Goal: Task Accomplishment & Management: Manage account settings

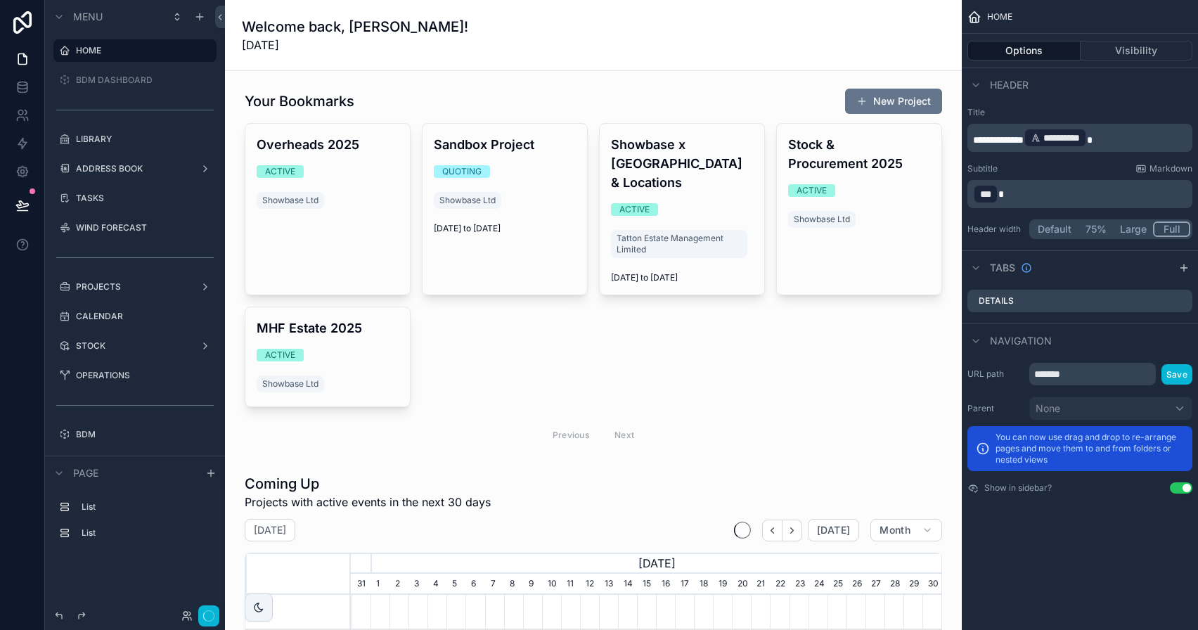
scroll to position [0, 591]
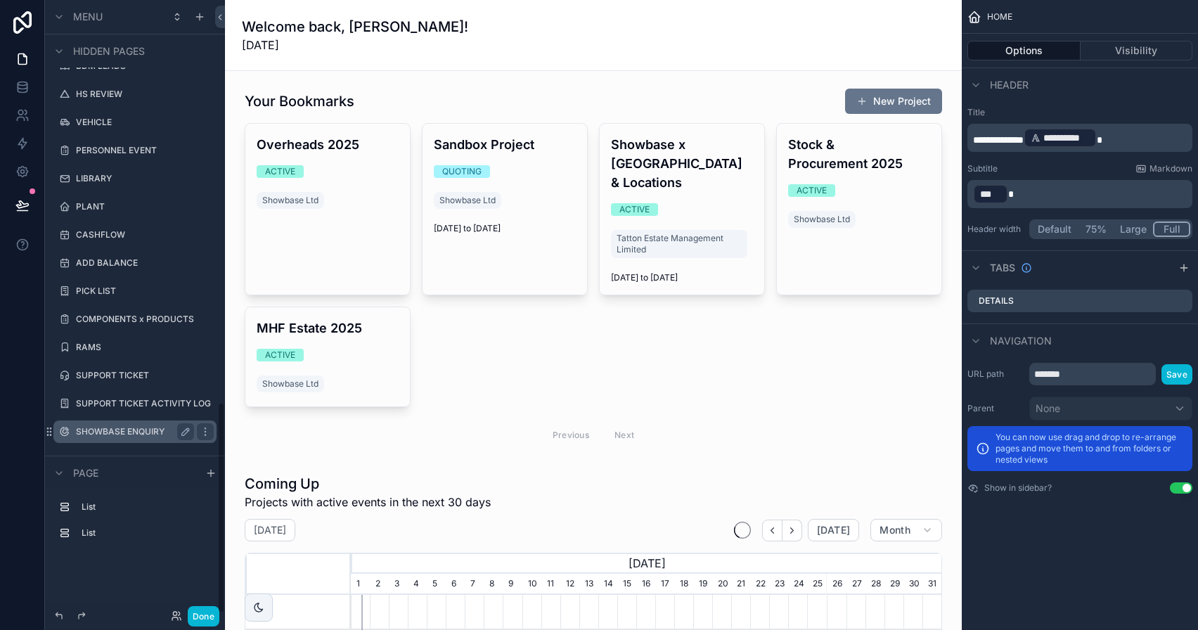
click at [135, 433] on label "SHOWBASE ENQUIRY" at bounding box center [132, 431] width 112 height 11
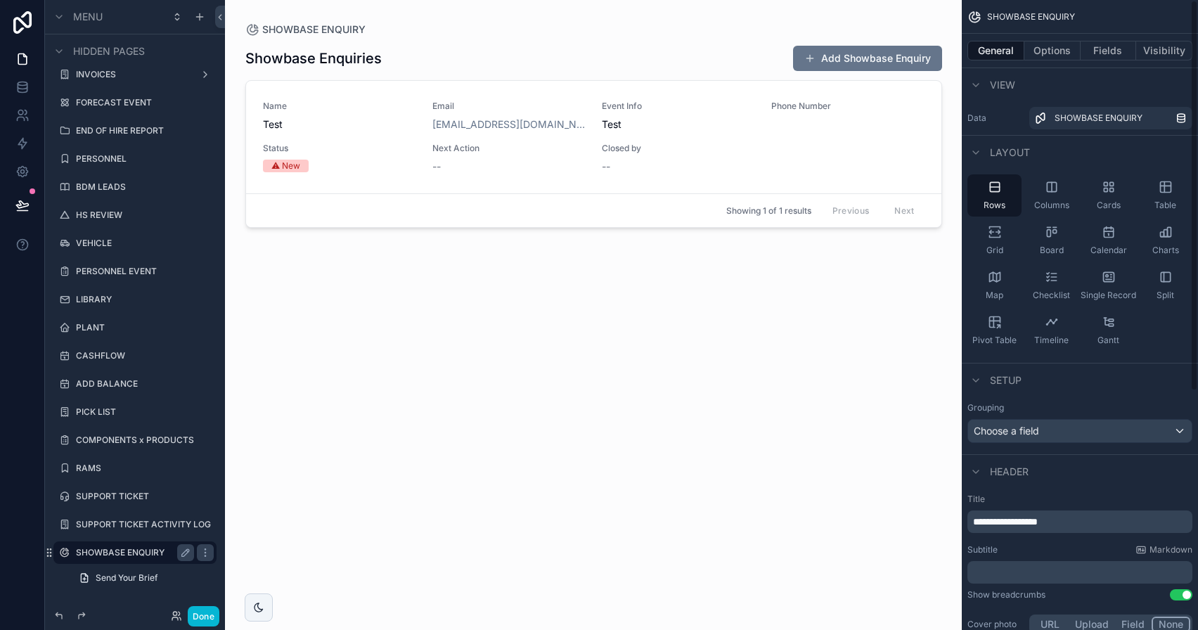
scroll to position [384, 0]
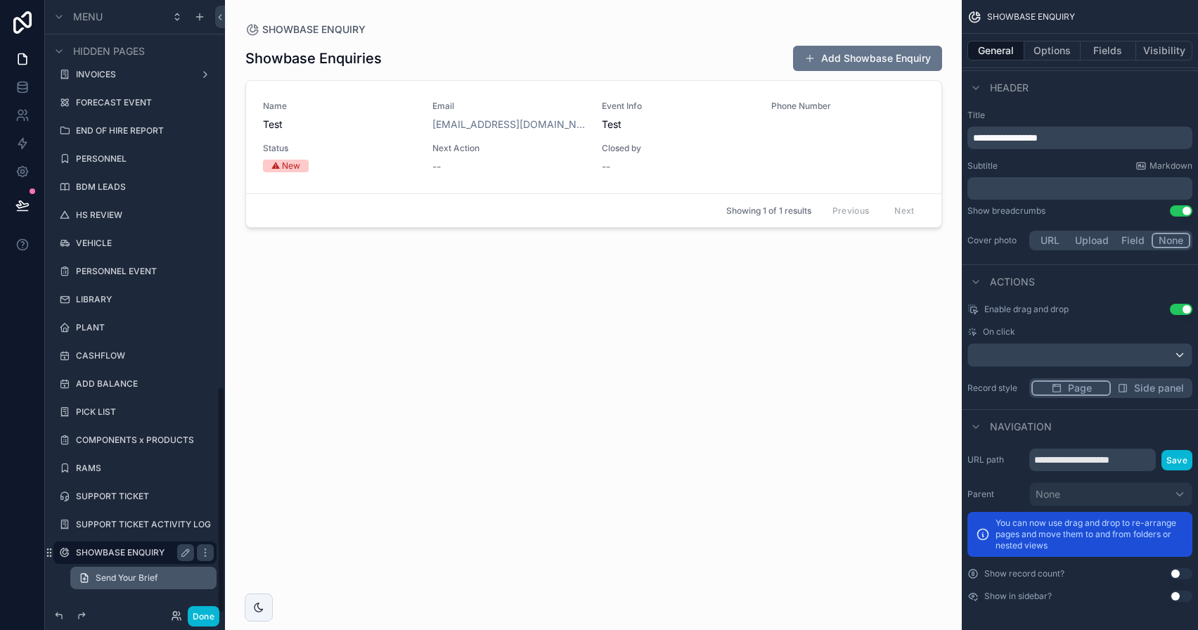
click at [118, 575] on span "Send Your Brief" at bounding box center [127, 577] width 62 height 11
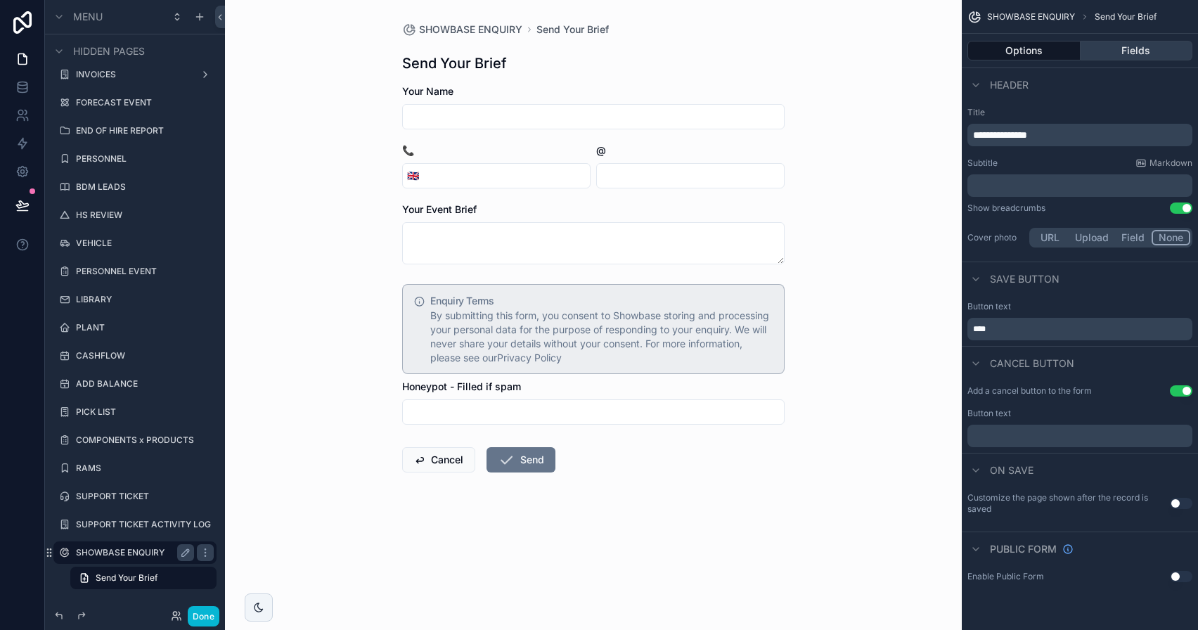
click at [1144, 49] on button "Fields" at bounding box center [1137, 51] width 112 height 20
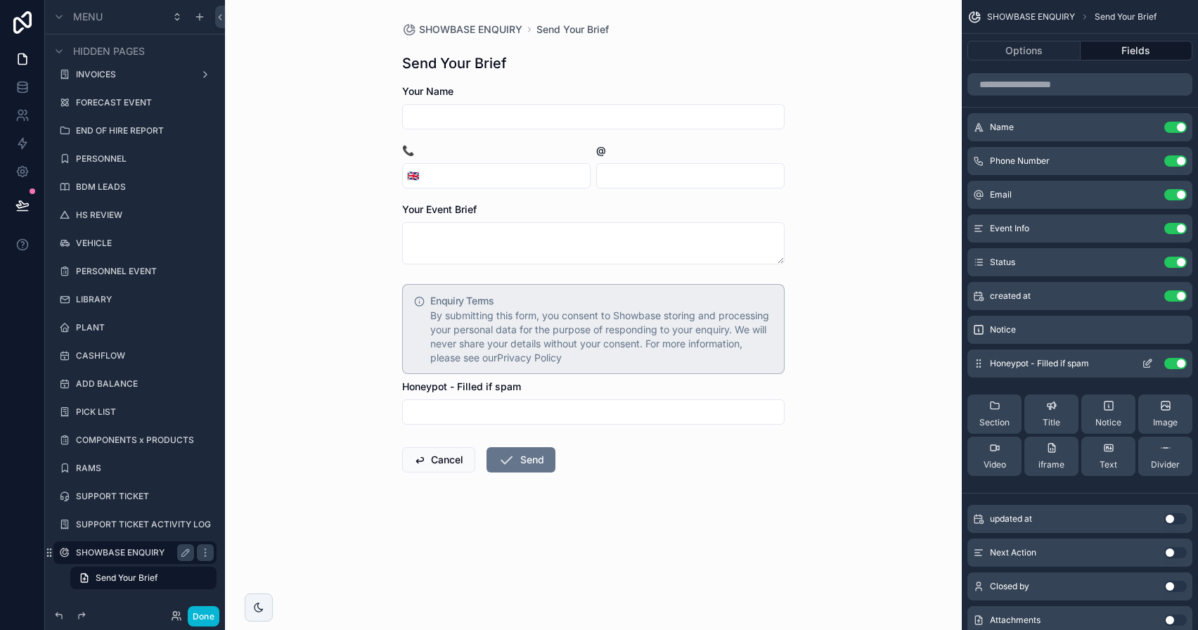
click at [1149, 368] on icon "scrollable content" at bounding box center [1147, 363] width 11 height 11
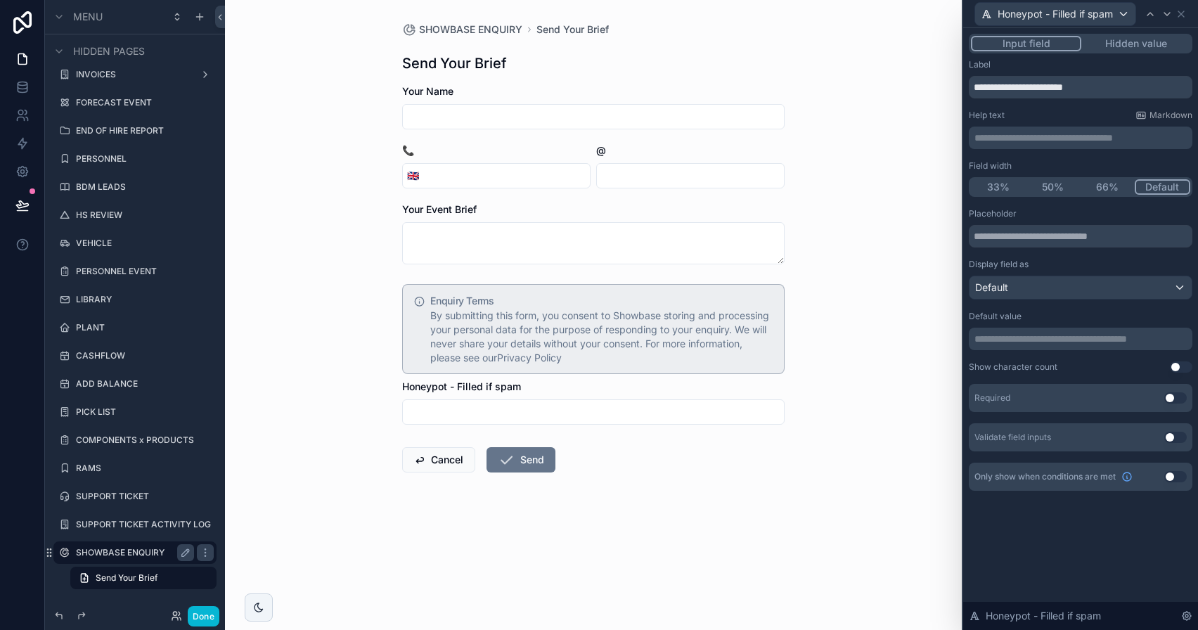
click at [1156, 51] on button "Hidden value" at bounding box center [1135, 43] width 109 height 15
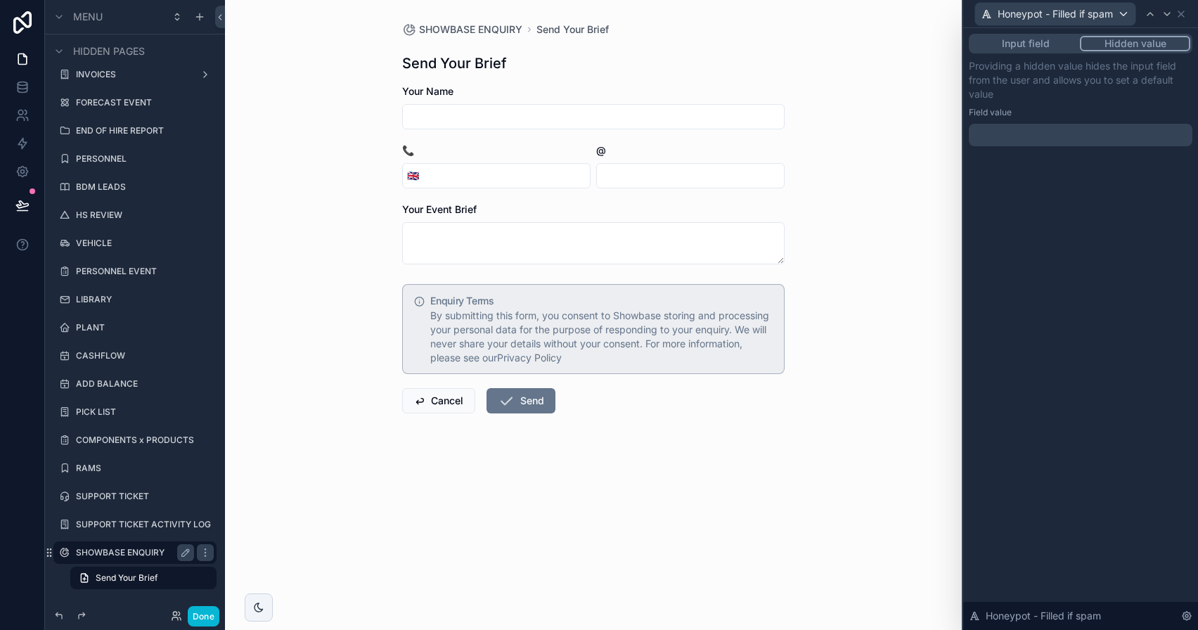
click at [1058, 157] on div "Input field Hidden value Providing a hidden value hides the input field from th…" at bounding box center [1080, 104] width 235 height 152
click at [1059, 143] on div "﻿" at bounding box center [1081, 135] width 224 height 22
click at [1059, 132] on p "﻿" at bounding box center [1081, 135] width 215 height 14
click at [1073, 97] on p "Providing a hidden value hides the input field from the user and allows you to …" at bounding box center [1081, 80] width 224 height 42
click at [208, 613] on button "Done" at bounding box center [204, 616] width 32 height 20
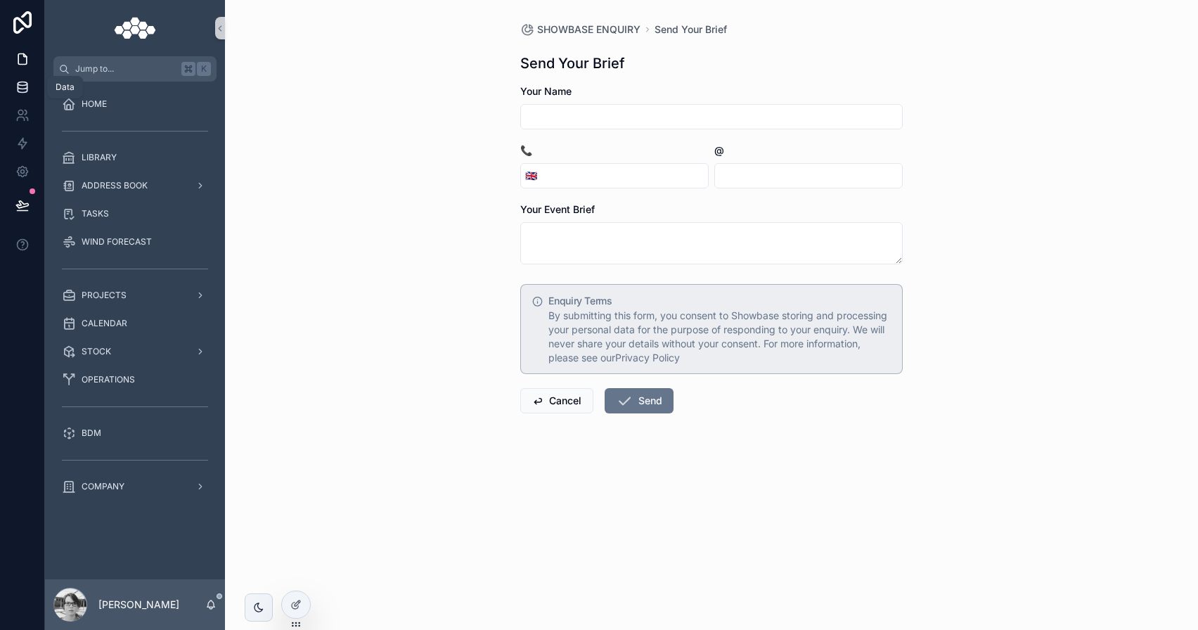
click at [30, 86] on link at bounding box center [22, 87] width 44 height 28
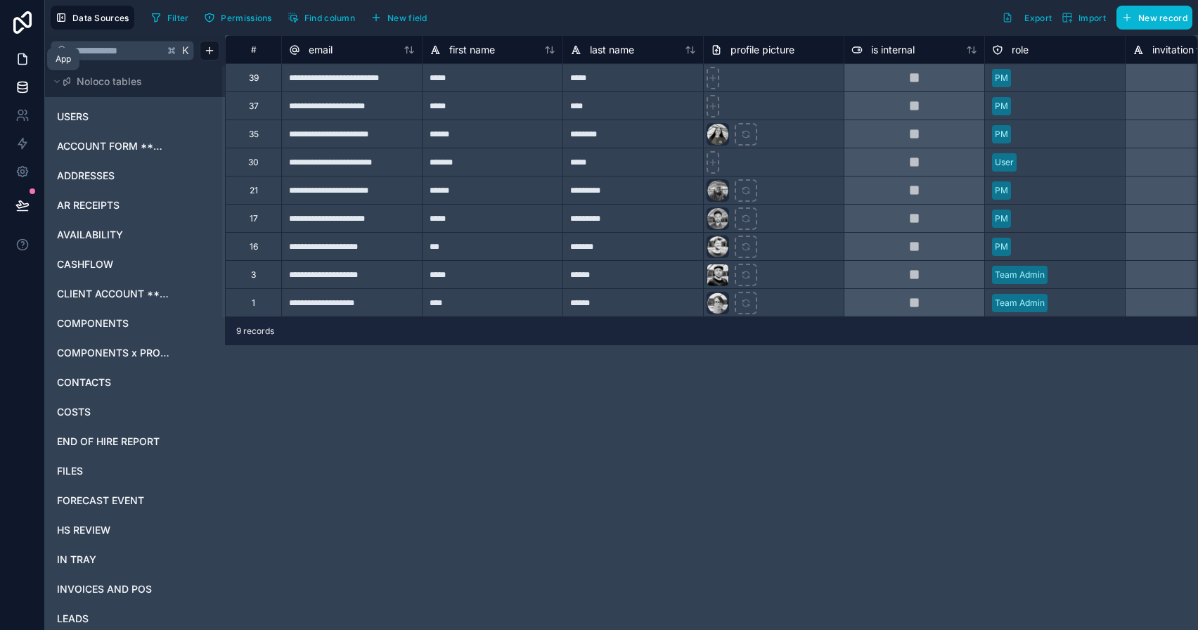
click at [20, 61] on icon at bounding box center [22, 59] width 14 height 14
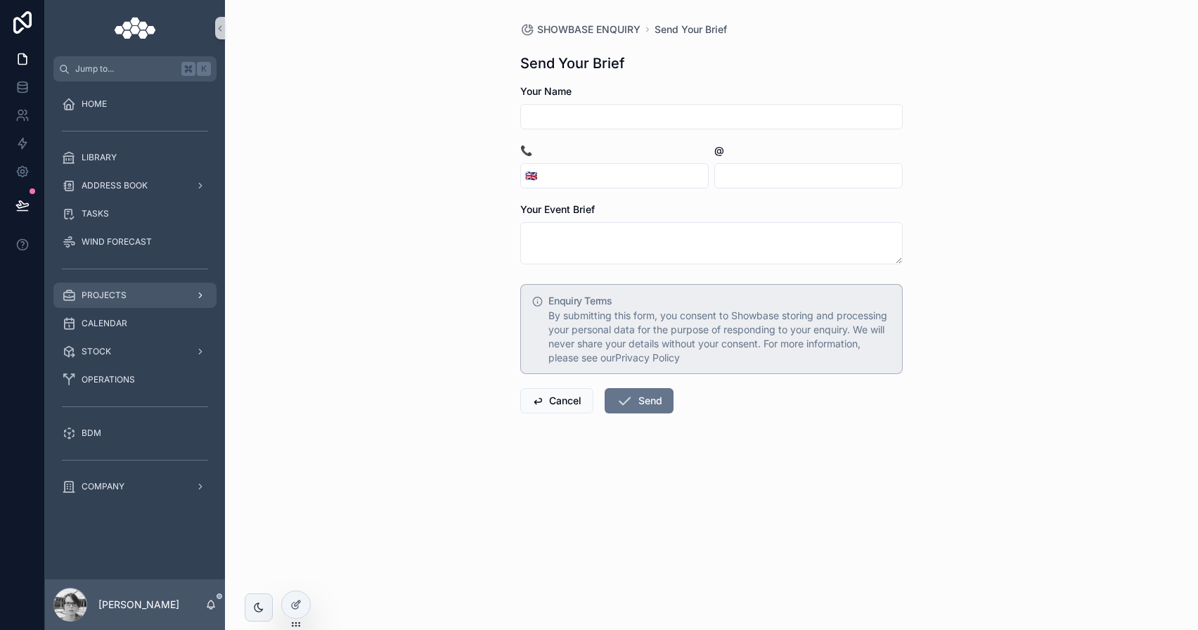
click at [151, 302] on div "PROJECTS" at bounding box center [135, 295] width 146 height 22
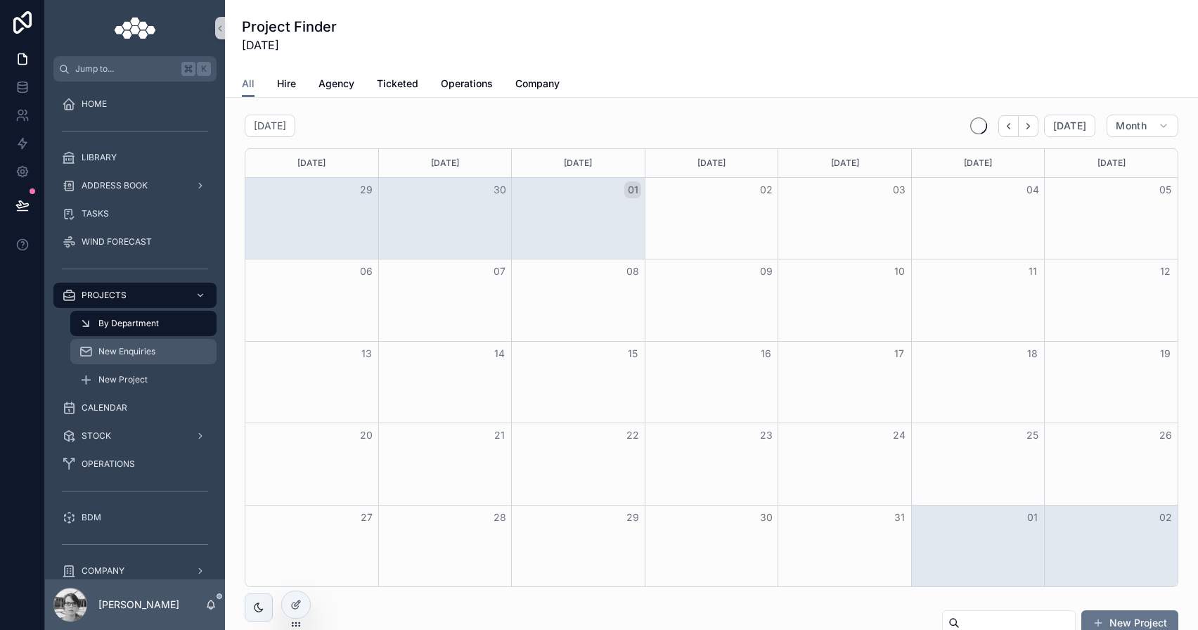
click at [141, 356] on span "New Enquiries" at bounding box center [126, 351] width 57 height 11
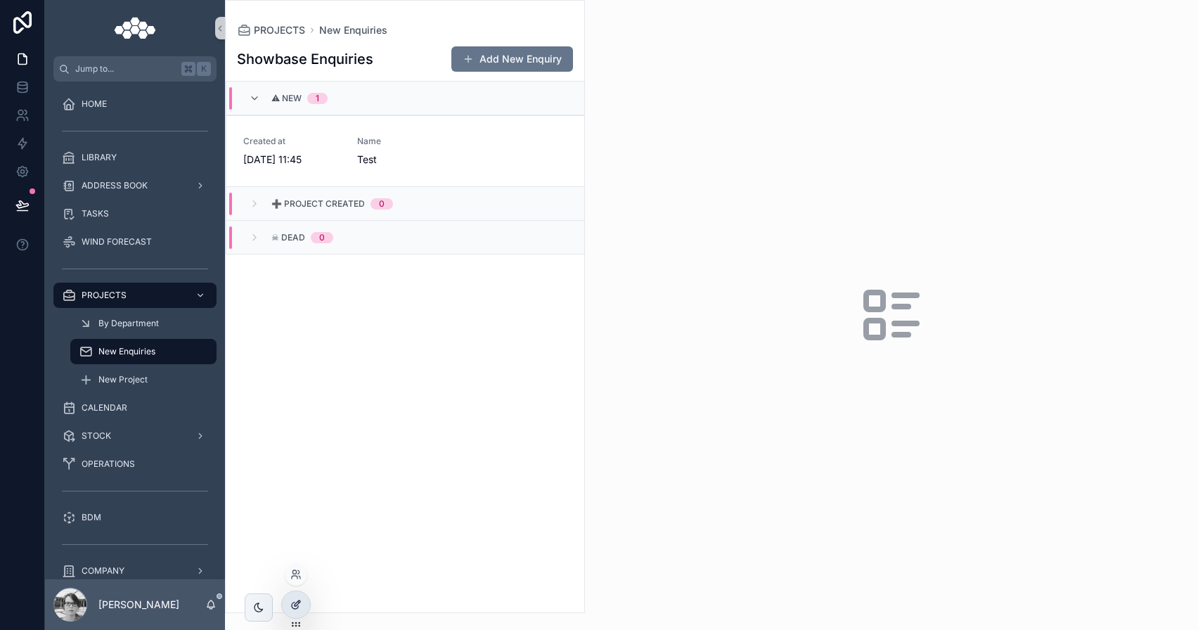
click at [296, 606] on icon at bounding box center [298, 603] width 6 height 6
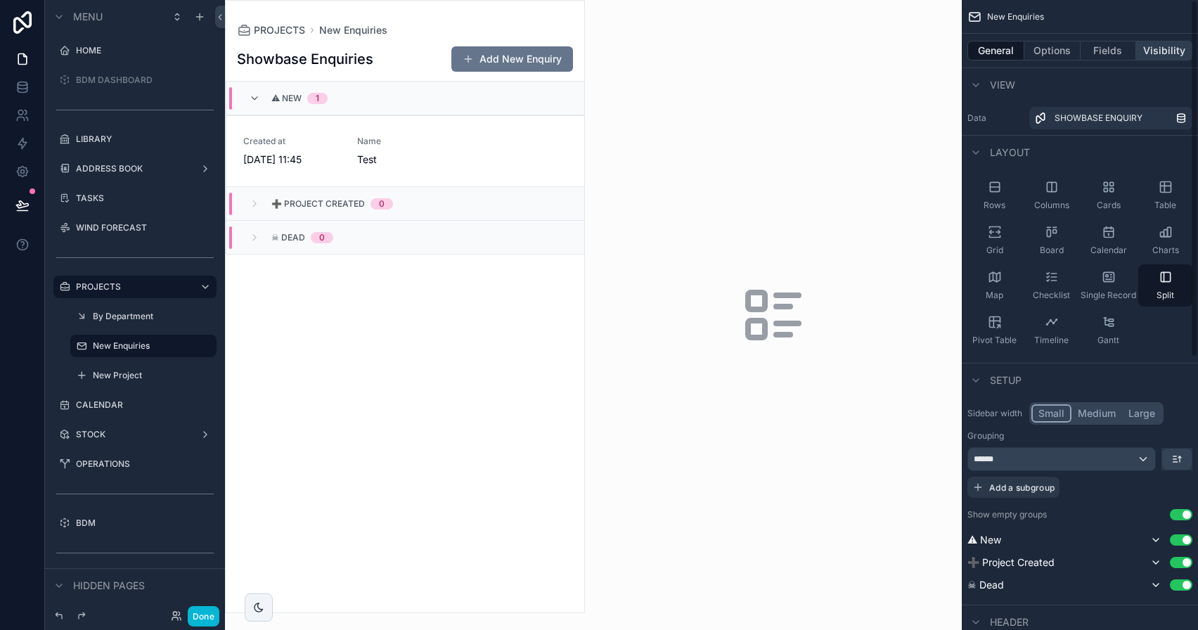
click at [1156, 60] on button "Visibility" at bounding box center [1164, 51] width 56 height 20
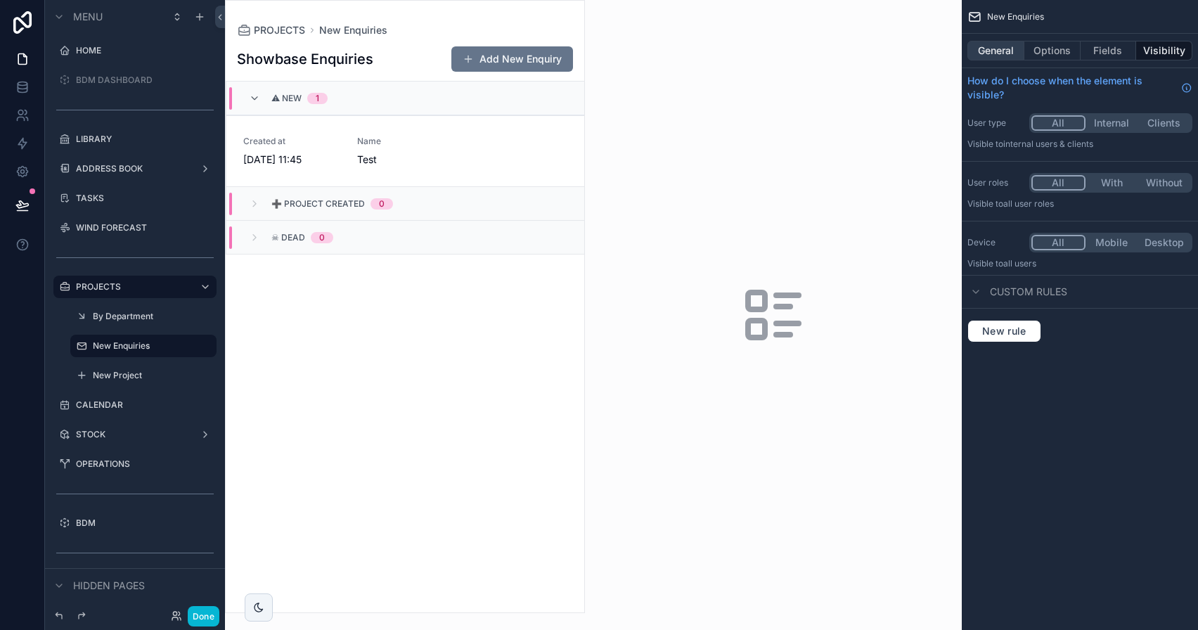
click at [986, 51] on button "General" at bounding box center [995, 51] width 57 height 20
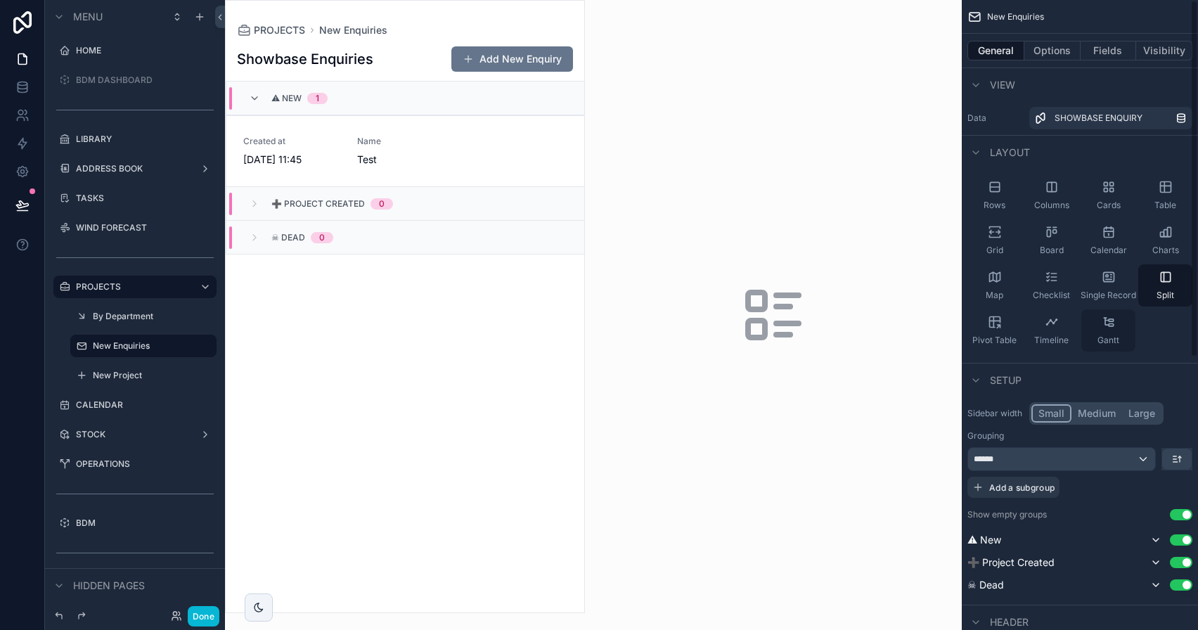
scroll to position [481, 0]
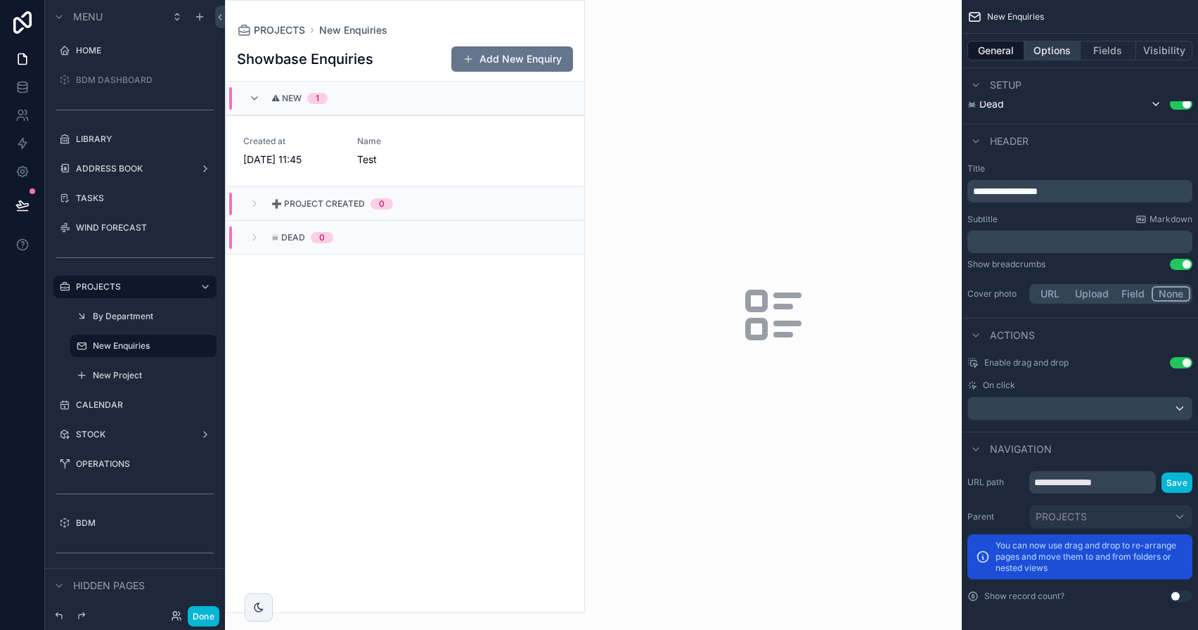
click at [1066, 45] on button "Options" at bounding box center [1052, 51] width 56 height 20
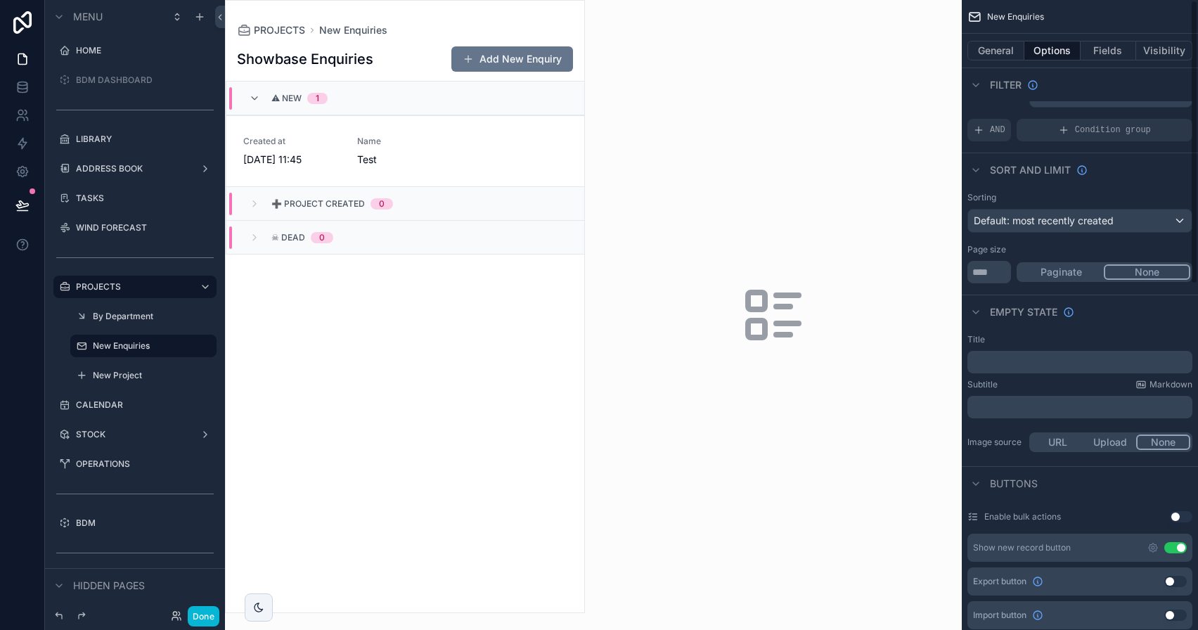
scroll to position [0, 0]
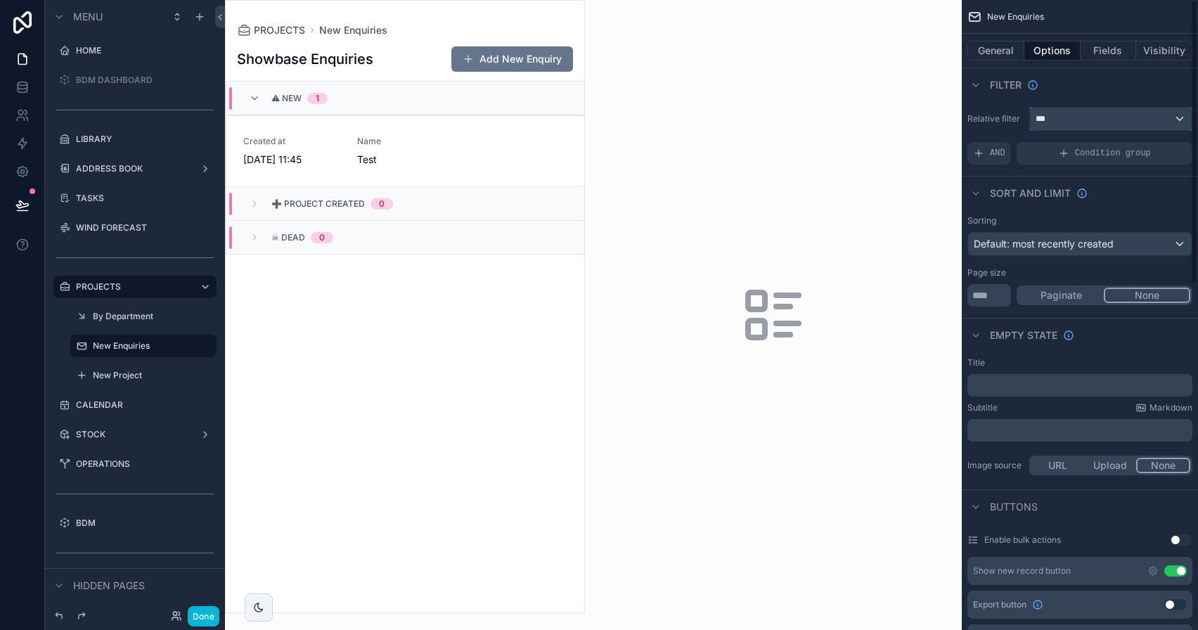
click at [1095, 124] on div "***" at bounding box center [1111, 119] width 162 height 22
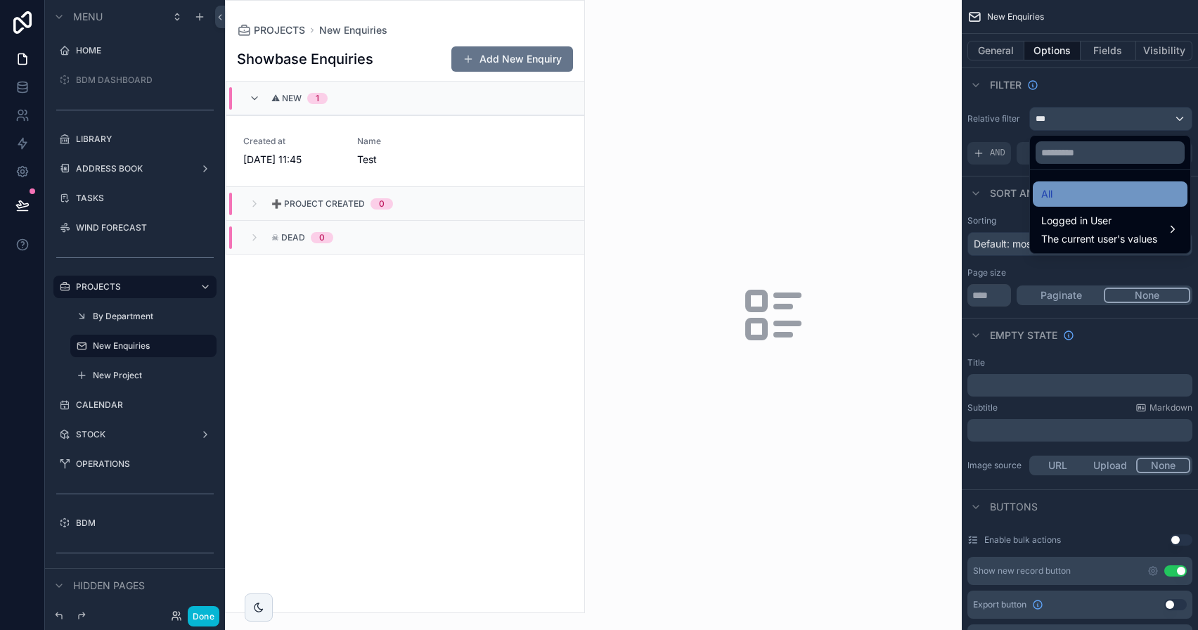
click at [1082, 186] on div "All" at bounding box center [1110, 194] width 138 height 17
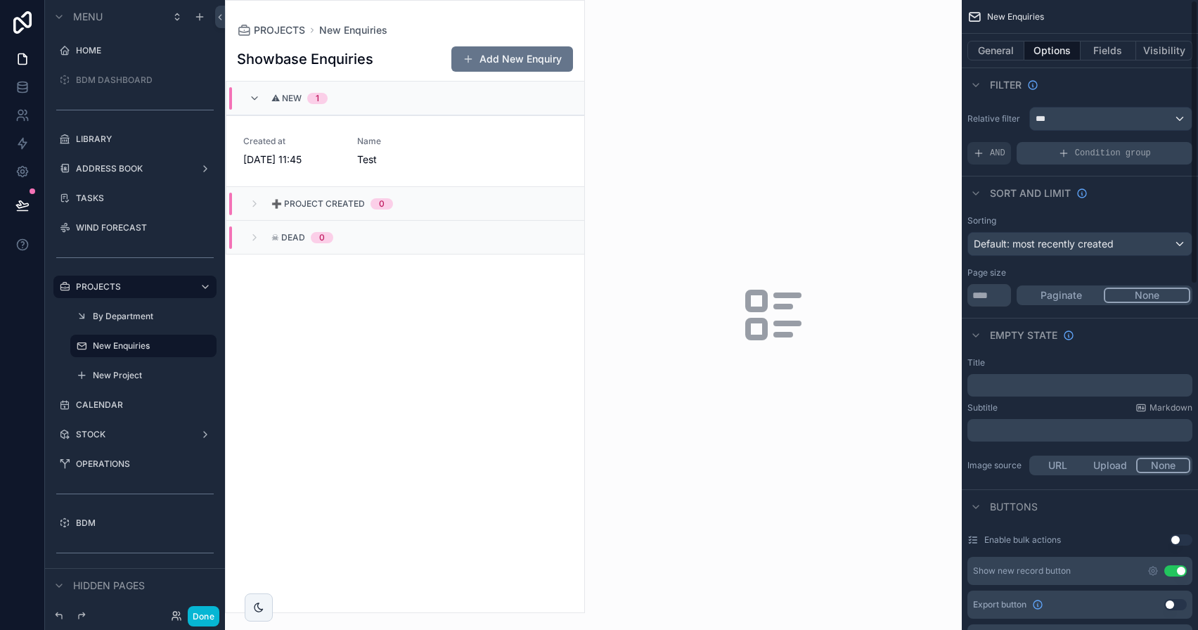
click at [1058, 157] on icon "scrollable content" at bounding box center [1063, 153] width 11 height 11
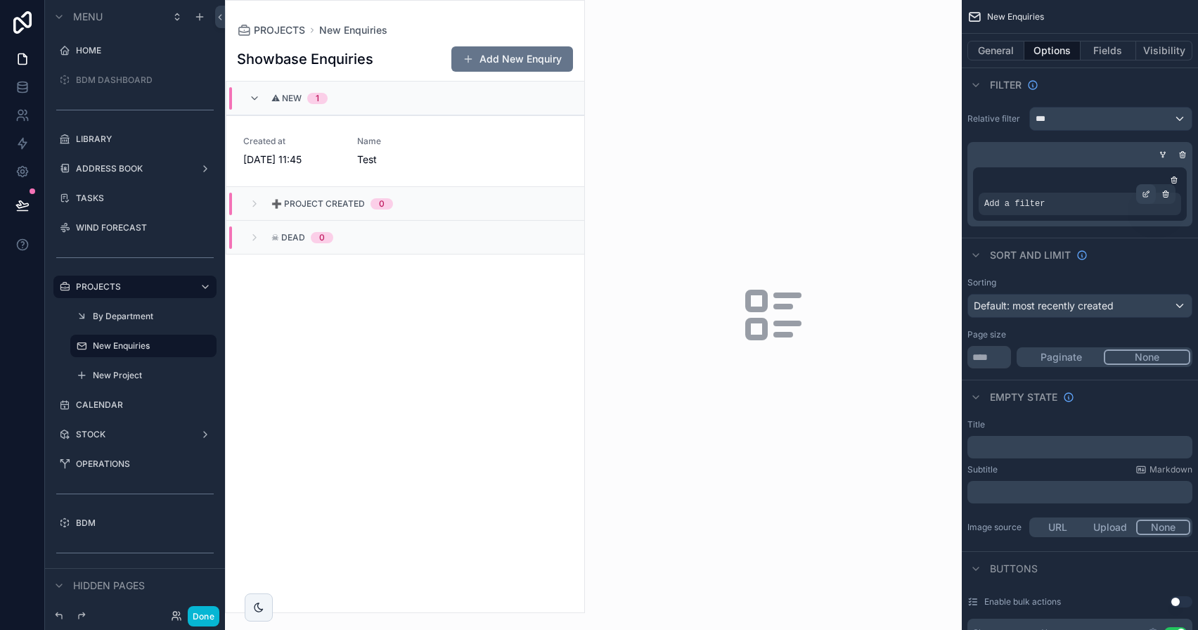
click at [1147, 194] on icon "scrollable content" at bounding box center [1147, 193] width 4 height 4
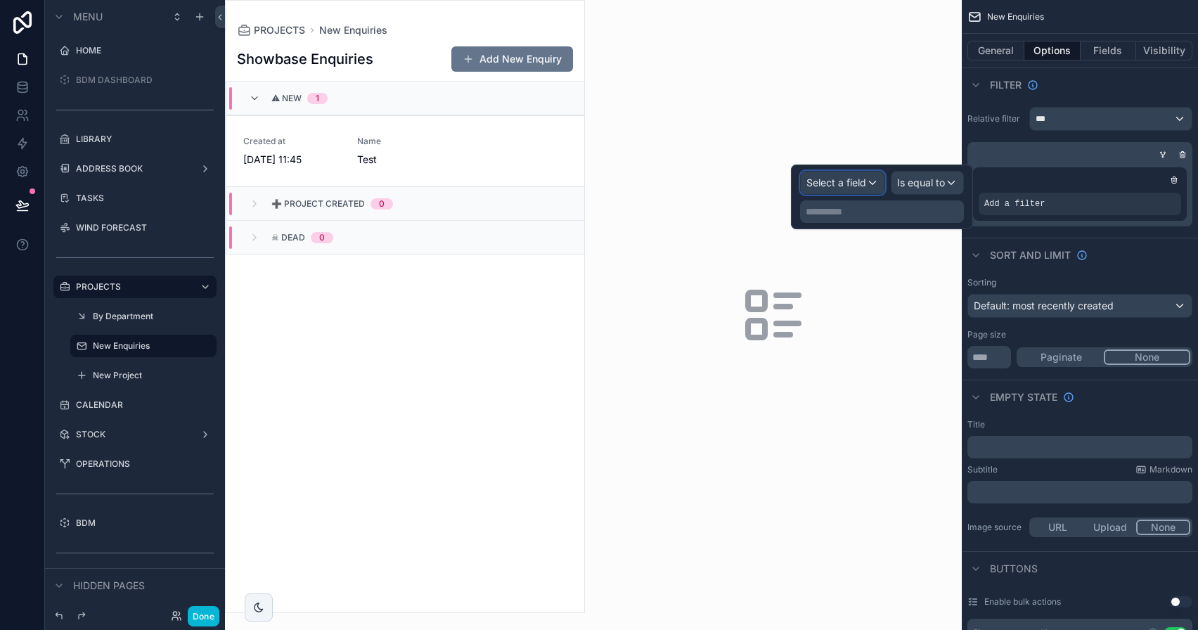
click at [834, 177] on span "Select a field" at bounding box center [836, 182] width 60 height 12
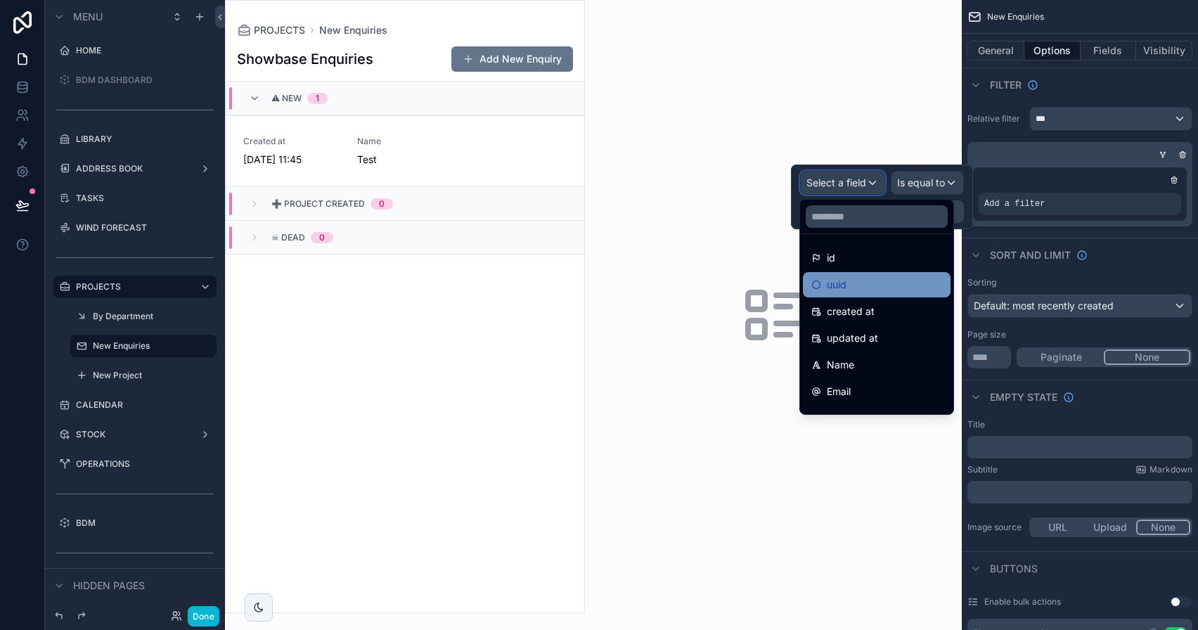
scroll to position [180, 0]
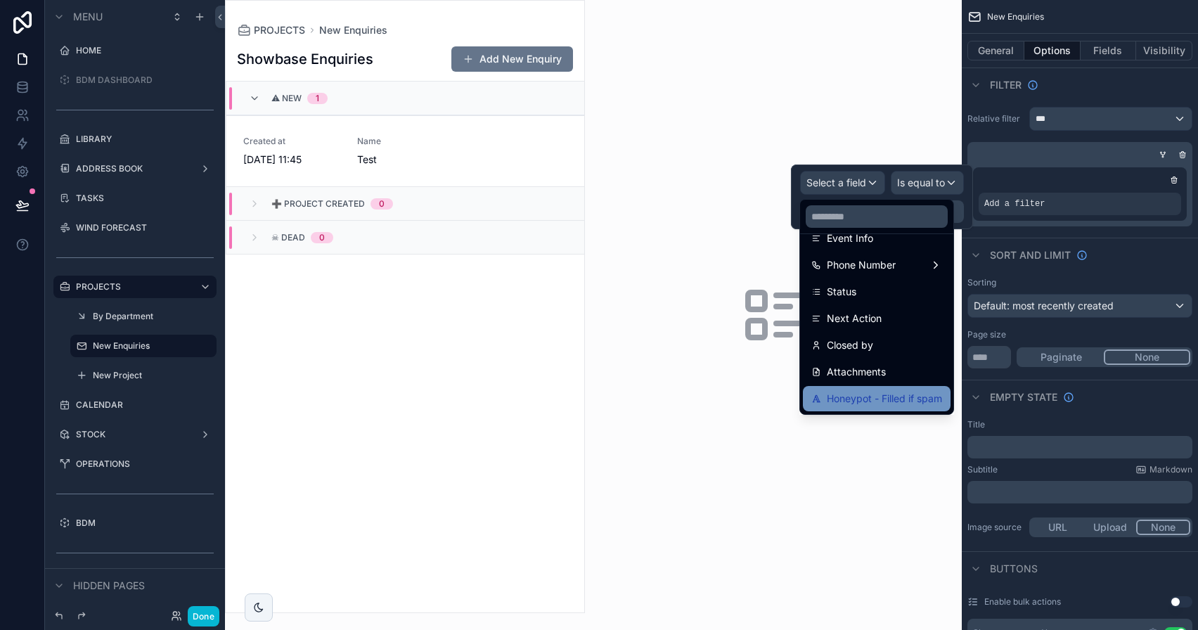
click at [877, 397] on span "Honeypot - Filled if spam" at bounding box center [884, 398] width 115 height 17
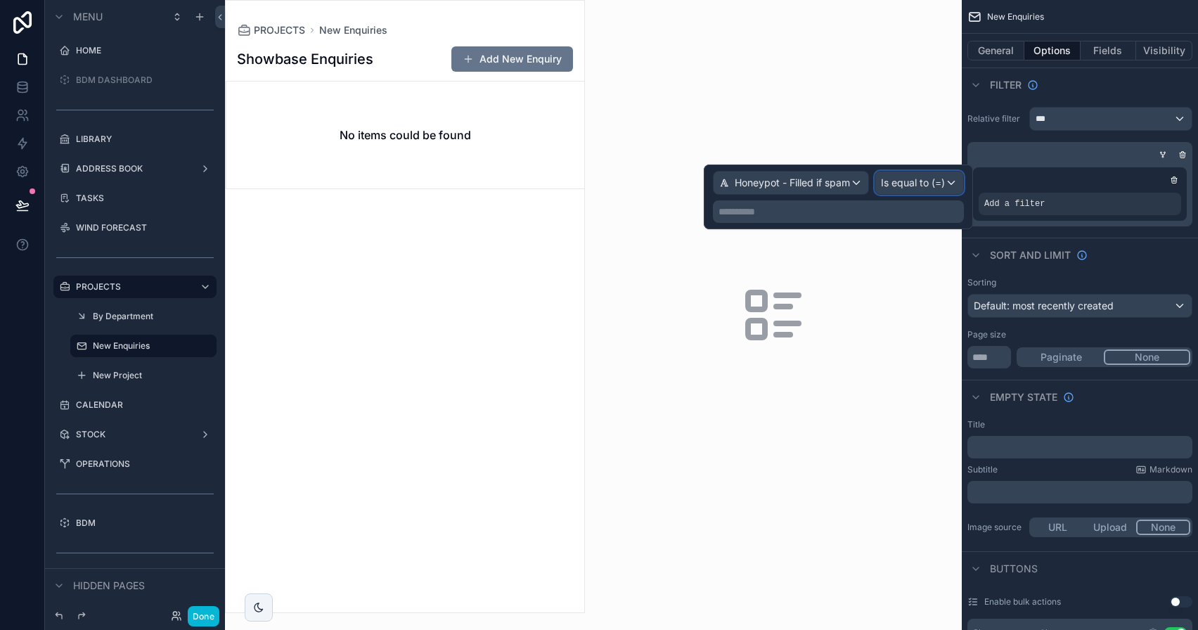
click at [940, 191] on div "Is equal to (=)" at bounding box center [919, 183] width 88 height 22
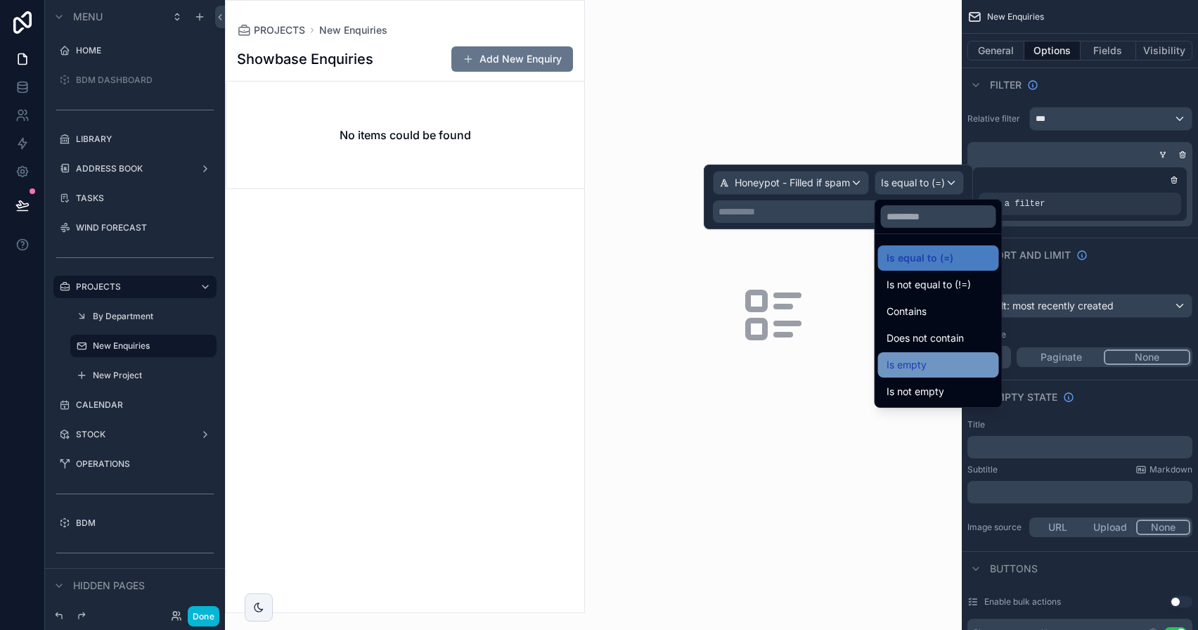
click at [936, 370] on div "Is empty" at bounding box center [938, 364] width 104 height 17
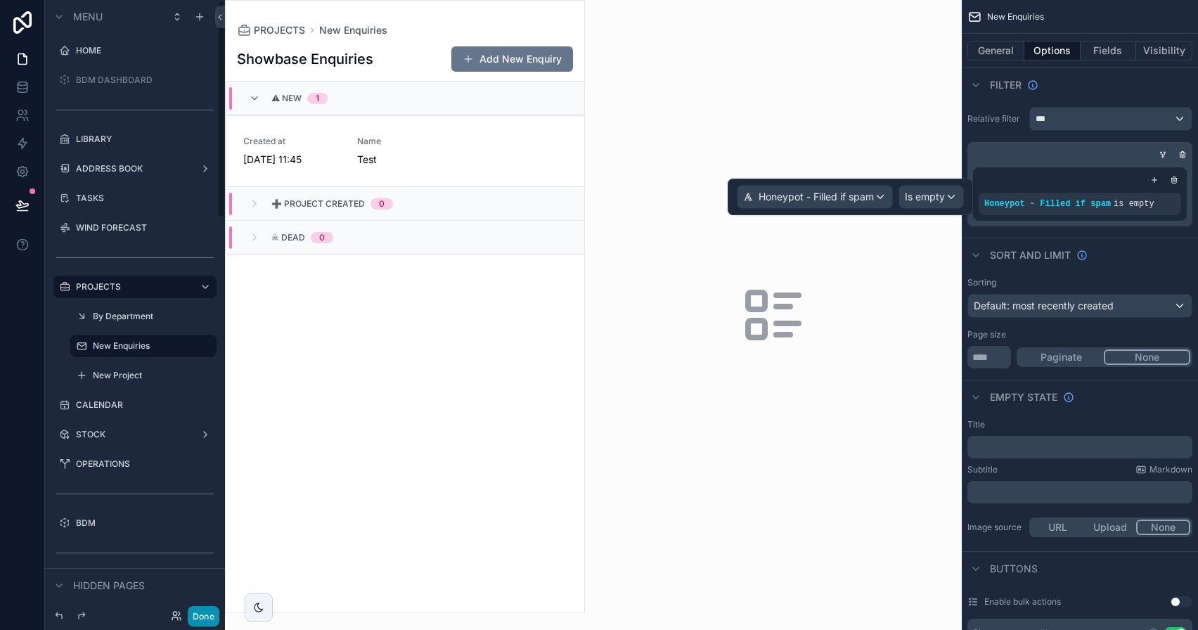
click at [216, 614] on button "Done" at bounding box center [204, 616] width 32 height 20
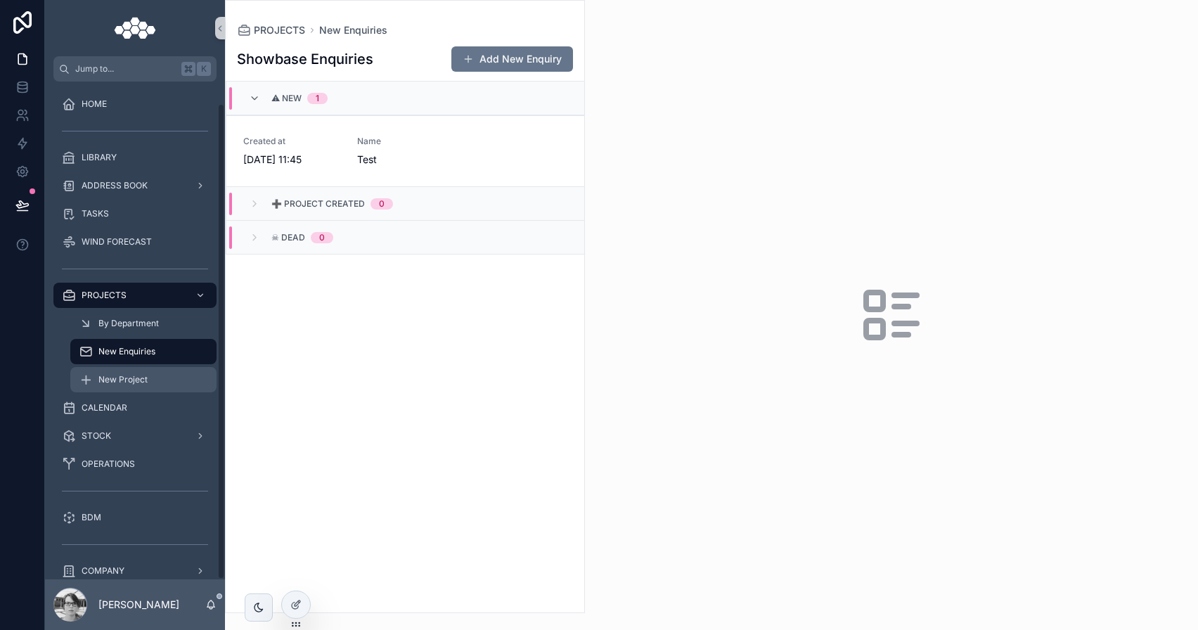
scroll to position [22, 0]
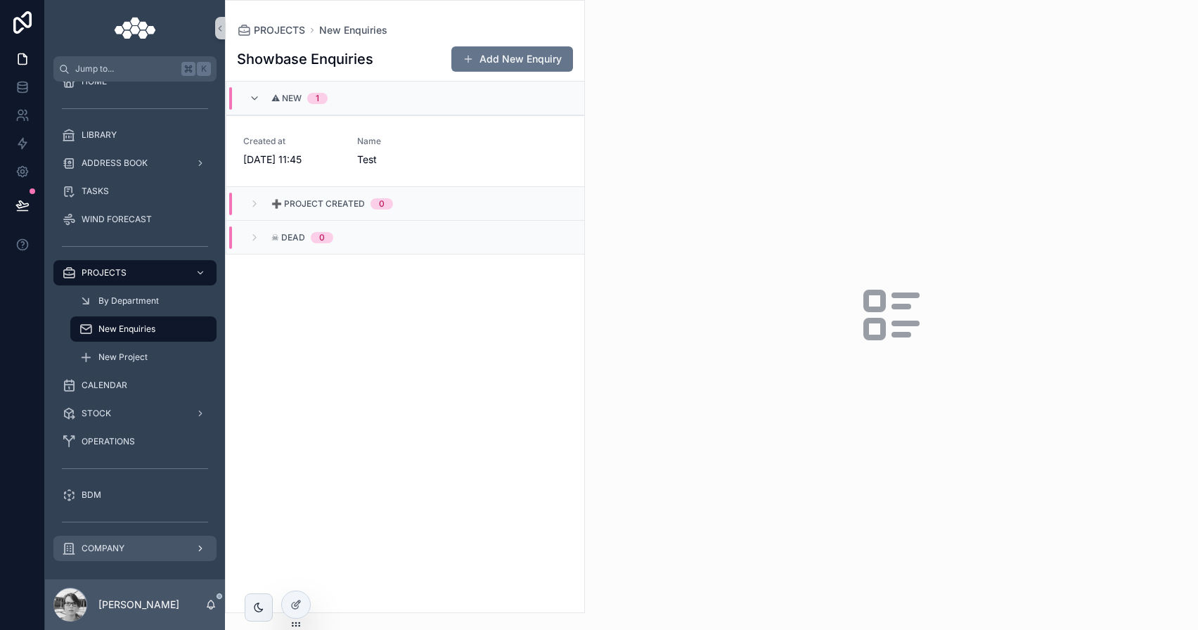
click at [140, 541] on div "COMPANY" at bounding box center [135, 548] width 146 height 22
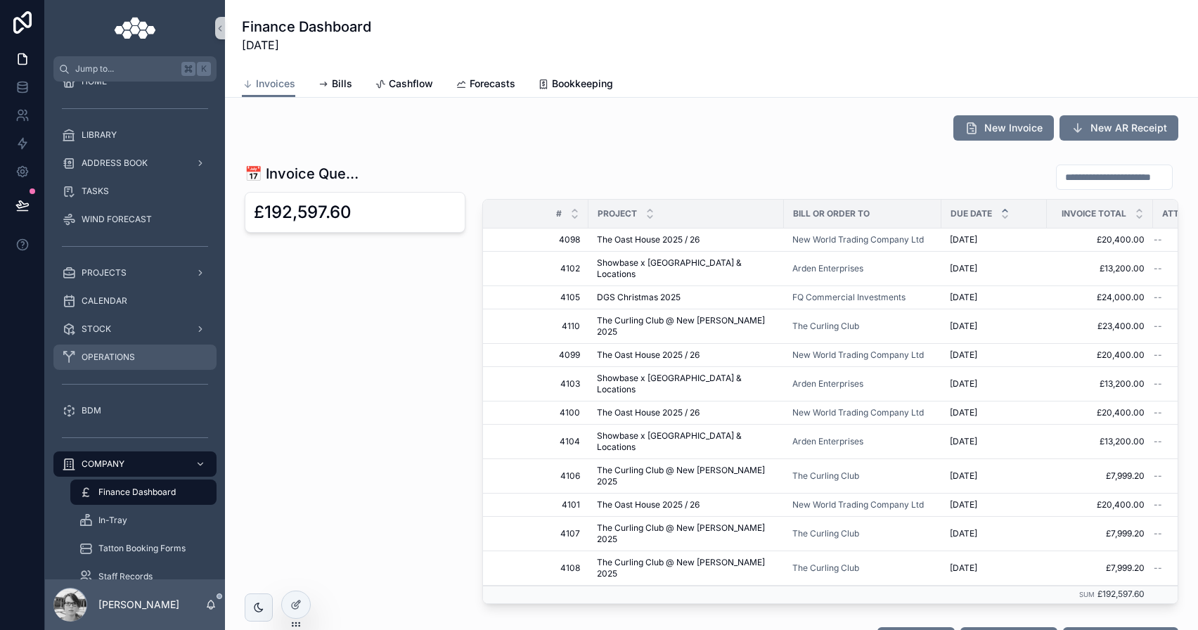
click at [131, 359] on span "OPERATIONS" at bounding box center [108, 357] width 53 height 11
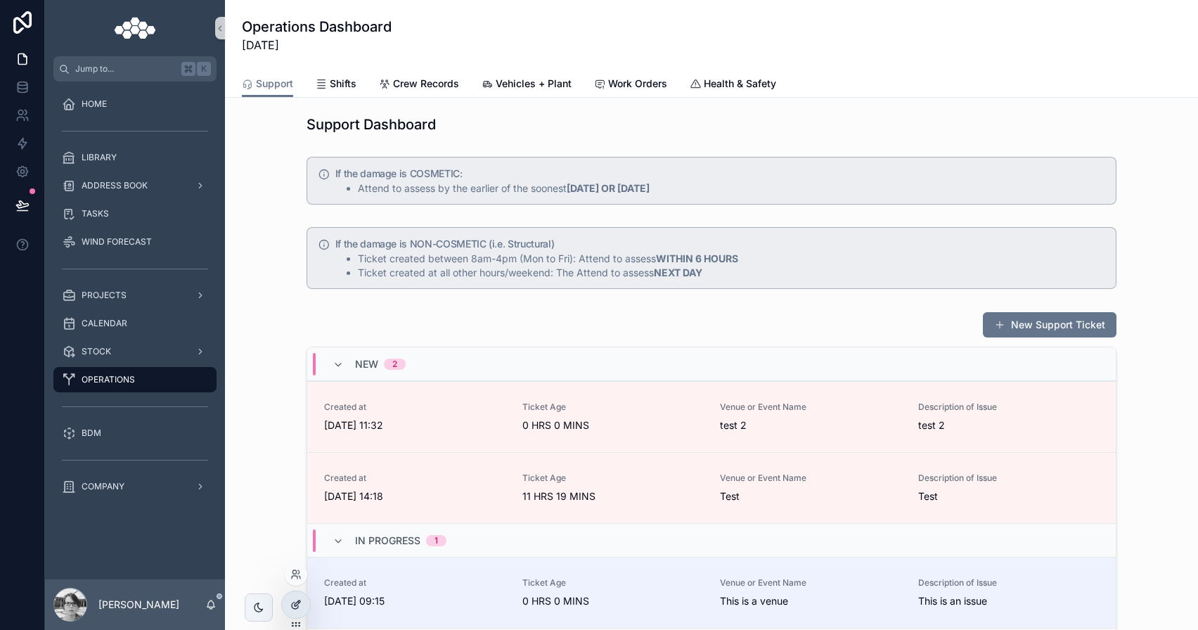
click at [309, 601] on div at bounding box center [296, 604] width 28 height 27
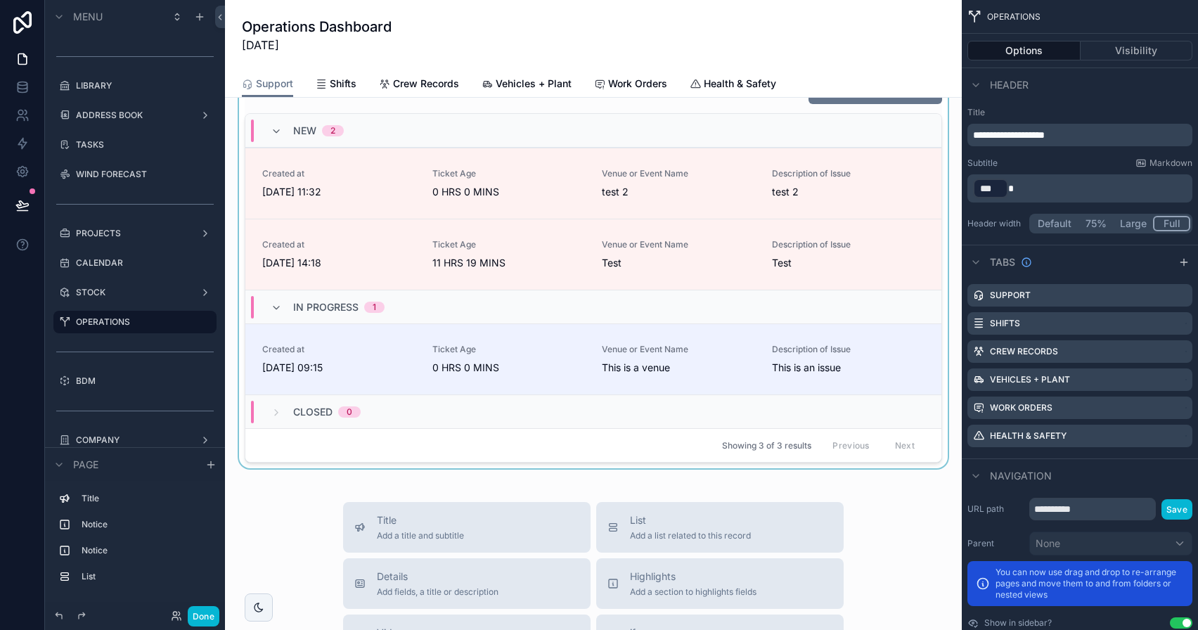
scroll to position [129, 0]
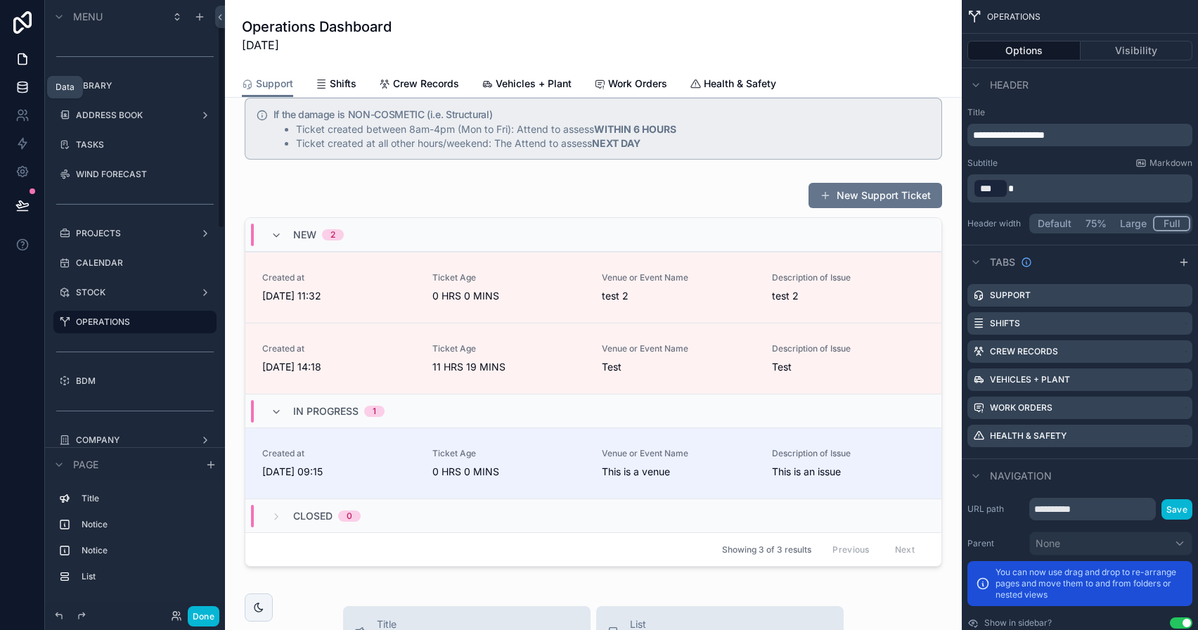
click at [29, 88] on link at bounding box center [22, 87] width 44 height 28
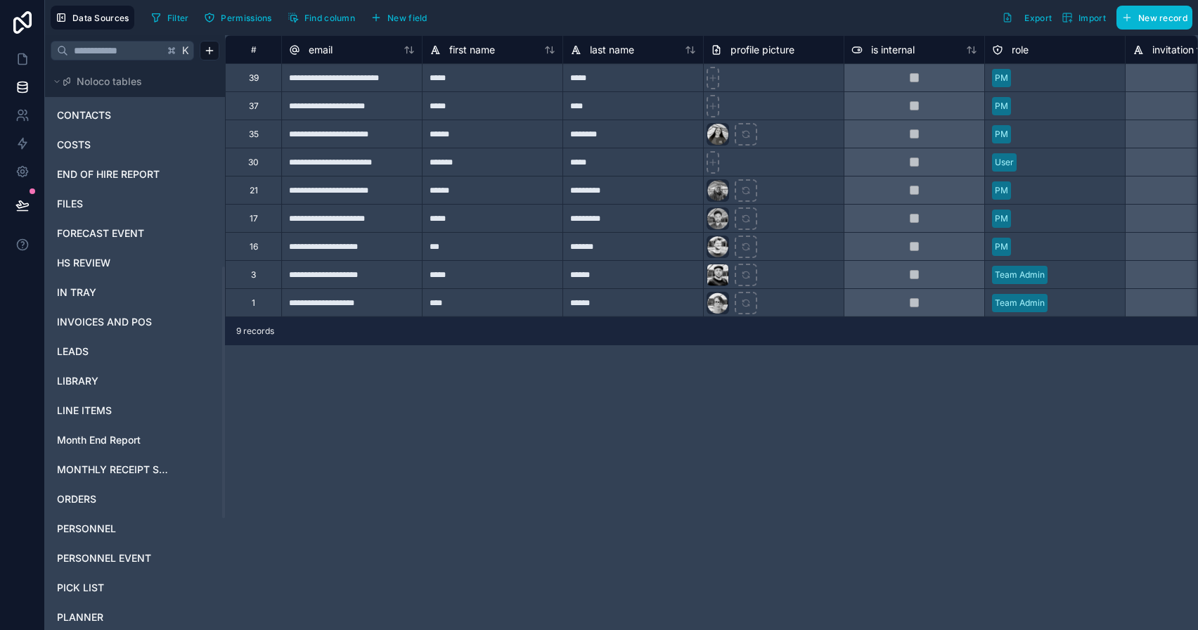
scroll to position [698, 0]
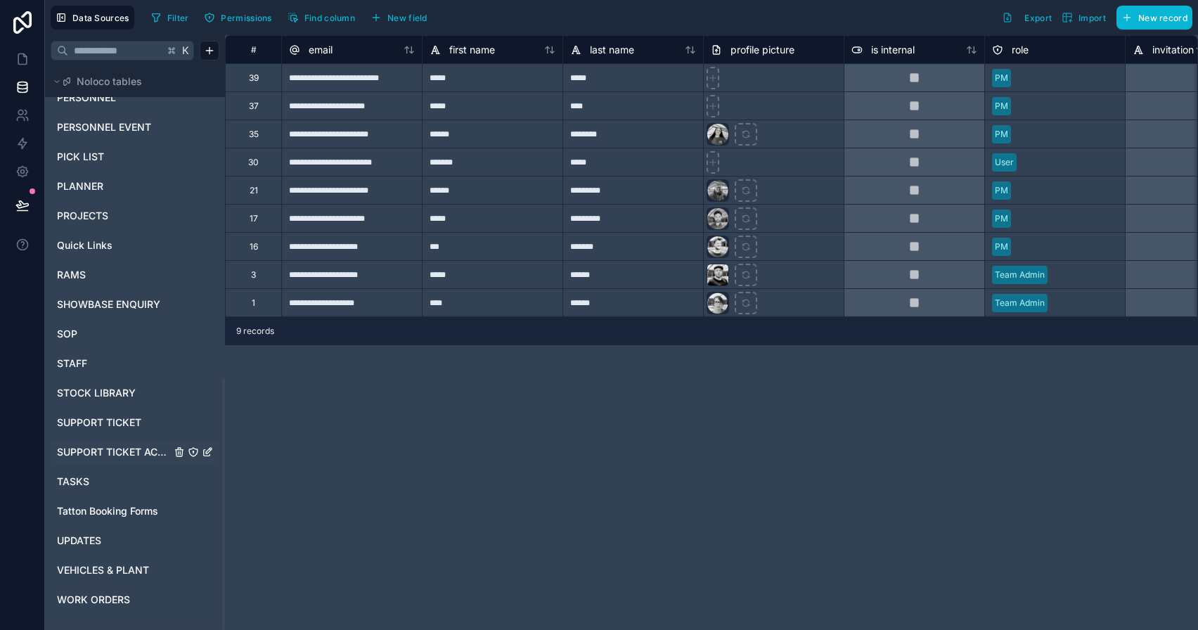
click at [103, 445] on span "SUPPORT TICKET ACTIVITY LOG" at bounding box center [114, 452] width 114 height 14
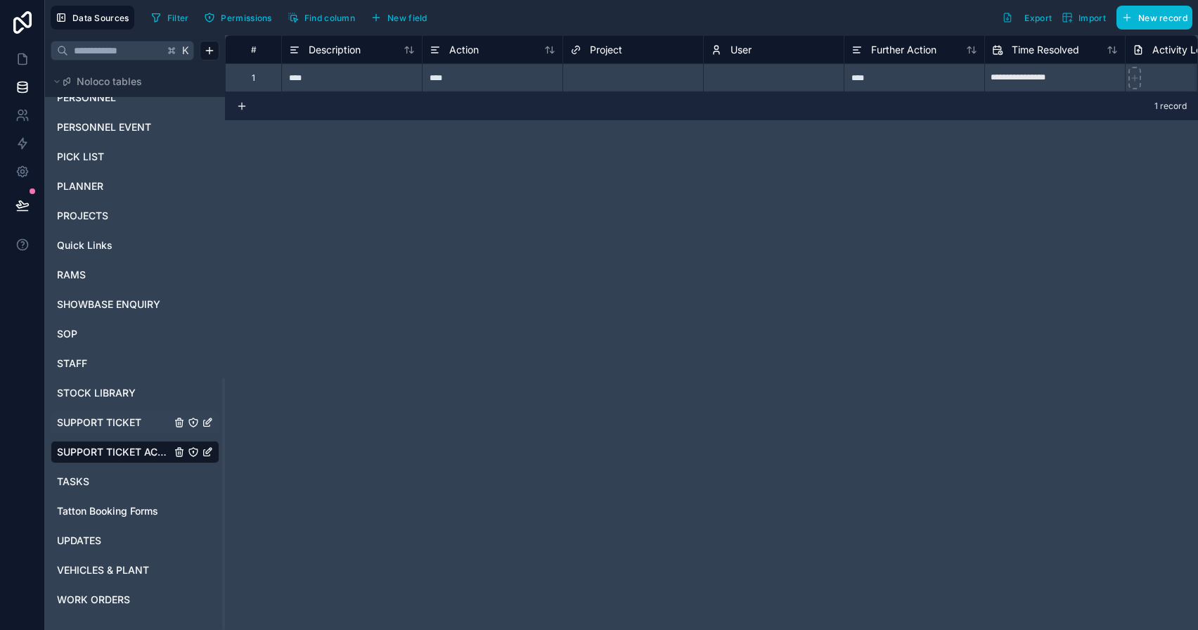
click at [115, 426] on span "SUPPORT TICKET" at bounding box center [99, 422] width 84 height 14
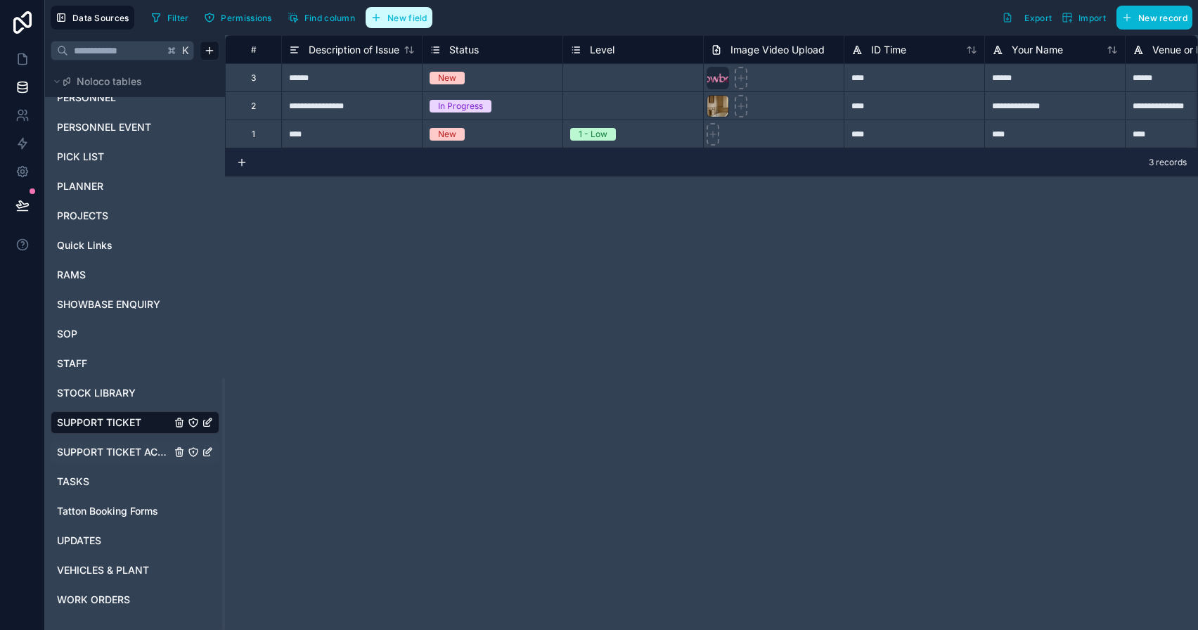
click at [413, 11] on button "New field" at bounding box center [399, 17] width 67 height 21
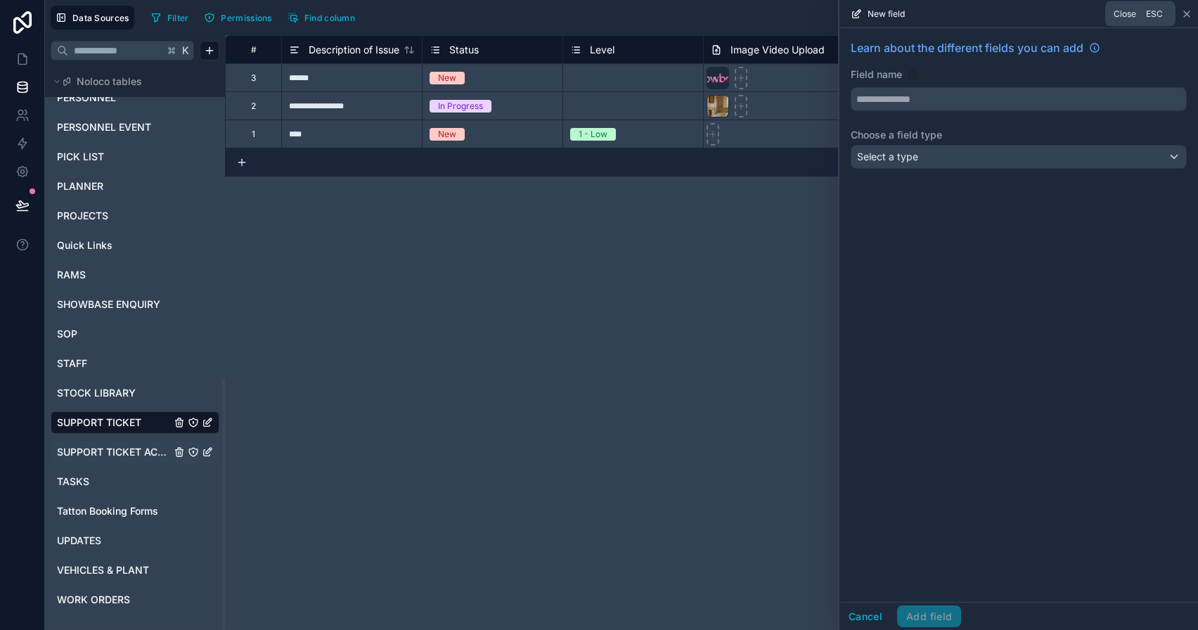
click at [1187, 9] on icon at bounding box center [1186, 13] width 11 height 11
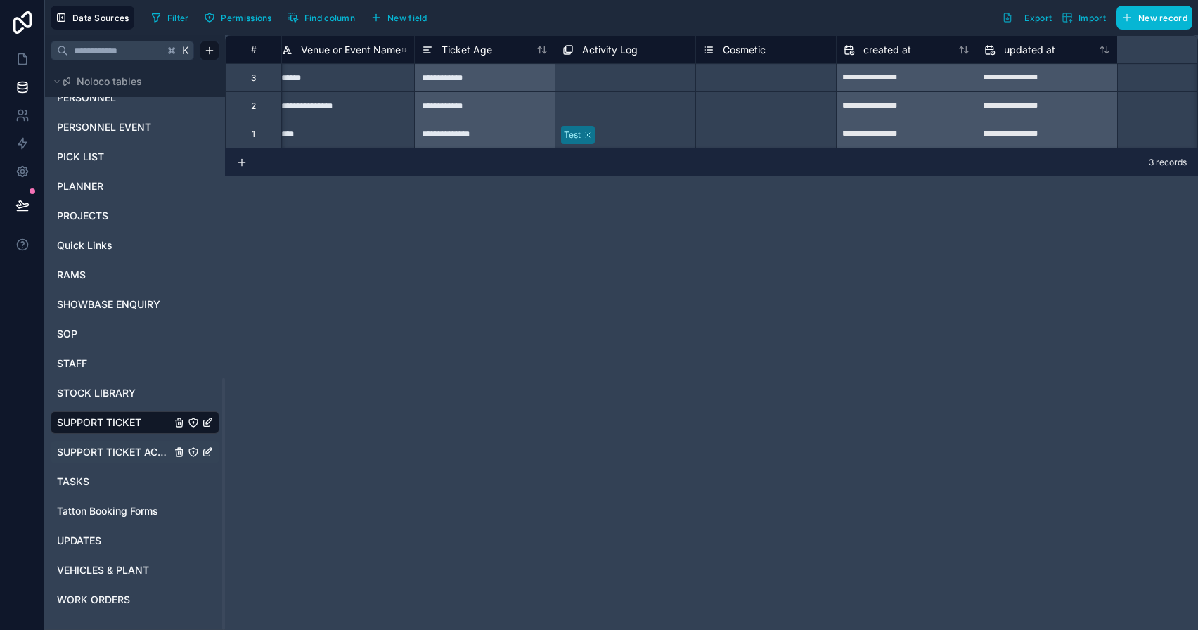
scroll to position [0, 592]
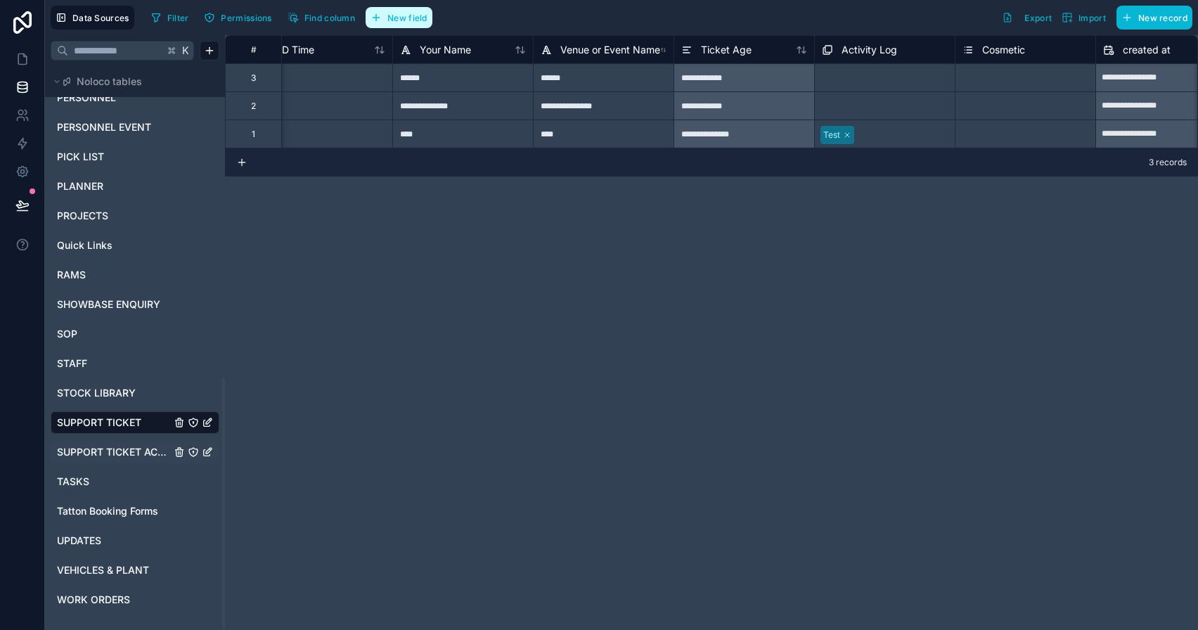
click at [407, 20] on span "New field" at bounding box center [407, 18] width 40 height 11
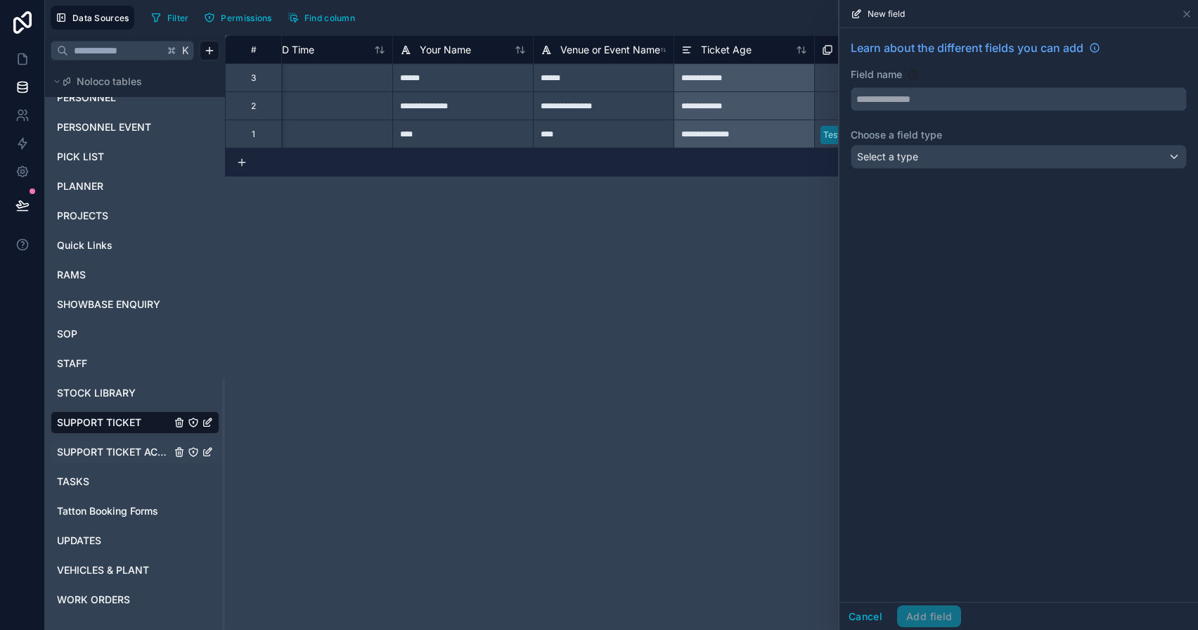
click at [1122, 98] on input "text" at bounding box center [1018, 99] width 335 height 22
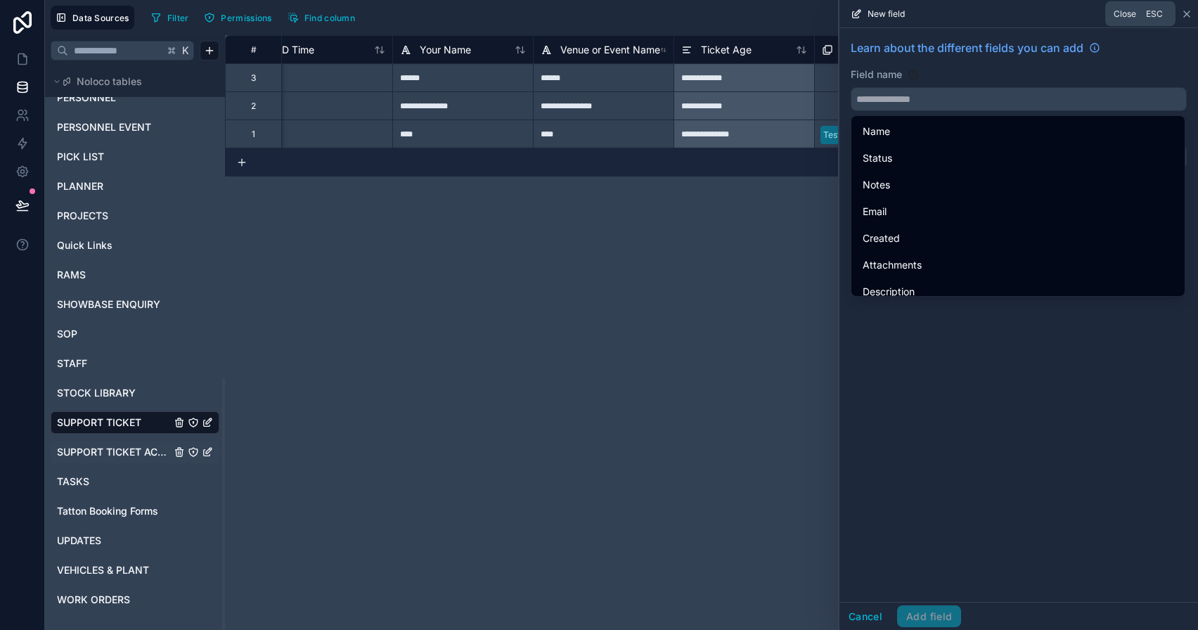
click at [1185, 15] on icon at bounding box center [1187, 14] width 6 height 6
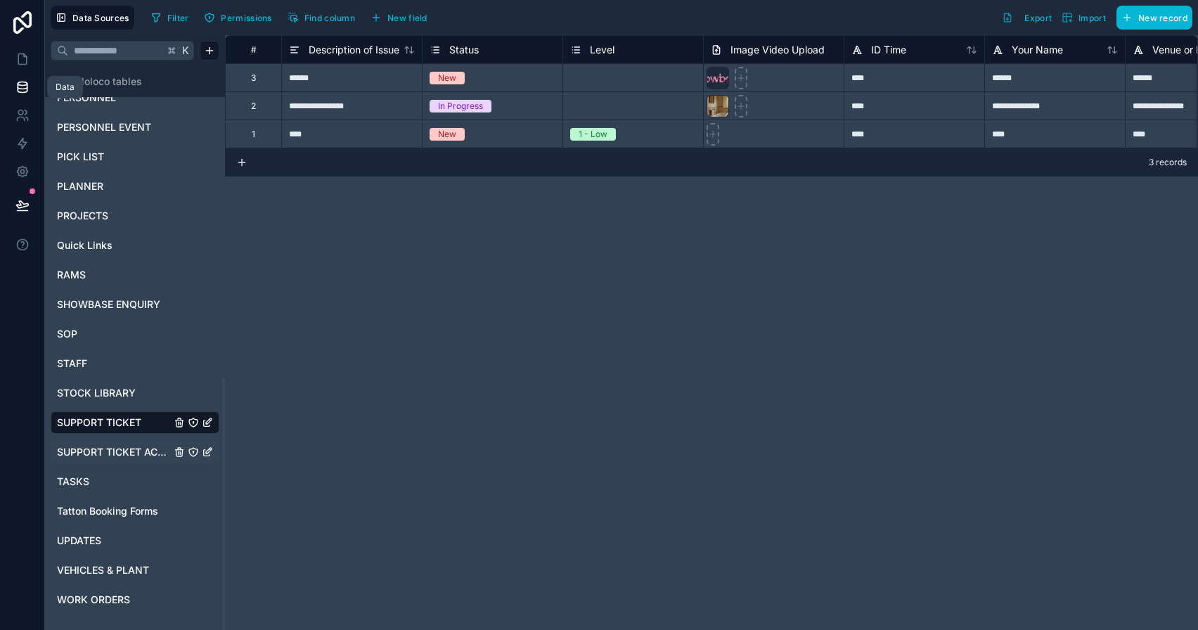
click at [32, 73] on link at bounding box center [22, 87] width 44 height 28
click at [31, 66] on link at bounding box center [22, 59] width 44 height 28
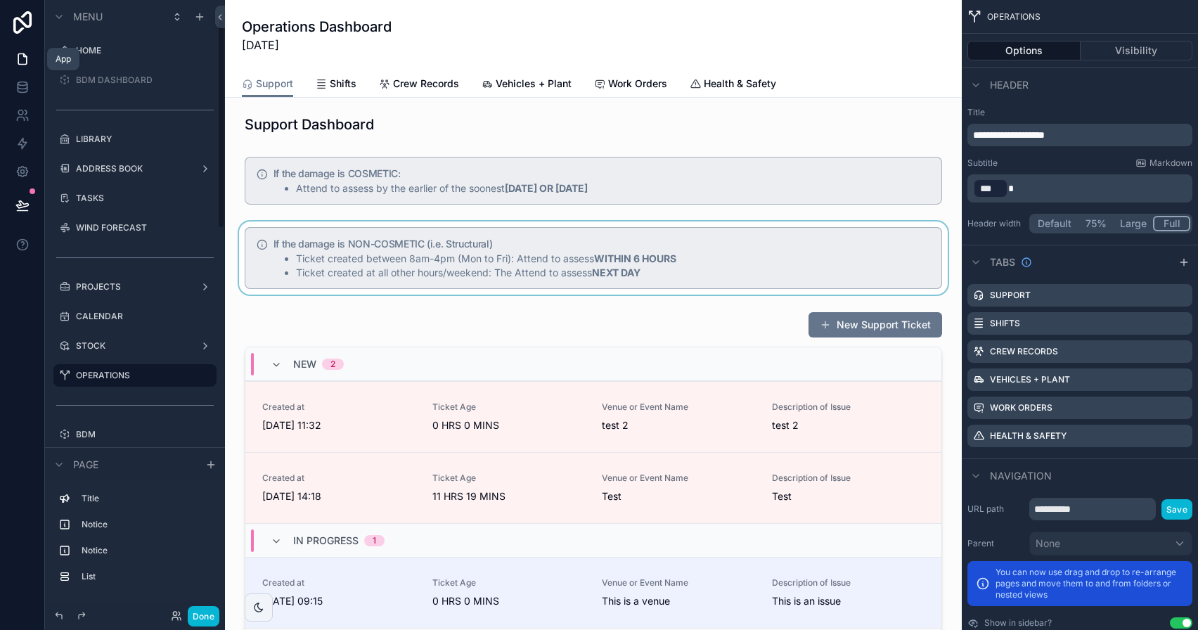
scroll to position [53, 0]
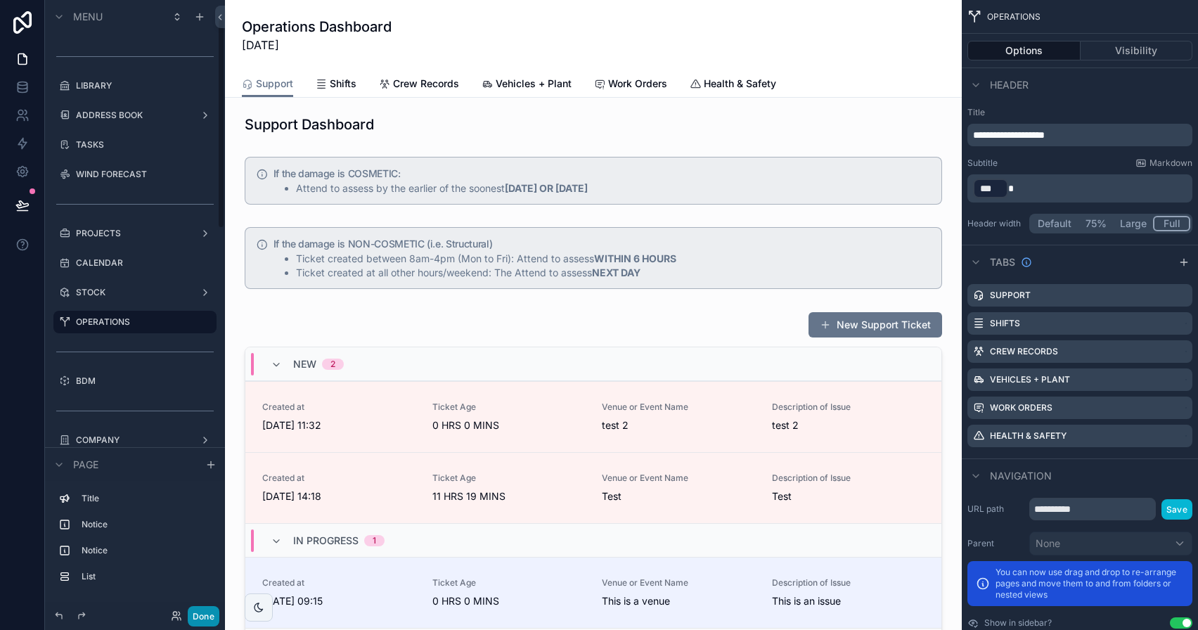
click at [208, 610] on button "Done" at bounding box center [204, 616] width 32 height 20
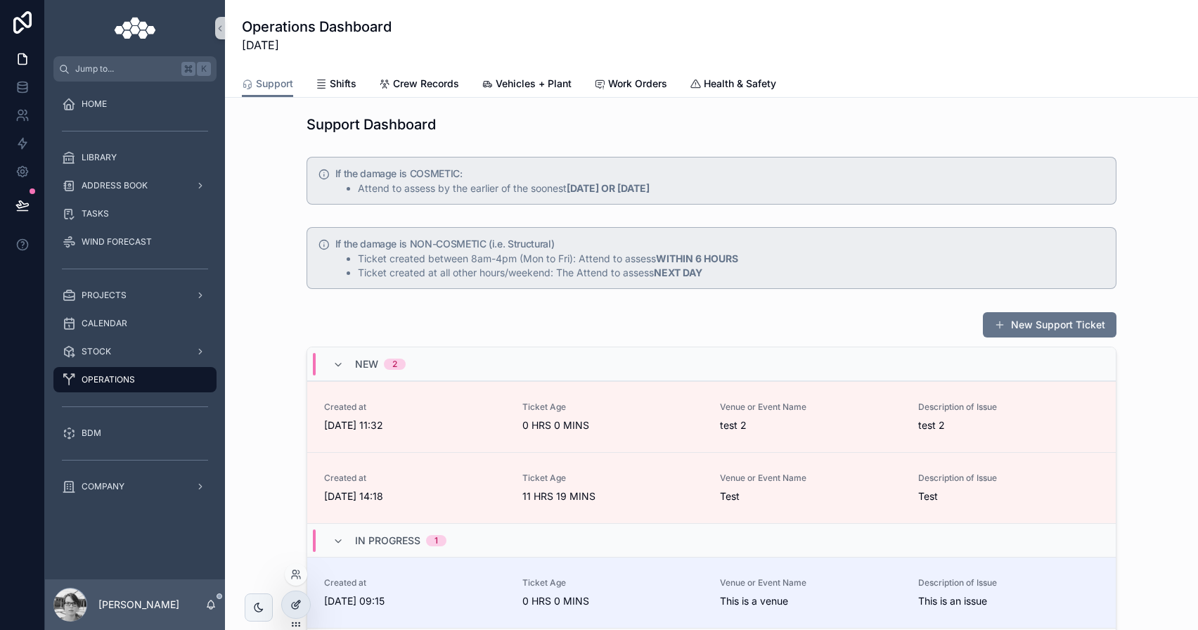
click at [293, 610] on icon at bounding box center [295, 604] width 11 height 11
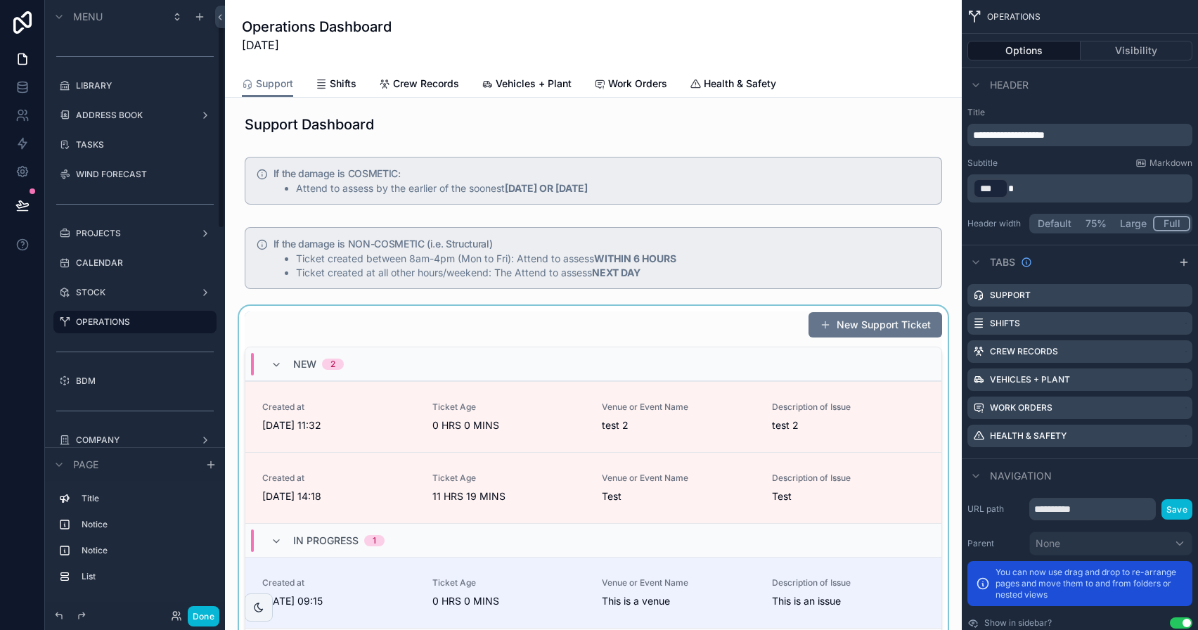
click at [575, 340] on div "scrollable content" at bounding box center [593, 504] width 714 height 396
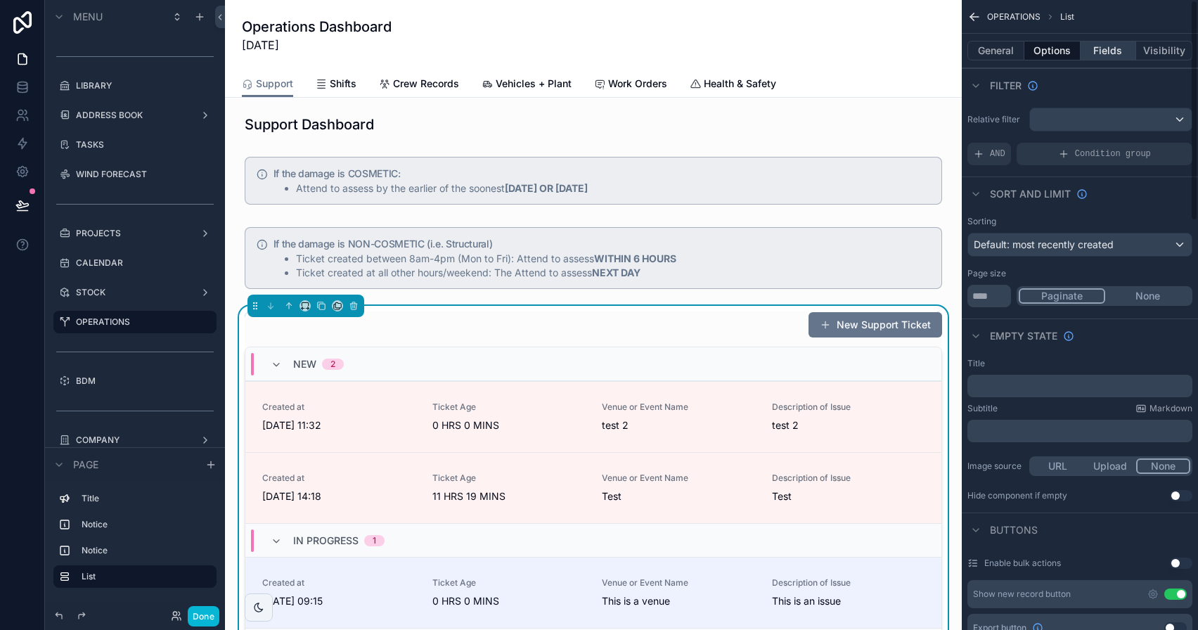
click at [1118, 49] on button "Fields" at bounding box center [1109, 51] width 56 height 20
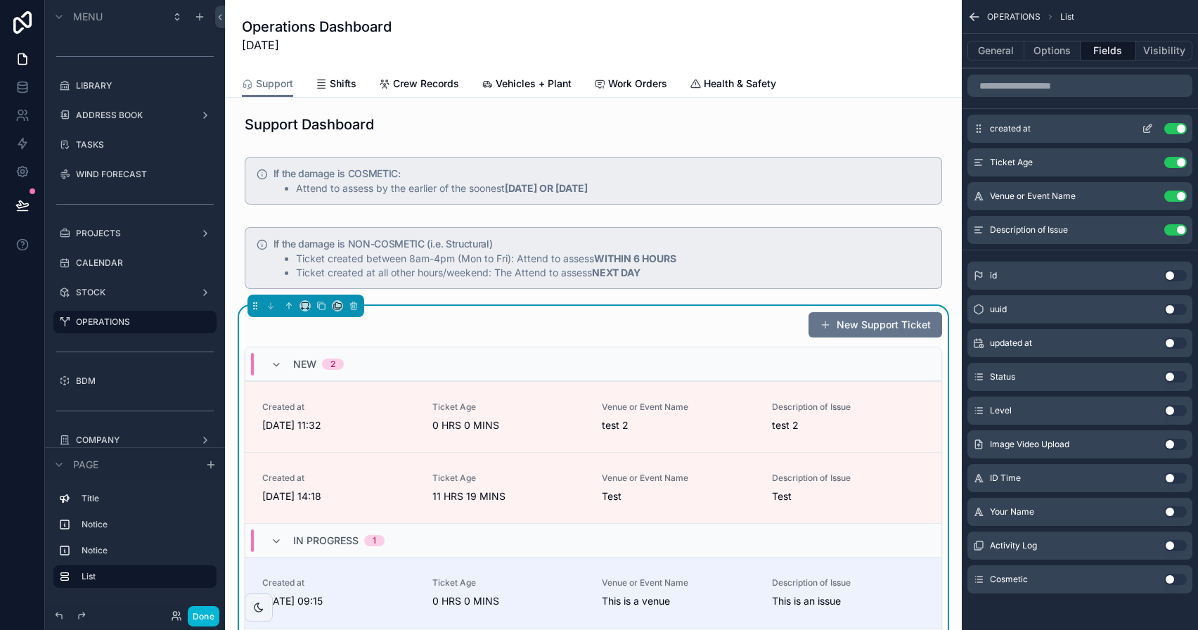
click at [1148, 127] on icon "scrollable content" at bounding box center [1147, 128] width 11 height 11
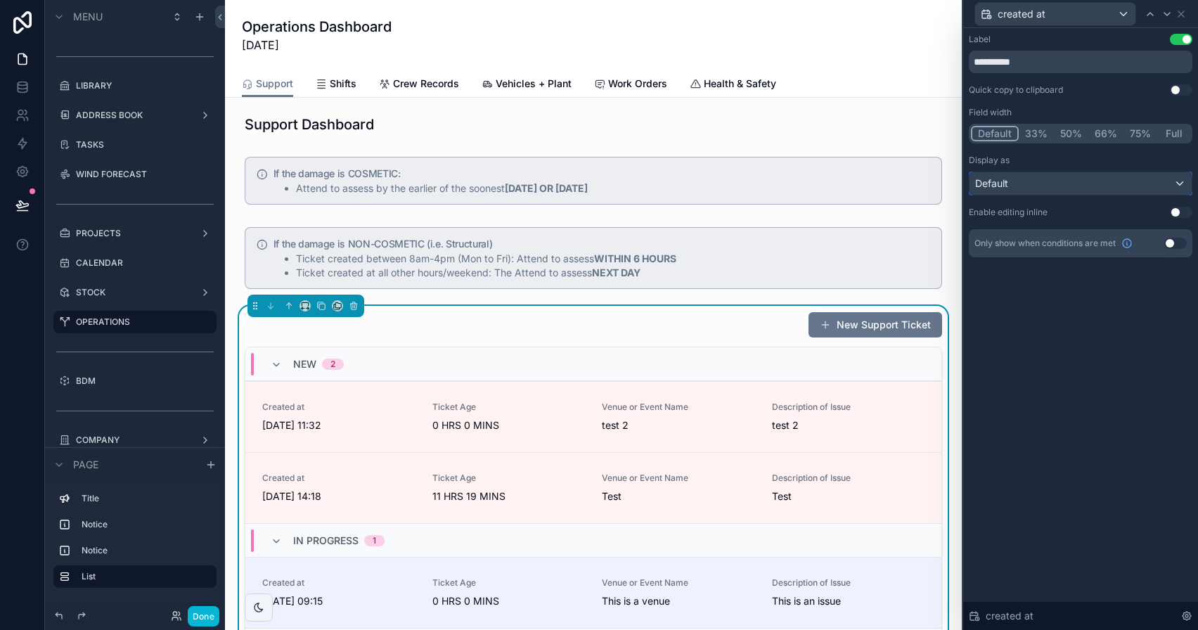
click at [1133, 186] on div "Default" at bounding box center [1080, 183] width 222 height 22
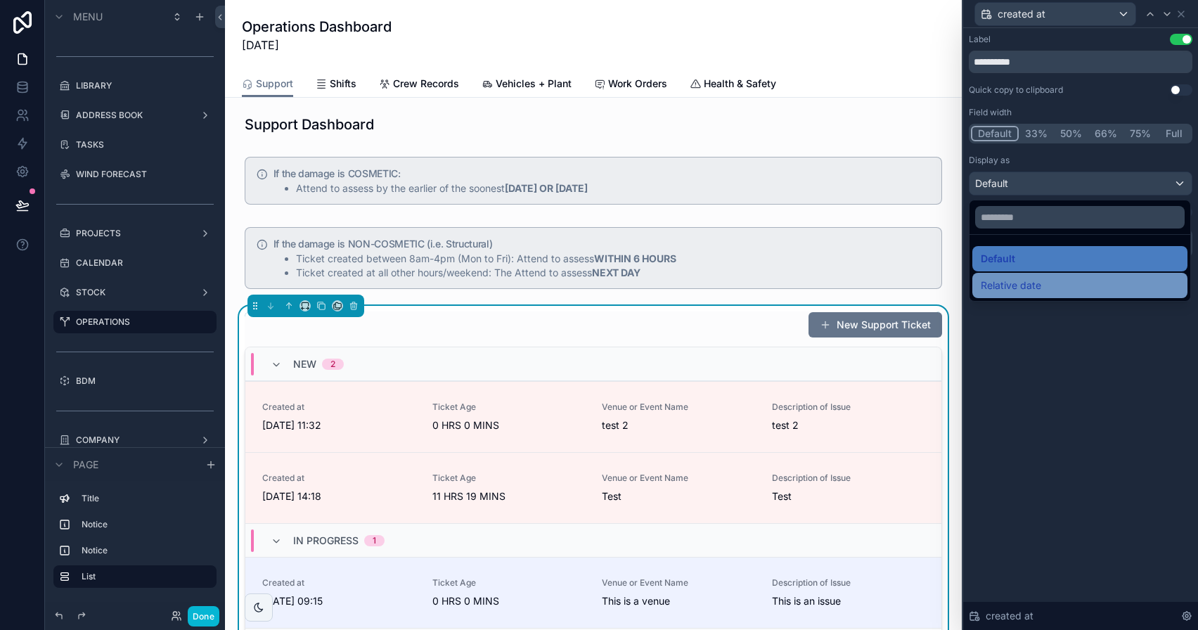
click at [1057, 284] on div "Relative date" at bounding box center [1080, 285] width 198 height 17
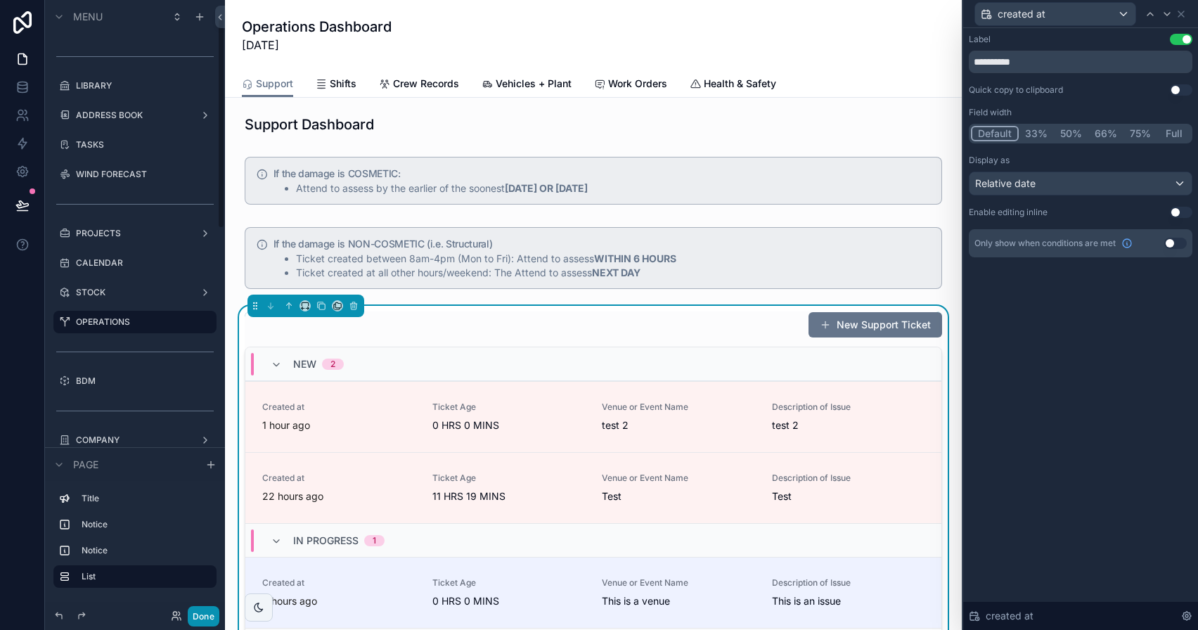
click at [202, 617] on button "Done" at bounding box center [204, 616] width 32 height 20
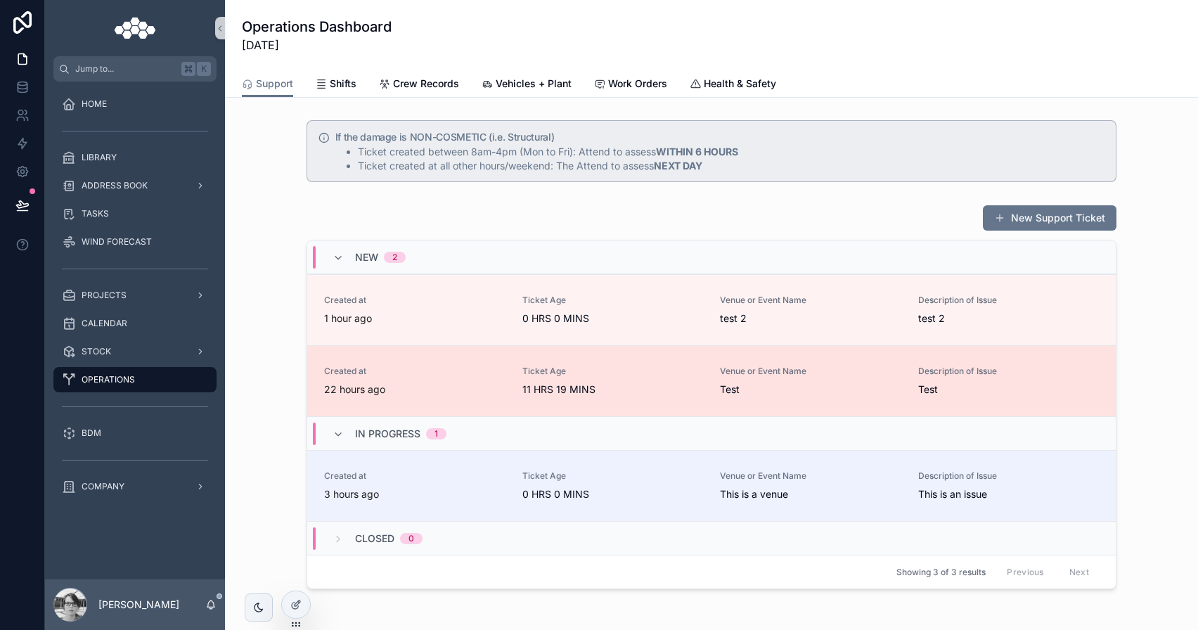
scroll to position [151, 0]
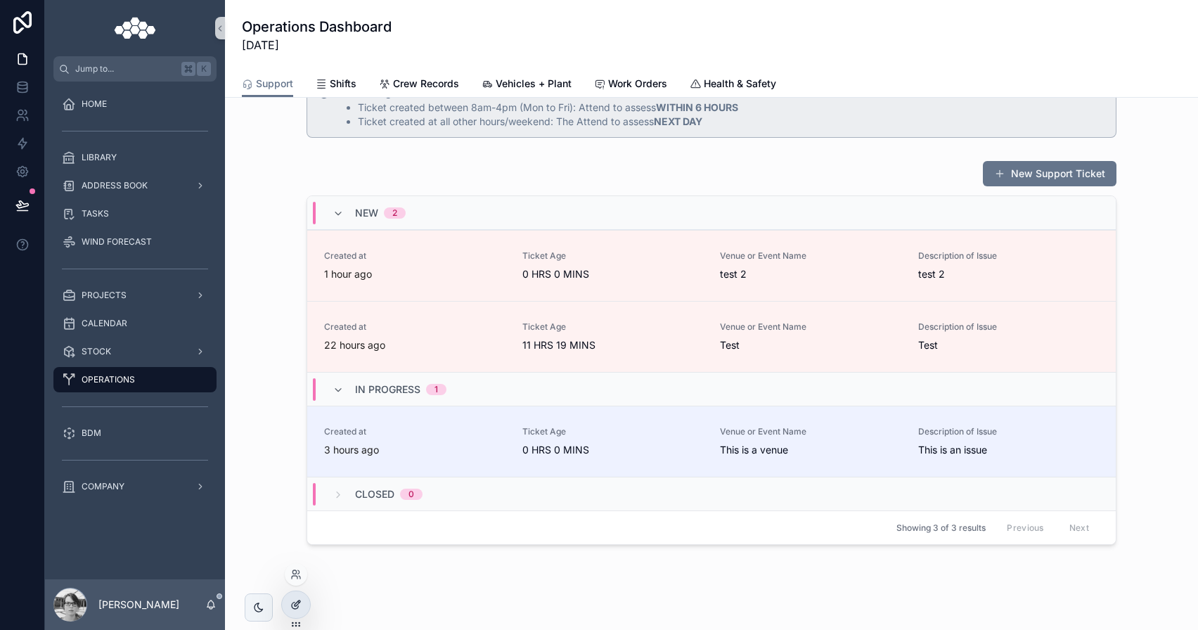
click at [304, 602] on div at bounding box center [296, 604] width 28 height 27
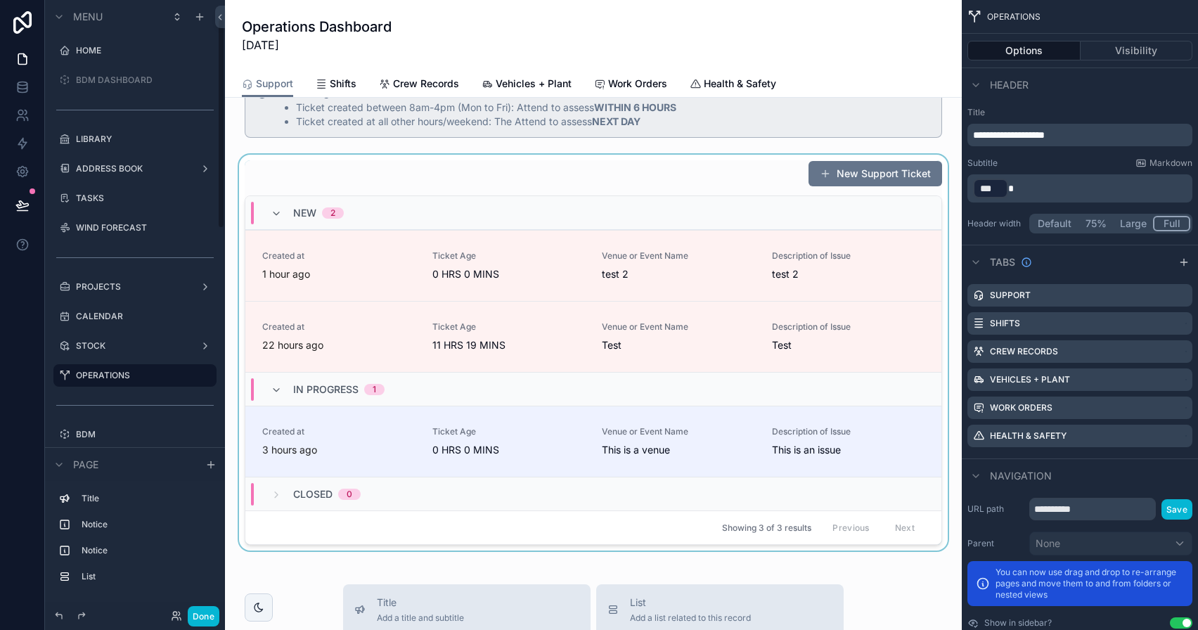
scroll to position [53, 0]
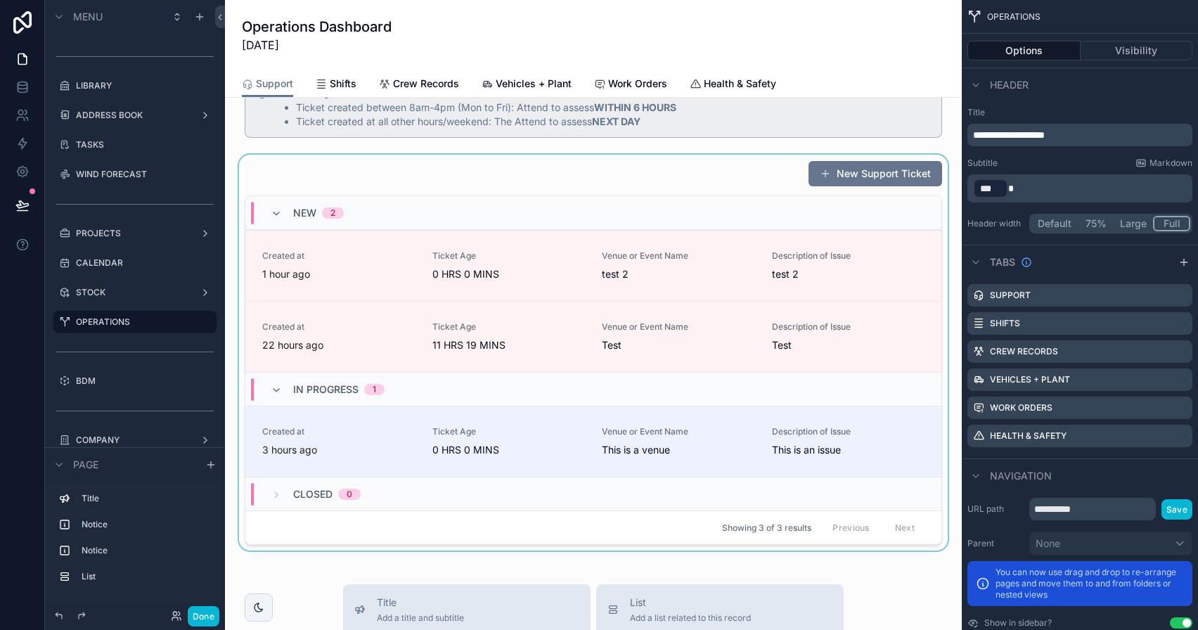
click at [594, 178] on div "scrollable content" at bounding box center [593, 353] width 714 height 396
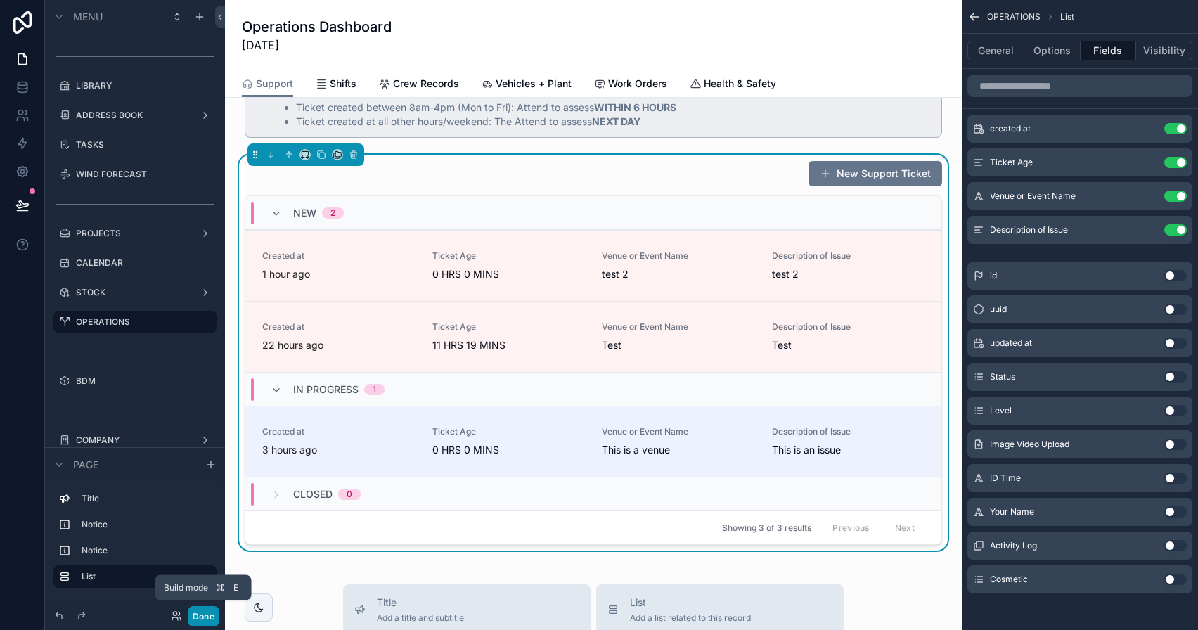
click at [207, 621] on button "Done" at bounding box center [204, 616] width 32 height 20
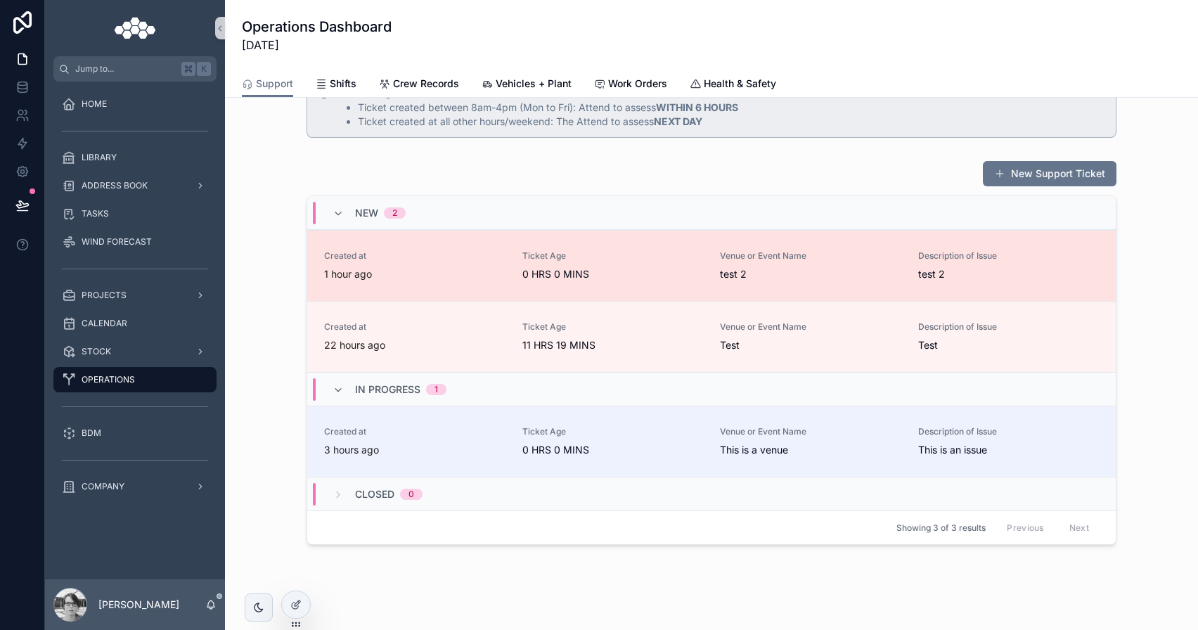
click at [474, 273] on div "1 hour ago" at bounding box center [414, 274] width 181 height 14
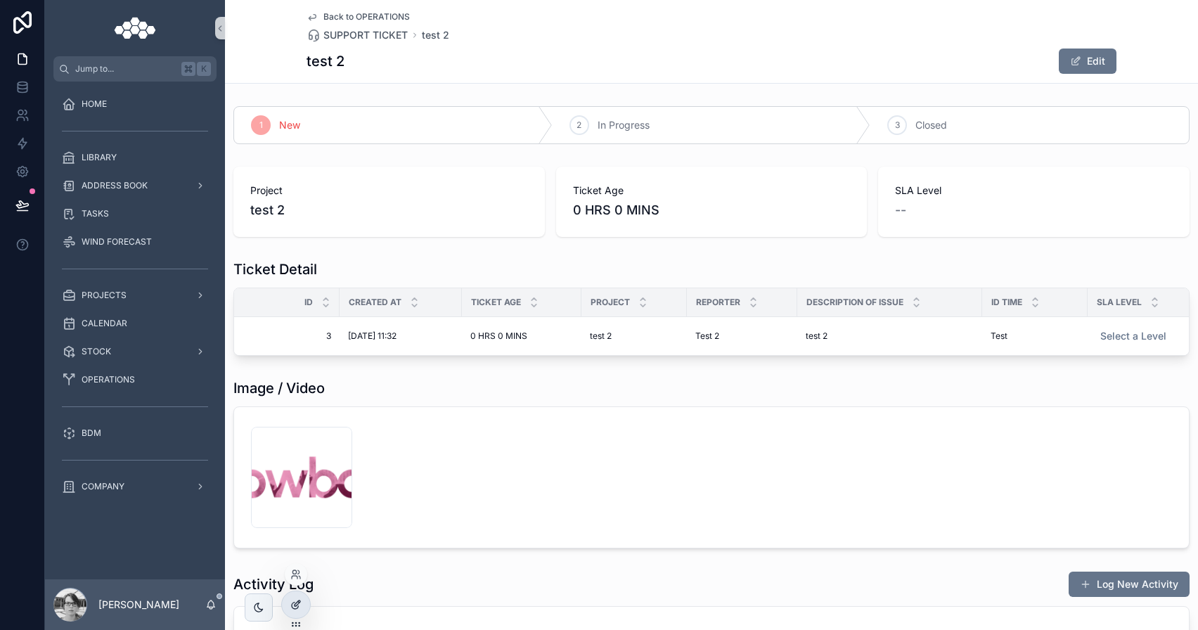
click at [298, 605] on icon at bounding box center [295, 604] width 11 height 11
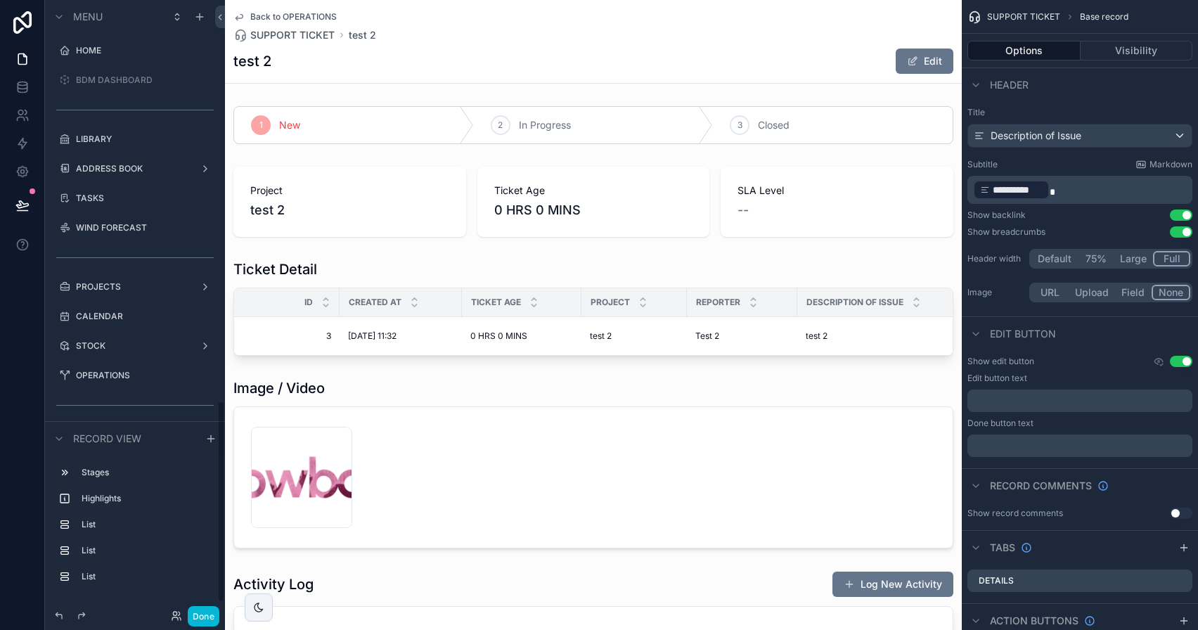
scroll to position [1219, 0]
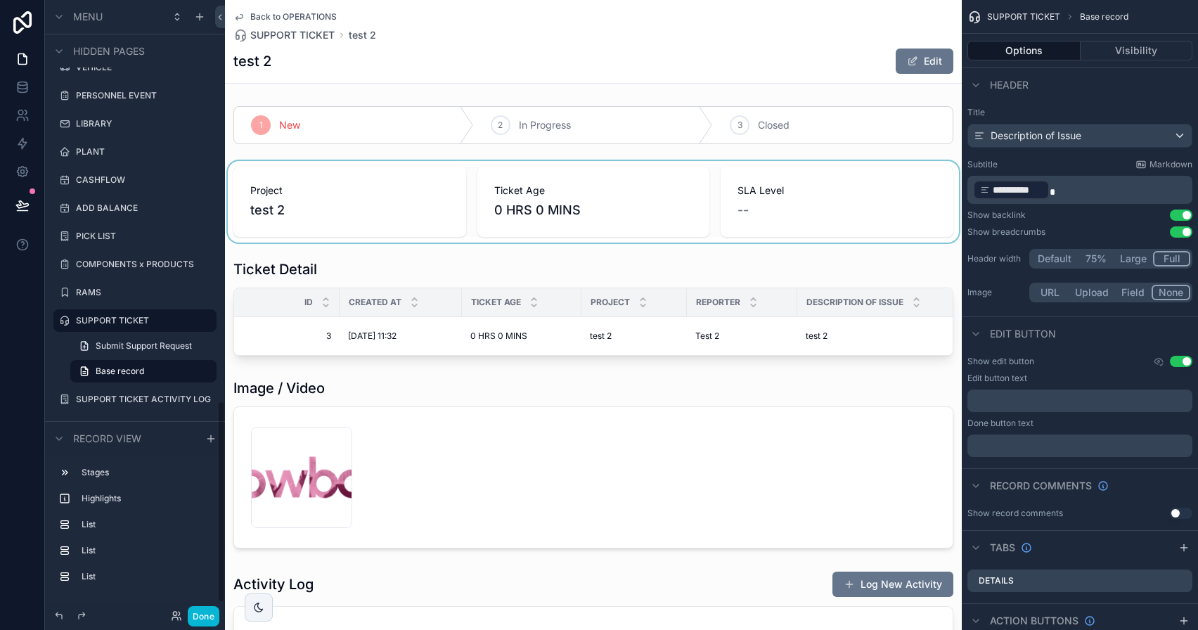
click at [598, 217] on div "scrollable content" at bounding box center [593, 202] width 737 height 82
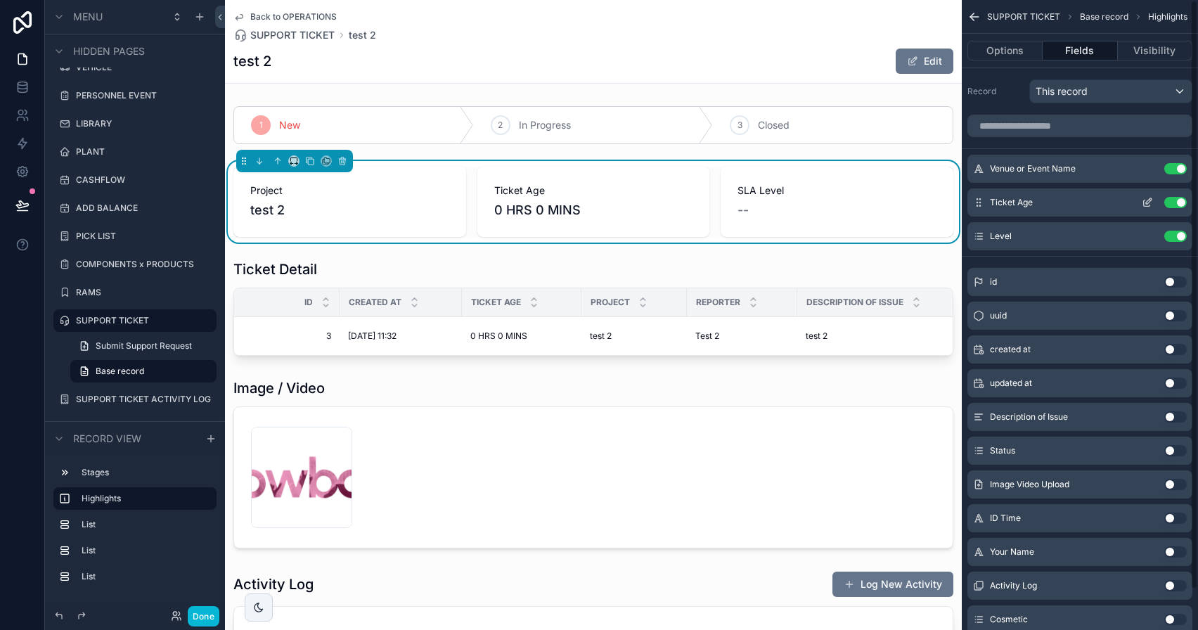
click at [1184, 204] on button "Use setting" at bounding box center [1175, 202] width 22 height 11
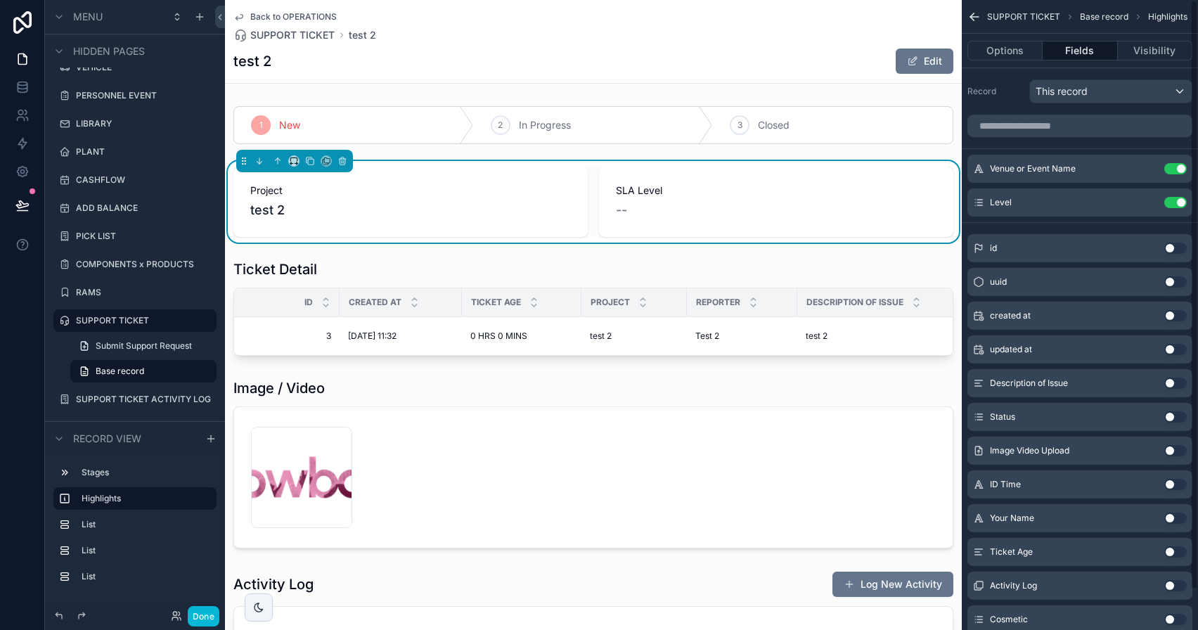
click at [1171, 316] on button "Use setting" at bounding box center [1175, 315] width 22 height 11
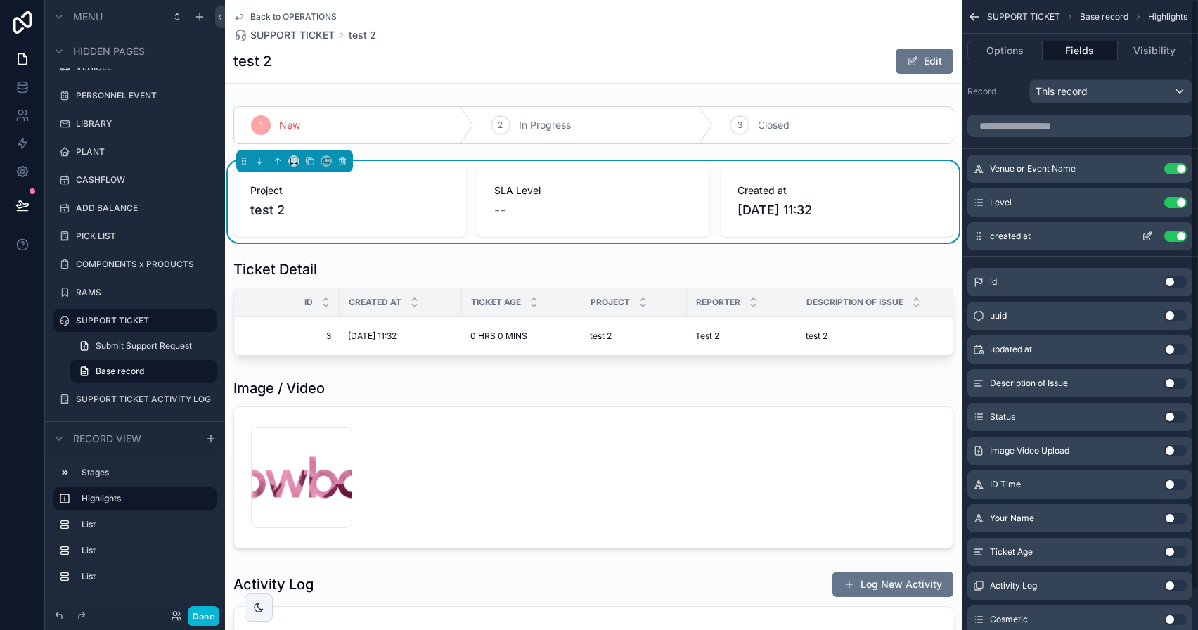
click at [1145, 239] on icon "scrollable content" at bounding box center [1147, 236] width 11 height 11
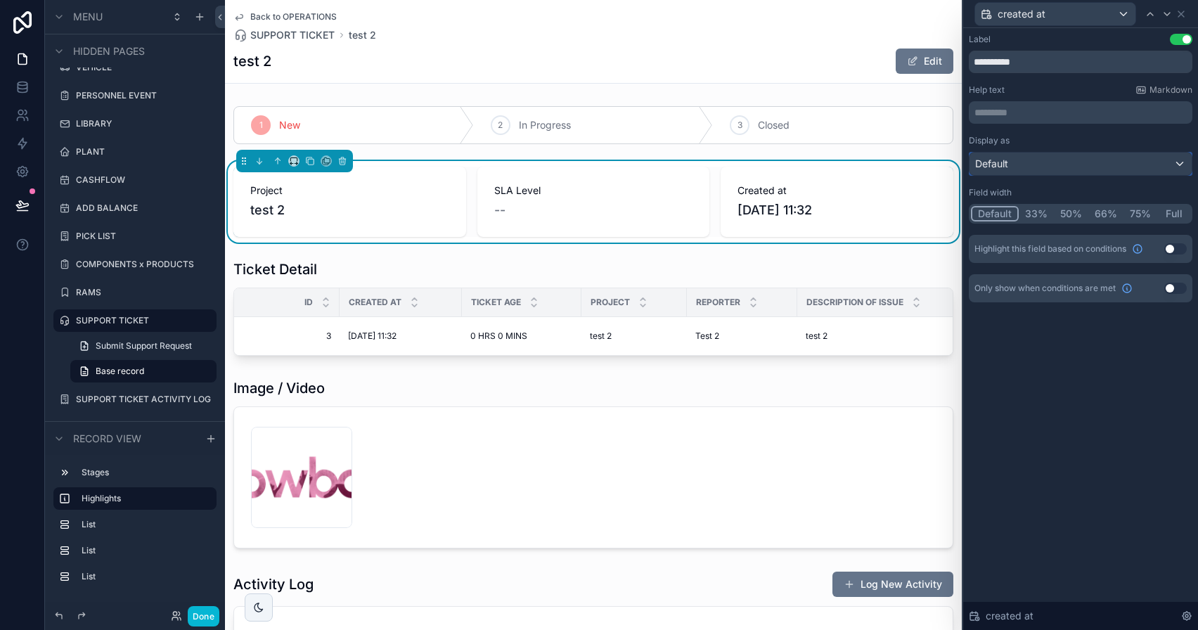
click at [1053, 161] on div "Default" at bounding box center [1080, 164] width 222 height 22
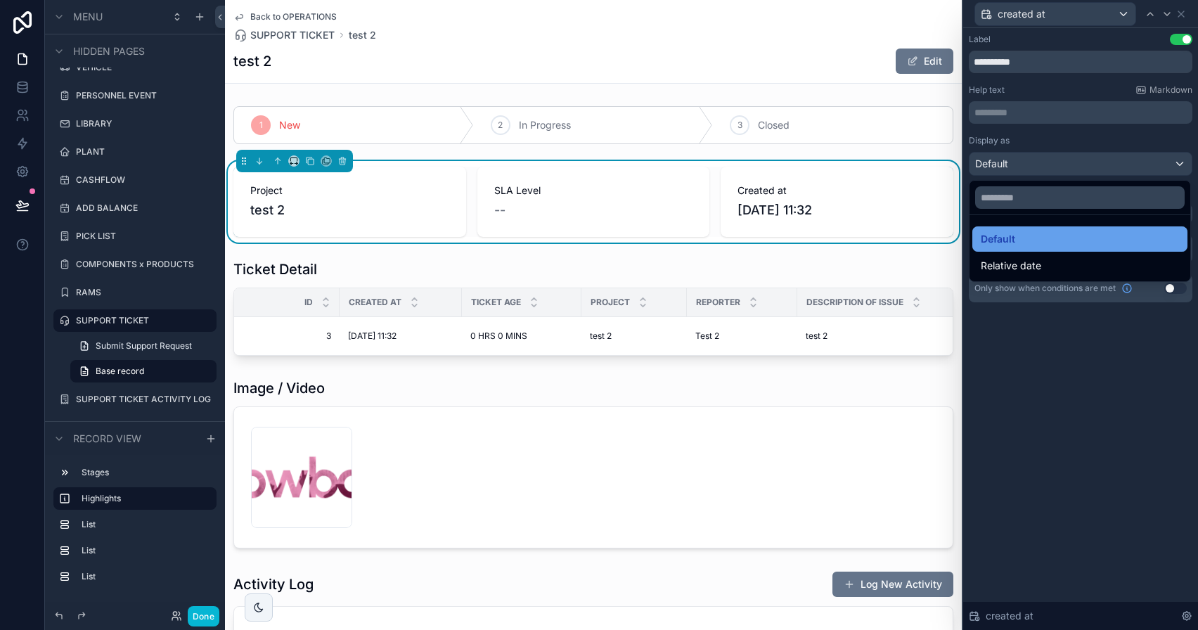
click at [1031, 251] on div "Default" at bounding box center [1079, 238] width 215 height 25
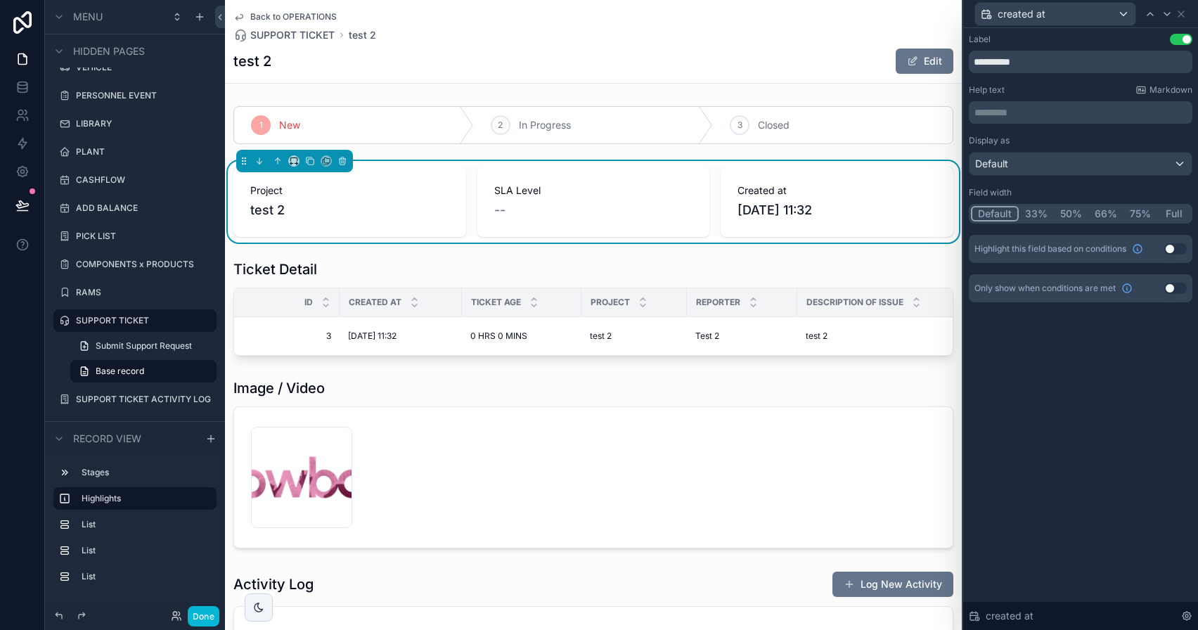
click at [1043, 148] on div "Display as Default" at bounding box center [1081, 155] width 224 height 41
click at [1040, 169] on div "Default" at bounding box center [1080, 164] width 222 height 22
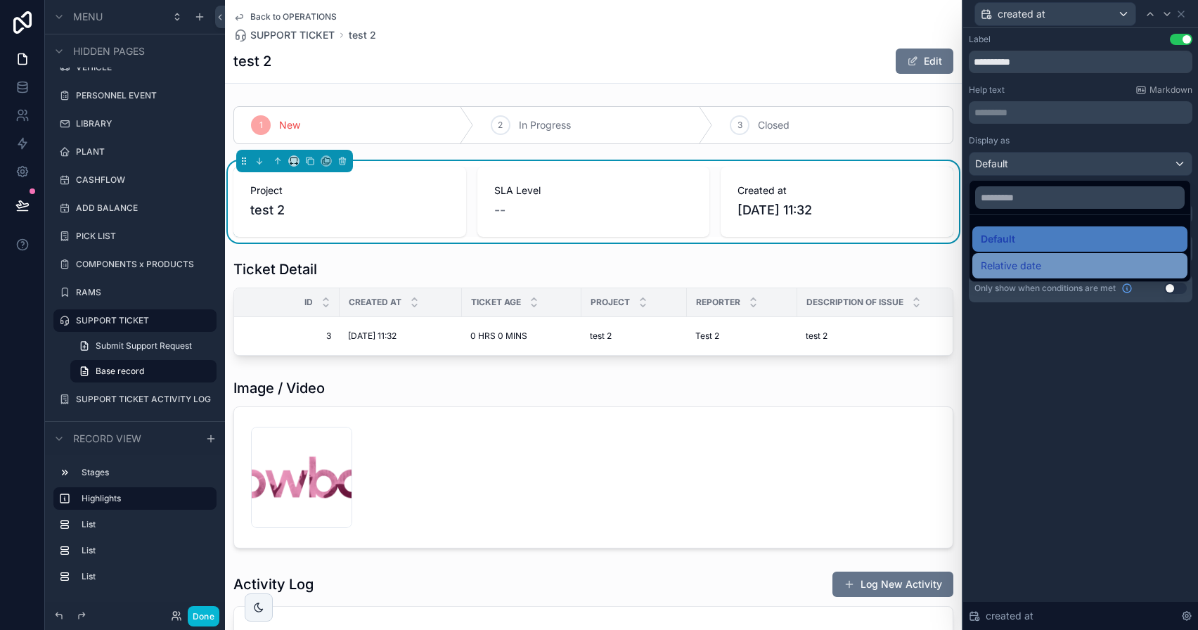
click at [1020, 268] on span "Relative date" at bounding box center [1011, 265] width 60 height 17
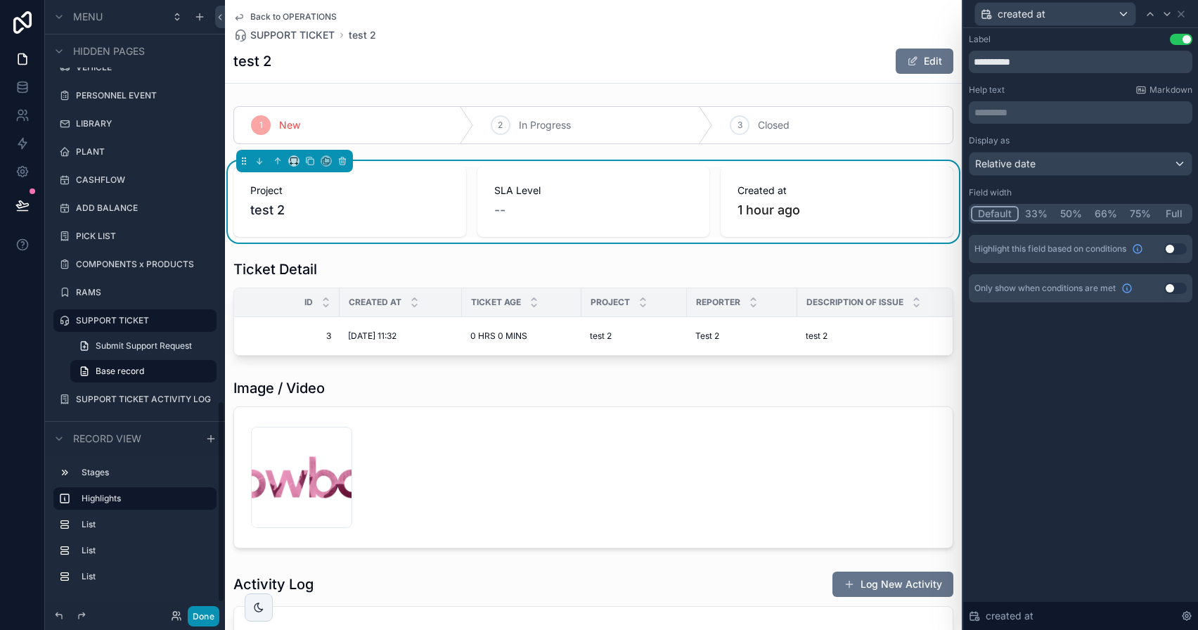
click at [212, 610] on button "Done" at bounding box center [204, 616] width 32 height 20
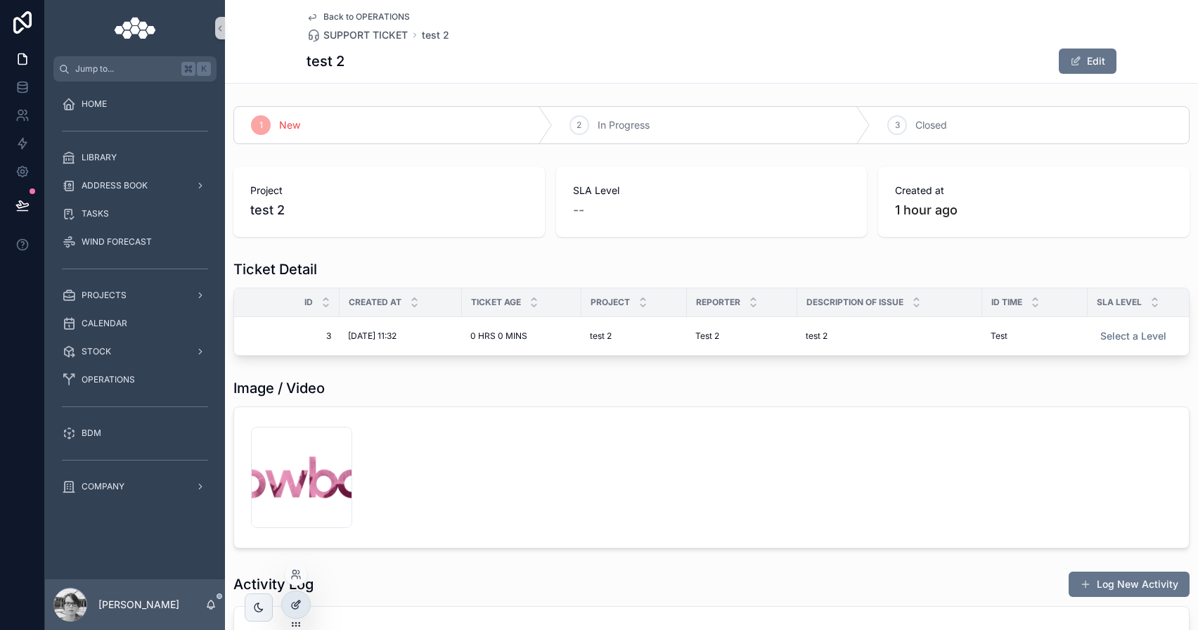
click at [294, 607] on icon at bounding box center [295, 604] width 11 height 11
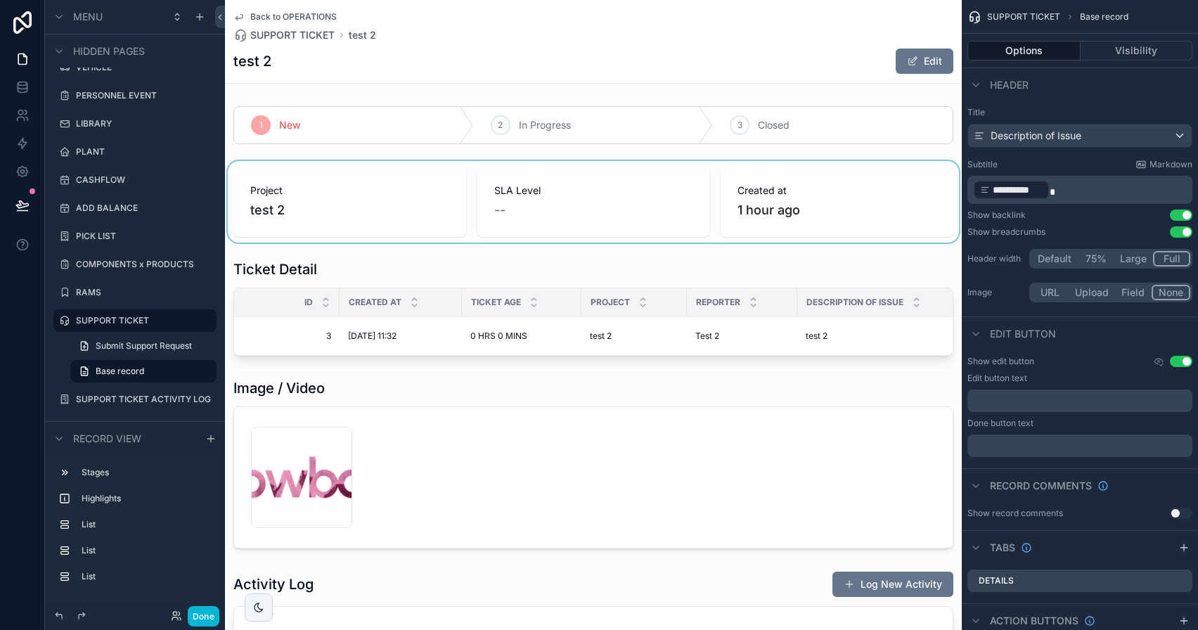
click at [761, 183] on div "scrollable content" at bounding box center [593, 202] width 737 height 82
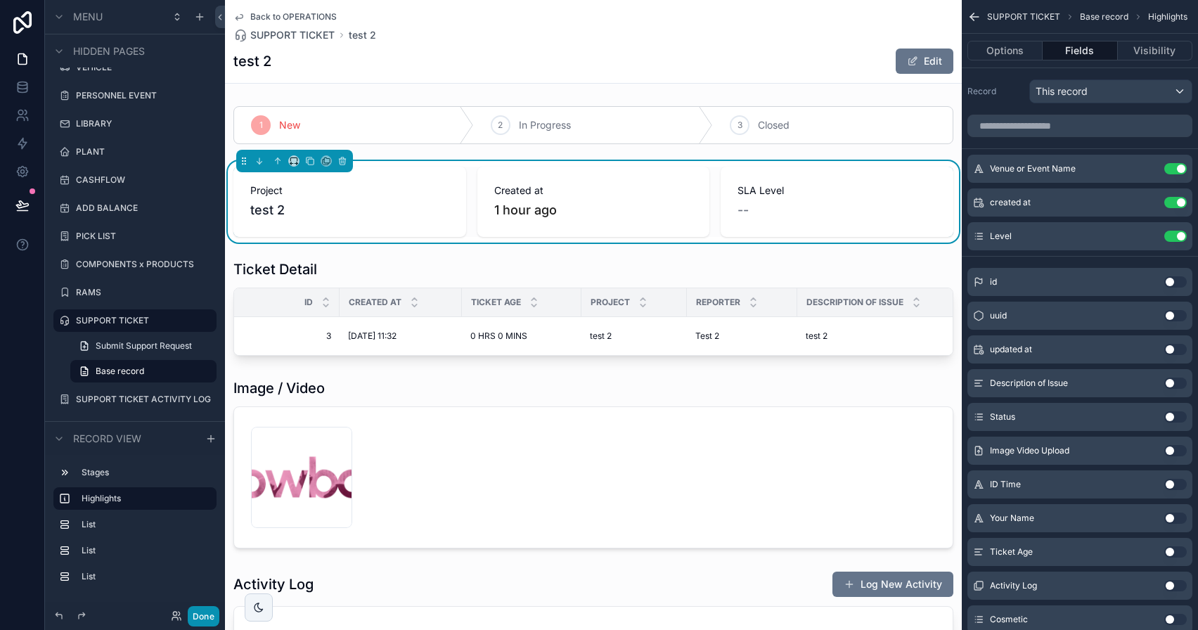
click at [210, 608] on button "Done" at bounding box center [204, 616] width 32 height 20
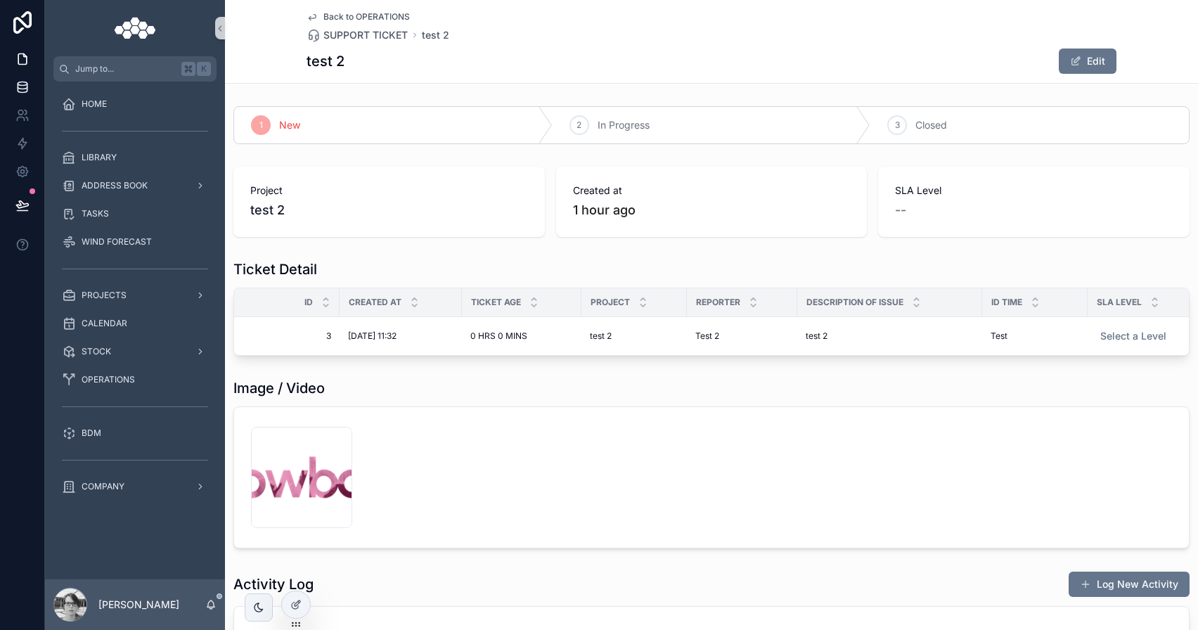
click at [35, 92] on link at bounding box center [22, 87] width 44 height 28
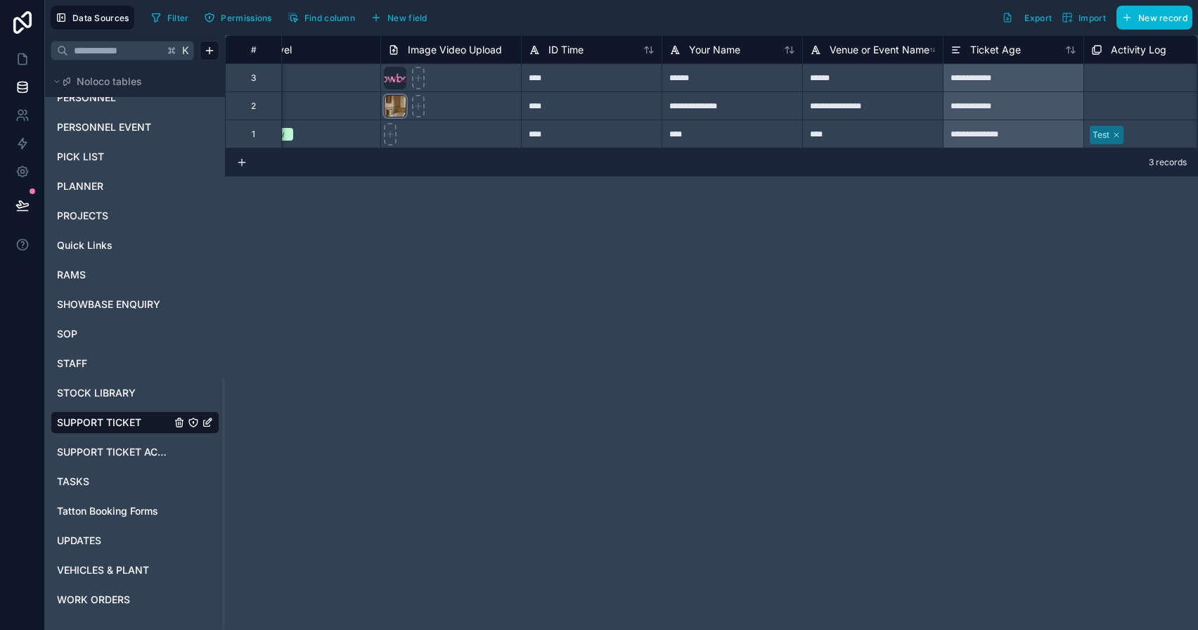
scroll to position [0, 404]
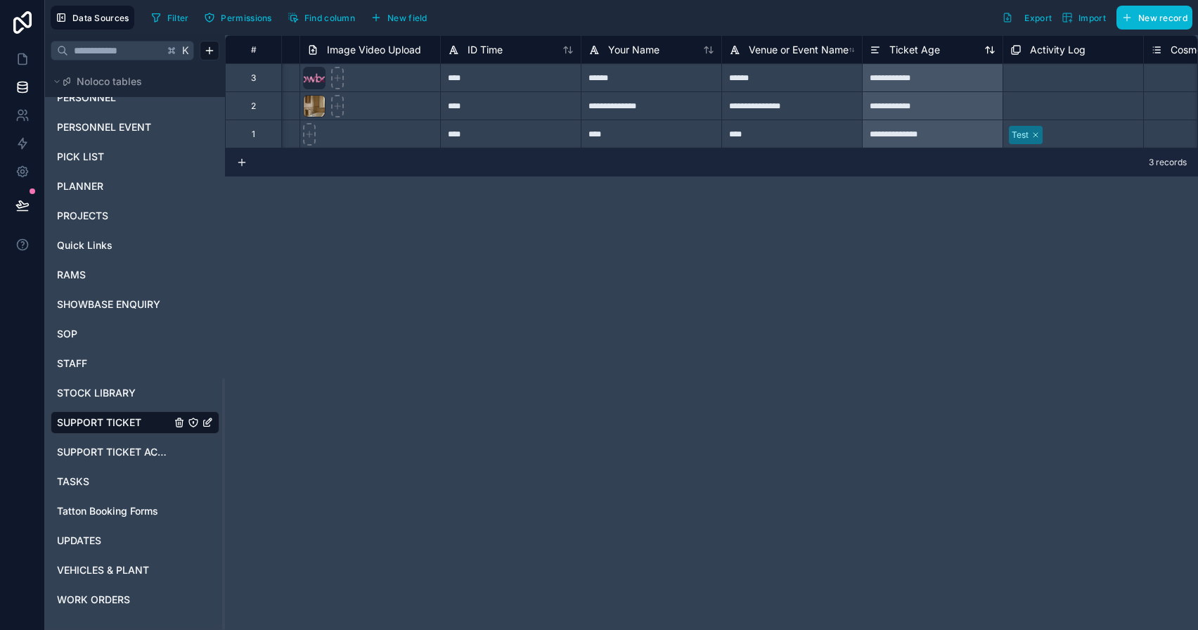
click at [898, 54] on span "Ticket Age" at bounding box center [914, 50] width 51 height 14
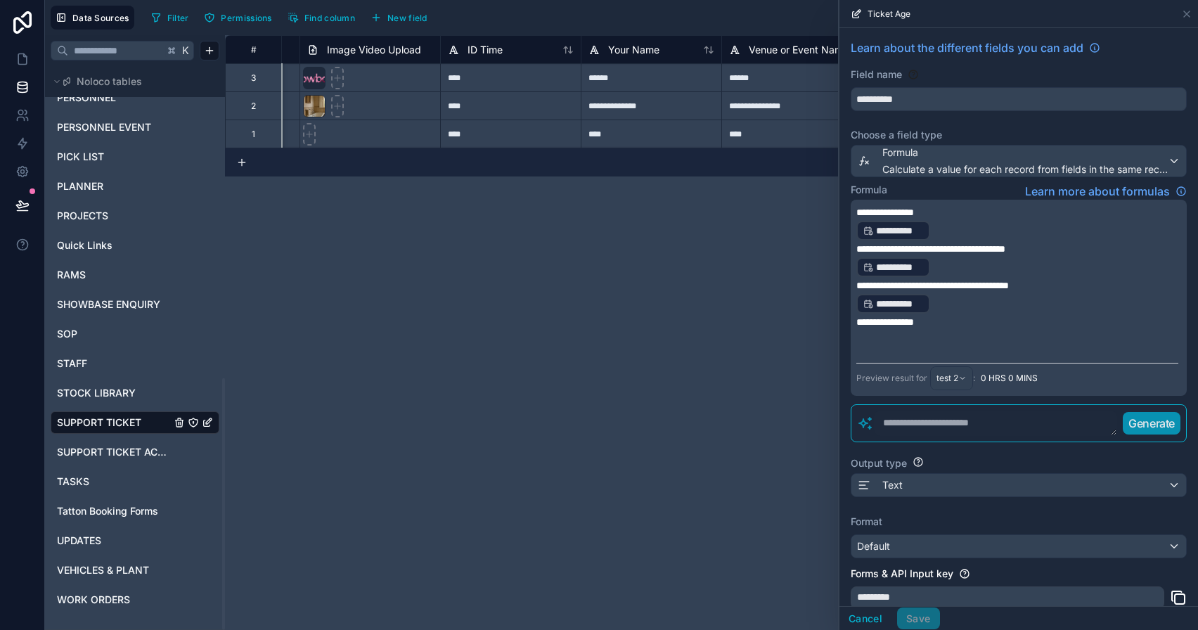
scroll to position [108, 0]
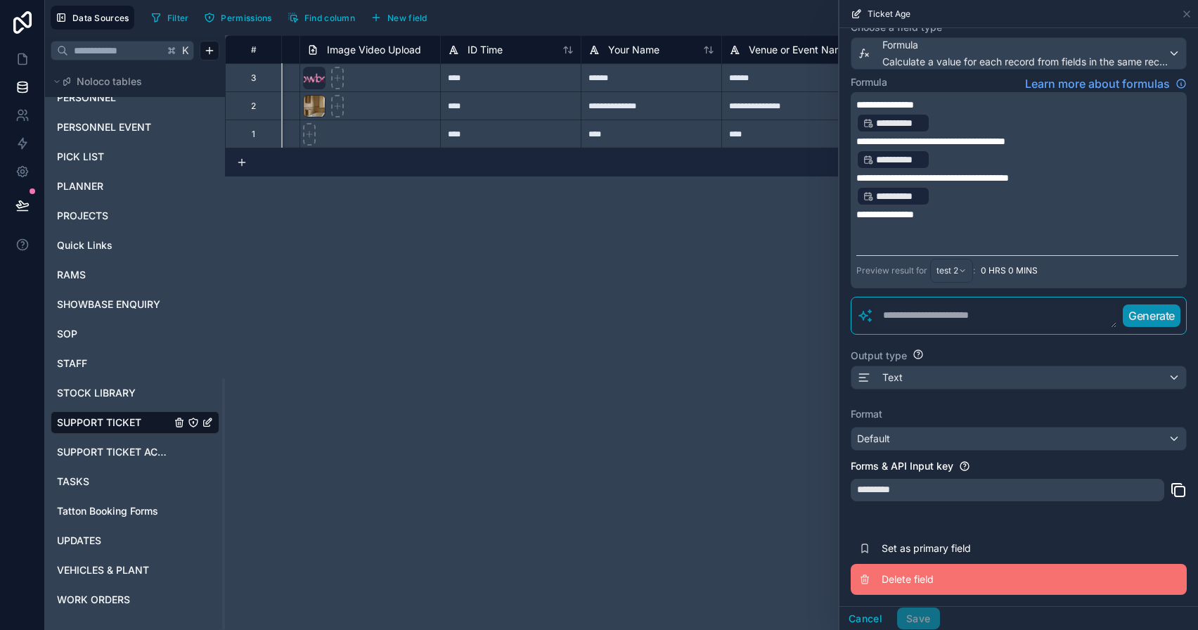
click at [915, 579] on span "Delete field" at bounding box center [983, 579] width 202 height 14
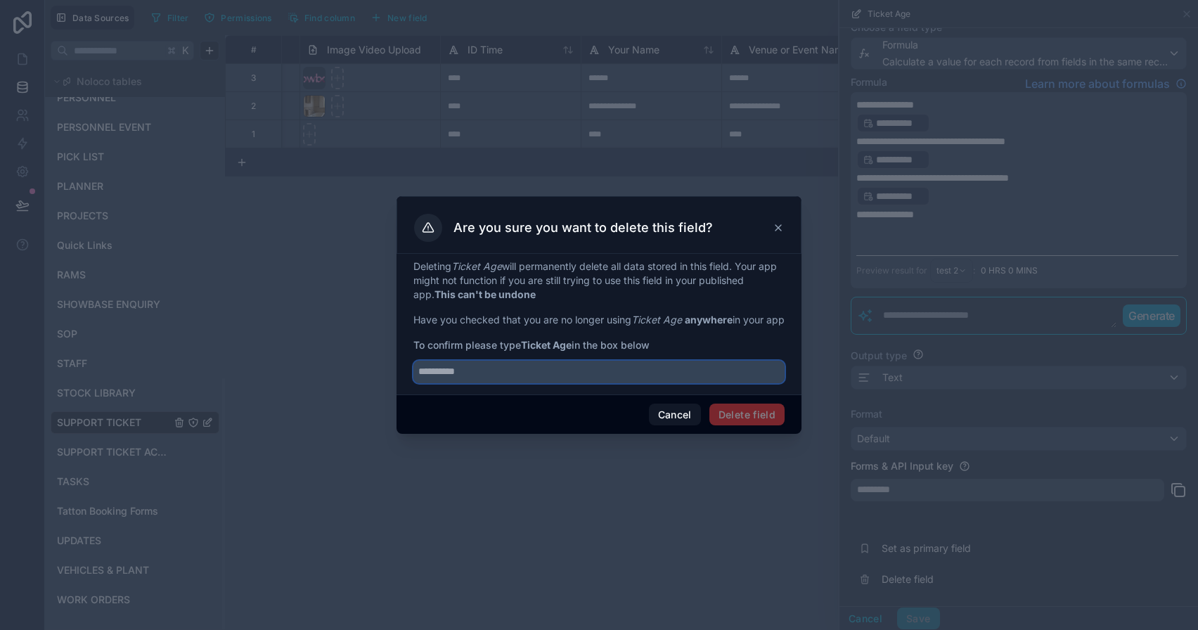
click at [494, 375] on input "text" at bounding box center [598, 372] width 371 height 22
type input "**********"
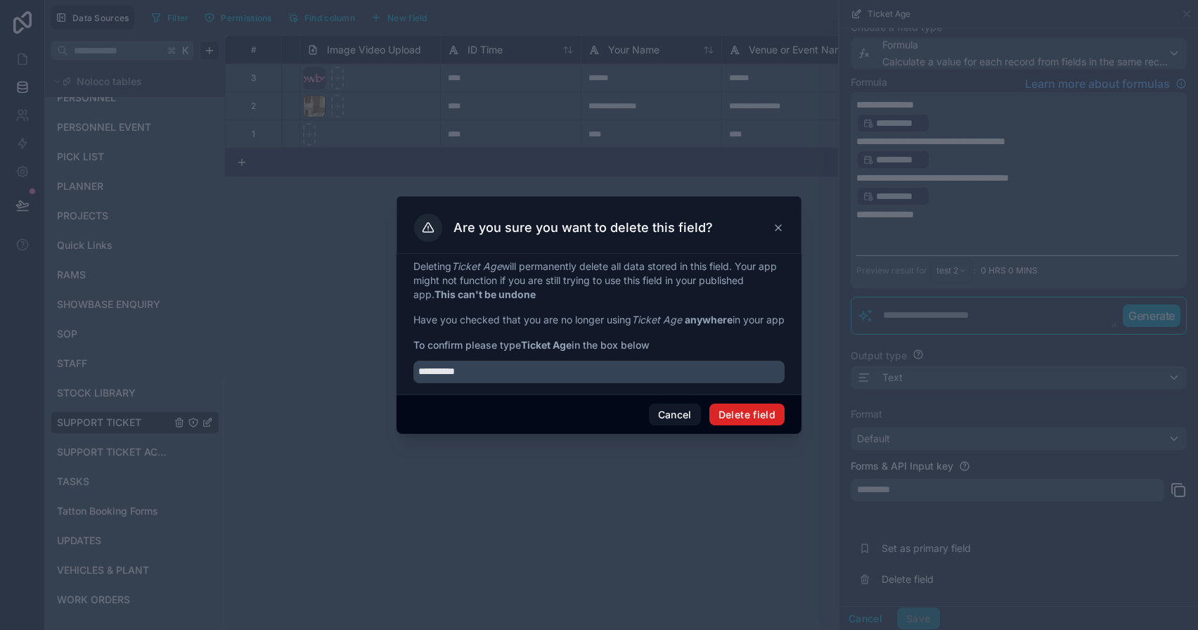
click at [749, 425] on button "Delete field" at bounding box center [746, 415] width 75 height 22
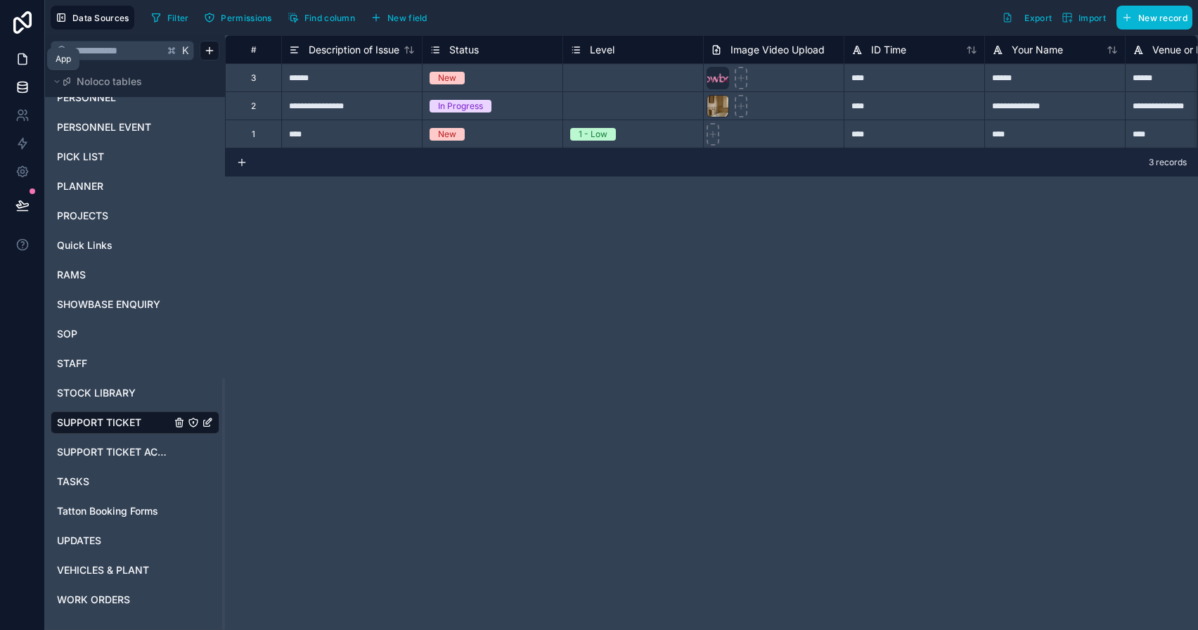
click at [26, 58] on icon at bounding box center [22, 59] width 8 height 11
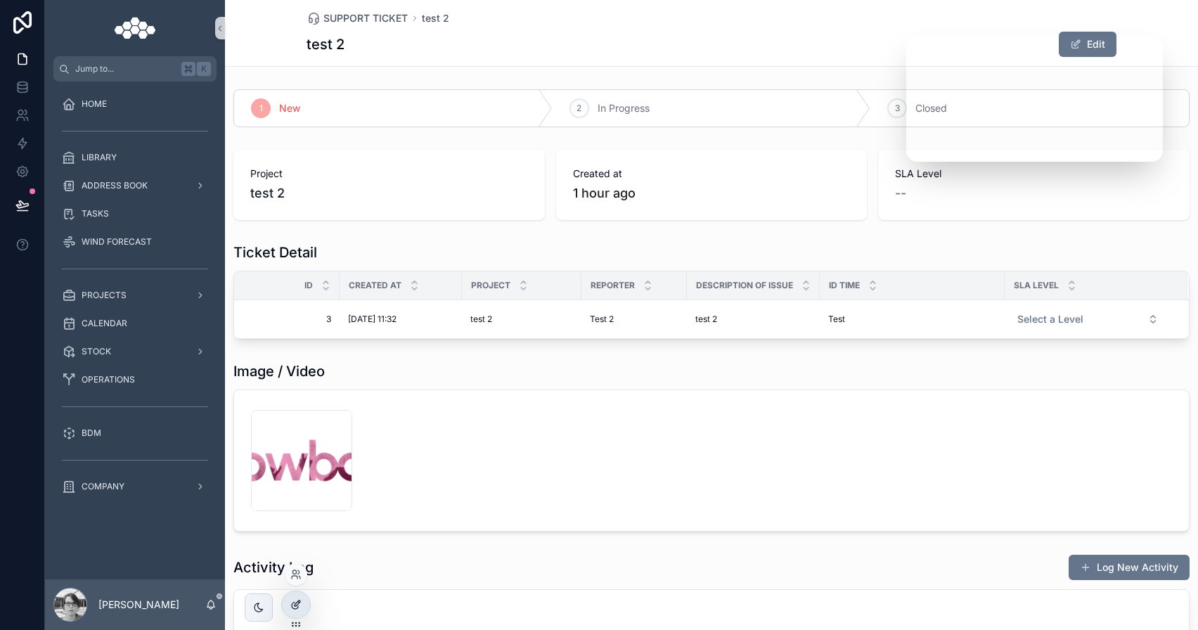
click at [303, 598] on div at bounding box center [296, 604] width 28 height 27
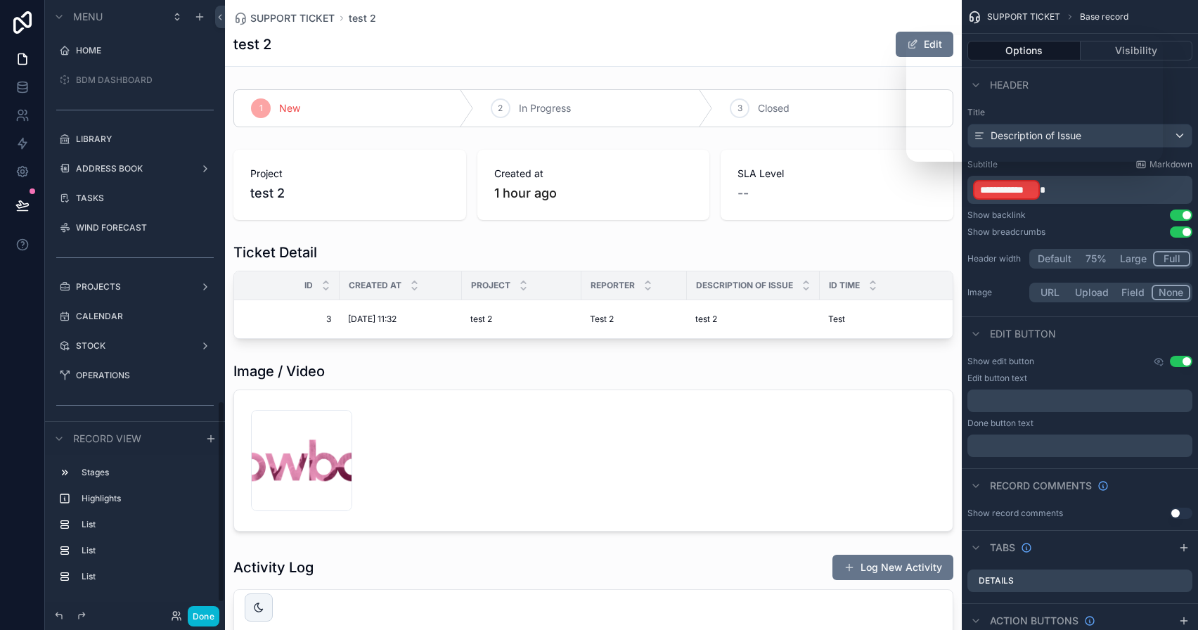
scroll to position [1219, 0]
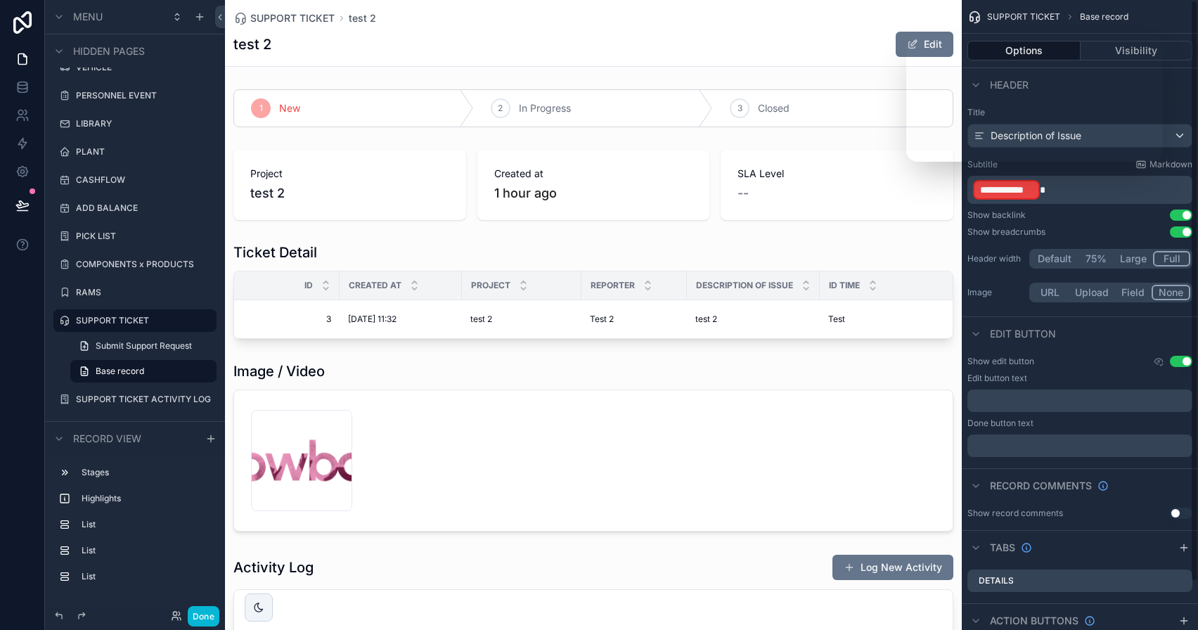
click at [1121, 188] on p "**********" at bounding box center [1081, 190] width 217 height 22
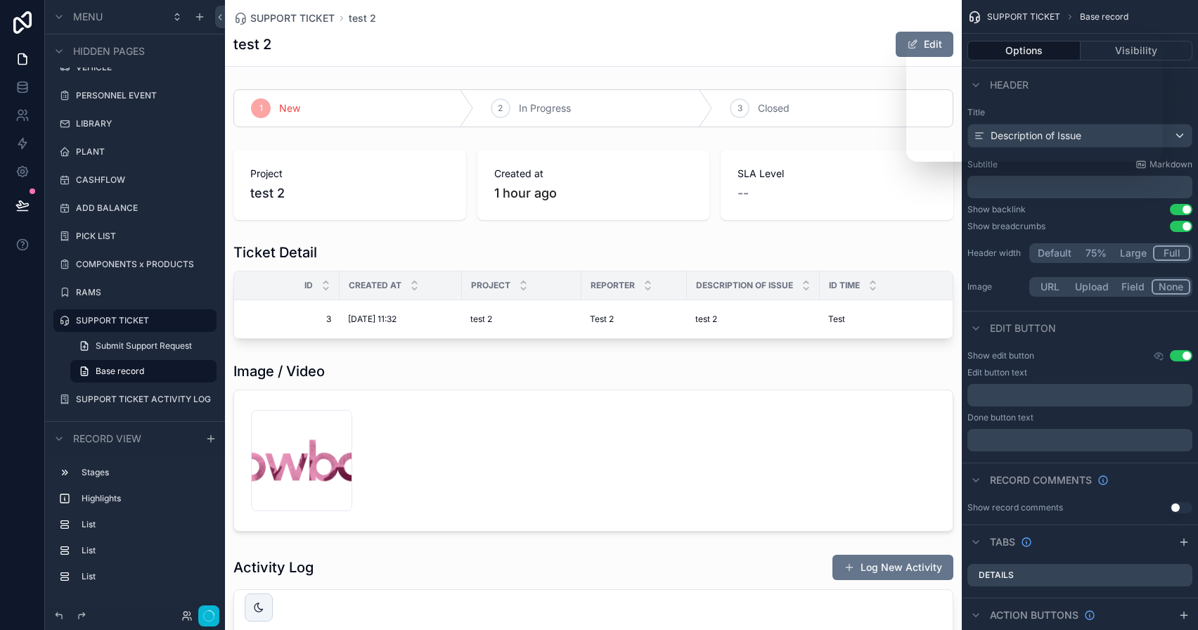
click at [1140, 141] on div "Description of Issue" at bounding box center [1080, 135] width 224 height 22
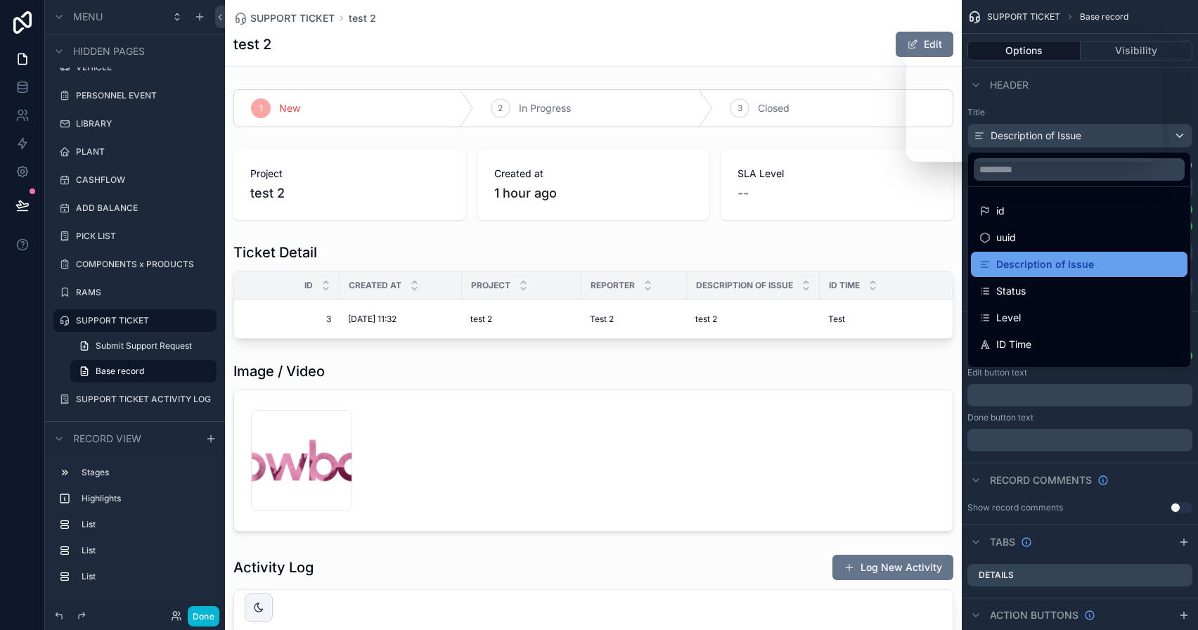
scroll to position [73, 0]
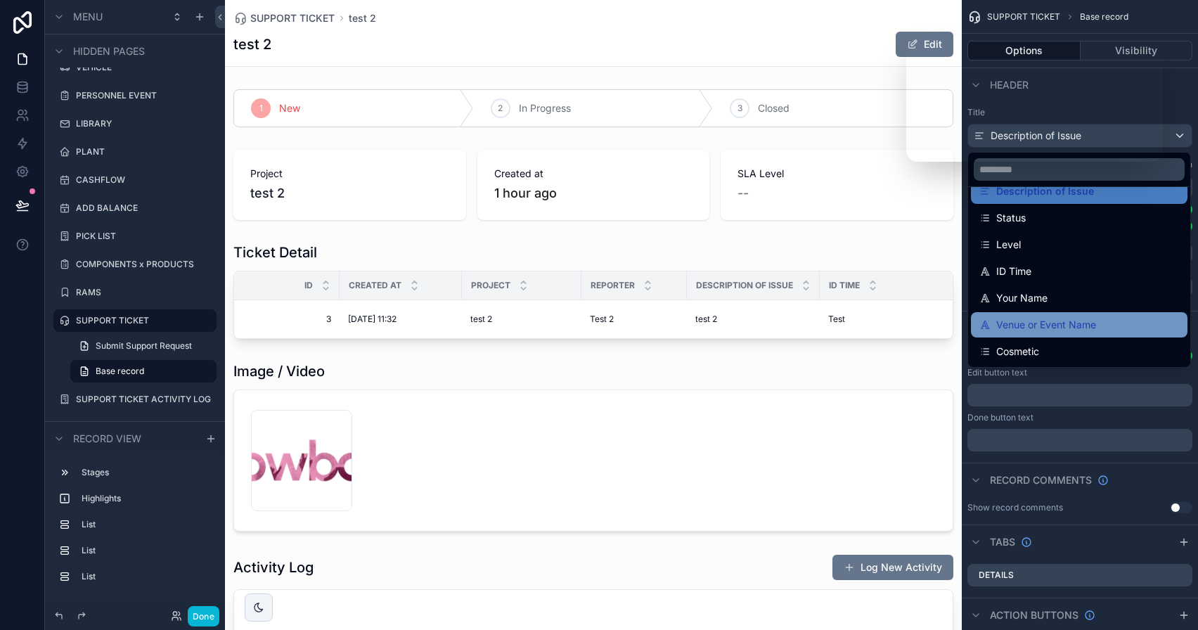
click at [1072, 317] on span "Venue or Event Name" at bounding box center [1046, 324] width 100 height 17
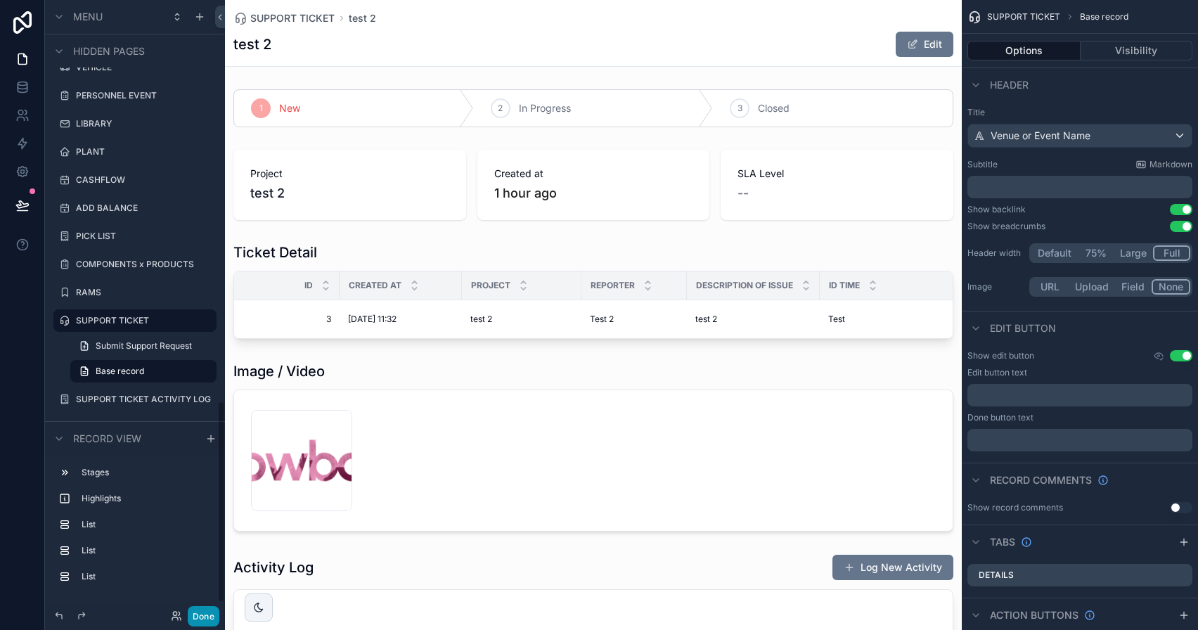
click at [204, 610] on button "Done" at bounding box center [204, 616] width 32 height 20
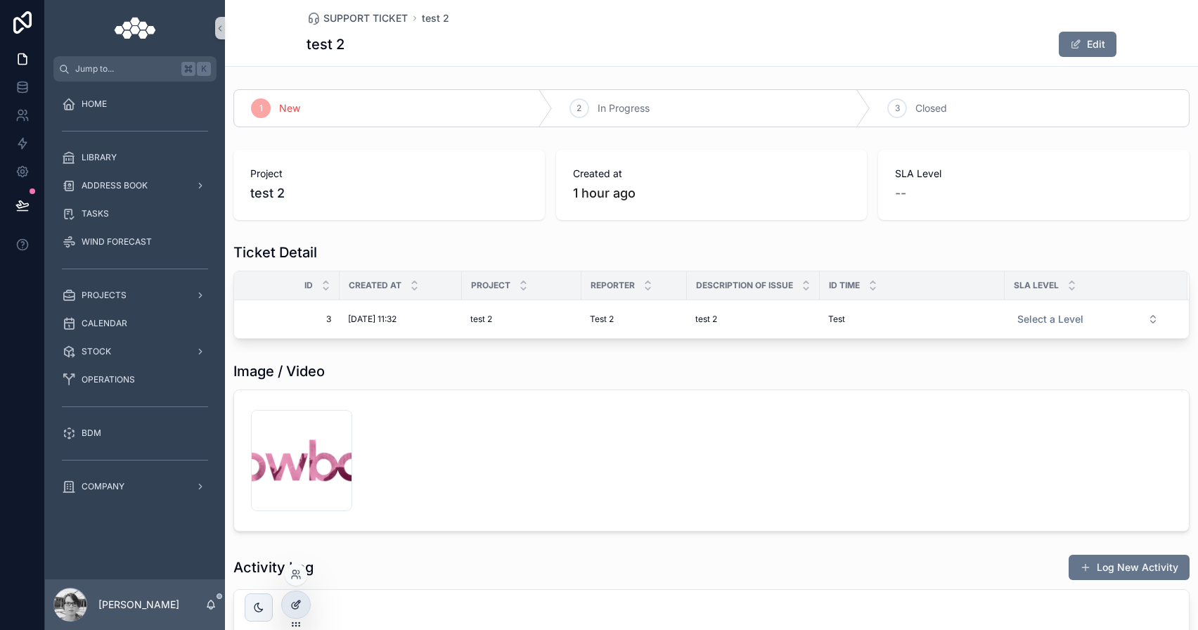
click at [299, 610] on icon at bounding box center [295, 604] width 11 height 11
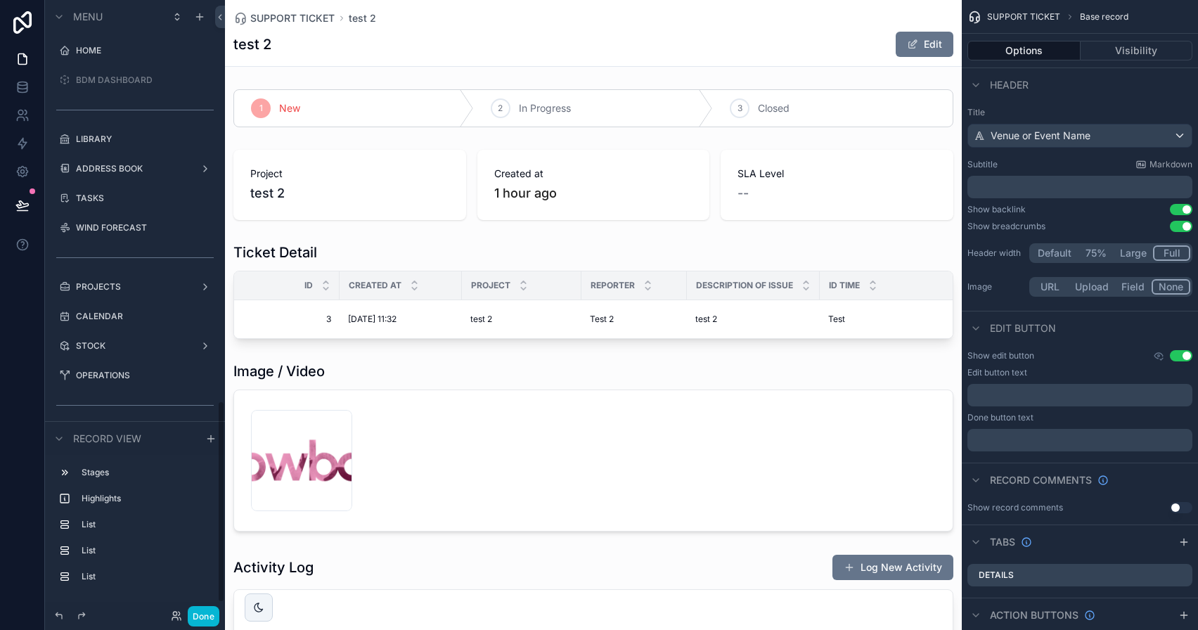
scroll to position [1219, 0]
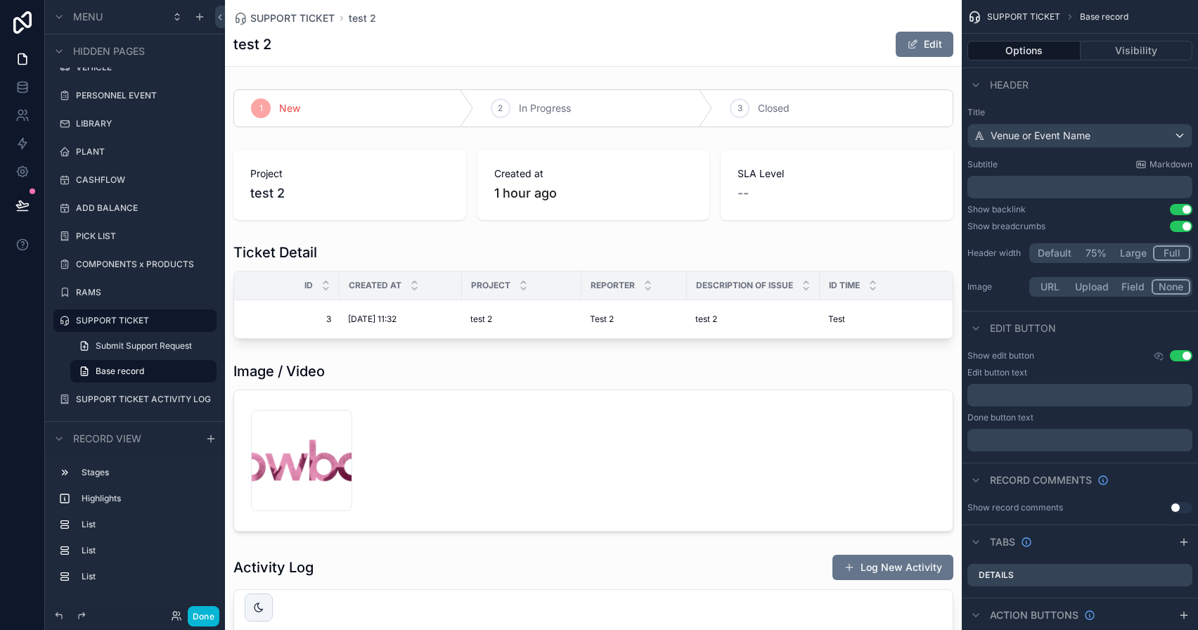
click at [1183, 254] on button "Full" at bounding box center [1171, 252] width 37 height 15
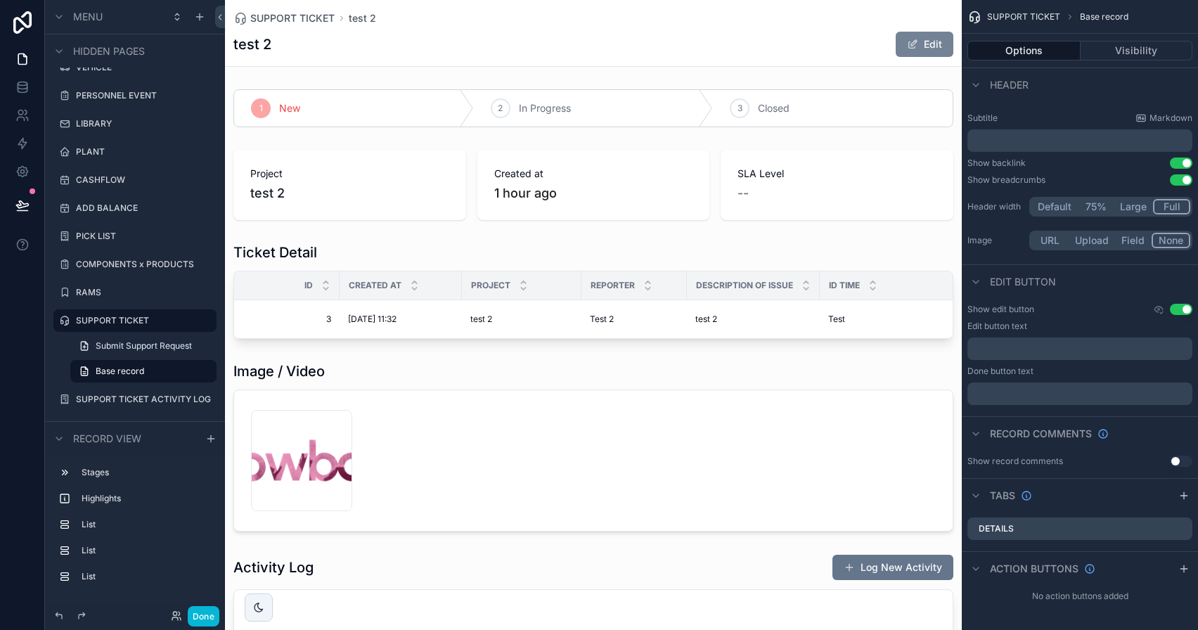
click at [924, 51] on button "Edit" at bounding box center [925, 44] width 58 height 25
click at [924, 51] on button "Done" at bounding box center [921, 44] width 65 height 25
click at [1186, 310] on button "Use setting" at bounding box center [1181, 309] width 22 height 11
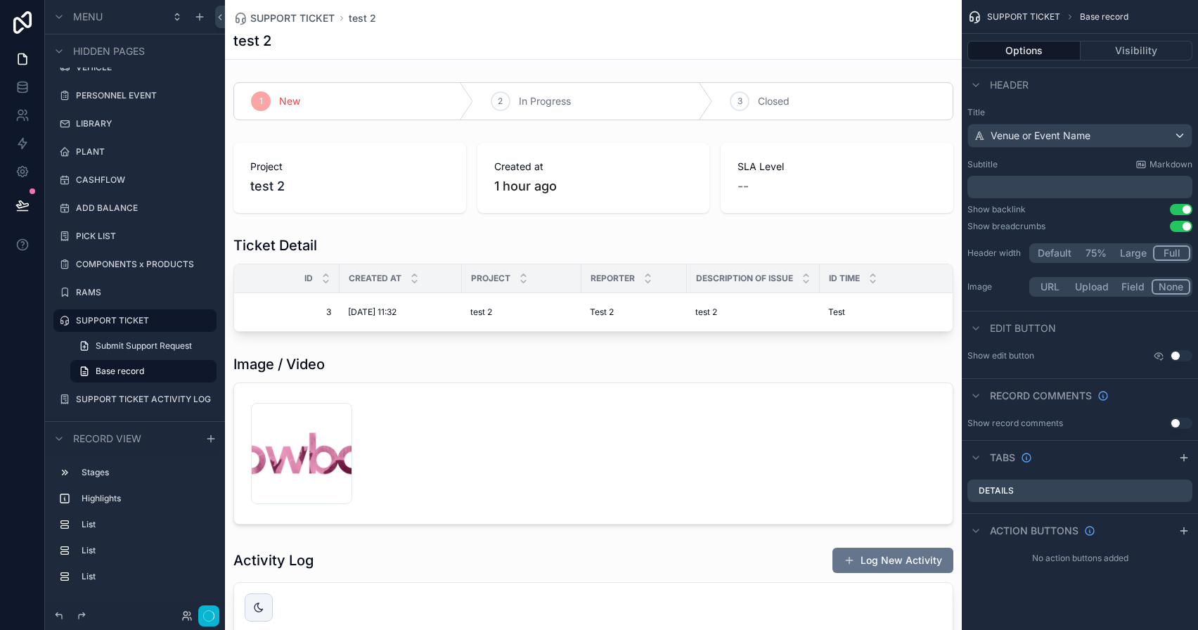
scroll to position [0, 0]
click at [207, 611] on button "Done" at bounding box center [204, 616] width 32 height 20
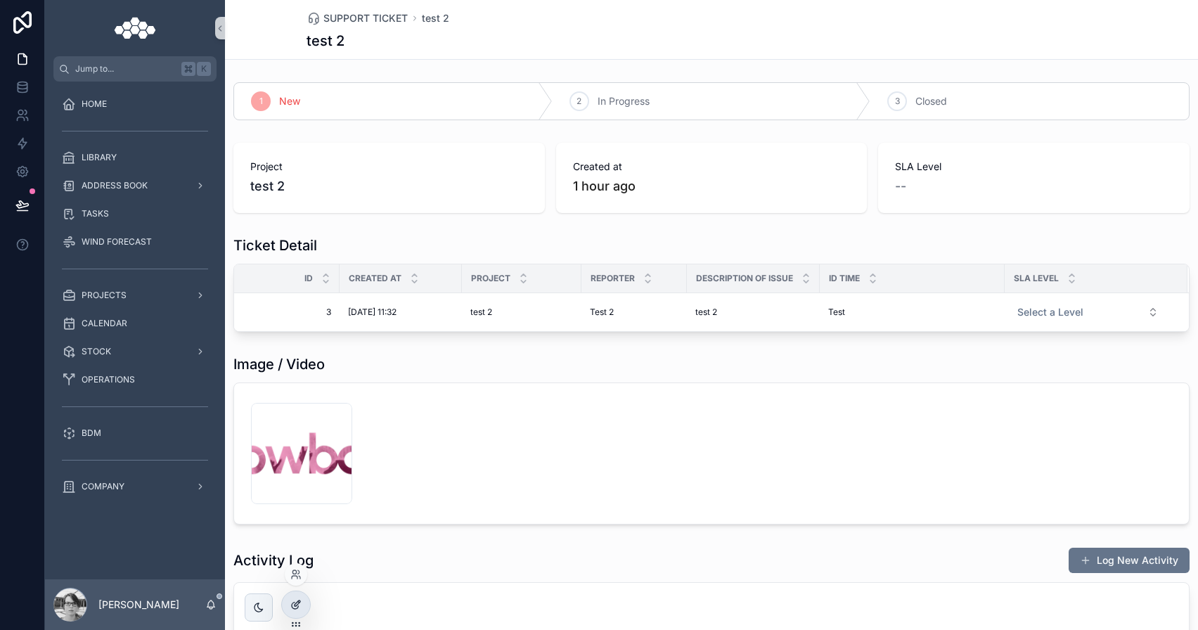
click at [299, 604] on icon at bounding box center [295, 604] width 11 height 11
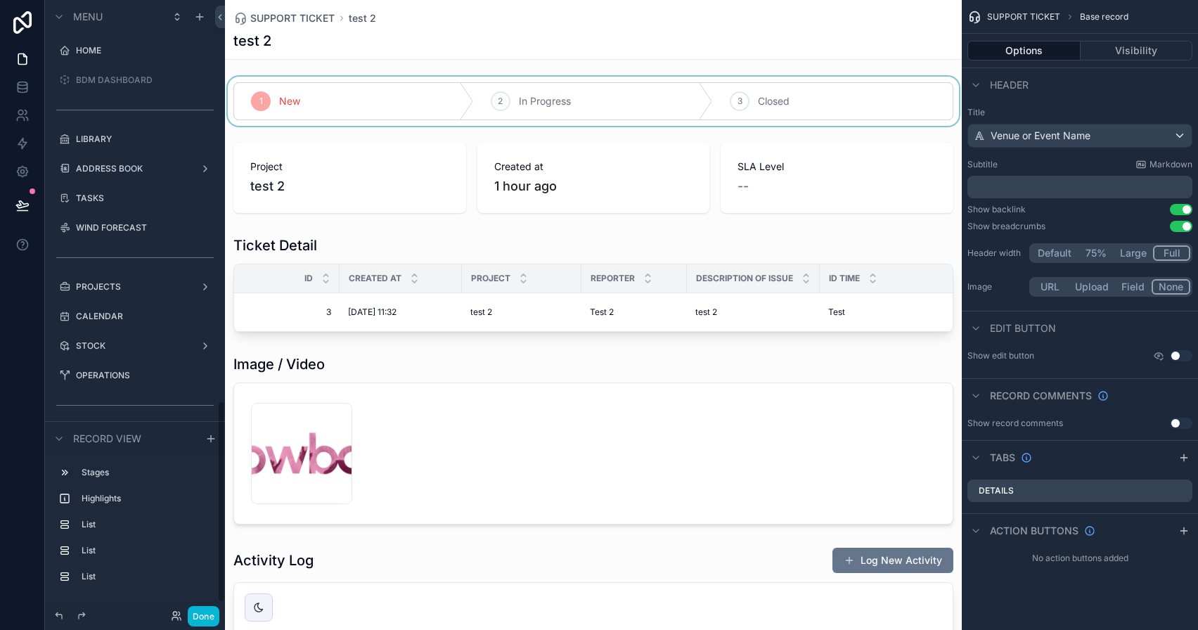
scroll to position [1219, 0]
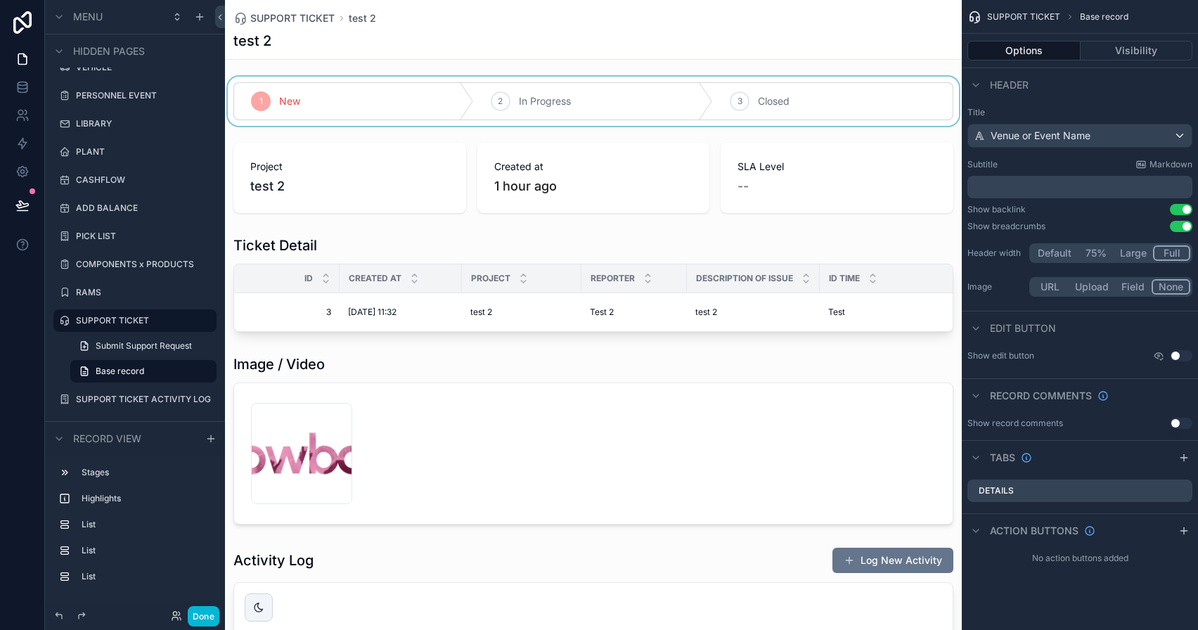
click at [815, 97] on div "scrollable content" at bounding box center [593, 101] width 737 height 49
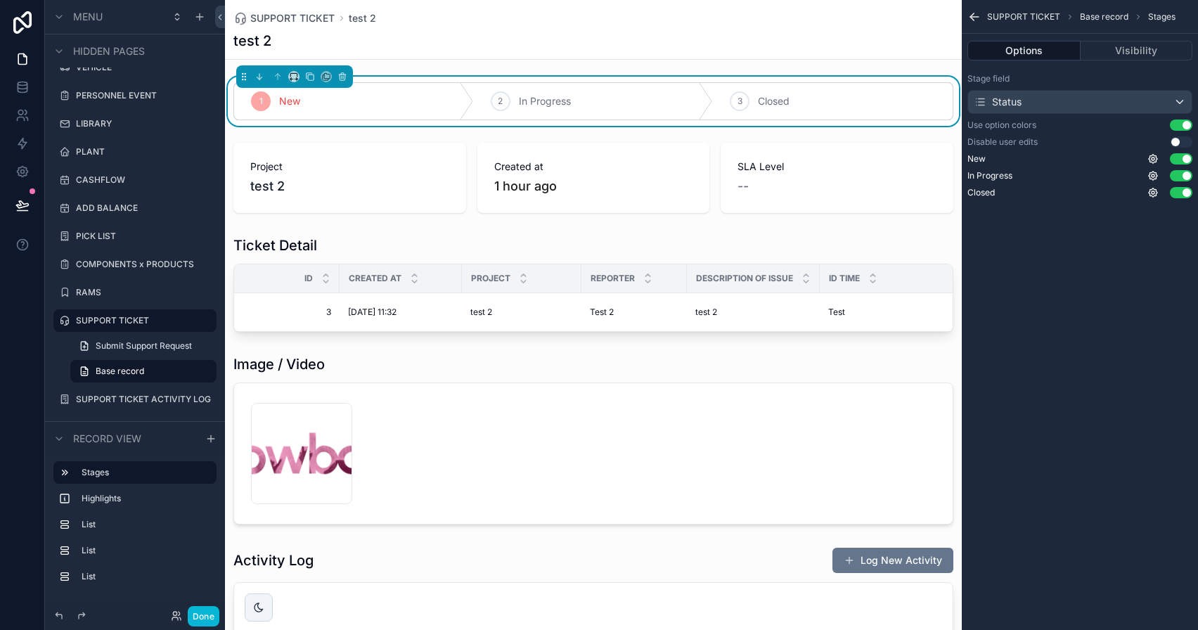
click at [817, 39] on div "test 2" at bounding box center [593, 41] width 720 height 20
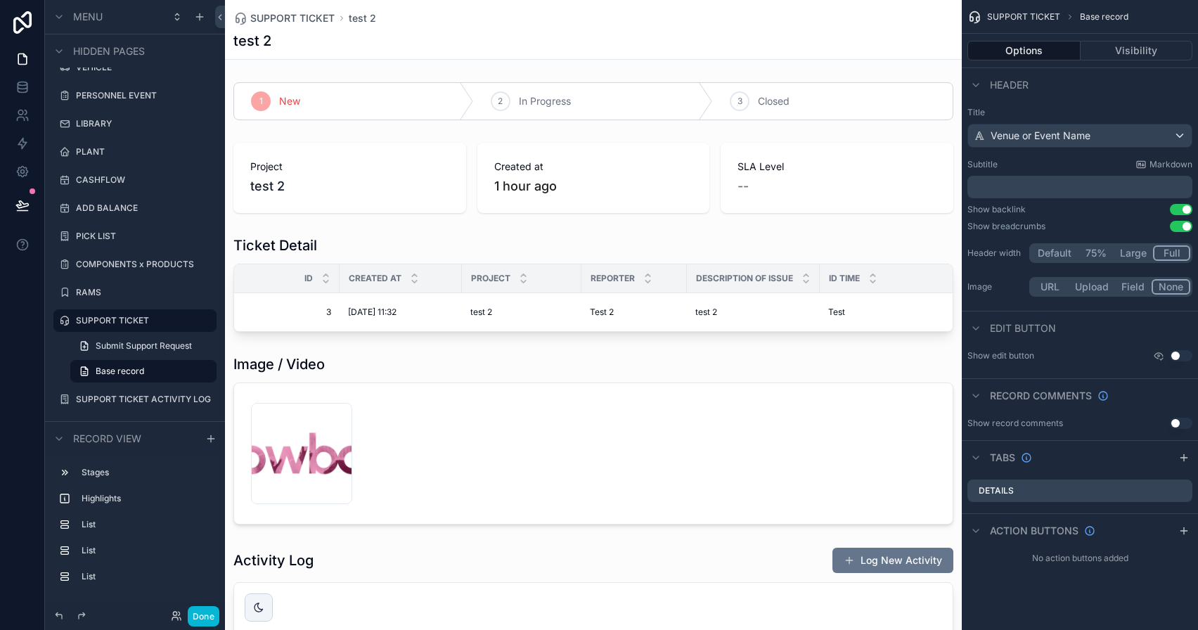
click at [1165, 253] on button "Full" at bounding box center [1171, 252] width 37 height 15
click at [1050, 260] on button "Default" at bounding box center [1054, 252] width 46 height 15
click at [1090, 255] on button "75%" at bounding box center [1097, 252] width 36 height 15
click at [1137, 255] on button "Large" at bounding box center [1134, 252] width 39 height 15
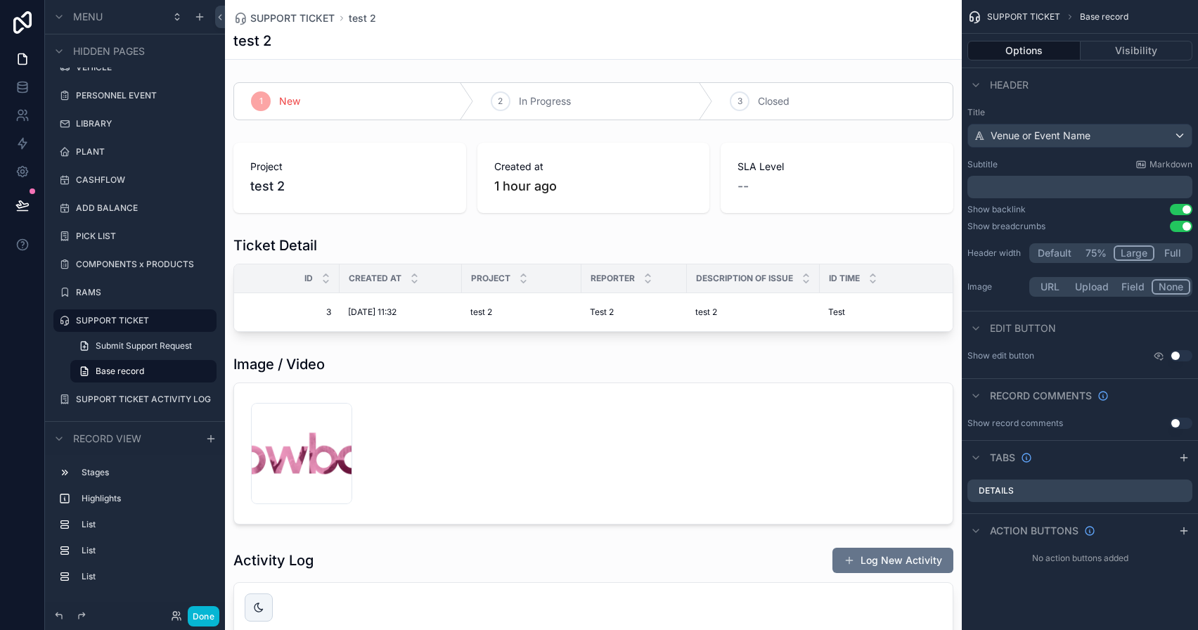
click at [1178, 254] on button "Full" at bounding box center [1172, 252] width 36 height 15
click at [209, 613] on button "Done" at bounding box center [204, 616] width 32 height 20
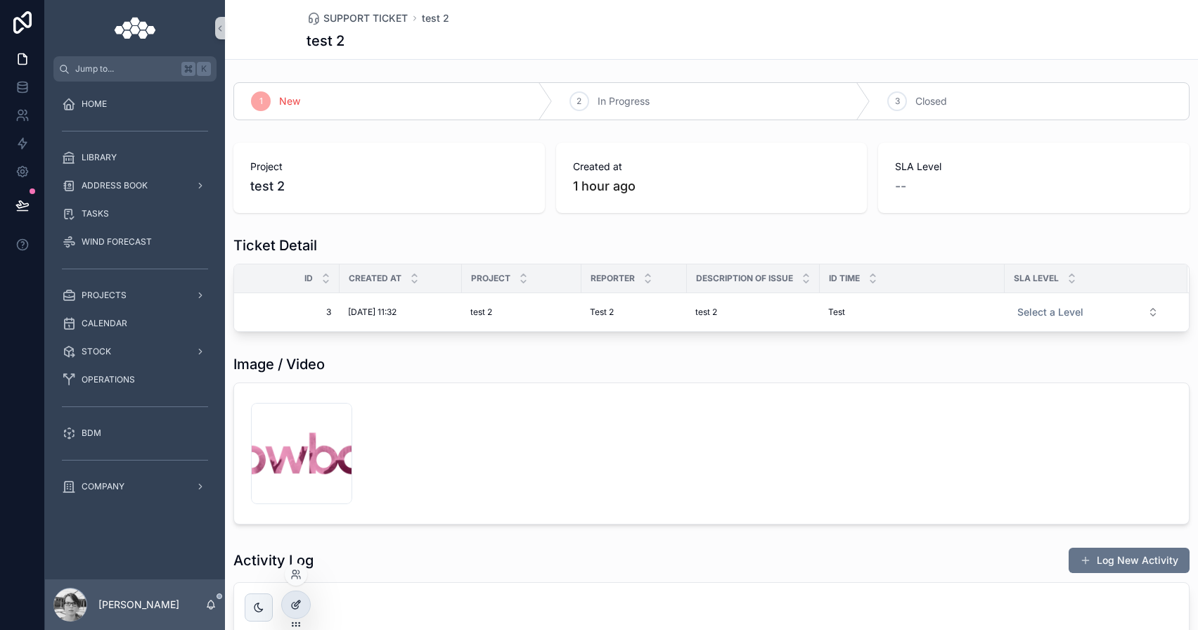
click at [295, 607] on icon at bounding box center [295, 604] width 11 height 11
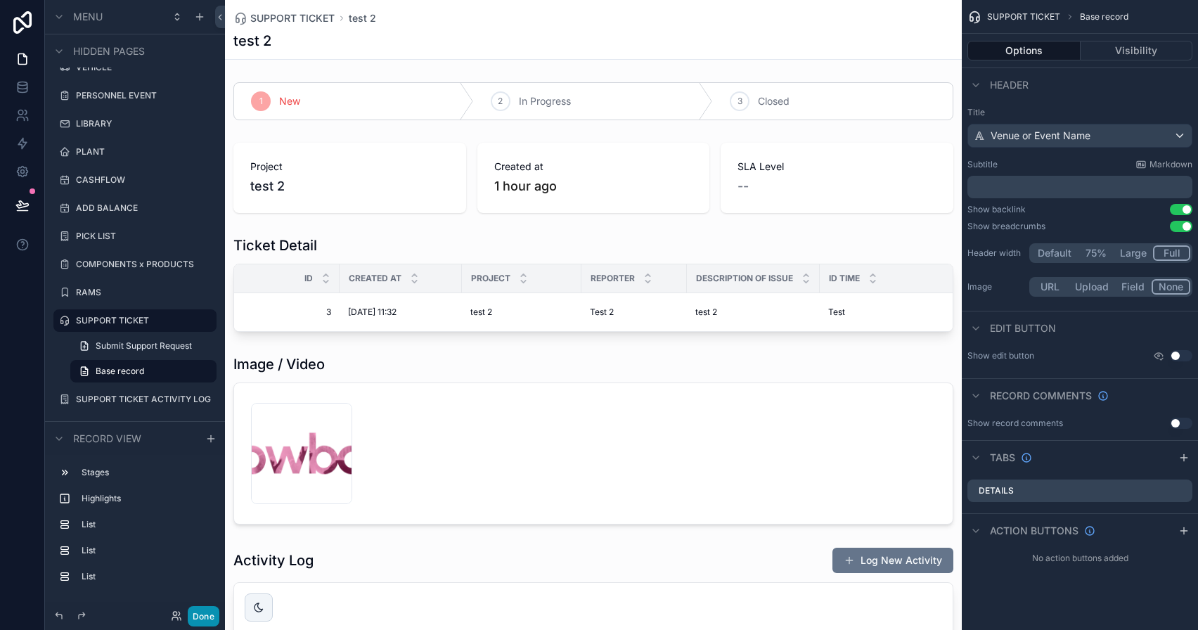
click at [206, 614] on button "Done" at bounding box center [204, 616] width 32 height 20
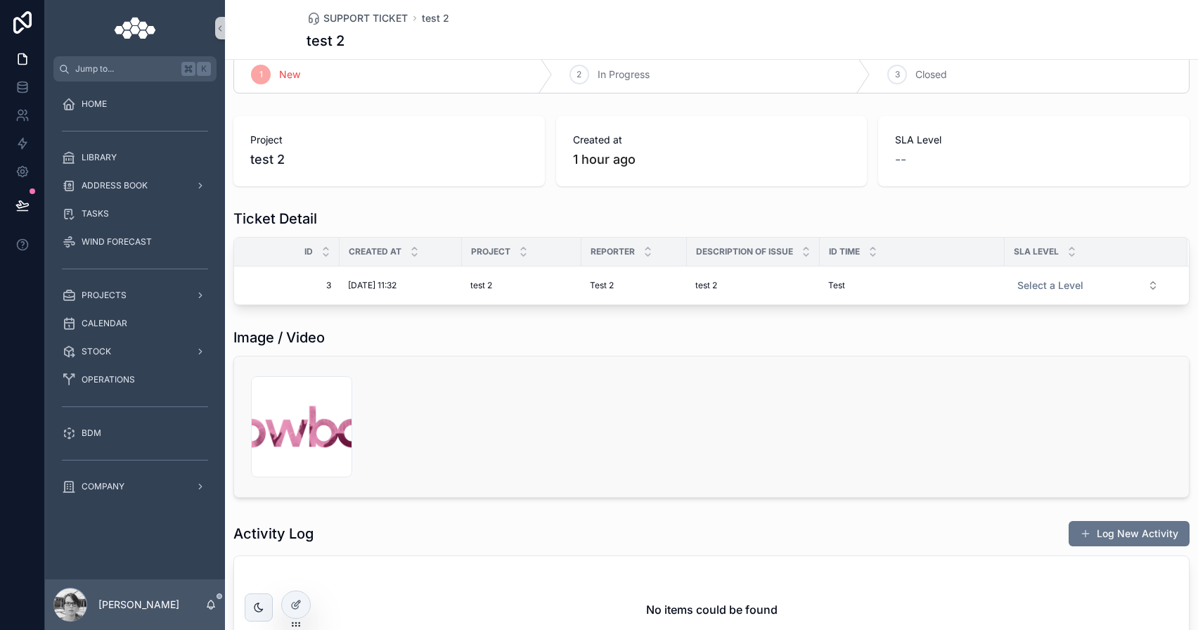
scroll to position [0, 0]
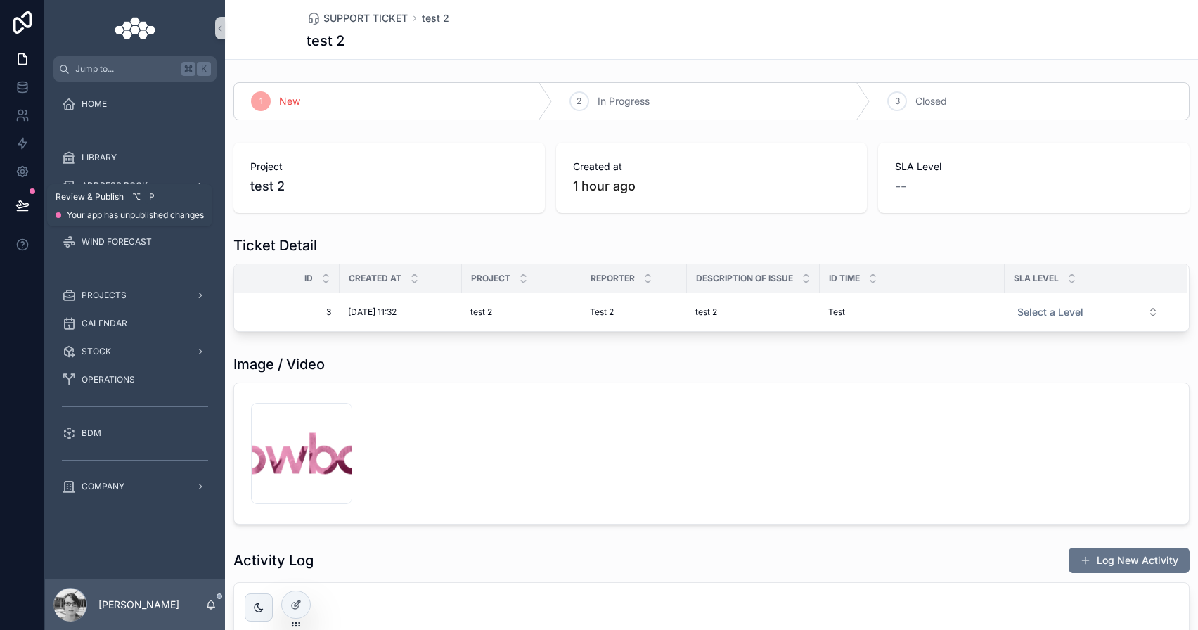
click at [20, 201] on icon at bounding box center [22, 204] width 12 height 7
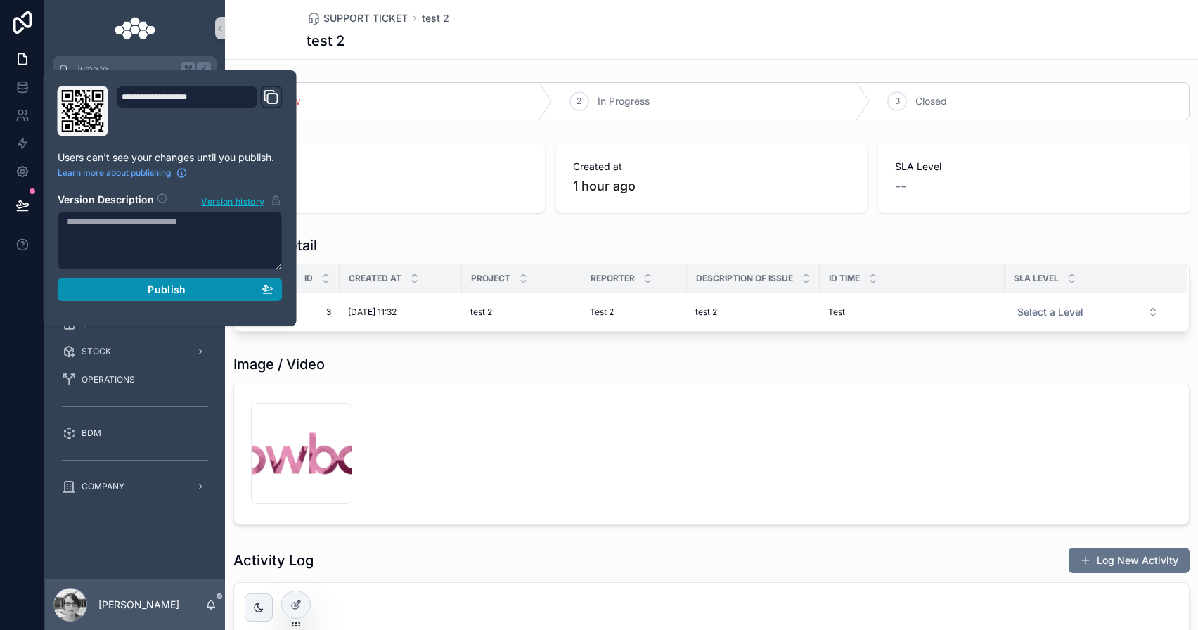
click at [112, 283] on div "Publish" at bounding box center [170, 289] width 207 height 13
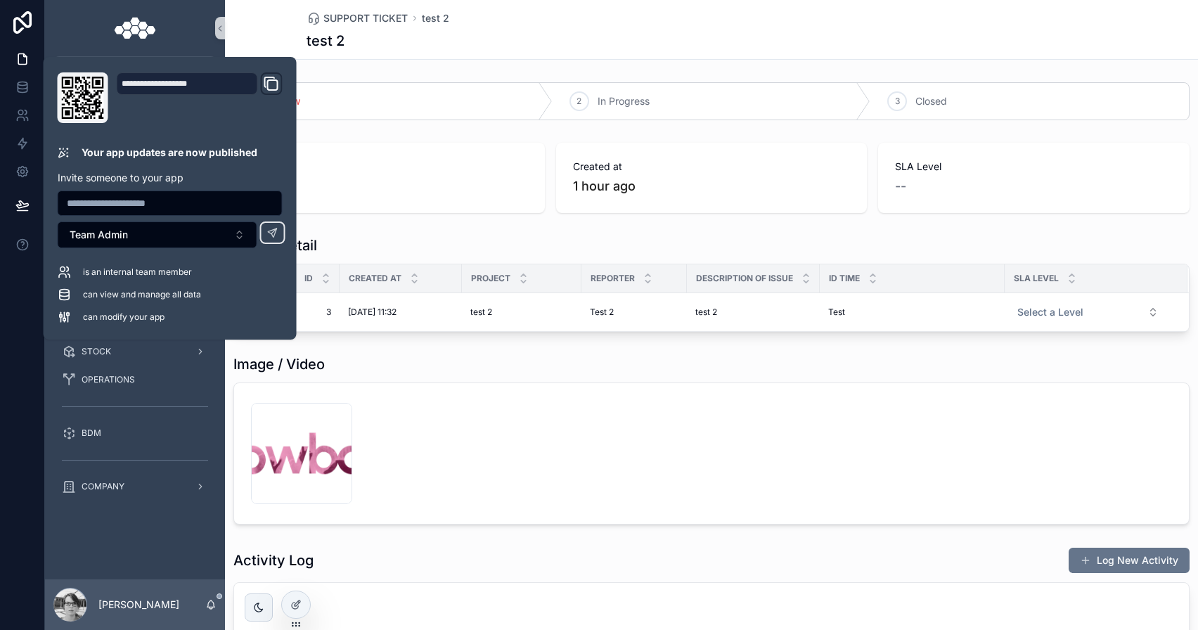
click at [430, 75] on div "SUPPORT TICKET test 2 test 2 1 New 2 In Progress 3 Closed Project test 2 Create…" at bounding box center [711, 393] width 973 height 786
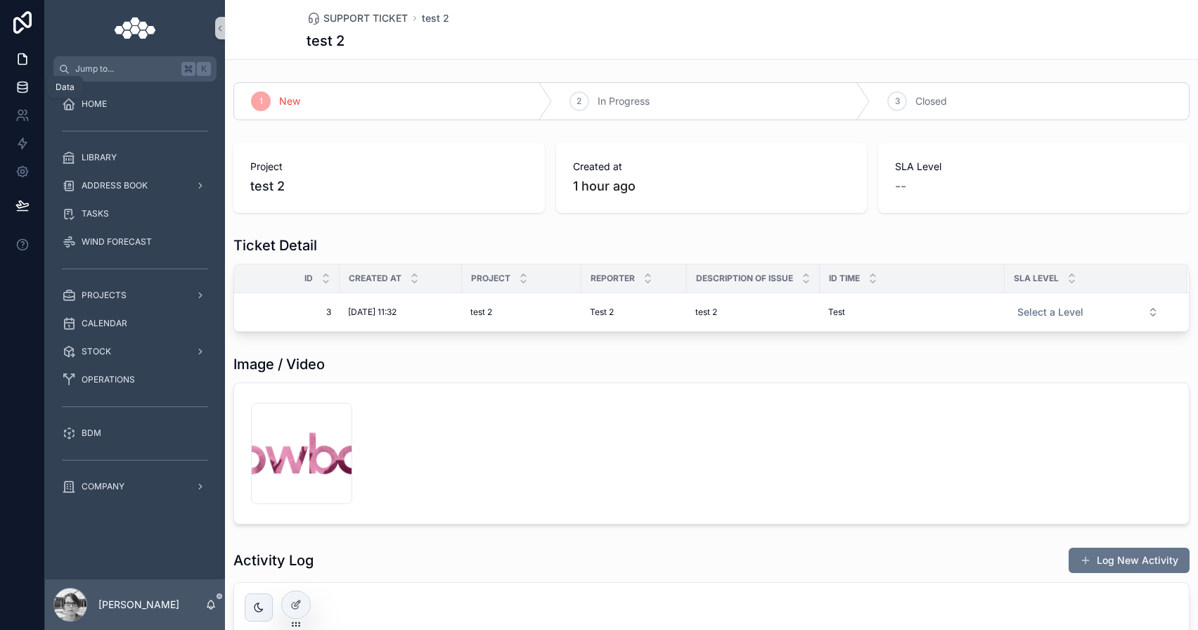
click at [30, 91] on link at bounding box center [22, 87] width 44 height 28
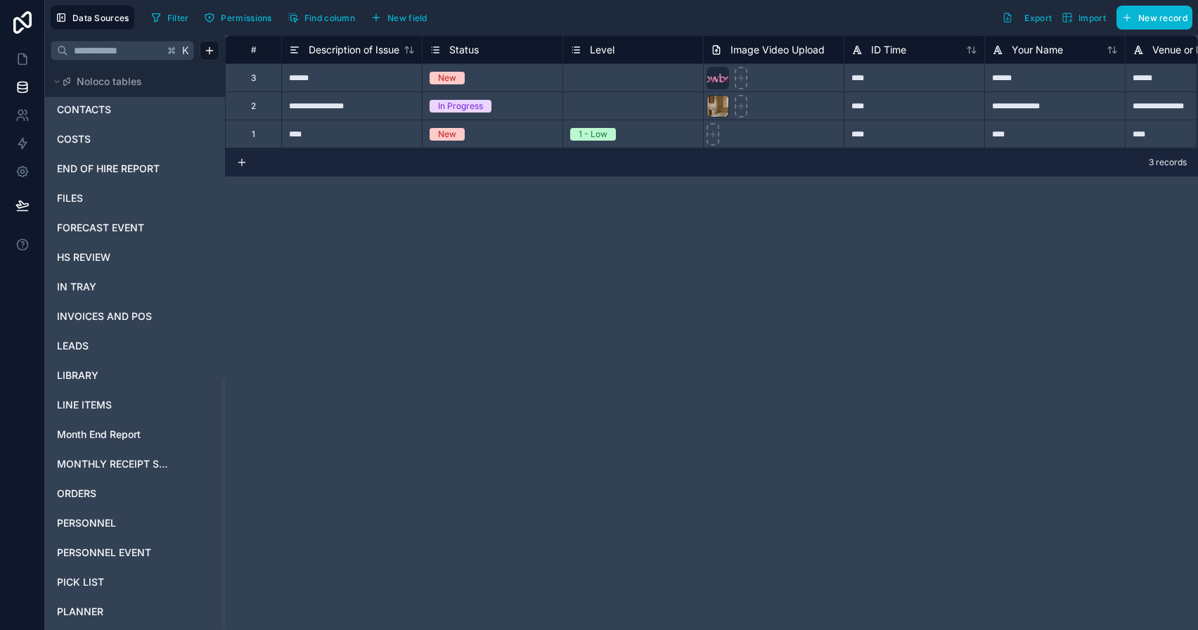
scroll to position [698, 0]
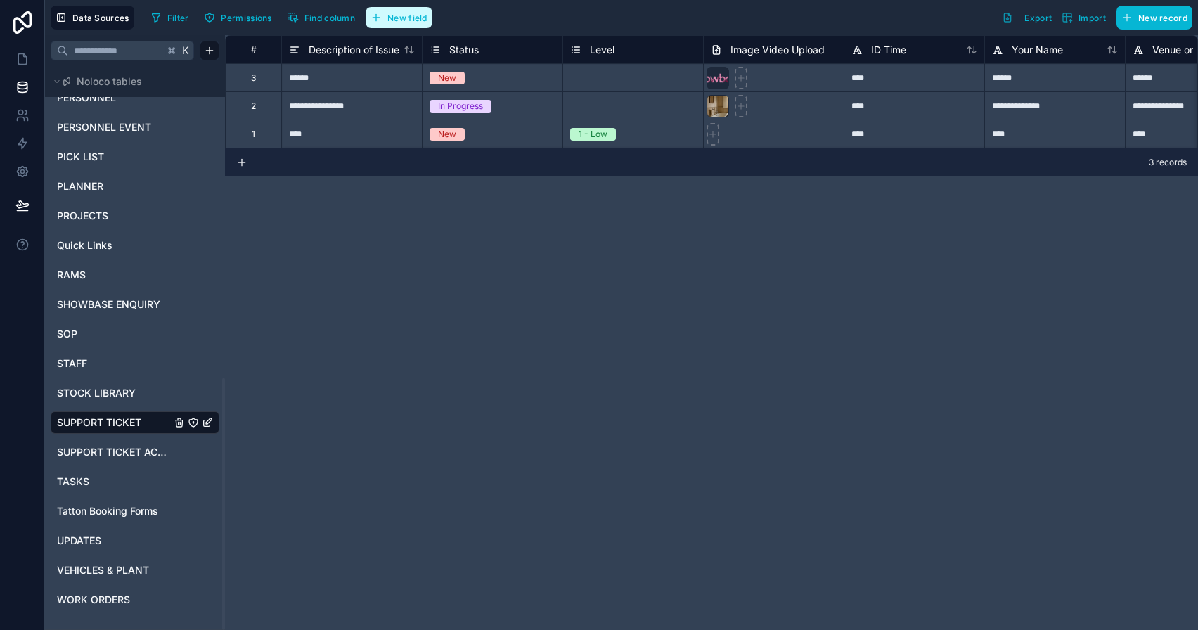
click at [394, 15] on span "New field" at bounding box center [407, 18] width 40 height 11
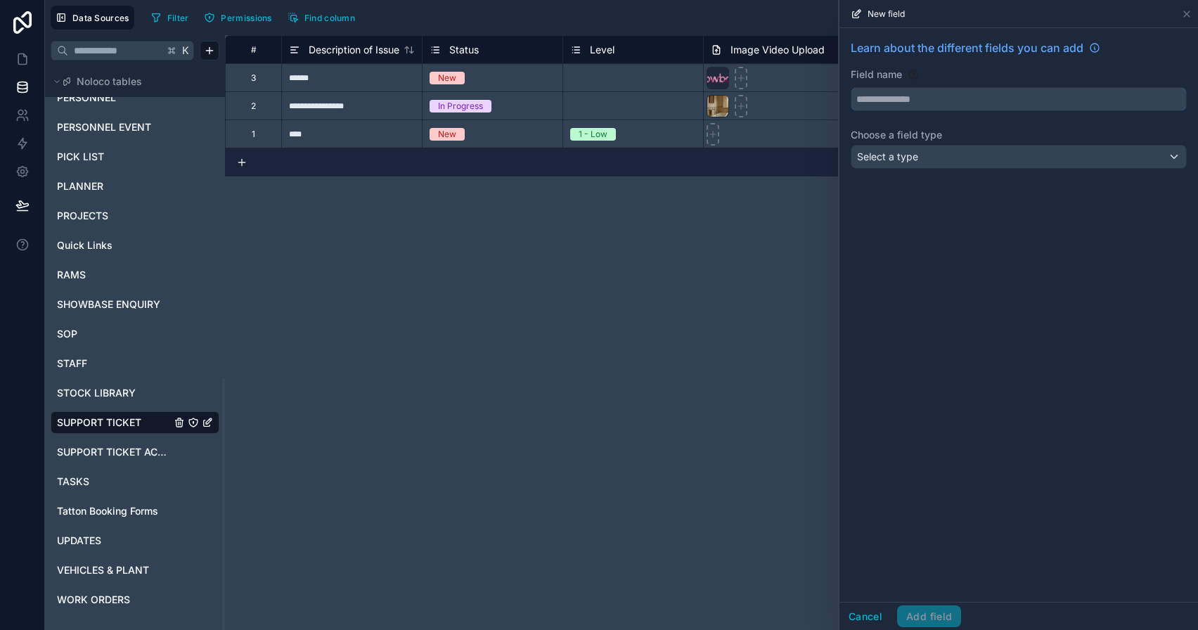
click at [928, 99] on input "text" at bounding box center [1018, 99] width 335 height 22
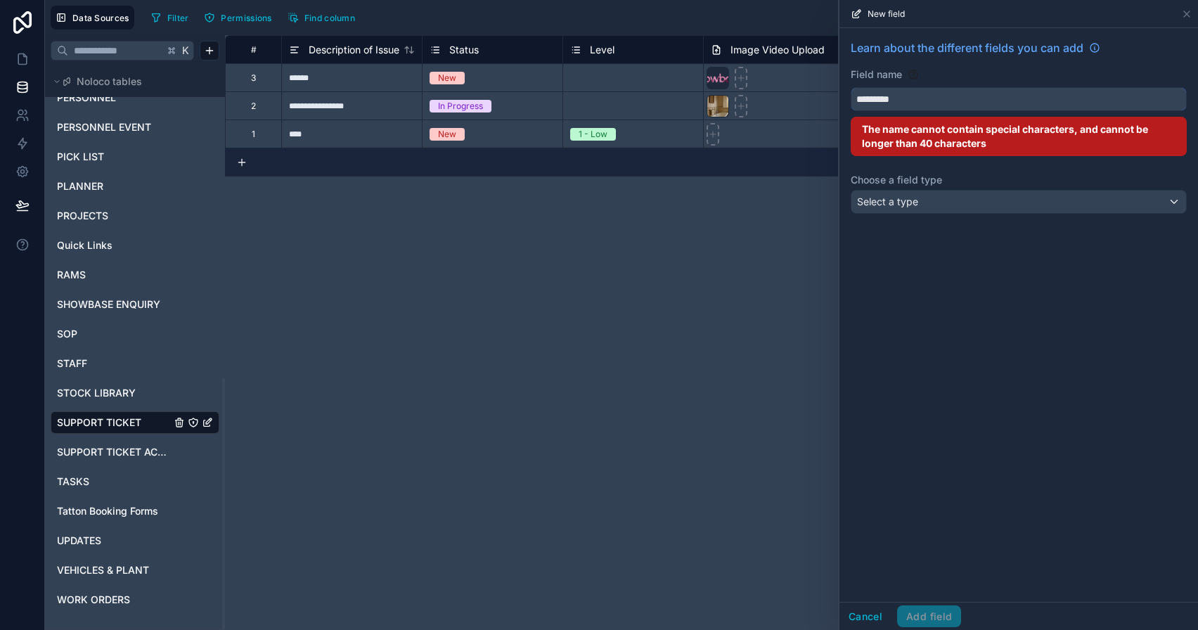
click at [851, 87] on button "********" at bounding box center [1019, 99] width 336 height 24
click at [851, 87] on button "**********" at bounding box center [1019, 99] width 336 height 24
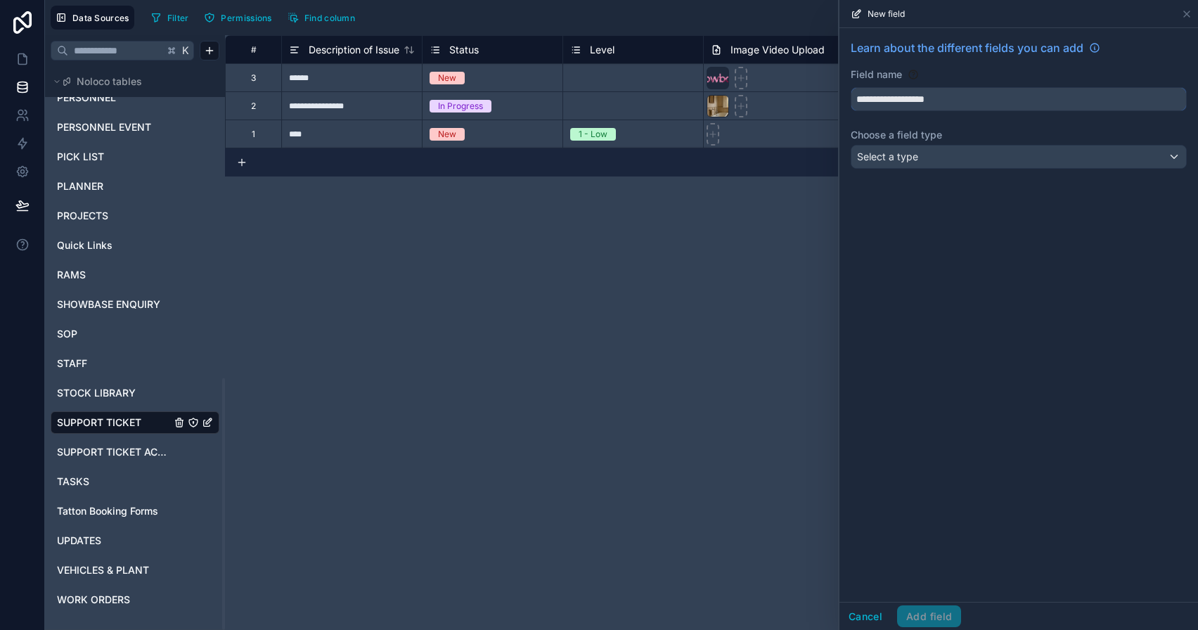
click at [851, 87] on button "**********" at bounding box center [1019, 99] width 336 height 24
type input "**********"
click at [934, 150] on div "Select a type" at bounding box center [1018, 157] width 335 height 22
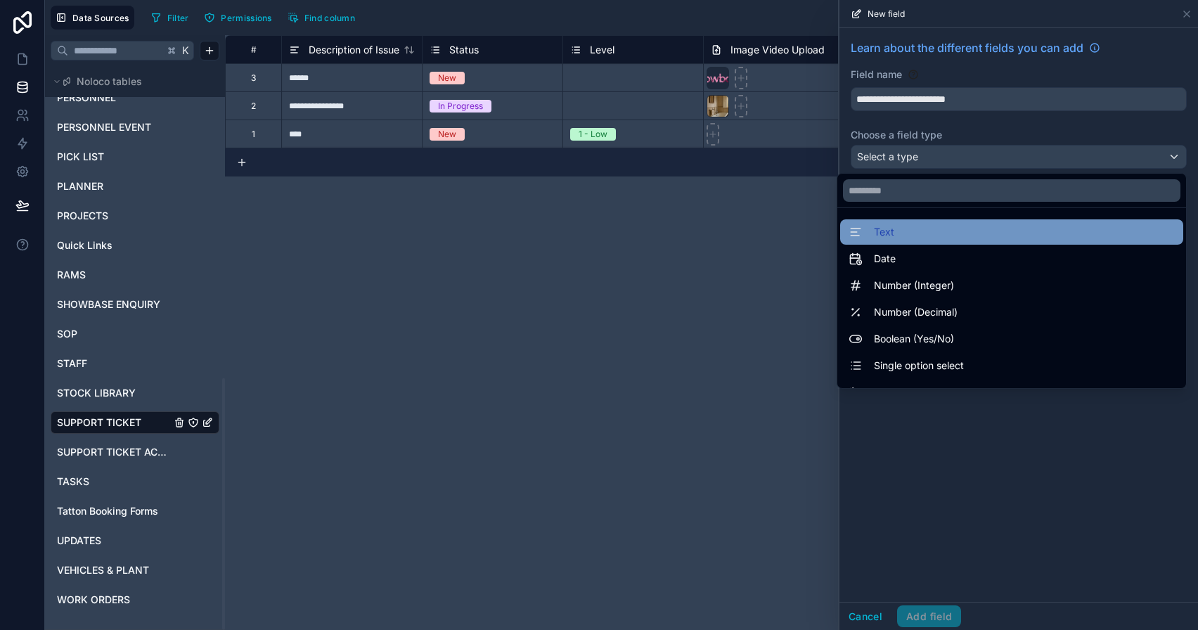
click at [950, 219] on div "Text" at bounding box center [1011, 231] width 343 height 25
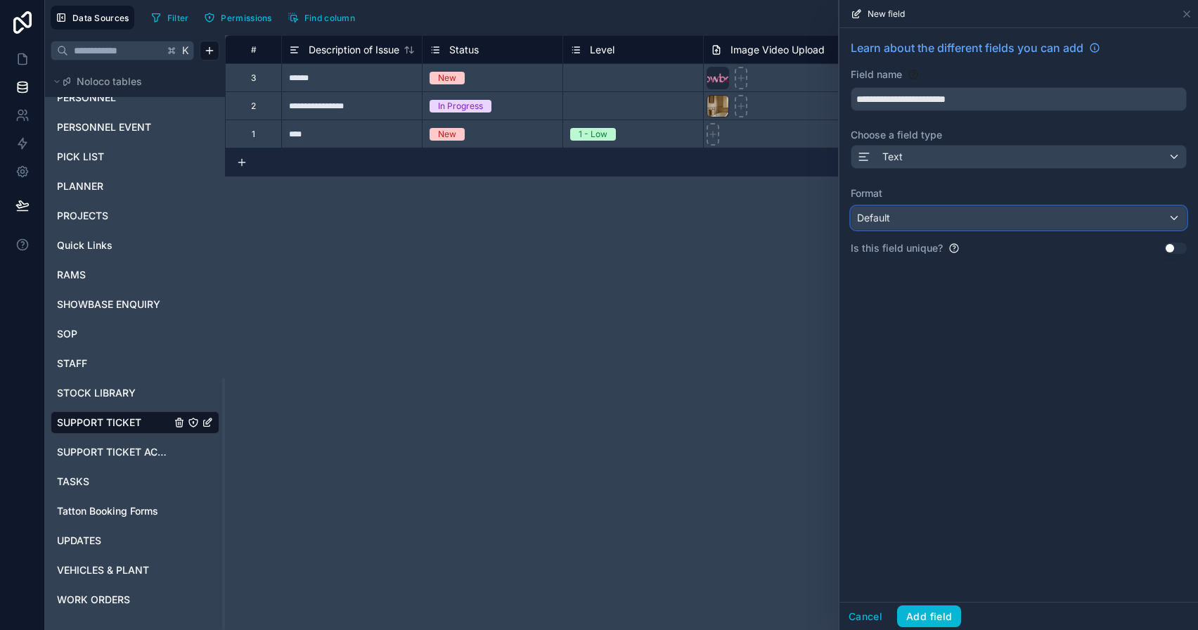
click at [950, 219] on div "Default" at bounding box center [1018, 218] width 335 height 22
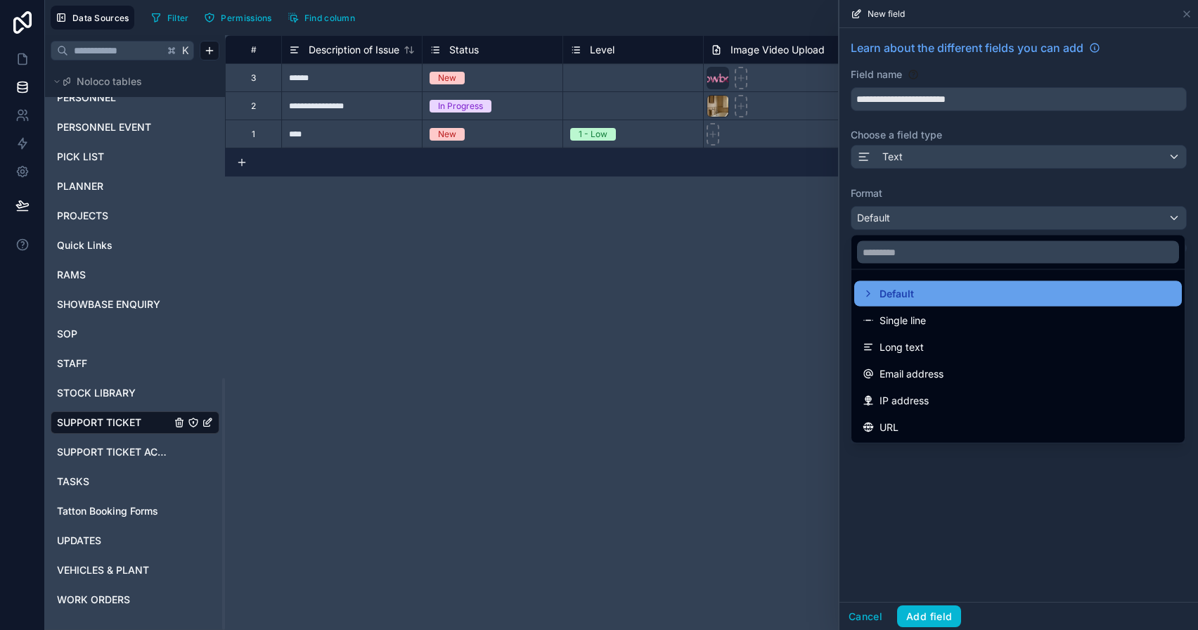
click at [933, 292] on div "Default" at bounding box center [1018, 293] width 311 height 17
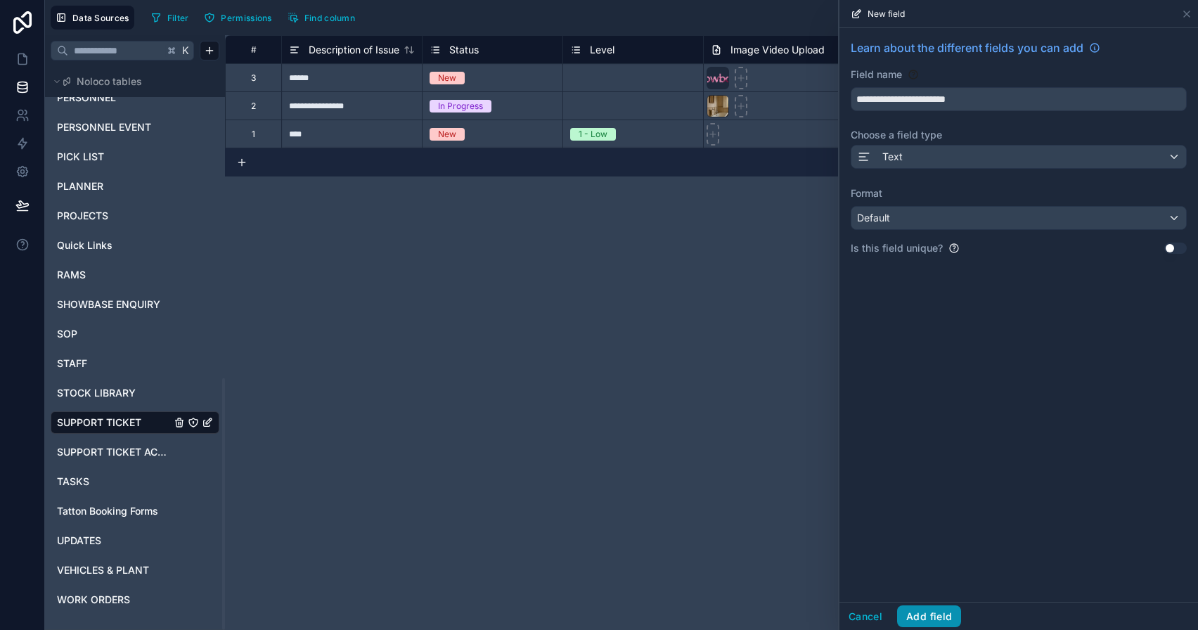
click at [923, 613] on button "Add field" at bounding box center [929, 616] width 64 height 22
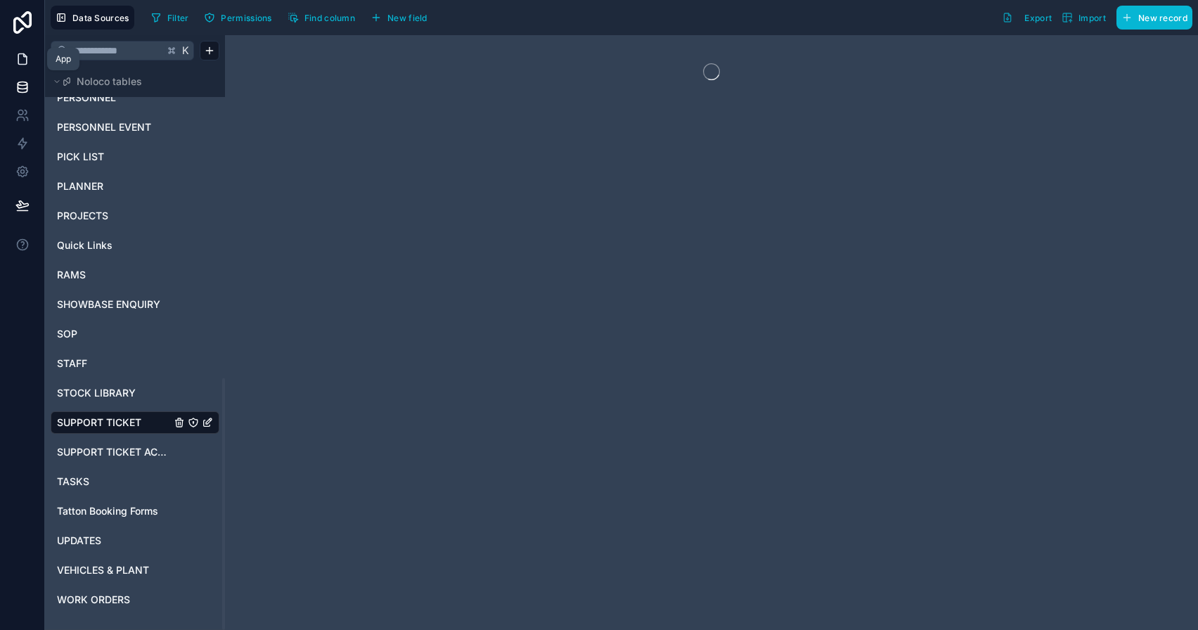
click at [27, 58] on icon at bounding box center [22, 59] width 14 height 14
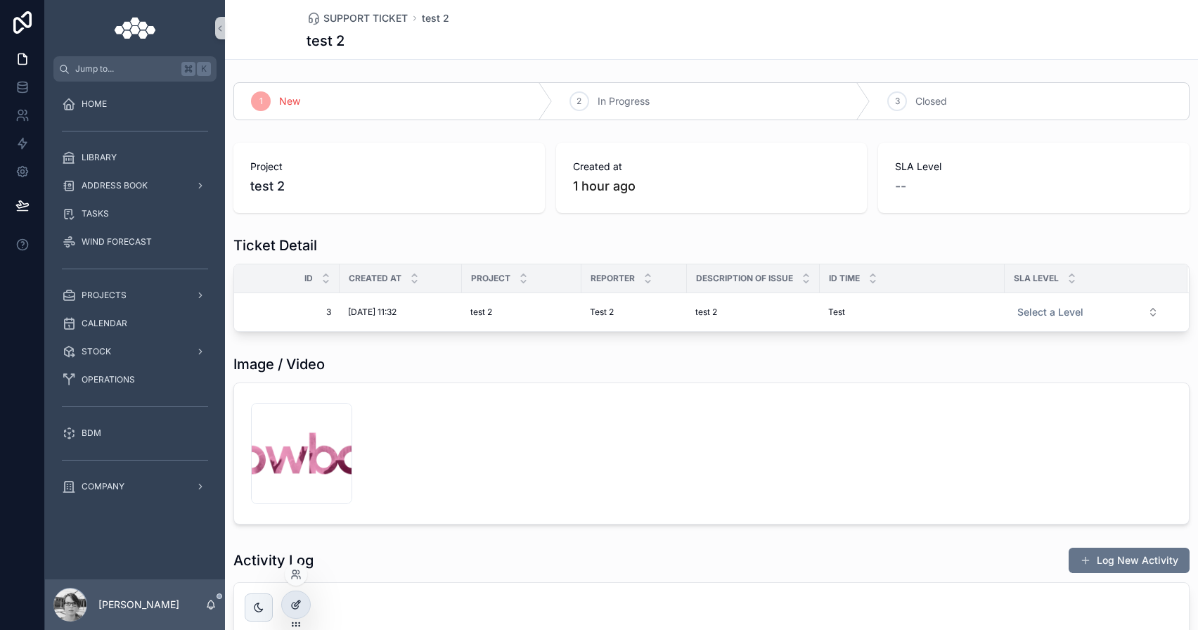
click at [302, 609] on div at bounding box center [296, 604] width 28 height 27
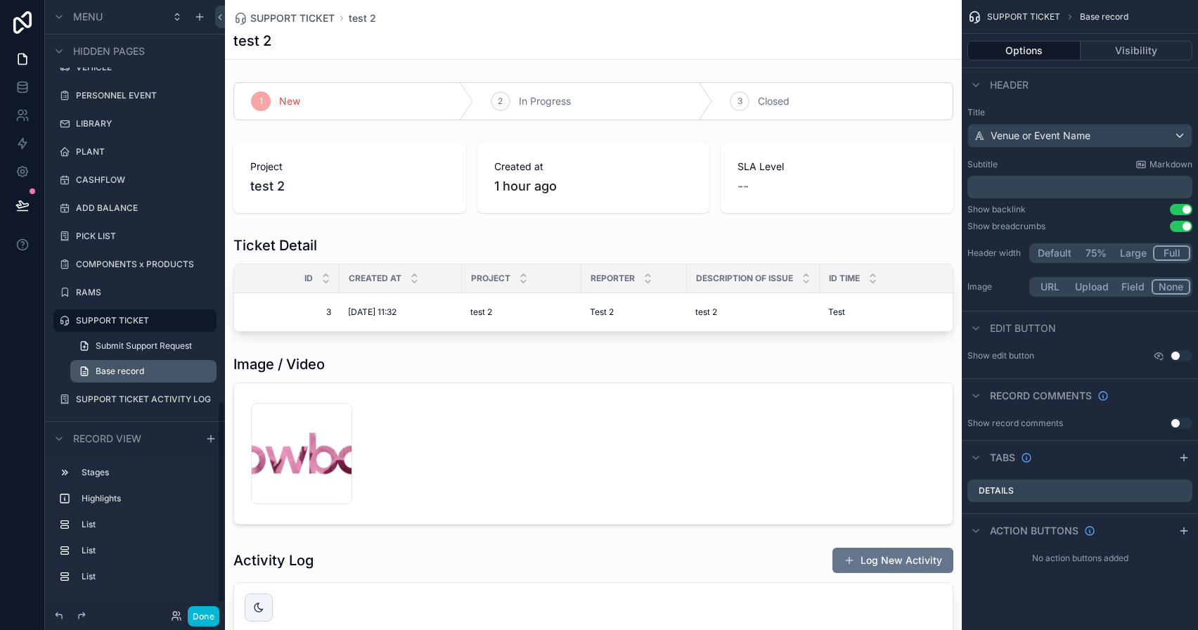
scroll to position [1249, 0]
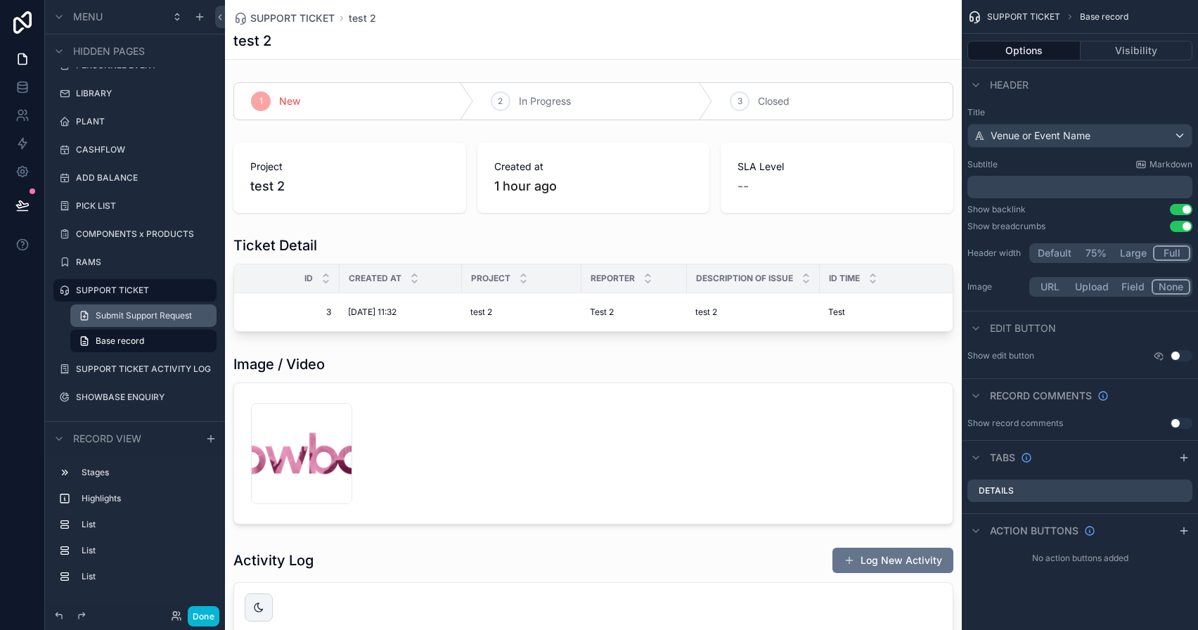
click at [142, 319] on span "Submit Support Request" at bounding box center [144, 315] width 96 height 11
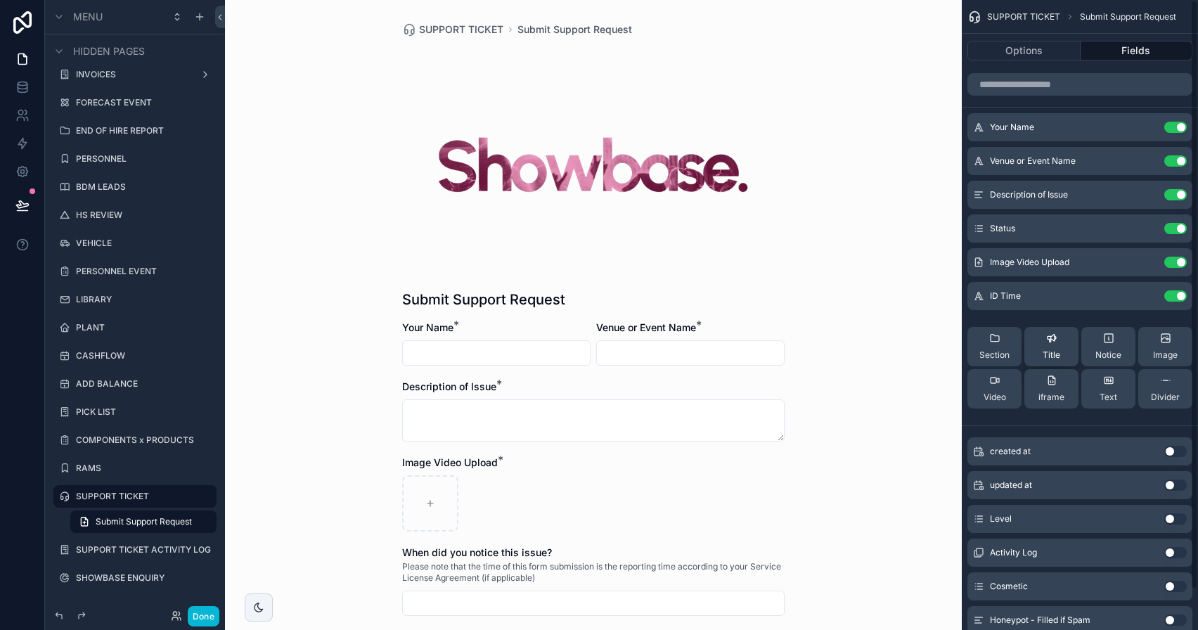
scroll to position [44, 0]
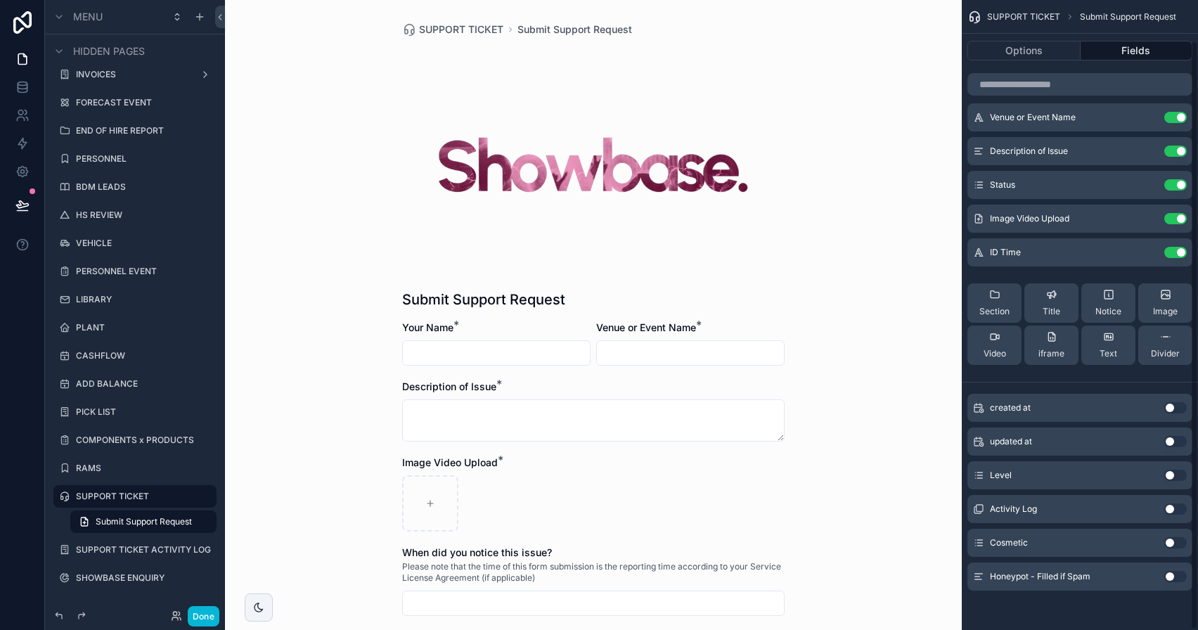
click at [1181, 574] on button "Use setting" at bounding box center [1175, 576] width 22 height 11
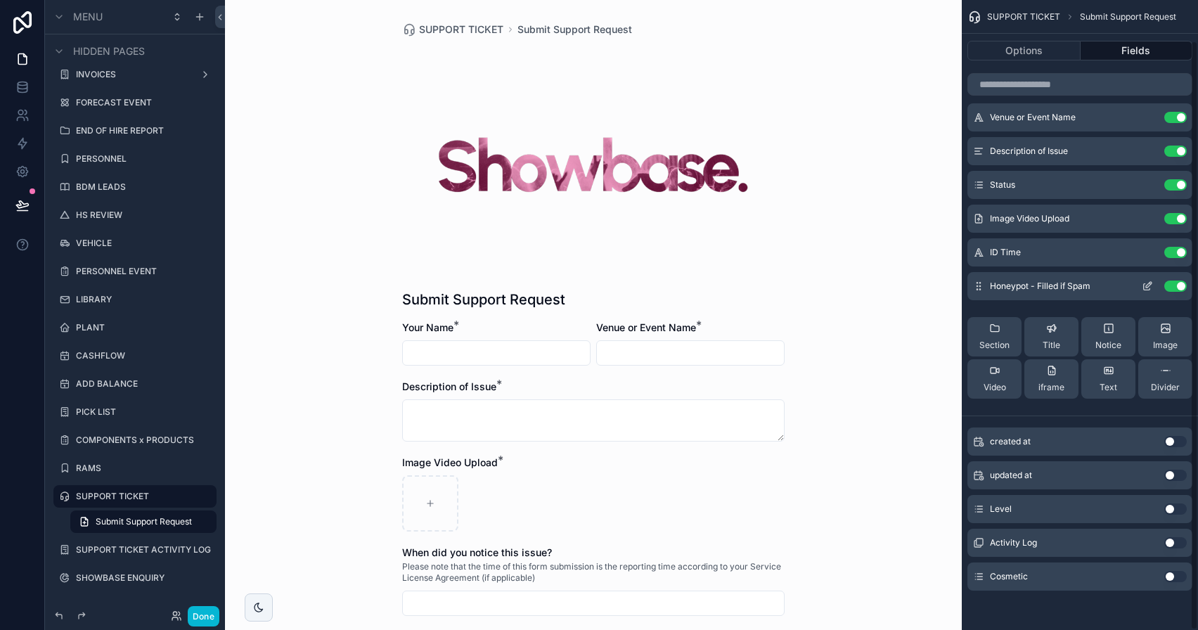
click at [1147, 289] on icon "scrollable content" at bounding box center [1147, 285] width 11 height 11
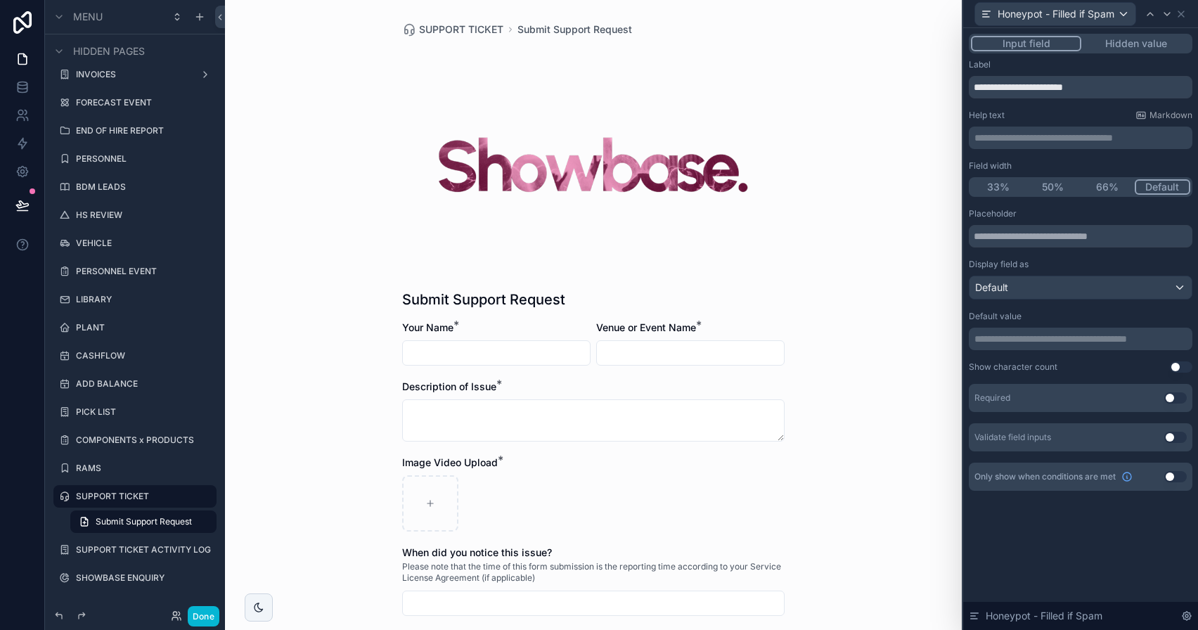
click at [1148, 49] on button "Hidden value" at bounding box center [1135, 43] width 109 height 15
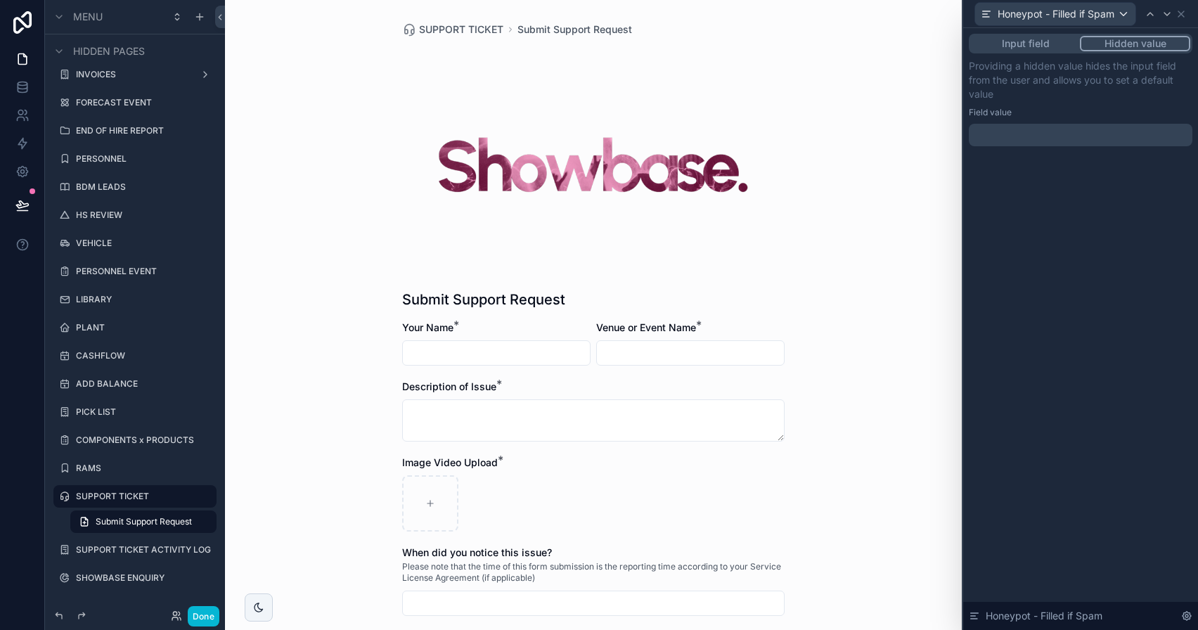
click at [1066, 129] on p "﻿" at bounding box center [1081, 135] width 215 height 14
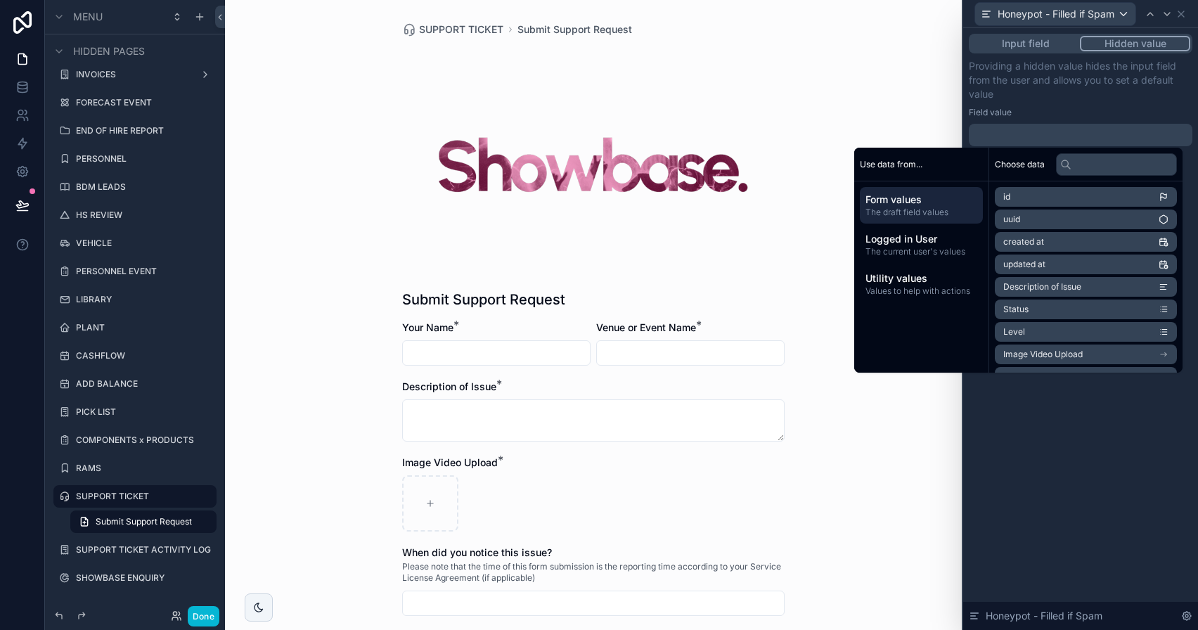
click at [1076, 106] on div "Providing a hidden value hides the input field from the user and allows you to …" at bounding box center [1081, 102] width 224 height 87
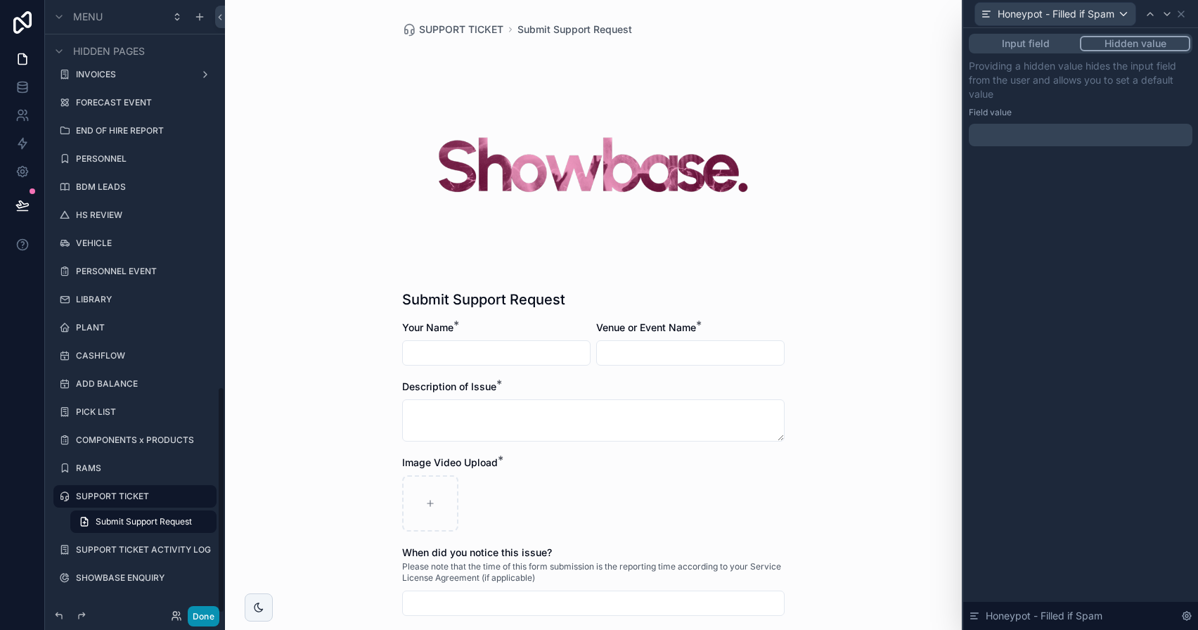
click at [208, 612] on button "Done" at bounding box center [204, 616] width 32 height 20
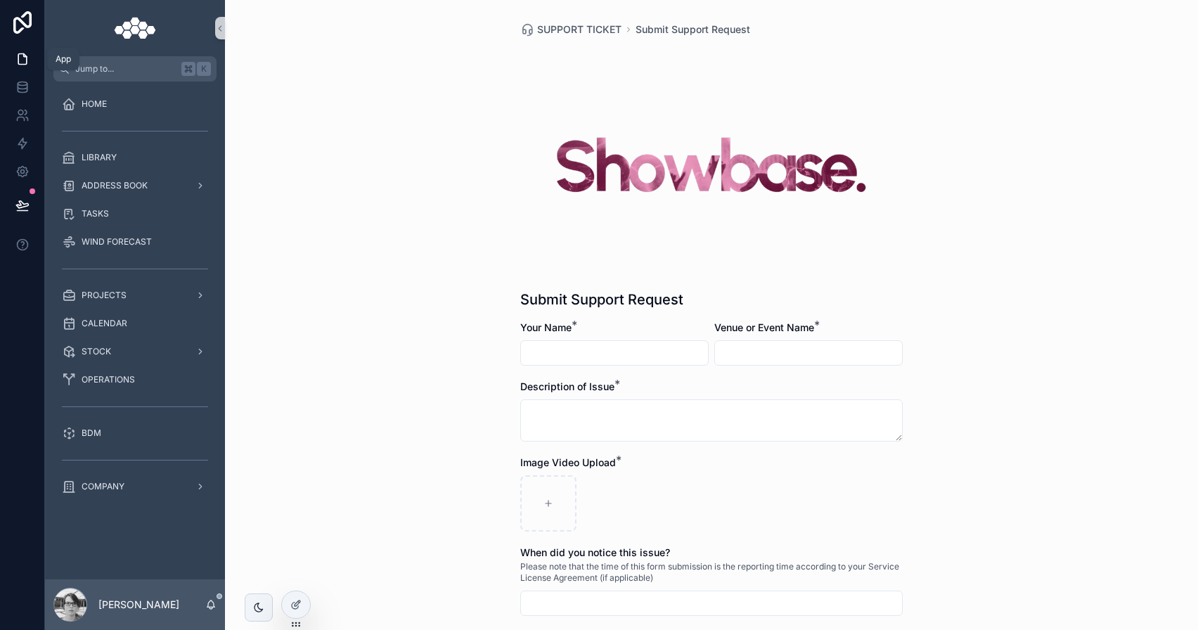
click at [30, 60] on link at bounding box center [22, 59] width 44 height 28
click at [27, 84] on icon at bounding box center [22, 87] width 9 height 6
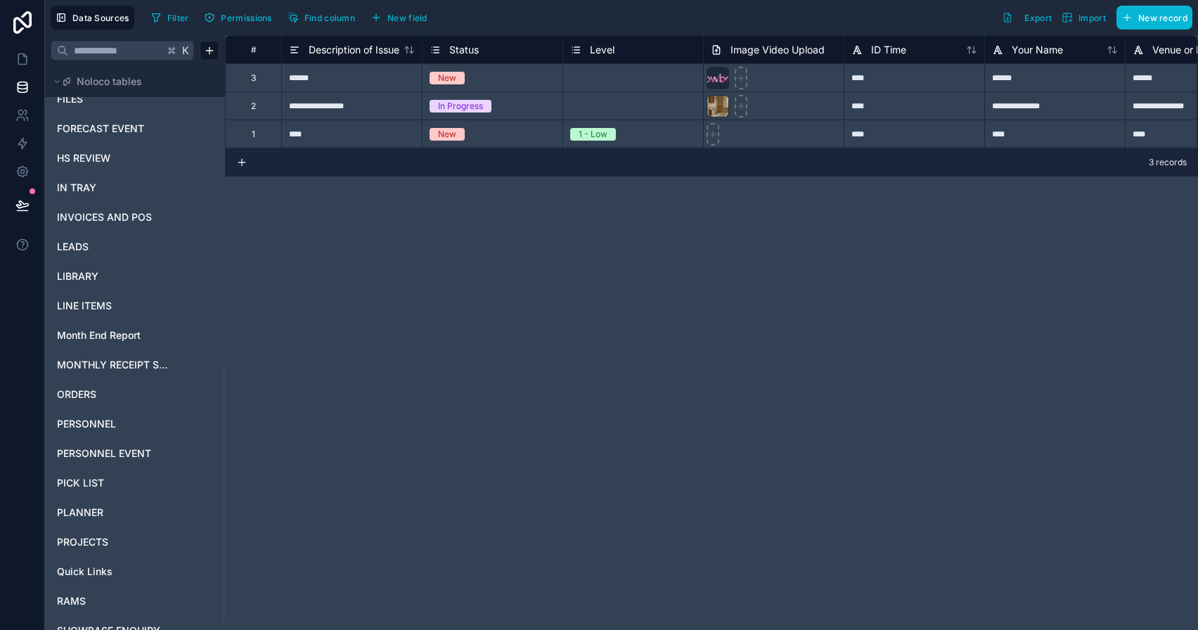
scroll to position [698, 0]
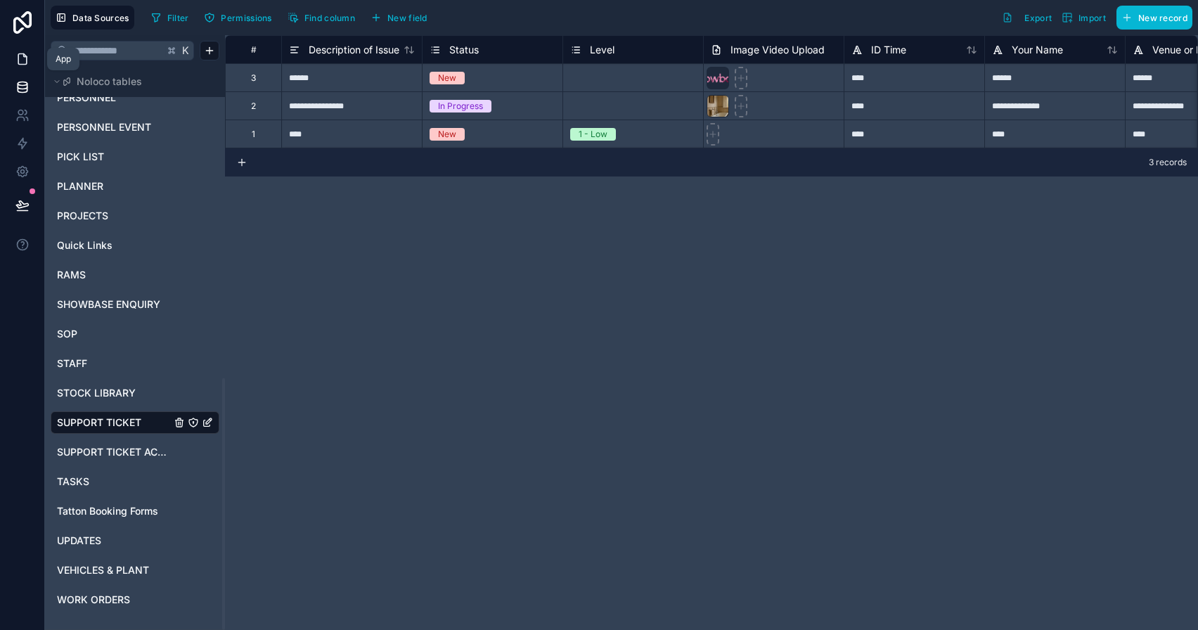
click at [22, 63] on icon at bounding box center [22, 59] width 14 height 14
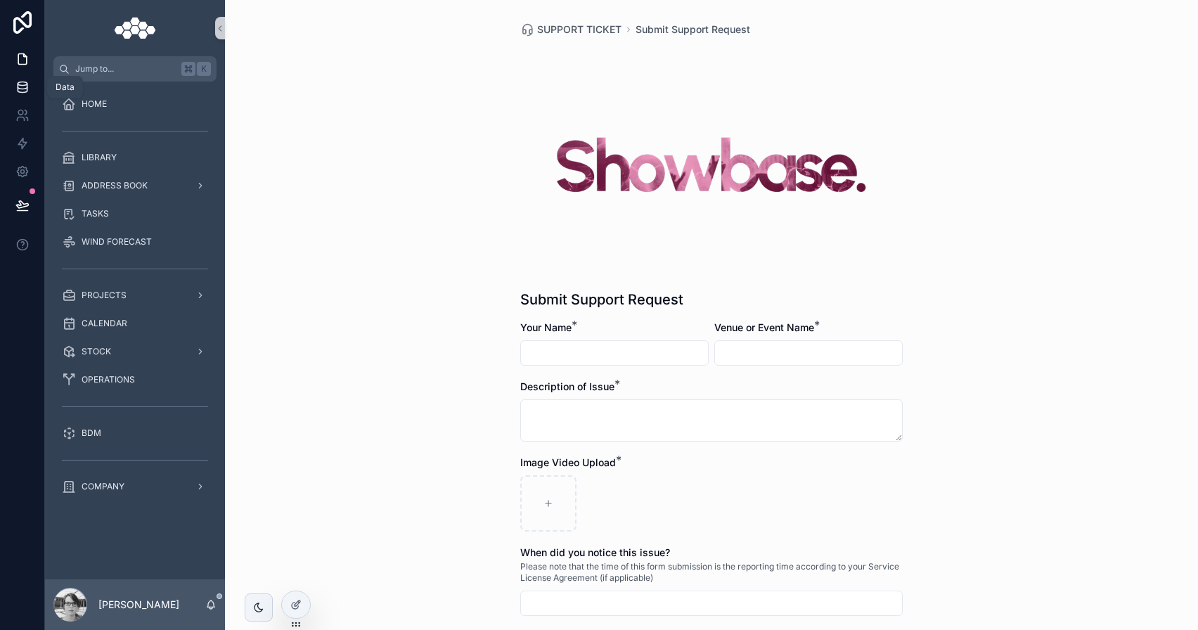
click at [17, 95] on link at bounding box center [22, 87] width 44 height 28
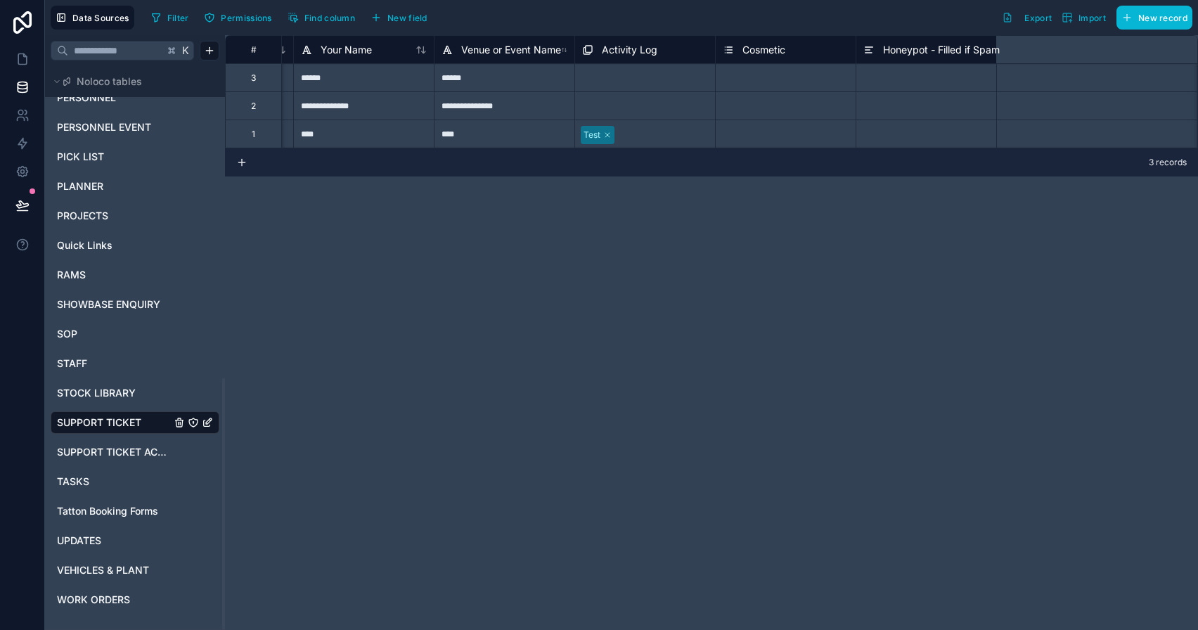
scroll to position [0, 912]
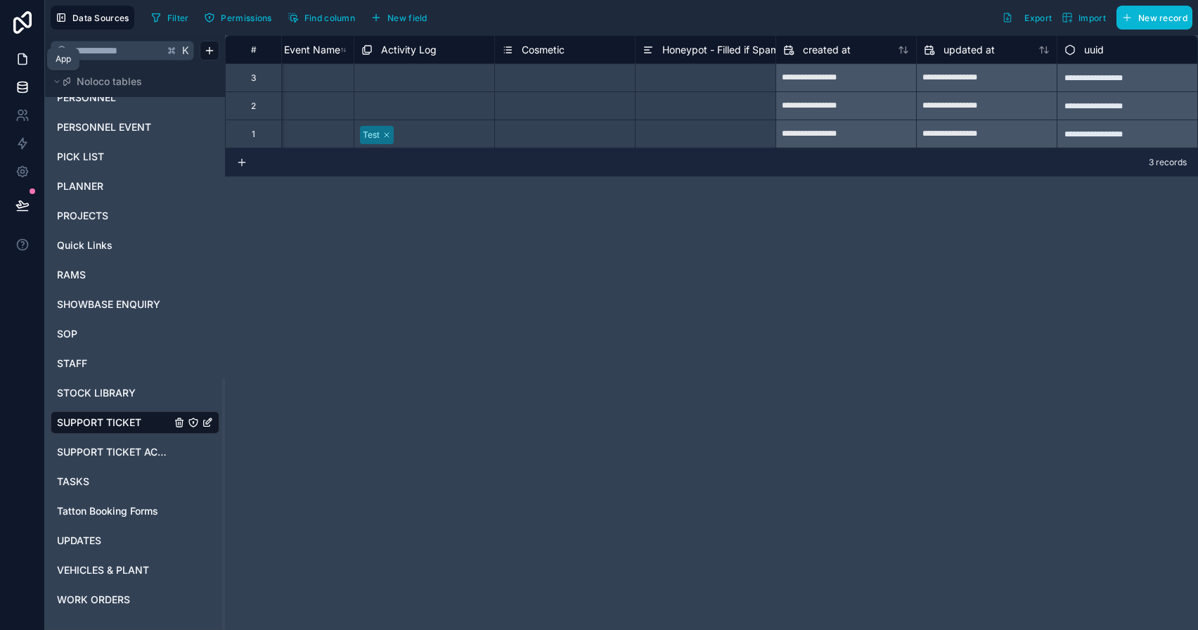
click at [30, 56] on link at bounding box center [22, 59] width 44 height 28
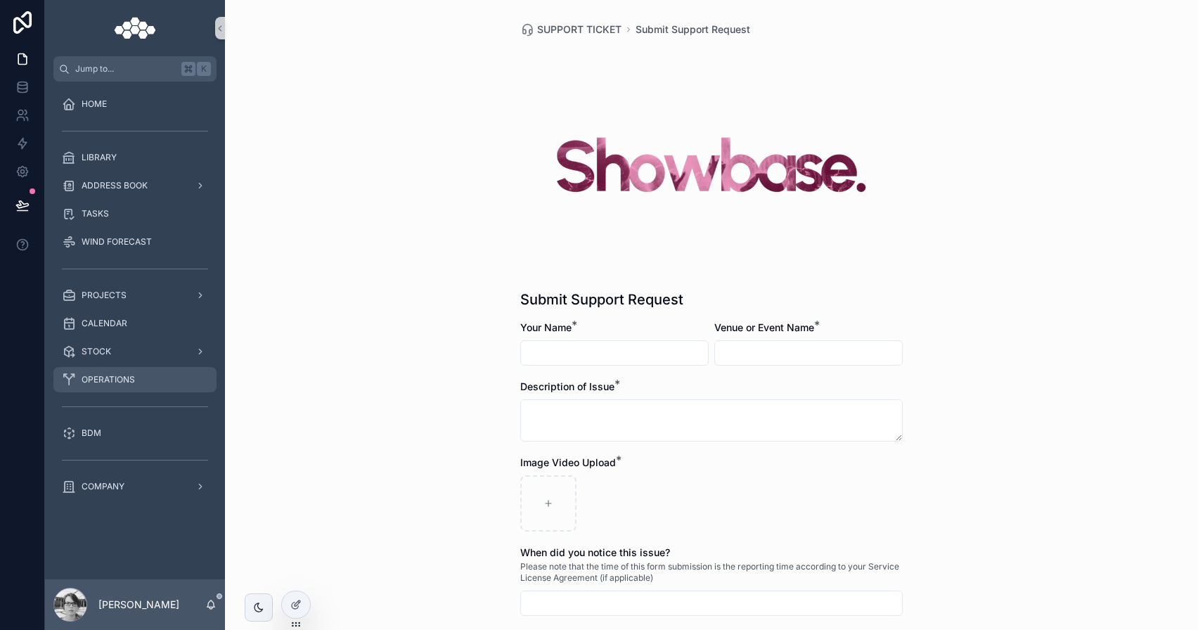
click at [155, 384] on div "OPERATIONS" at bounding box center [135, 379] width 146 height 22
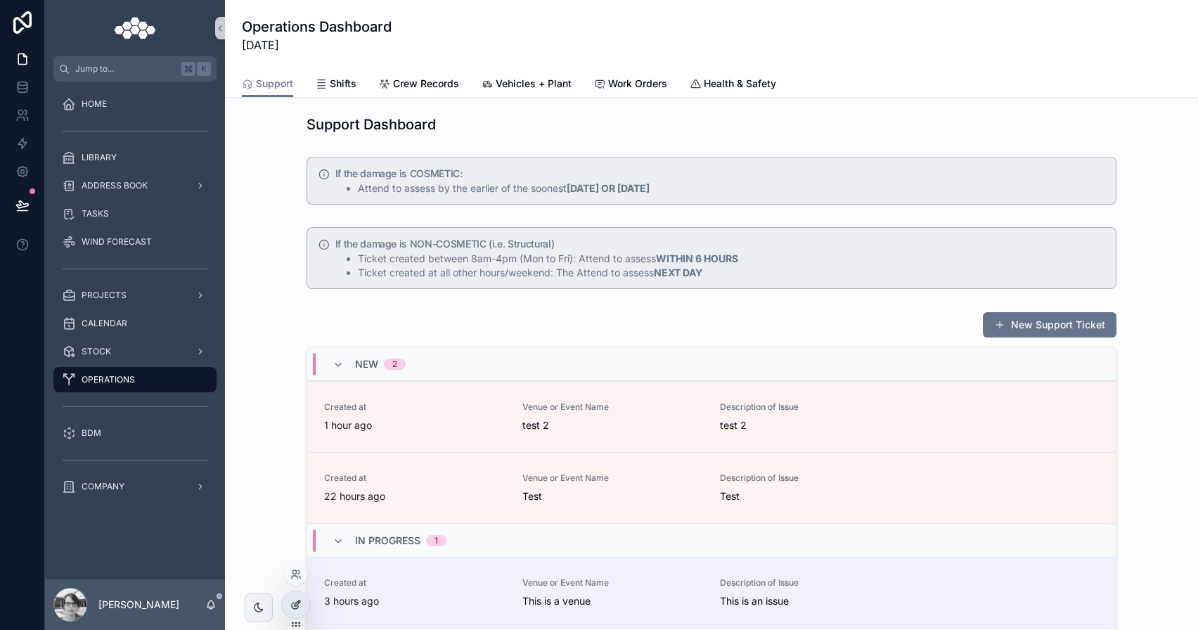
click at [303, 600] on div at bounding box center [296, 604] width 28 height 27
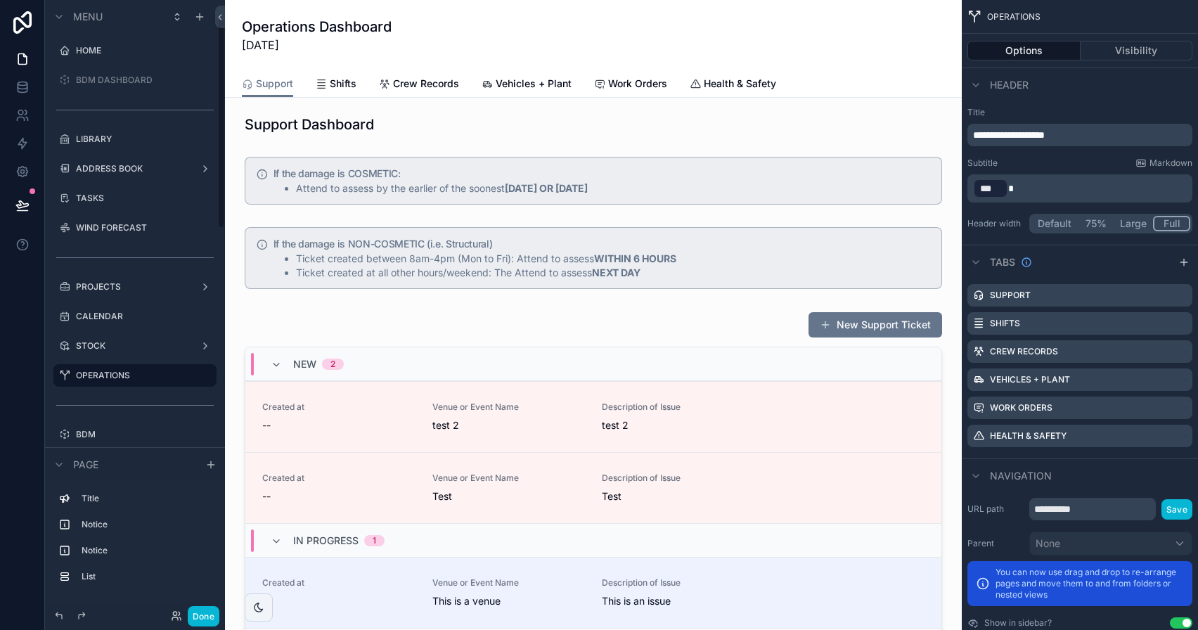
scroll to position [53, 0]
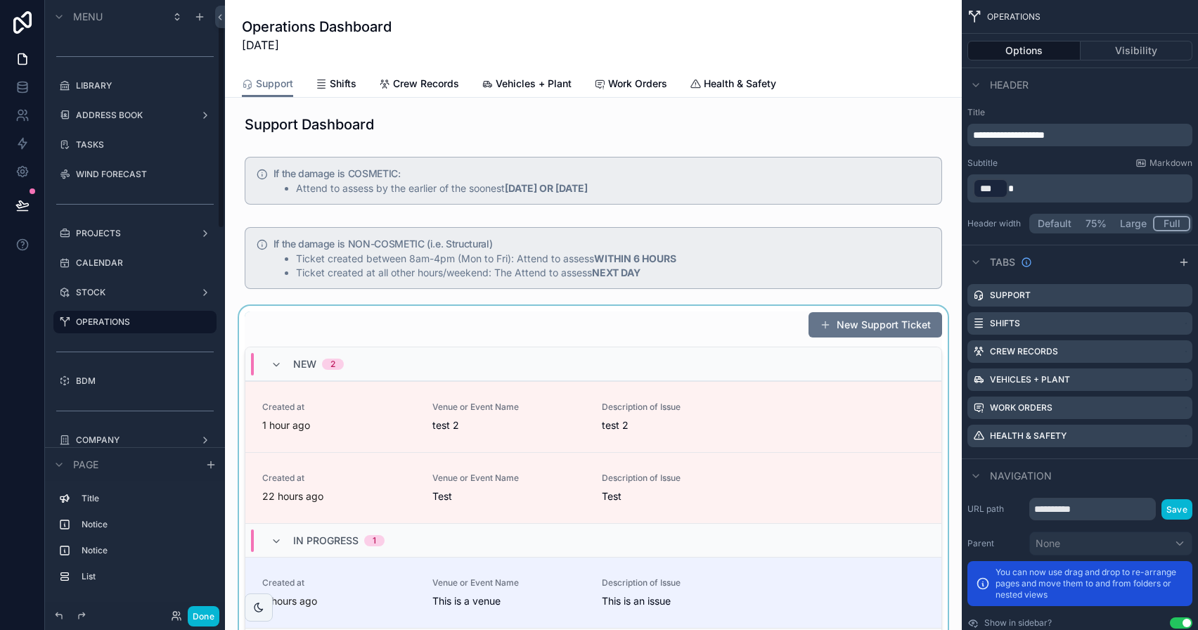
click at [577, 348] on div "New 2" at bounding box center [593, 364] width 696 height 34
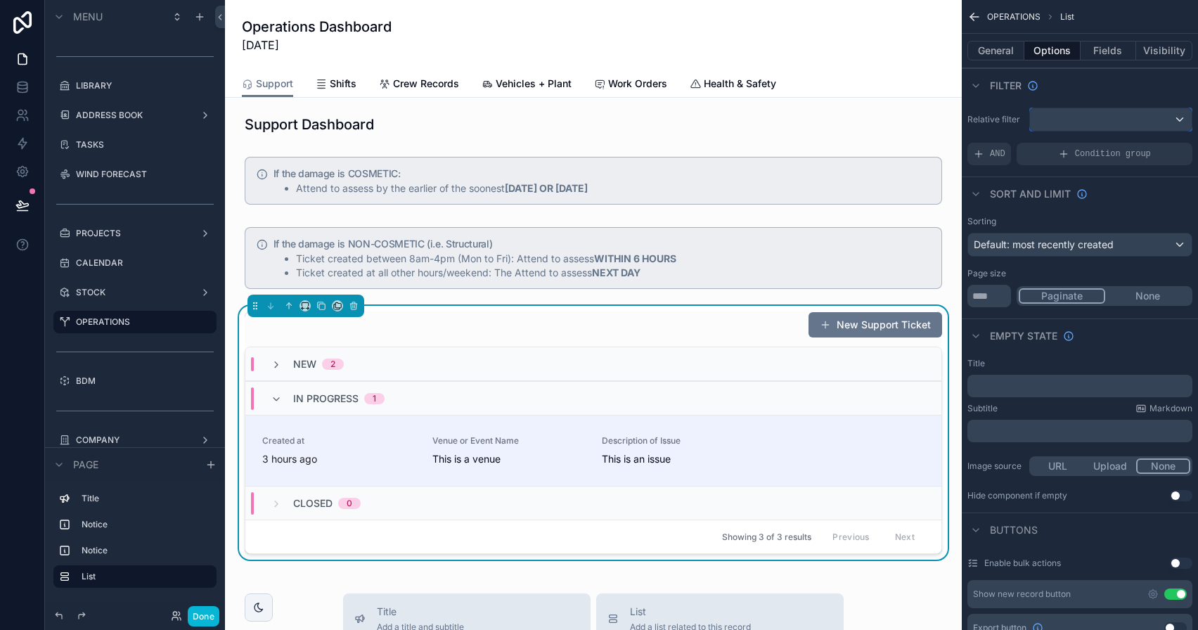
click at [1058, 122] on div "scrollable content" at bounding box center [1111, 119] width 162 height 22
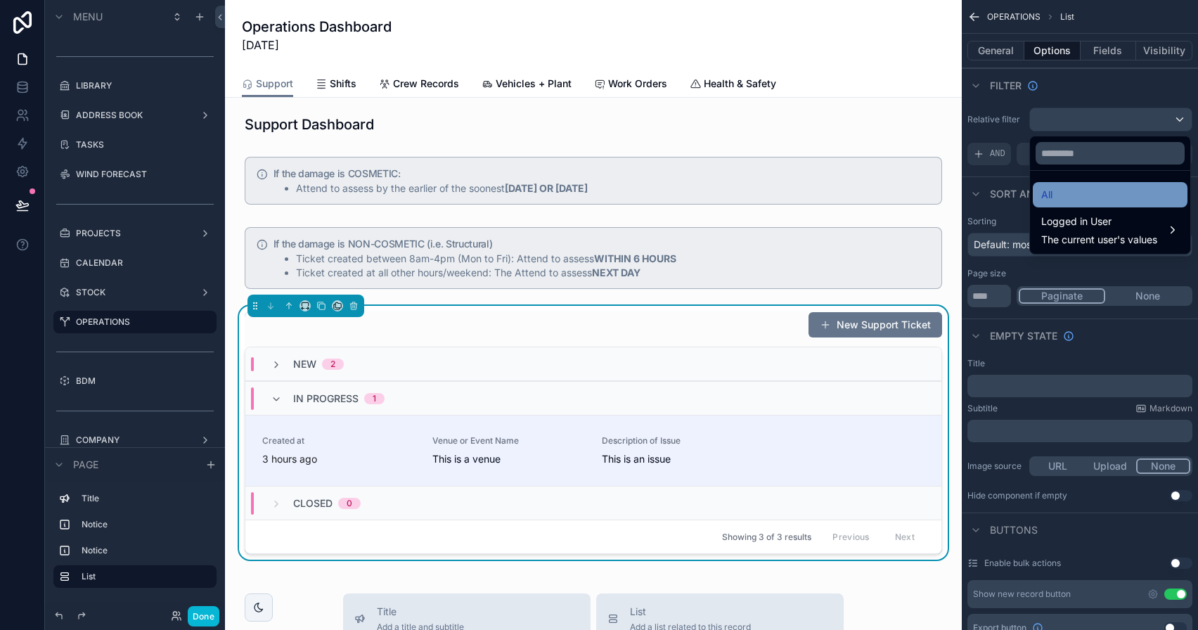
click at [1076, 185] on div "All" at bounding box center [1110, 194] width 155 height 25
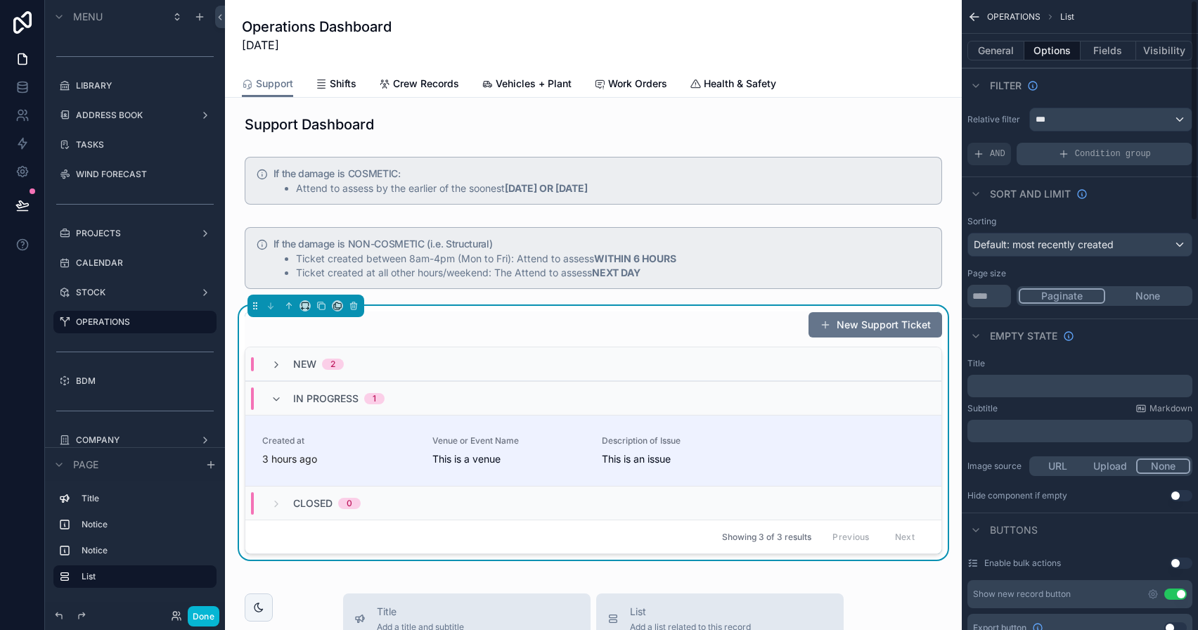
click at [1073, 154] on div "Condition group" at bounding box center [1105, 154] width 176 height 22
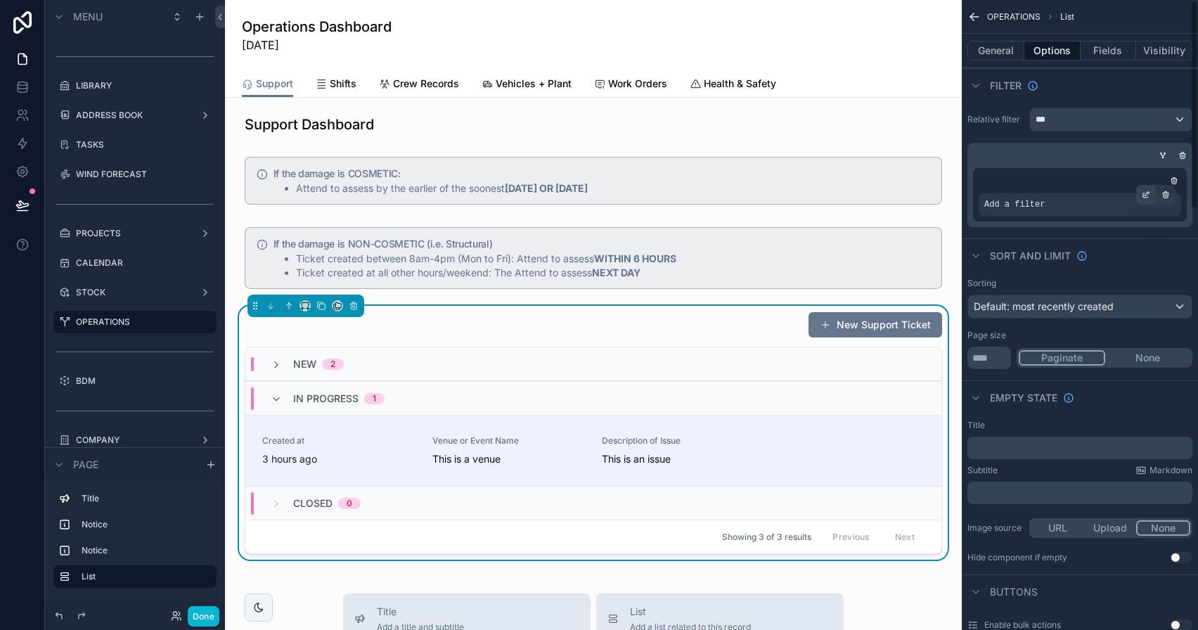
click at [1145, 196] on icon "scrollable content" at bounding box center [1146, 195] width 8 height 8
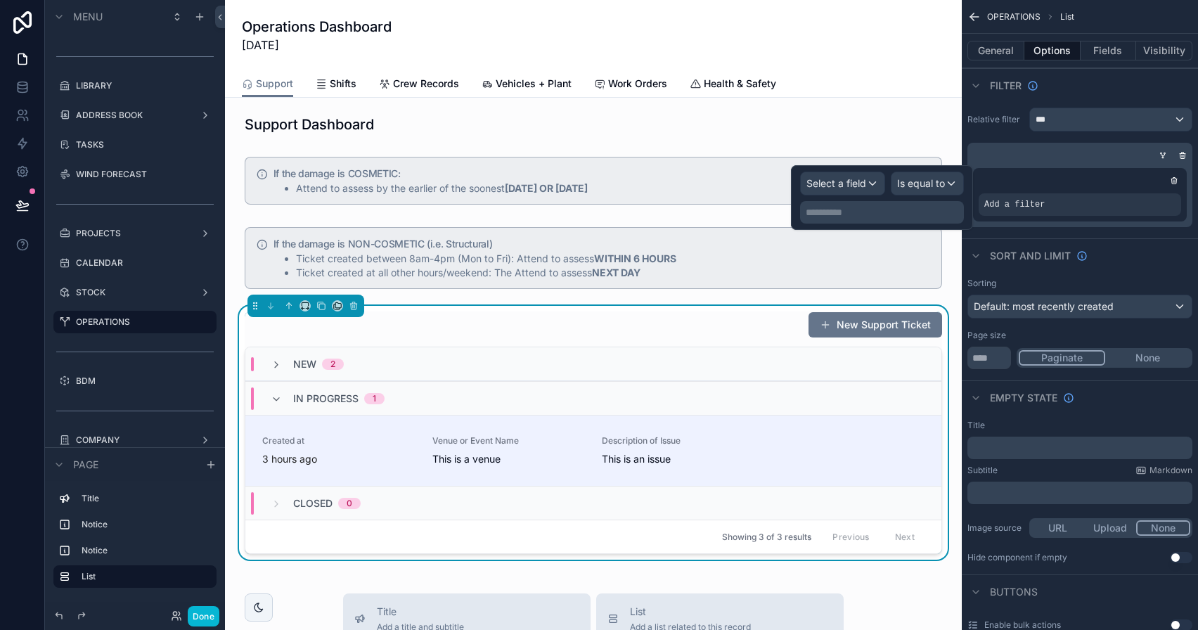
click at [813, 169] on div "**********" at bounding box center [882, 197] width 182 height 65
click at [832, 179] on span "Select a field" at bounding box center [836, 183] width 60 height 12
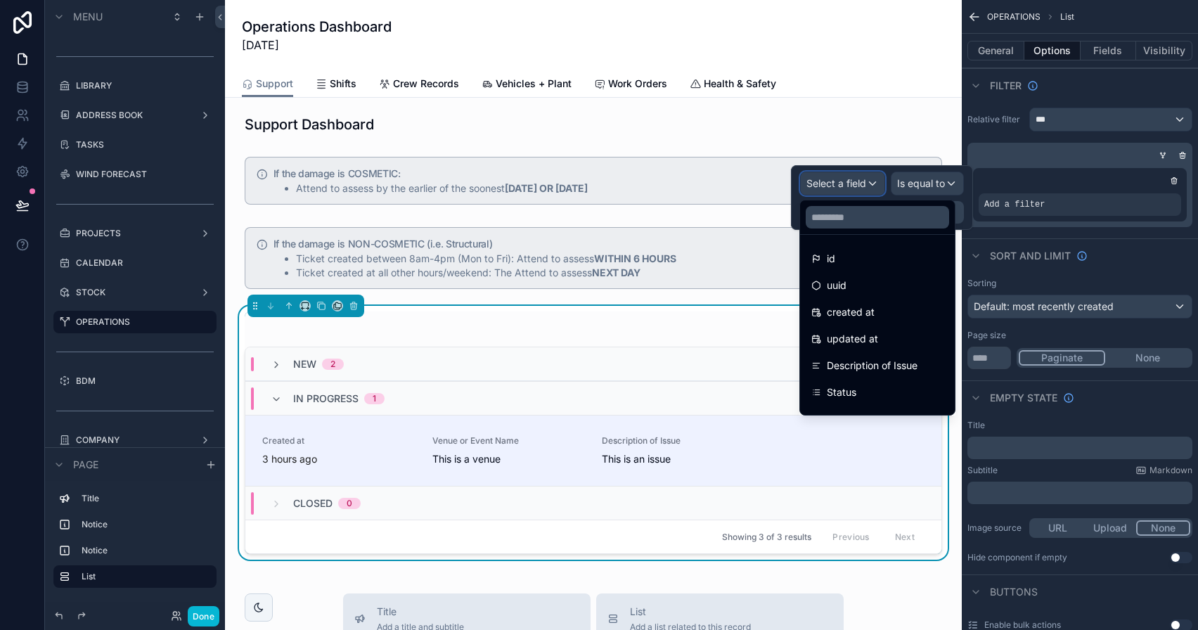
scroll to position [207, 0]
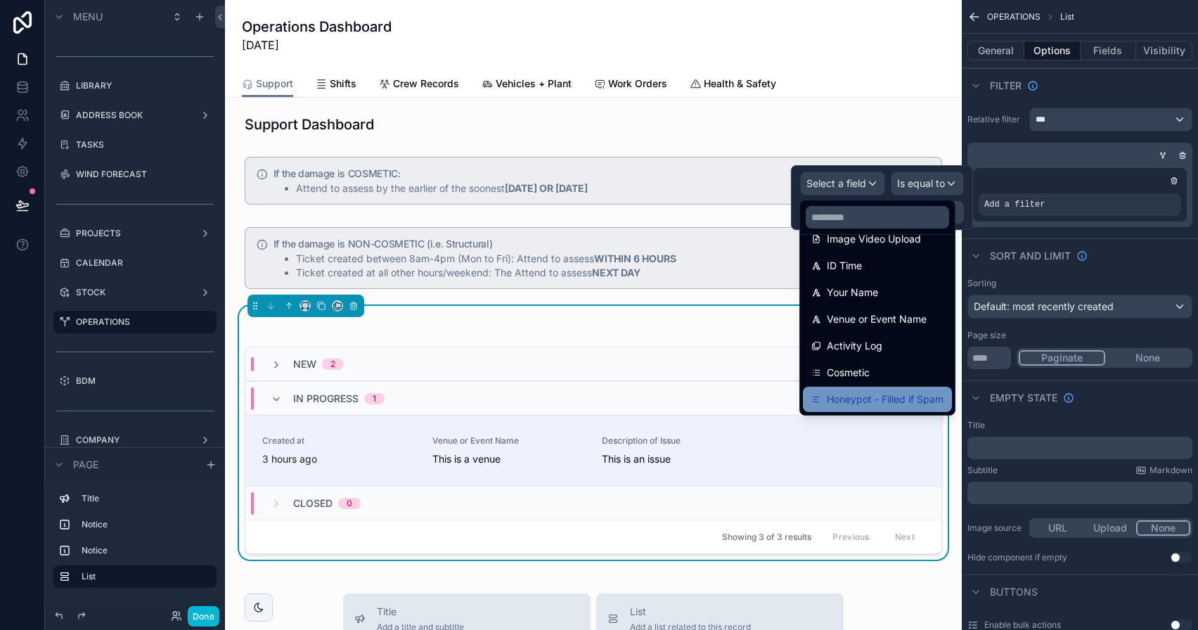
click at [896, 406] on span "Honeypot - Filled if Spam" at bounding box center [885, 399] width 117 height 17
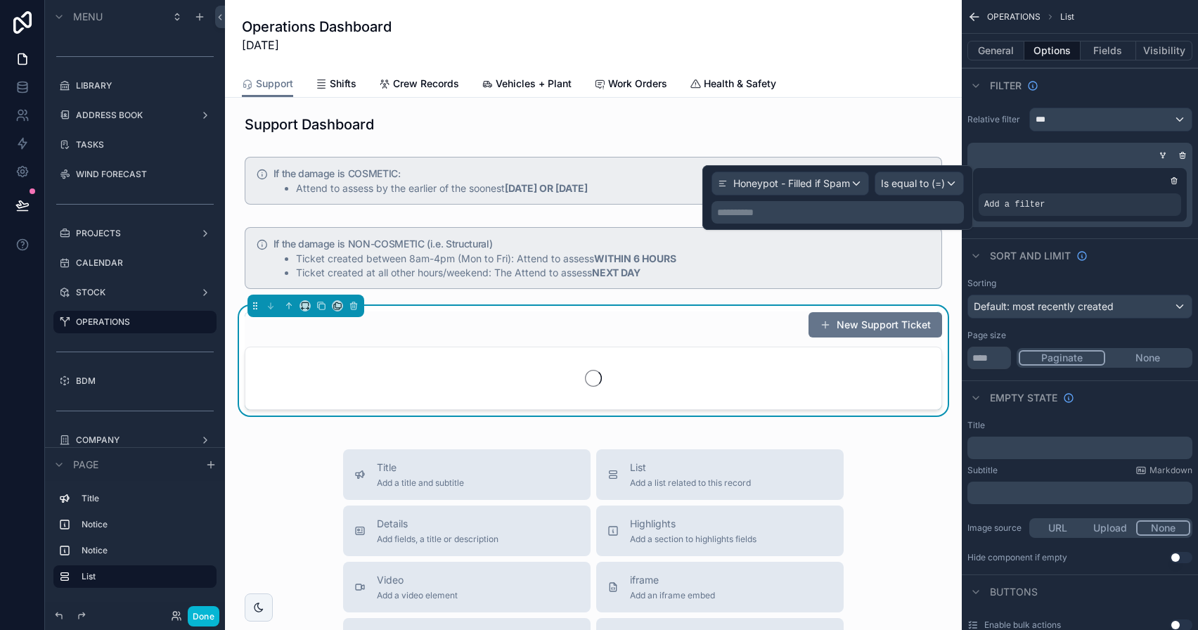
click at [932, 197] on div "**********" at bounding box center [837, 198] width 252 height 52
click at [932, 186] on span "Is equal to (=)" at bounding box center [913, 183] width 64 height 14
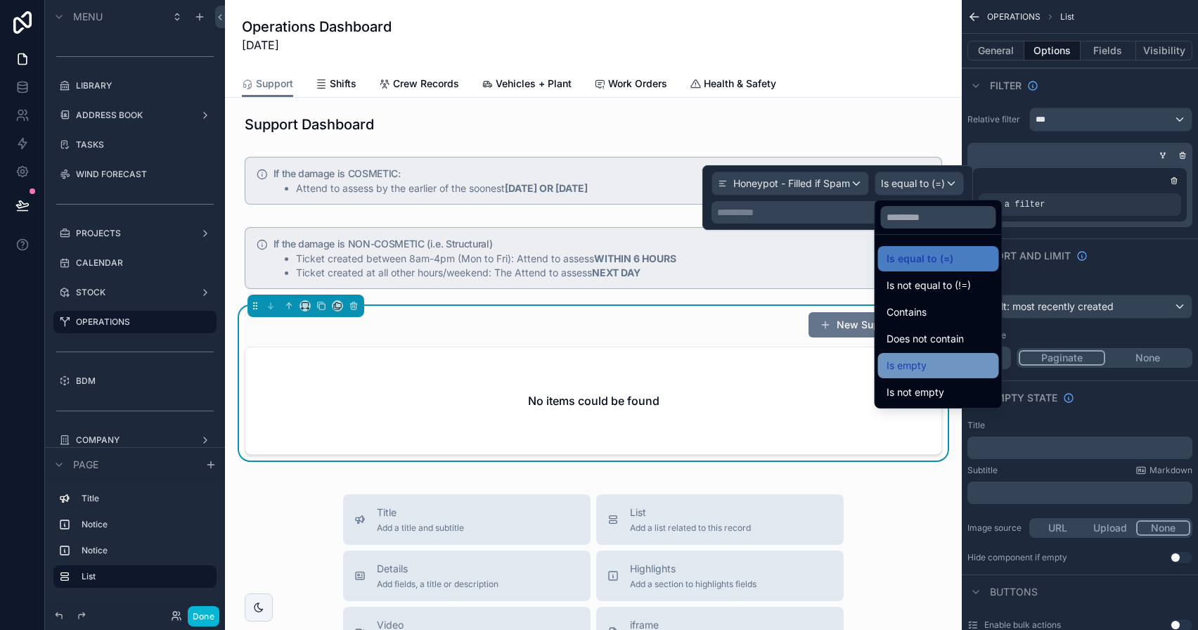
click at [939, 374] on div "Is empty" at bounding box center [938, 365] width 121 height 25
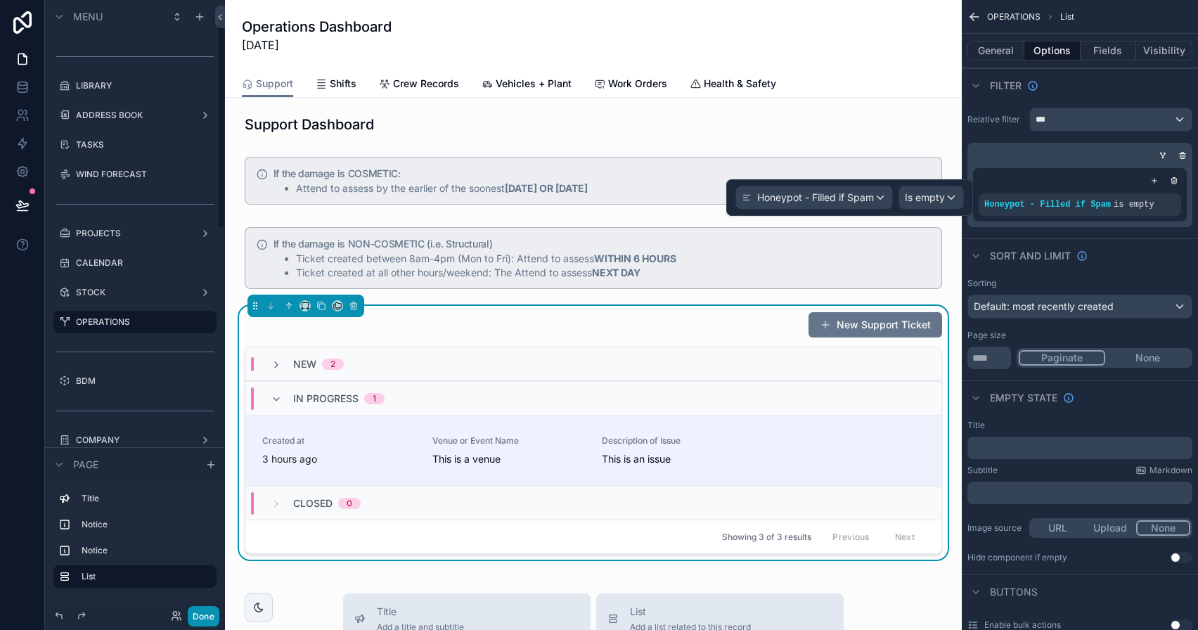
click at [212, 609] on button "Done" at bounding box center [204, 616] width 32 height 20
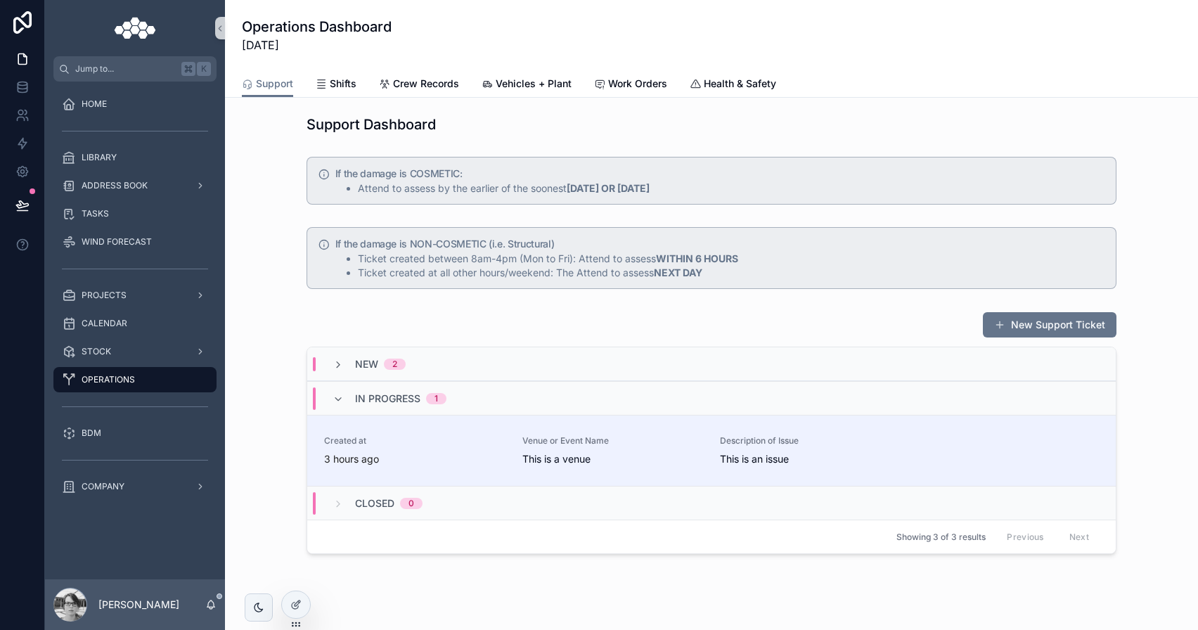
click at [433, 363] on div "New 2" at bounding box center [711, 364] width 808 height 34
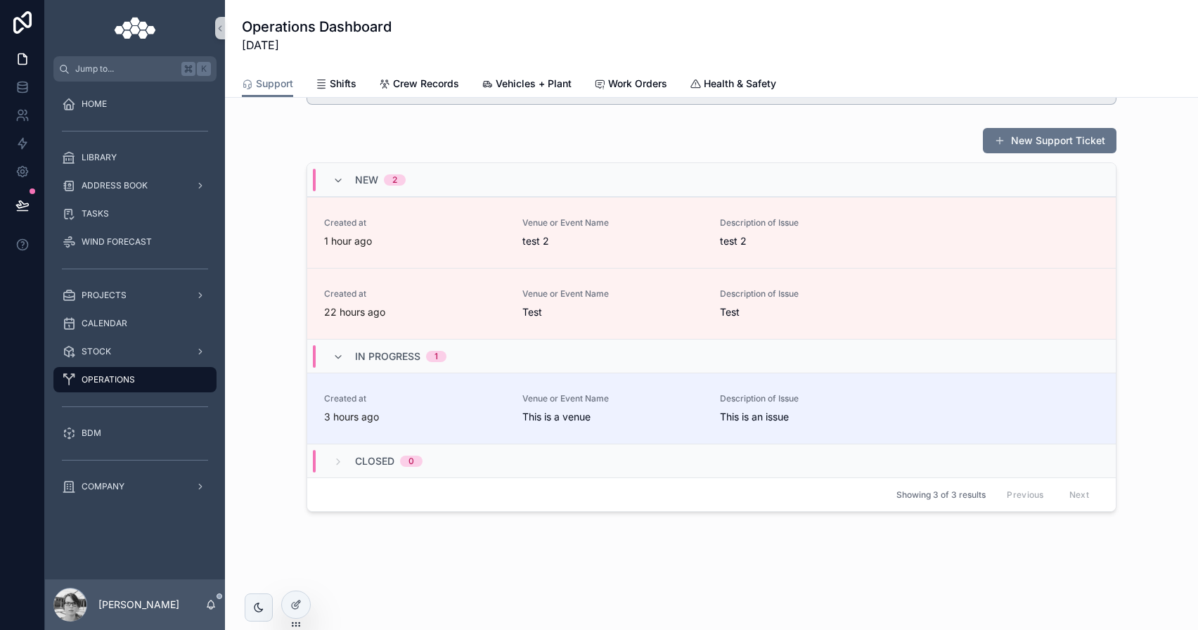
scroll to position [0, 0]
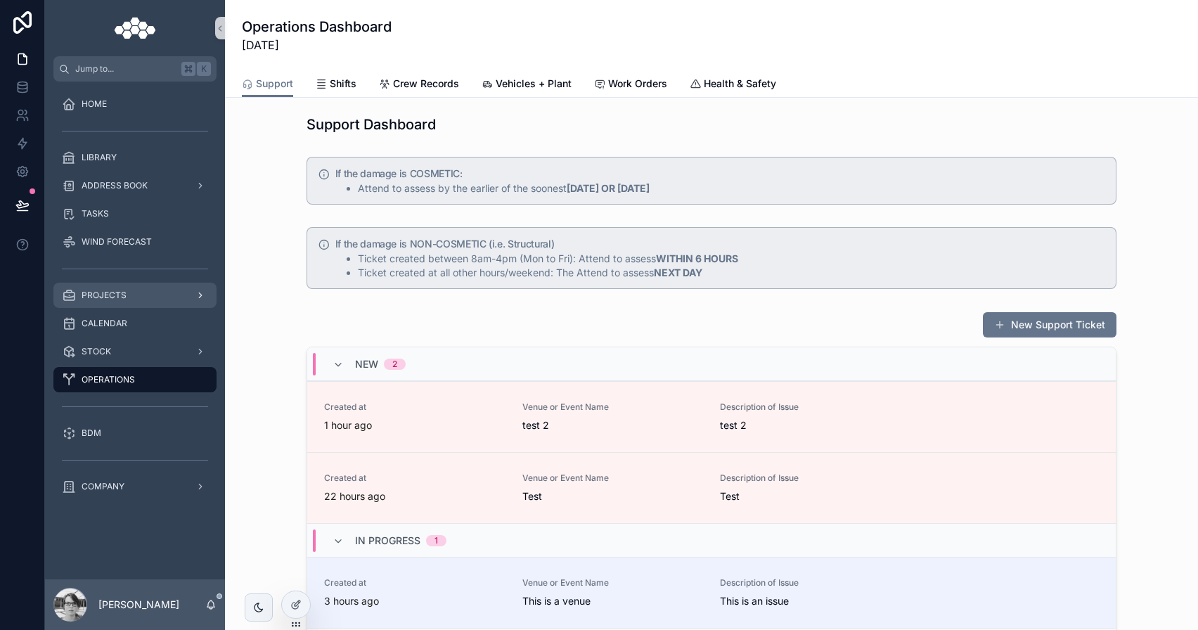
click at [86, 300] on span "PROJECTS" at bounding box center [104, 295] width 45 height 11
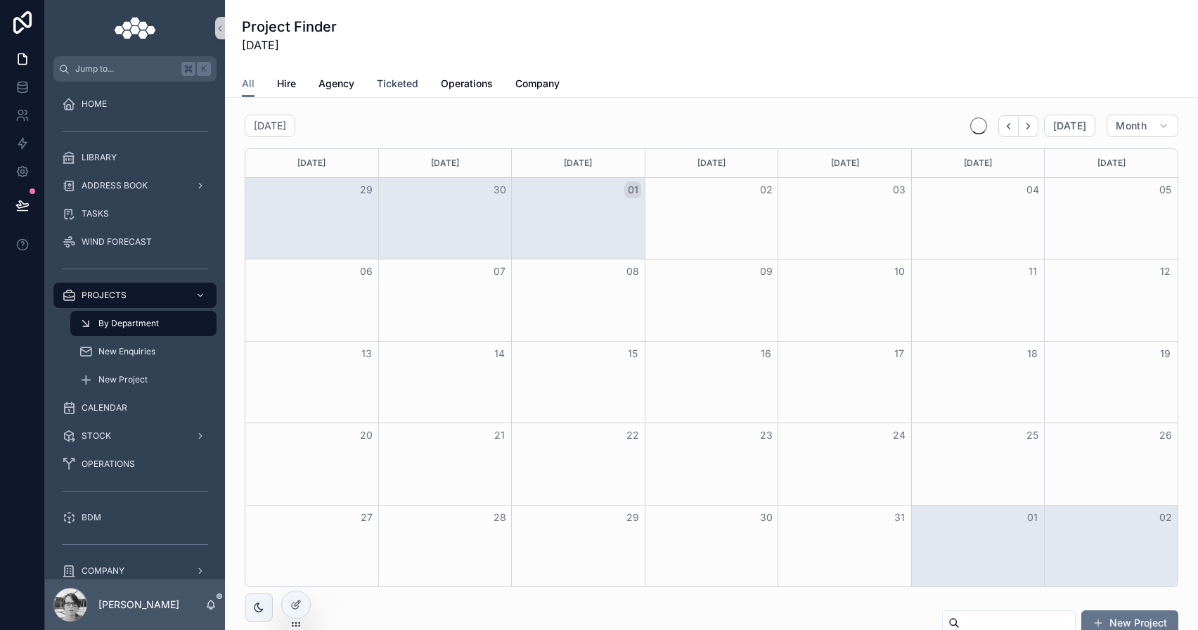
click at [378, 79] on span "Ticketed" at bounding box center [397, 84] width 41 height 14
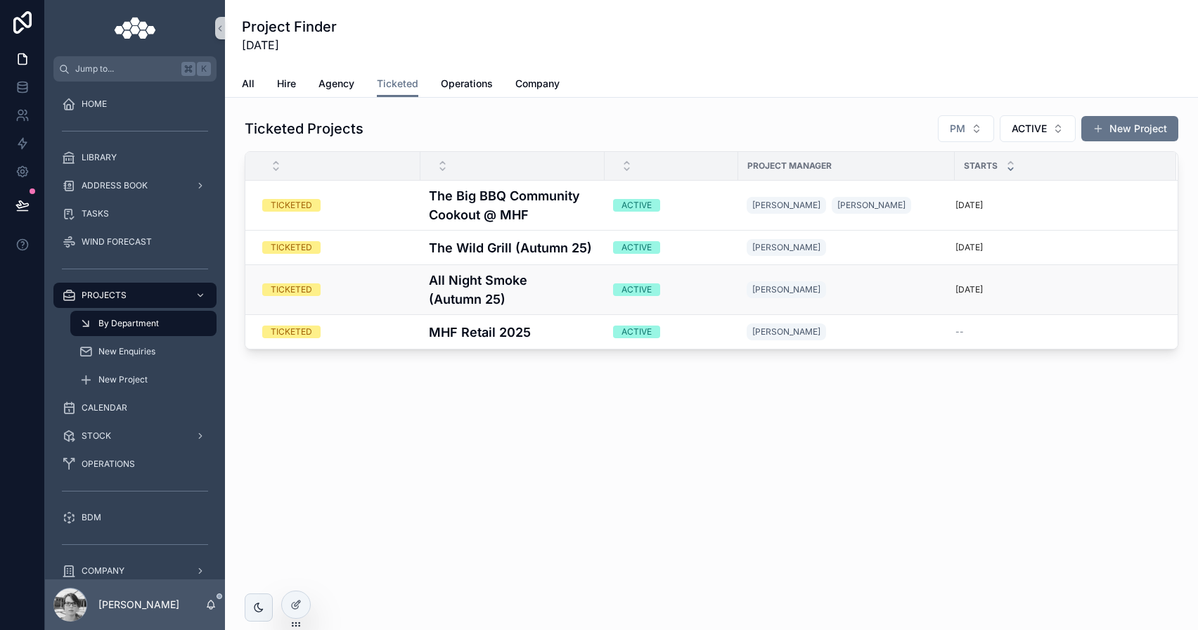
click at [476, 295] on h4 "All Night Smoke (Autumn 25)" at bounding box center [512, 290] width 167 height 38
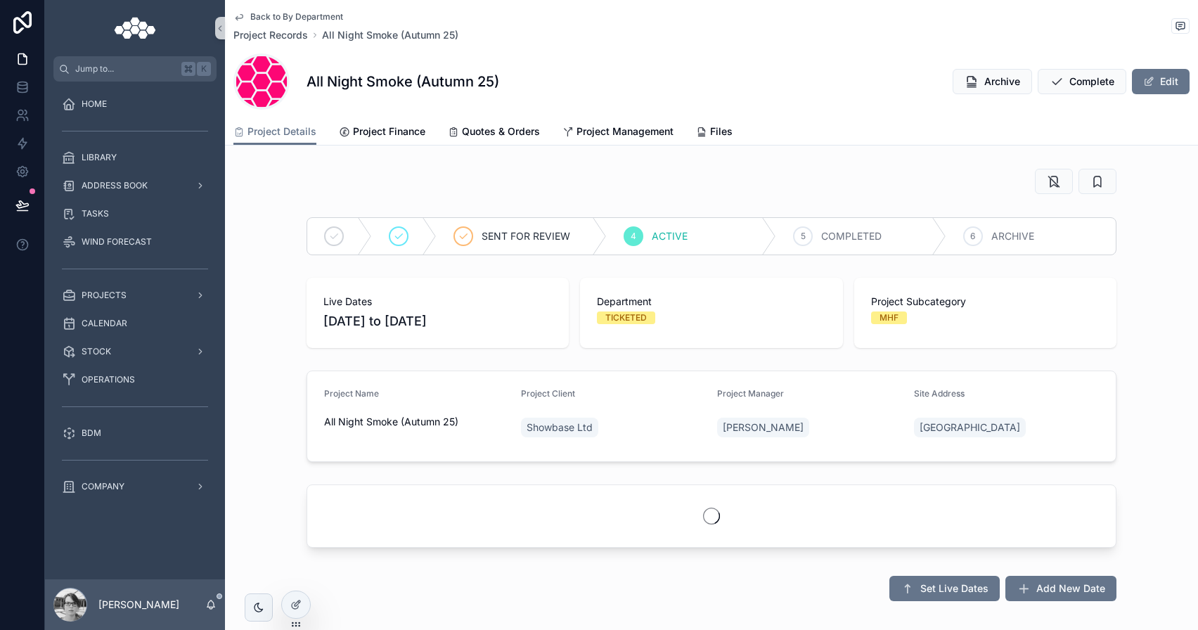
scroll to position [0, 703]
click at [412, 129] on span "Project Finance" at bounding box center [389, 131] width 72 height 14
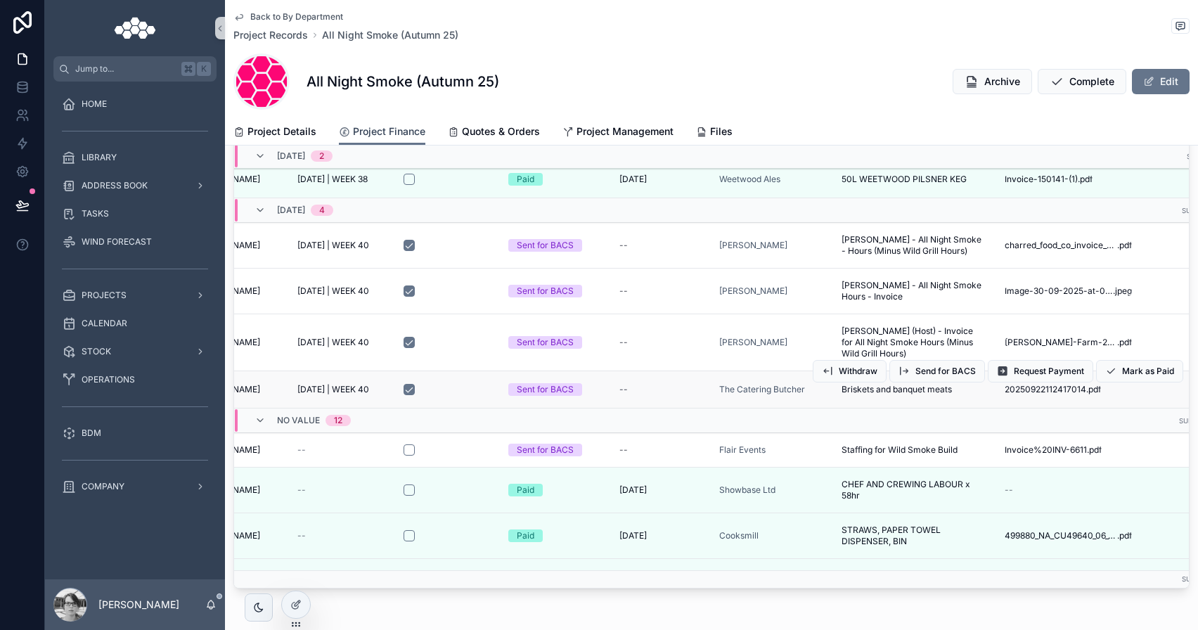
scroll to position [251, 223]
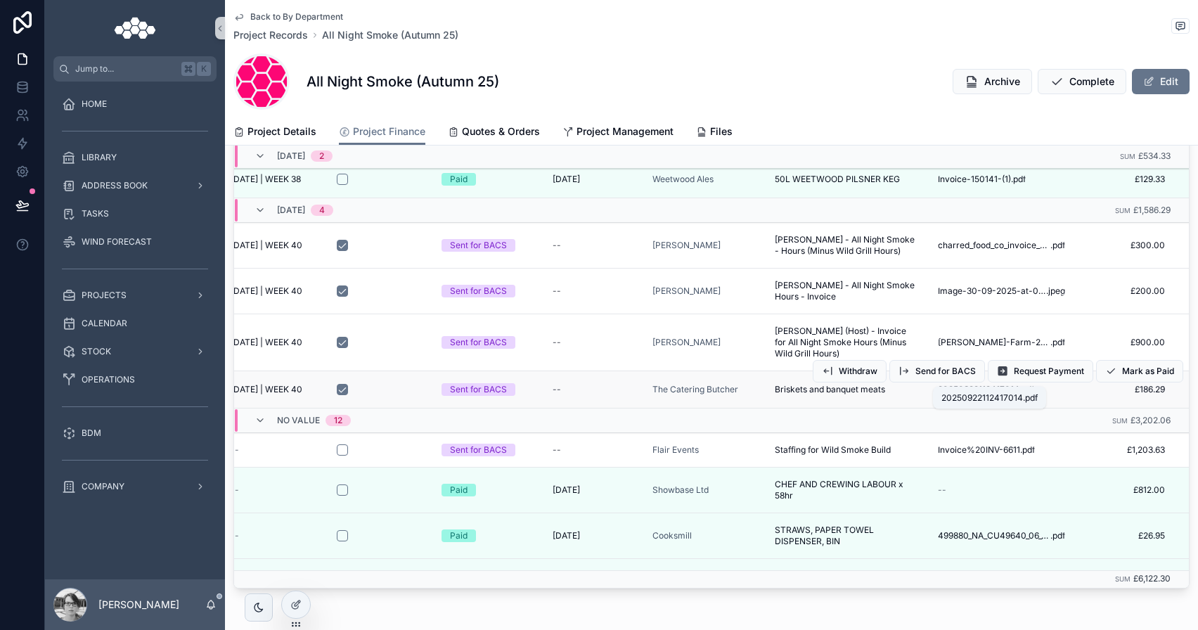
click at [993, 384] on span "20250922112417014" at bounding box center [979, 389] width 82 height 11
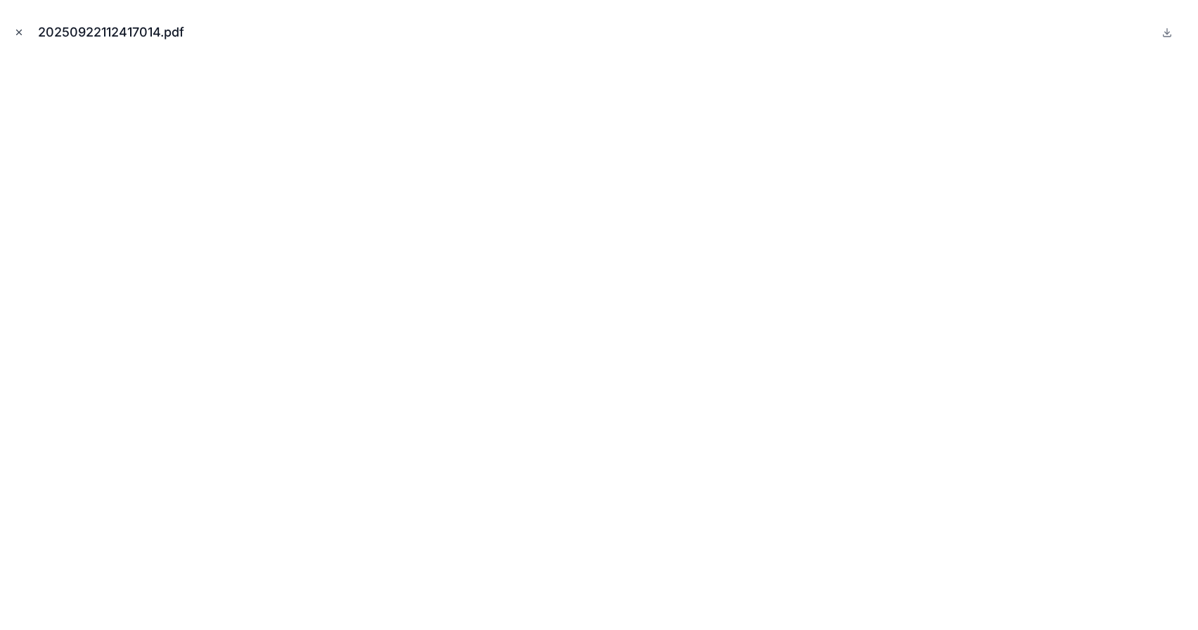
click at [18, 32] on icon "Close modal" at bounding box center [19, 32] width 5 height 5
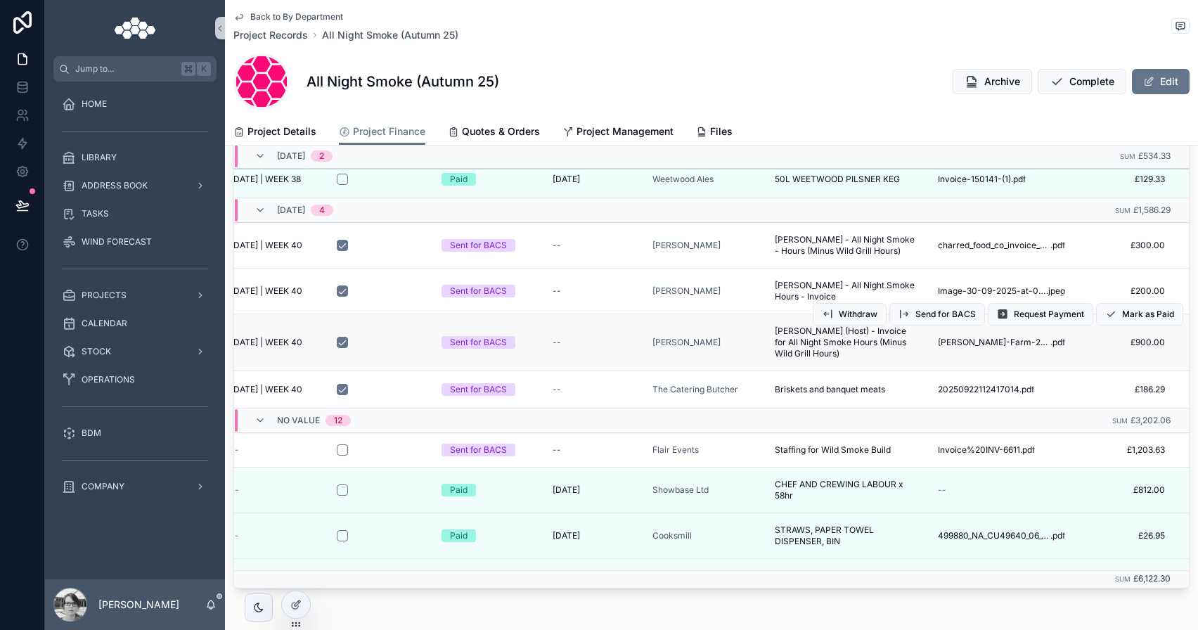
scroll to position [243, 223]
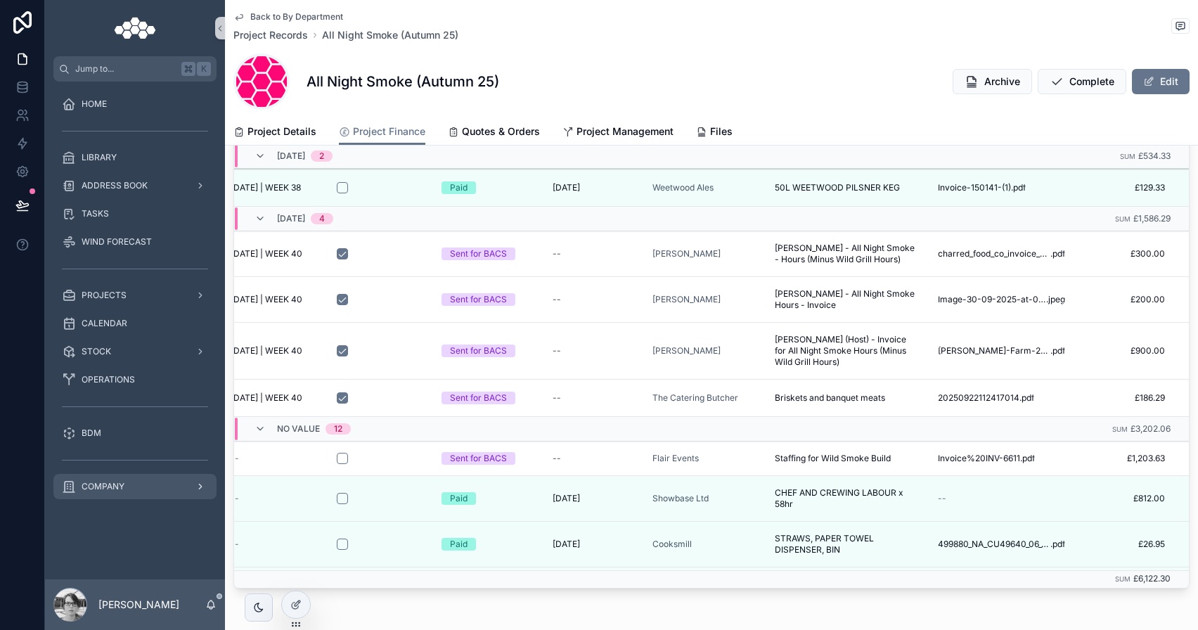
click at [130, 496] on div "COMPANY" at bounding box center [135, 486] width 146 height 22
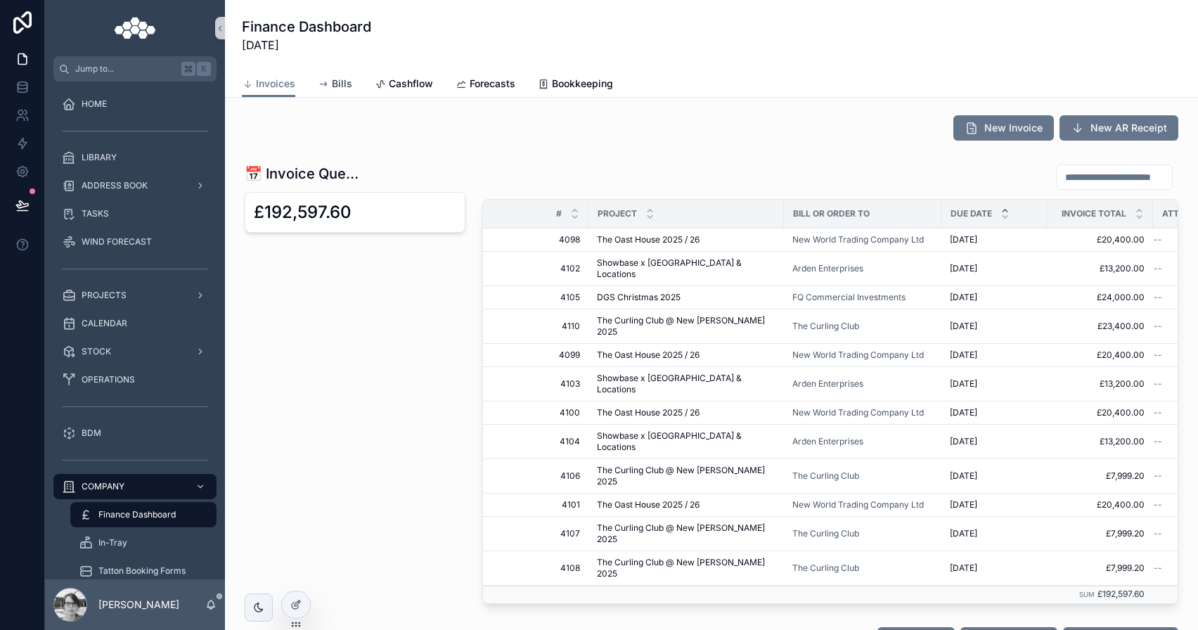
click at [326, 81] on icon "scrollable content" at bounding box center [323, 84] width 11 height 11
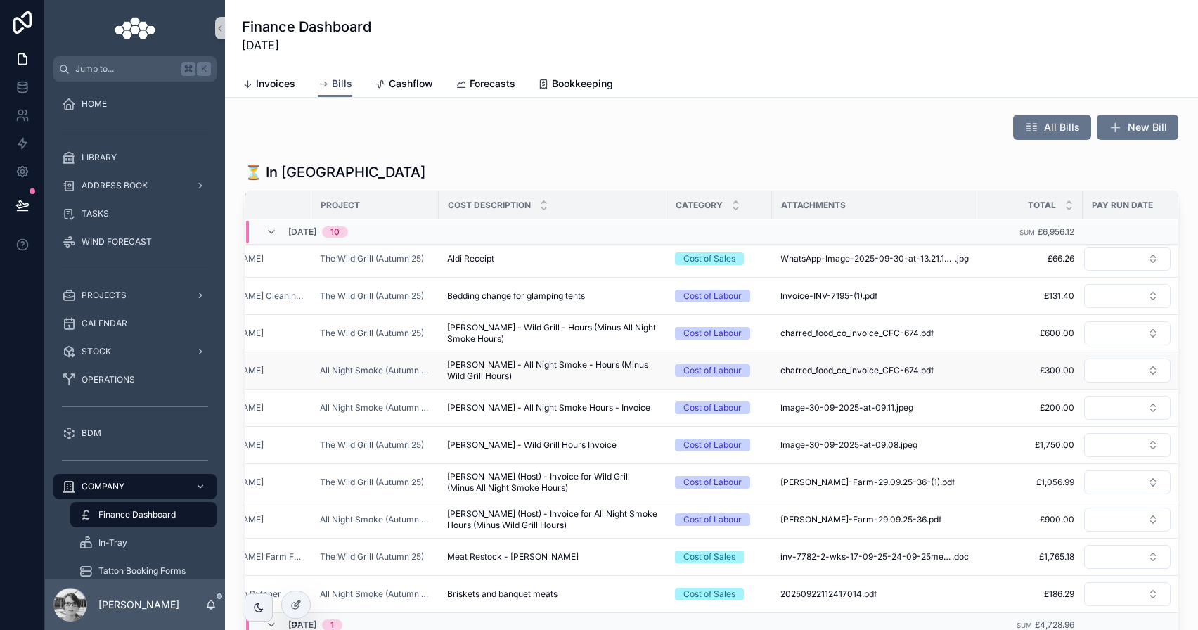
scroll to position [157, 164]
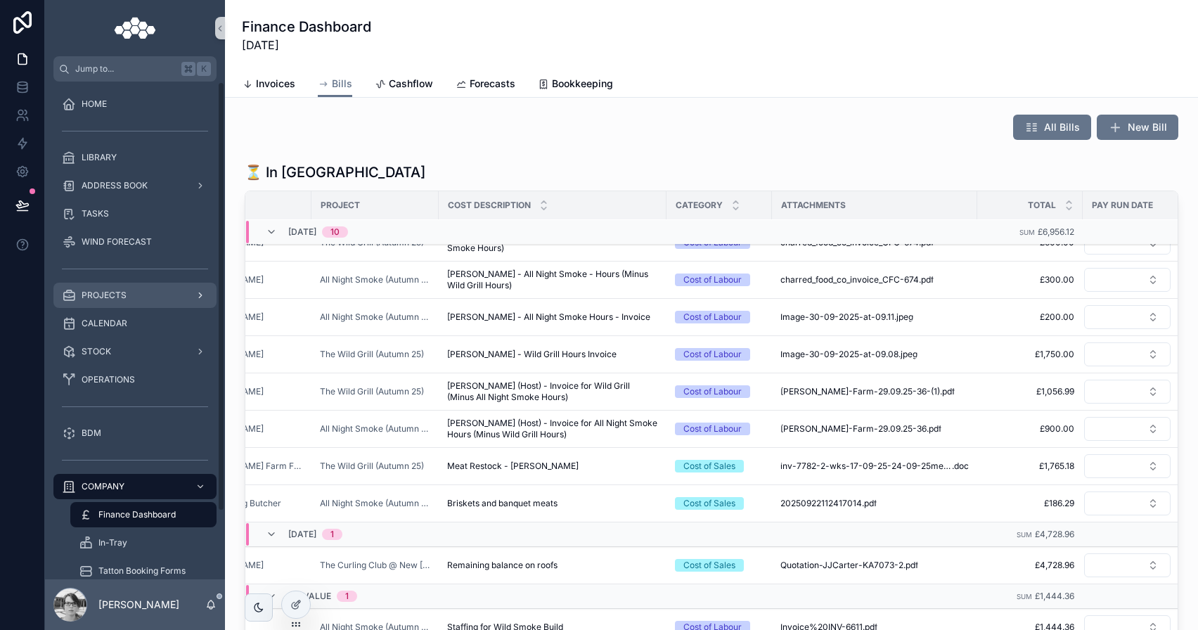
click at [137, 307] on link "PROJECTS" at bounding box center [134, 295] width 163 height 25
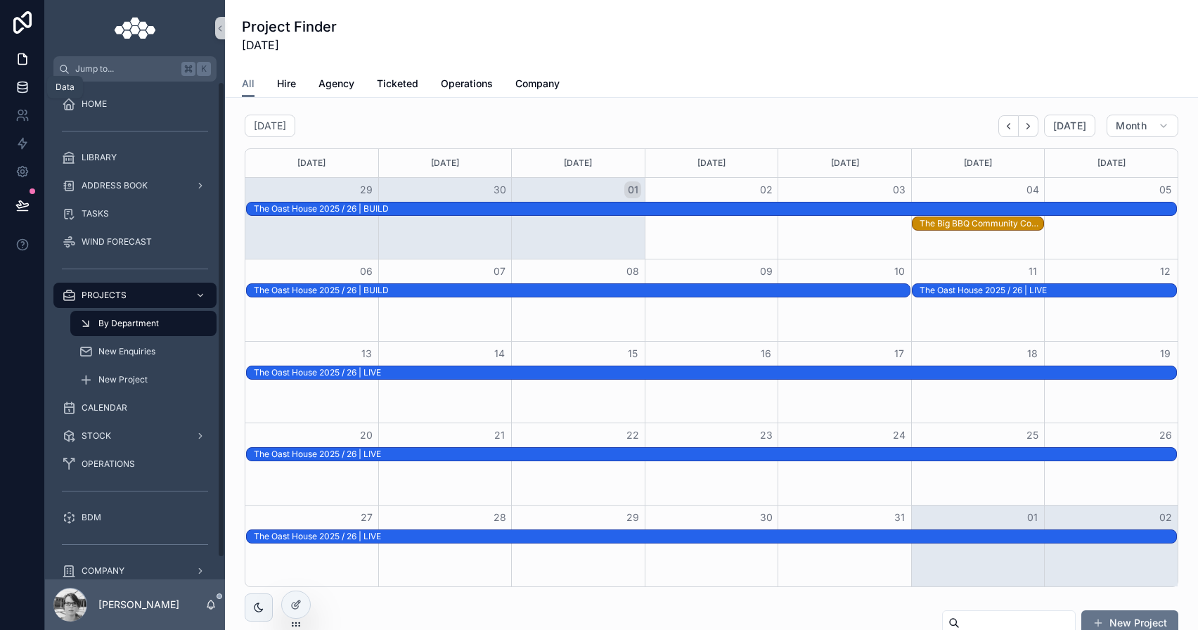
click at [19, 84] on icon at bounding box center [22, 87] width 14 height 14
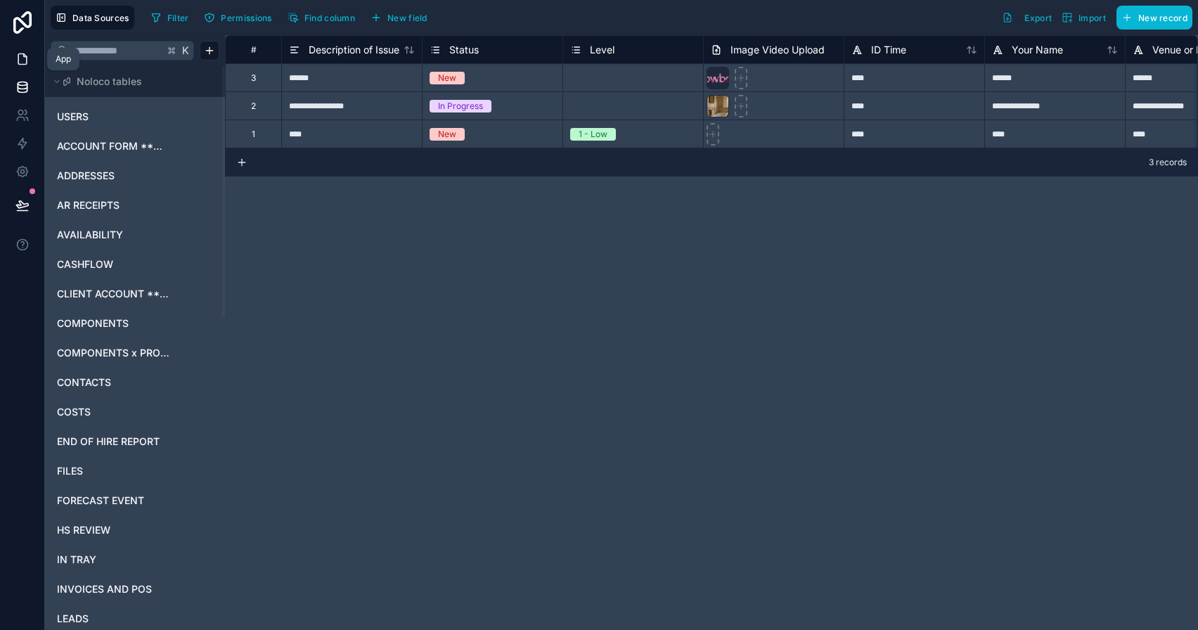
click at [22, 60] on icon at bounding box center [22, 59] width 14 height 14
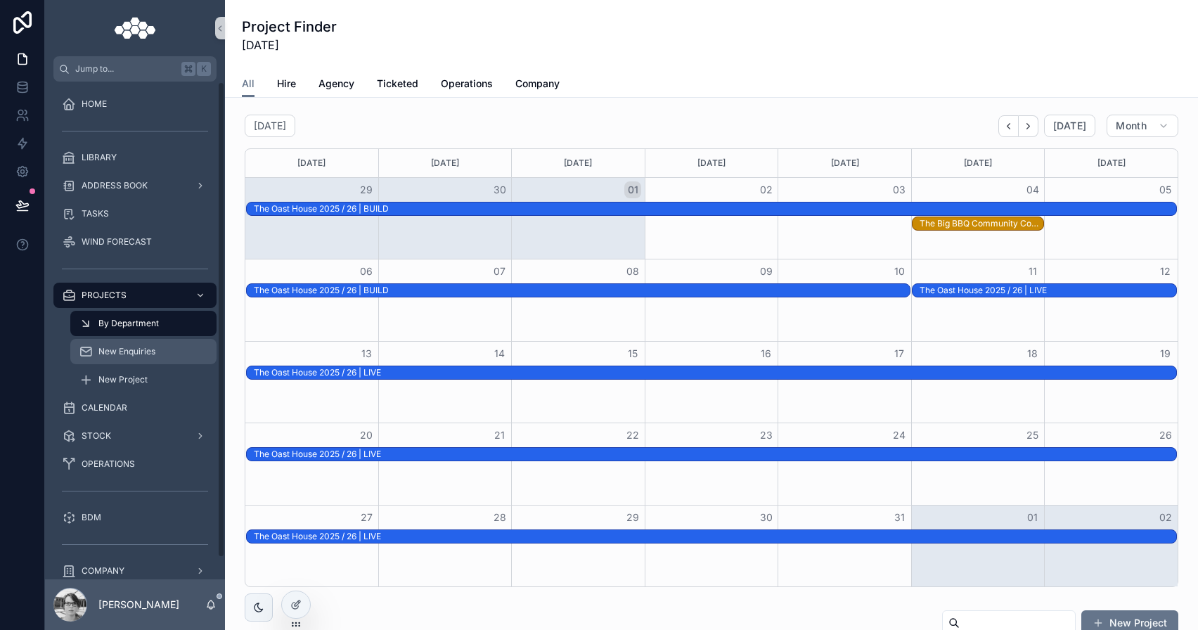
click at [154, 352] on span "New Enquiries" at bounding box center [126, 351] width 57 height 11
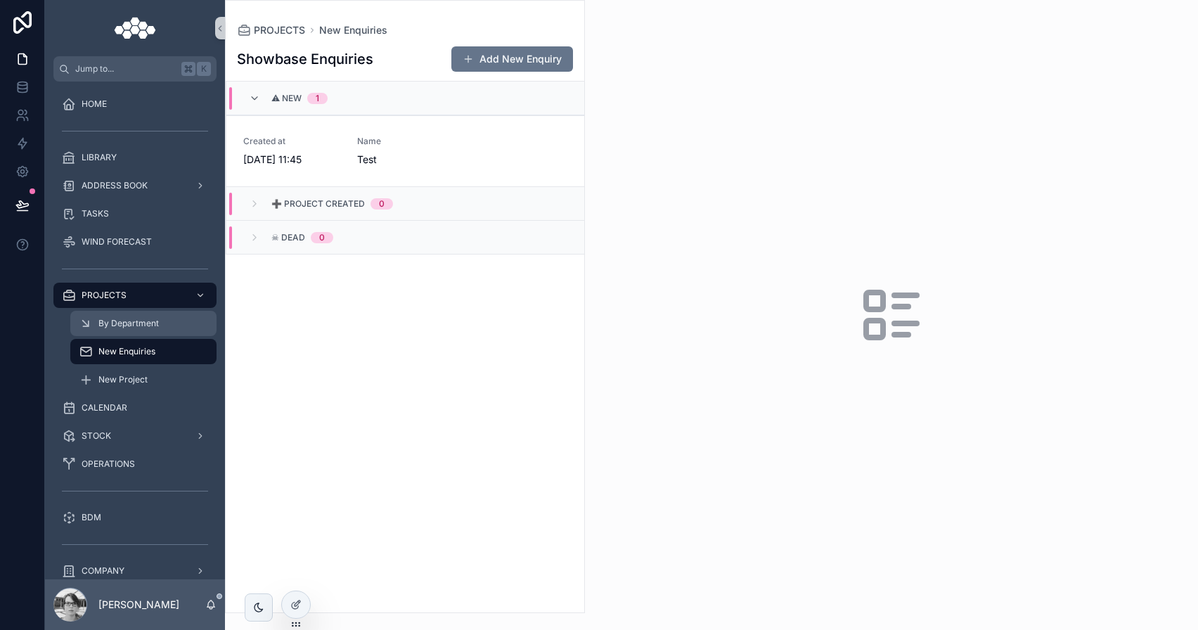
click at [151, 322] on span "By Department" at bounding box center [128, 323] width 60 height 11
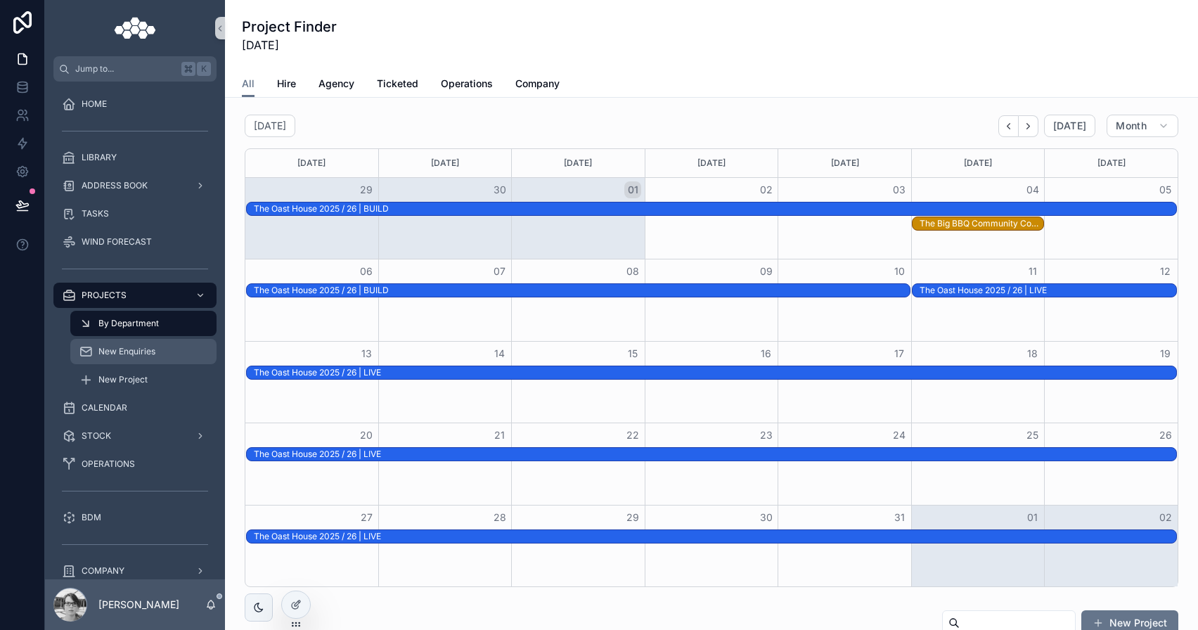
click at [143, 353] on span "New Enquiries" at bounding box center [126, 351] width 57 height 11
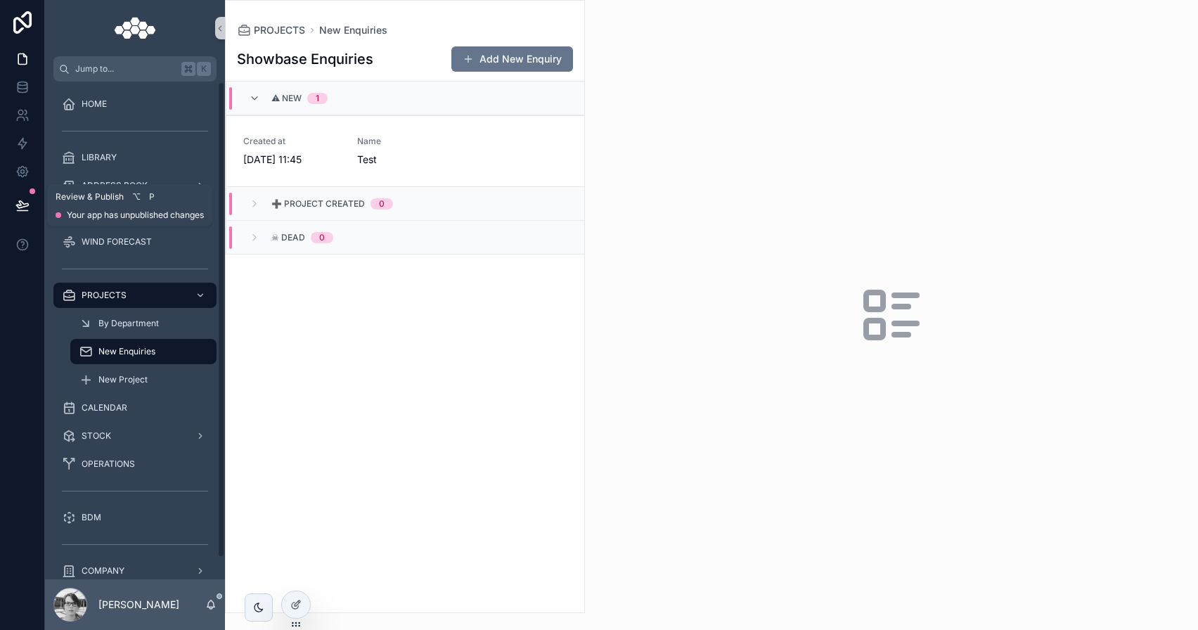
click at [30, 204] on button at bounding box center [22, 205] width 31 height 39
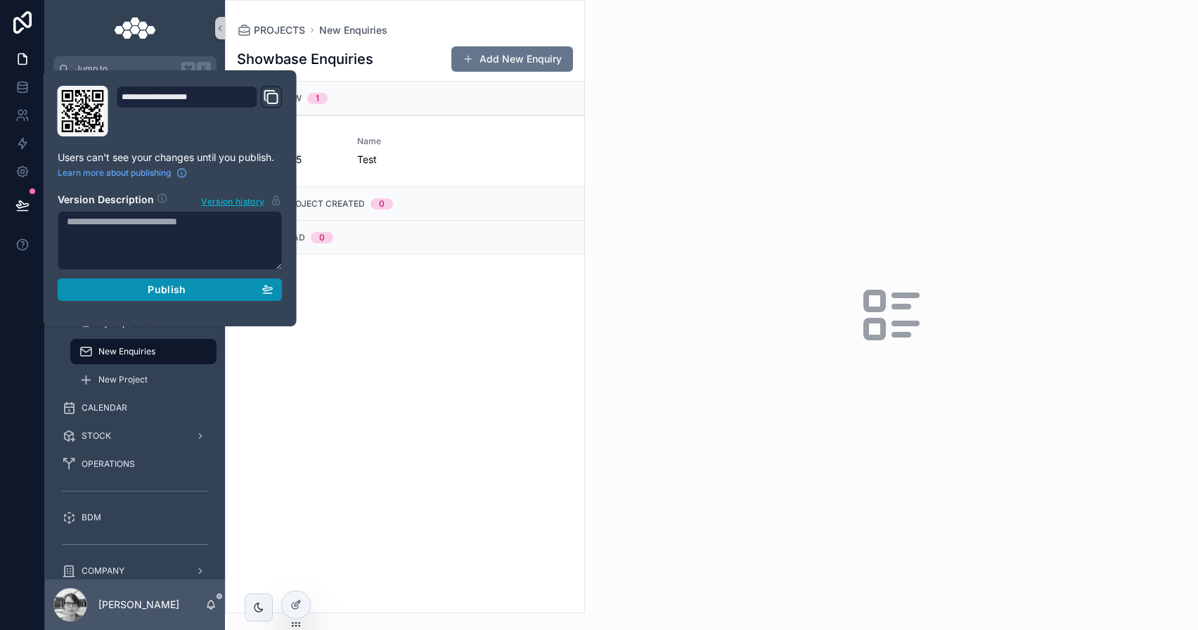
click at [113, 291] on div "Publish" at bounding box center [170, 289] width 207 height 13
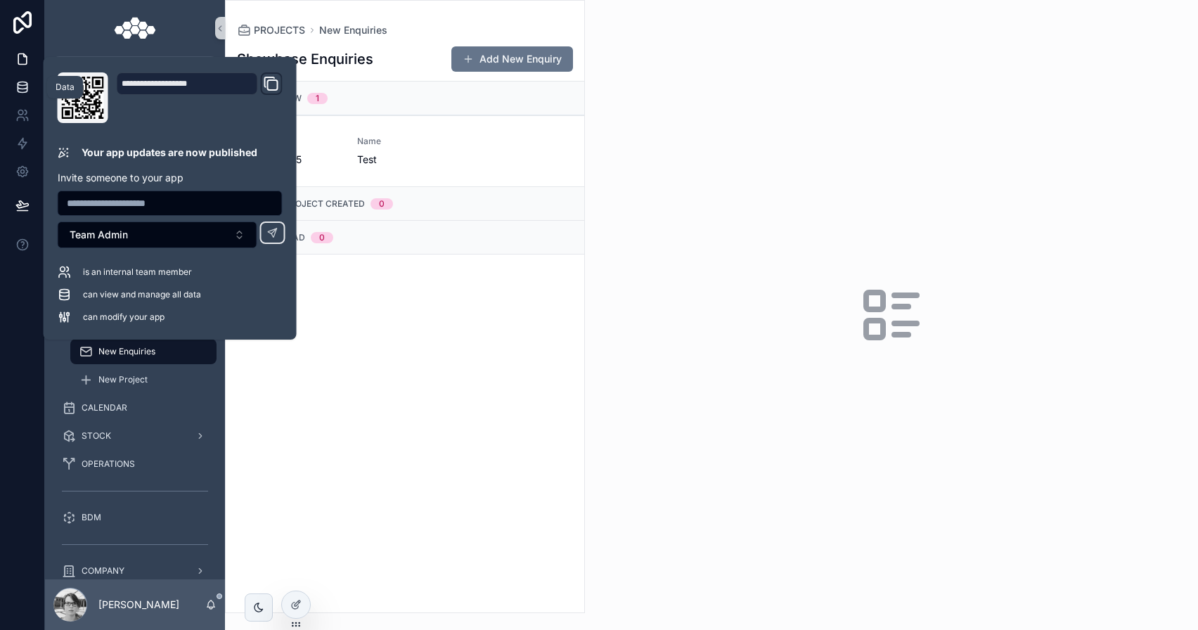
click at [29, 88] on link at bounding box center [22, 87] width 44 height 28
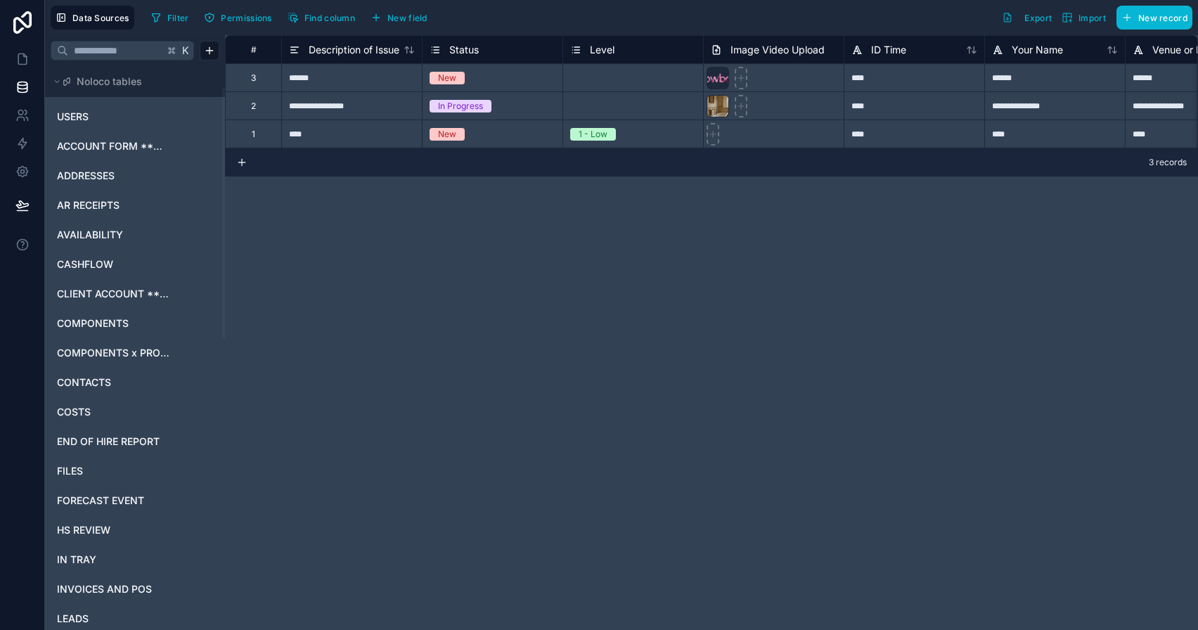
scroll to position [698, 0]
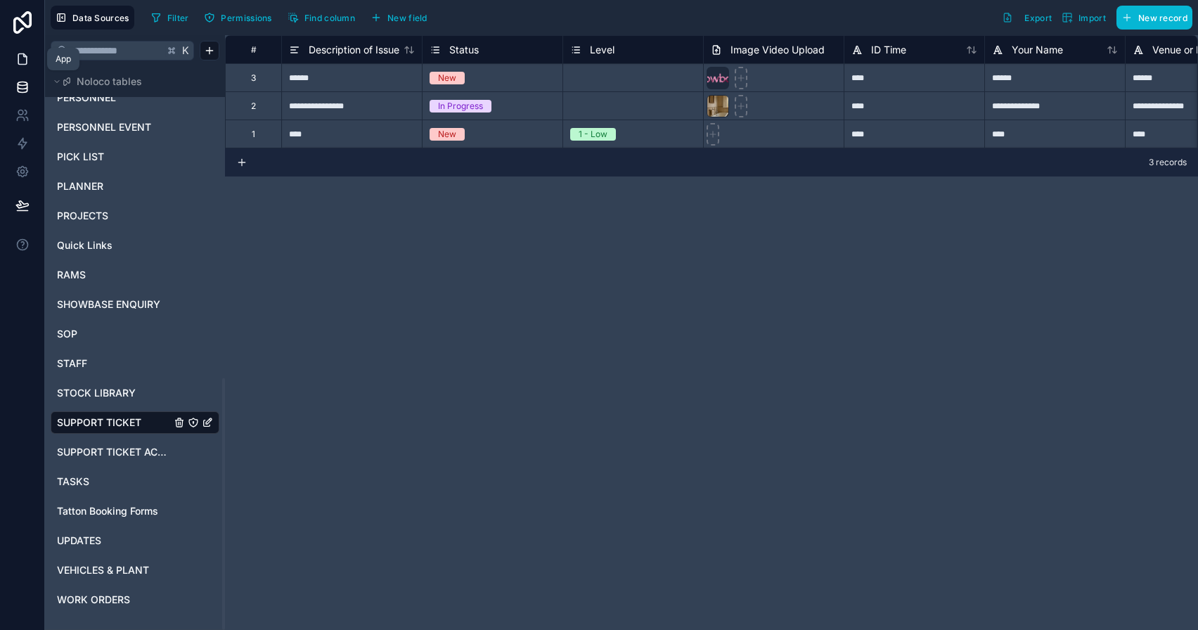
click at [27, 60] on icon at bounding box center [22, 59] width 14 height 14
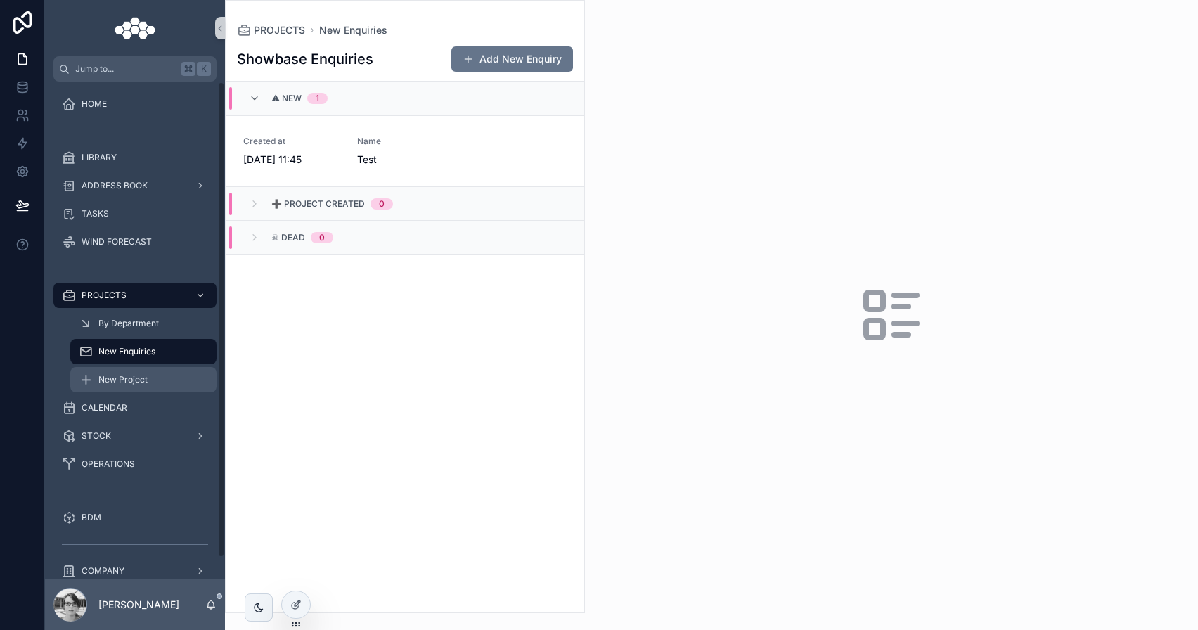
scroll to position [22, 0]
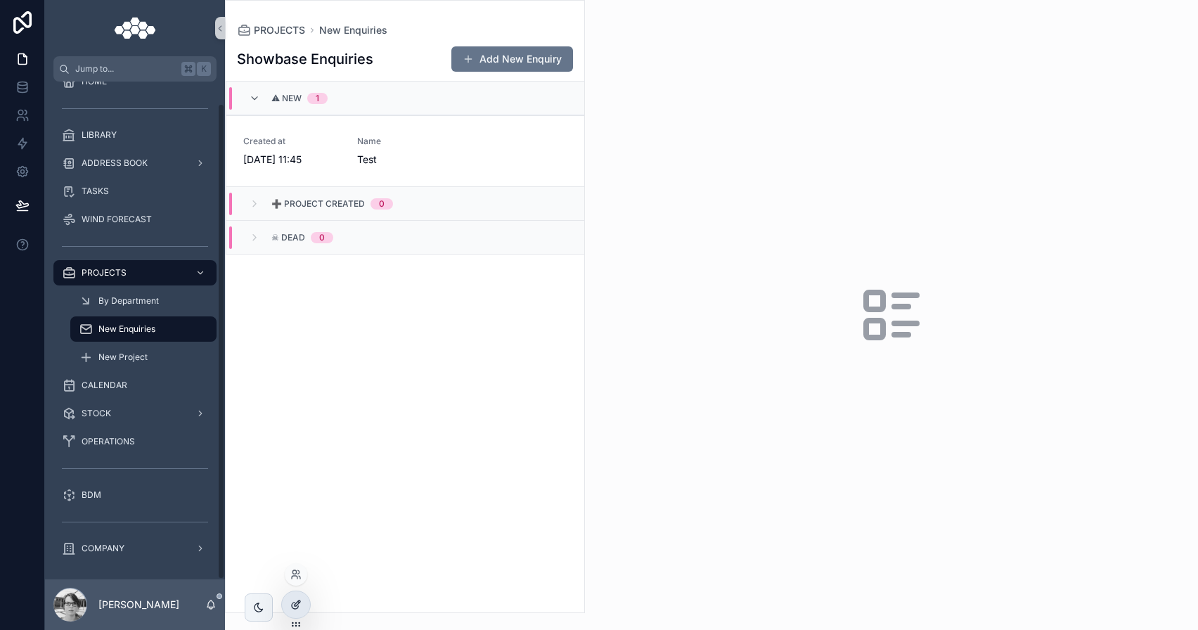
click at [297, 604] on icon at bounding box center [298, 603] width 6 height 6
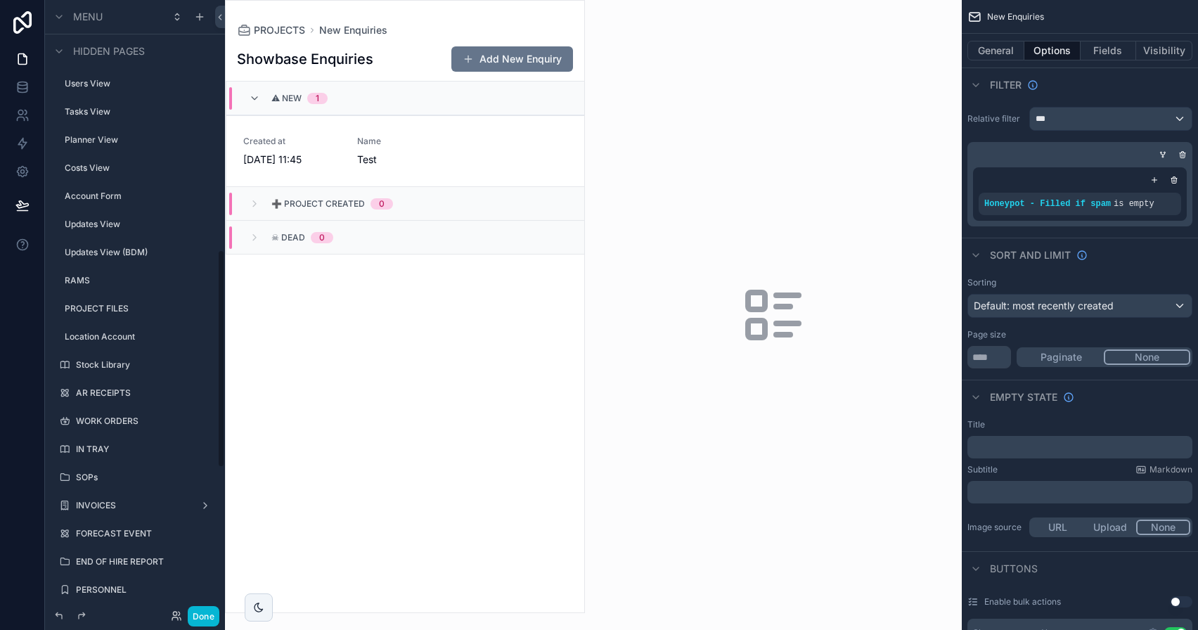
scroll to position [1107, 0]
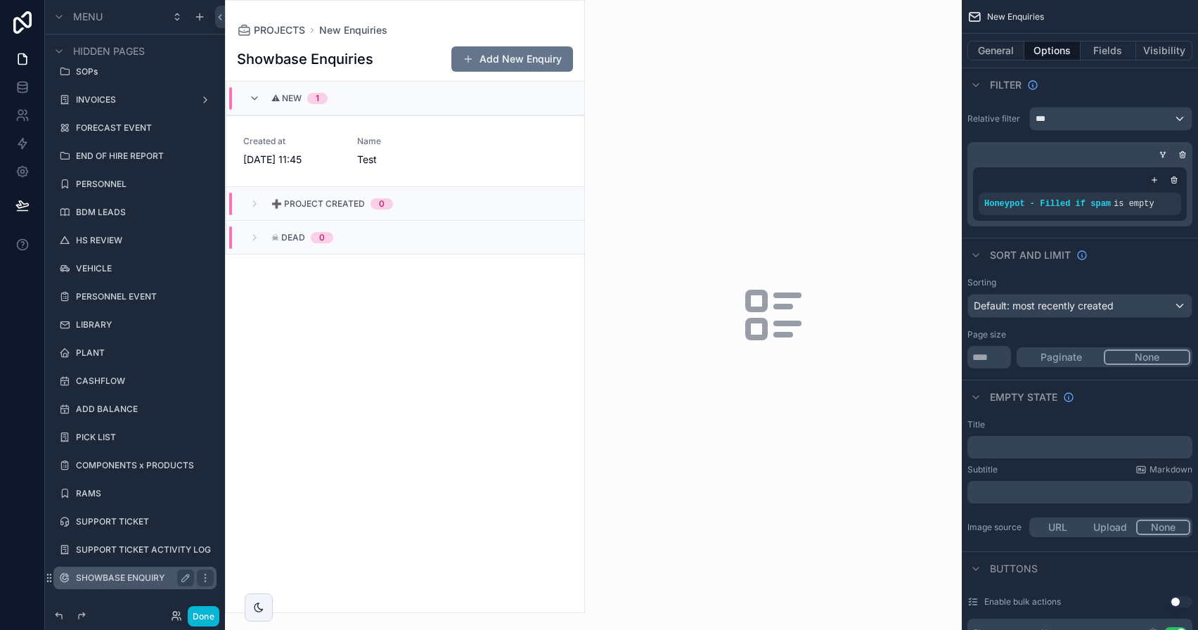
click at [138, 576] on label "SHOWBASE ENQUIRY" at bounding box center [132, 577] width 112 height 11
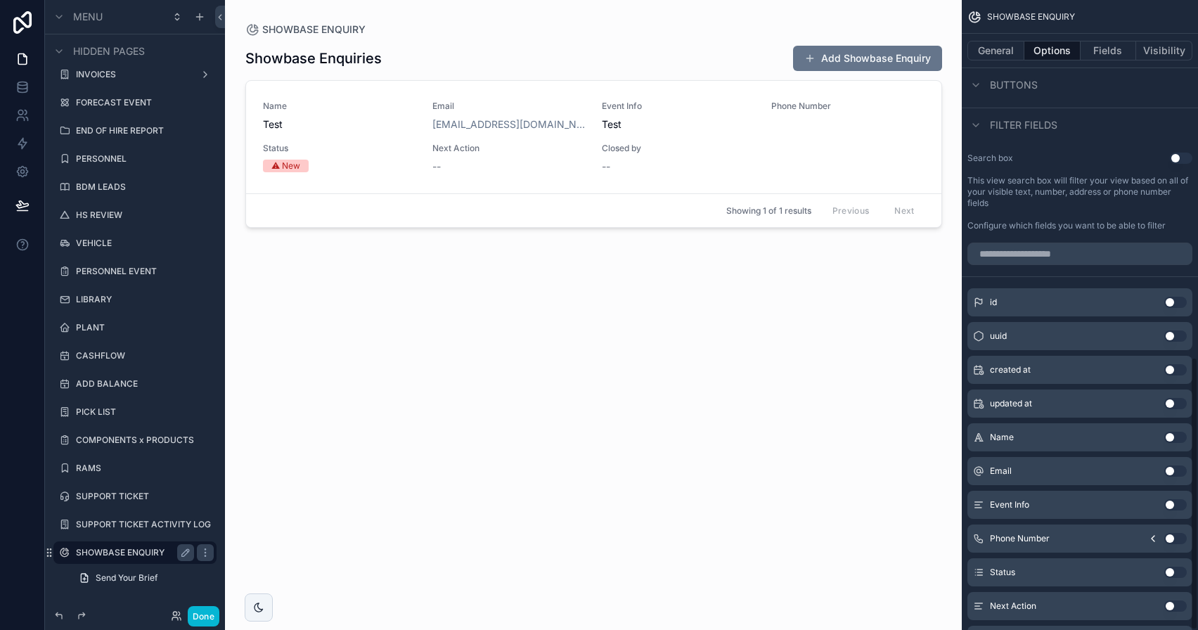
scroll to position [822, 0]
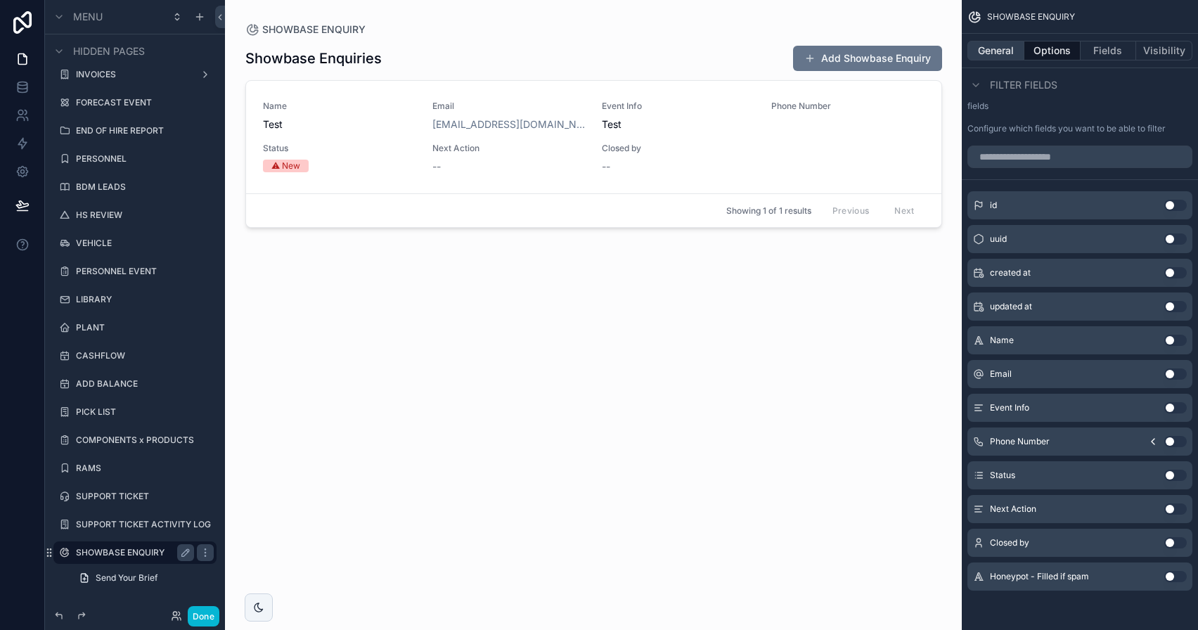
click at [1014, 53] on button "General" at bounding box center [995, 51] width 57 height 20
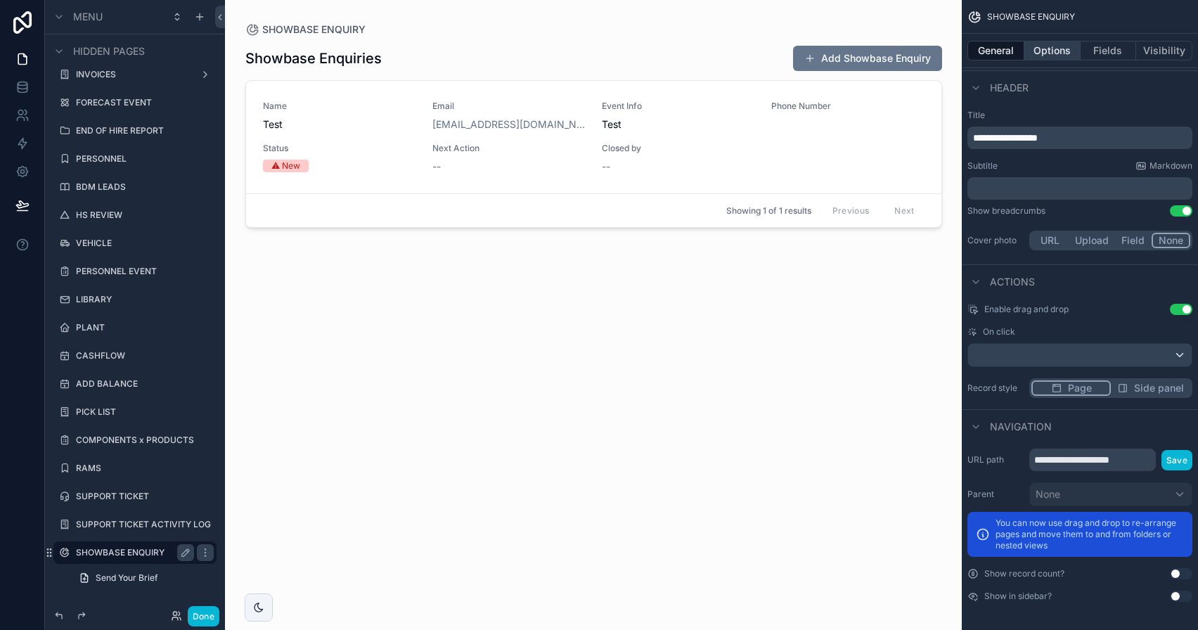
click at [1056, 53] on button "Options" at bounding box center [1052, 51] width 56 height 20
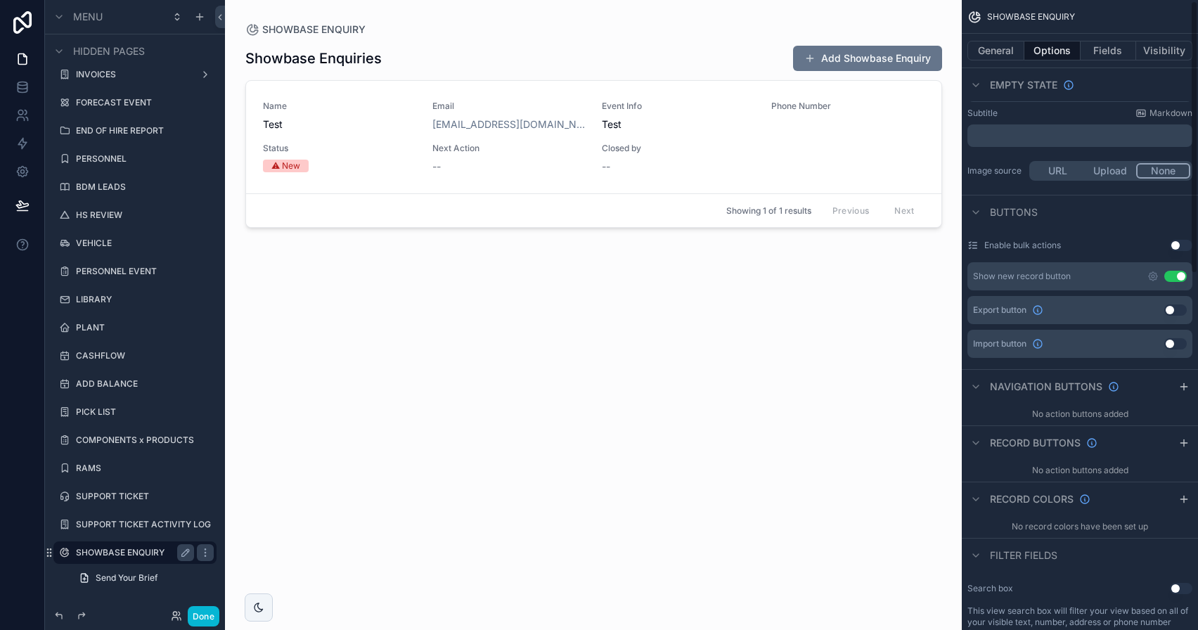
scroll to position [0, 0]
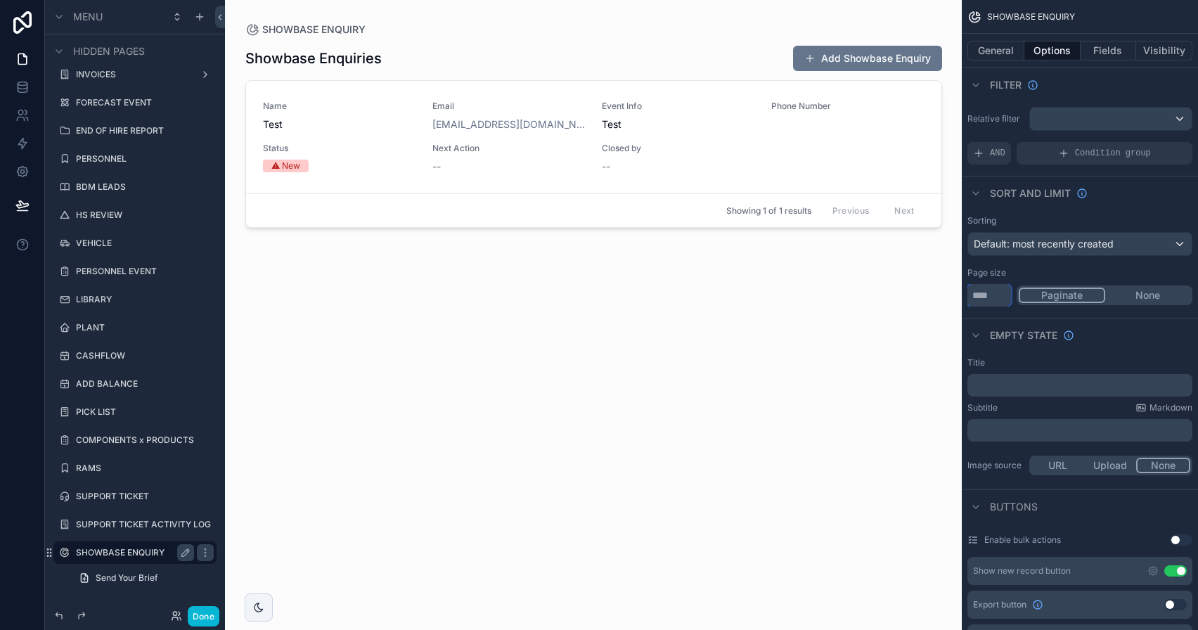
click at [999, 301] on input "**" at bounding box center [989, 295] width 44 height 22
type input "***"
click at [1128, 293] on button "None" at bounding box center [1147, 295] width 85 height 15
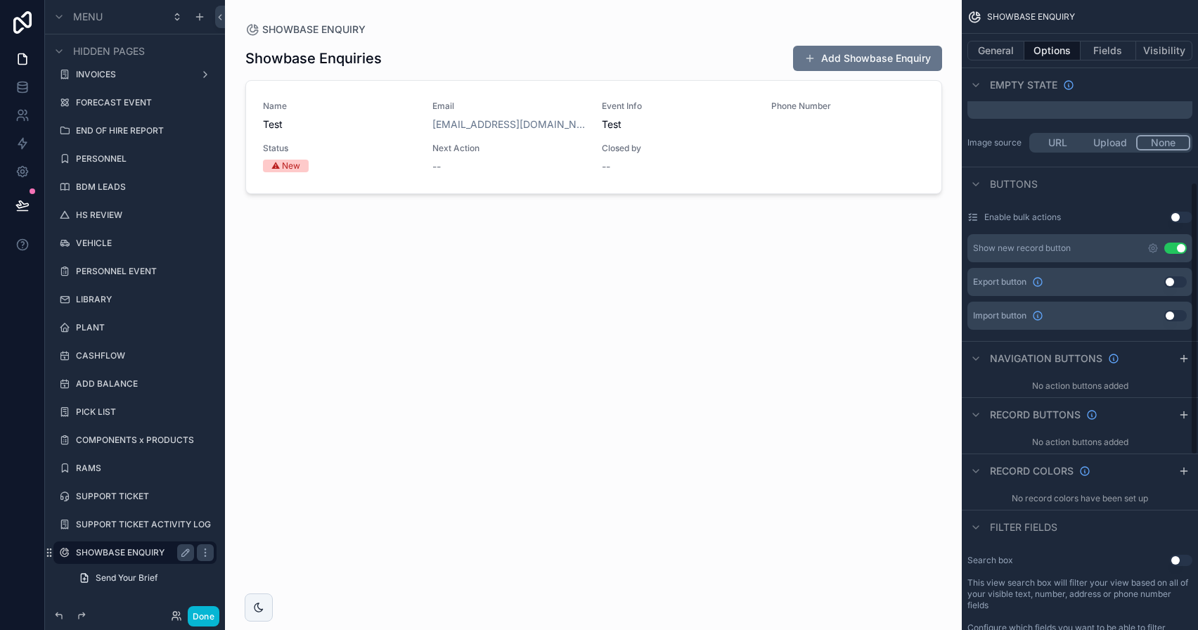
scroll to position [184, 0]
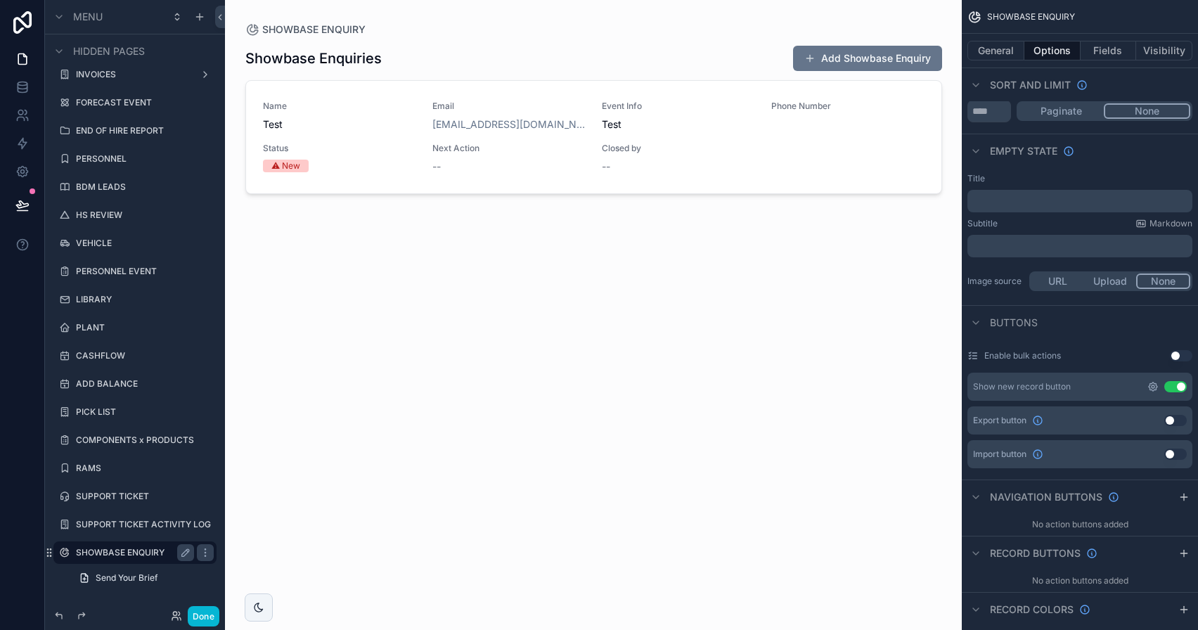
click at [1152, 389] on icon "scrollable content" at bounding box center [1152, 386] width 11 height 11
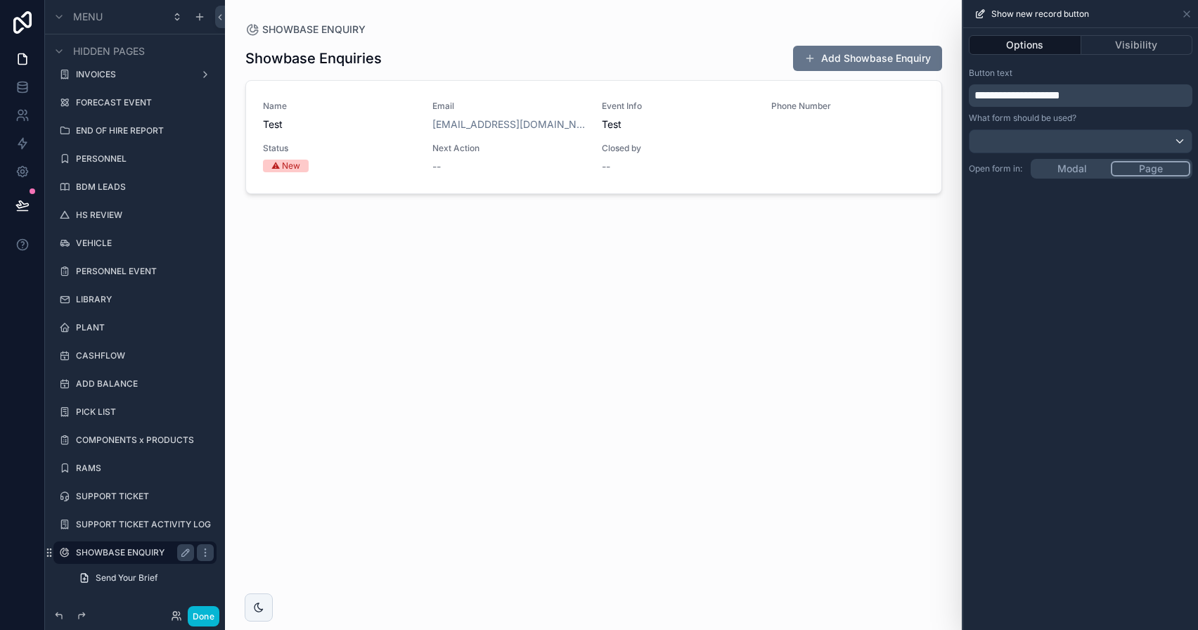
click at [1014, 97] on span "**********" at bounding box center [1017, 95] width 86 height 11
click at [614, 314] on div "scrollable content" at bounding box center [593, 306] width 719 height 613
click at [212, 613] on button "Done" at bounding box center [204, 616] width 32 height 20
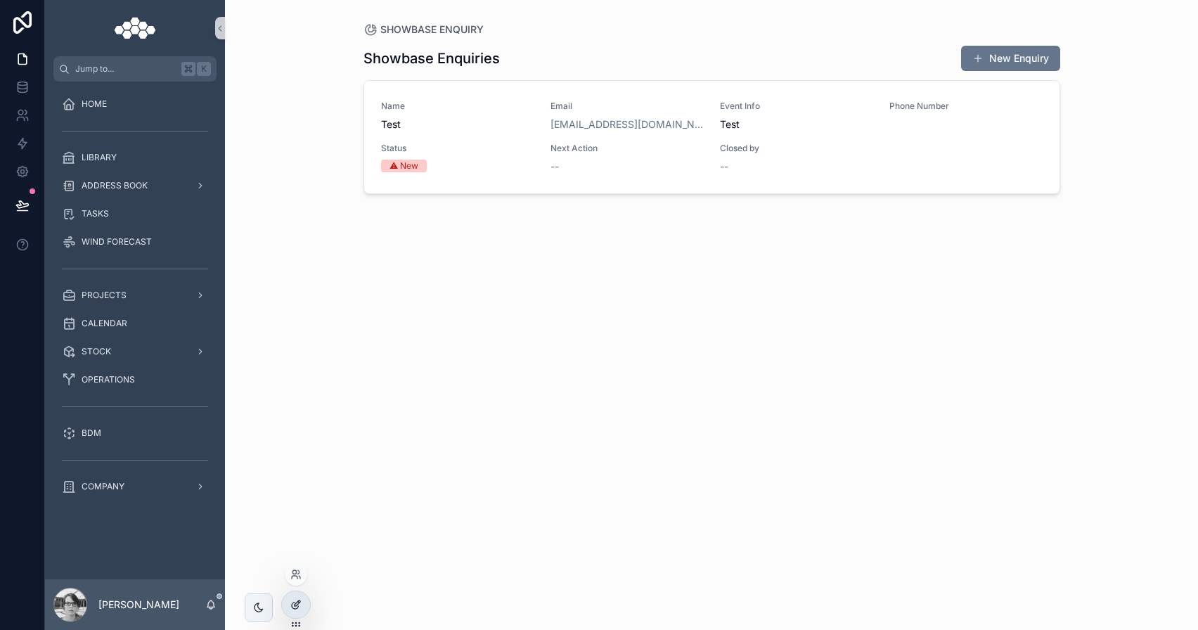
click at [297, 599] on icon at bounding box center [295, 604] width 11 height 11
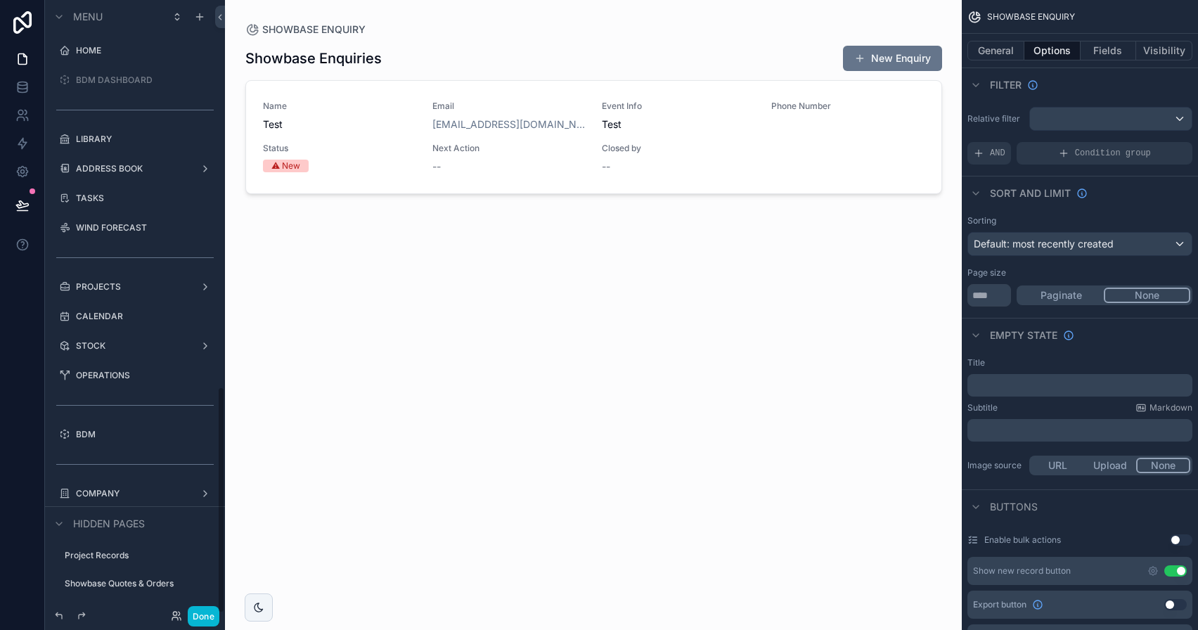
scroll to position [1043, 0]
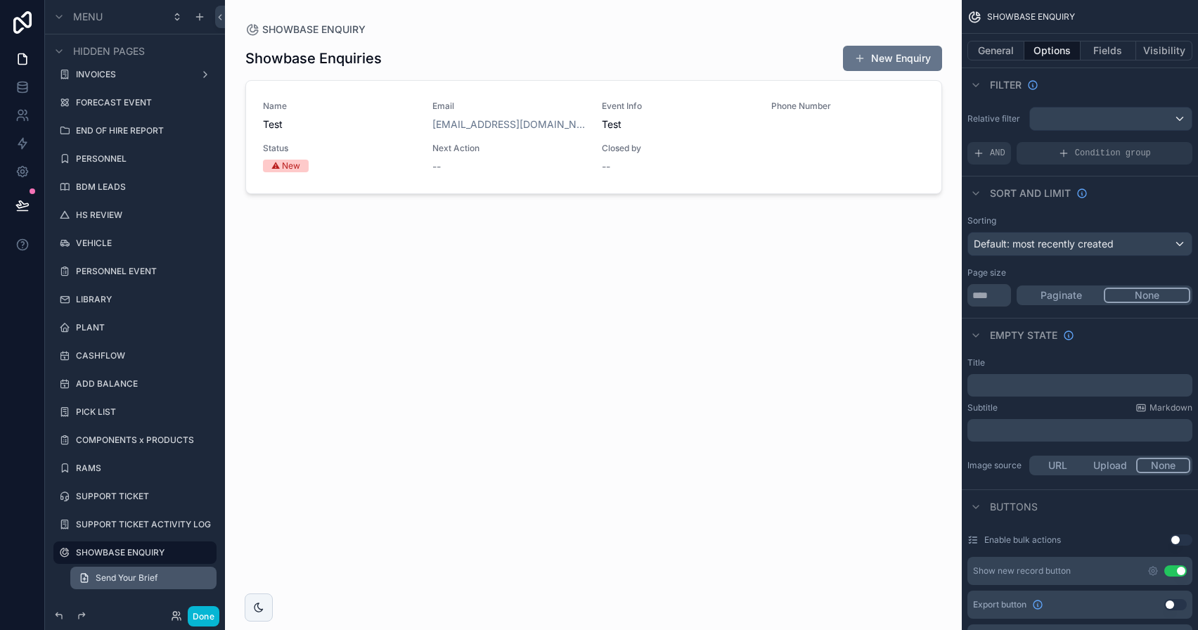
click at [155, 579] on span "Send Your Brief" at bounding box center [127, 577] width 62 height 11
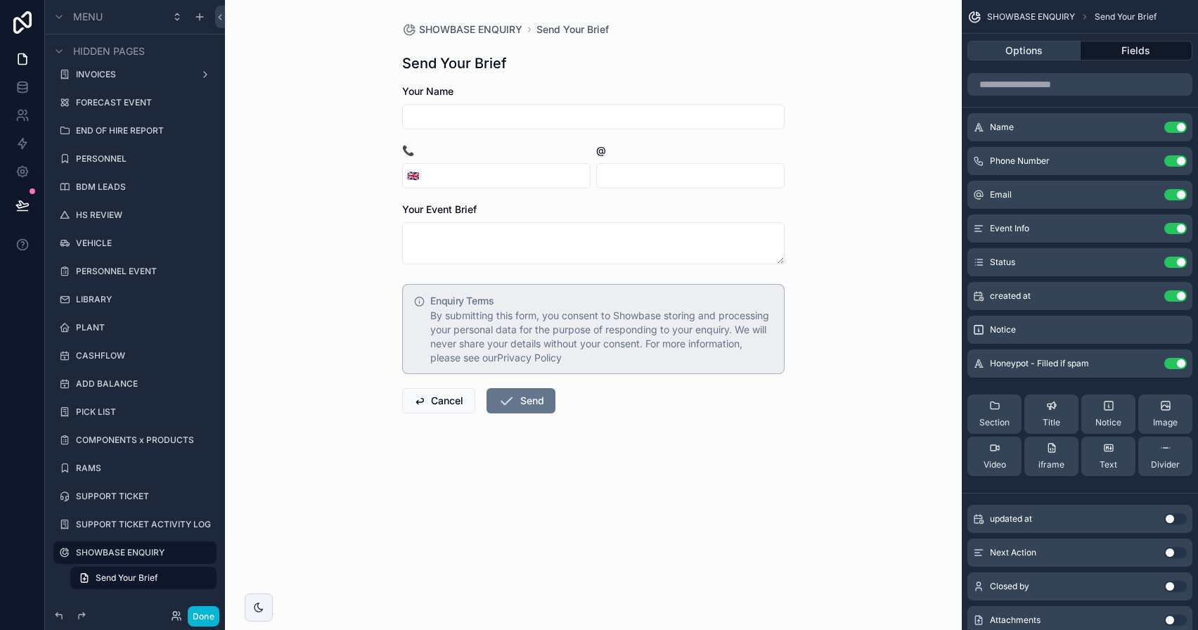
click at [1055, 51] on button "Options" at bounding box center [1023, 51] width 113 height 20
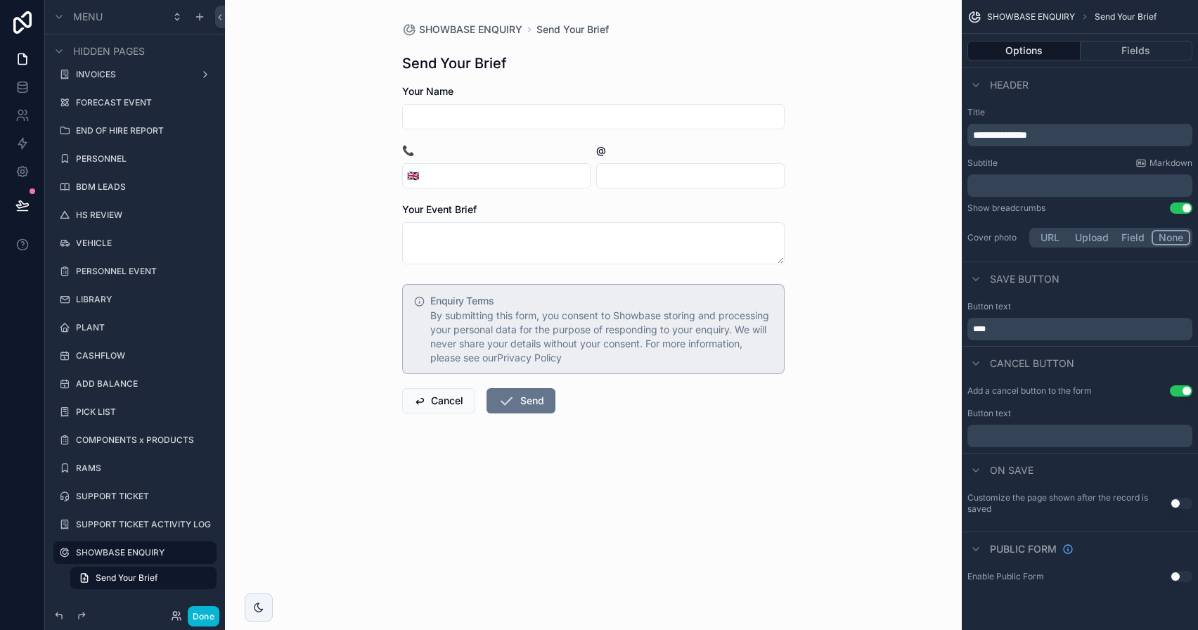
click at [1179, 392] on button "Use setting" at bounding box center [1181, 390] width 22 height 11
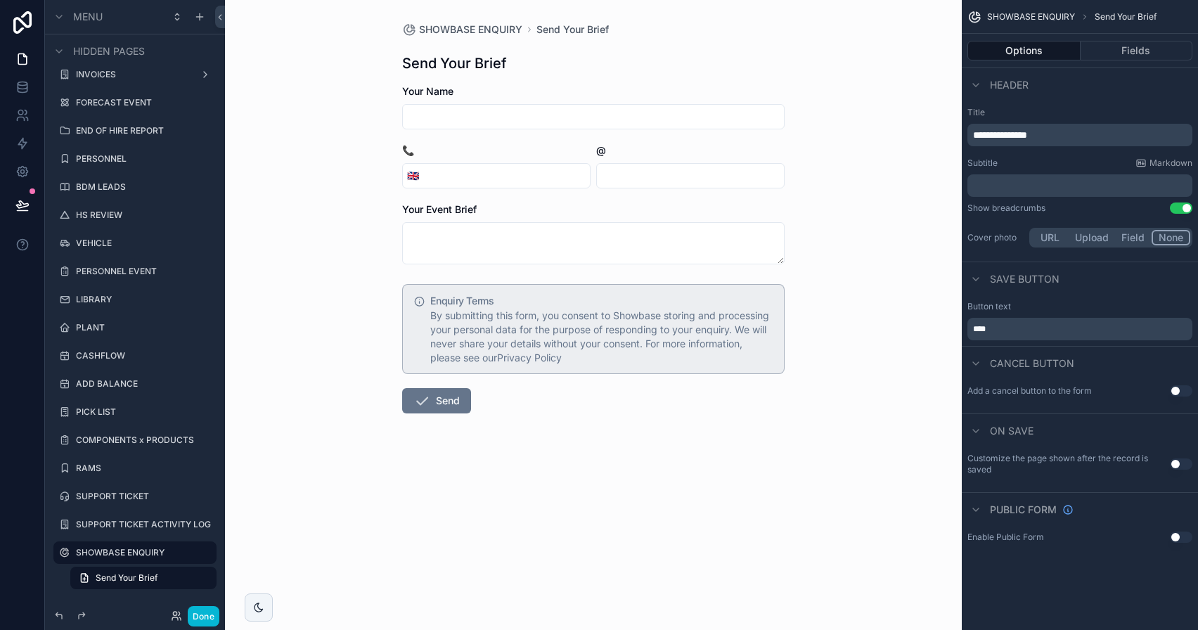
click at [1011, 330] on p "****" at bounding box center [1081, 328] width 217 height 11
click at [1099, 430] on div "On save" at bounding box center [1080, 430] width 236 height 34
click at [217, 614] on button "Done" at bounding box center [204, 616] width 32 height 20
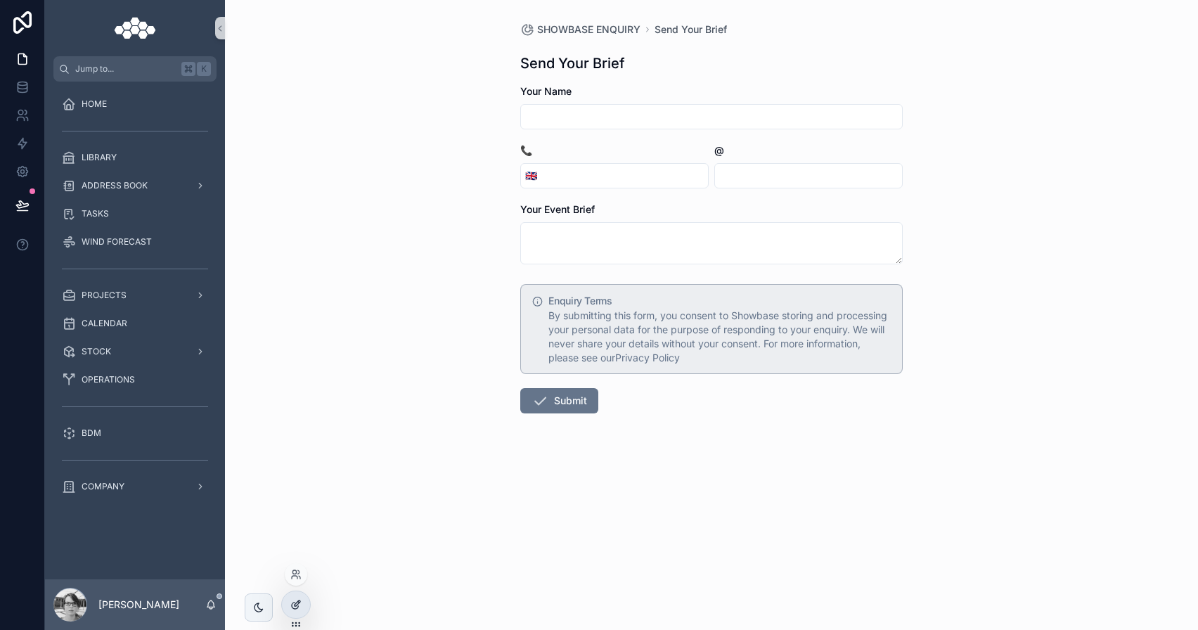
click at [285, 602] on div at bounding box center [296, 604] width 28 height 27
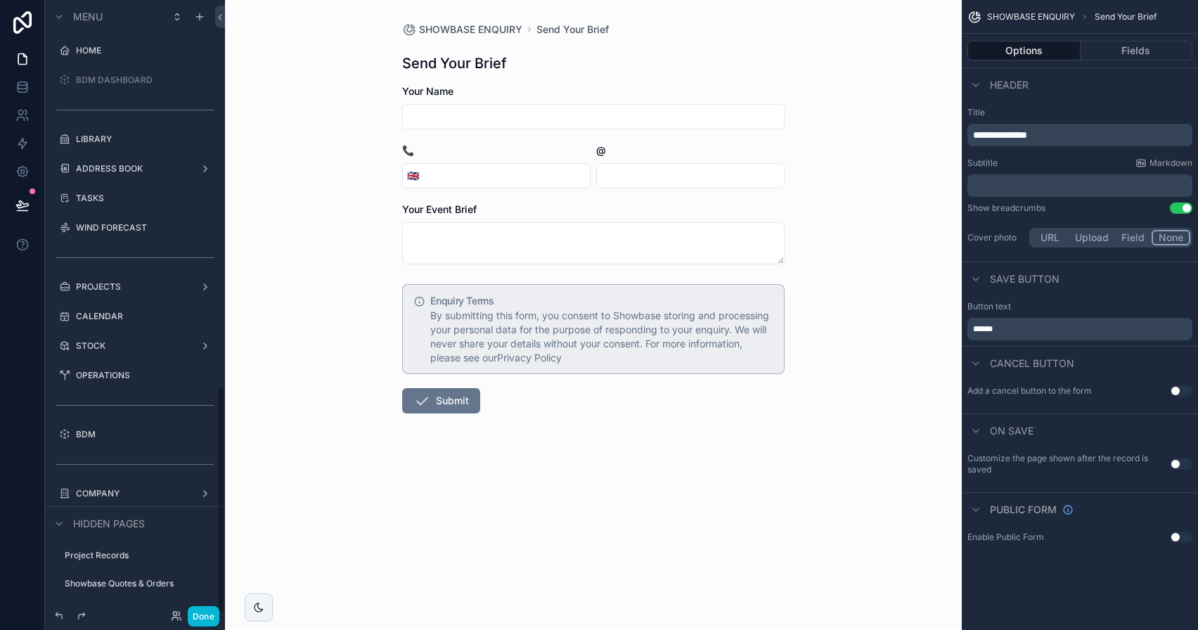
scroll to position [1043, 0]
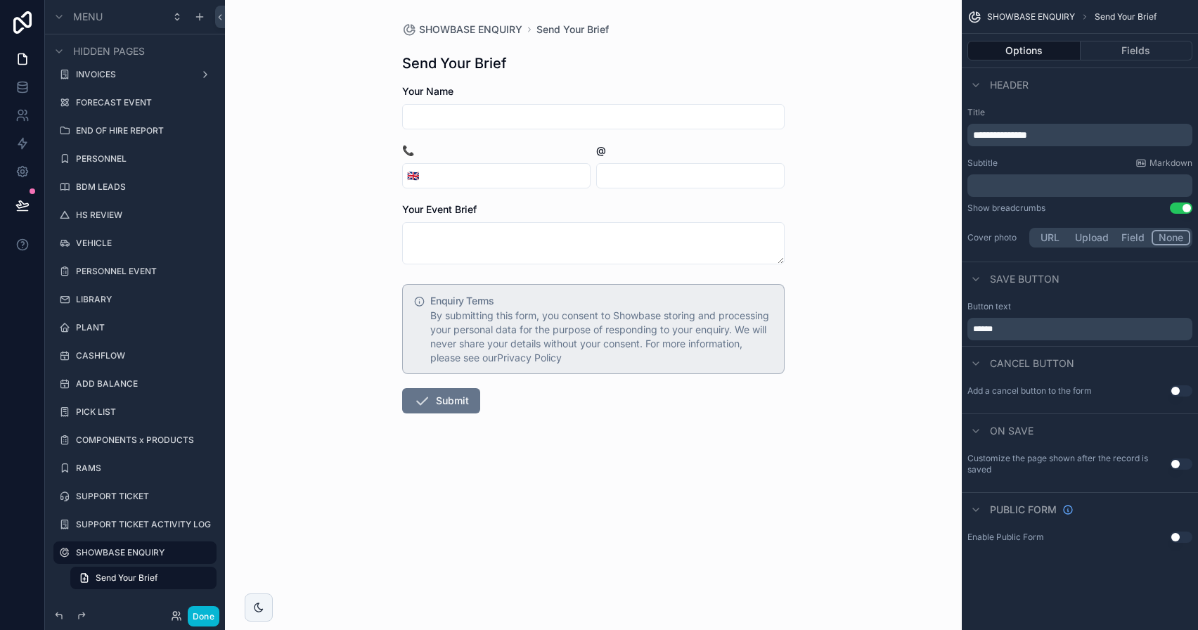
click at [1185, 536] on button "Use setting" at bounding box center [1181, 536] width 22 height 11
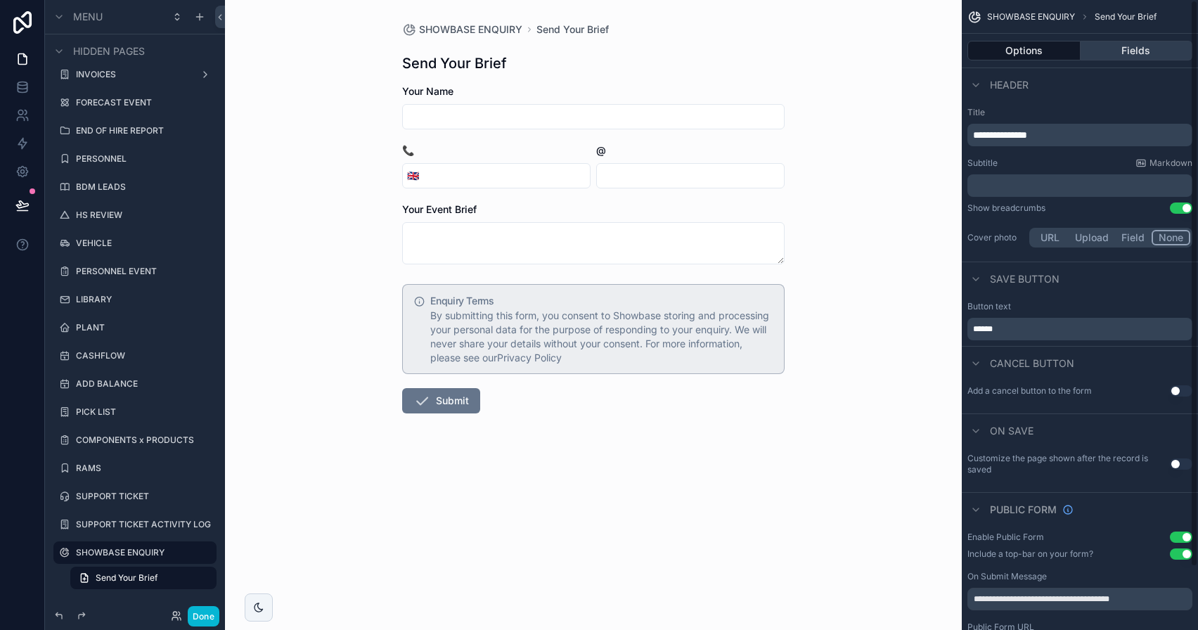
click at [1131, 55] on button "Fields" at bounding box center [1137, 51] width 112 height 20
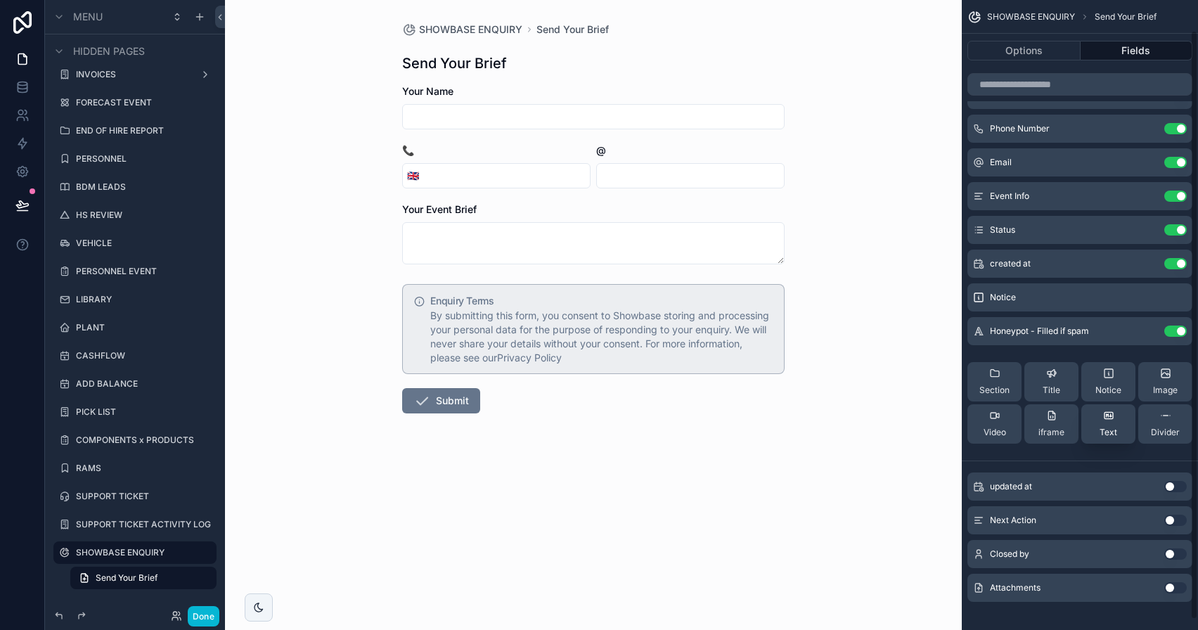
scroll to position [31, 0]
click at [1033, 51] on button "Options" at bounding box center [1023, 51] width 113 height 20
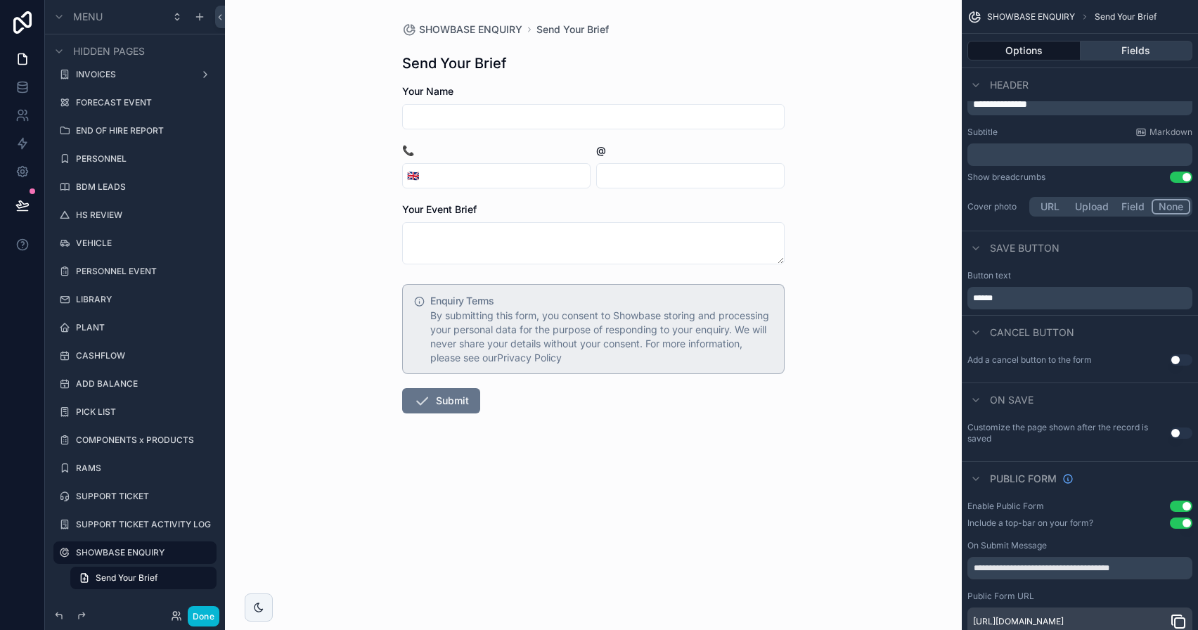
click at [1164, 52] on button "Fields" at bounding box center [1137, 51] width 112 height 20
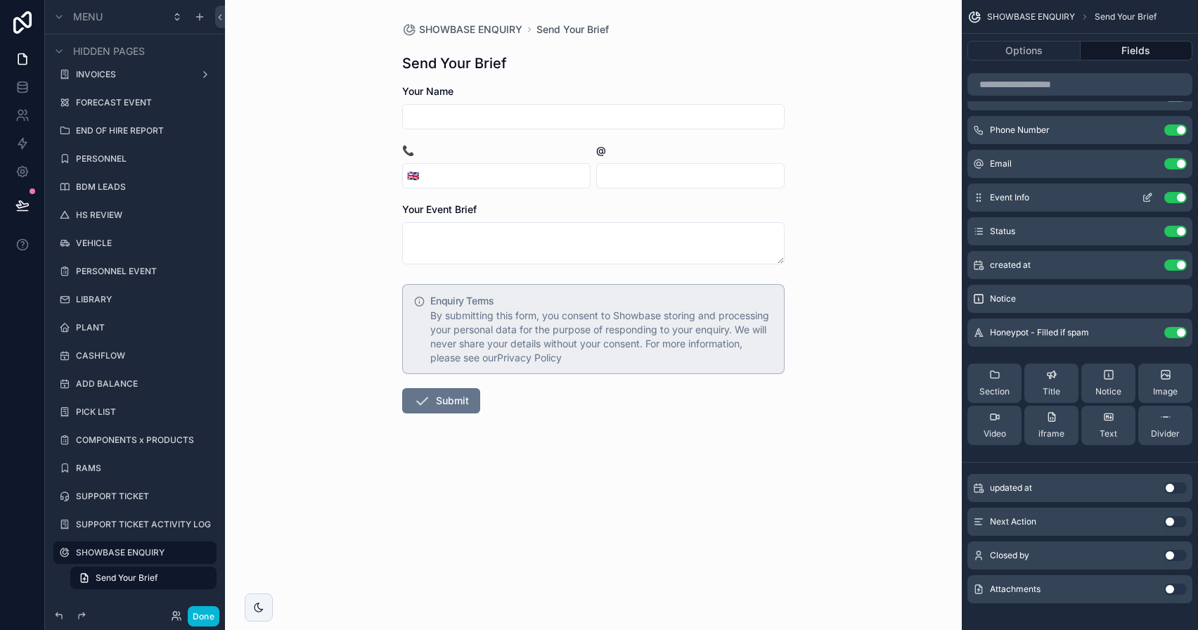
click at [1152, 198] on icon "scrollable content" at bounding box center [1147, 197] width 11 height 11
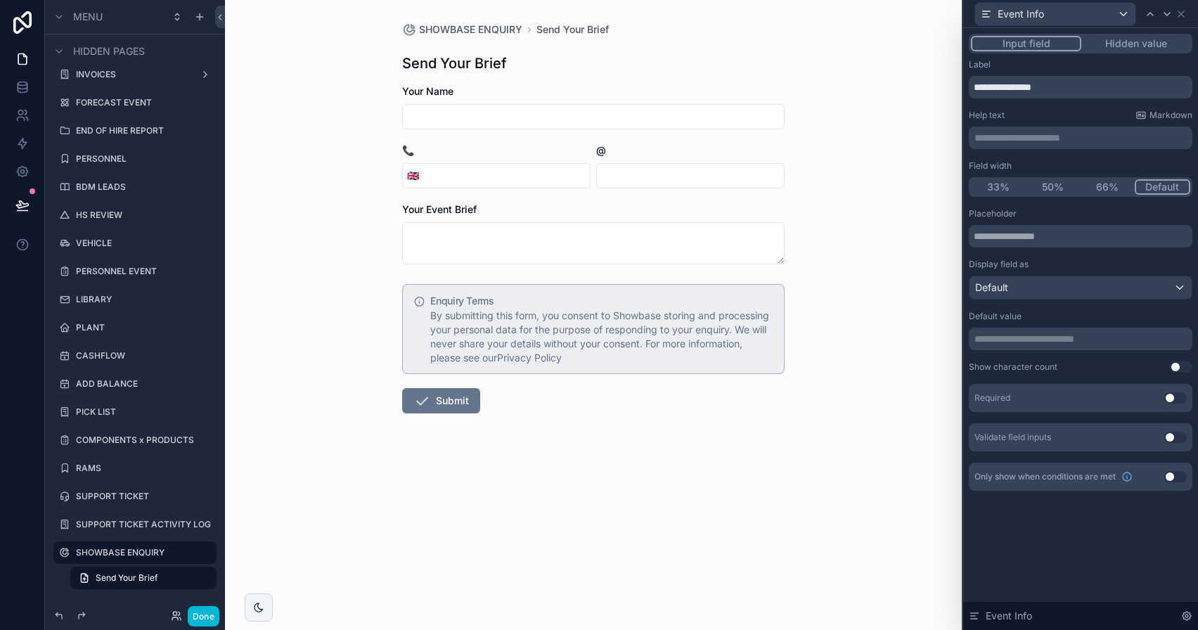
click at [1050, 146] on div "**********" at bounding box center [1081, 138] width 224 height 22
click at [1049, 138] on p "**********" at bounding box center [1081, 138] width 215 height 14
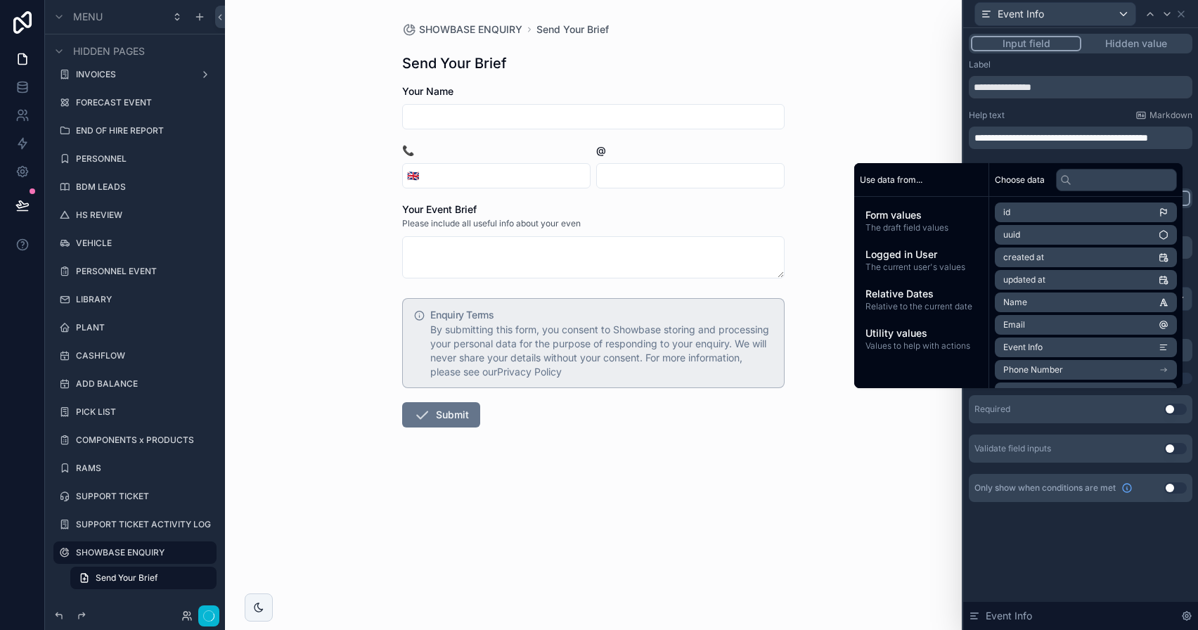
scroll to position [0, 0]
click at [1123, 156] on p "**********" at bounding box center [1081, 143] width 215 height 28
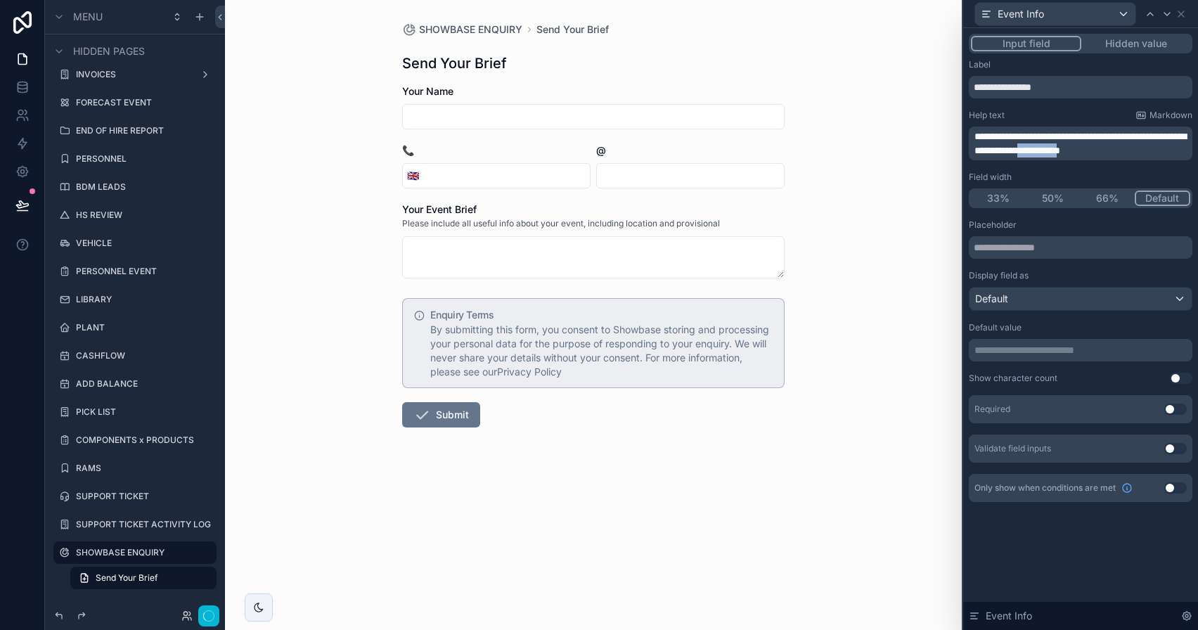
click at [1123, 156] on p "**********" at bounding box center [1081, 143] width 215 height 28
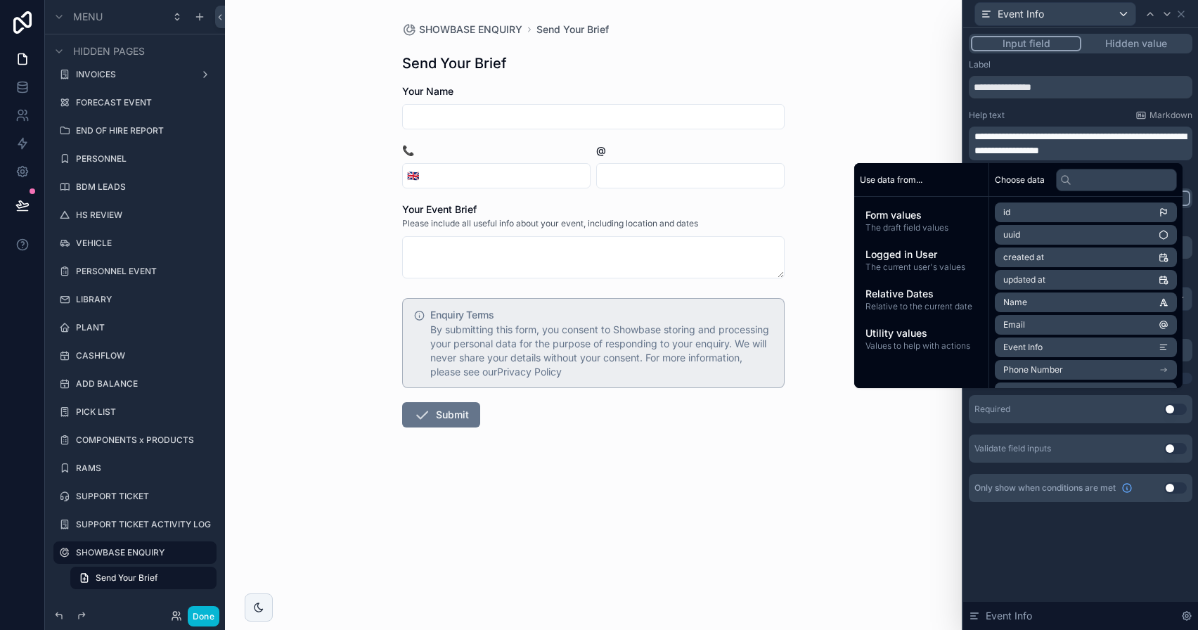
click at [1051, 150] on span "**********" at bounding box center [1080, 143] width 212 height 24
click at [1146, 152] on p "**********" at bounding box center [1081, 143] width 215 height 28
click at [1050, 150] on span "**********" at bounding box center [1080, 143] width 212 height 24
click at [1170, 153] on p "**********" at bounding box center [1081, 143] width 215 height 28
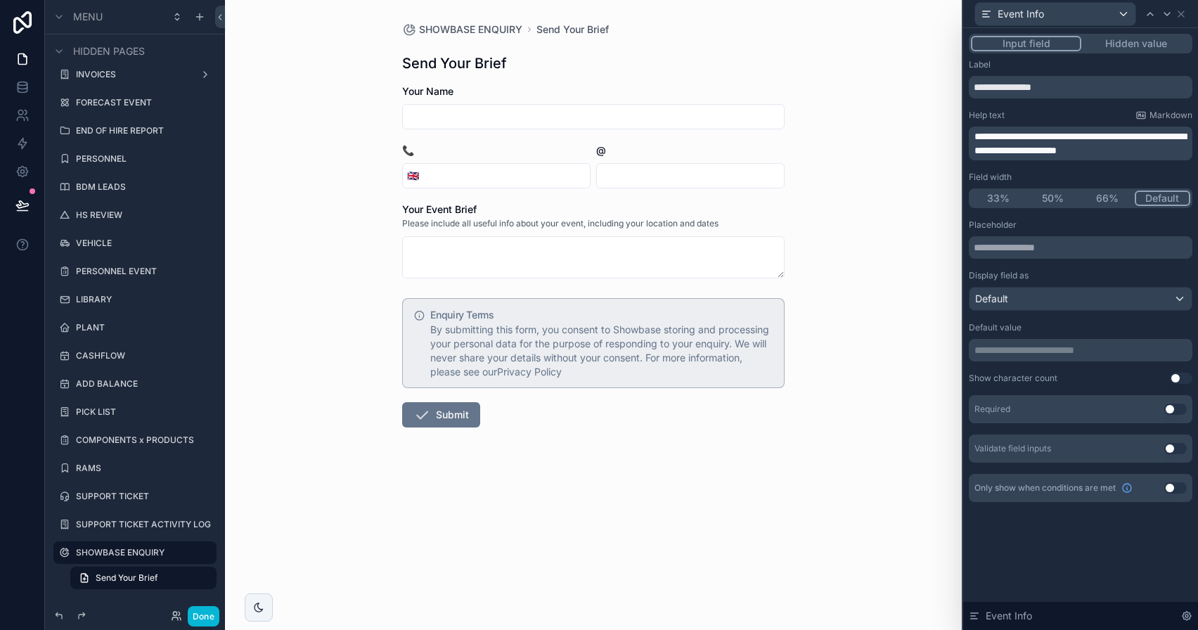
click at [1125, 153] on span "**********" at bounding box center [1080, 143] width 212 height 24
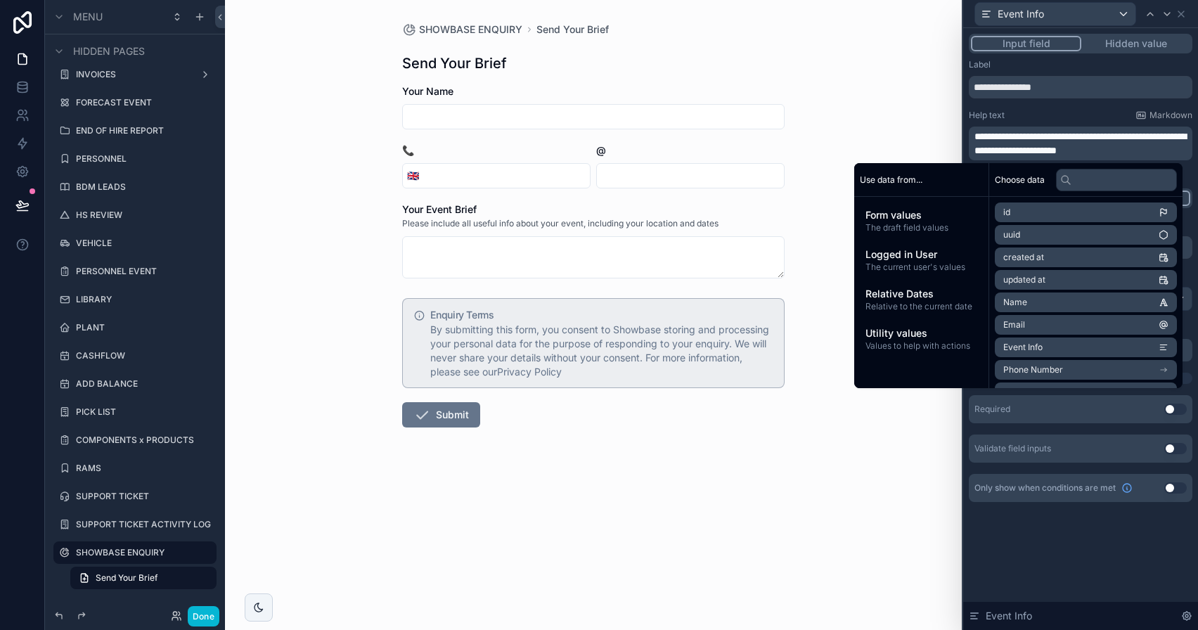
click at [1156, 148] on span "**********" at bounding box center [1080, 143] width 212 height 24
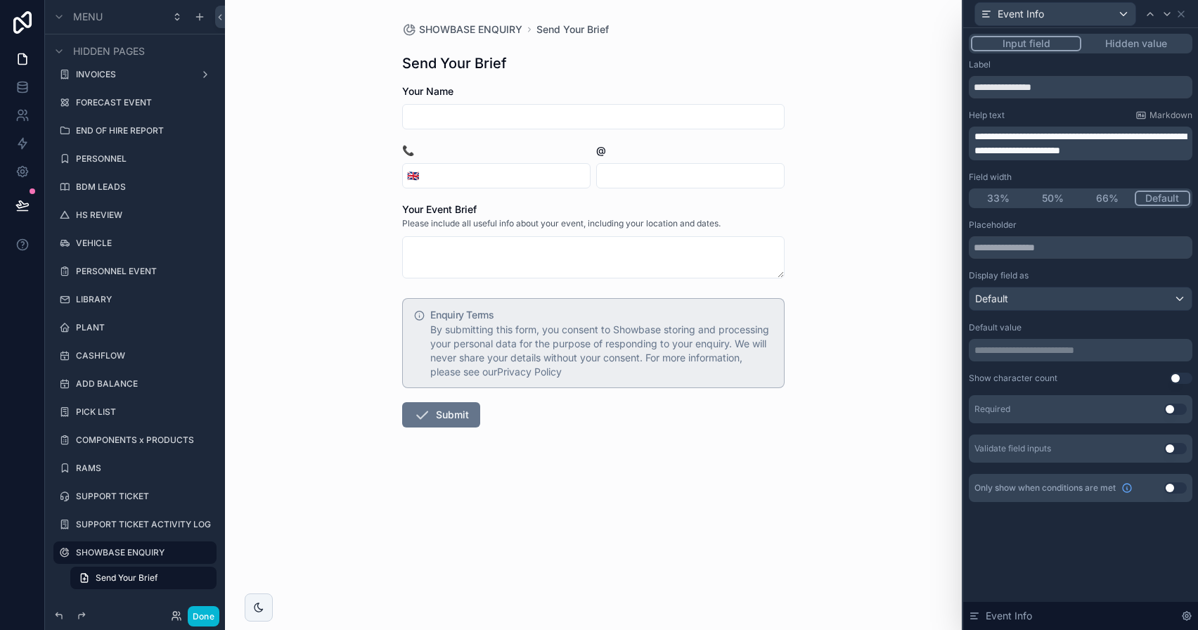
click at [819, 428] on div "SHOWBASE ENQUIRY Send Your Brief Send Your Brief Your Name 📞 🇬🇧 @ Your Event Br…" at bounding box center [593, 315] width 737 height 630
click at [208, 613] on button "Done" at bounding box center [204, 616] width 32 height 20
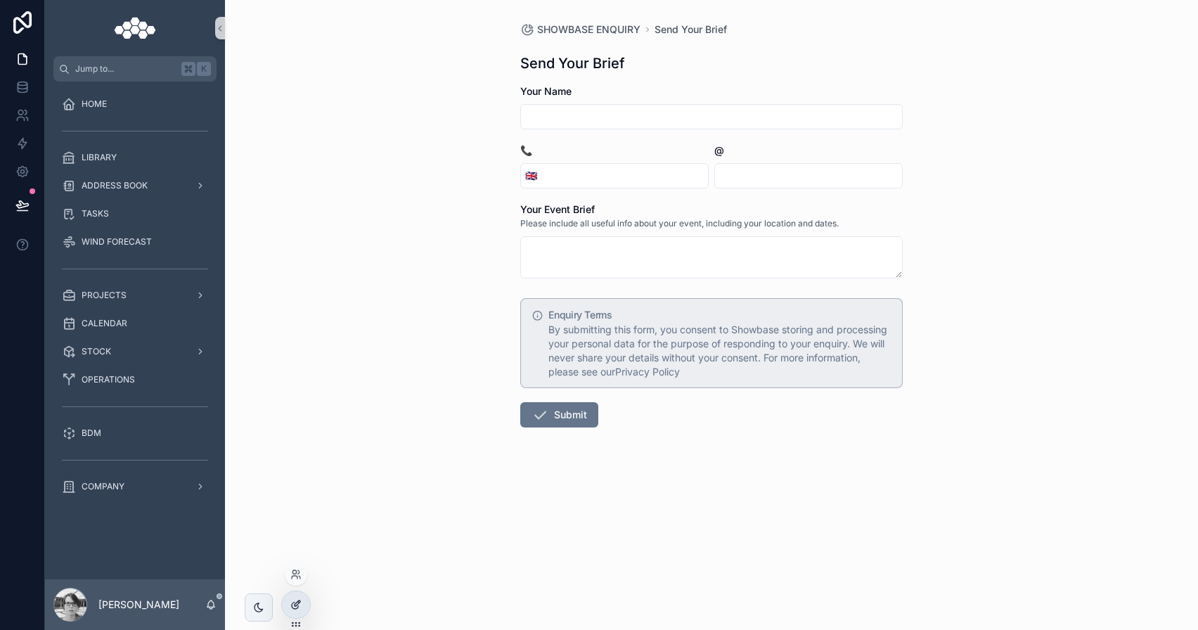
click at [308, 599] on div at bounding box center [296, 604] width 28 height 27
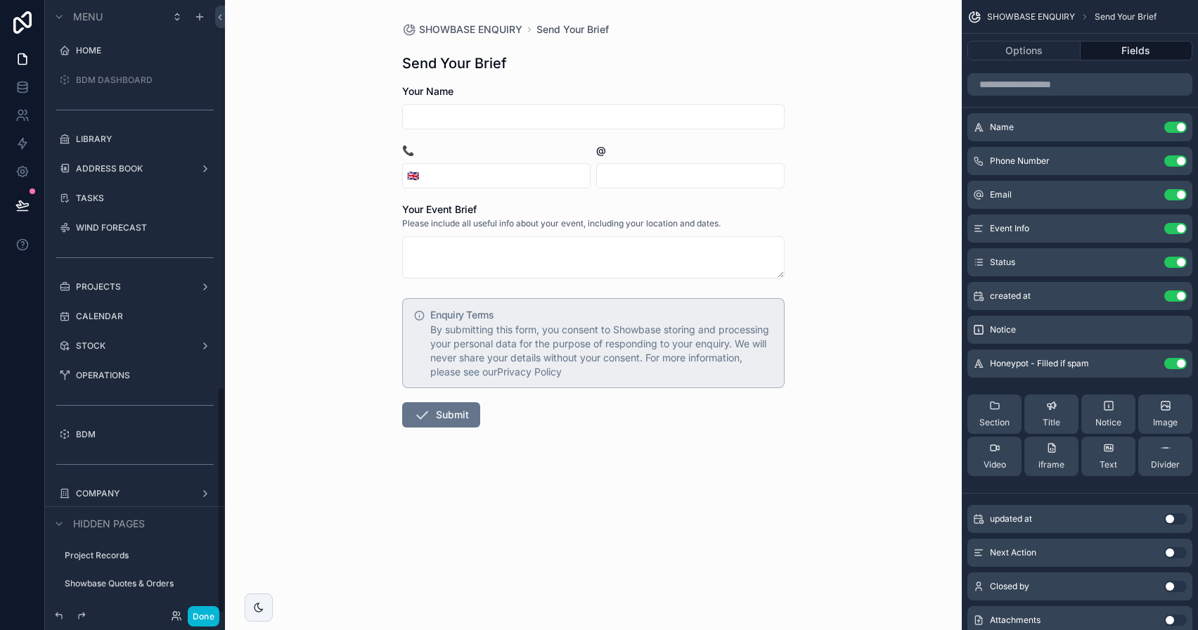
scroll to position [1043, 0]
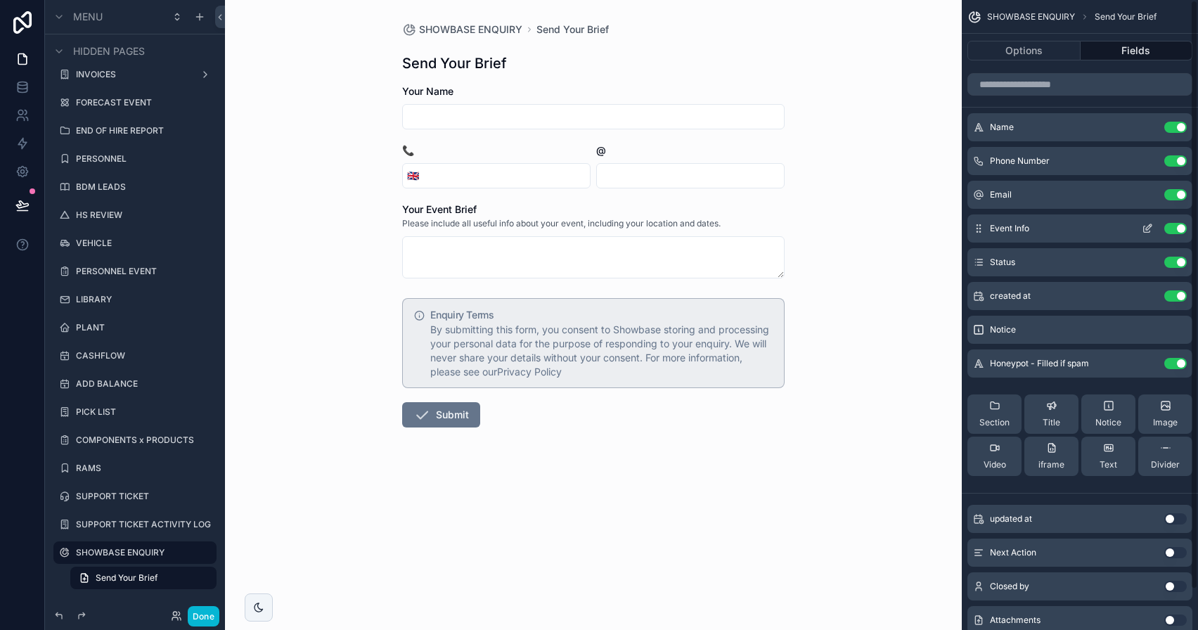
click at [1141, 228] on button "scrollable content" at bounding box center [1147, 228] width 22 height 11
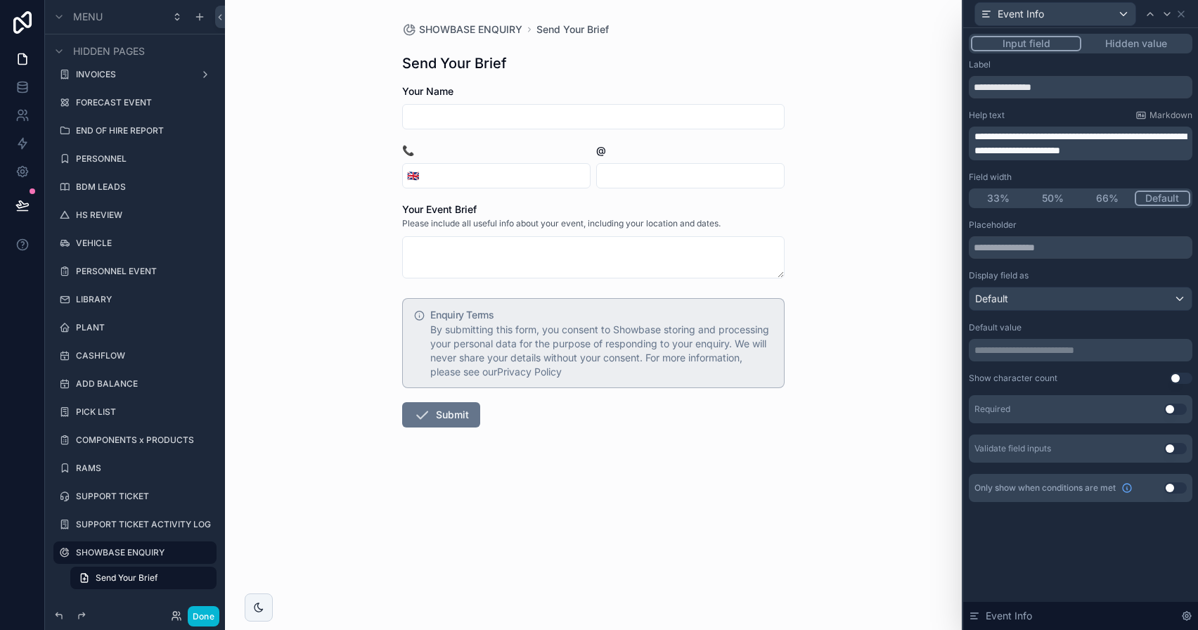
click at [1052, 133] on span "**********" at bounding box center [1080, 143] width 212 height 24
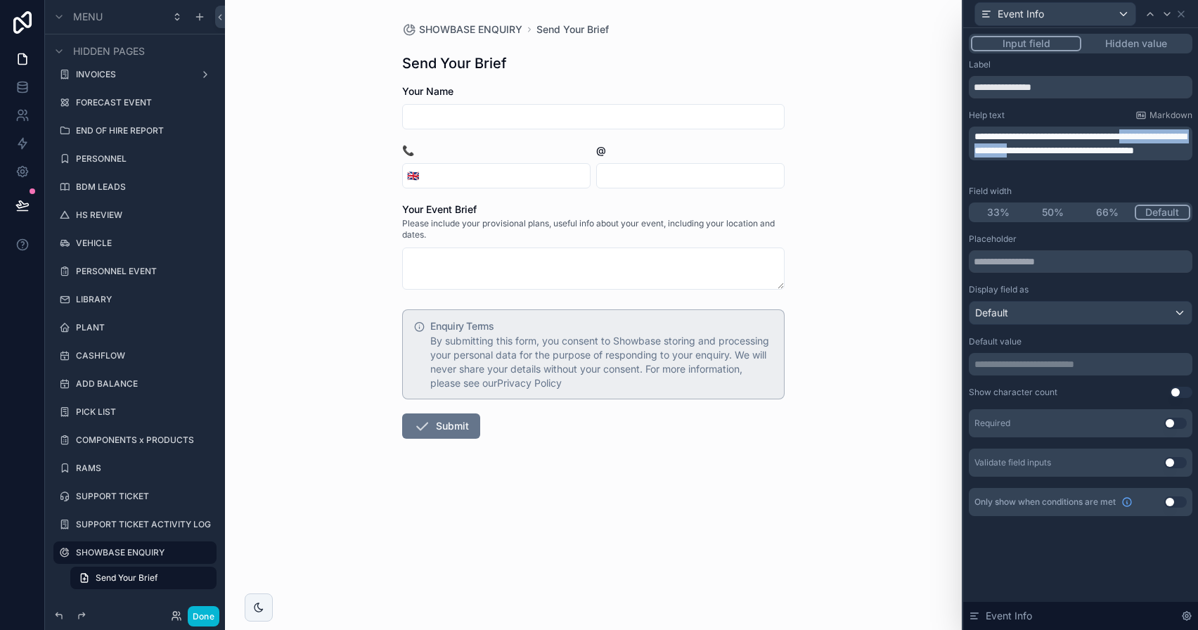
drag, startPoint x: 1075, startPoint y: 151, endPoint x: 1158, endPoint y: 139, distance: 83.8
click at [1158, 139] on span "**********" at bounding box center [1080, 143] width 212 height 24
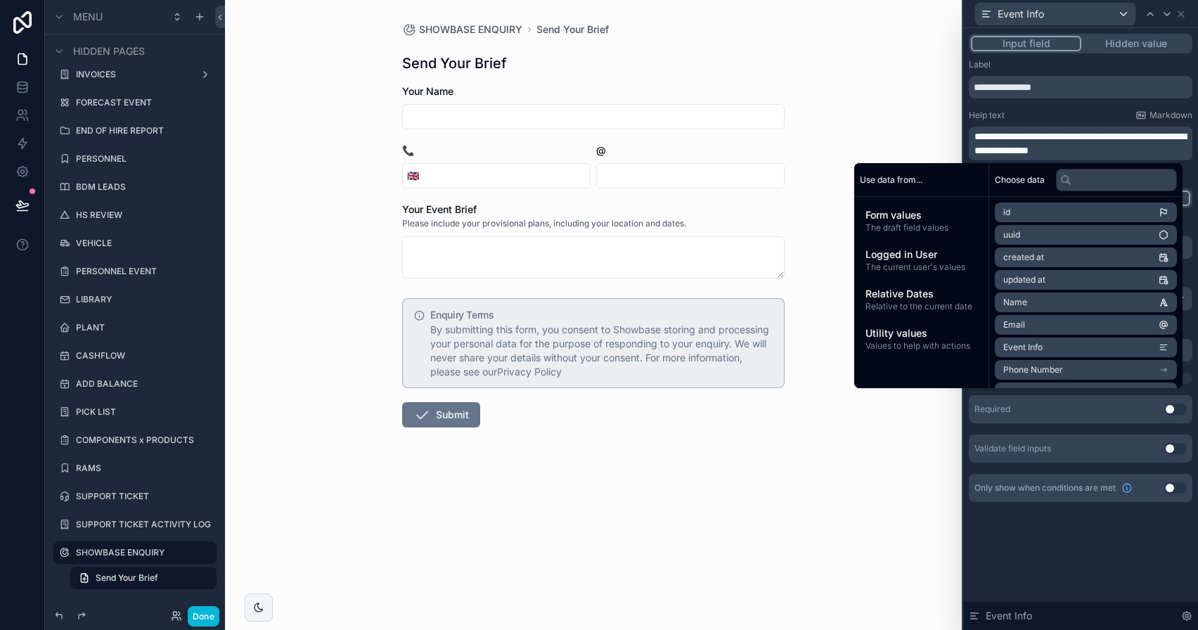
click at [1121, 134] on span "**********" at bounding box center [1080, 143] width 212 height 24
click at [1022, 149] on span "**********" at bounding box center [1080, 143] width 212 height 24
click at [1051, 153] on span "**********" at bounding box center [1080, 143] width 212 height 24
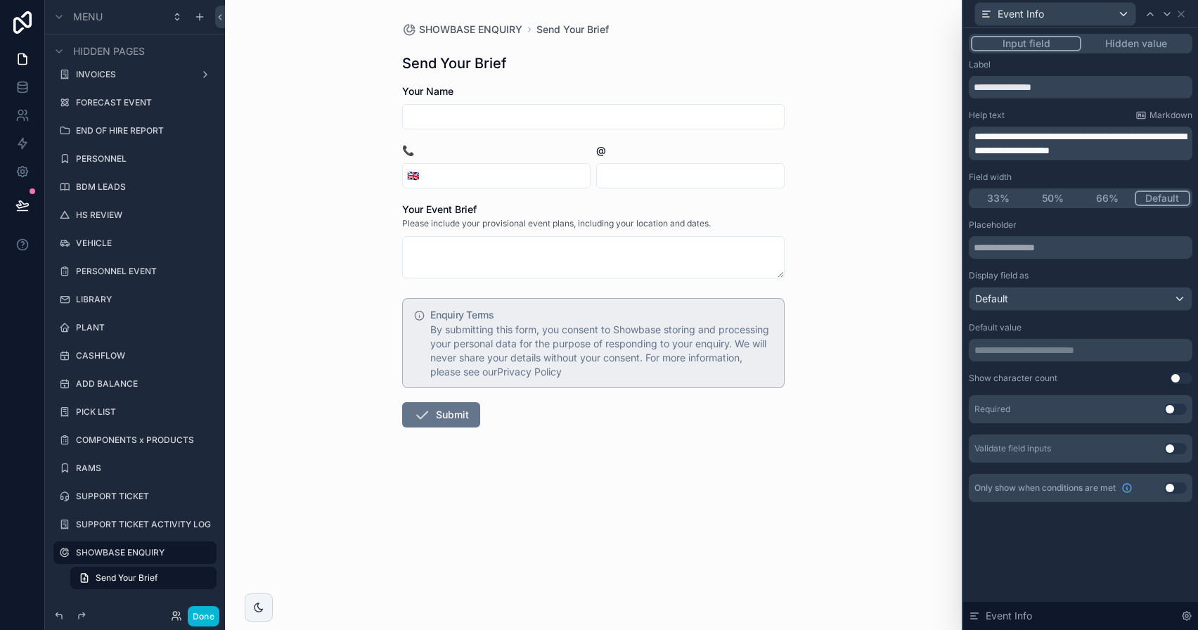
click at [1043, 153] on span "**********" at bounding box center [1080, 143] width 212 height 24
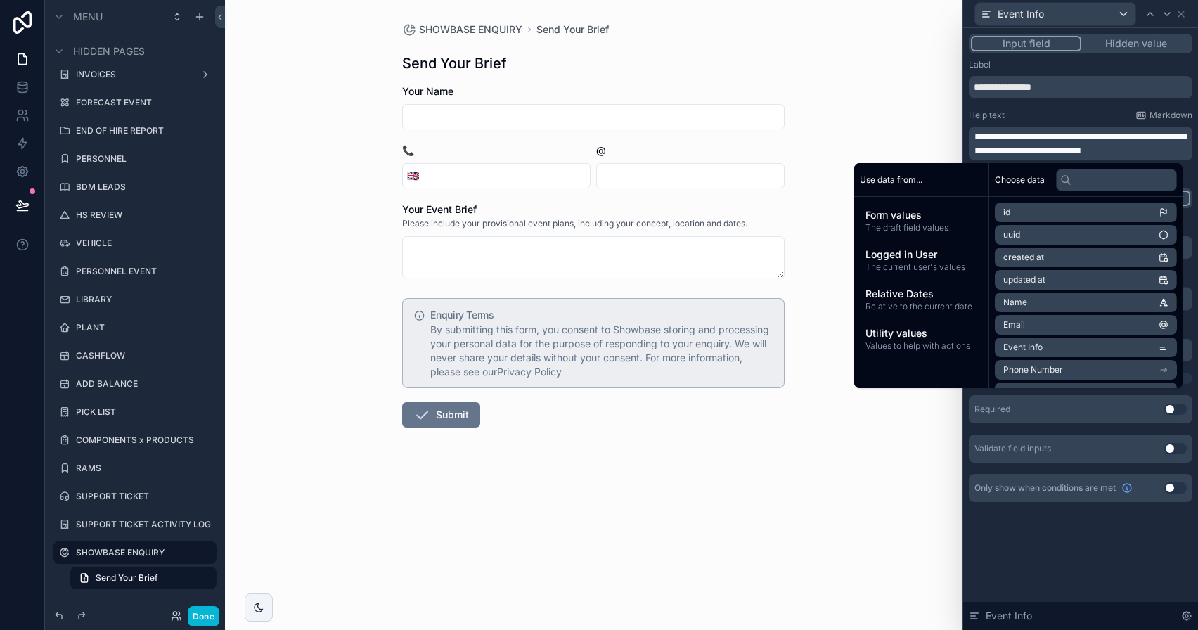
click at [775, 399] on form "Your Name 📞 🇬🇧 @ Your Event Brief Please include your provisional event plans, …" at bounding box center [593, 300] width 382 height 433
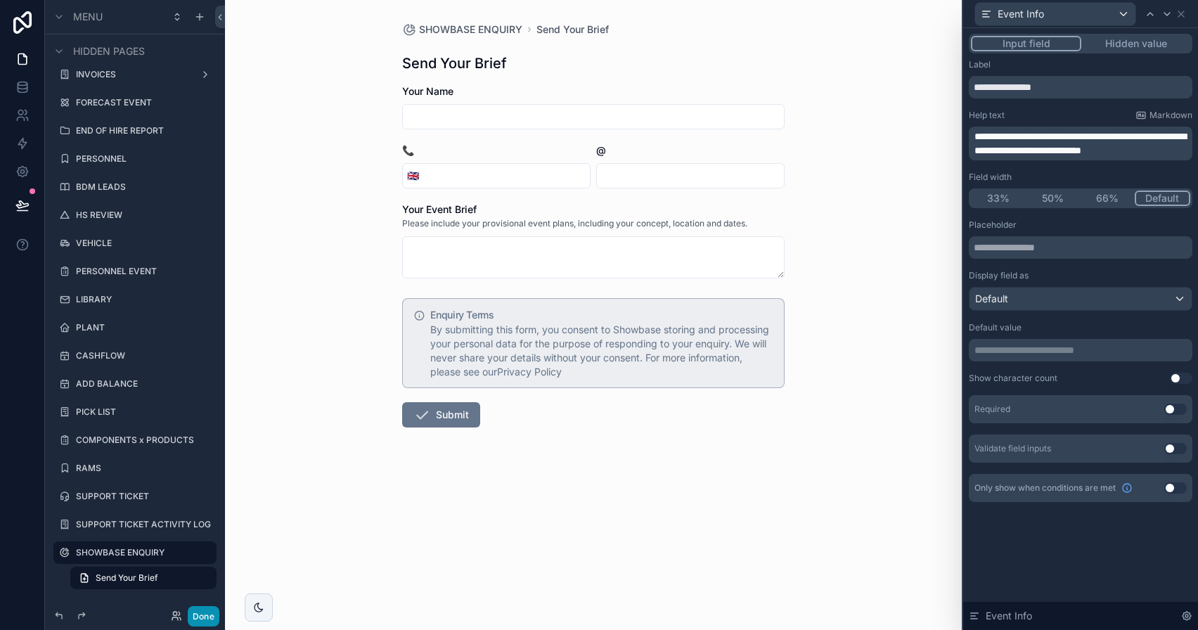
click at [217, 613] on button "Done" at bounding box center [204, 616] width 32 height 20
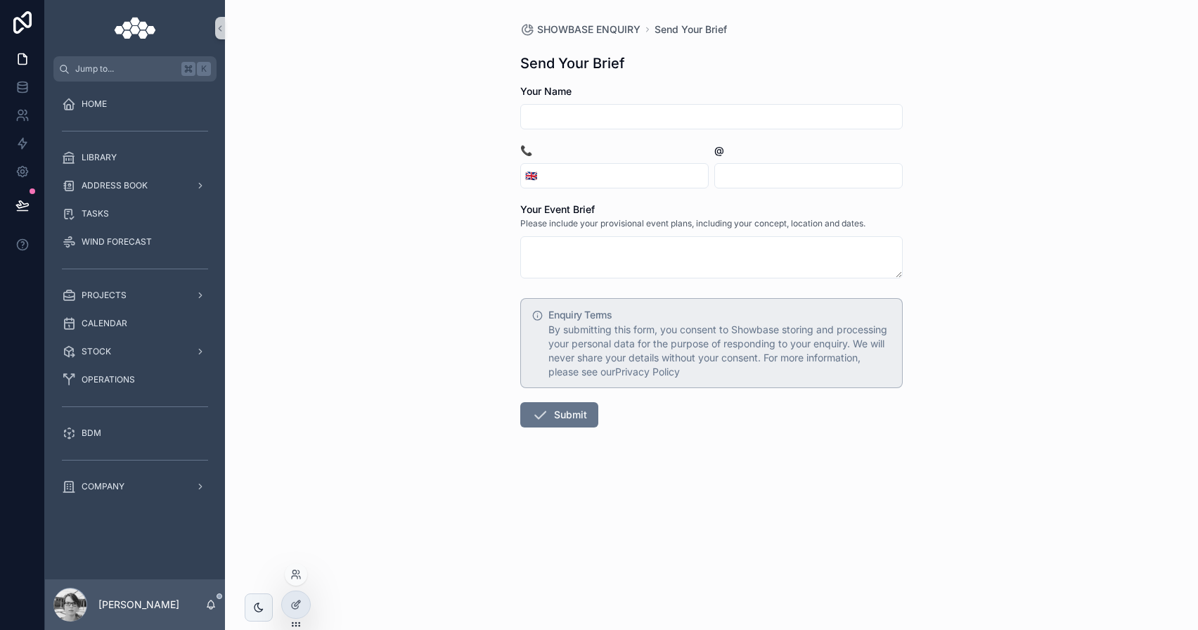
click at [310, 604] on div at bounding box center [296, 605] width 30 height 28
click at [299, 604] on icon at bounding box center [295, 604] width 11 height 11
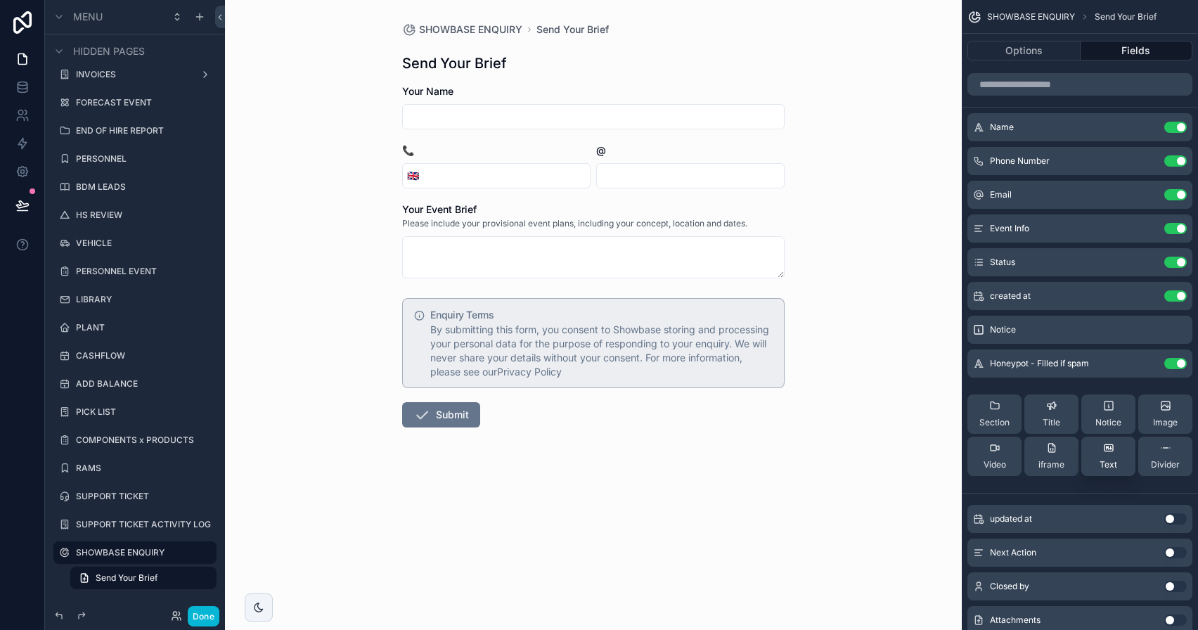
click at [1096, 460] on button "Text" at bounding box center [1108, 456] width 54 height 39
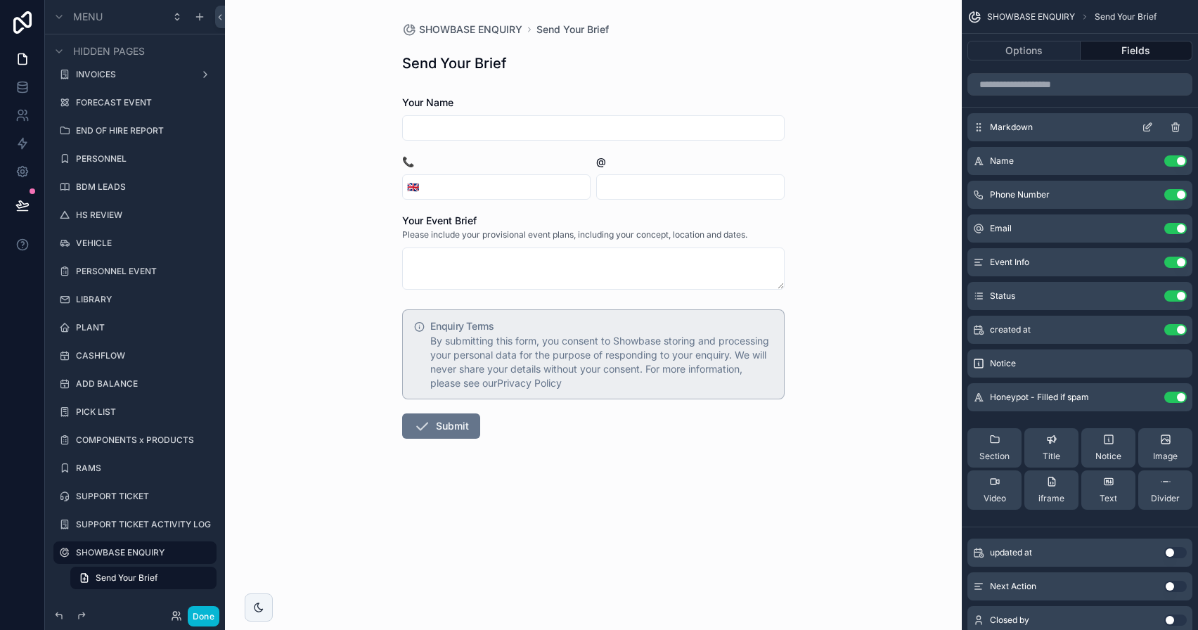
click at [1142, 123] on icon "scrollable content" at bounding box center [1147, 127] width 11 height 11
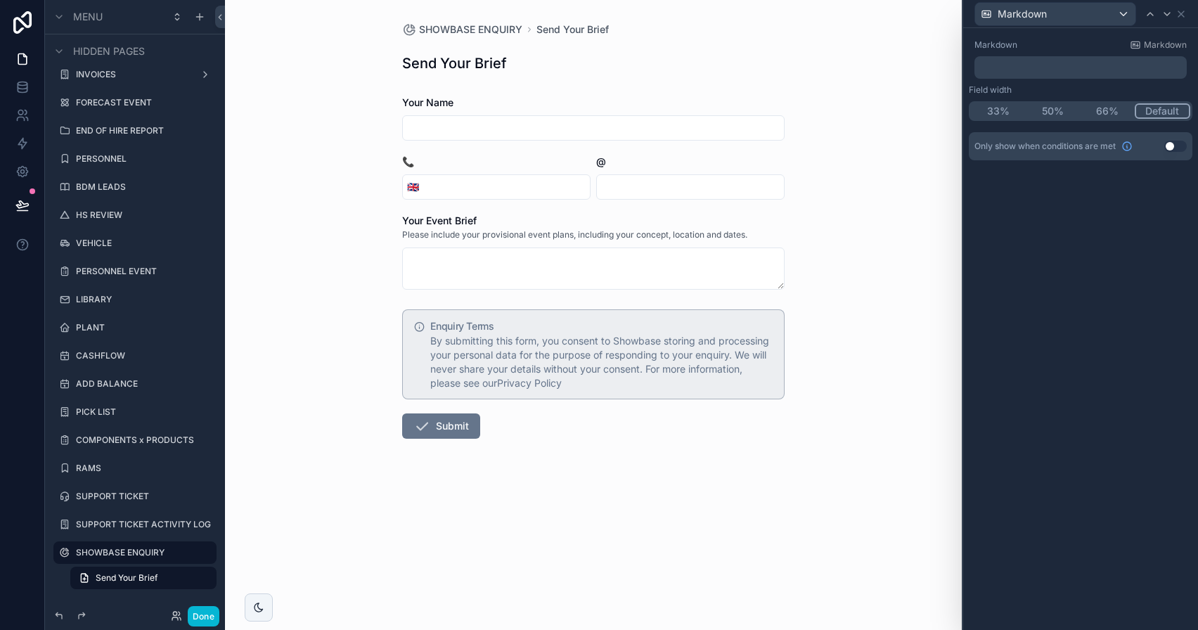
click at [1040, 74] on p "﻿" at bounding box center [1082, 67] width 204 height 14
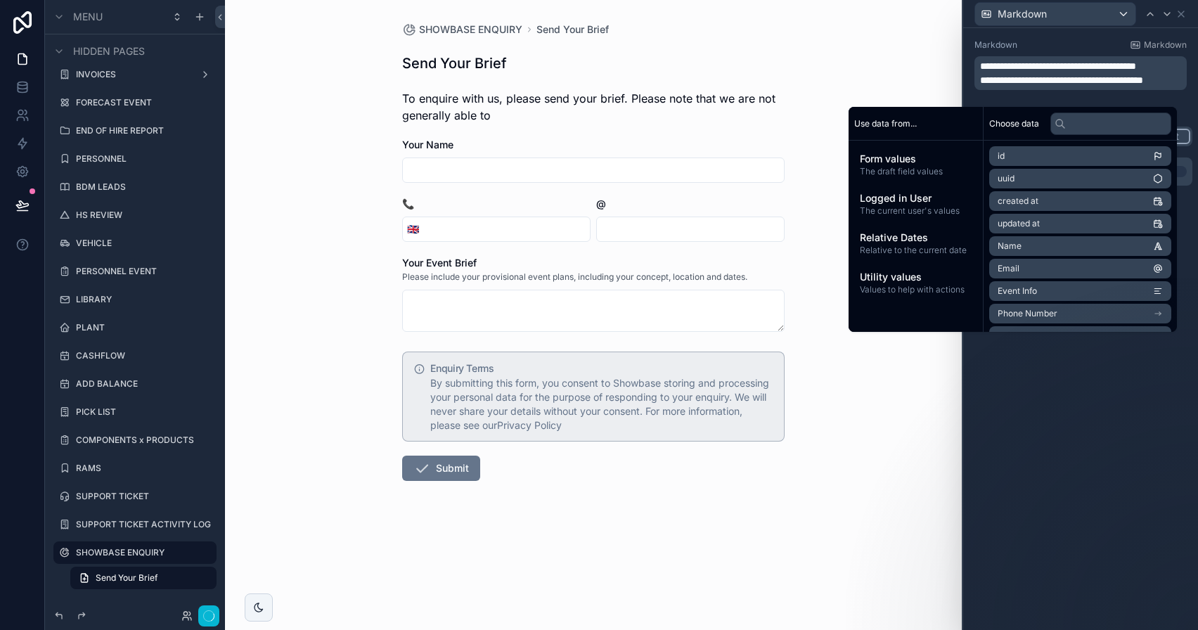
scroll to position [0, 0]
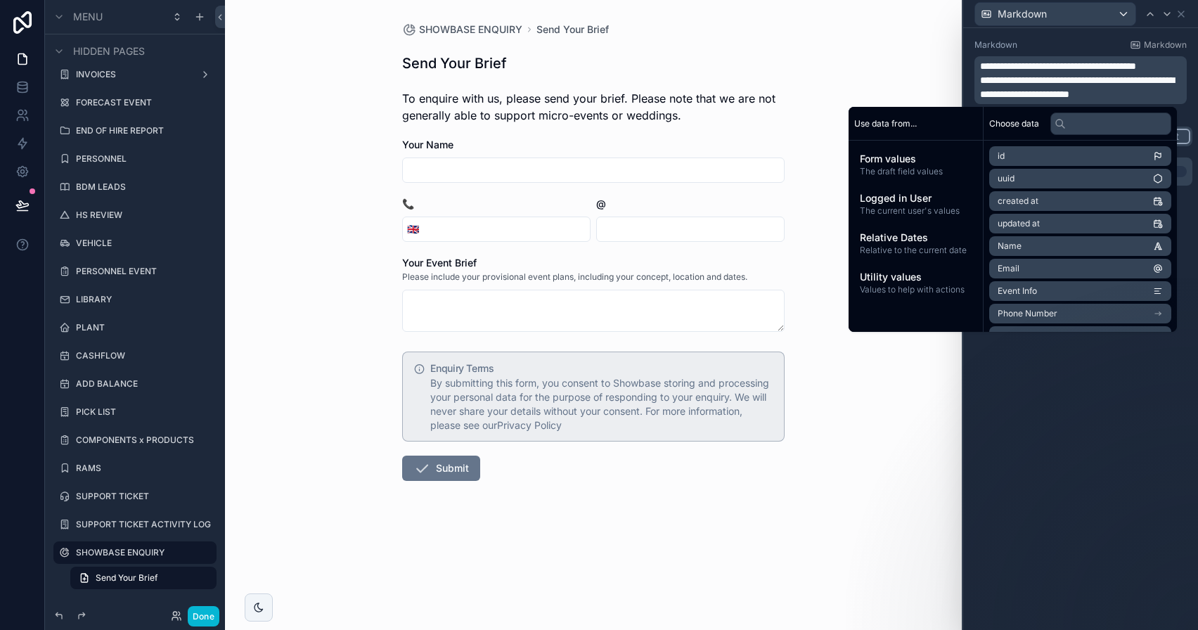
click at [1008, 77] on span "**********" at bounding box center [1077, 87] width 194 height 24
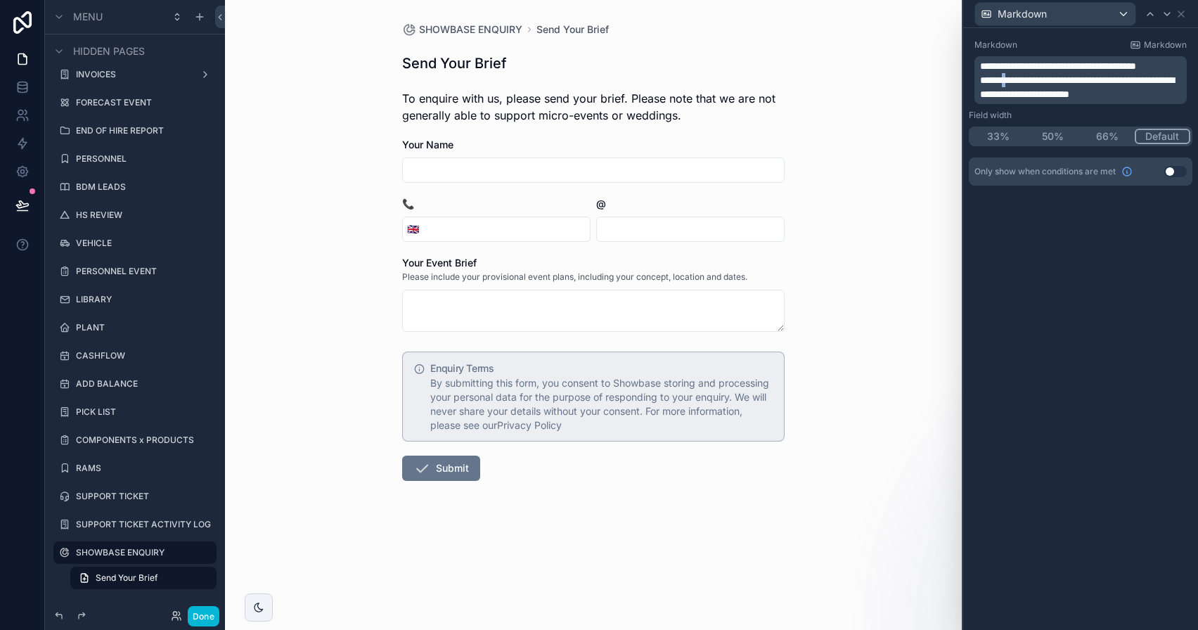
click at [1008, 77] on span "**********" at bounding box center [1077, 87] width 194 height 24
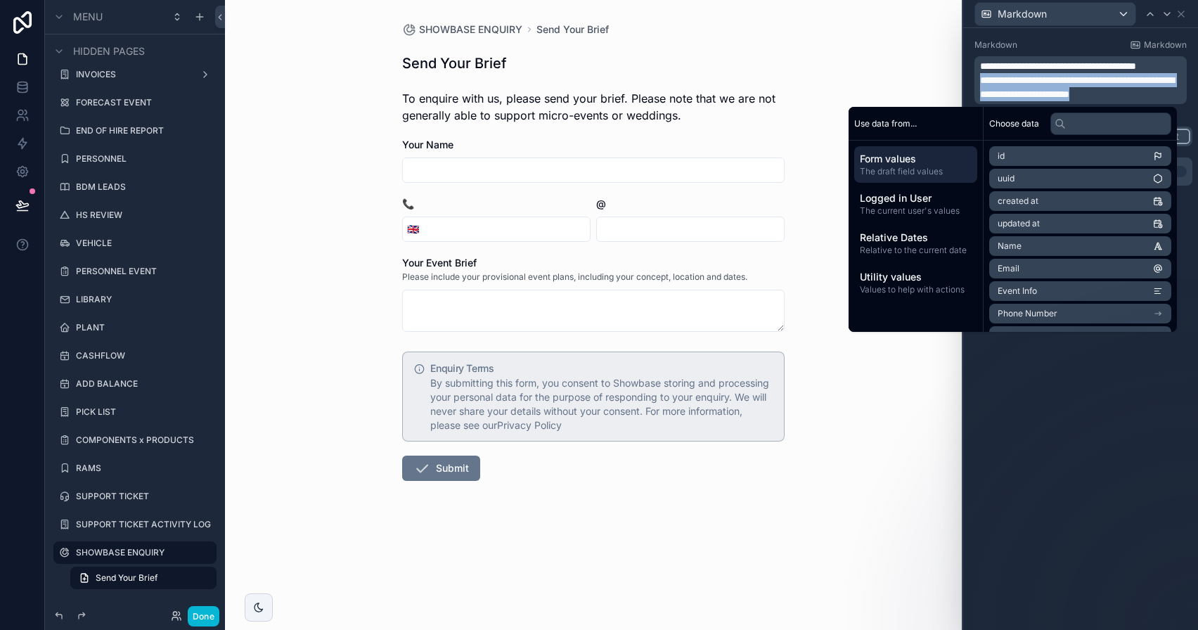
click at [1008, 77] on span "**********" at bounding box center [1077, 87] width 194 height 24
click at [1009, 71] on span "**********" at bounding box center [1058, 66] width 156 height 10
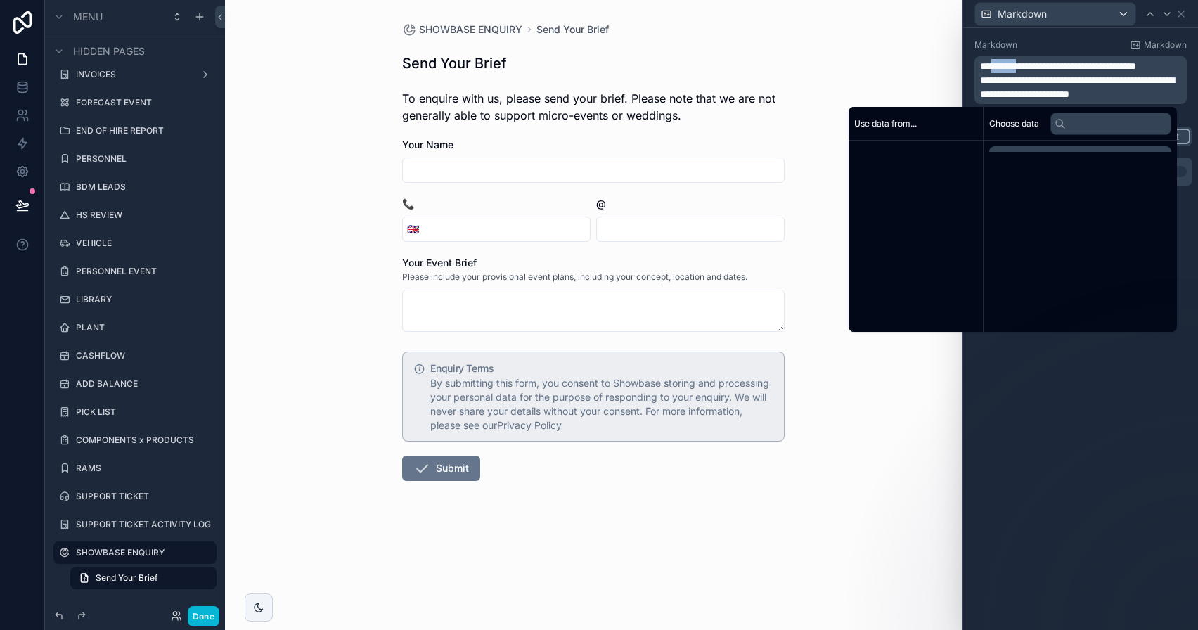
click at [1009, 71] on span "**********" at bounding box center [1058, 66] width 156 height 10
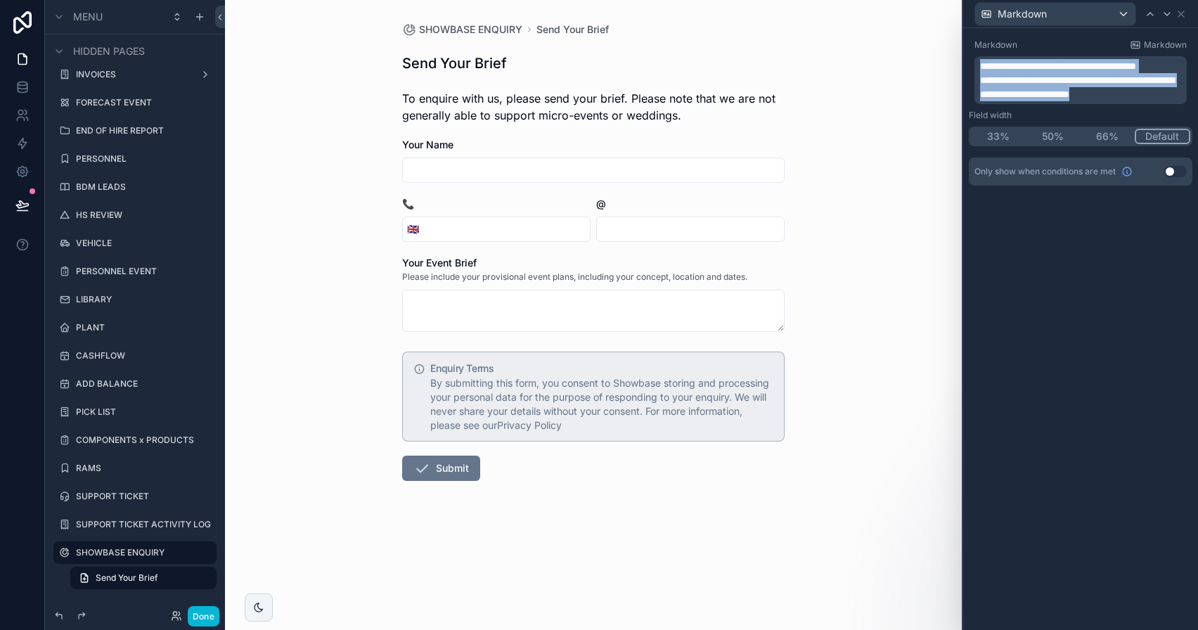
drag, startPoint x: 1170, startPoint y: 101, endPoint x: 968, endPoint y: 69, distance: 204.2
click at [969, 69] on div "**********" at bounding box center [1081, 72] width 224 height 76
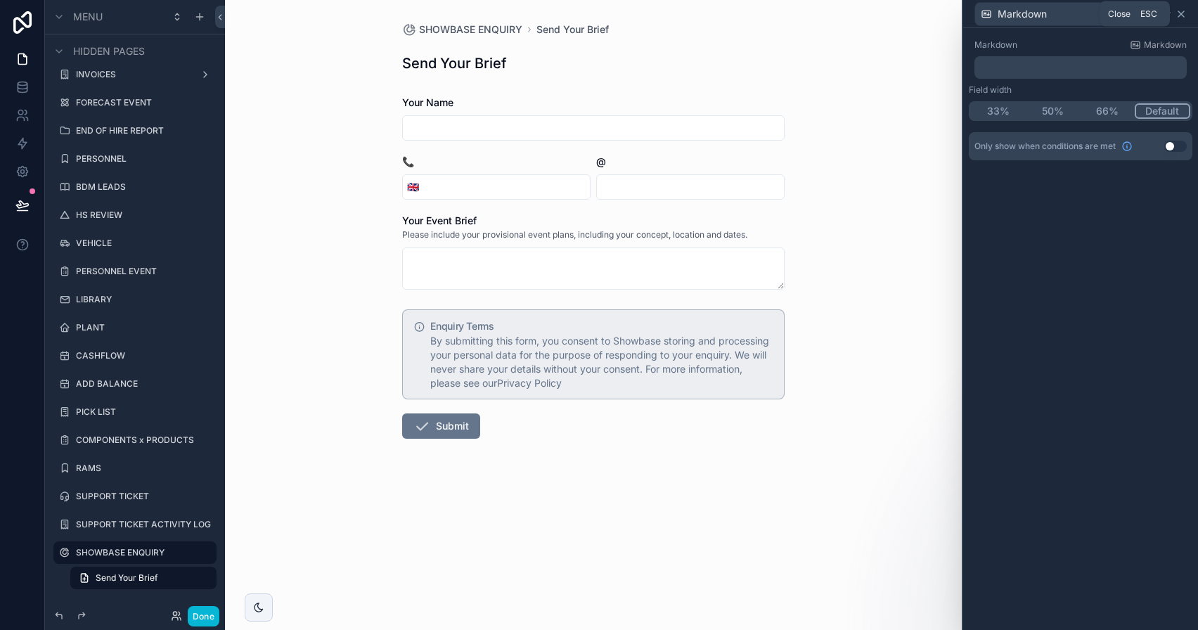
click at [1185, 16] on icon at bounding box center [1180, 13] width 11 height 11
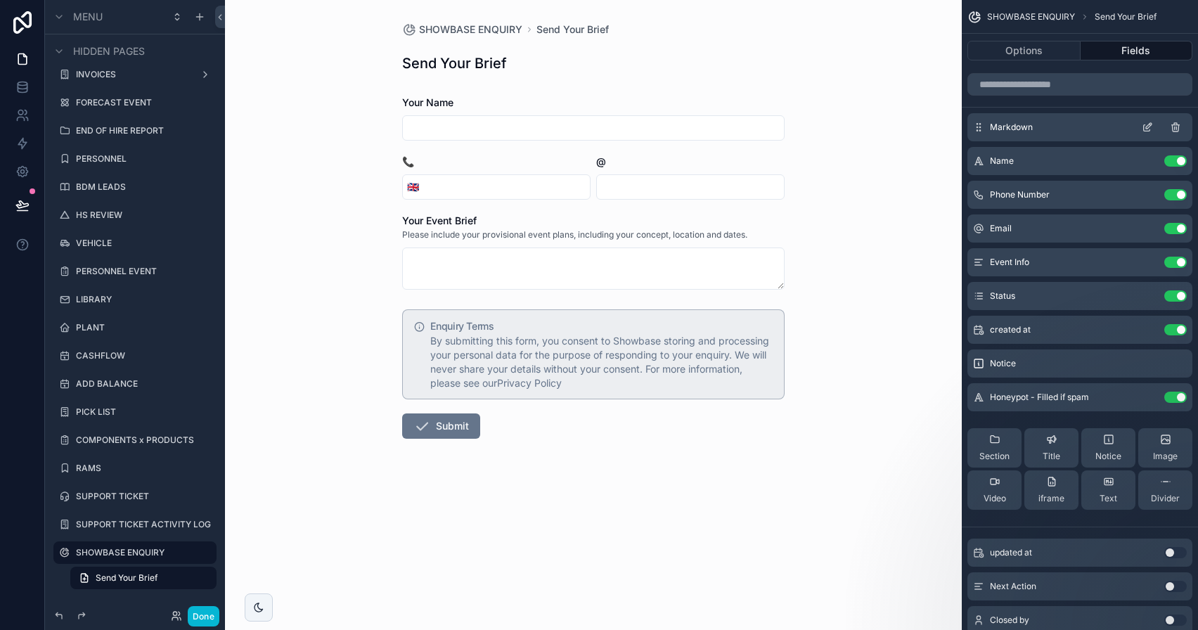
click at [1170, 125] on icon "scrollable content" at bounding box center [1175, 127] width 11 height 11
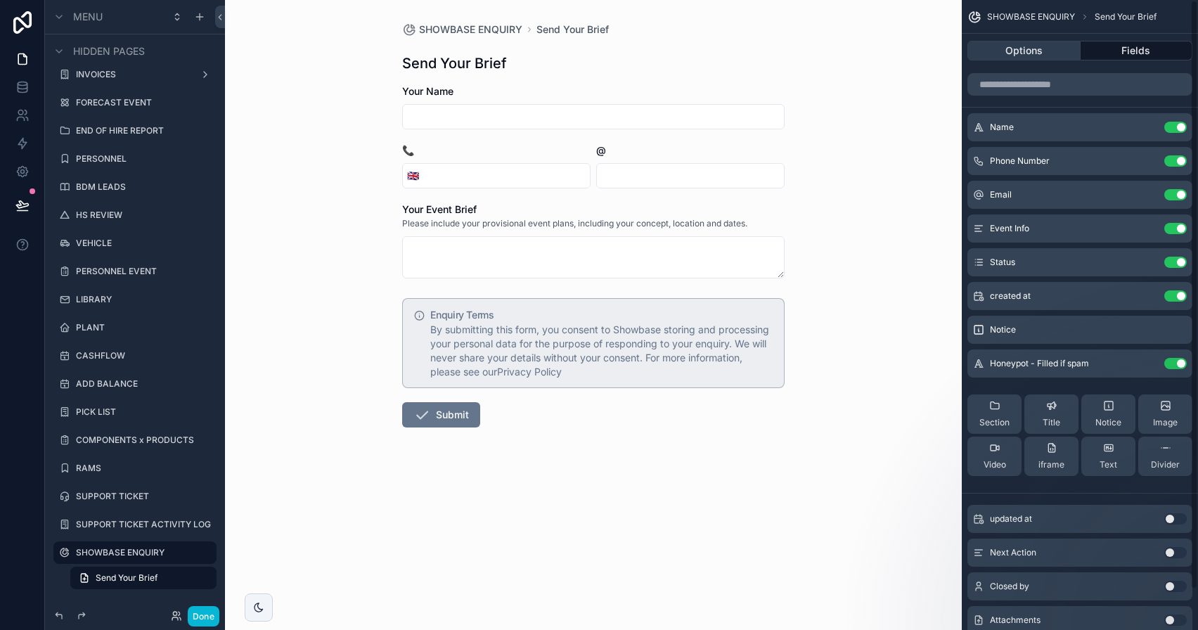
click at [1039, 45] on button "Options" at bounding box center [1023, 51] width 113 height 20
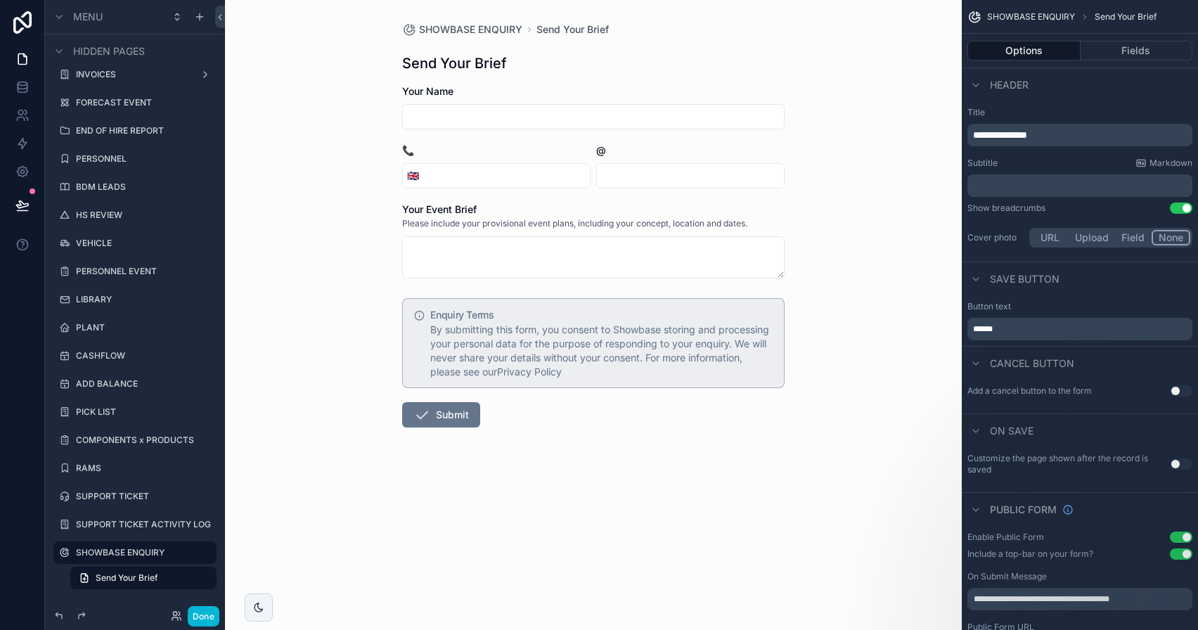
click at [1028, 195] on div "﻿" at bounding box center [1079, 185] width 225 height 22
click at [1029, 179] on p "﻿" at bounding box center [1081, 186] width 217 height 14
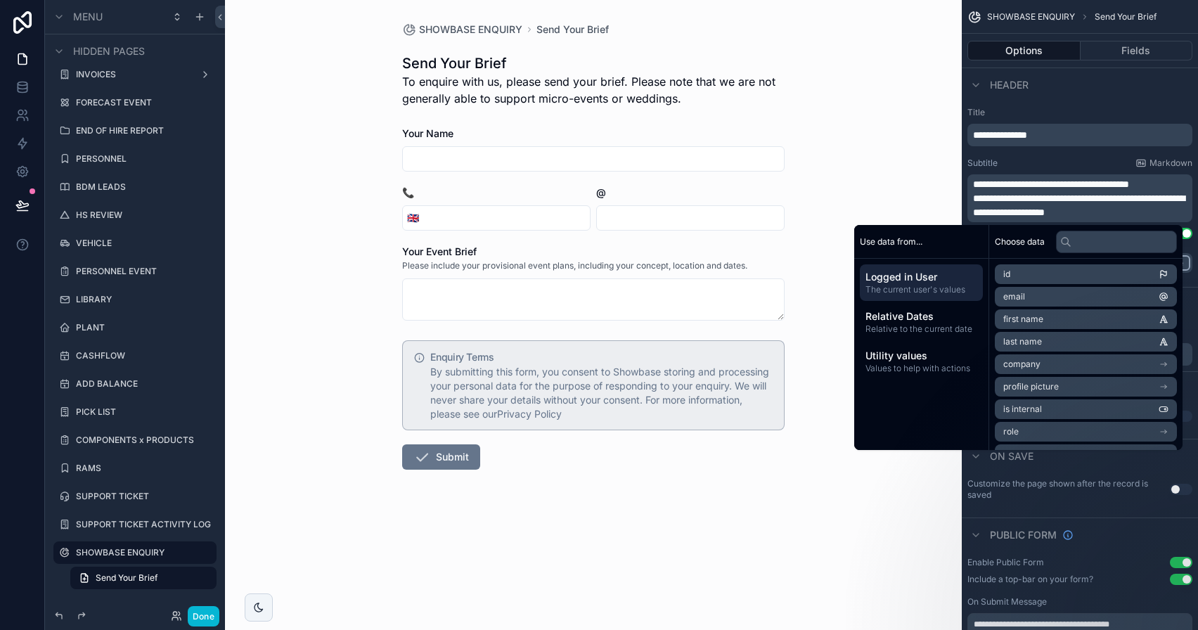
click at [1076, 183] on span "**********" at bounding box center [1051, 184] width 156 height 10
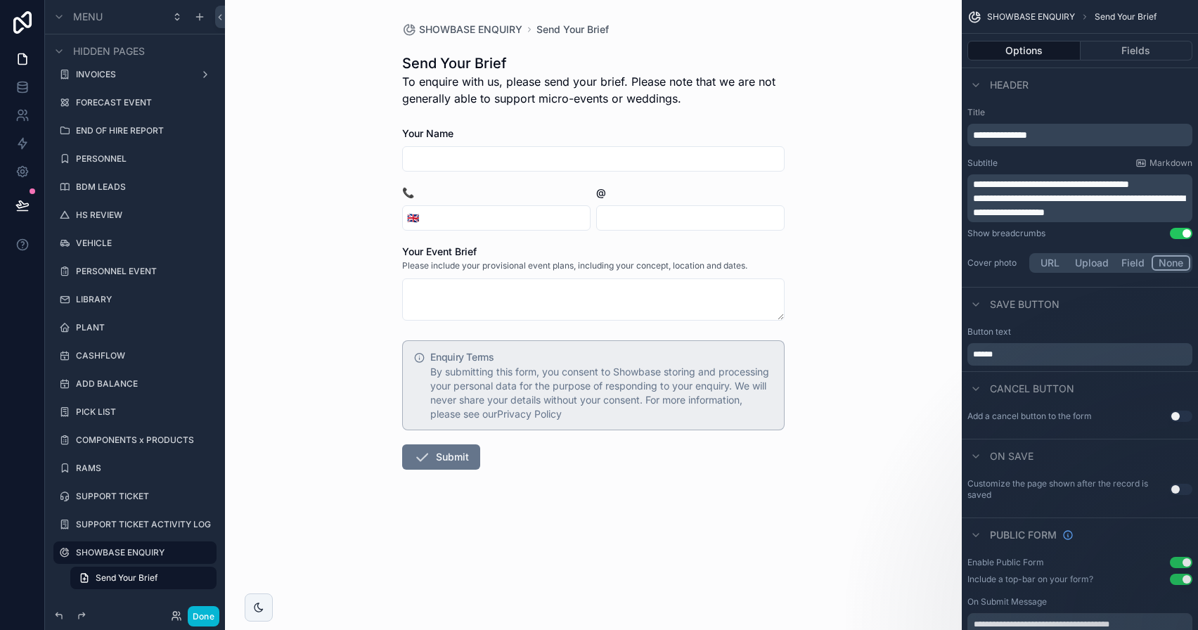
click at [1075, 183] on span "**********" at bounding box center [1051, 184] width 156 height 10
click at [1088, 182] on span "**********" at bounding box center [1038, 184] width 131 height 10
click at [1122, 182] on span "**********" at bounding box center [1047, 184] width 149 height 10
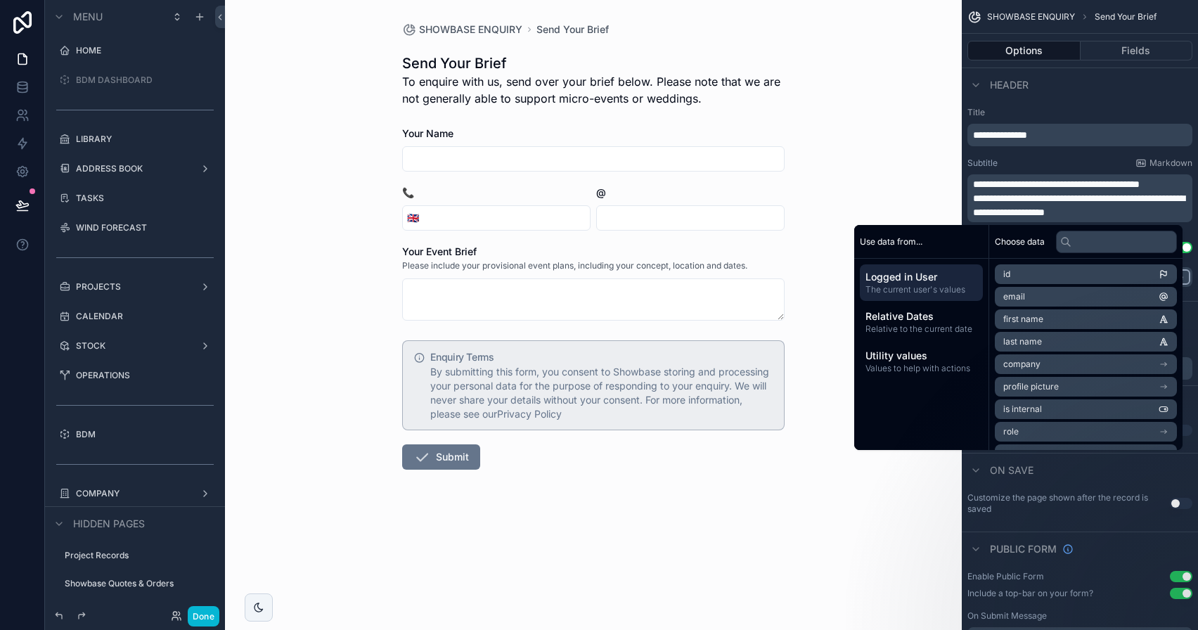
scroll to position [1043, 0]
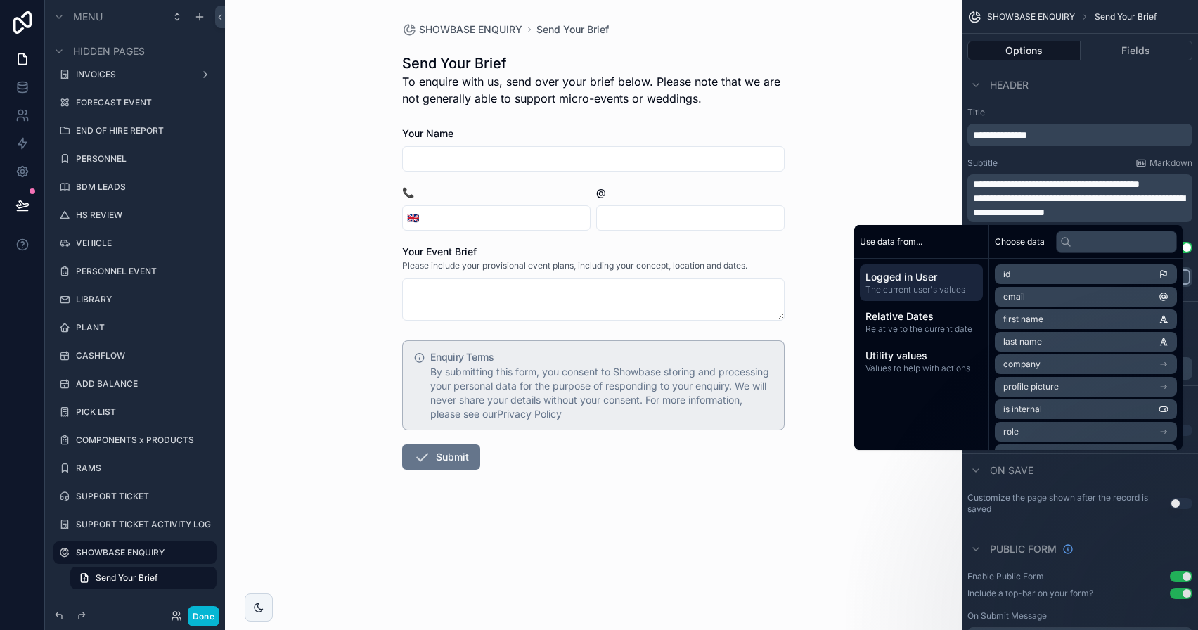
click at [1041, 122] on div "**********" at bounding box center [1079, 126] width 225 height 39
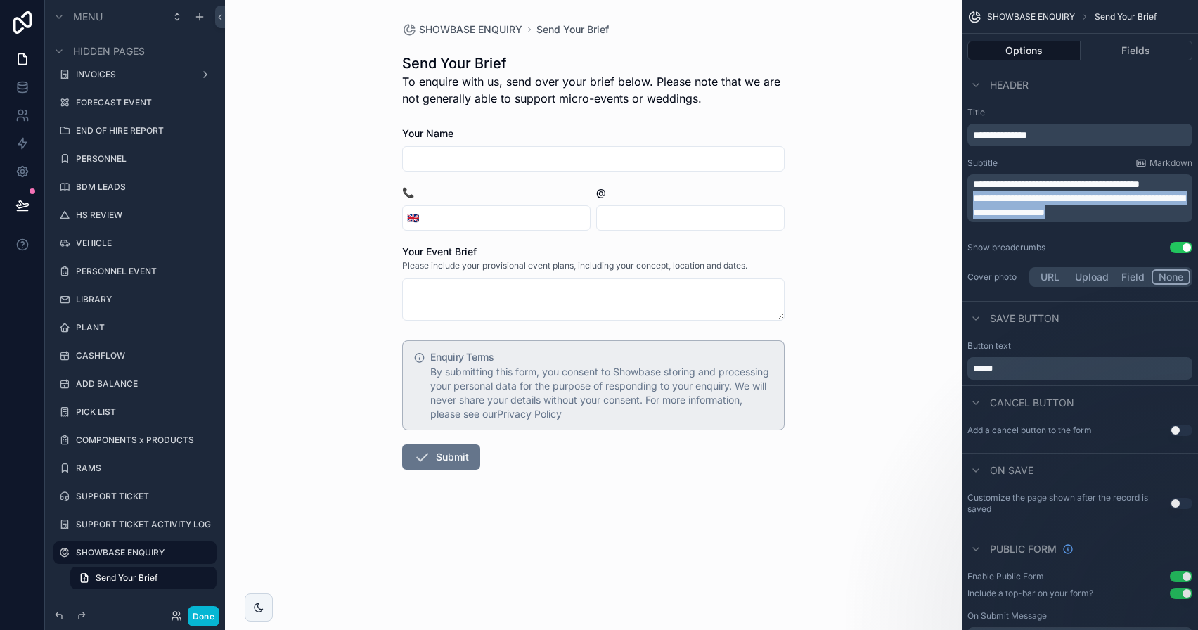
drag, startPoint x: 1143, startPoint y: 232, endPoint x: 1143, endPoint y: 204, distance: 28.1
click at [1143, 204] on div "**********" at bounding box center [1081, 198] width 217 height 42
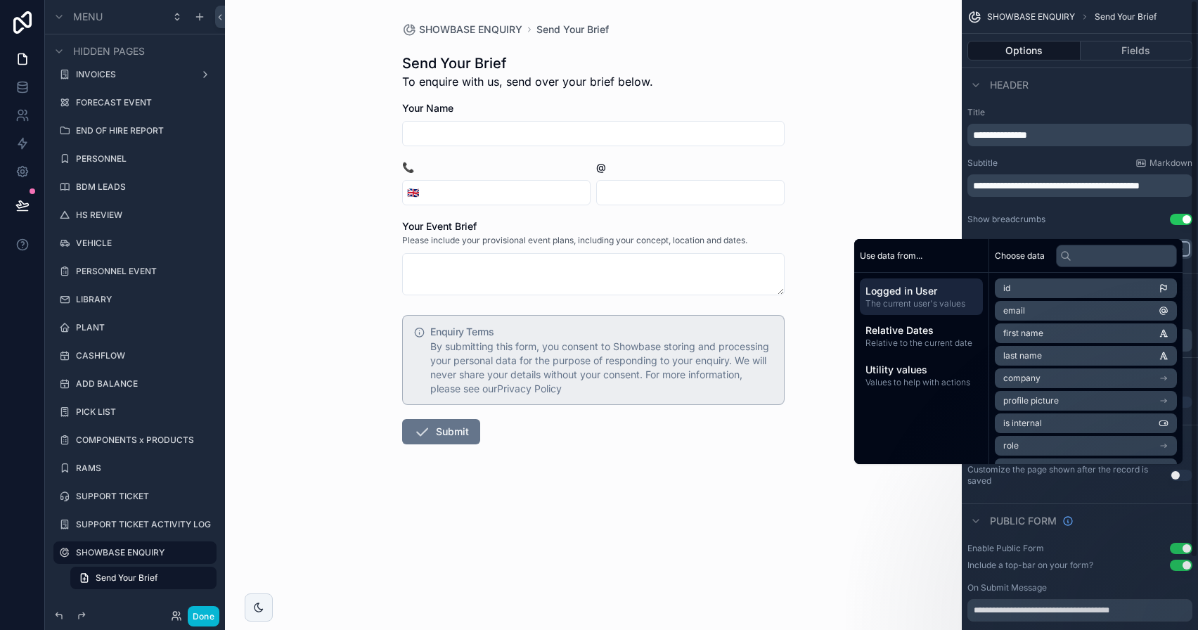
click at [1118, 159] on div "Subtitle Markdown" at bounding box center [1079, 162] width 225 height 11
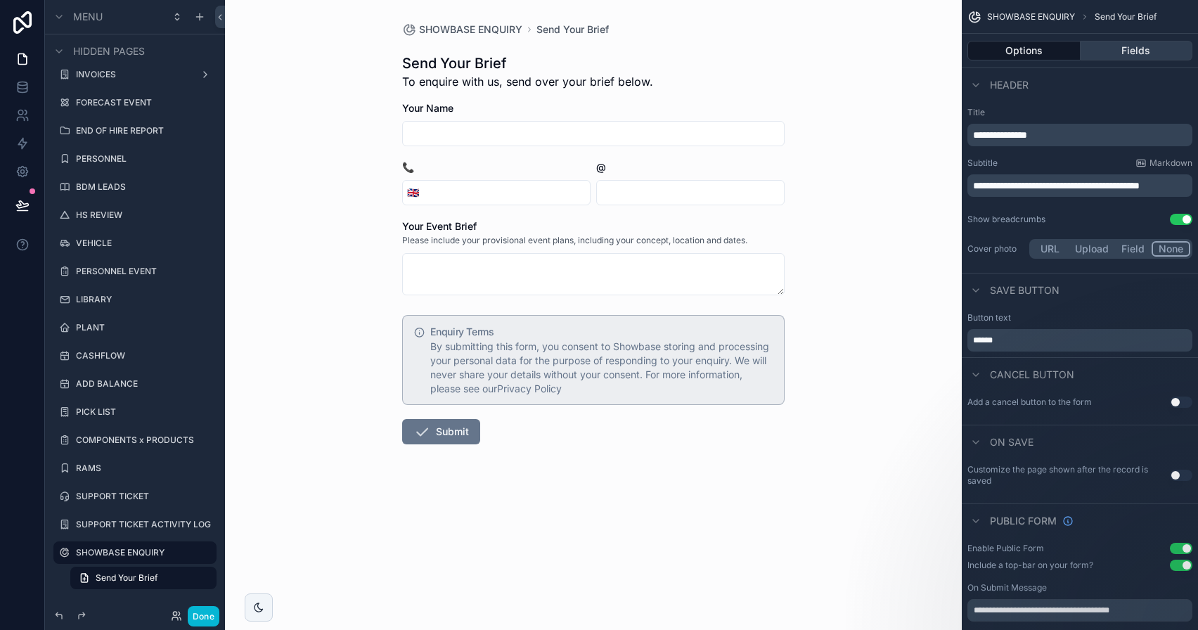
click at [1126, 51] on button "Fields" at bounding box center [1137, 51] width 112 height 20
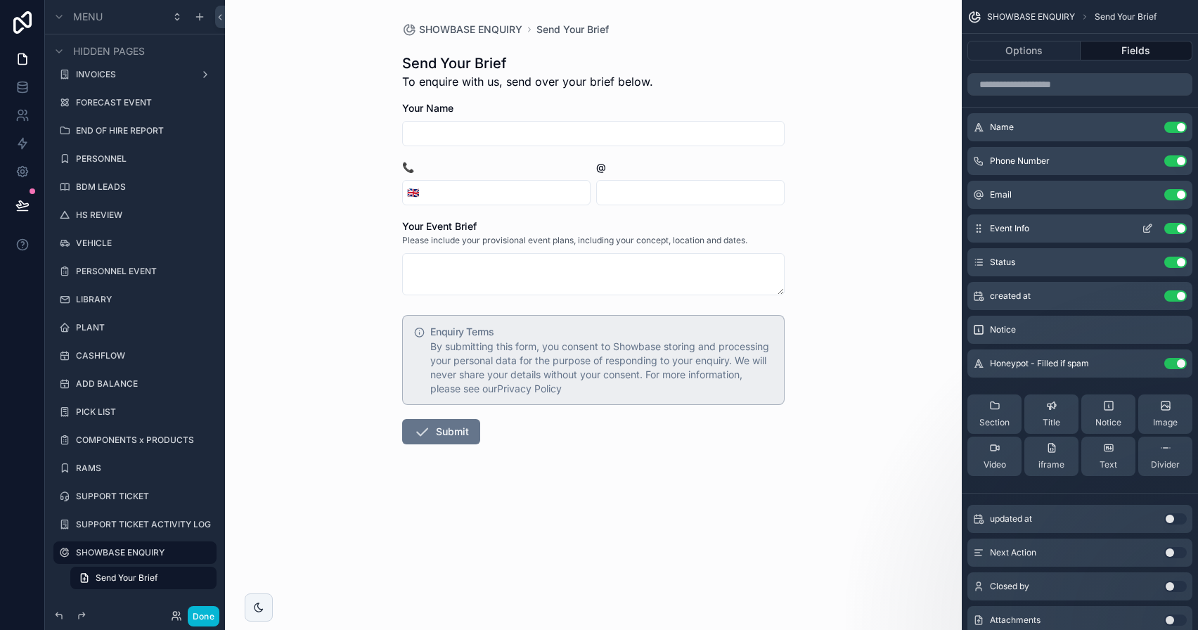
click at [1152, 225] on icon "scrollable content" at bounding box center [1149, 227] width 6 height 6
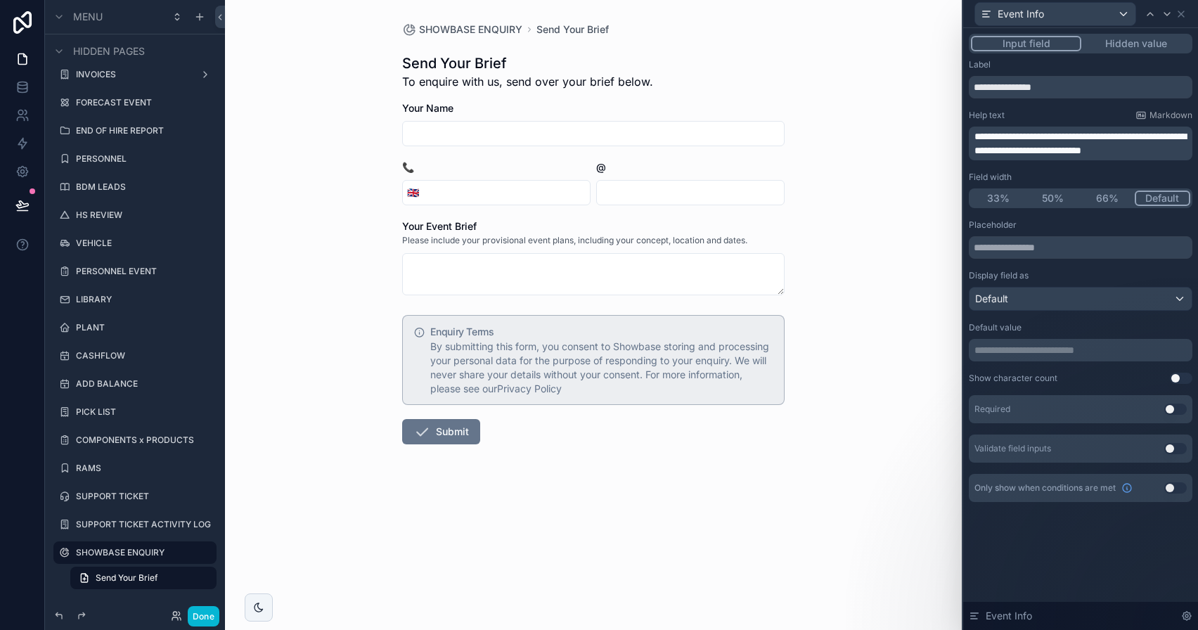
click at [1175, 150] on span "**********" at bounding box center [1080, 143] width 212 height 24
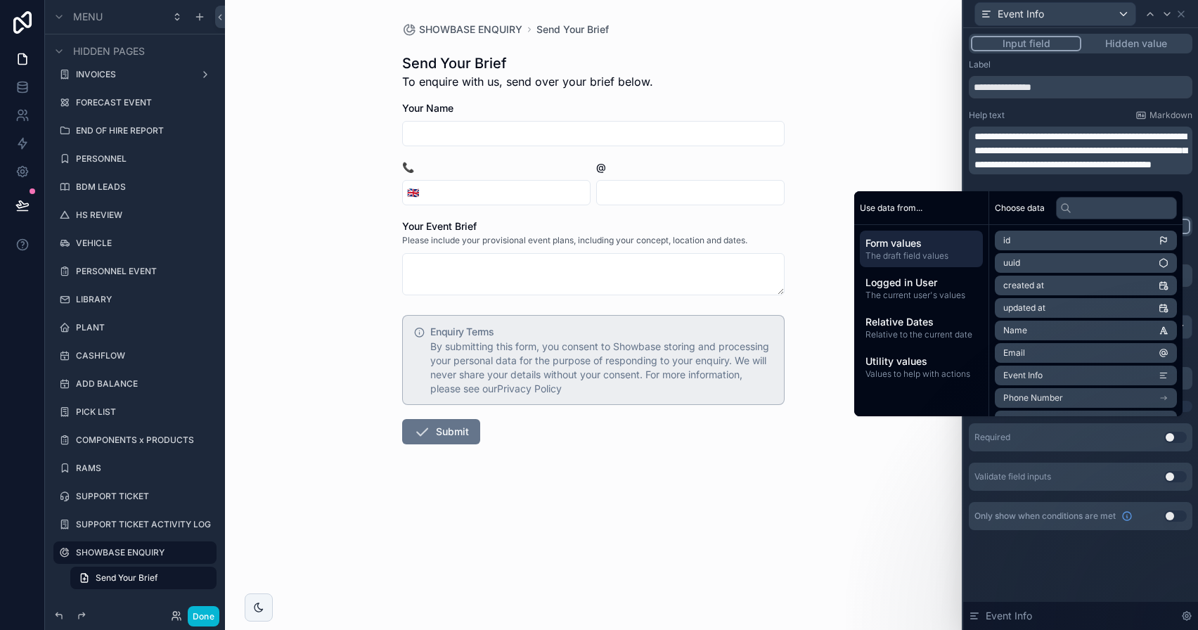
scroll to position [0, 0]
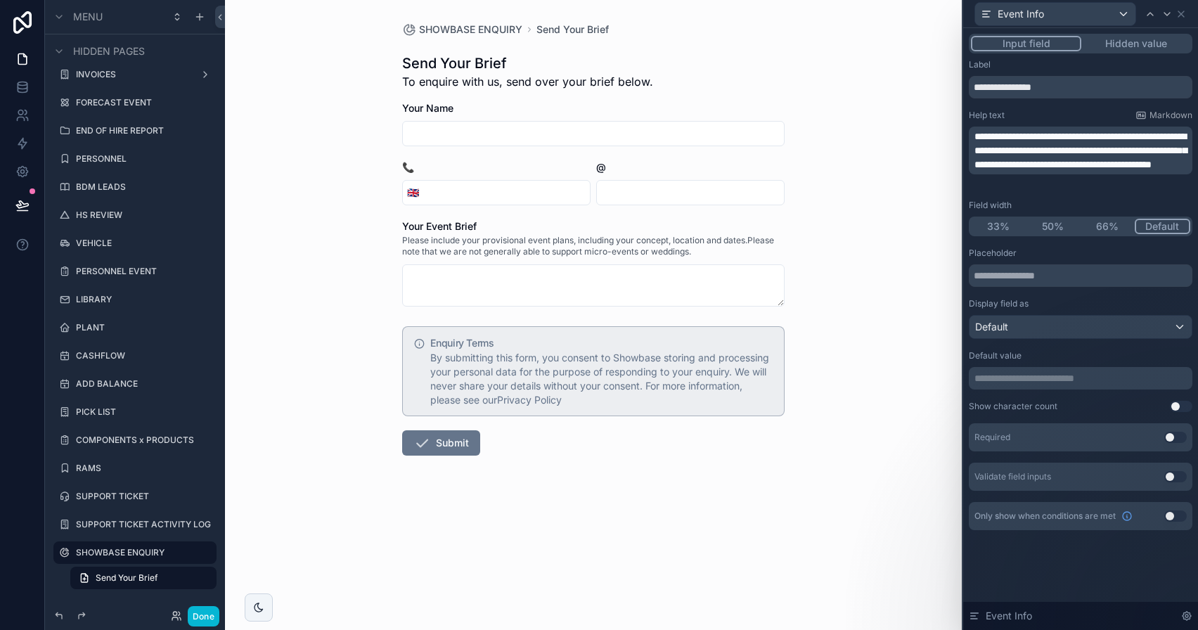
click at [1005, 167] on span "**********" at bounding box center [1080, 150] width 212 height 38
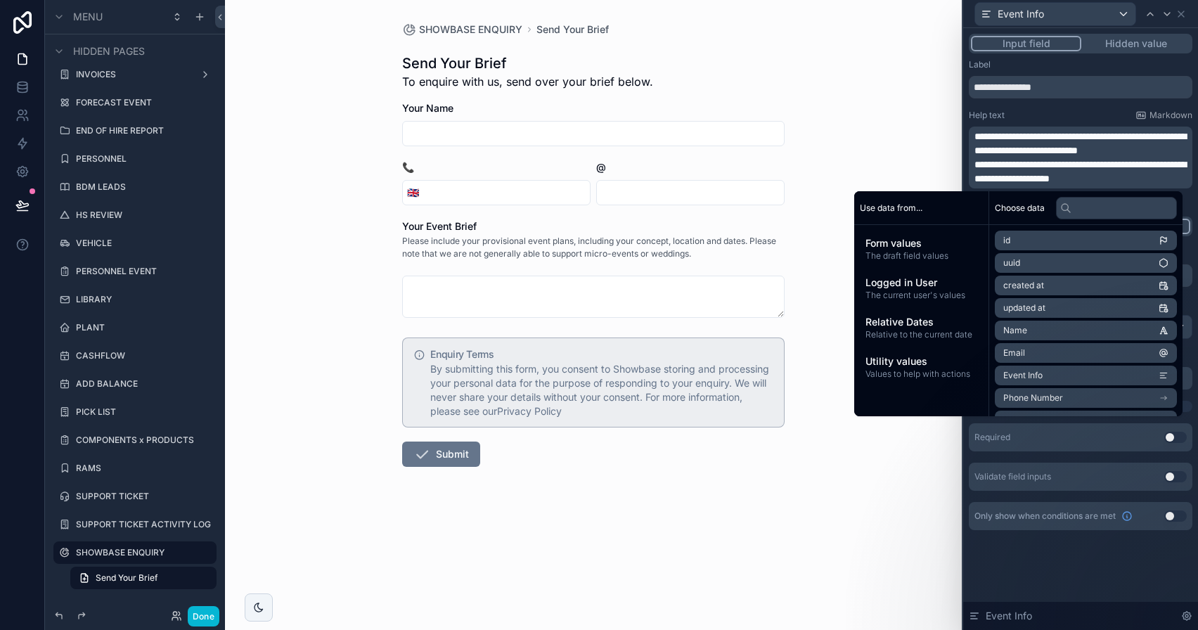
click at [1185, 149] on p "**********" at bounding box center [1081, 143] width 215 height 28
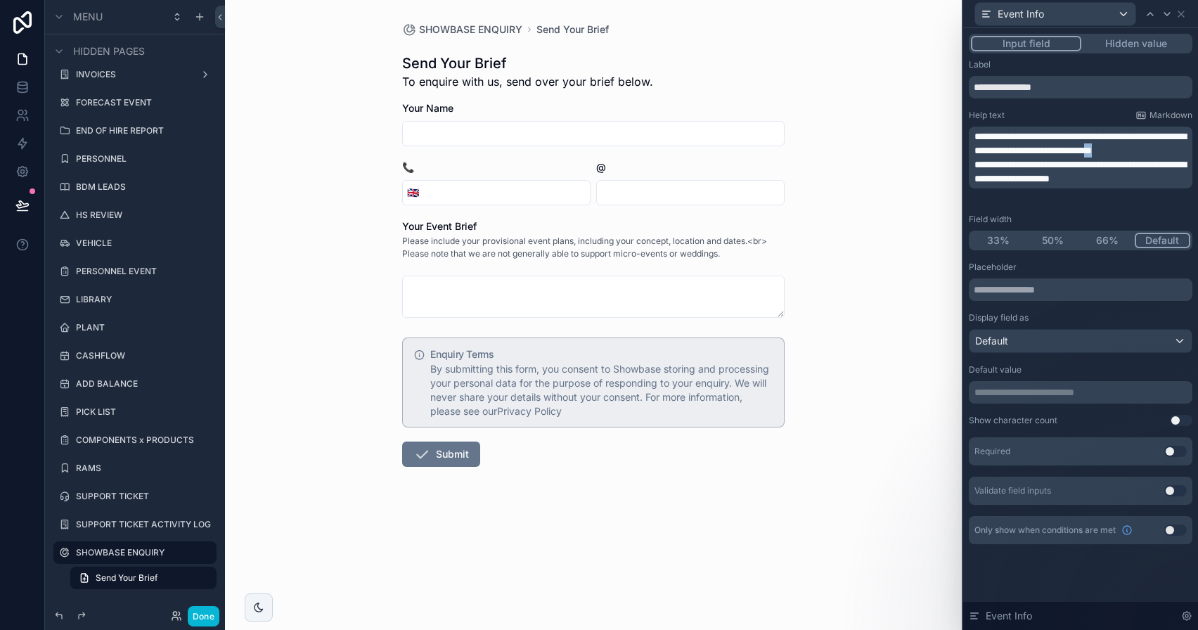
drag, startPoint x: 1007, startPoint y: 166, endPoint x: 983, endPoint y: 166, distance: 23.9
click at [984, 157] on p "**********" at bounding box center [1081, 143] width 215 height 28
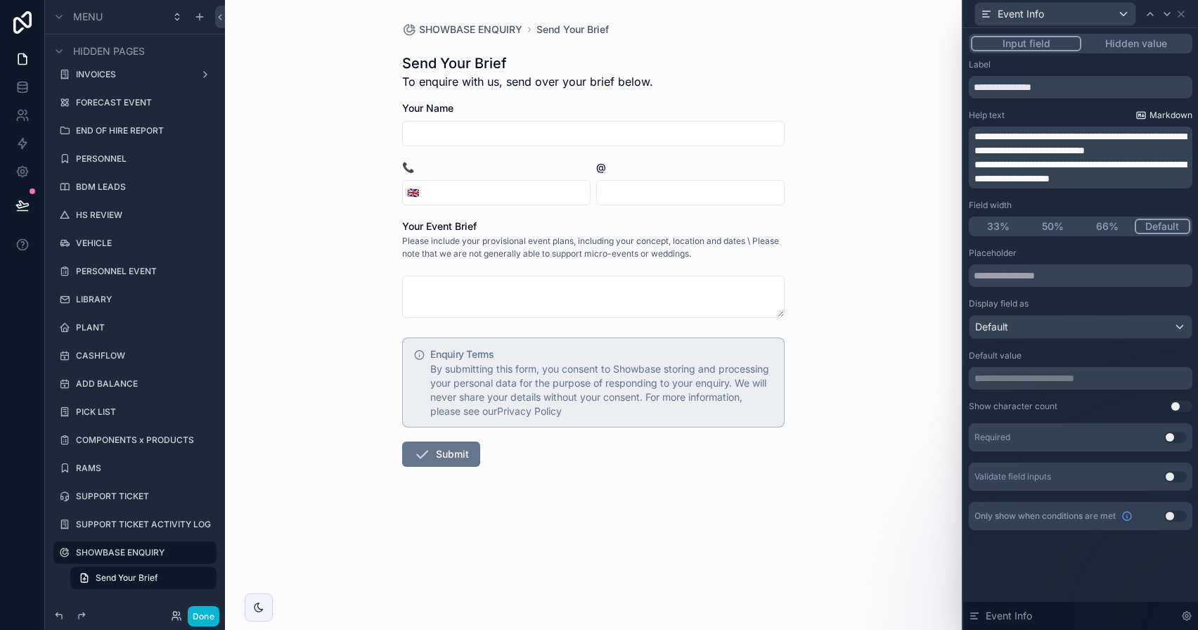
click at [1159, 112] on span "Markdown" at bounding box center [1170, 115] width 43 height 11
click at [974, 162] on span "**********" at bounding box center [1080, 172] width 212 height 24
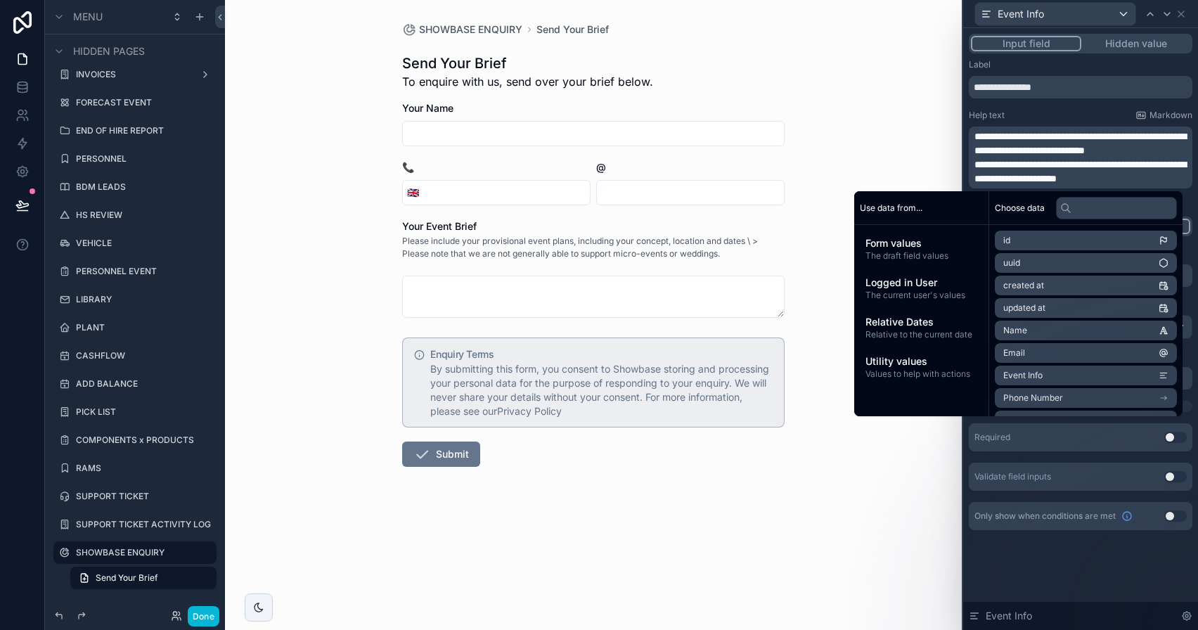
click at [1178, 148] on span "**********" at bounding box center [1080, 143] width 212 height 24
click at [978, 165] on span "**********" at bounding box center [1080, 172] width 212 height 24
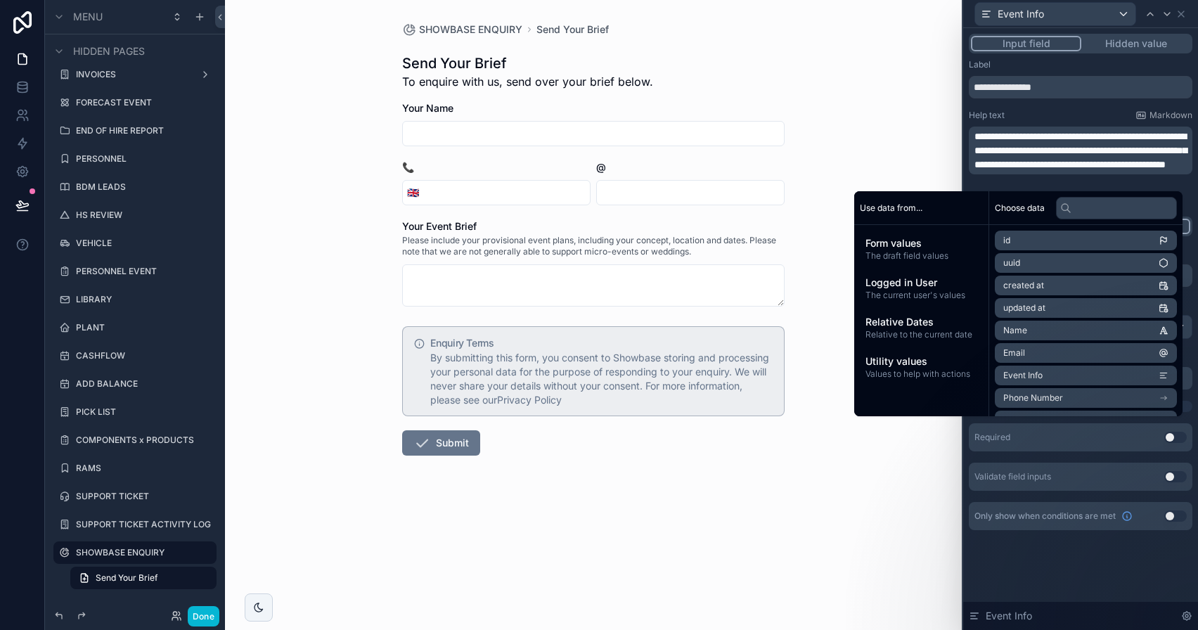
click at [857, 161] on div "SHOWBASE ENQUIRY Send Your Brief Send Your Brief To enquire with us, send over …" at bounding box center [593, 315] width 737 height 630
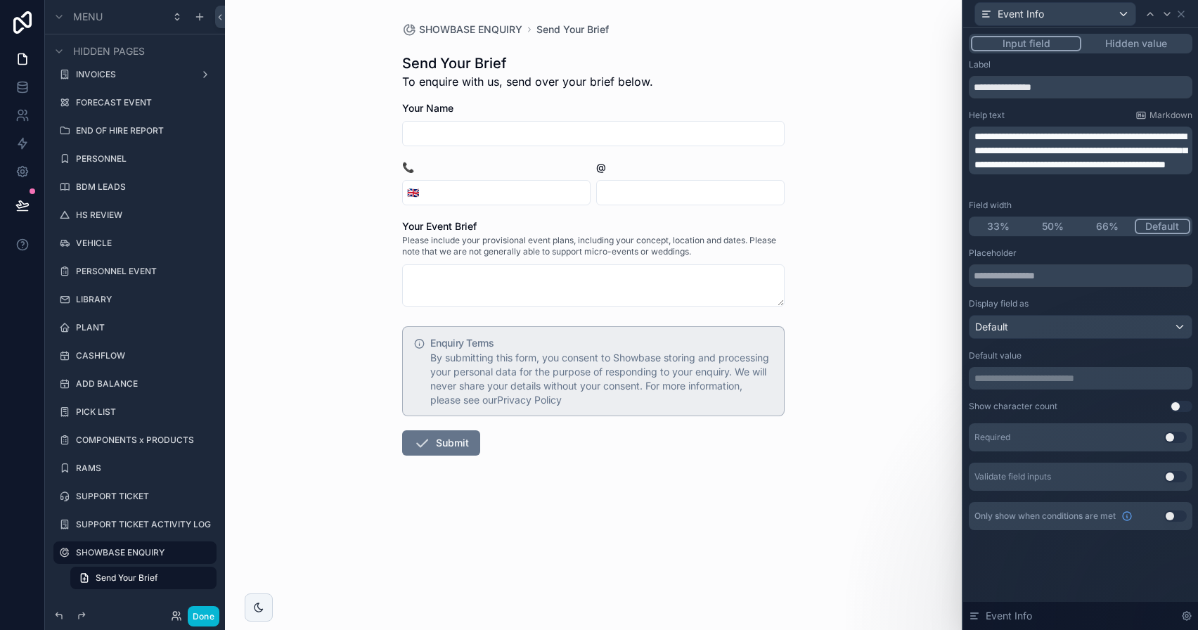
click at [1171, 171] on p "**********" at bounding box center [1081, 150] width 215 height 42
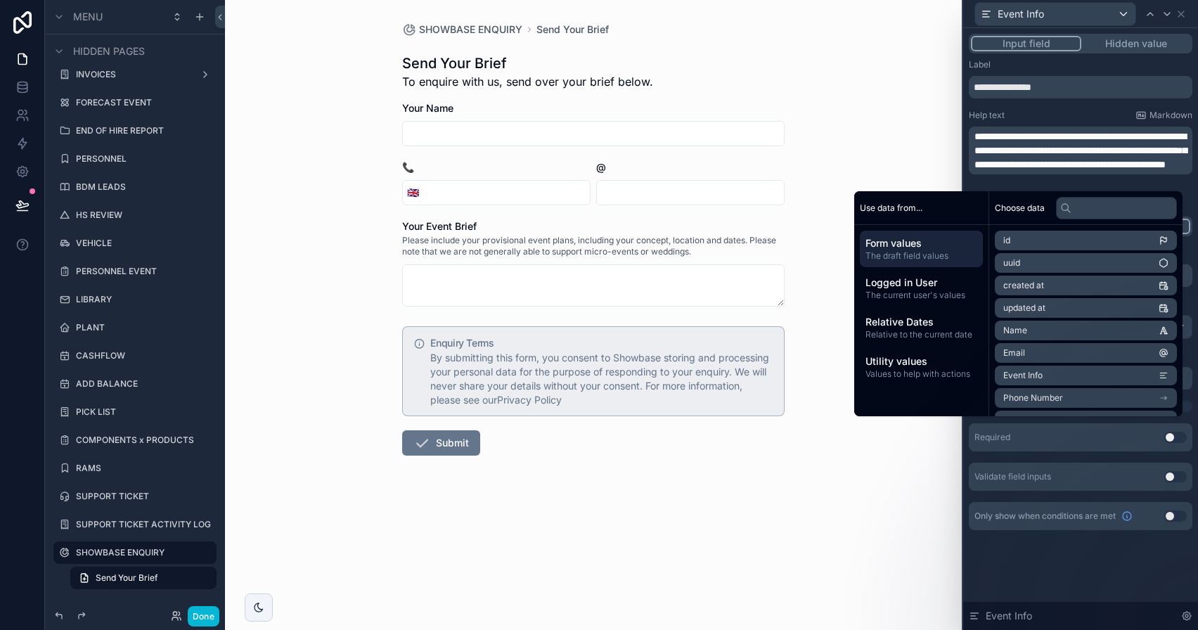
click at [1168, 161] on span "**********" at bounding box center [1080, 150] width 212 height 38
click at [898, 175] on div "SHOWBASE ENQUIRY Send Your Brief Send Your Brief To enquire with us, send over …" at bounding box center [593, 315] width 737 height 630
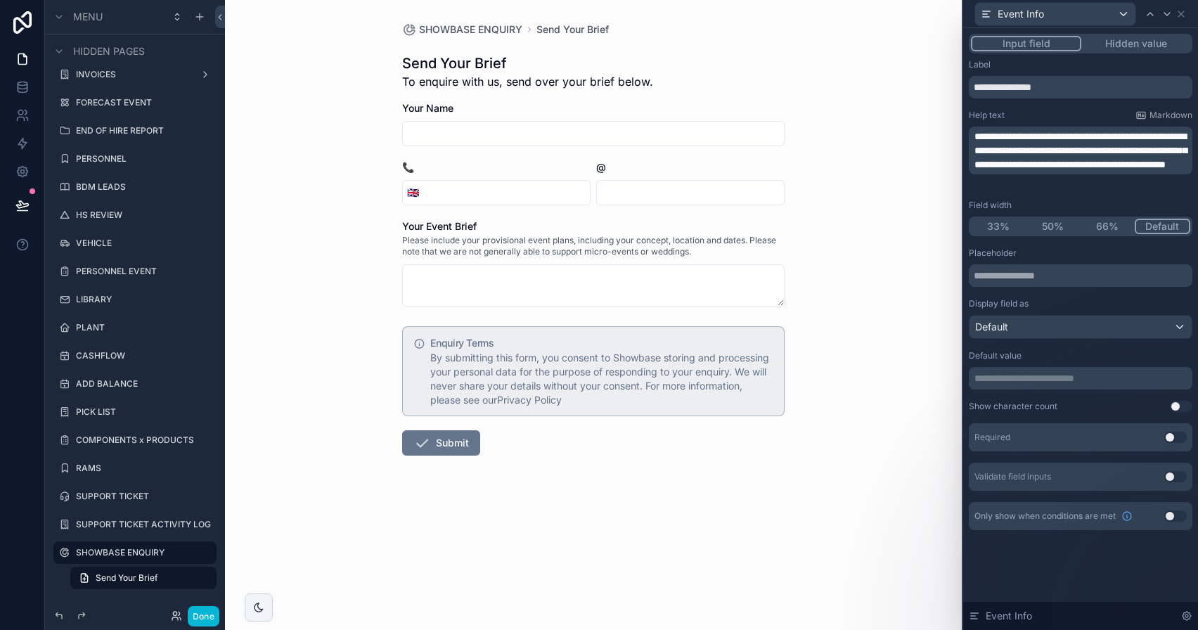
click at [976, 167] on span "**********" at bounding box center [1080, 150] width 212 height 38
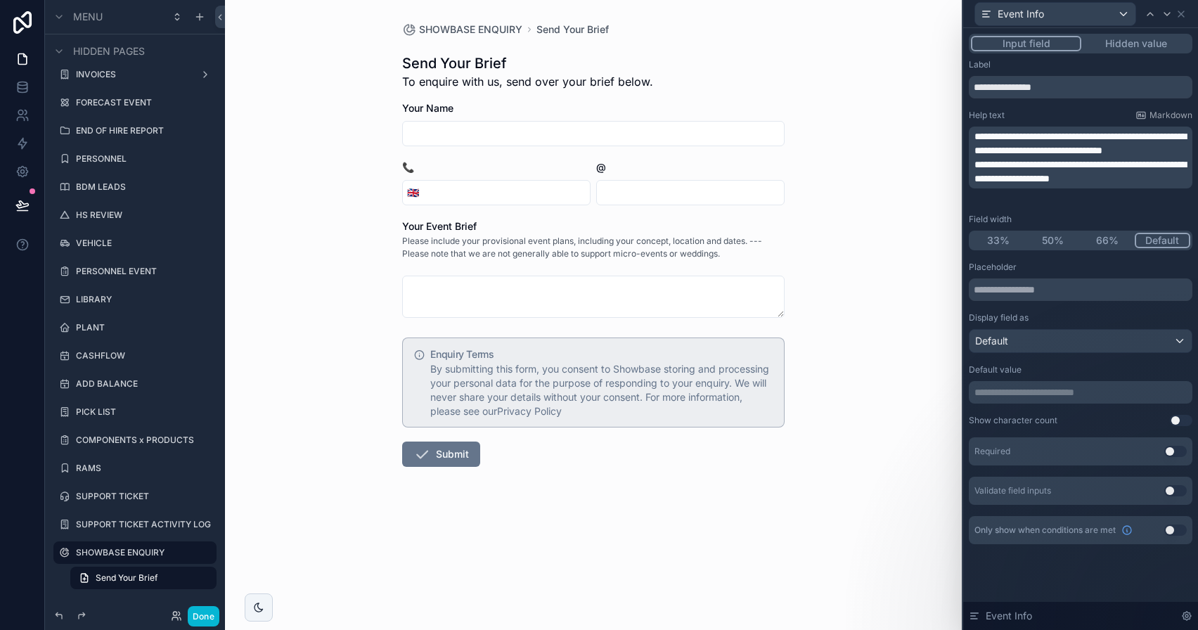
click at [1042, 157] on p "**********" at bounding box center [1081, 143] width 215 height 28
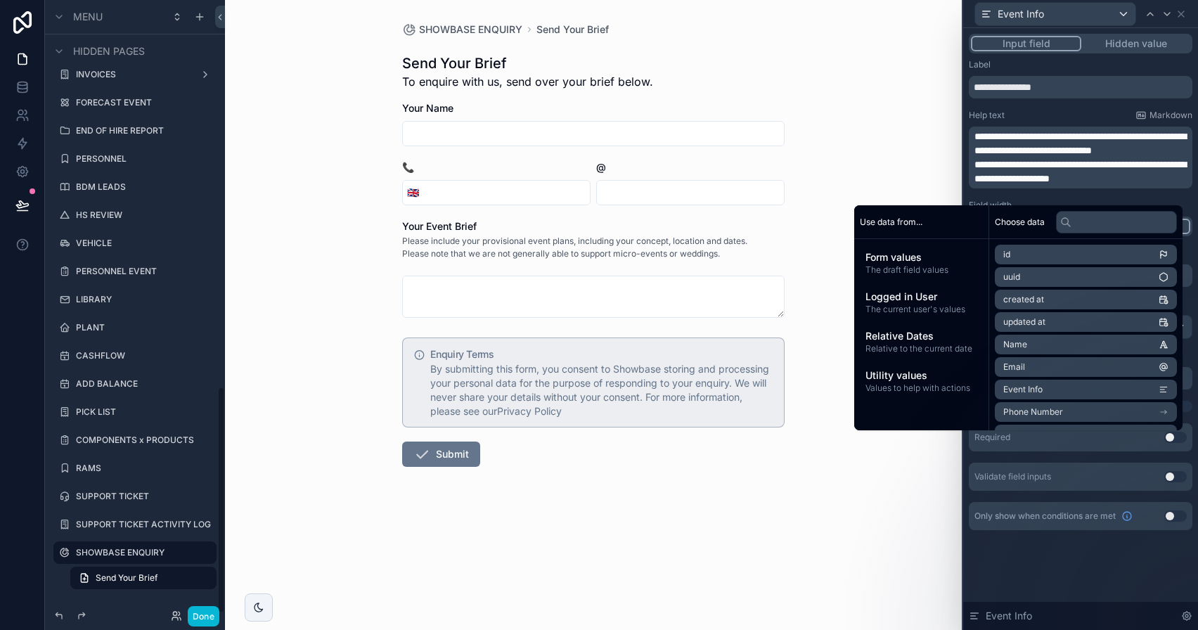
click at [209, 627] on div "Done" at bounding box center [135, 616] width 180 height 28
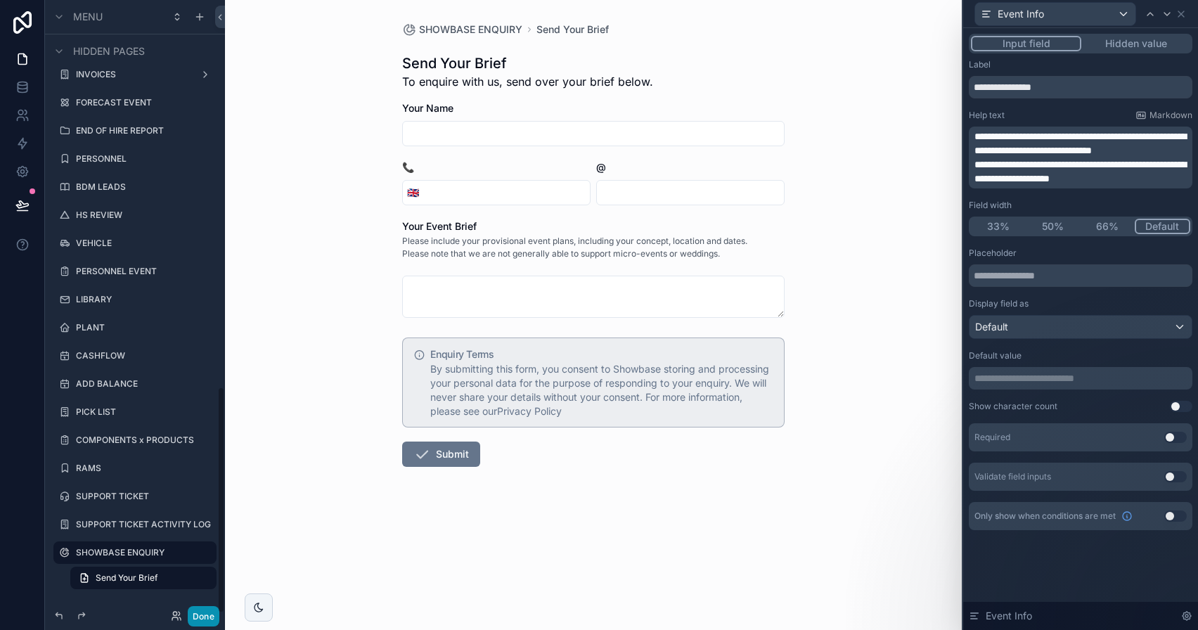
click at [209, 621] on button "Done" at bounding box center [204, 616] width 32 height 20
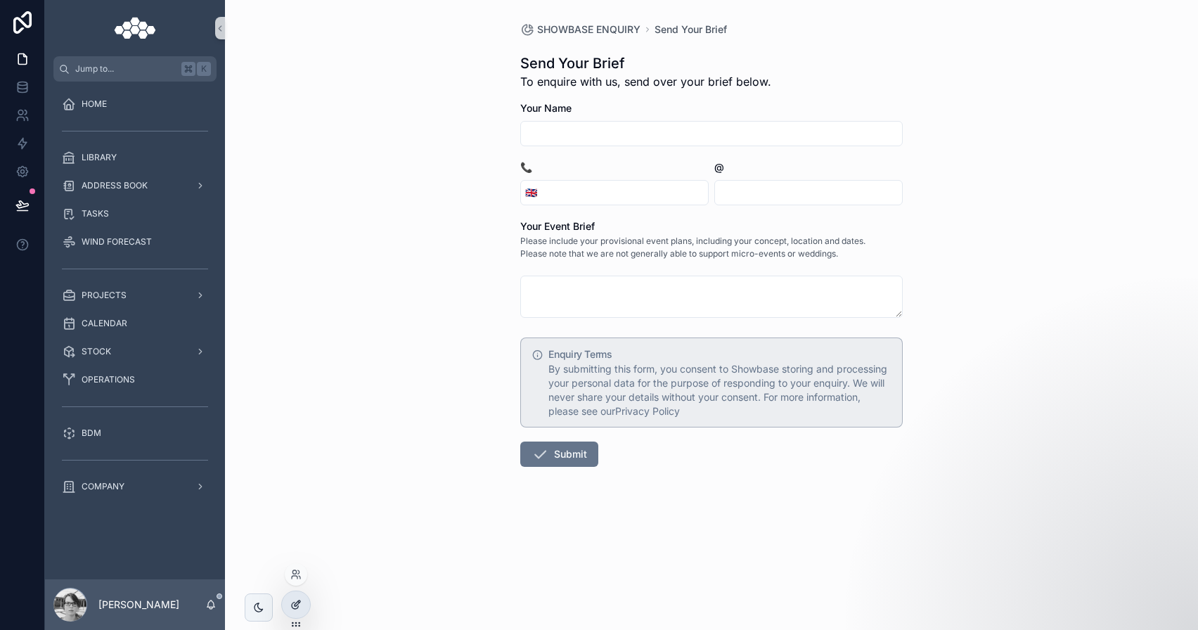
click at [302, 603] on div at bounding box center [296, 604] width 28 height 27
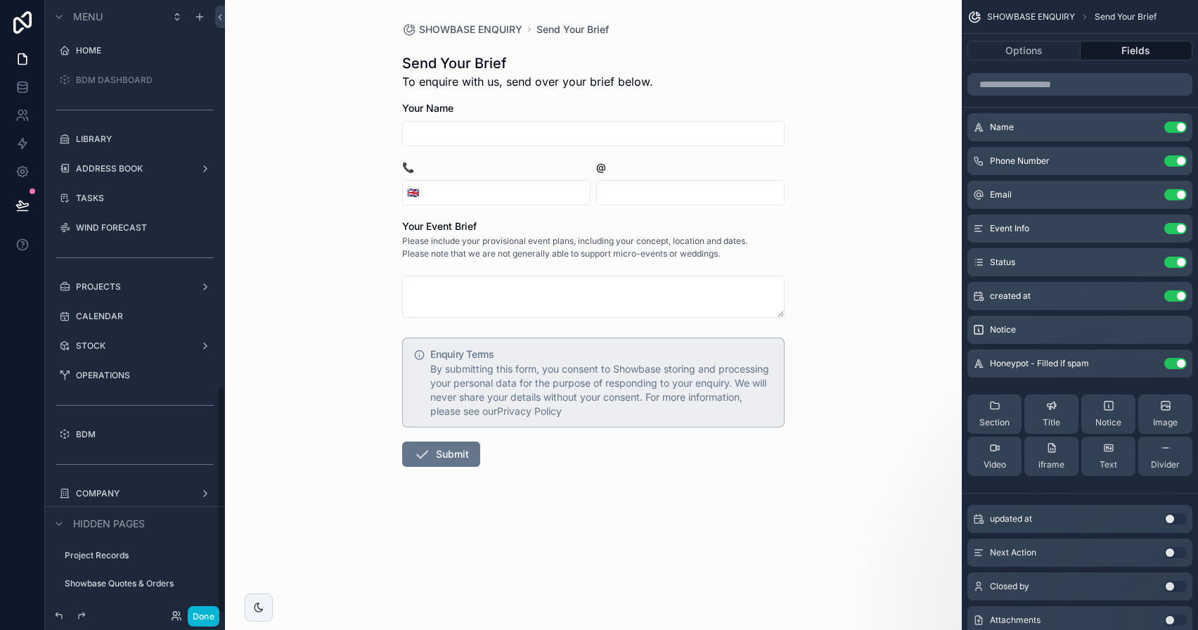
scroll to position [1043, 0]
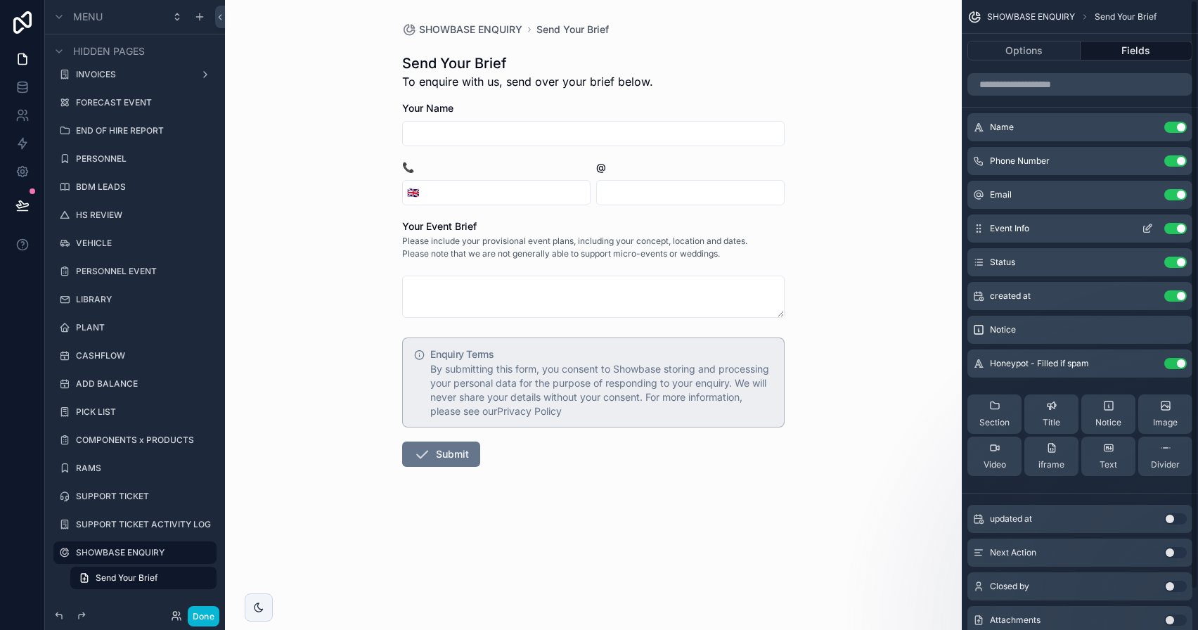
click at [1151, 230] on icon "scrollable content" at bounding box center [1147, 228] width 11 height 11
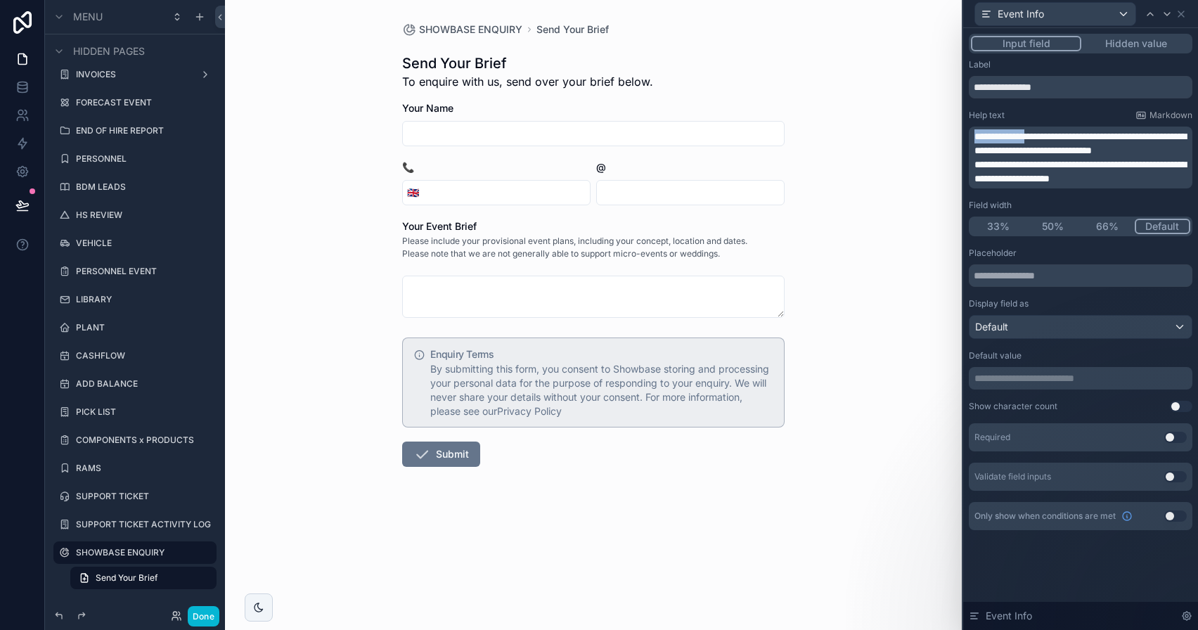
drag, startPoint x: 975, startPoint y: 134, endPoint x: 1040, endPoint y: 133, distance: 65.4
click at [1040, 133] on span "**********" at bounding box center [1080, 143] width 212 height 24
drag, startPoint x: 1050, startPoint y: 167, endPoint x: 972, endPoint y: 165, distance: 78.8
click at [972, 165] on div "**********" at bounding box center [1081, 158] width 224 height 62
click at [1025, 165] on span "**********" at bounding box center [1080, 172] width 212 height 24
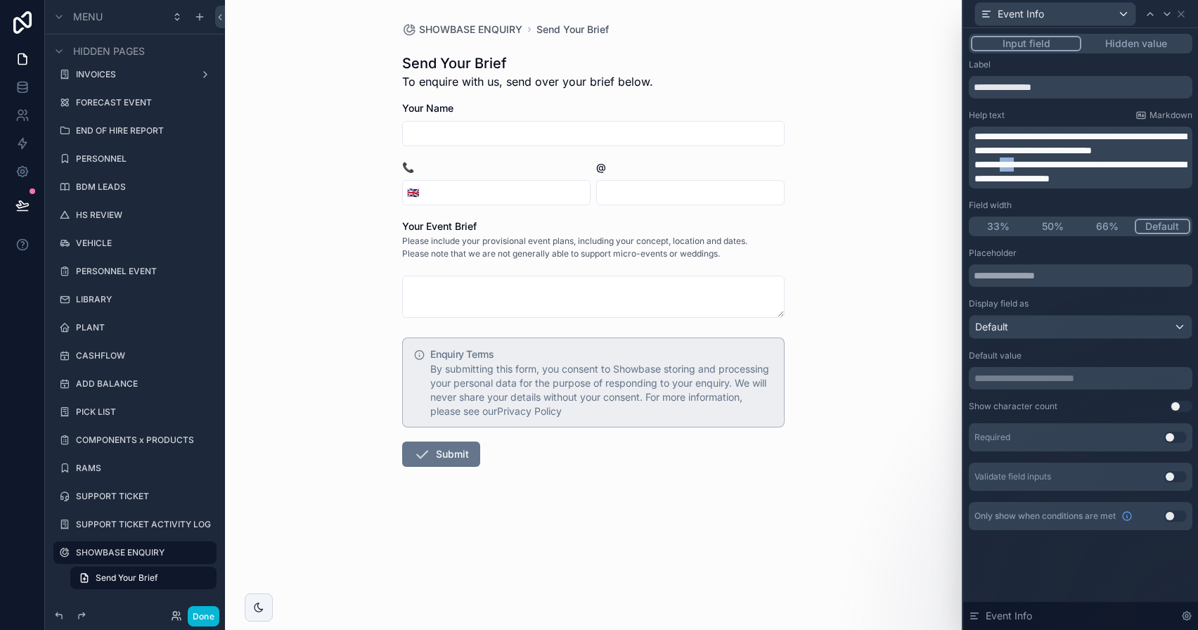
click at [1025, 165] on span "**********" at bounding box center [1080, 172] width 212 height 24
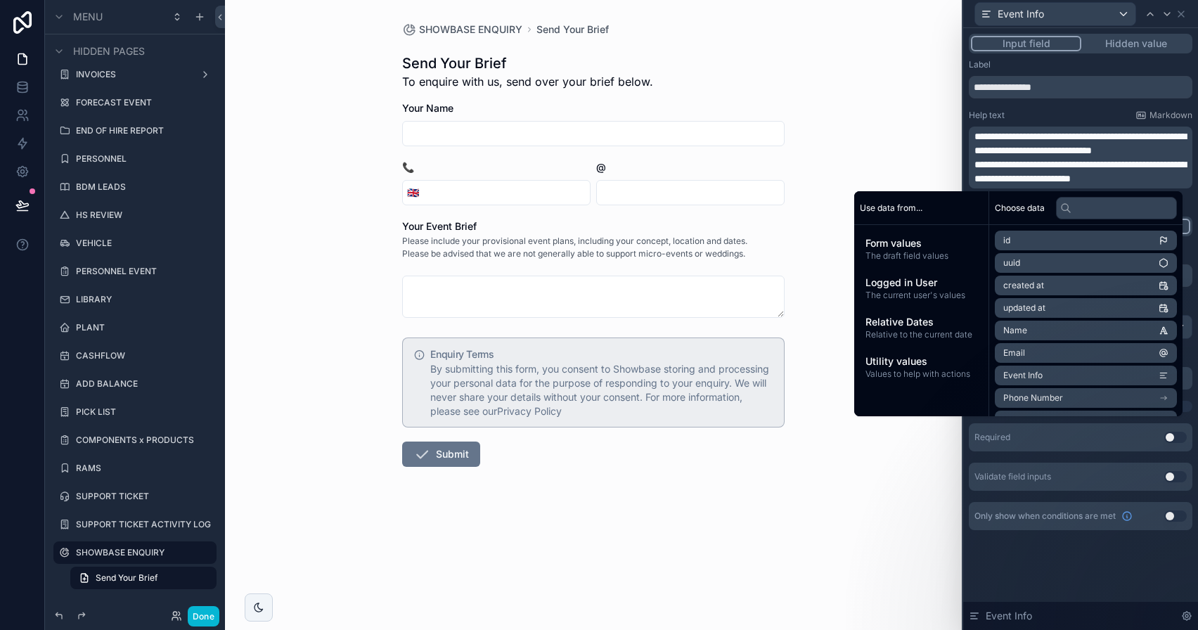
click at [990, 136] on span "**********" at bounding box center [1080, 143] width 212 height 24
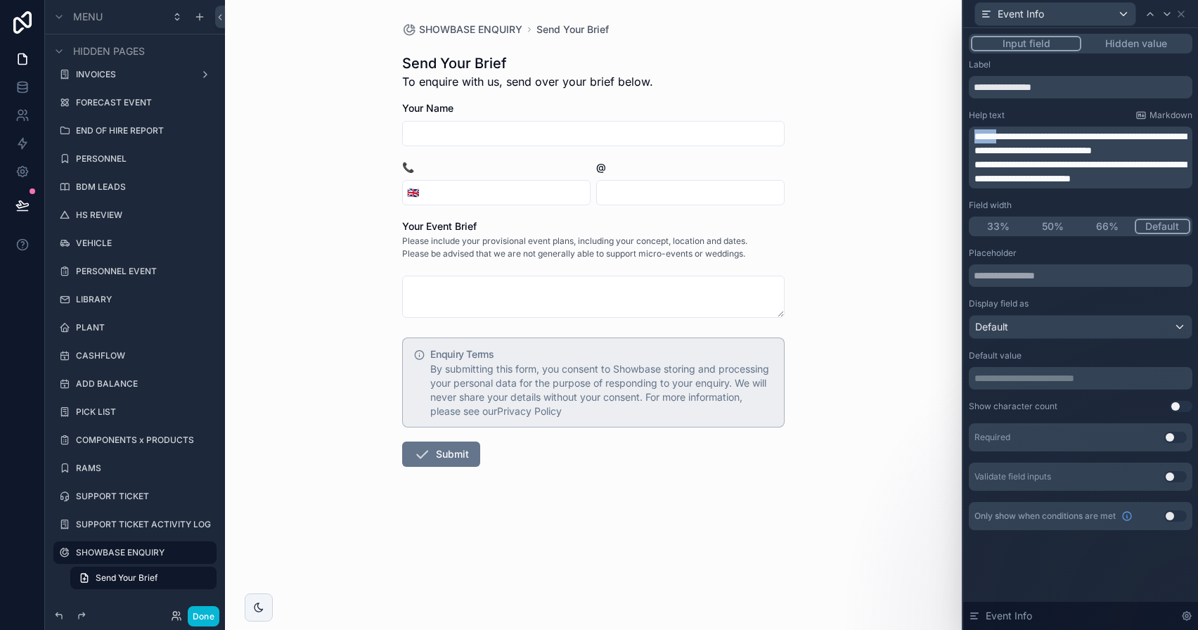
click at [990, 136] on span "**********" at bounding box center [1080, 143] width 212 height 24
click at [1016, 138] on span "**********" at bounding box center [1080, 143] width 212 height 24
click at [1151, 136] on p "**********" at bounding box center [1081, 143] width 215 height 28
click at [993, 146] on span "**********" at bounding box center [1080, 143] width 212 height 24
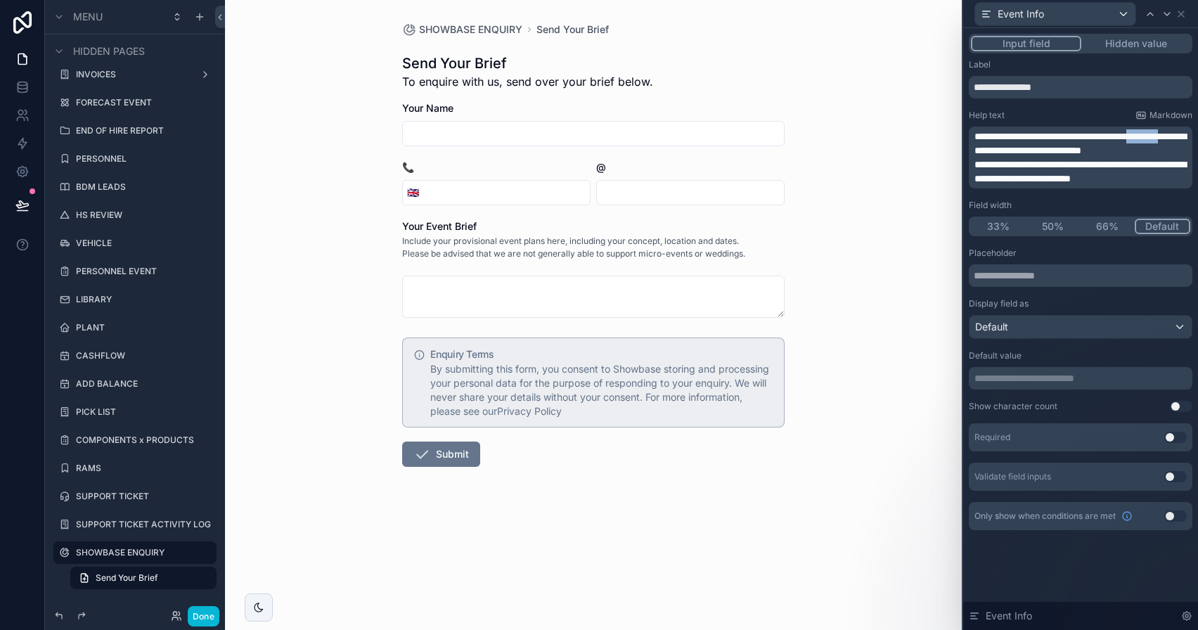
click at [993, 146] on span "**********" at bounding box center [1080, 143] width 212 height 24
click at [1009, 133] on span "**********" at bounding box center [1080, 143] width 212 height 24
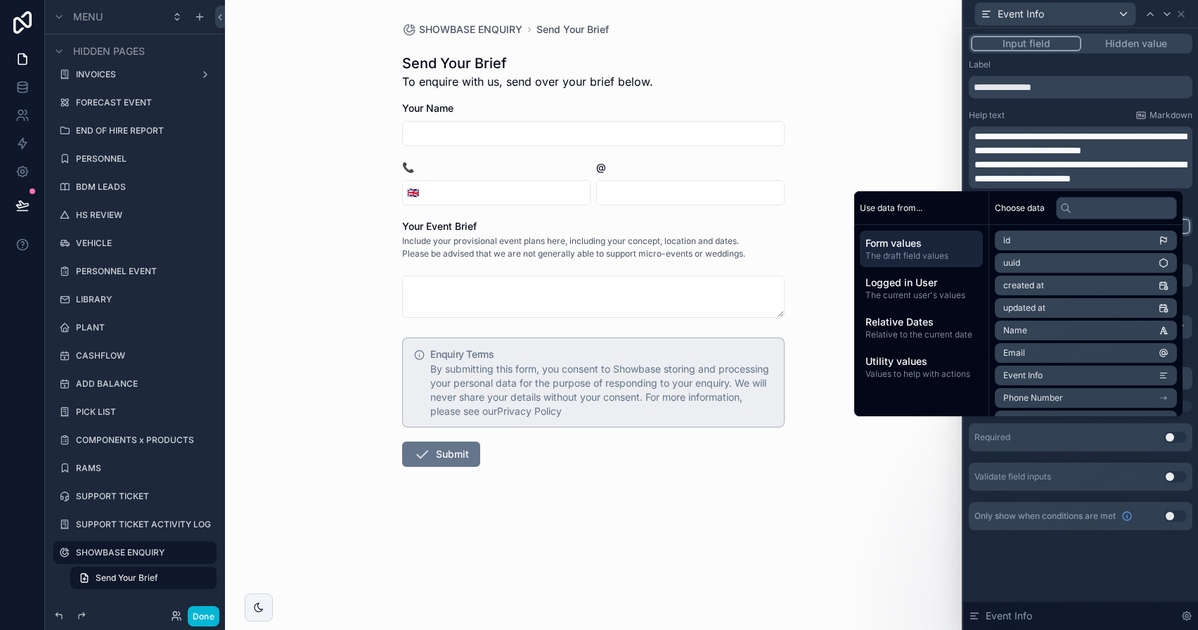
click at [1002, 133] on span "**********" at bounding box center [1080, 143] width 212 height 24
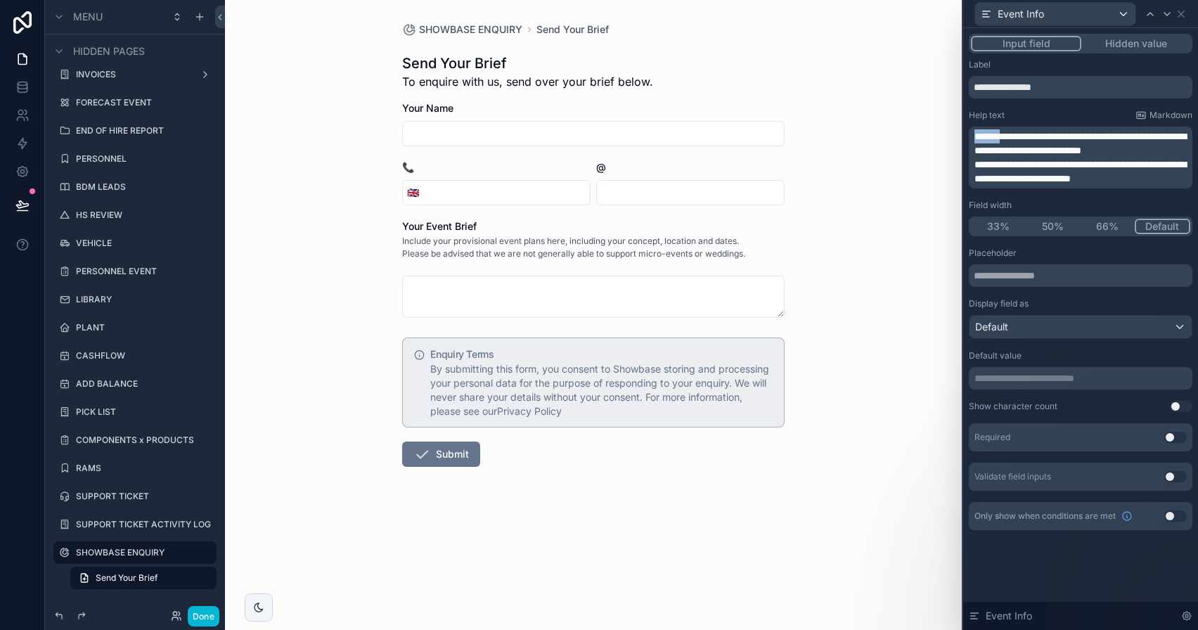
click at [1002, 133] on span "**********" at bounding box center [1080, 143] width 212 height 24
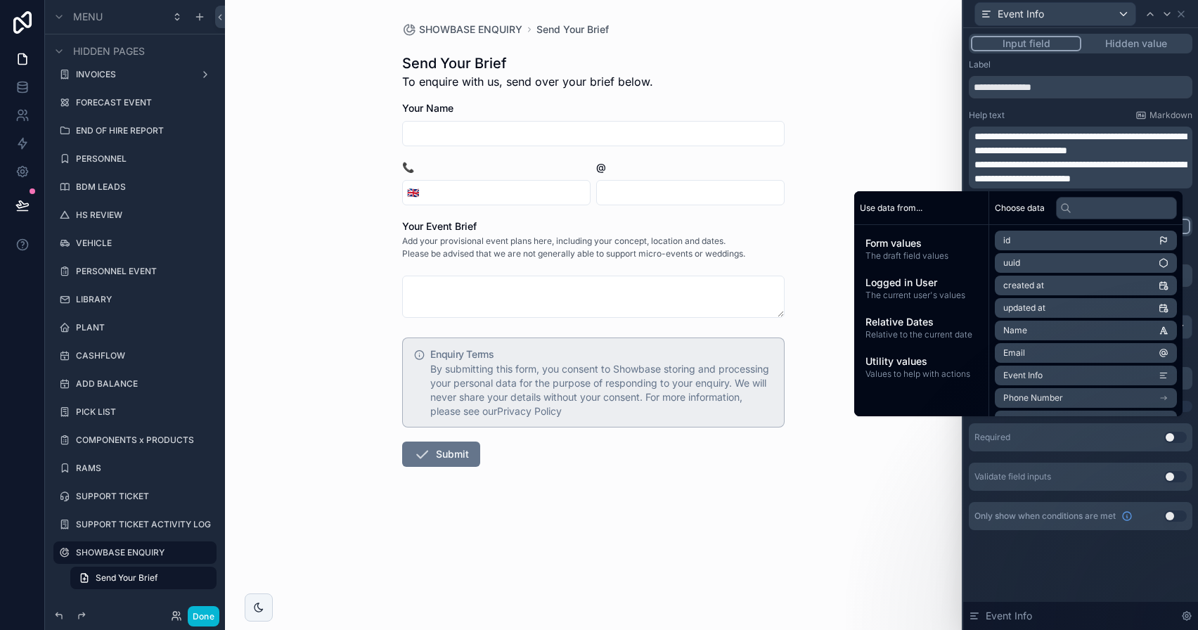
click at [983, 133] on span "**********" at bounding box center [1080, 143] width 212 height 24
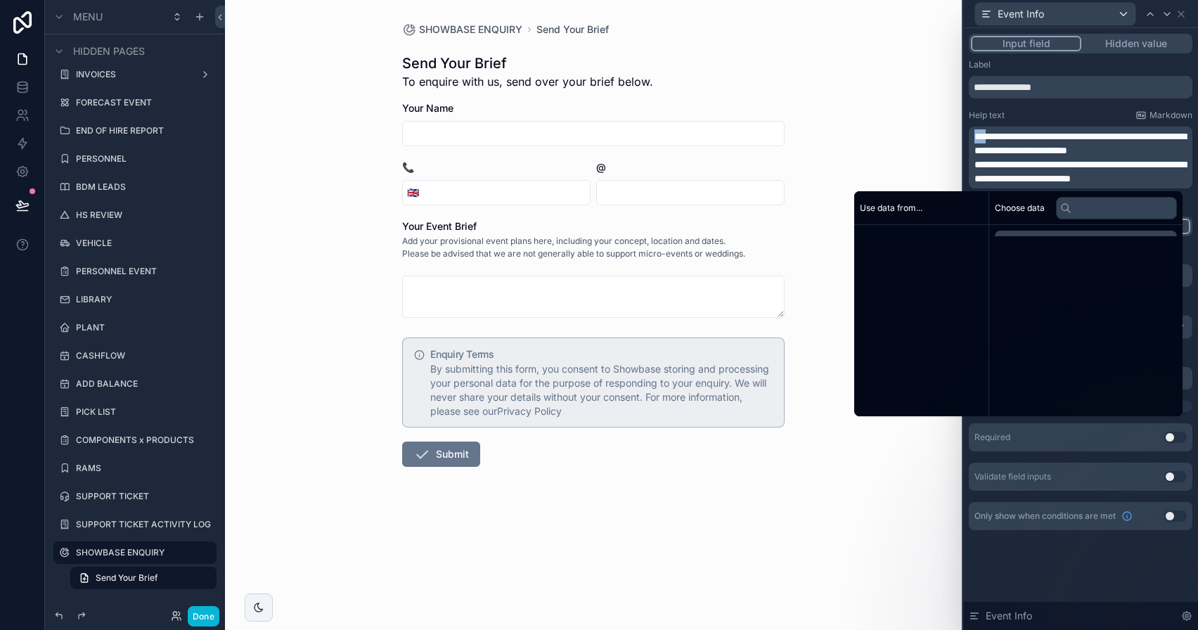
click at [983, 133] on span "**********" at bounding box center [1080, 143] width 212 height 24
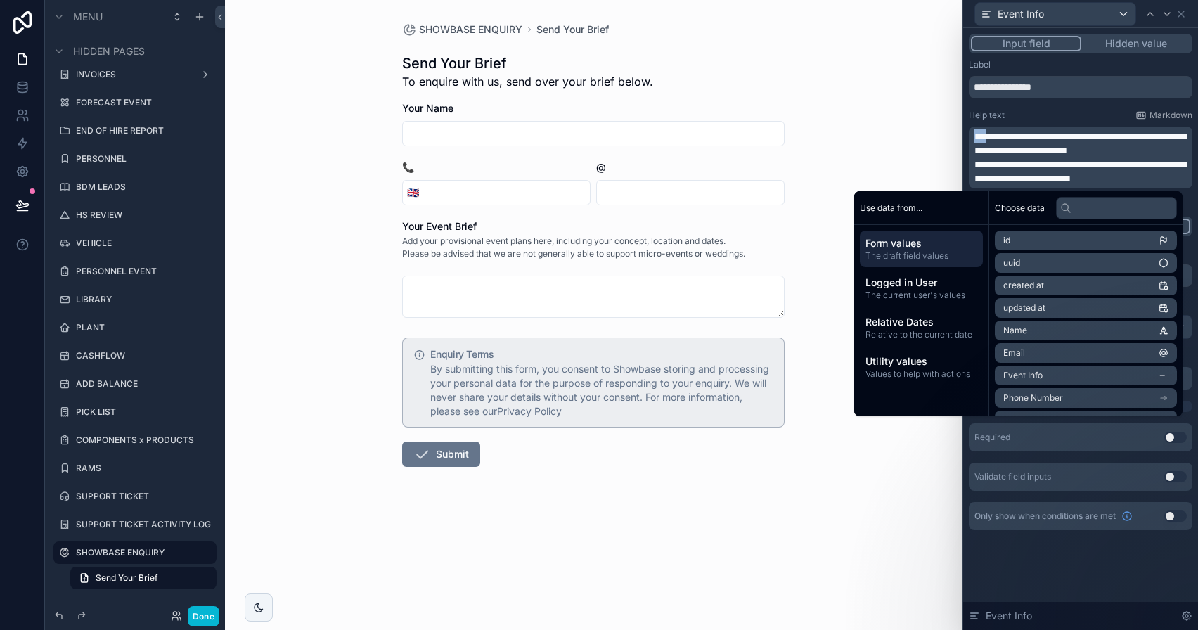
click at [987, 139] on span "**********" at bounding box center [1080, 143] width 212 height 24
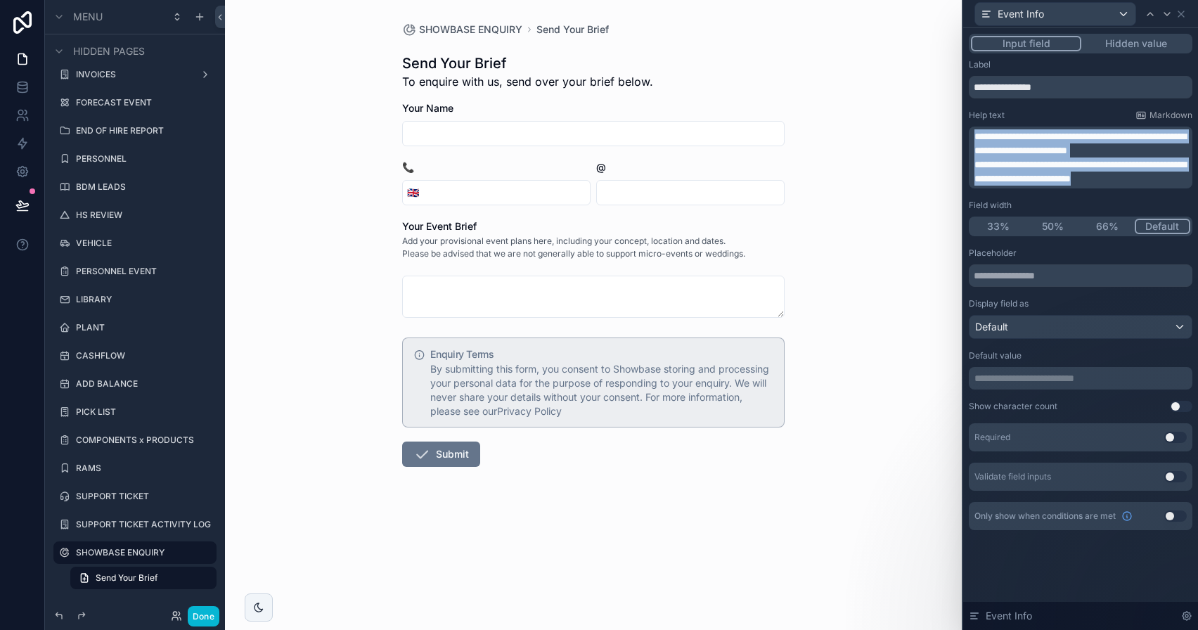
drag, startPoint x: 975, startPoint y: 134, endPoint x: 1195, endPoint y: 179, distance: 224.5
click at [1195, 179] on div "**********" at bounding box center [1080, 296] width 235 height 536
copy div "**********"
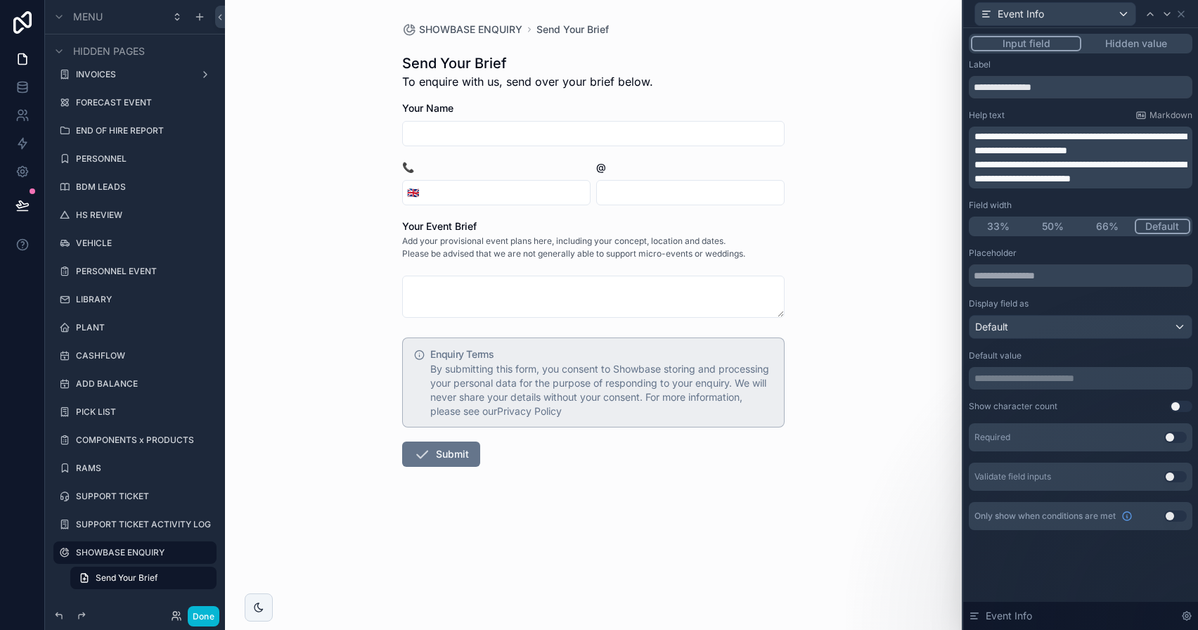
scroll to position [0, 0]
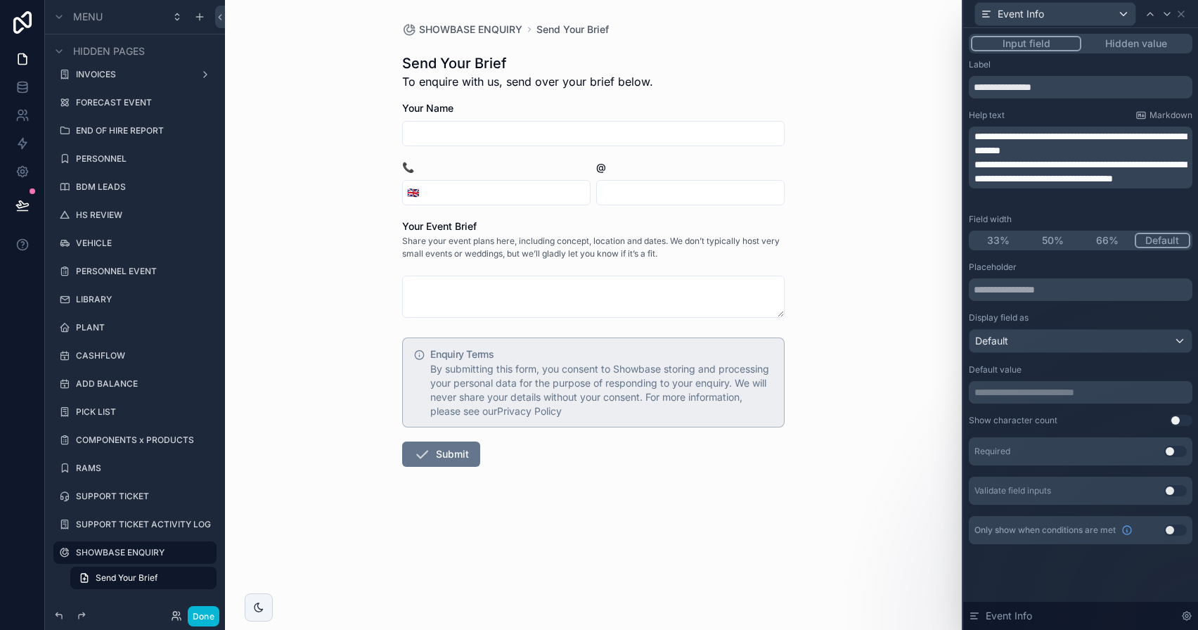
click at [1166, 138] on p "**********" at bounding box center [1081, 143] width 215 height 28
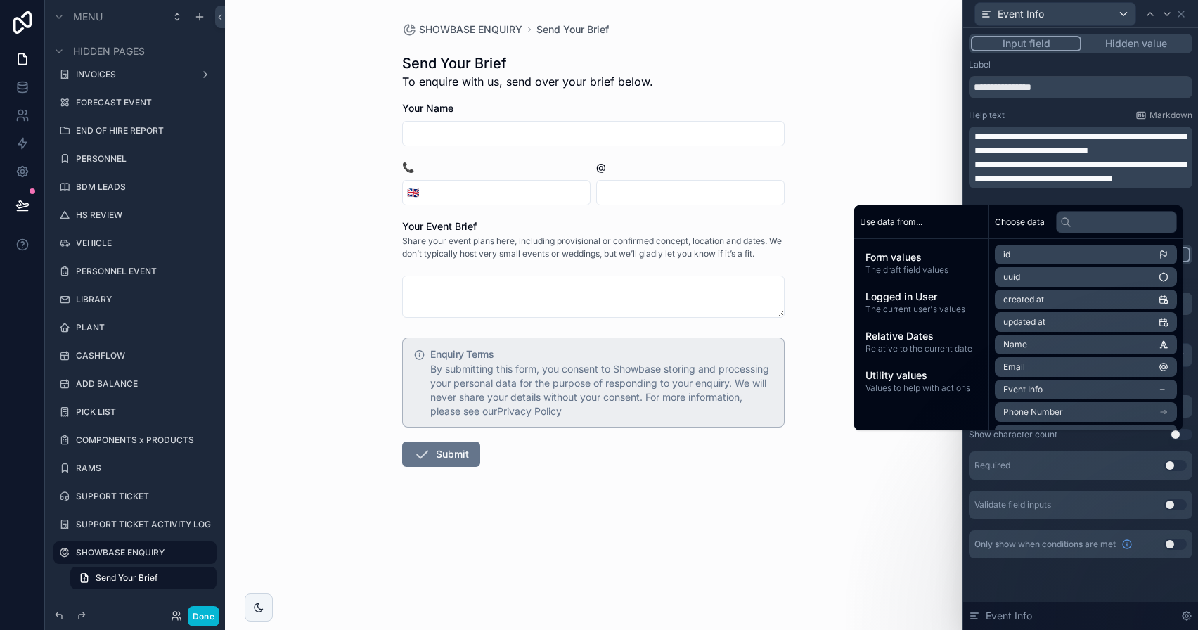
click at [1107, 157] on p "**********" at bounding box center [1081, 143] width 215 height 28
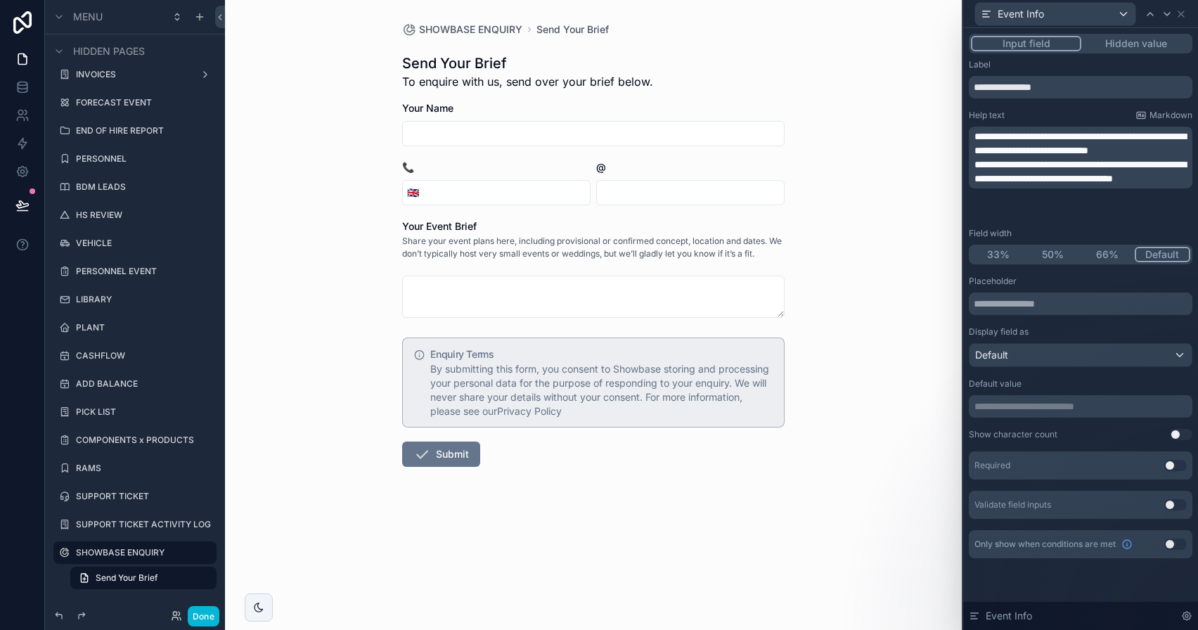
click at [979, 175] on span "**********" at bounding box center [1080, 172] width 212 height 24
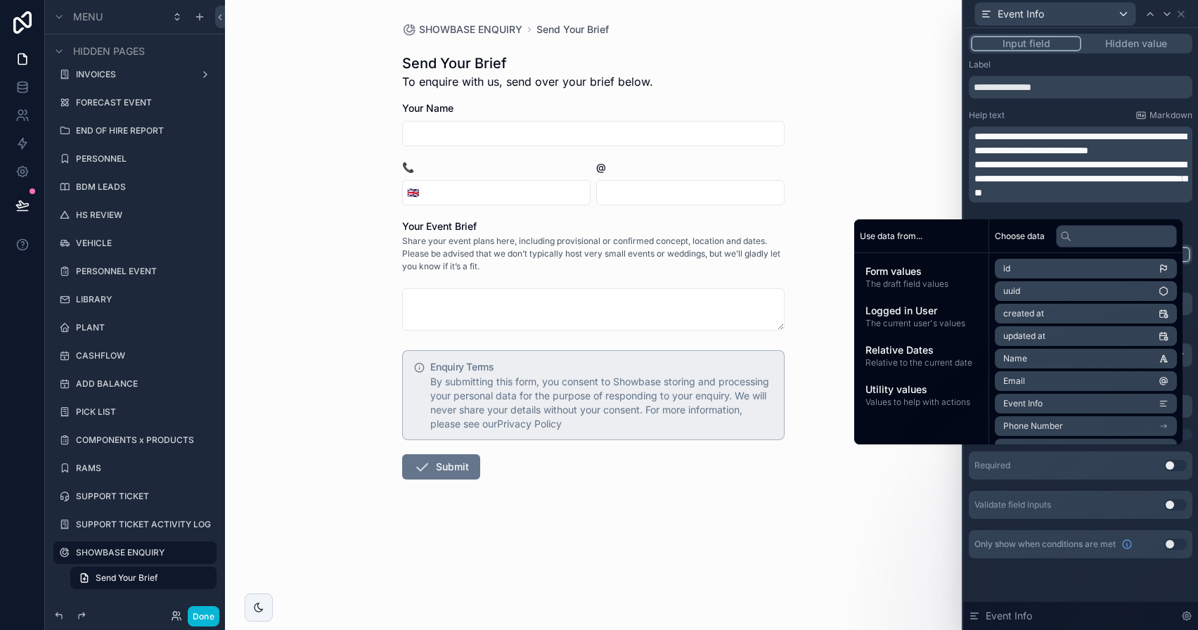
click at [1144, 175] on span "**********" at bounding box center [1080, 179] width 212 height 38
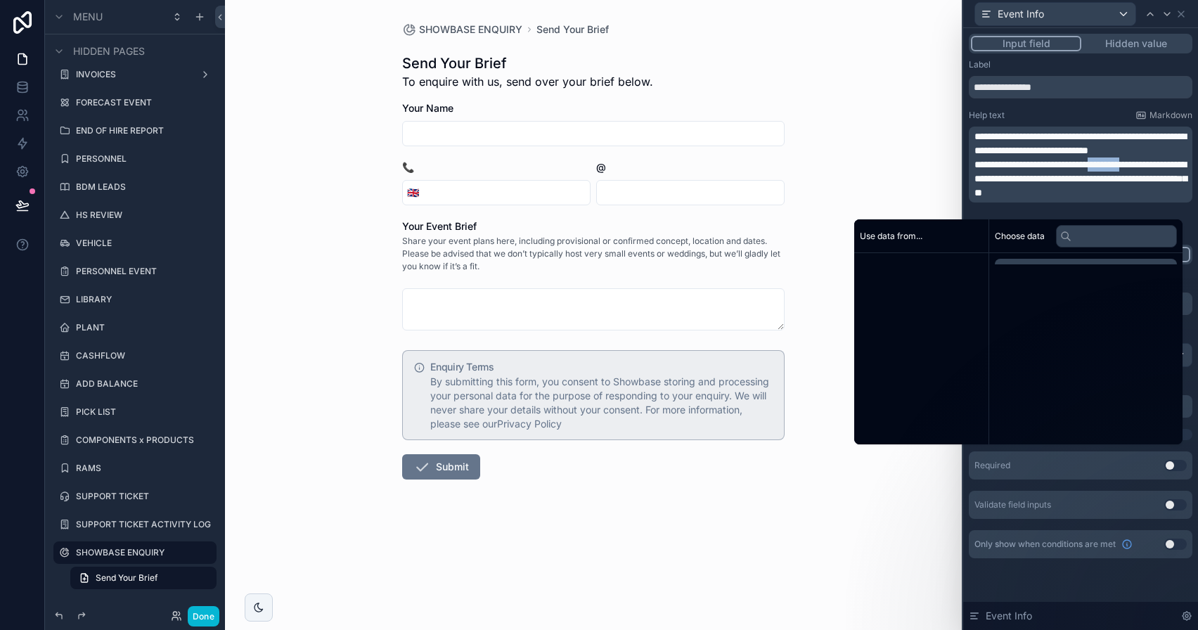
click at [1144, 175] on span "**********" at bounding box center [1080, 179] width 212 height 38
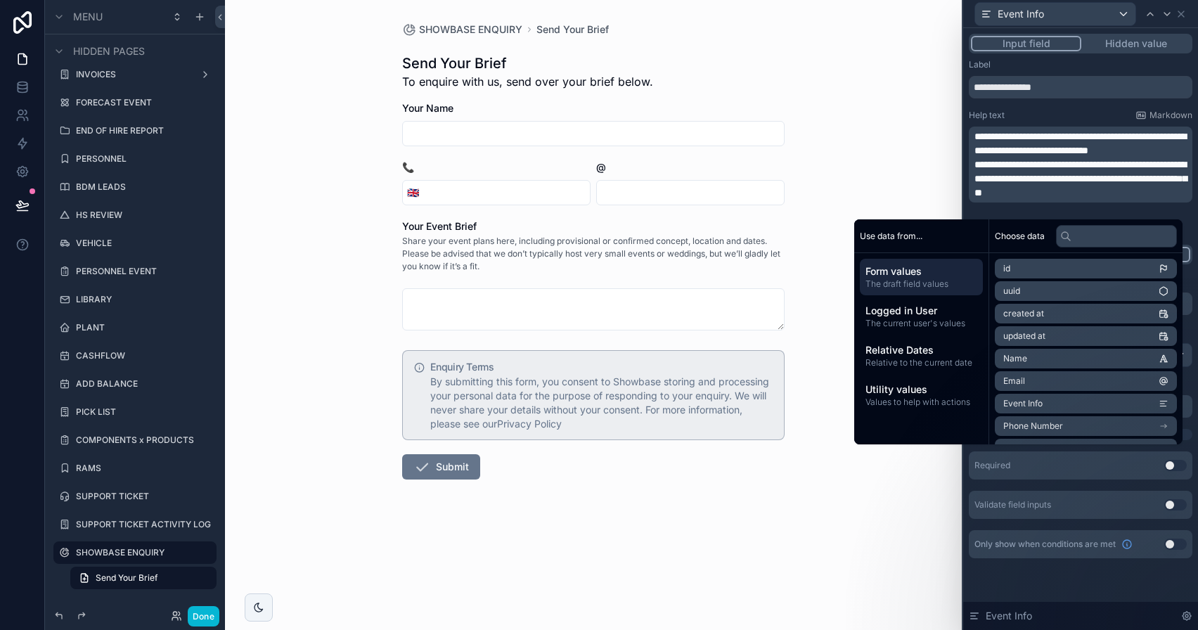
click at [1121, 193] on span "**********" at bounding box center [1080, 179] width 212 height 38
click at [1170, 181] on span "**********" at bounding box center [1080, 179] width 212 height 38
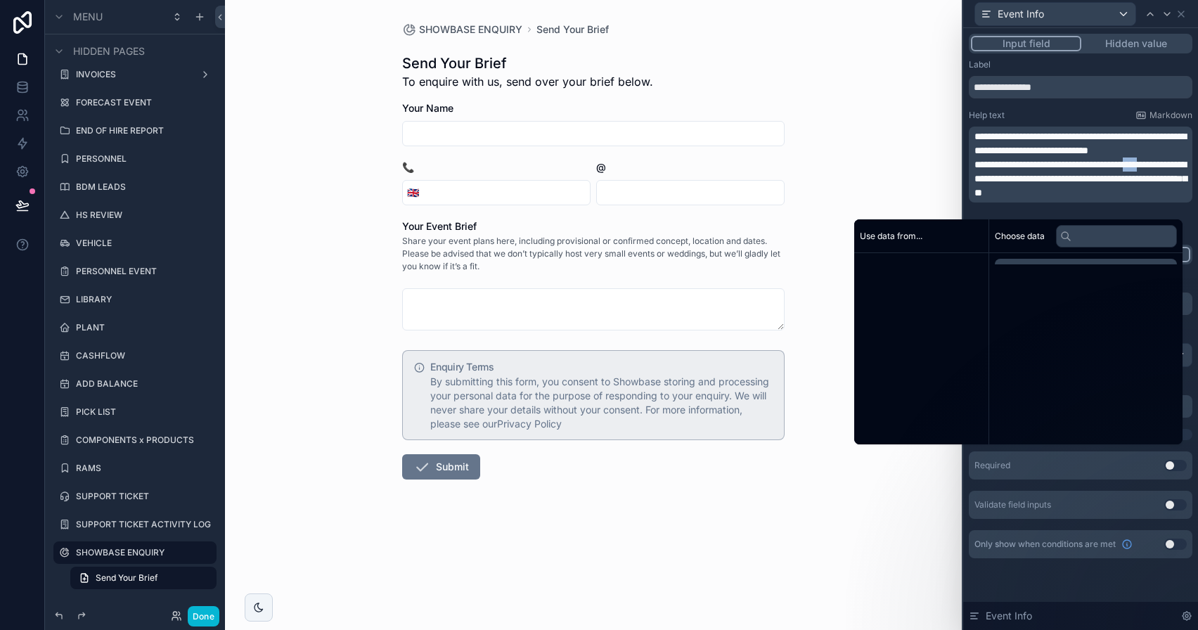
click at [1170, 181] on span "**********" at bounding box center [1080, 179] width 212 height 38
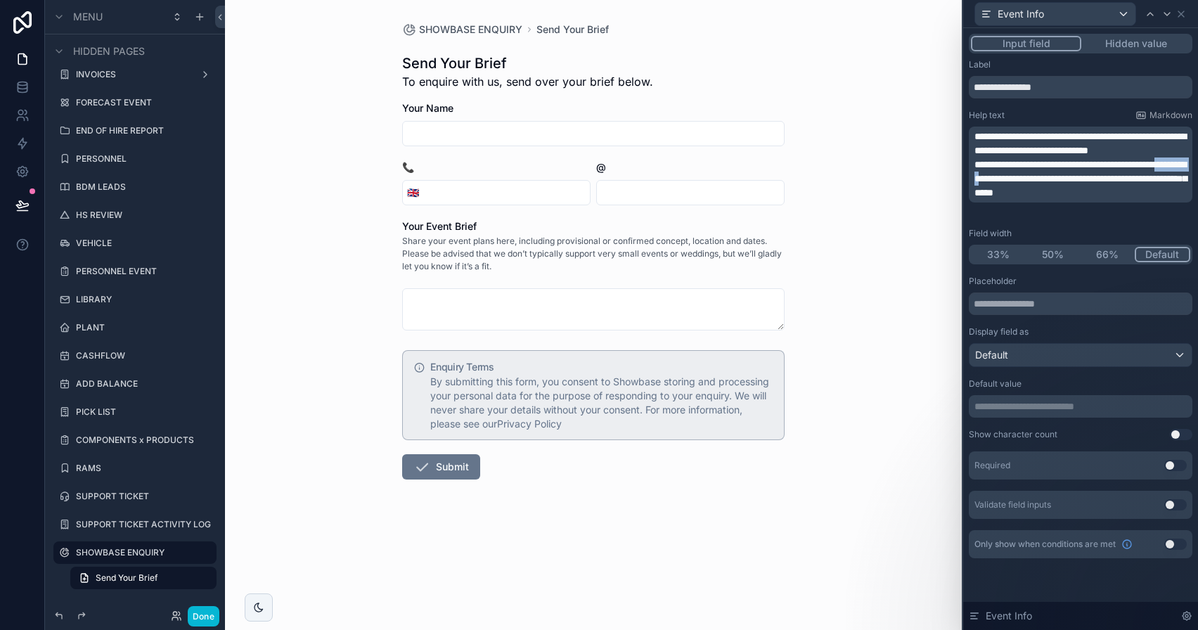
drag, startPoint x: 1065, startPoint y: 194, endPoint x: 1017, endPoint y: 195, distance: 48.5
click at [1017, 195] on span "**********" at bounding box center [1080, 179] width 212 height 38
click at [1117, 186] on p "**********" at bounding box center [1081, 171] width 215 height 28
drag, startPoint x: 1118, startPoint y: 207, endPoint x: 1186, endPoint y: 191, distance: 69.4
click at [1186, 186] on p "**********" at bounding box center [1081, 171] width 215 height 28
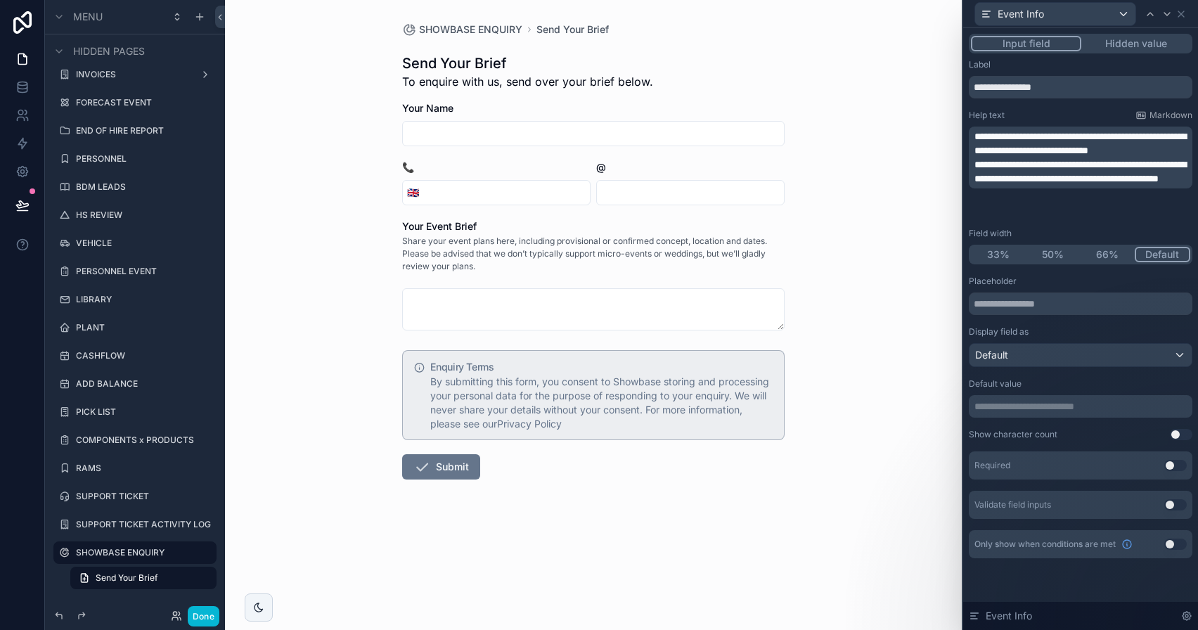
click at [1116, 186] on p "**********" at bounding box center [1081, 171] width 215 height 28
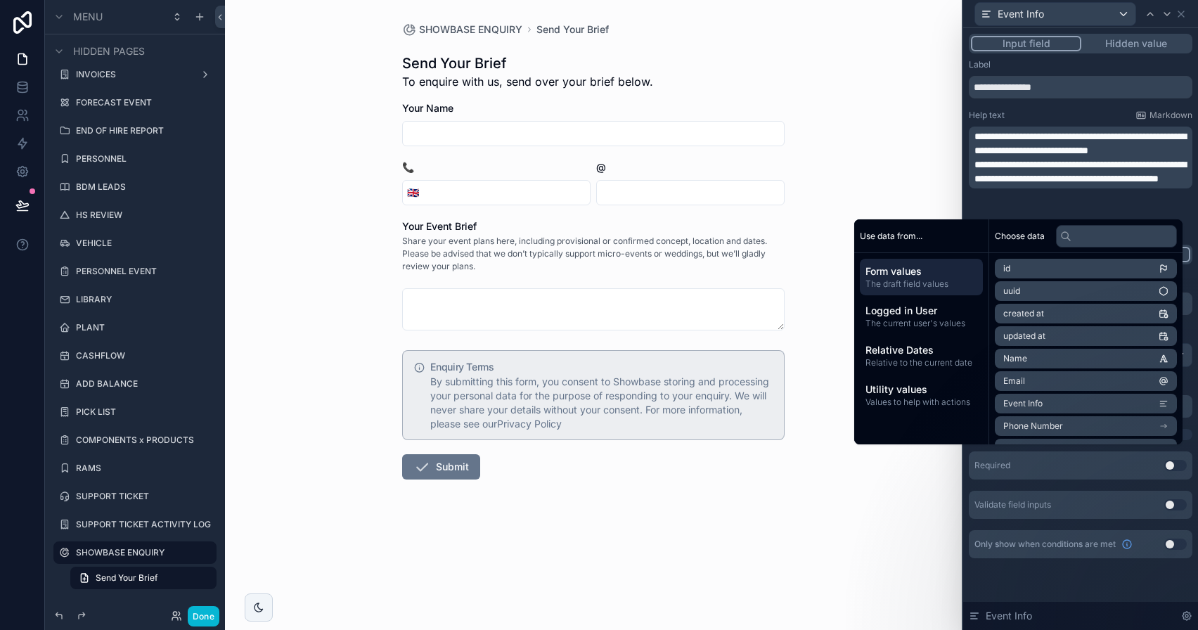
click at [1046, 133] on span "**********" at bounding box center [1080, 143] width 212 height 24
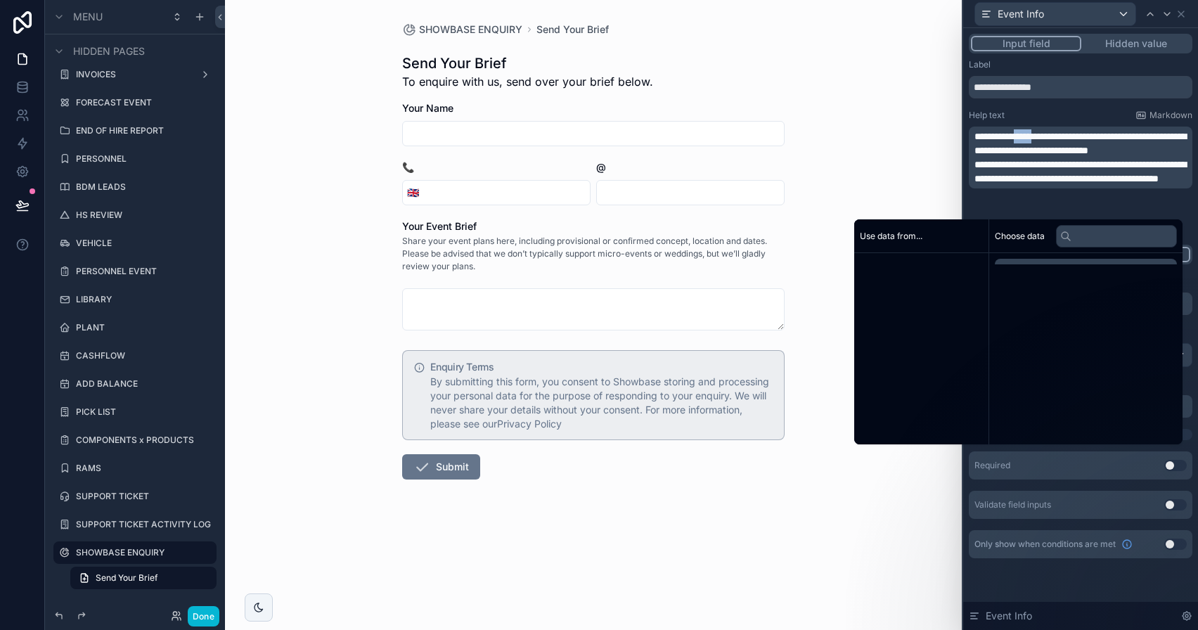
click at [1046, 133] on span "**********" at bounding box center [1080, 143] width 212 height 24
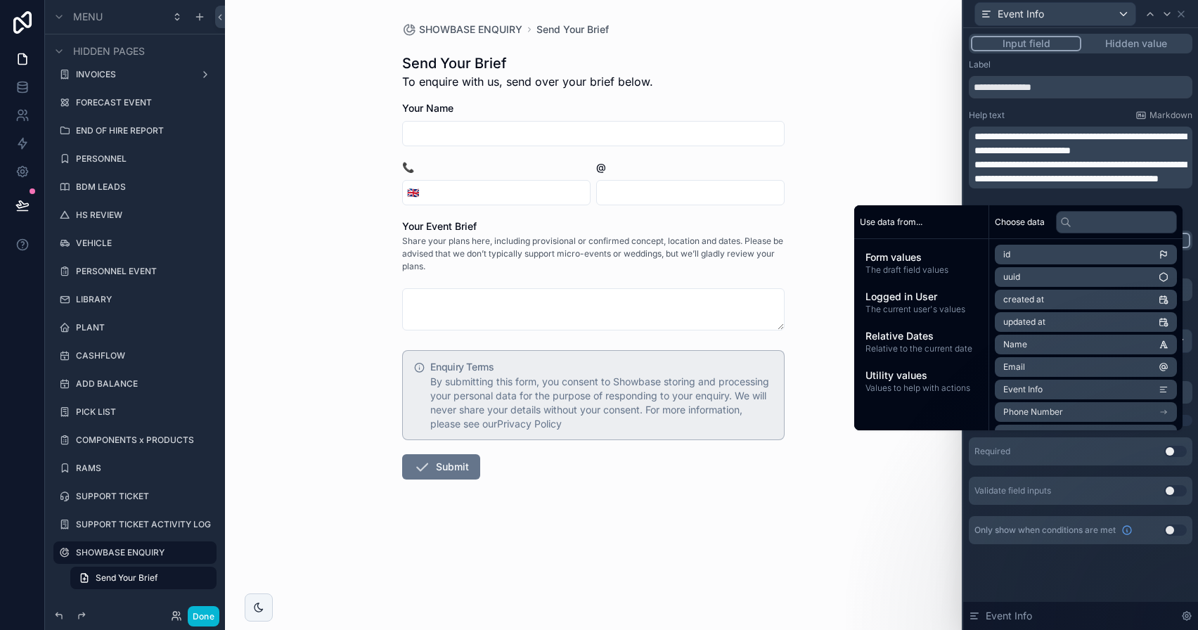
click at [1045, 136] on span "**********" at bounding box center [1080, 143] width 212 height 24
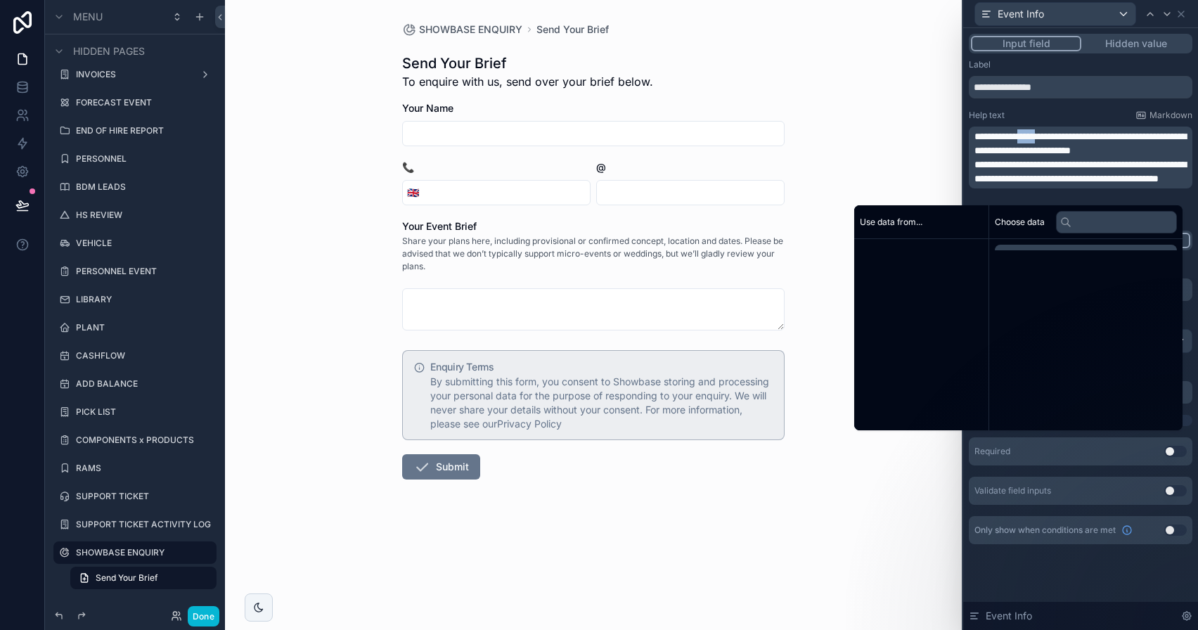
click at [1045, 136] on span "**********" at bounding box center [1080, 143] width 212 height 24
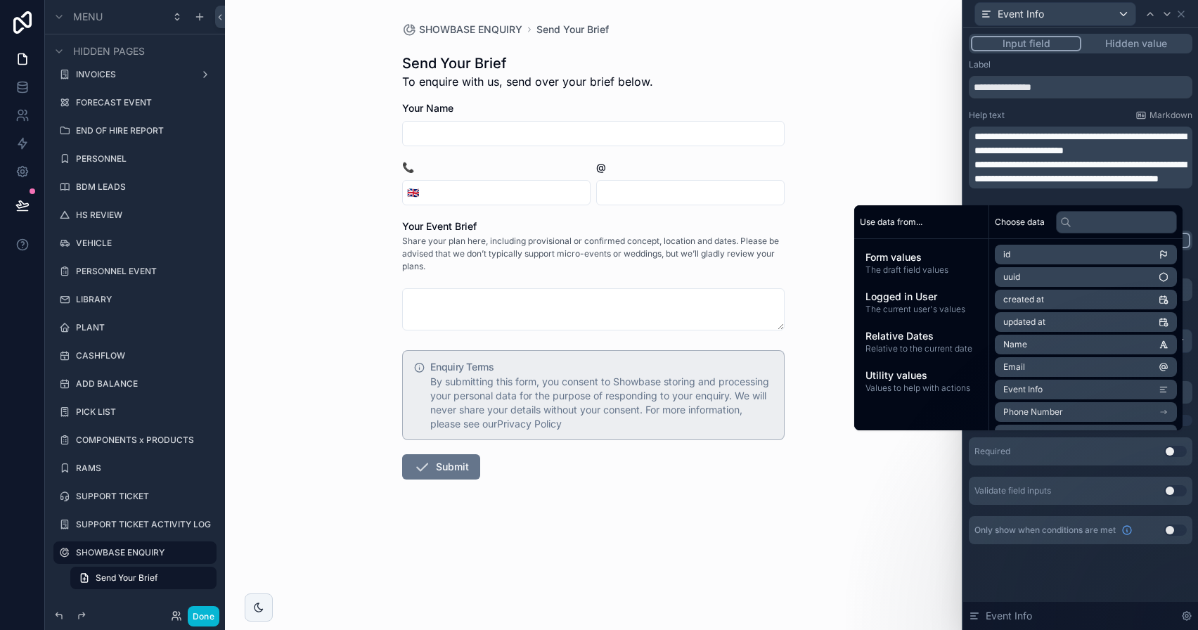
click at [1028, 142] on p "**********" at bounding box center [1081, 143] width 215 height 28
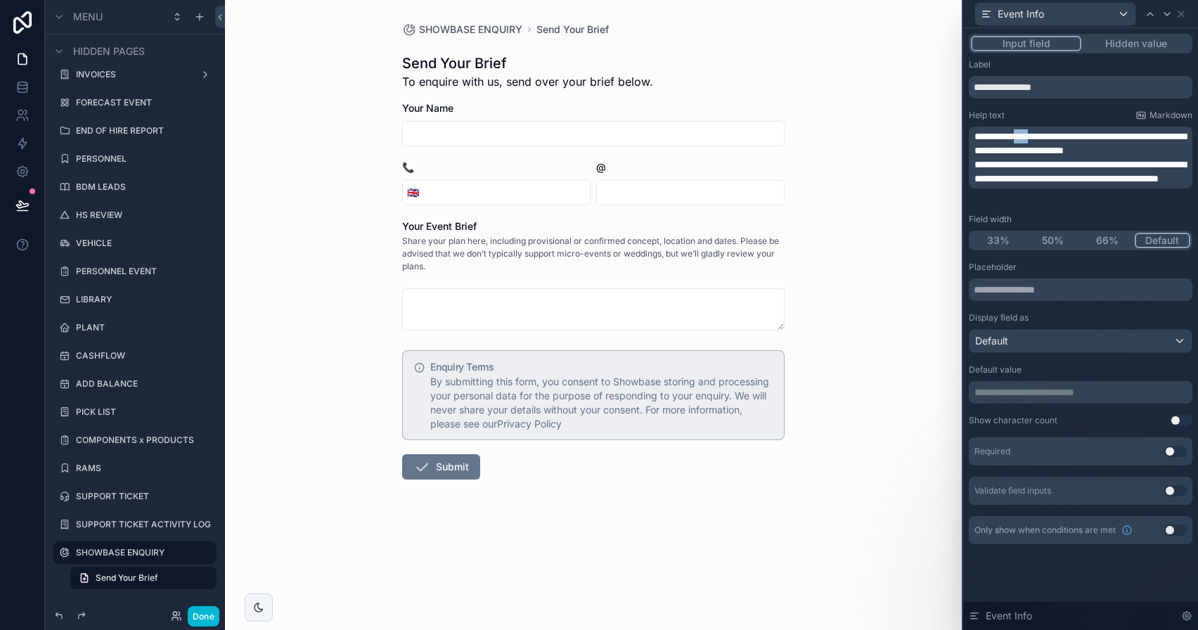
click at [1028, 142] on p "**********" at bounding box center [1081, 143] width 215 height 28
click at [1040, 136] on span "**********" at bounding box center [1080, 143] width 212 height 24
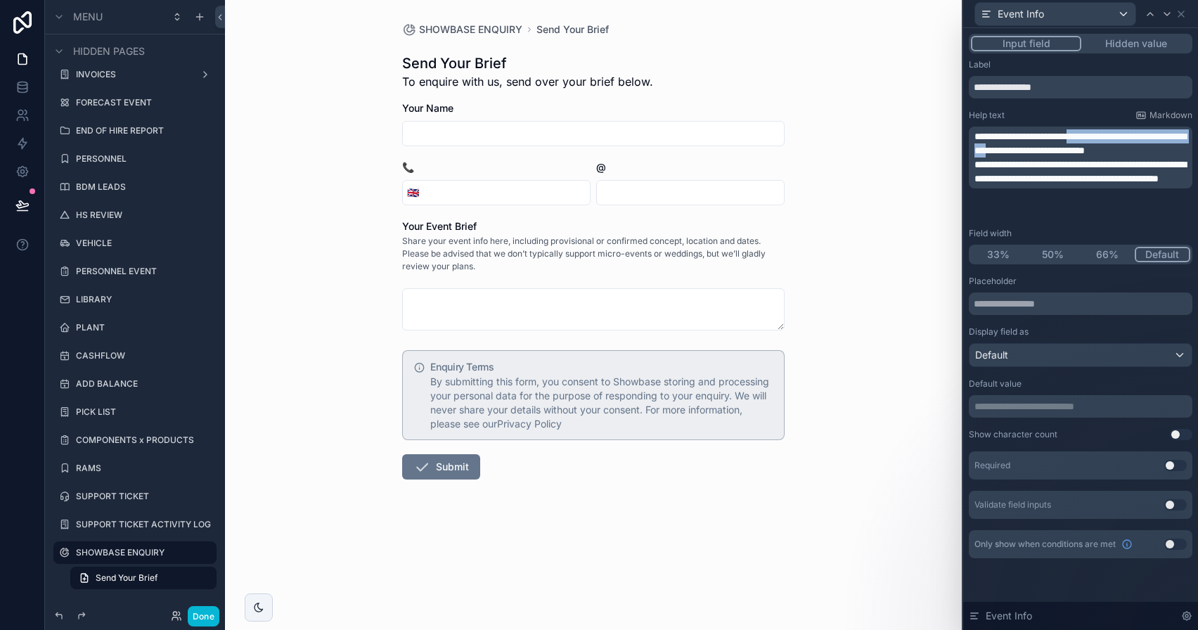
drag, startPoint x: 1090, startPoint y: 151, endPoint x: 1095, endPoint y: 136, distance: 15.6
click at [1095, 136] on span "**********" at bounding box center [1080, 143] width 212 height 24
click at [1096, 141] on span "**********" at bounding box center [1080, 143] width 212 height 24
drag, startPoint x: 1090, startPoint y: 148, endPoint x: 984, endPoint y: 148, distance: 105.5
click at [984, 148] on span "**********" at bounding box center [1080, 143] width 212 height 24
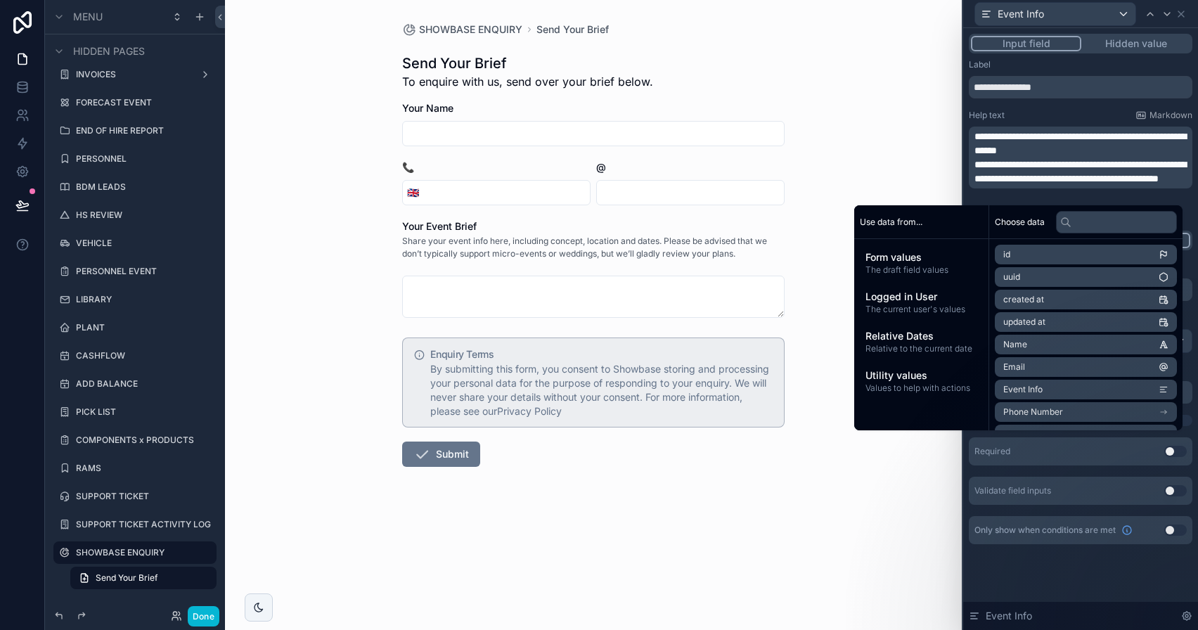
click at [1058, 155] on span "**********" at bounding box center [1080, 143] width 212 height 24
click at [1082, 155] on p "**********" at bounding box center [1081, 143] width 215 height 28
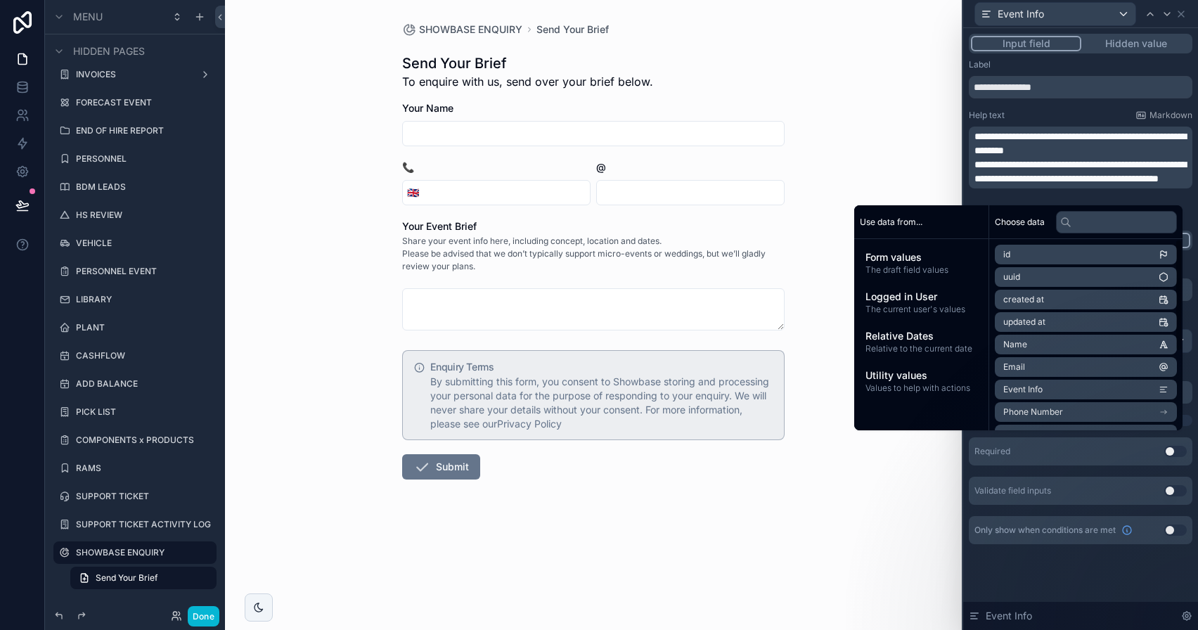
click at [1089, 183] on span "**********" at bounding box center [1080, 172] width 212 height 24
click at [590, 534] on form "Your Name 📞 🇬🇧 @ Your Event Brief Share your event info here, including concept…" at bounding box center [593, 335] width 382 height 468
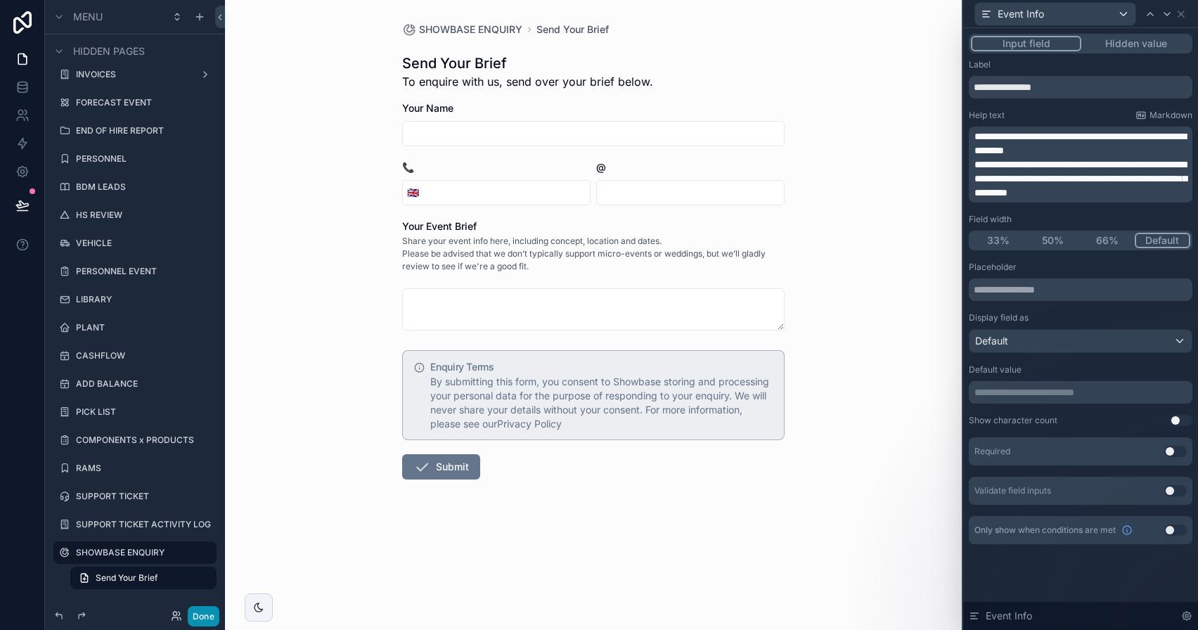
click at [212, 606] on button "Done" at bounding box center [204, 616] width 32 height 20
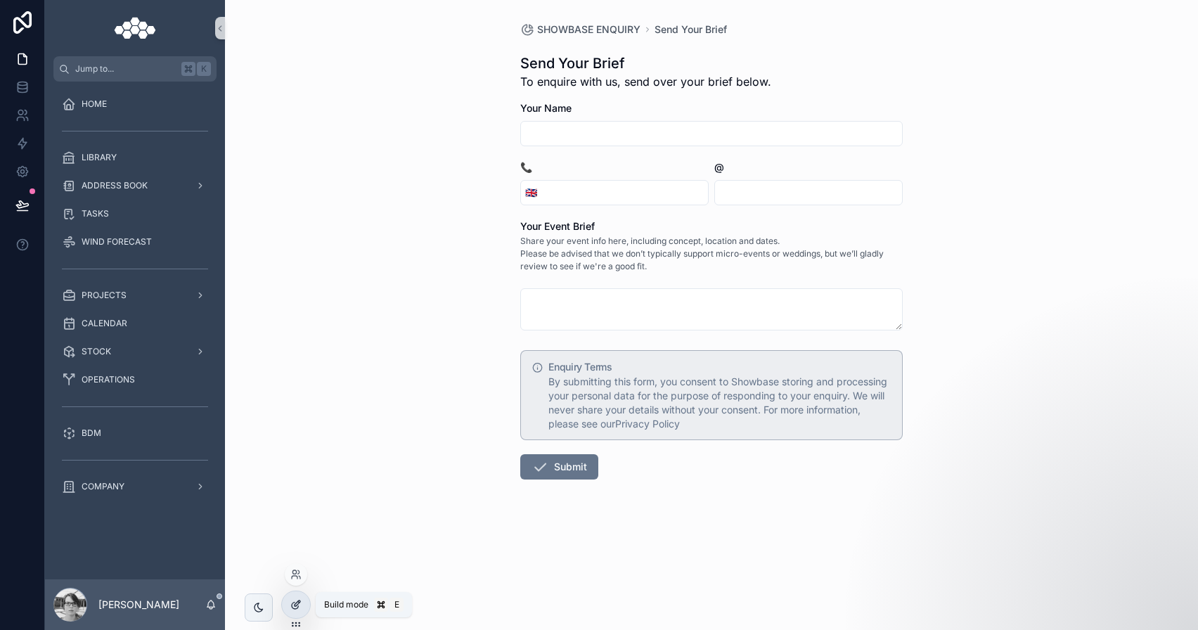
click at [297, 610] on icon at bounding box center [295, 604] width 11 height 11
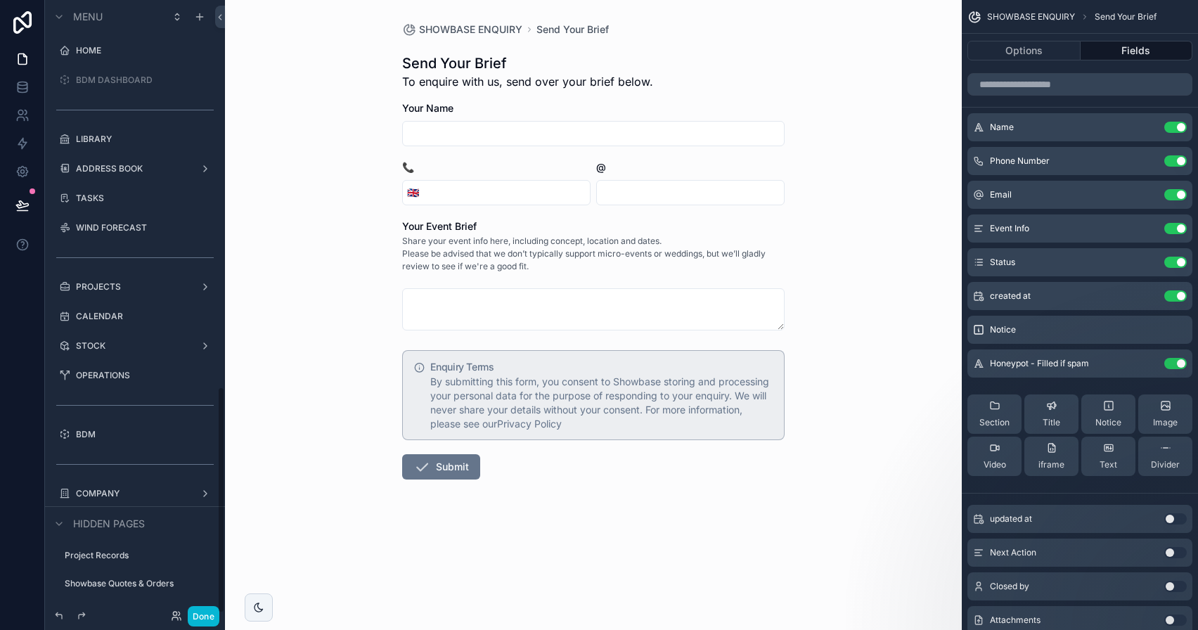
scroll to position [1043, 0]
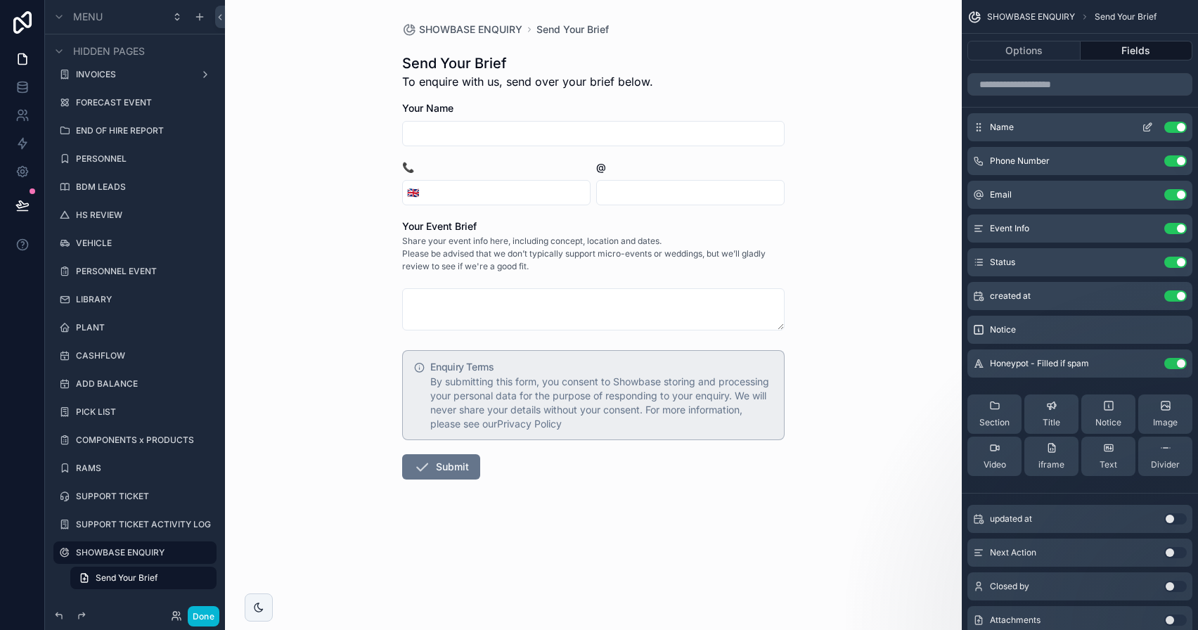
click at [1147, 130] on icon "scrollable content" at bounding box center [1147, 127] width 11 height 11
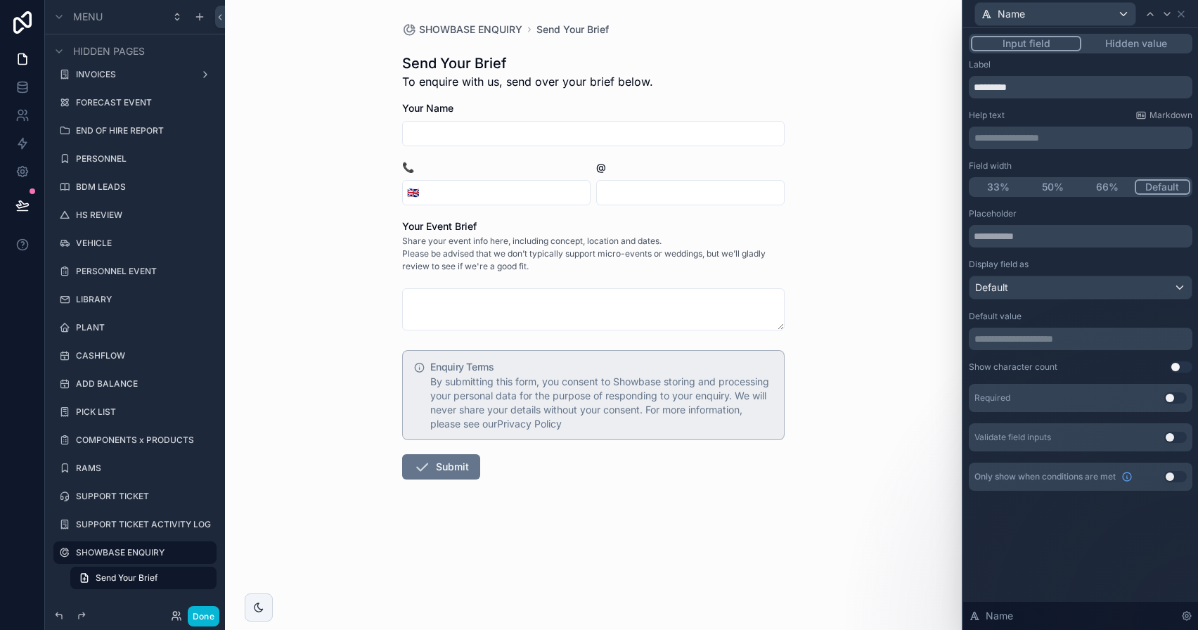
click at [1187, 15] on div "Name" at bounding box center [1081, 13] width 224 height 27
click at [1182, 13] on icon at bounding box center [1181, 14] width 6 height 6
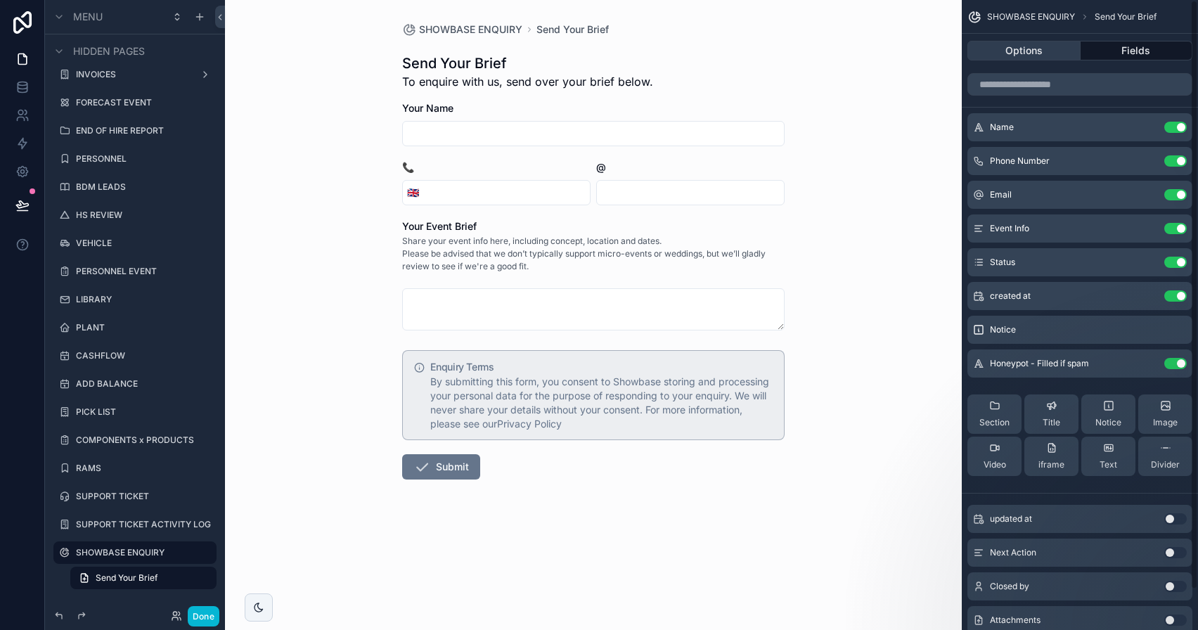
click at [1038, 48] on button "Options" at bounding box center [1023, 51] width 113 height 20
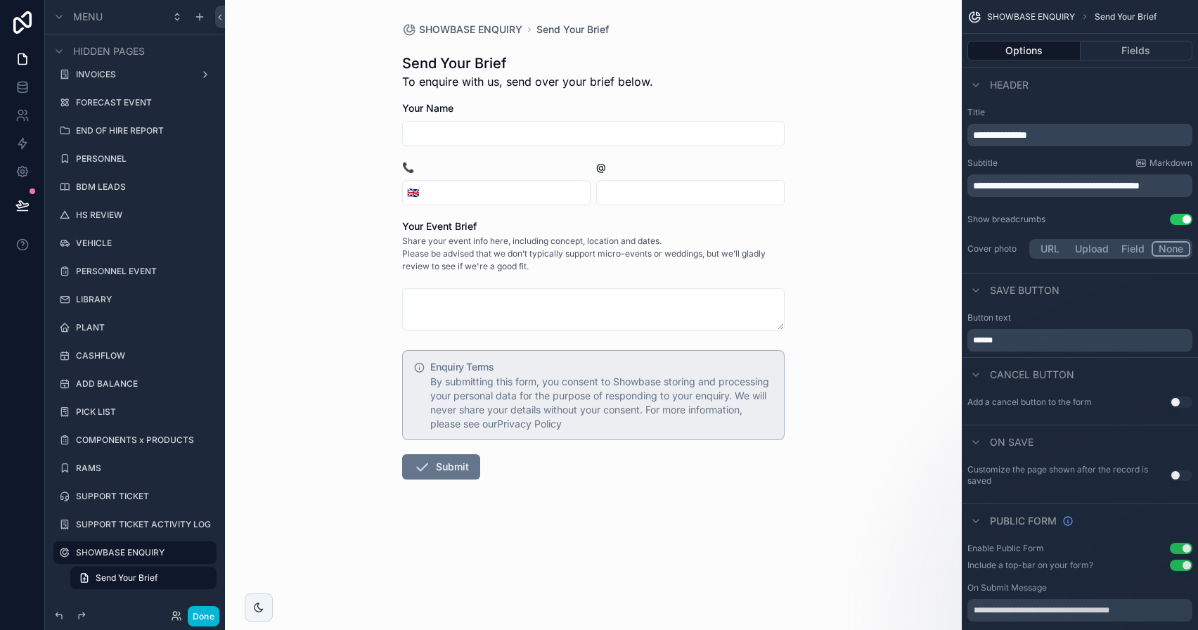
click at [1024, 193] on p "**********" at bounding box center [1081, 186] width 217 height 14
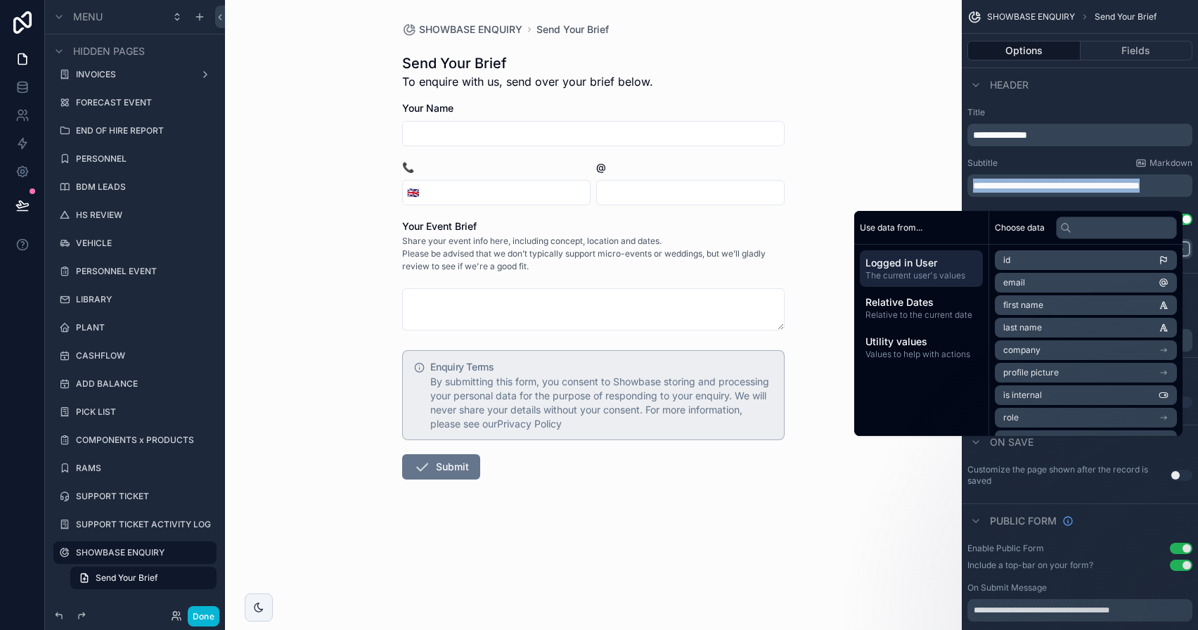
click at [1025, 193] on p "**********" at bounding box center [1081, 186] width 217 height 14
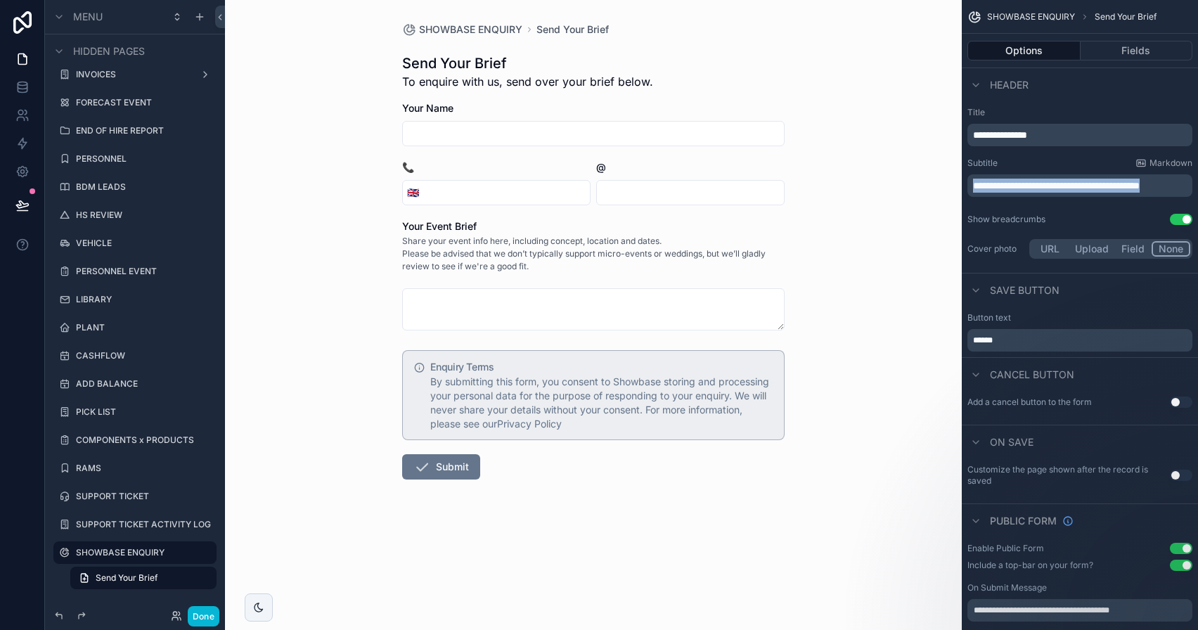
drag, startPoint x: 1045, startPoint y: 200, endPoint x: 903, endPoint y: 153, distance: 149.6
click at [903, 153] on div "Jump to... K HOME BDM DASHBOARD LIBRARY ADDRESS BOOK TASKS WIND FORECAST PROJEC…" at bounding box center [711, 315] width 973 height 630
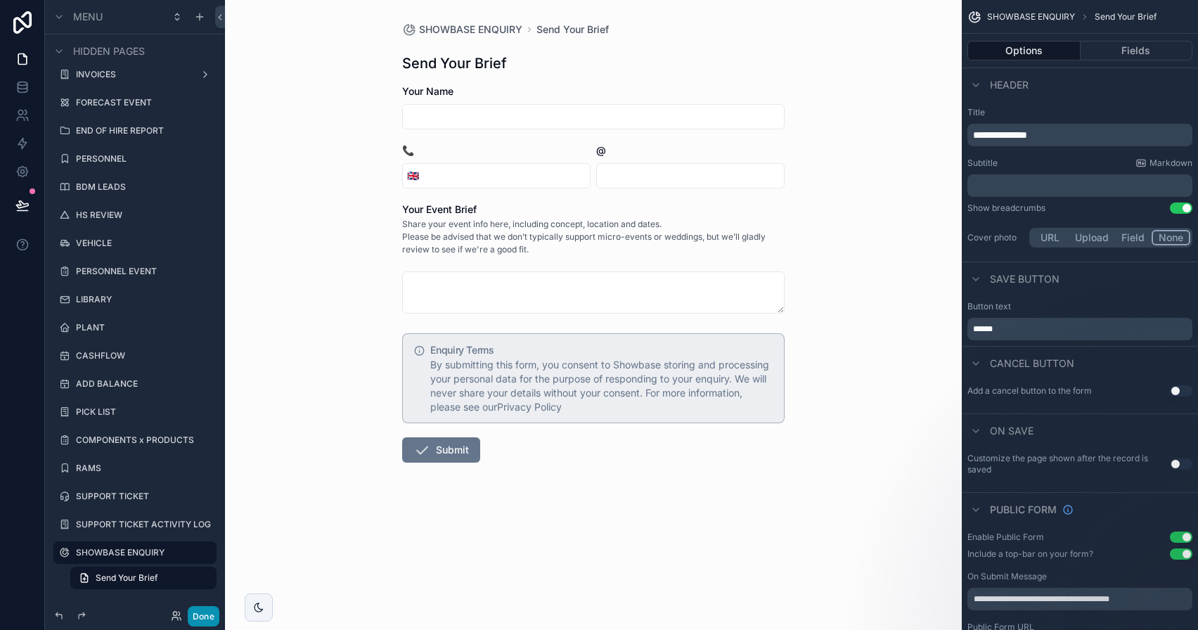
click at [210, 614] on button "Done" at bounding box center [204, 616] width 32 height 20
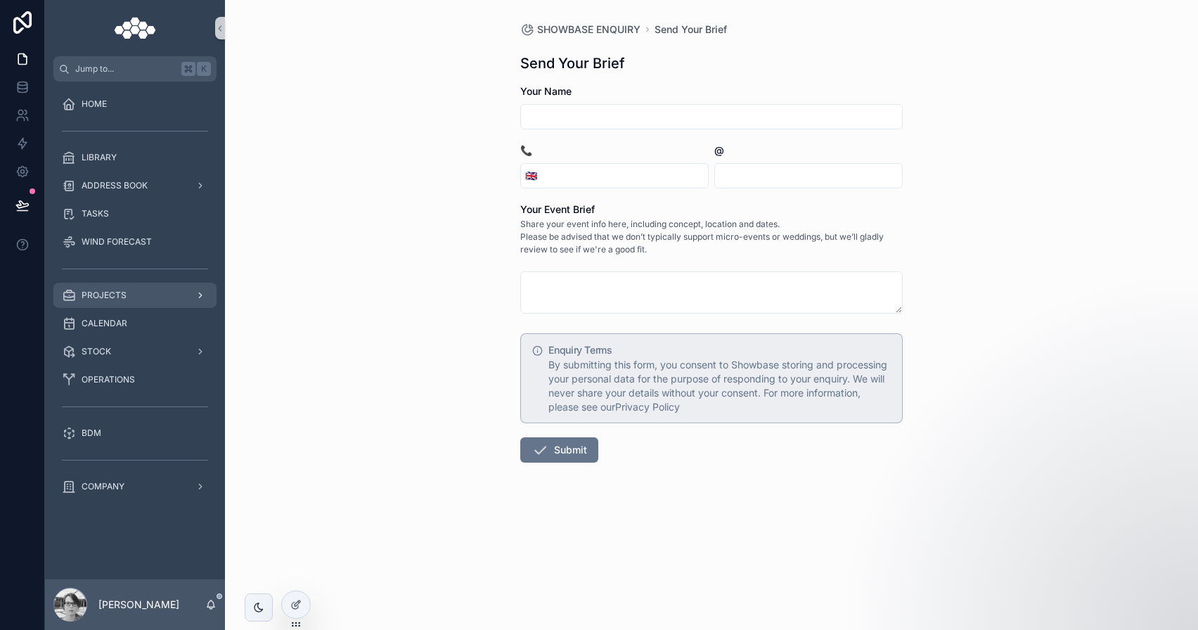
click at [151, 286] on div "PROJECTS" at bounding box center [135, 295] width 146 height 22
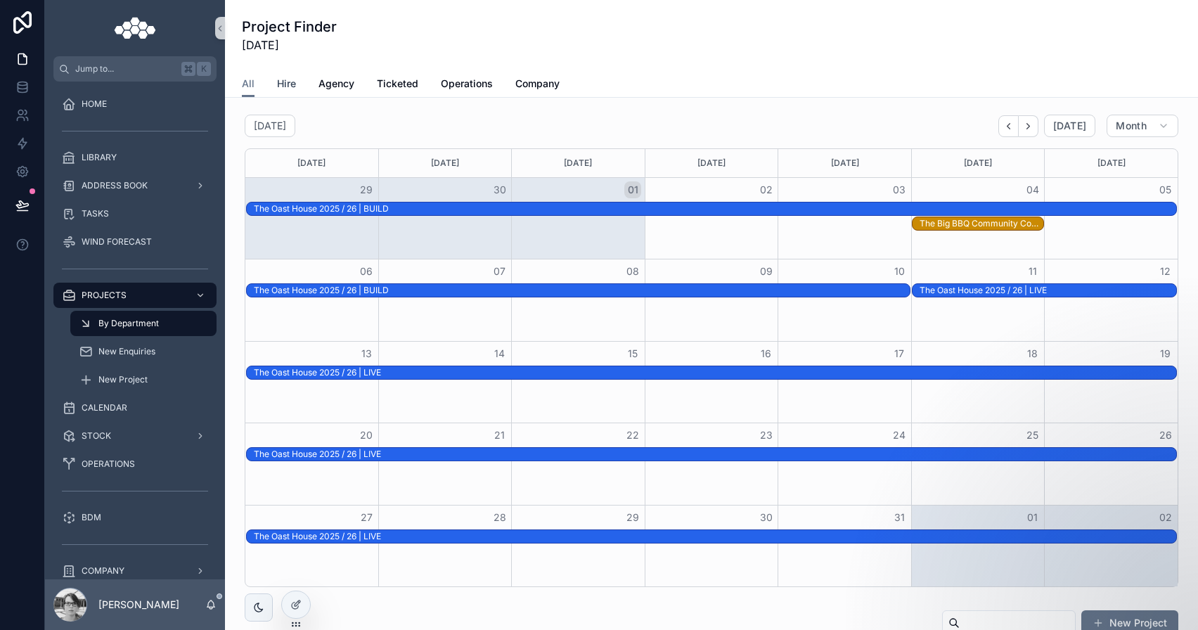
click at [287, 80] on span "Hire" at bounding box center [286, 84] width 19 height 14
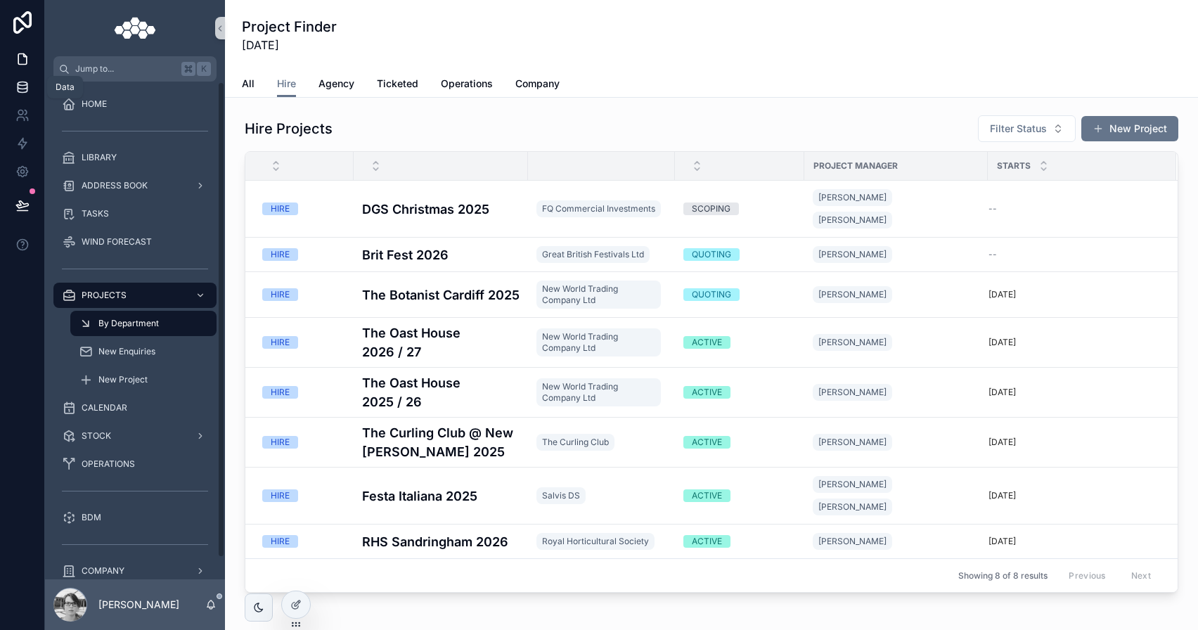
click at [30, 89] on link at bounding box center [22, 87] width 44 height 28
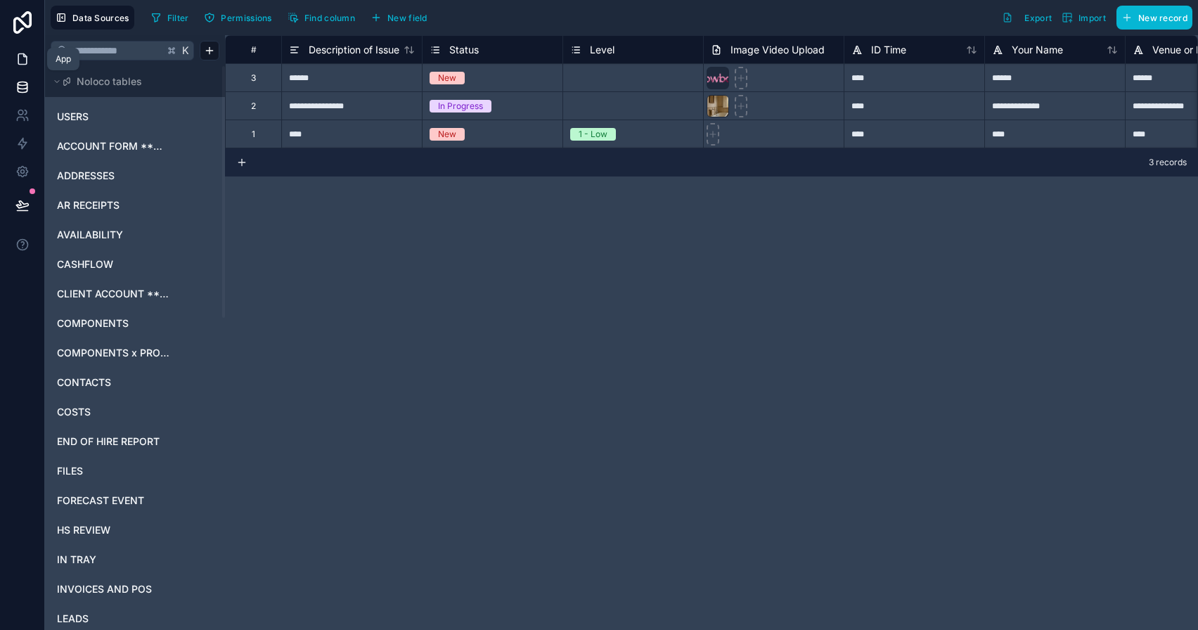
click at [26, 49] on link at bounding box center [22, 59] width 44 height 28
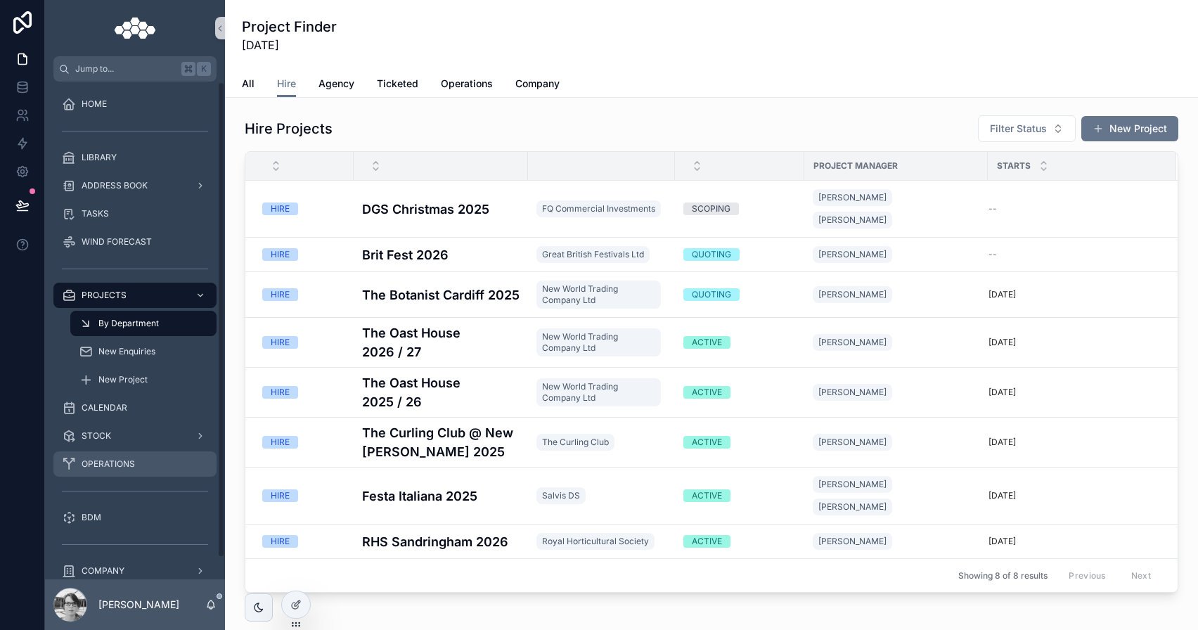
click at [136, 456] on div "OPERATIONS" at bounding box center [135, 464] width 146 height 22
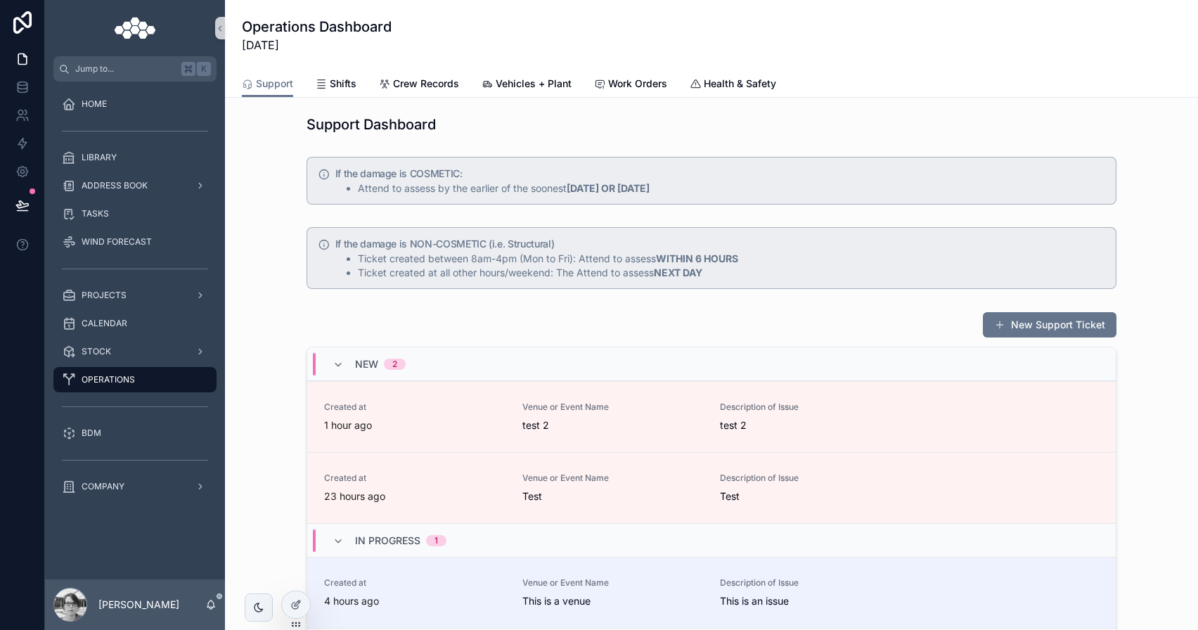
scroll to position [184, 0]
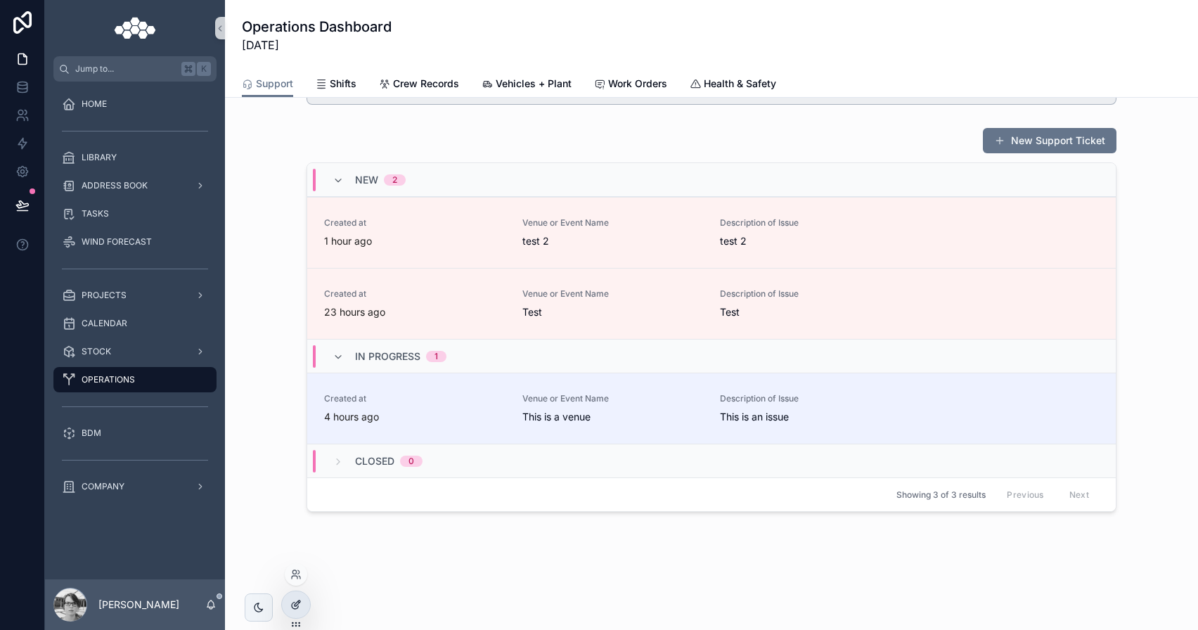
click at [304, 600] on div at bounding box center [296, 604] width 28 height 27
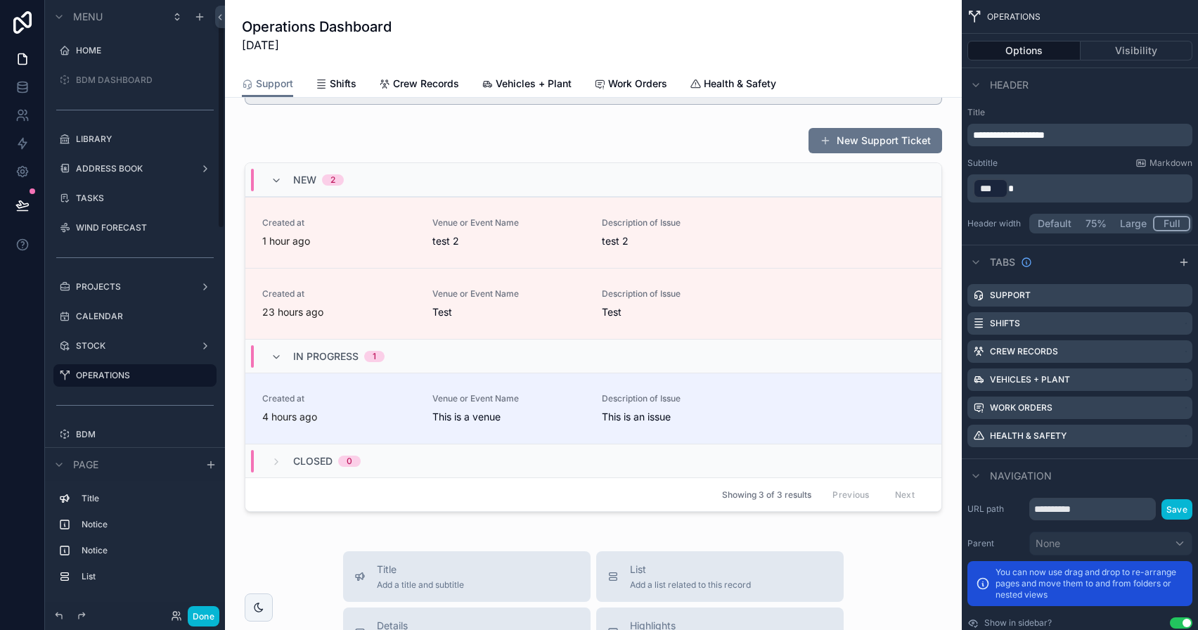
scroll to position [53, 0]
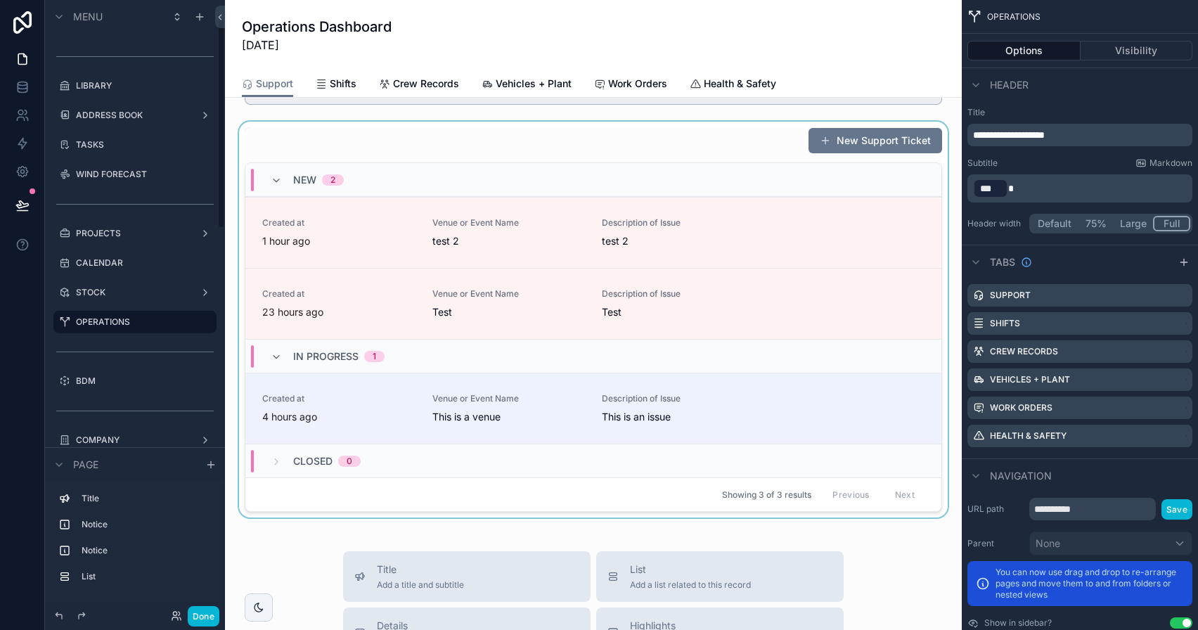
click at [522, 135] on div "scrollable content" at bounding box center [593, 320] width 714 height 396
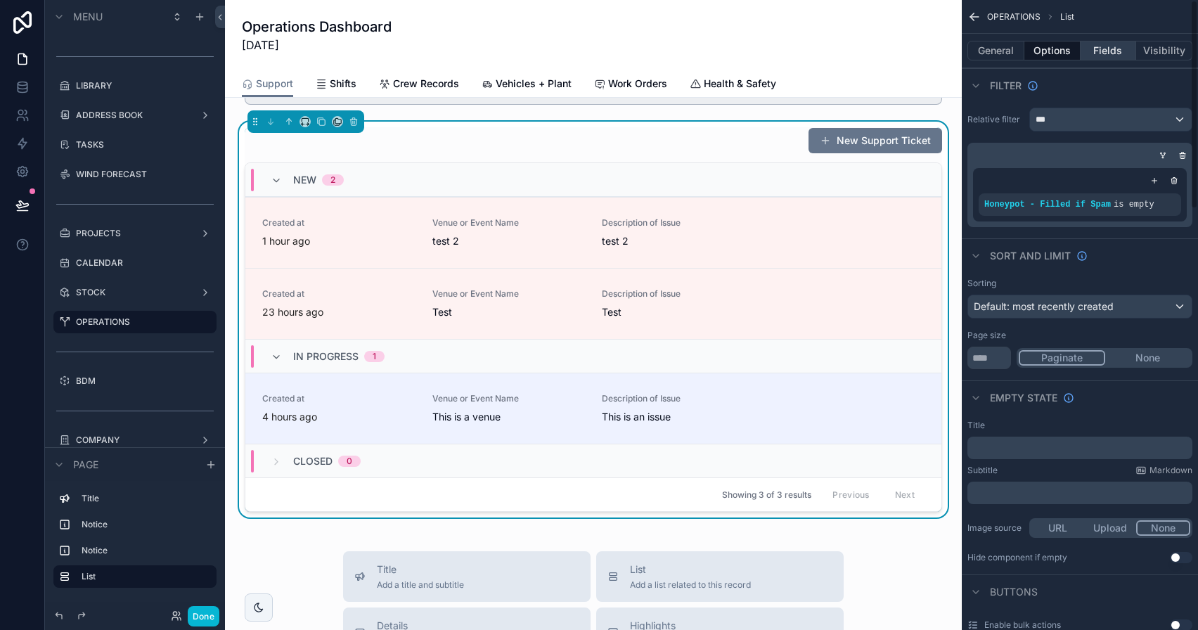
click at [1128, 56] on button "Fields" at bounding box center [1109, 51] width 56 height 20
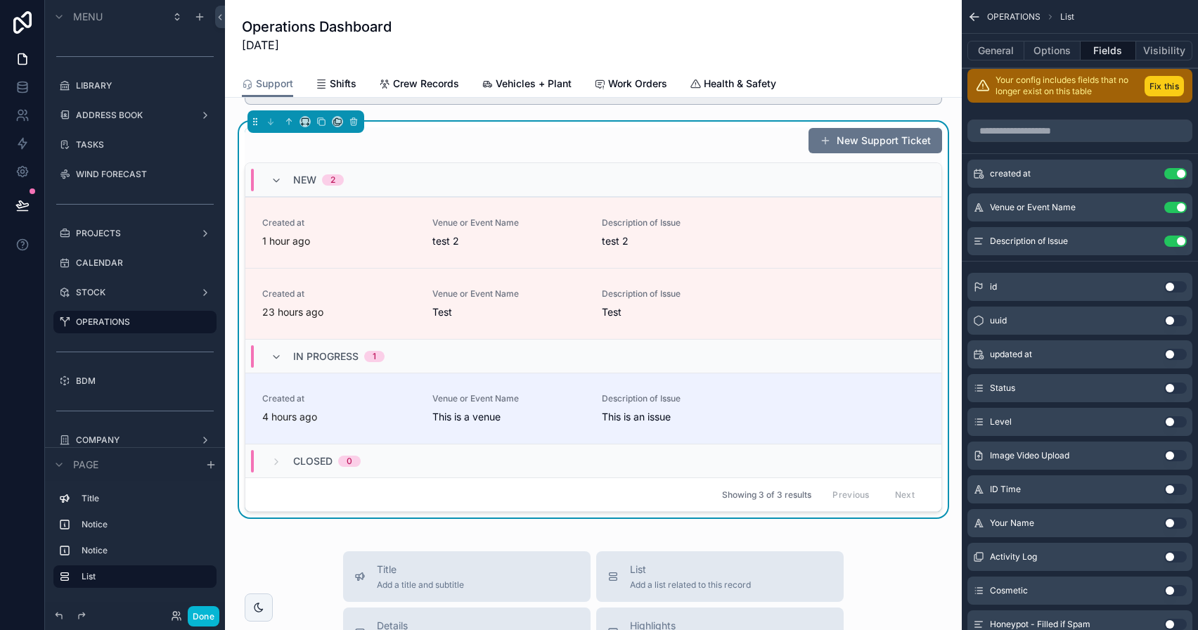
click at [1144, 86] on button "Fix this" at bounding box center [1163, 86] width 39 height 20
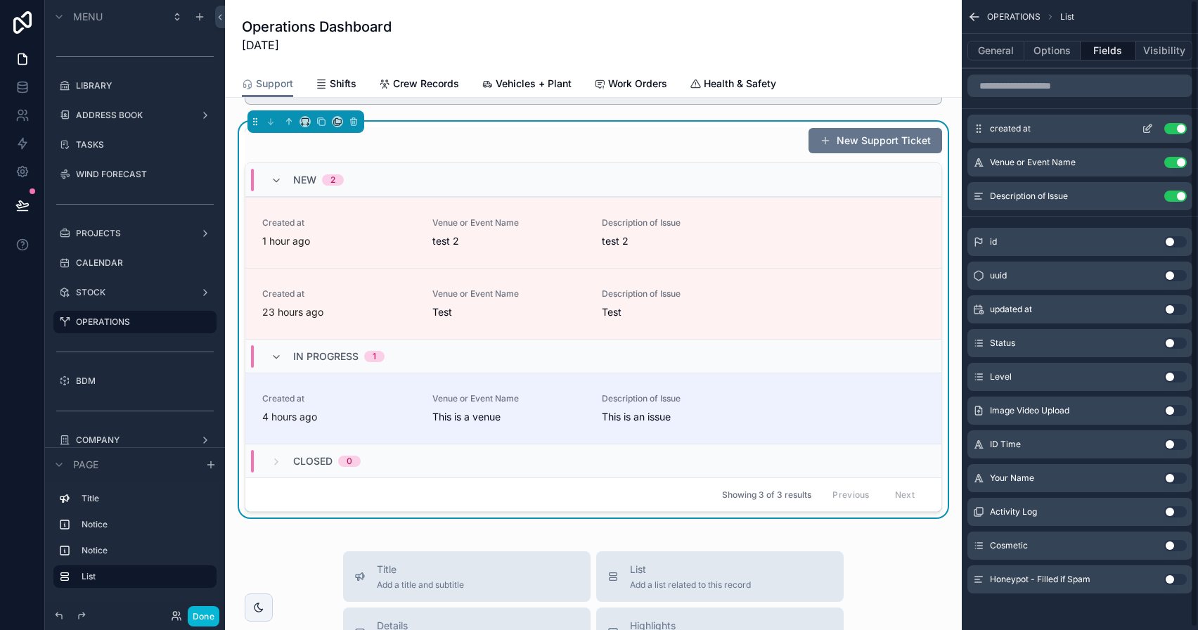
click at [1146, 131] on icon "scrollable content" at bounding box center [1147, 128] width 11 height 11
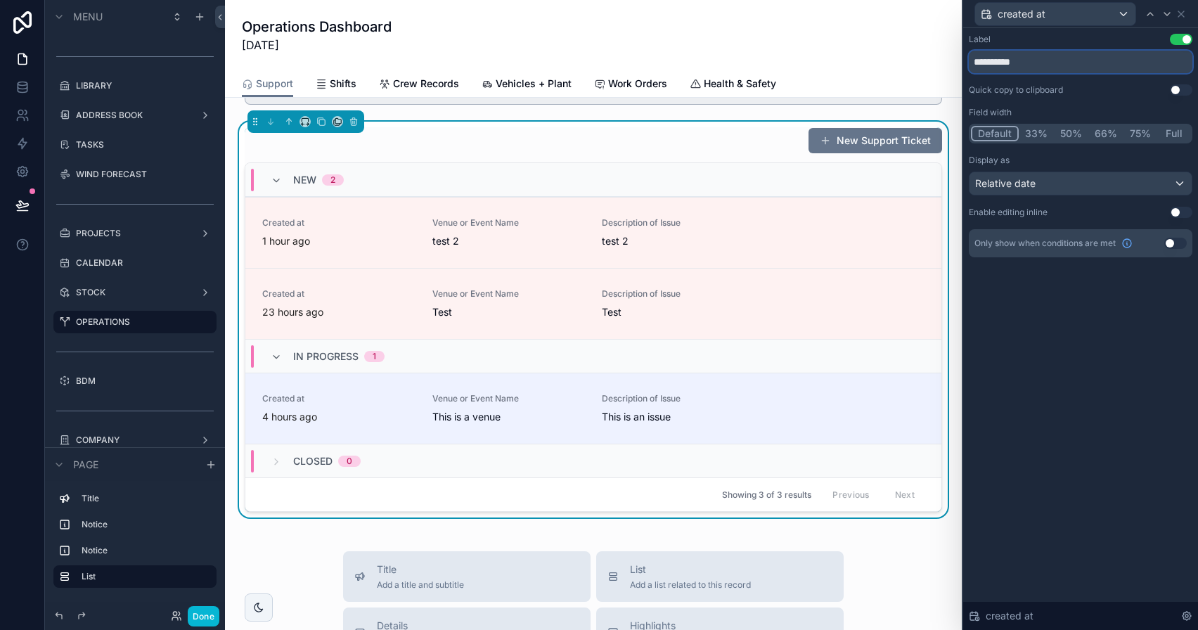
click at [991, 64] on input "**********" at bounding box center [1081, 62] width 224 height 22
type input "**********"
click at [1037, 131] on button "33%" at bounding box center [1036, 133] width 35 height 15
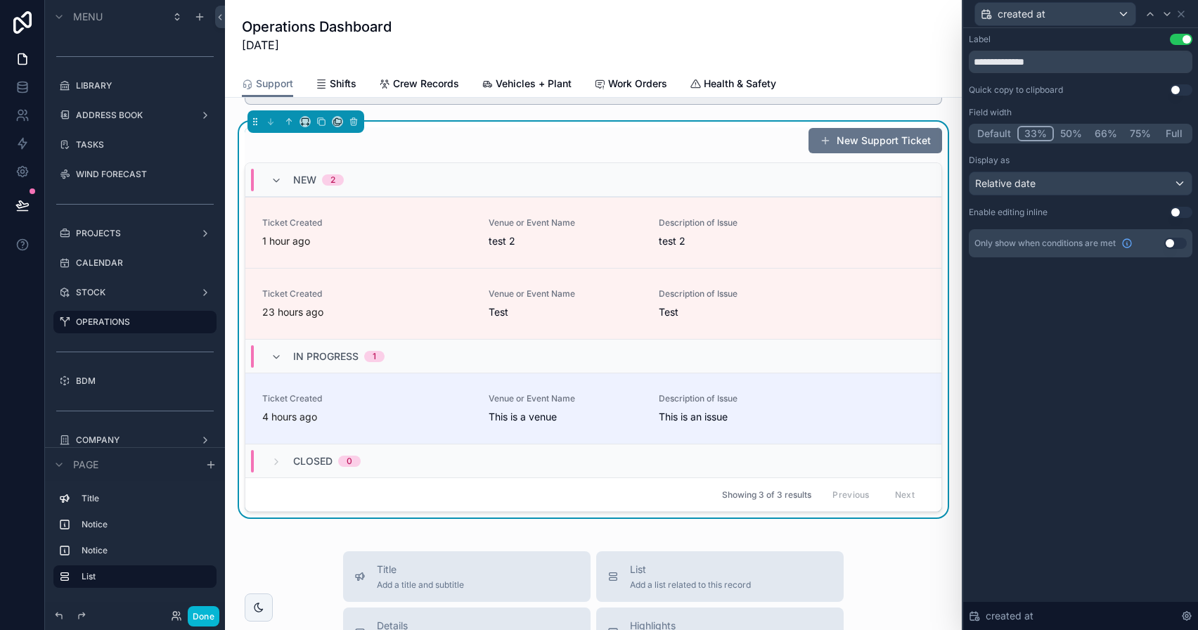
click at [999, 131] on button "Default" at bounding box center [994, 133] width 46 height 15
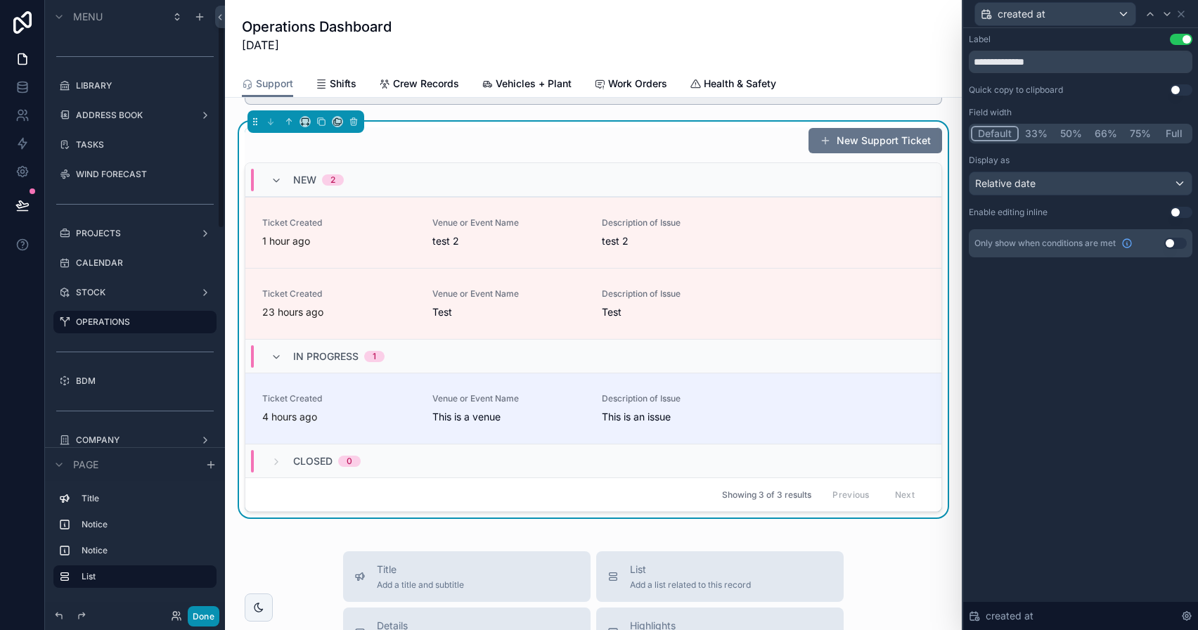
click at [201, 615] on button "Done" at bounding box center [204, 616] width 32 height 20
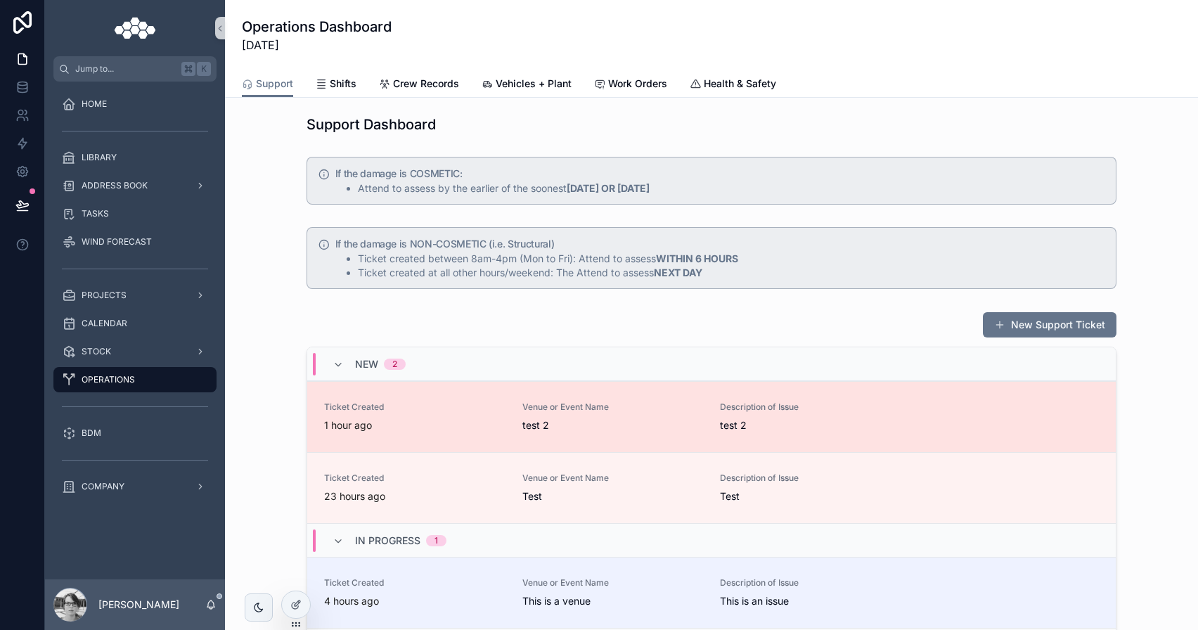
scroll to position [166, 0]
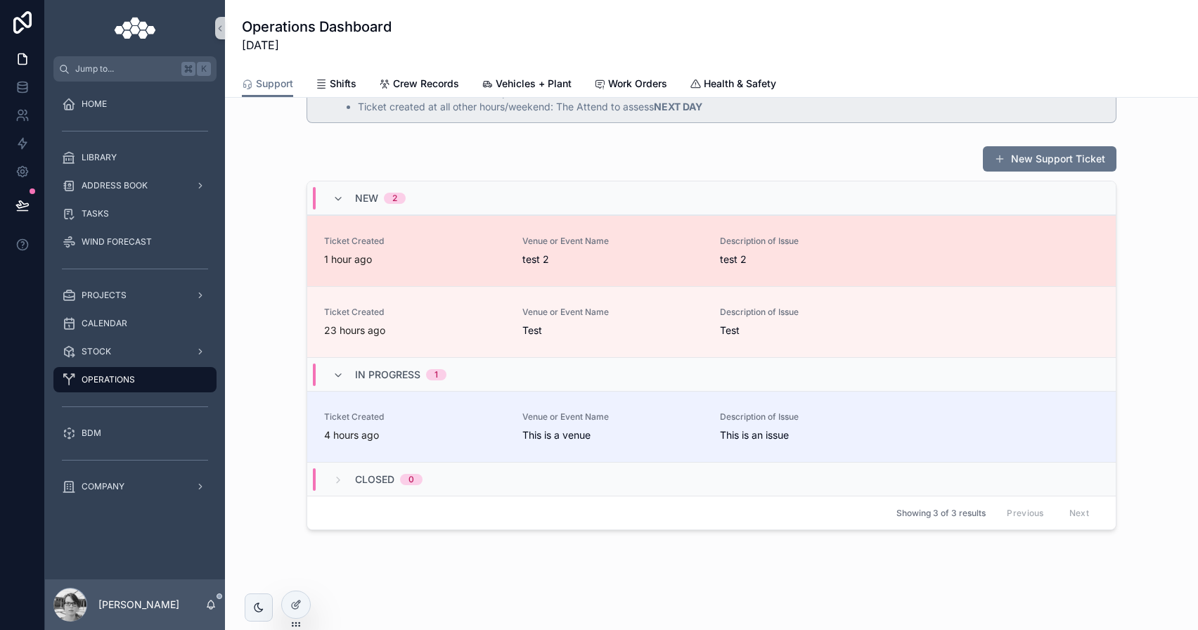
click at [675, 271] on link "Ticket Created 1 hour ago Venue or Event Name test 2 Description of Issue test 2" at bounding box center [711, 250] width 808 height 71
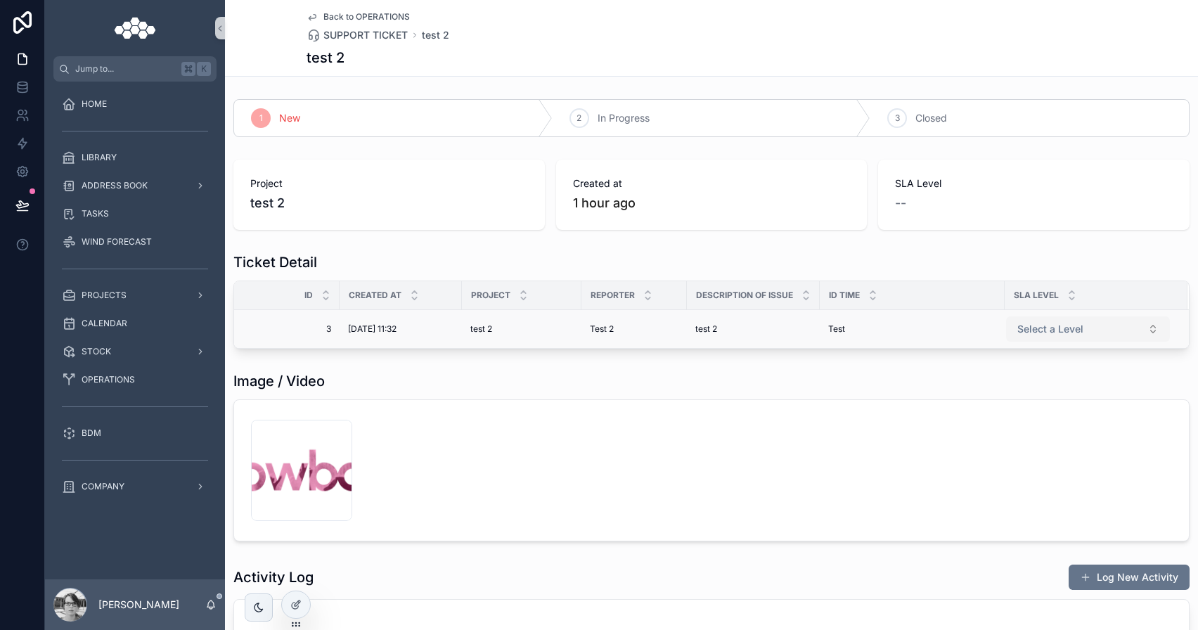
click at [1085, 334] on button "Select a Level" at bounding box center [1088, 328] width 164 height 25
click at [337, 297] on div "scrollable content" at bounding box center [340, 295] width 6 height 28
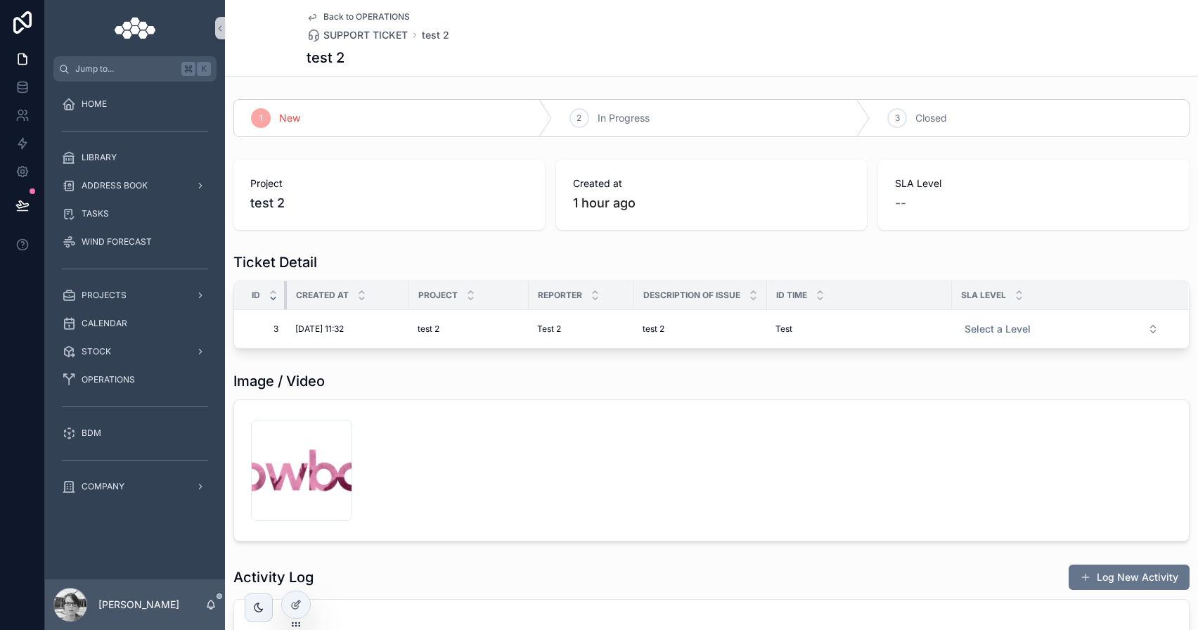
drag, startPoint x: 336, startPoint y: 297, endPoint x: 273, endPoint y: 297, distance: 62.6
click at [273, 297] on th "Id" at bounding box center [260, 295] width 53 height 29
click at [287, 607] on div at bounding box center [296, 604] width 28 height 27
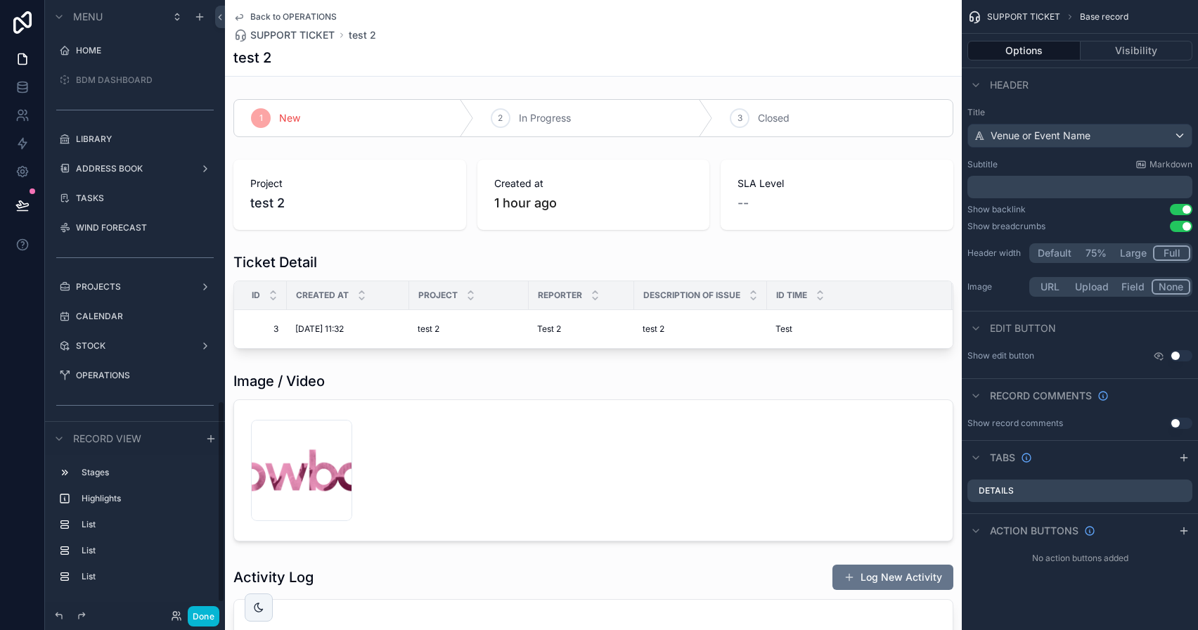
scroll to position [1219, 0]
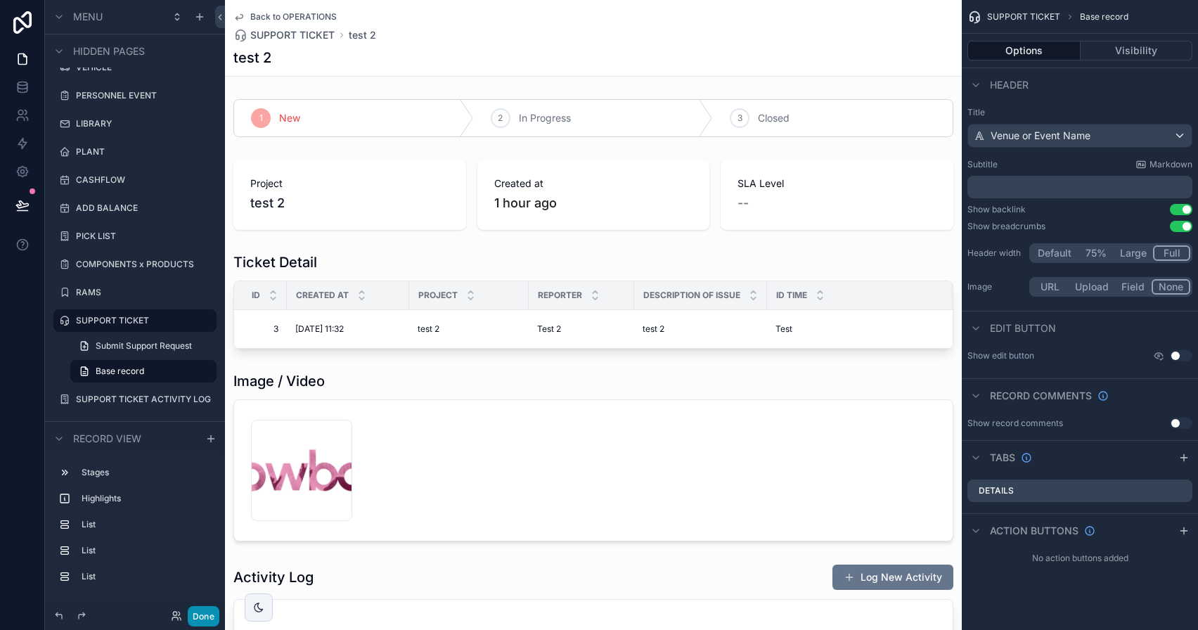
click at [209, 614] on button "Done" at bounding box center [204, 616] width 32 height 20
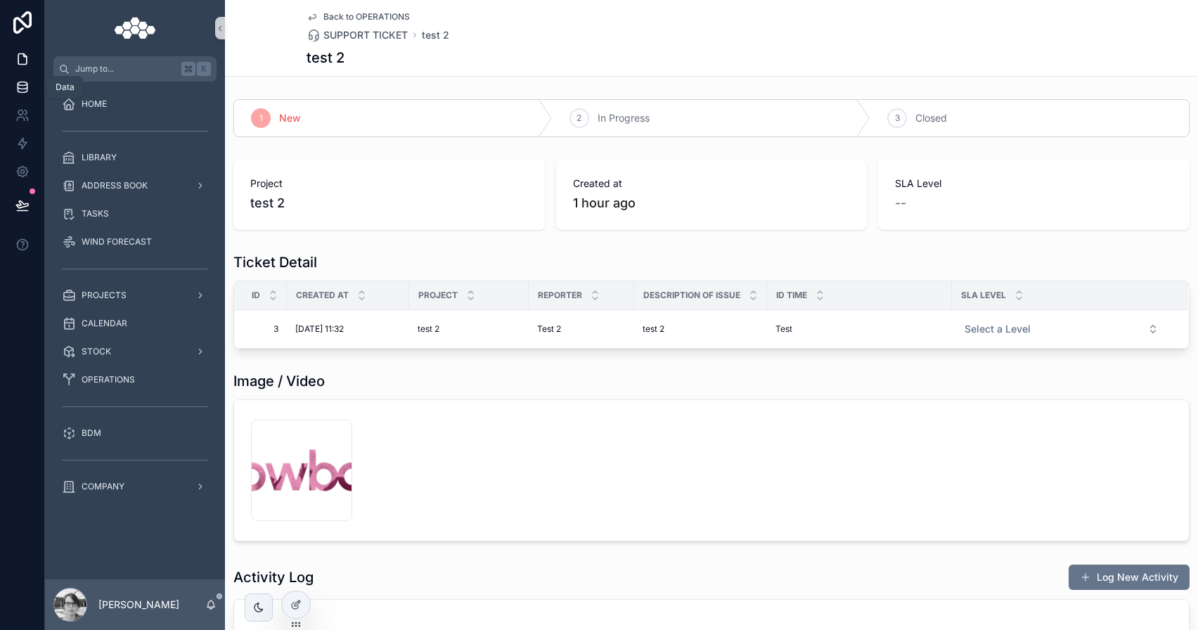
click at [11, 89] on link at bounding box center [22, 87] width 44 height 28
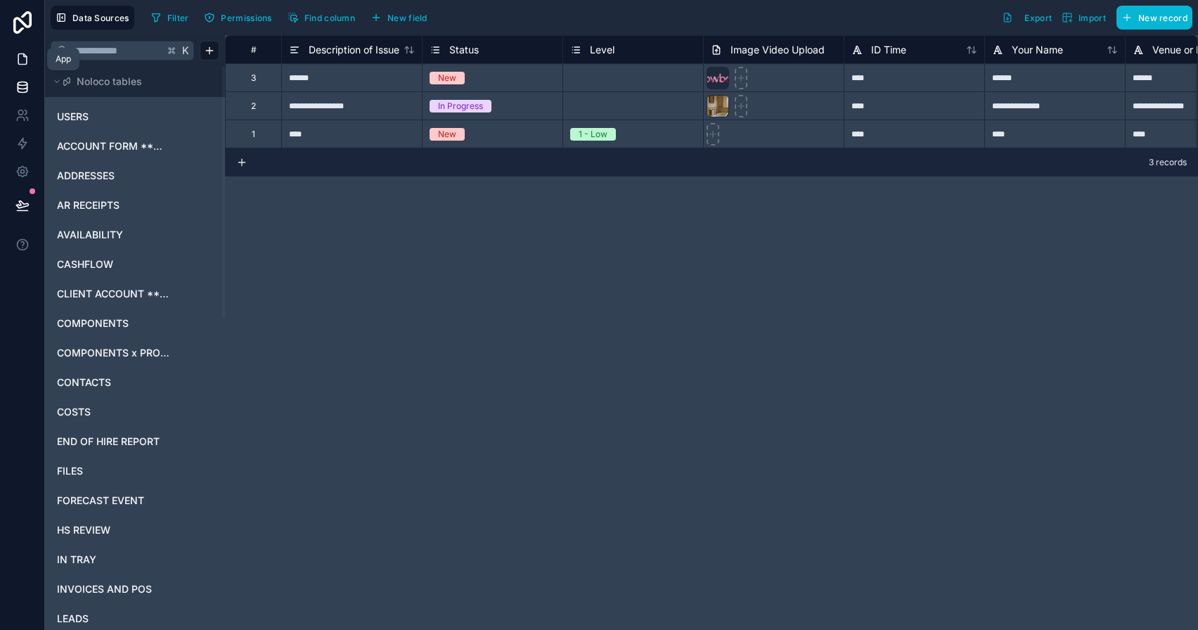
click at [28, 62] on icon at bounding box center [22, 59] width 14 height 14
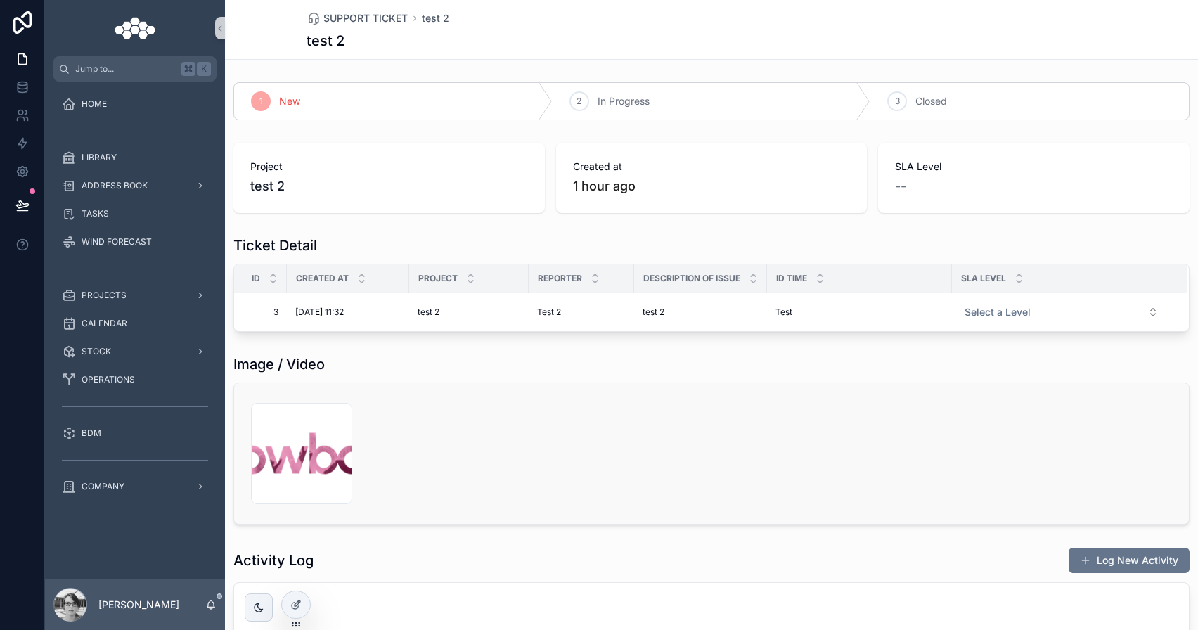
scroll to position [156, 0]
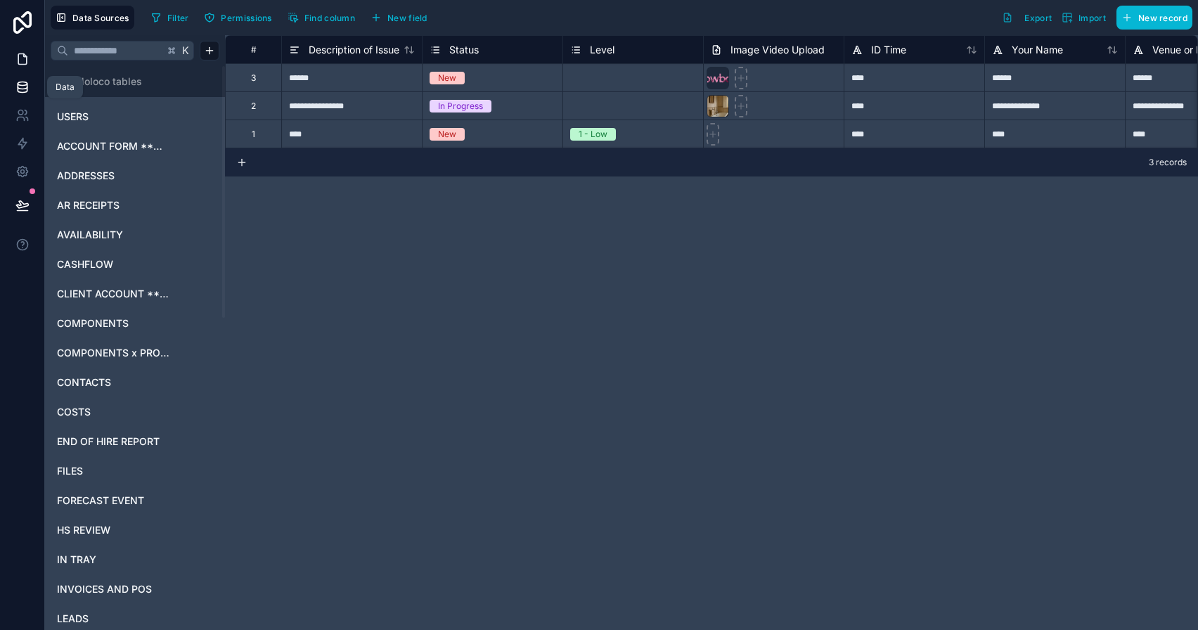
click at [17, 63] on icon at bounding box center [22, 59] width 14 height 14
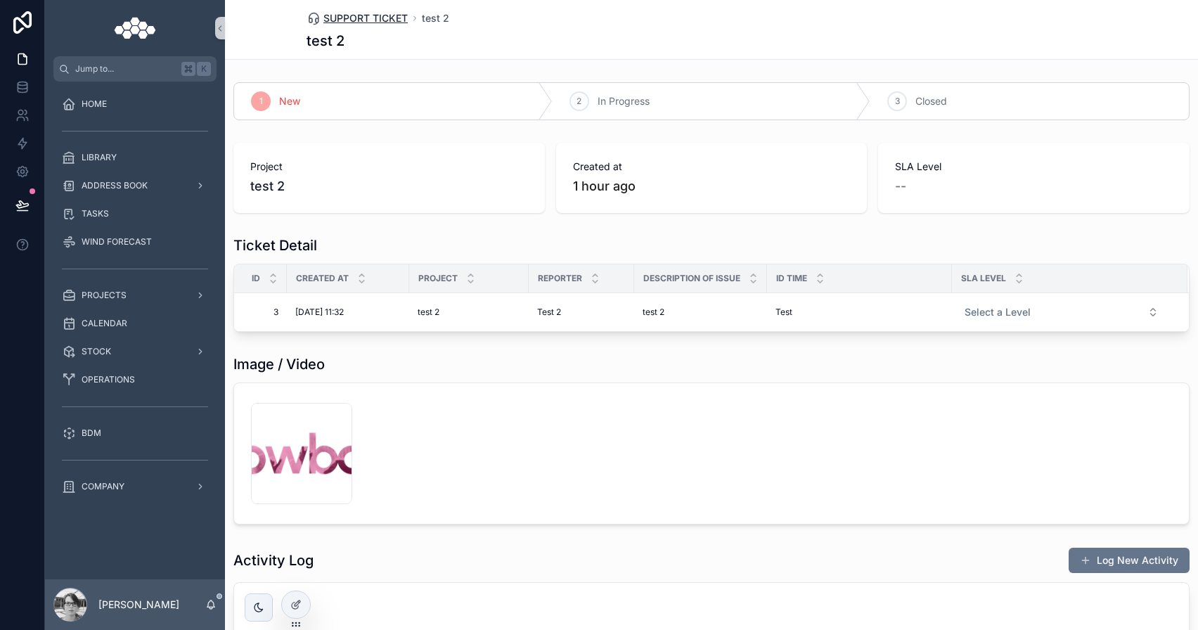
click at [353, 17] on span "SUPPORT TICKET" at bounding box center [365, 18] width 84 height 14
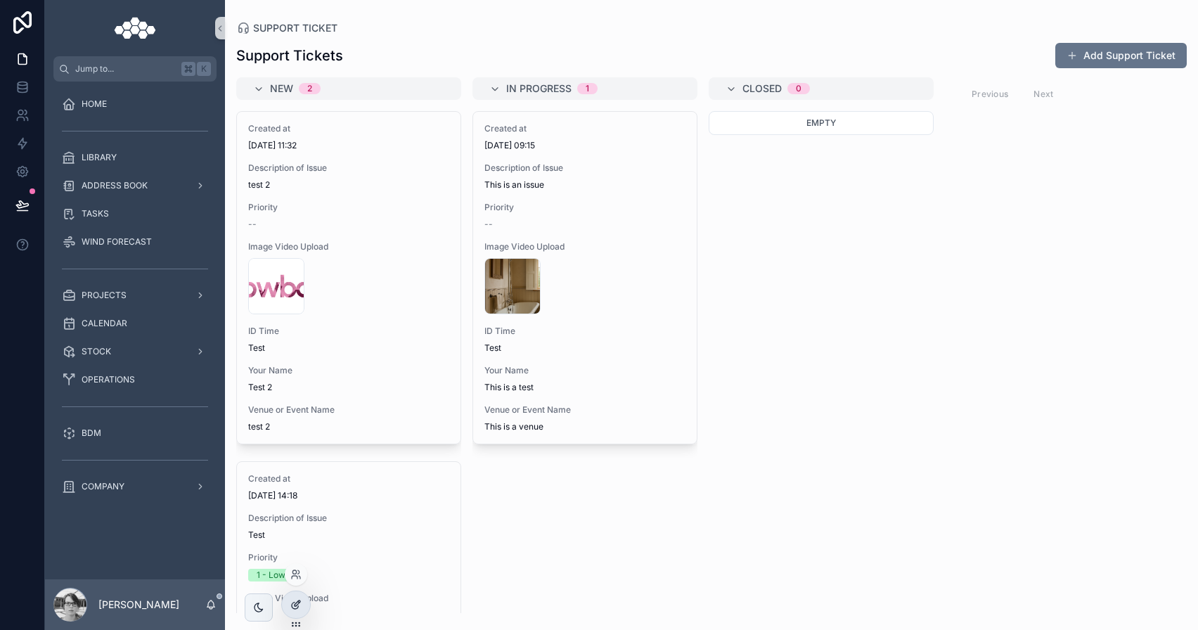
click at [299, 599] on icon at bounding box center [295, 604] width 11 height 11
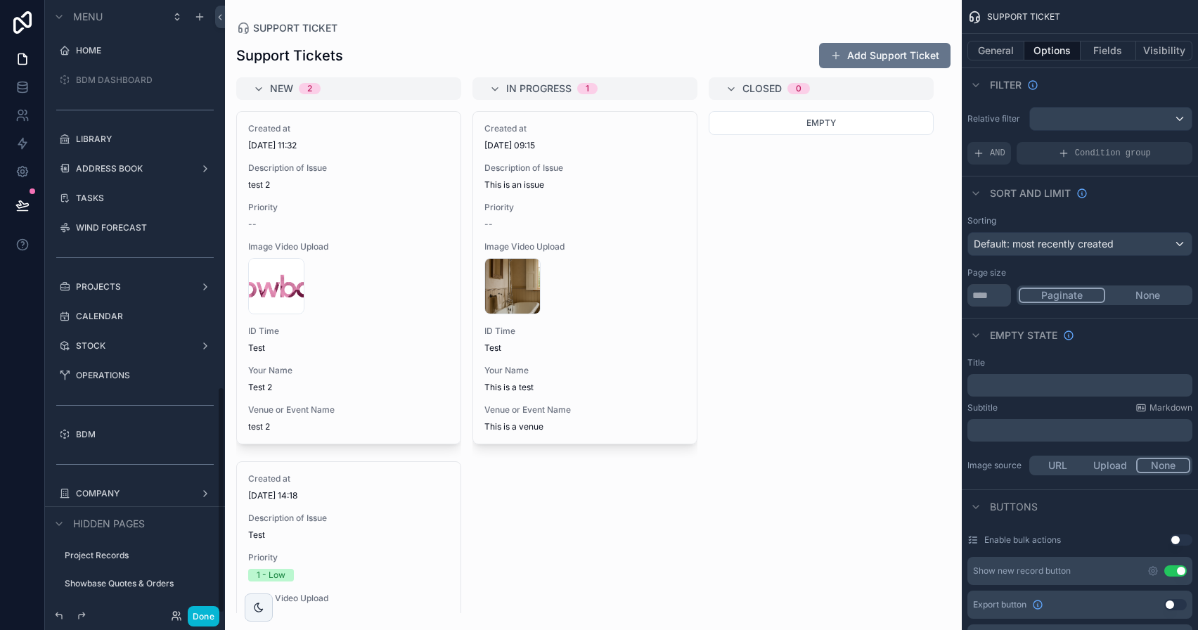
scroll to position [1043, 0]
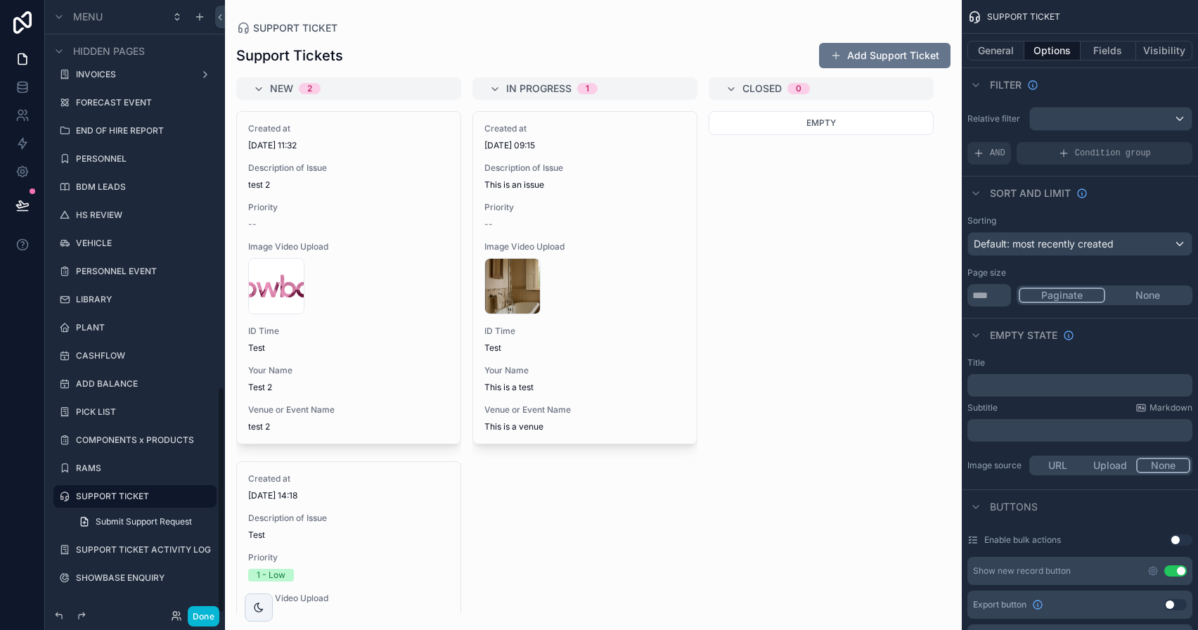
click at [709, 57] on div "scrollable content" at bounding box center [593, 315] width 737 height 630
click at [989, 51] on button "General" at bounding box center [995, 51] width 57 height 20
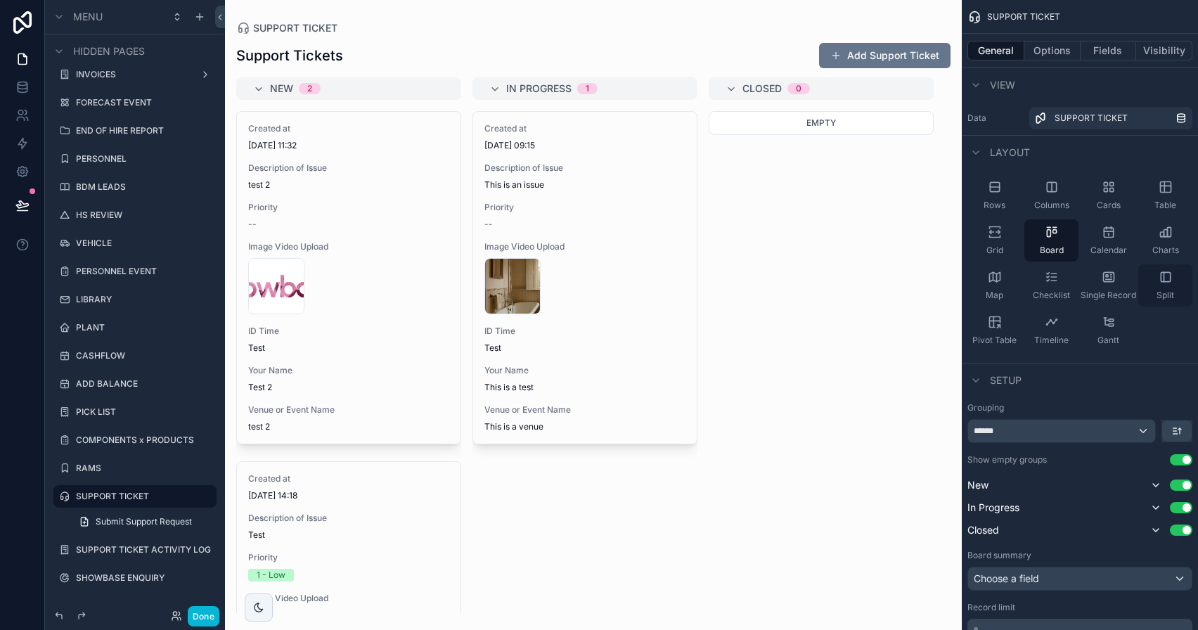
click at [1151, 290] on div "Split" at bounding box center [1165, 285] width 54 height 42
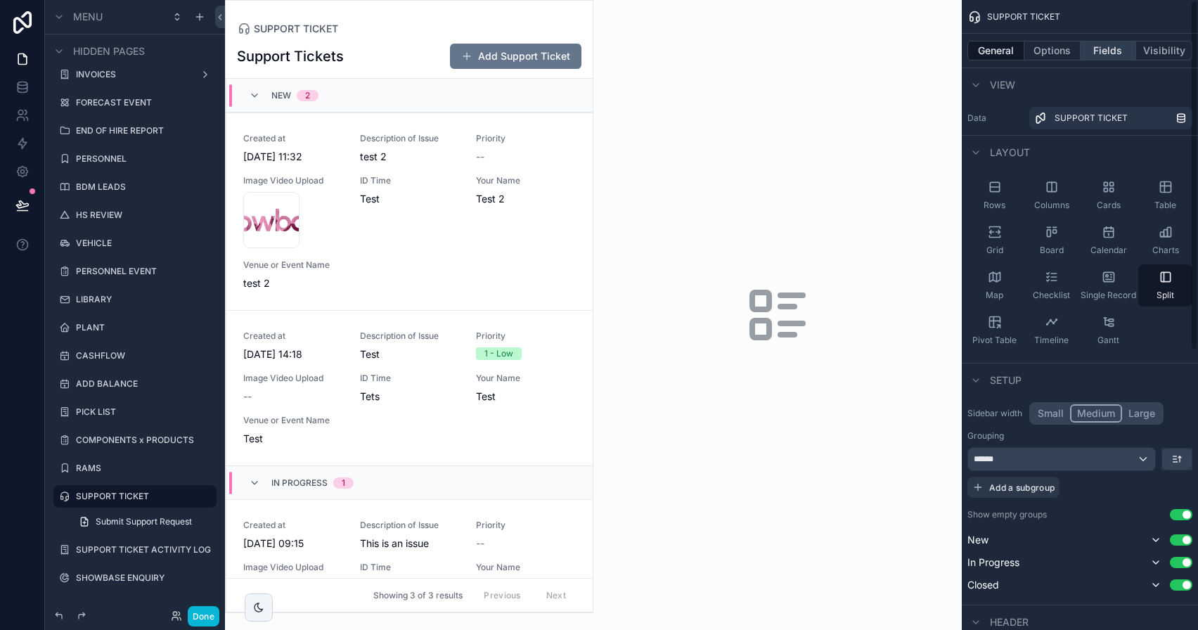
click at [1113, 56] on button "Fields" at bounding box center [1109, 51] width 56 height 20
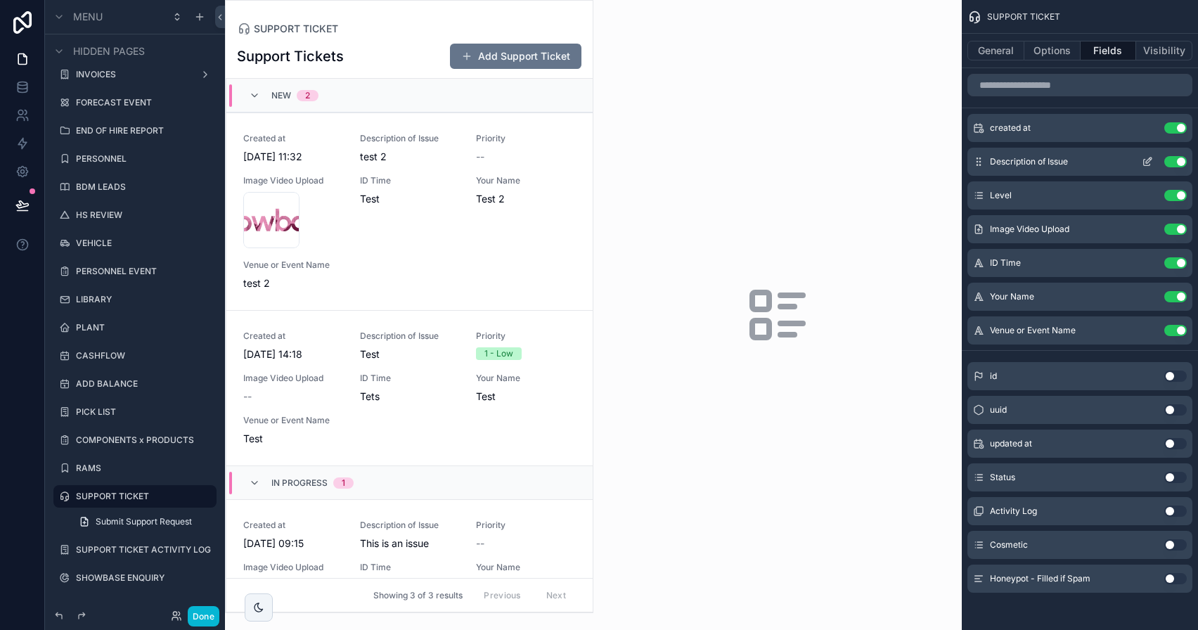
click at [1166, 159] on button "Use setting" at bounding box center [1175, 161] width 22 height 11
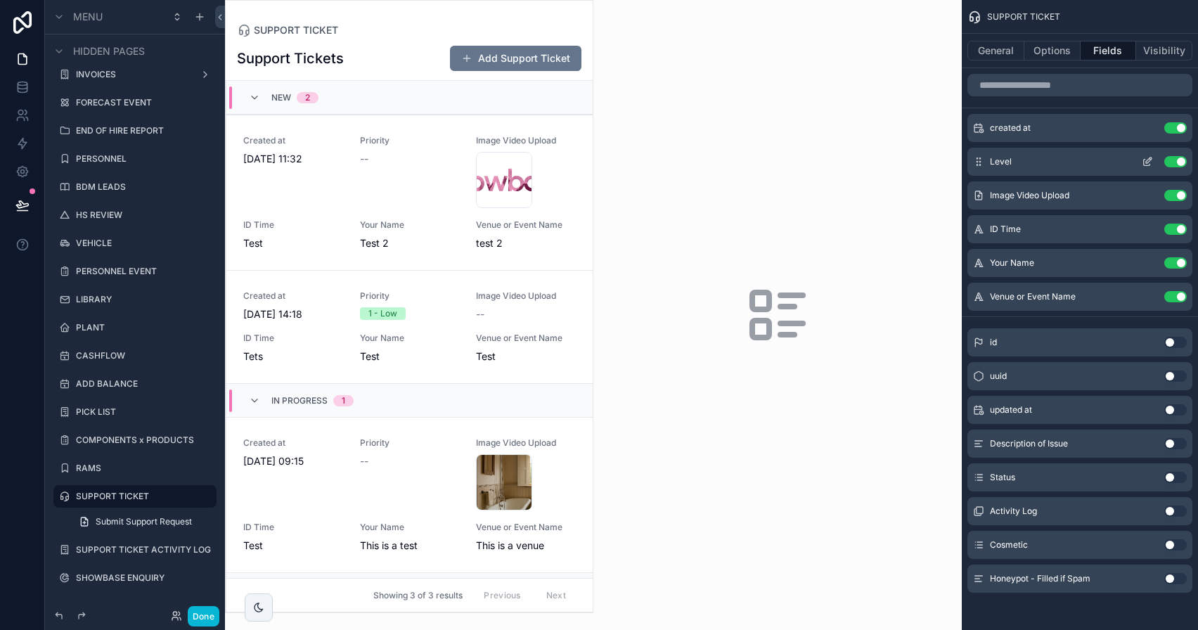
click at [1175, 162] on button "Use setting" at bounding box center [1175, 161] width 22 height 11
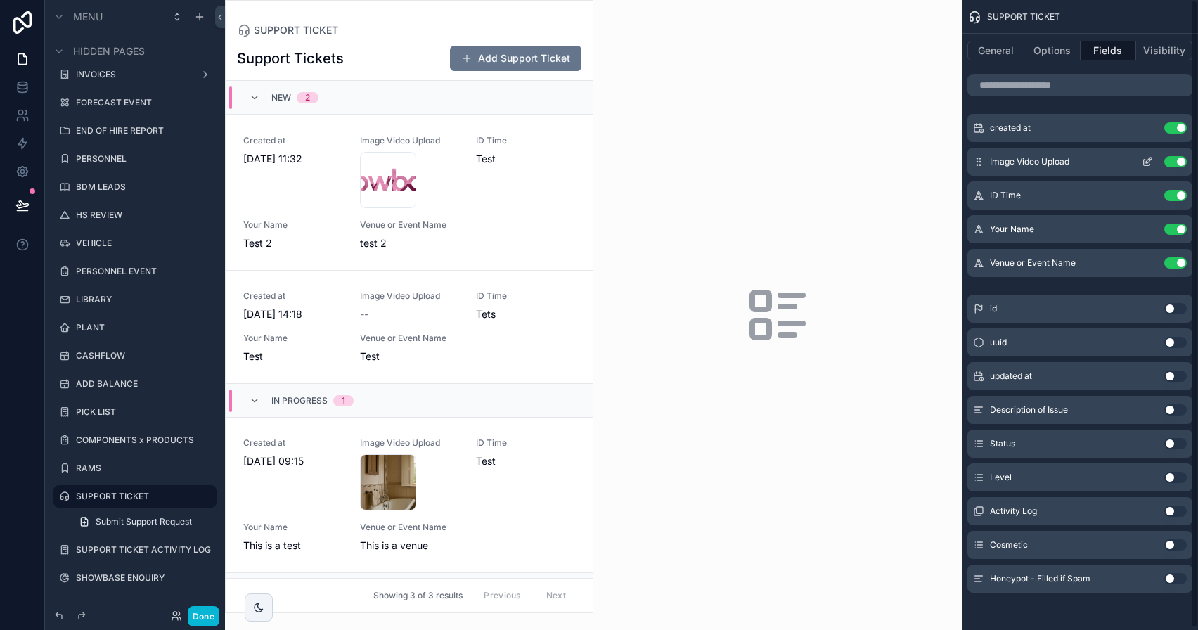
click at [1175, 162] on button "Use setting" at bounding box center [1175, 161] width 22 height 11
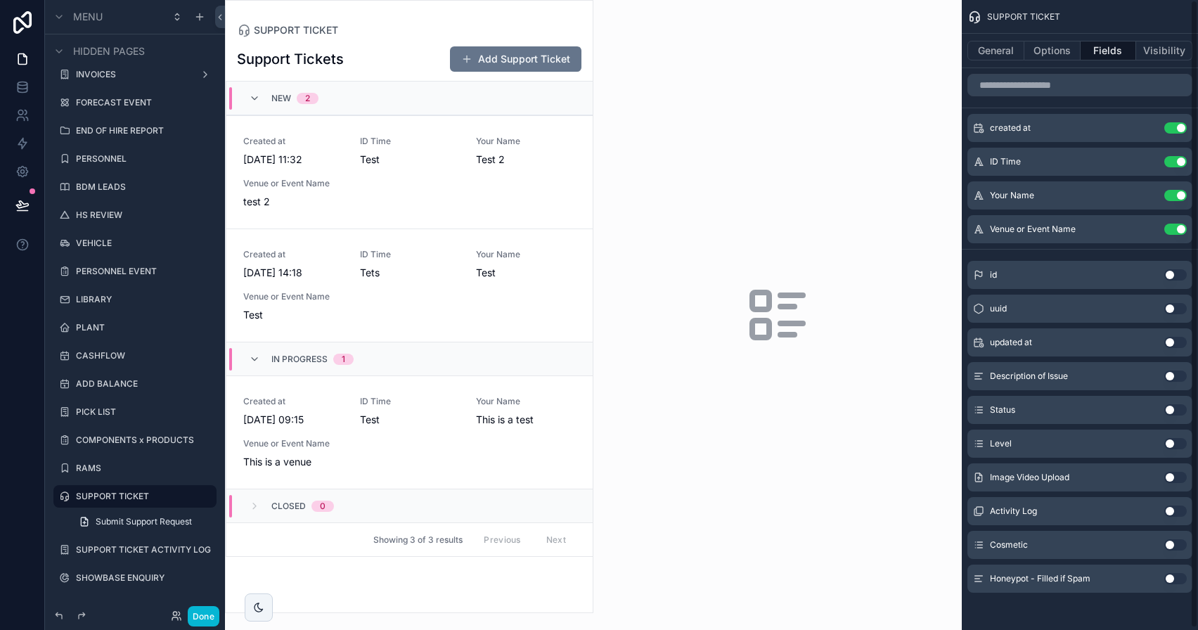
click at [1175, 162] on button "Use setting" at bounding box center [1175, 161] width 22 height 11
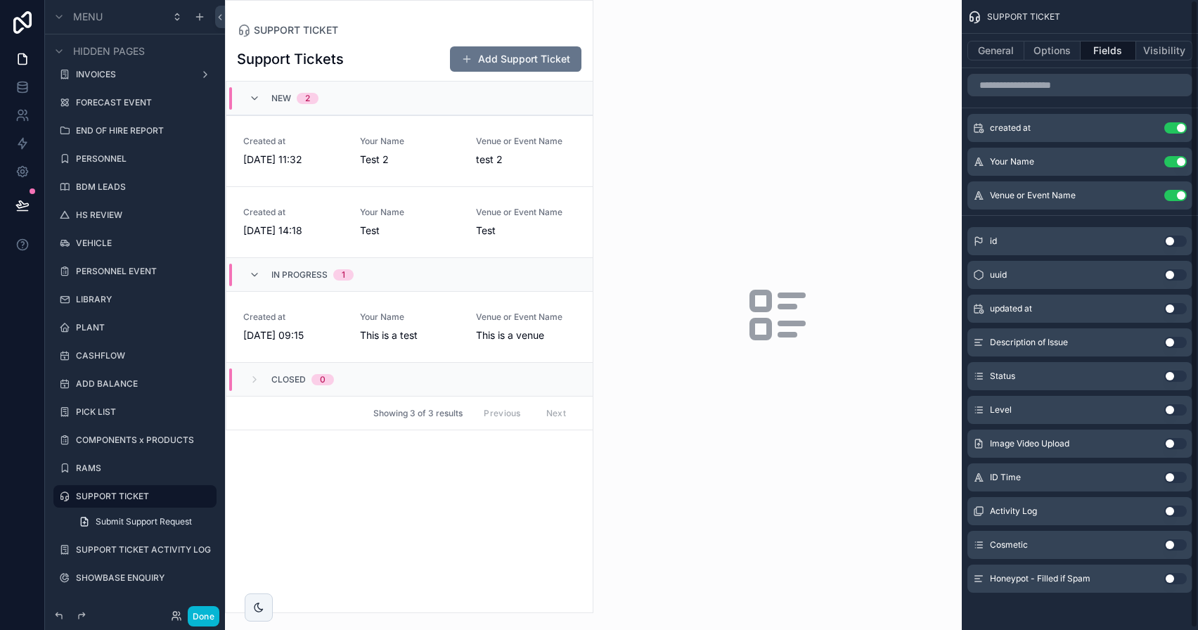
click at [1175, 162] on button "Use setting" at bounding box center [1175, 161] width 22 height 11
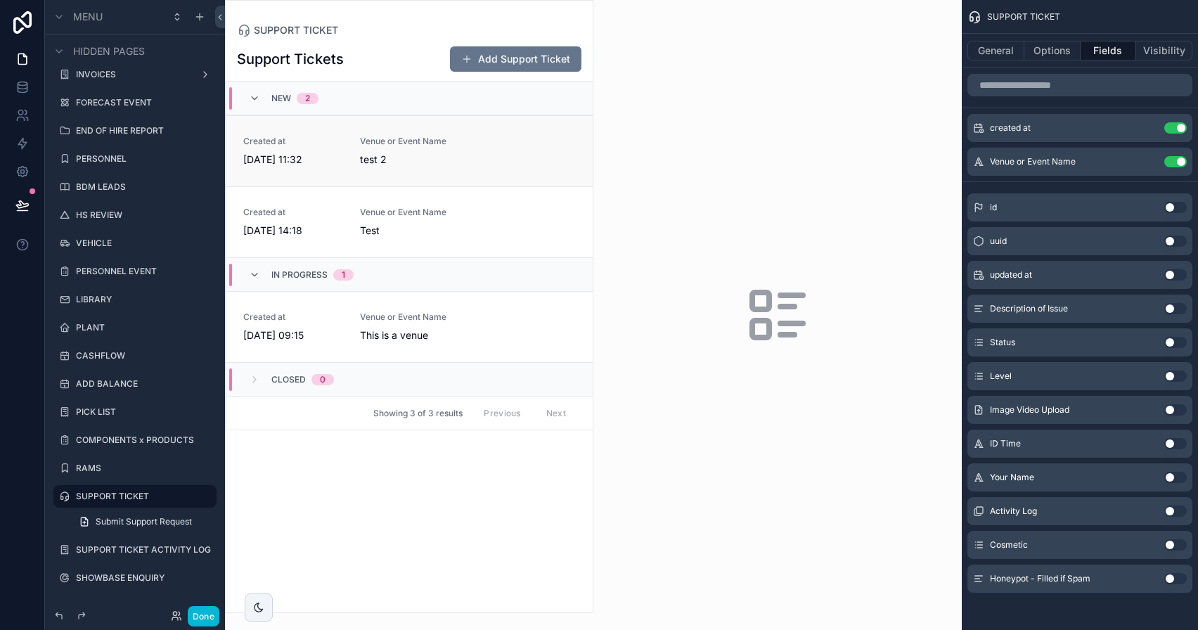
click at [490, 154] on div "Created at 01/10/2025 11:32 Venue or Event Name test 2" at bounding box center [409, 151] width 333 height 31
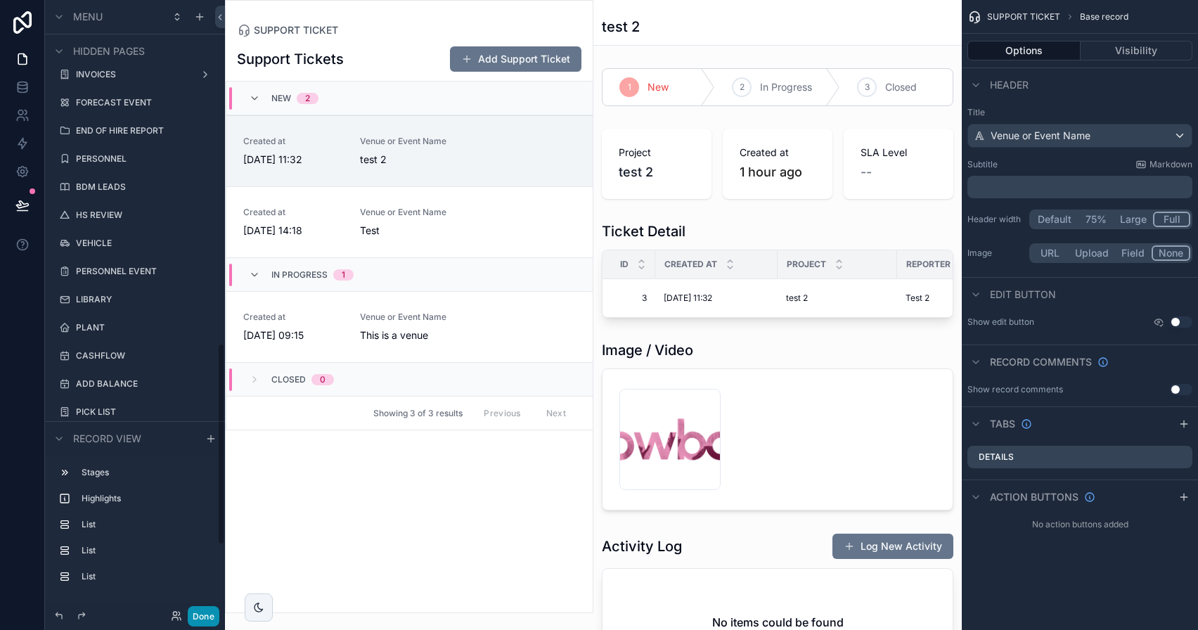
click at [200, 612] on button "Done" at bounding box center [204, 616] width 32 height 20
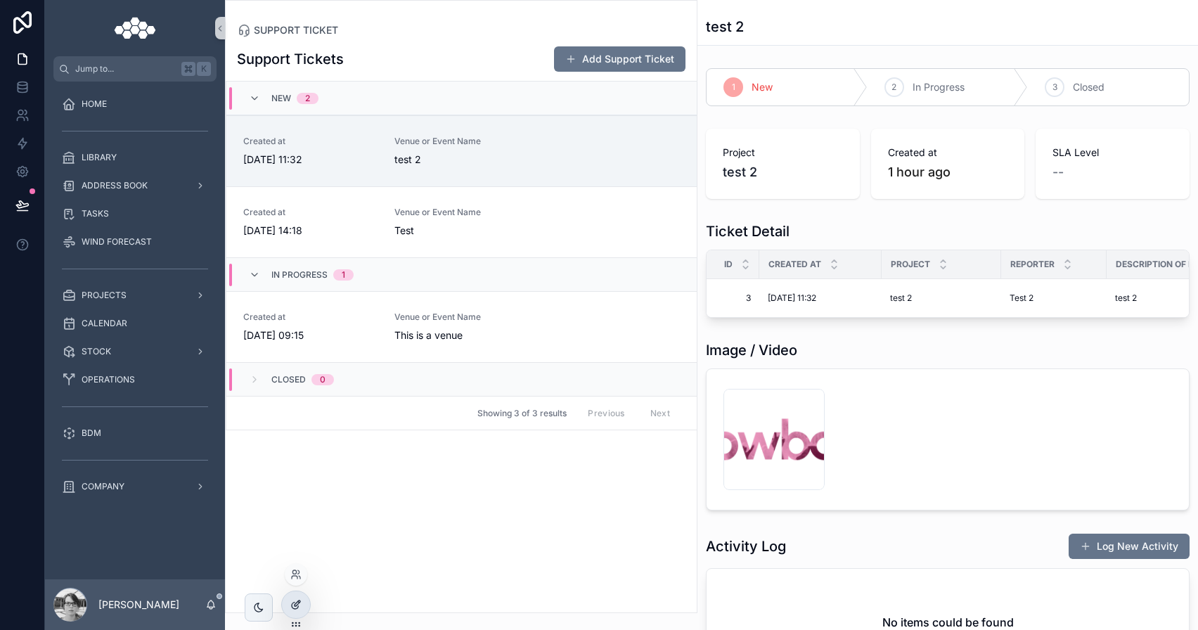
click at [302, 598] on div at bounding box center [296, 604] width 28 height 27
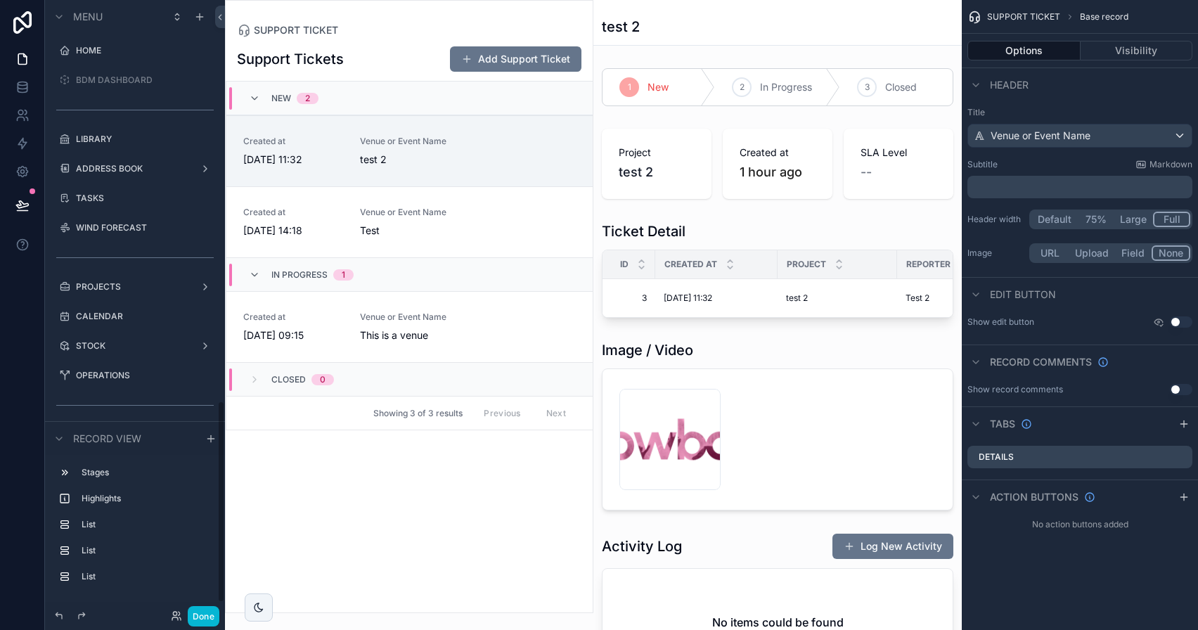
scroll to position [1219, 0]
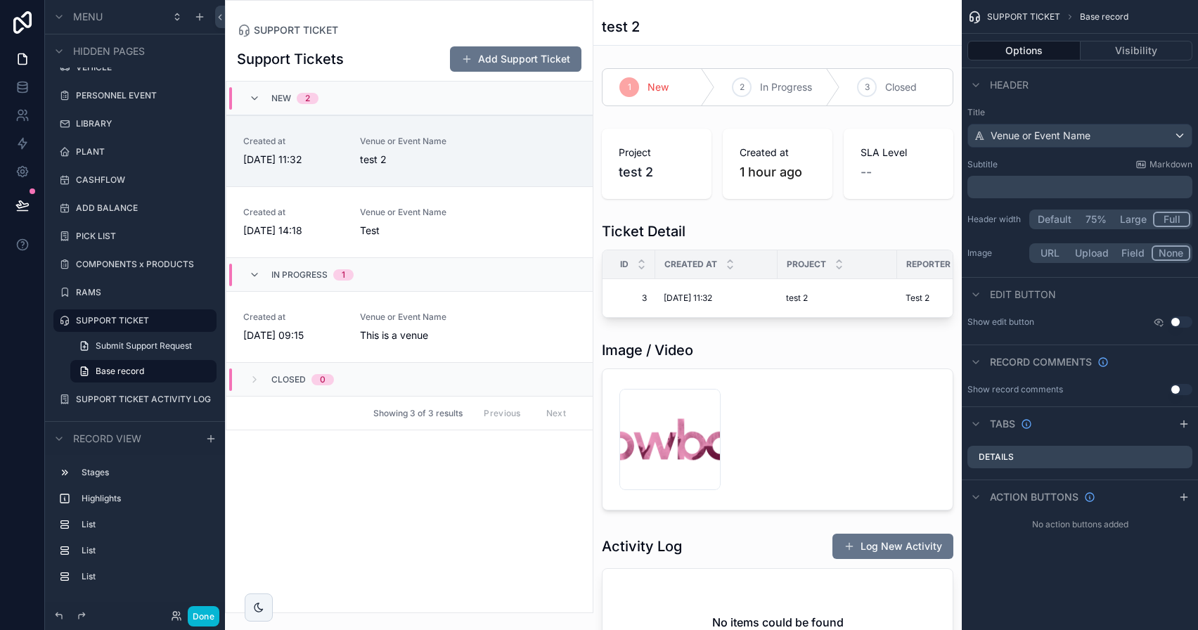
click at [464, 109] on div "New 2" at bounding box center [409, 99] width 366 height 34
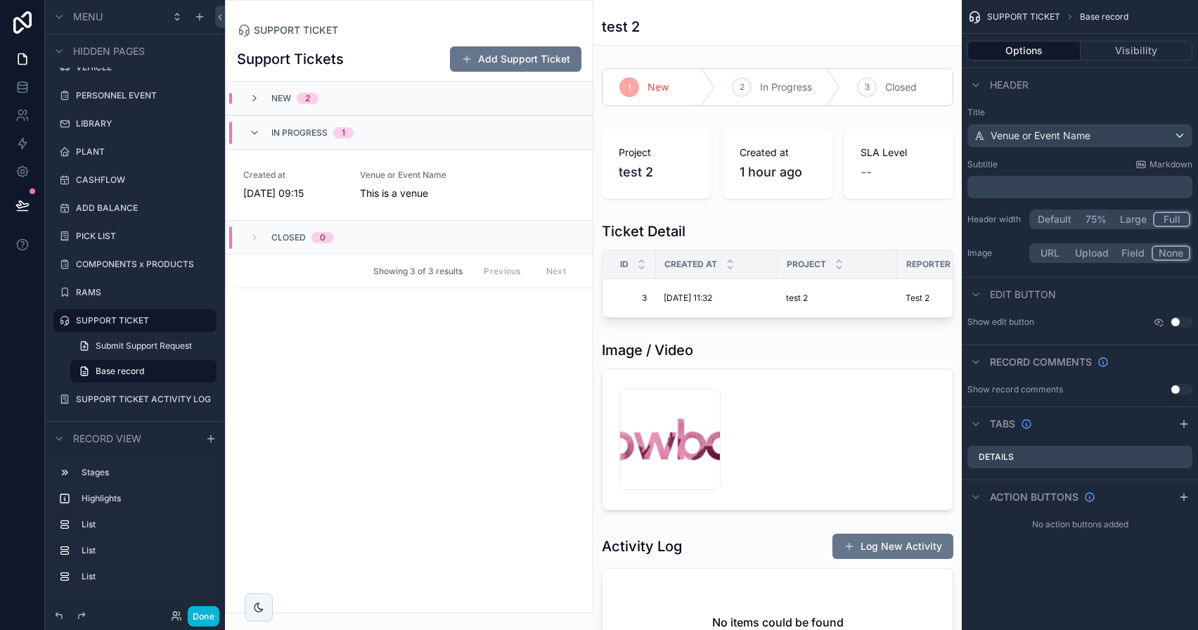
click at [464, 109] on div "New 2" at bounding box center [409, 99] width 366 height 34
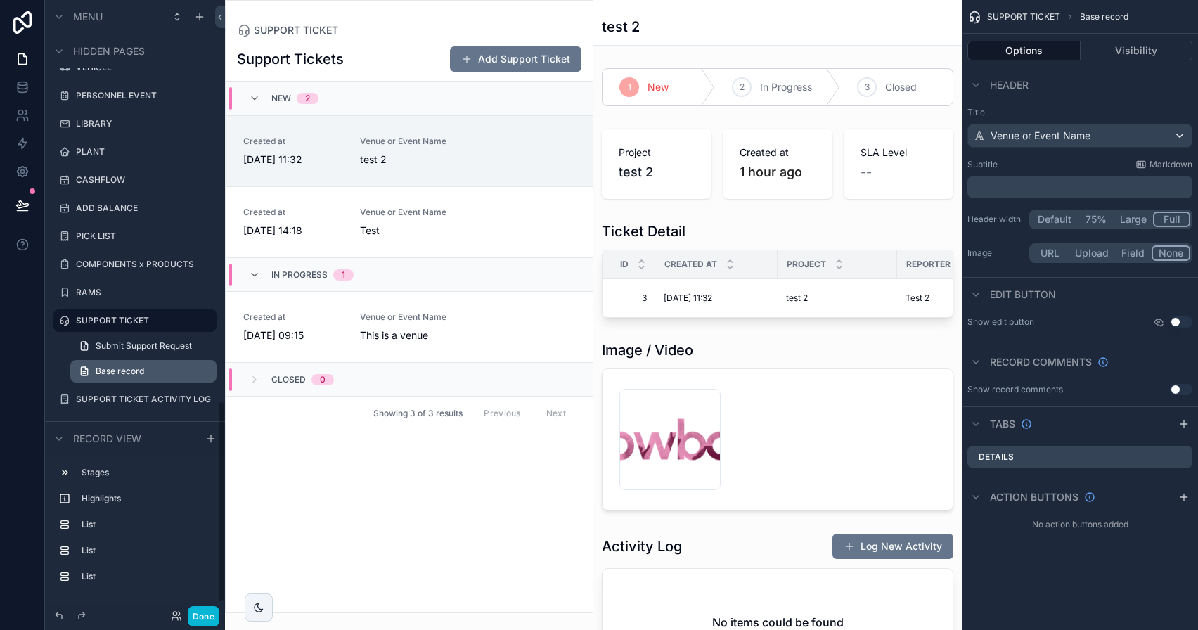
click at [153, 365] on link "Base record" at bounding box center [143, 371] width 146 height 22
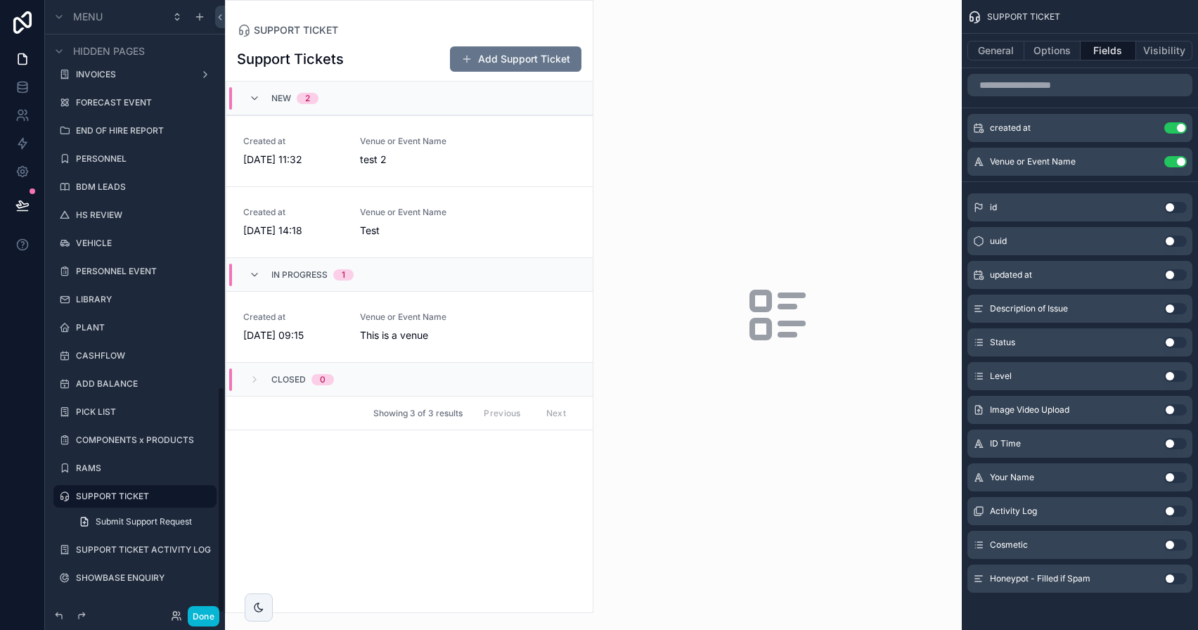
scroll to position [1043, 0]
click at [1052, 58] on button "Options" at bounding box center [1052, 51] width 56 height 20
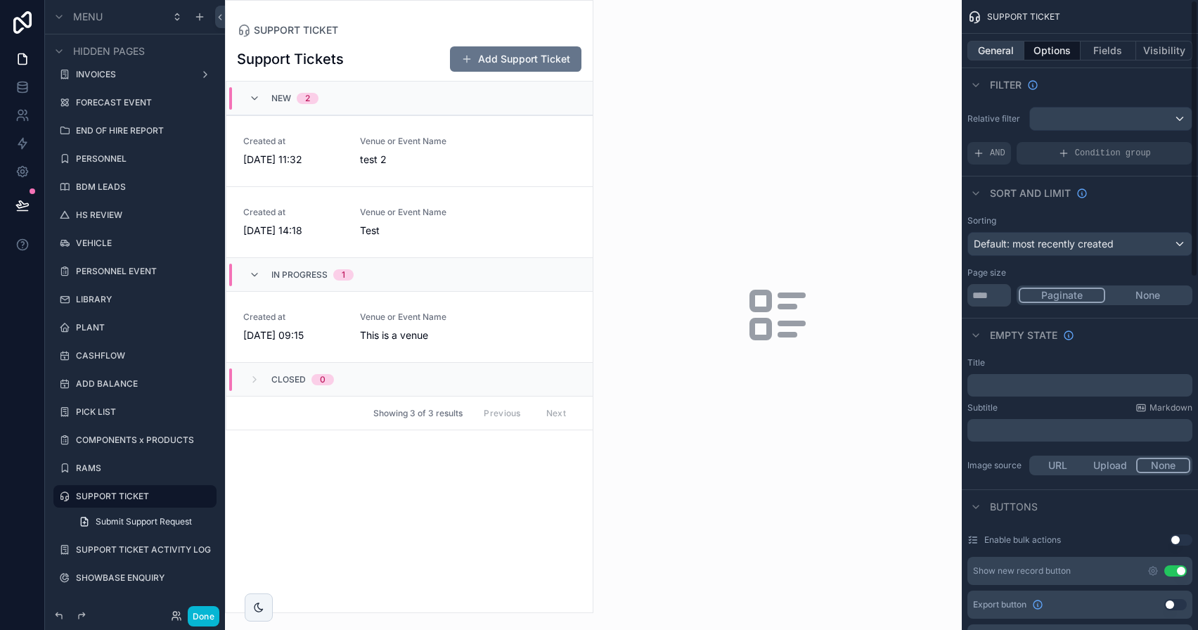
click at [1005, 52] on button "General" at bounding box center [995, 51] width 57 height 20
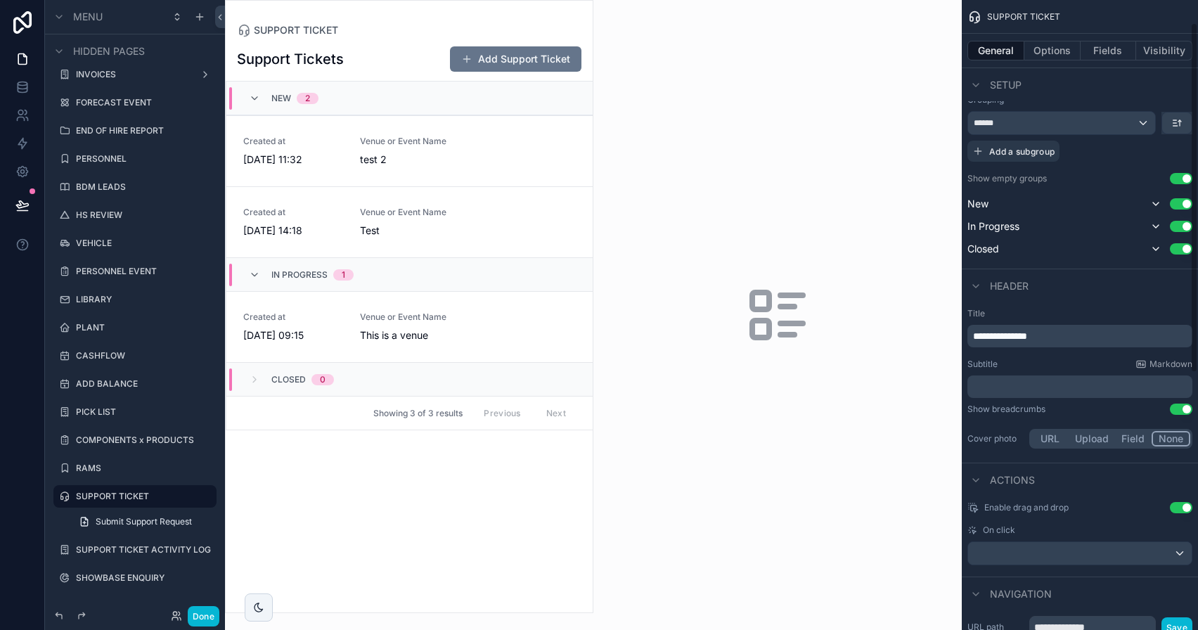
scroll to position [0, 0]
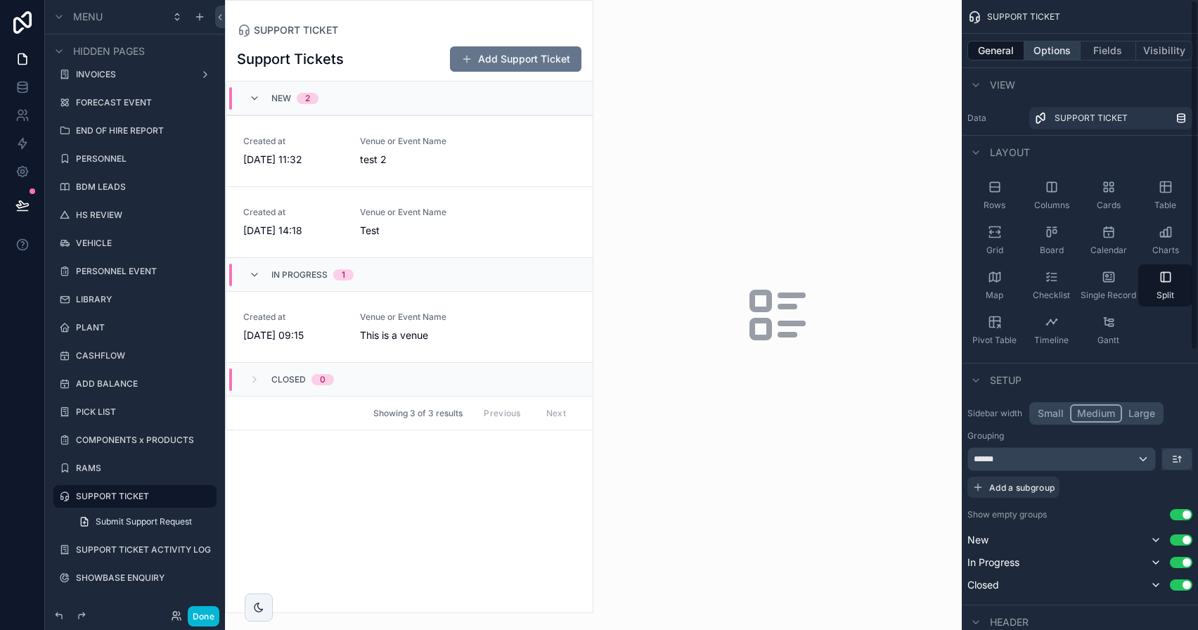
click at [1059, 45] on button "Options" at bounding box center [1052, 51] width 56 height 20
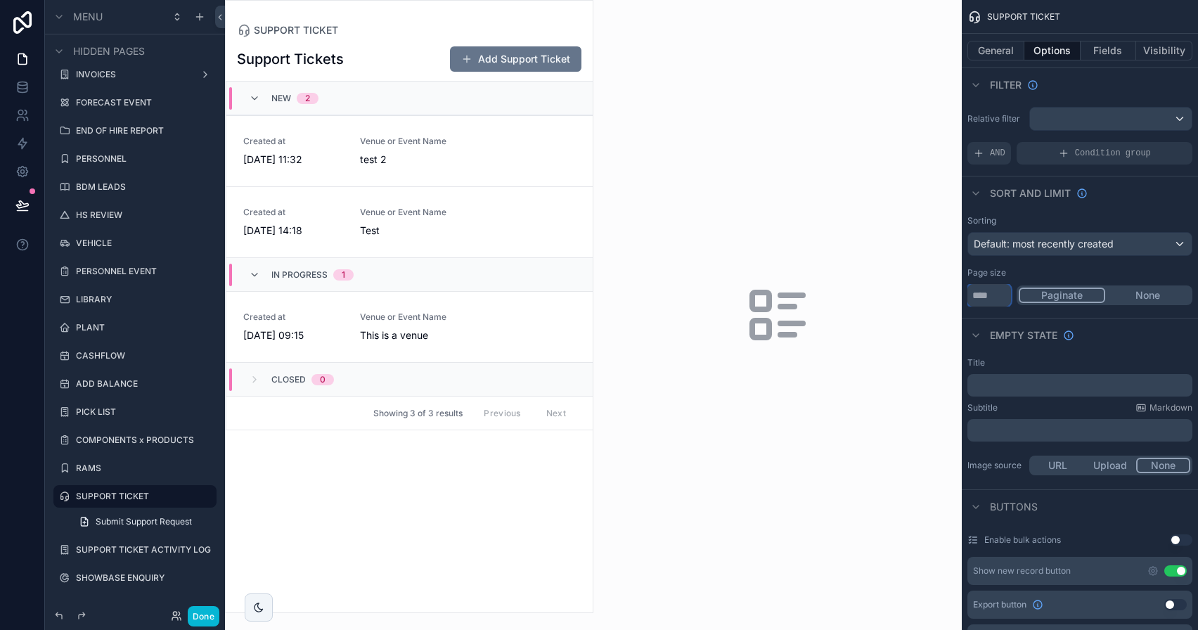
click at [1007, 302] on input "**" at bounding box center [989, 295] width 44 height 22
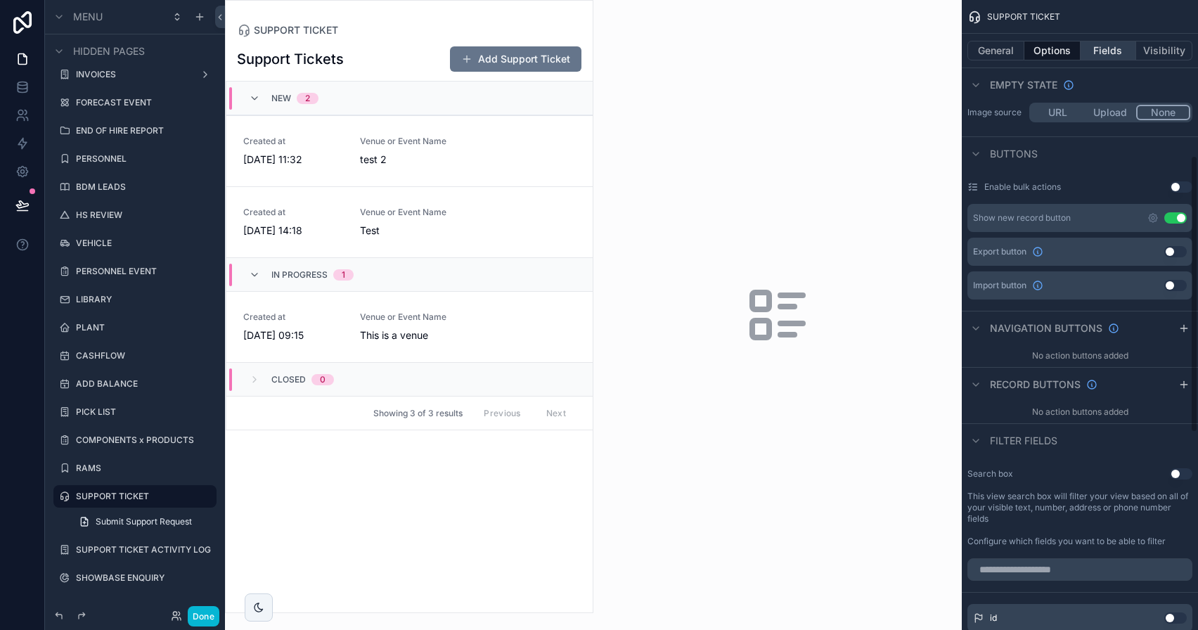
type input "***"
click at [1102, 50] on button "Fields" at bounding box center [1109, 51] width 56 height 20
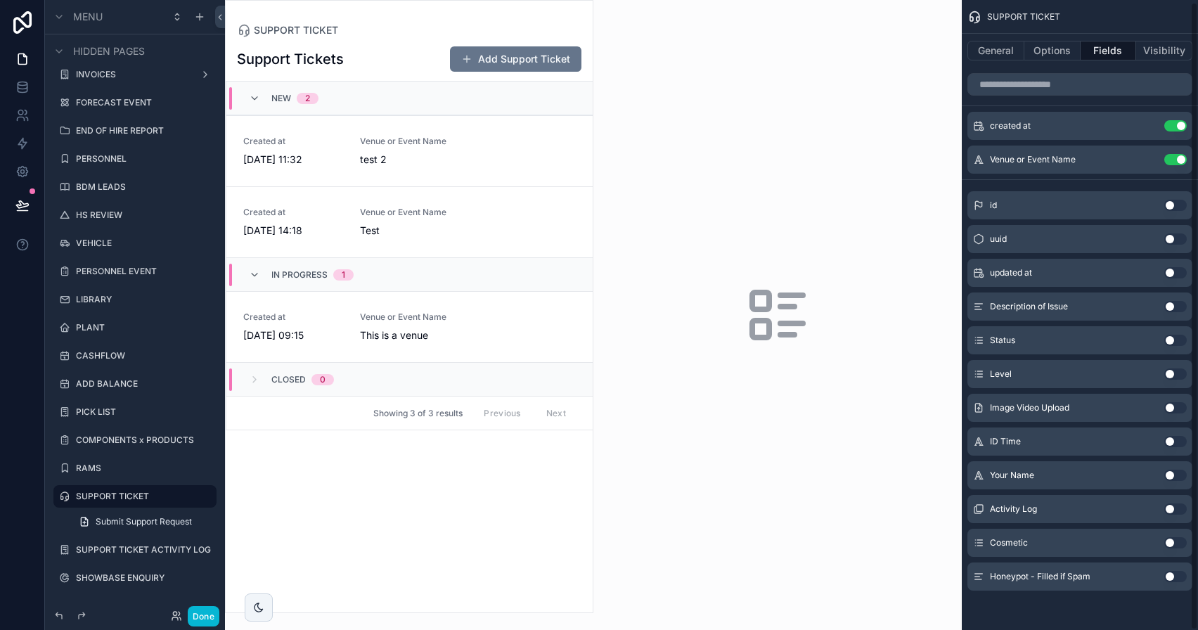
click at [1012, 36] on div "General Options Fields Visibility" at bounding box center [1080, 51] width 236 height 34
click at [1012, 40] on div "General Options Fields Visibility" at bounding box center [1080, 51] width 236 height 34
click at [1010, 41] on button "General" at bounding box center [995, 51] width 57 height 20
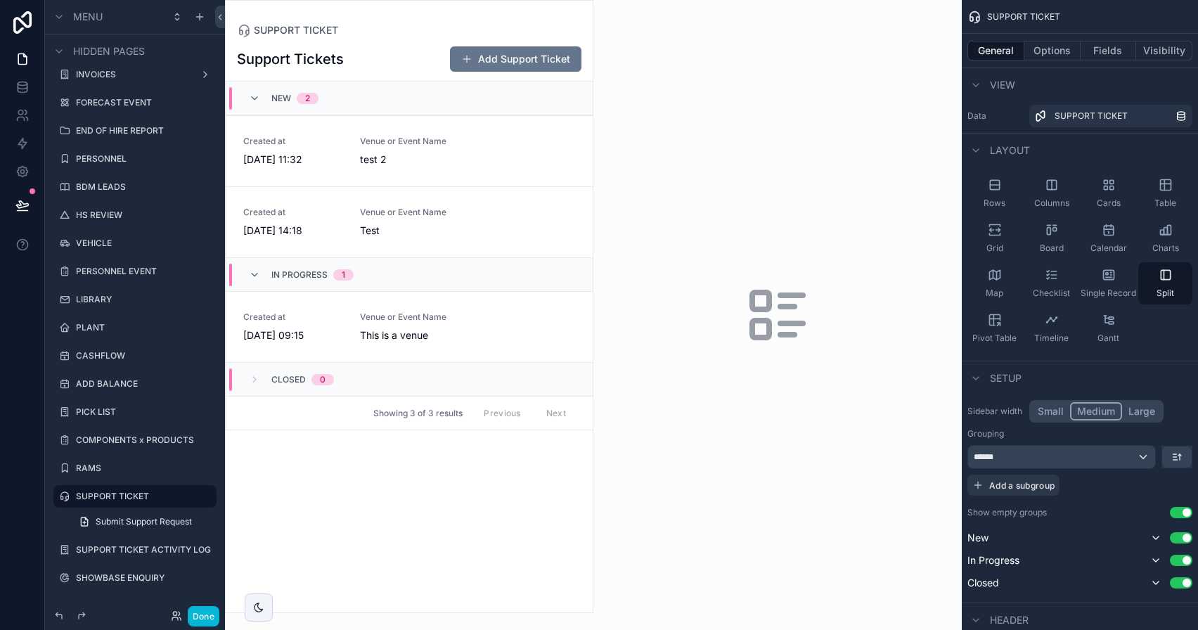
click at [1056, 406] on button "Small" at bounding box center [1050, 411] width 39 height 18
click at [207, 624] on button "Done" at bounding box center [204, 616] width 32 height 20
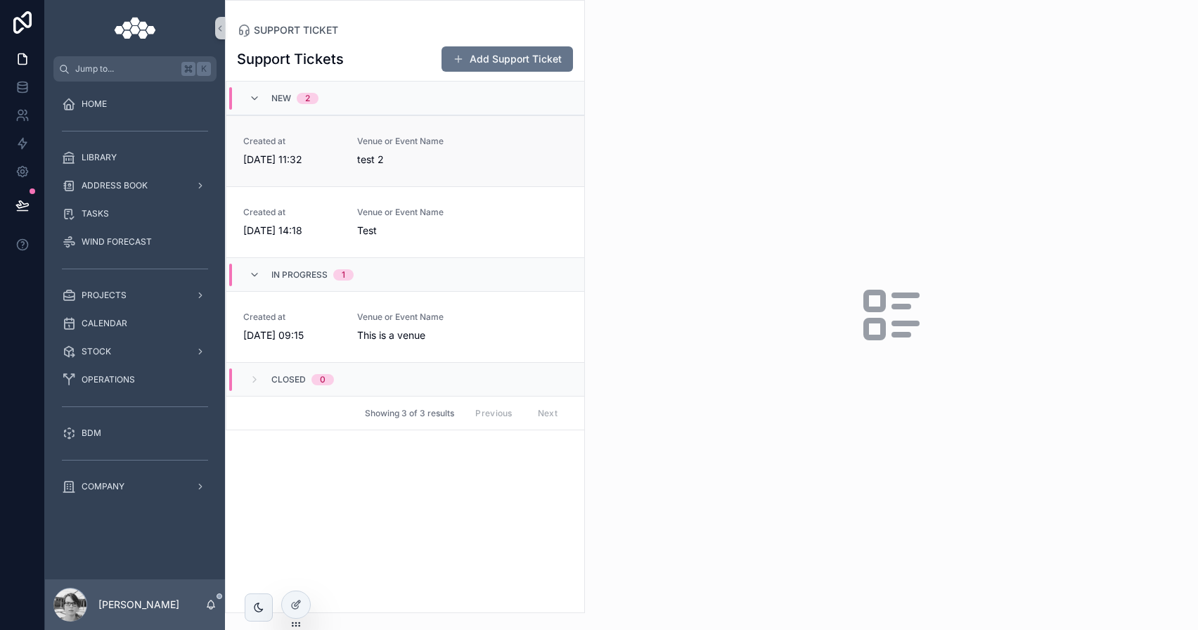
click at [525, 167] on link "Created at 01/10/2025 11:32 Venue or Event Name test 2" at bounding box center [405, 150] width 358 height 71
click at [519, 152] on div "Created at 01/10/2025 11:32 Venue or Event Name test 2" at bounding box center [405, 151] width 324 height 31
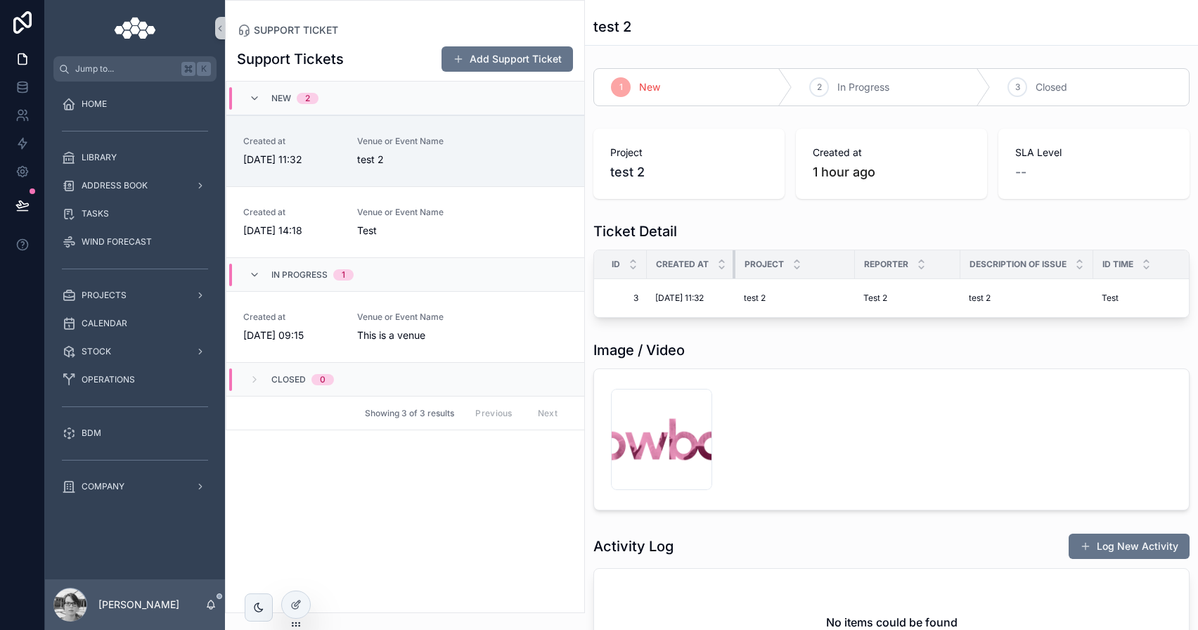
drag, startPoint x: 767, startPoint y: 270, endPoint x: 730, endPoint y: 270, distance: 36.6
click at [730, 270] on th "Created at" at bounding box center [691, 264] width 89 height 29
click at [127, 377] on span "OPERATIONS" at bounding box center [108, 379] width 53 height 11
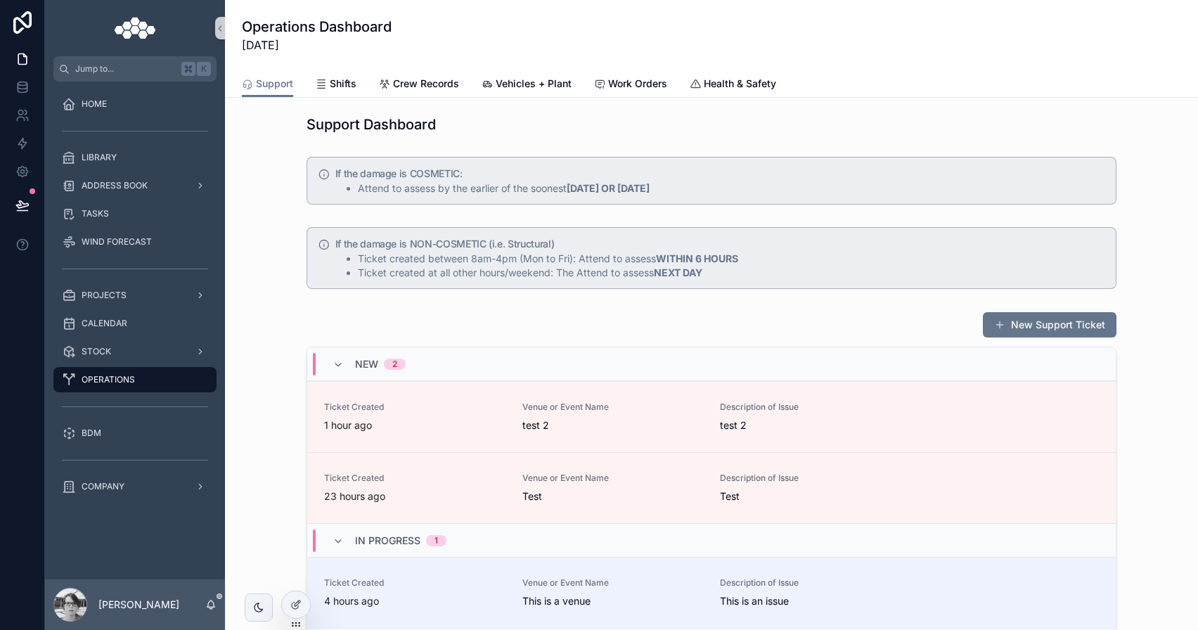
scroll to position [182, 0]
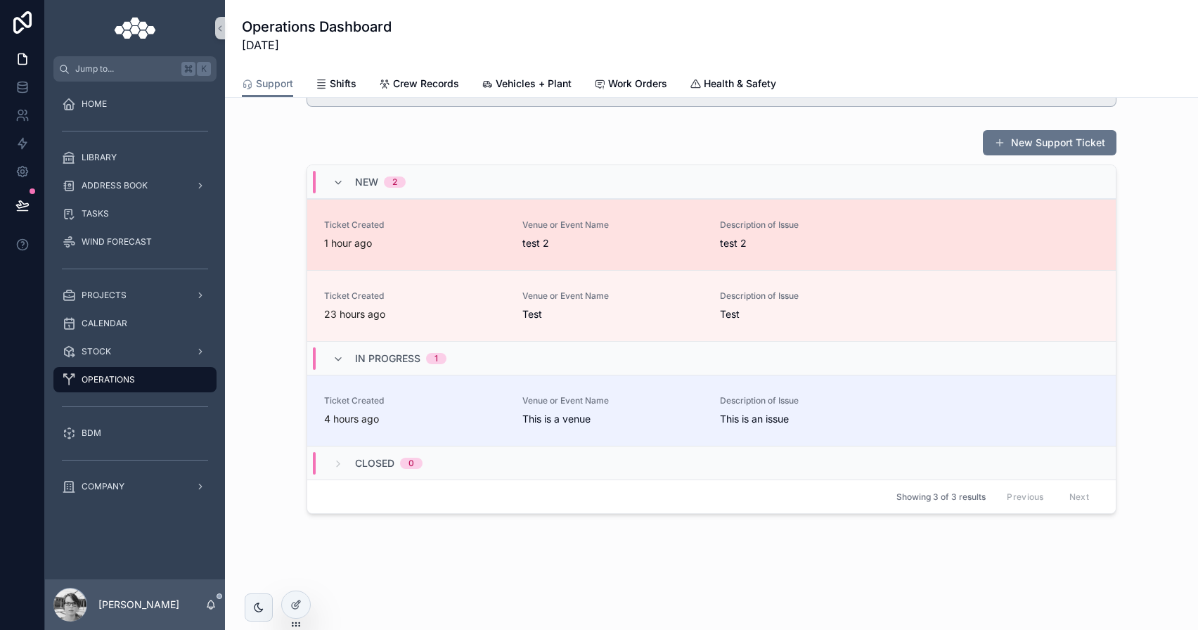
click at [436, 240] on div "1 hour ago" at bounding box center [414, 243] width 181 height 14
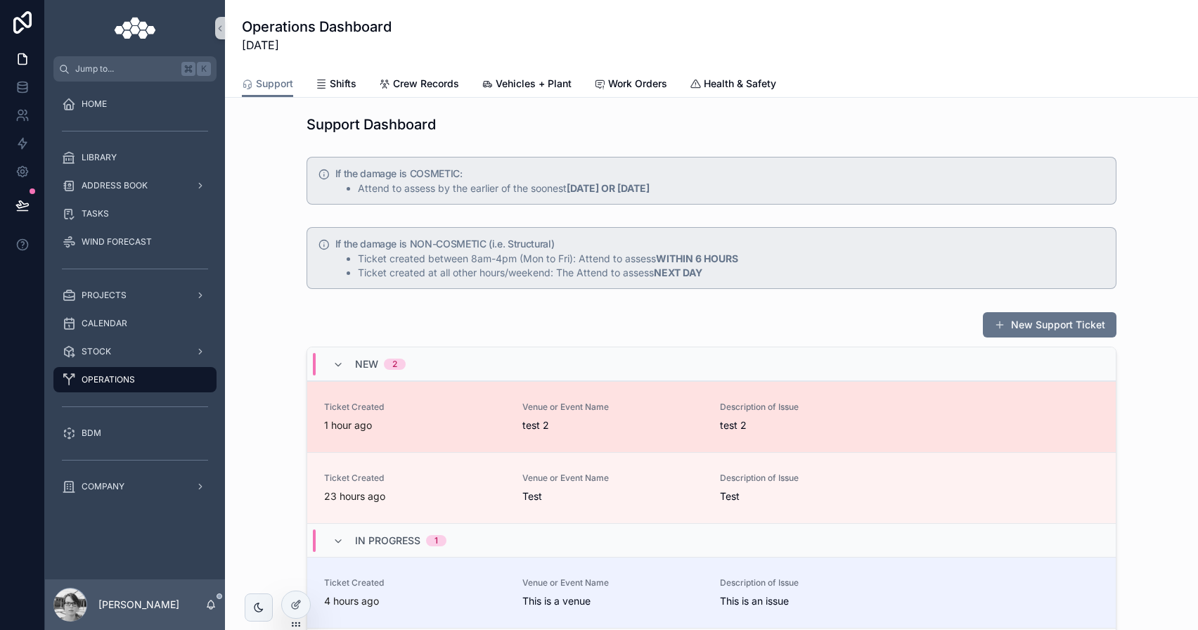
click at [403, 430] on div "1 hour ago" at bounding box center [414, 425] width 181 height 14
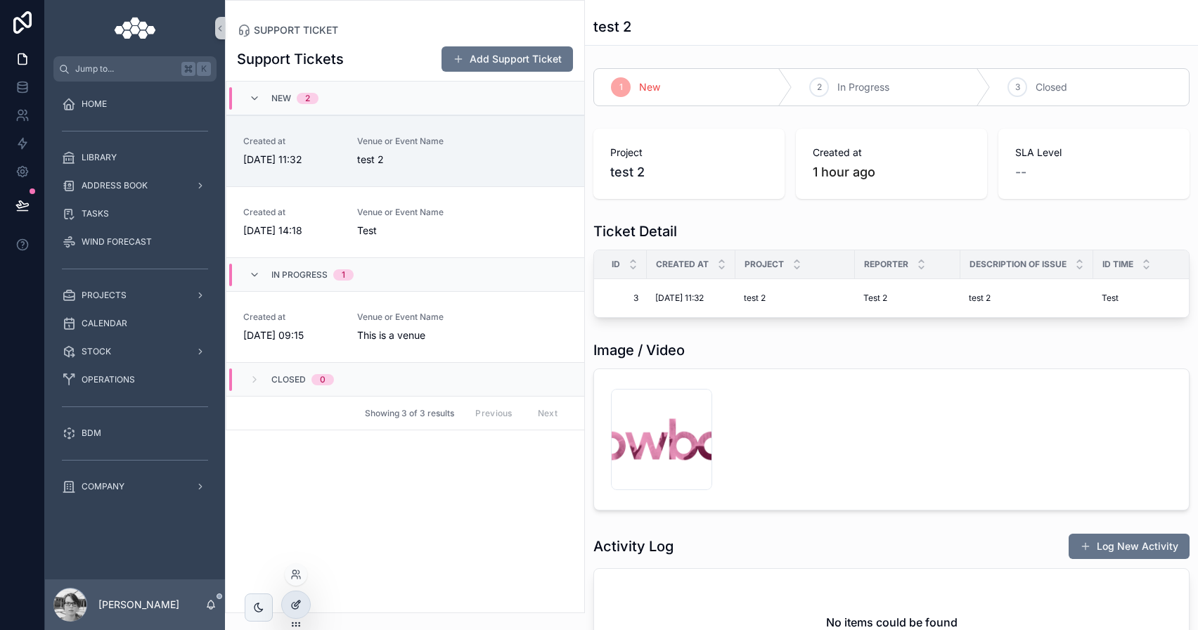
click at [296, 594] on div at bounding box center [296, 604] width 28 height 27
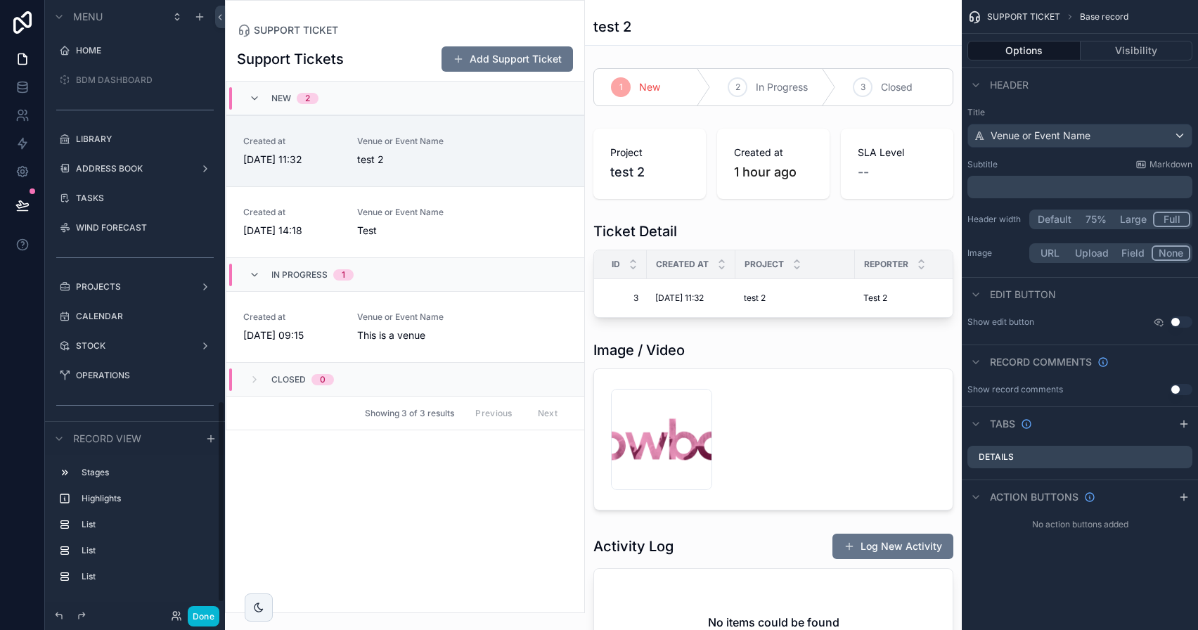
scroll to position [1219, 0]
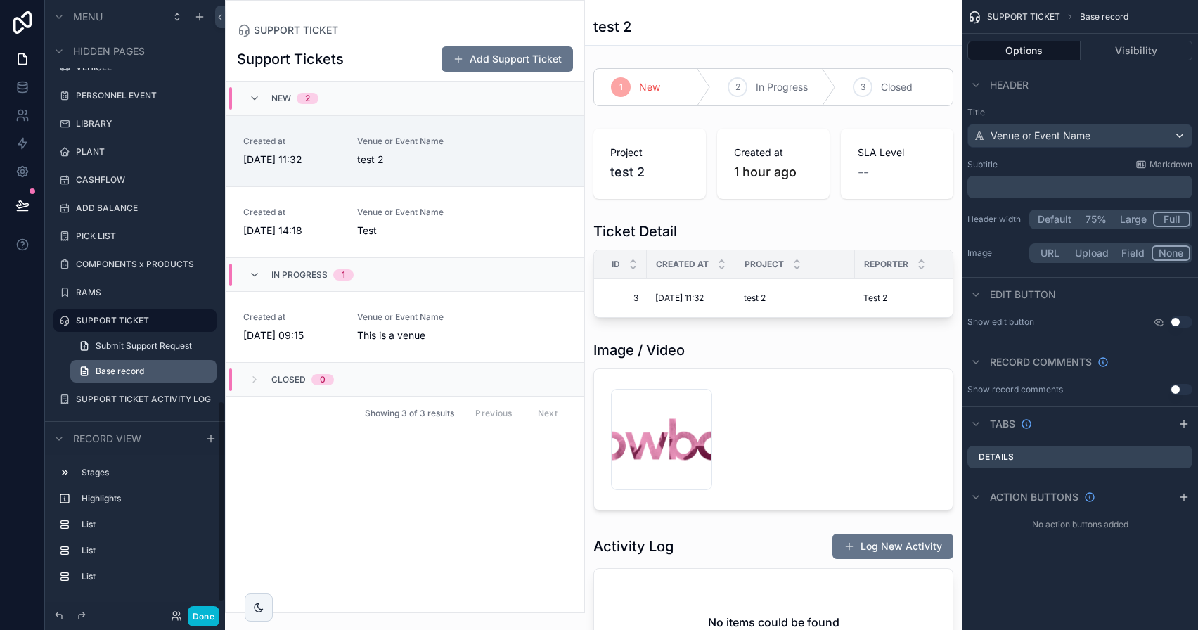
click at [143, 371] on span "Base record" at bounding box center [120, 371] width 49 height 11
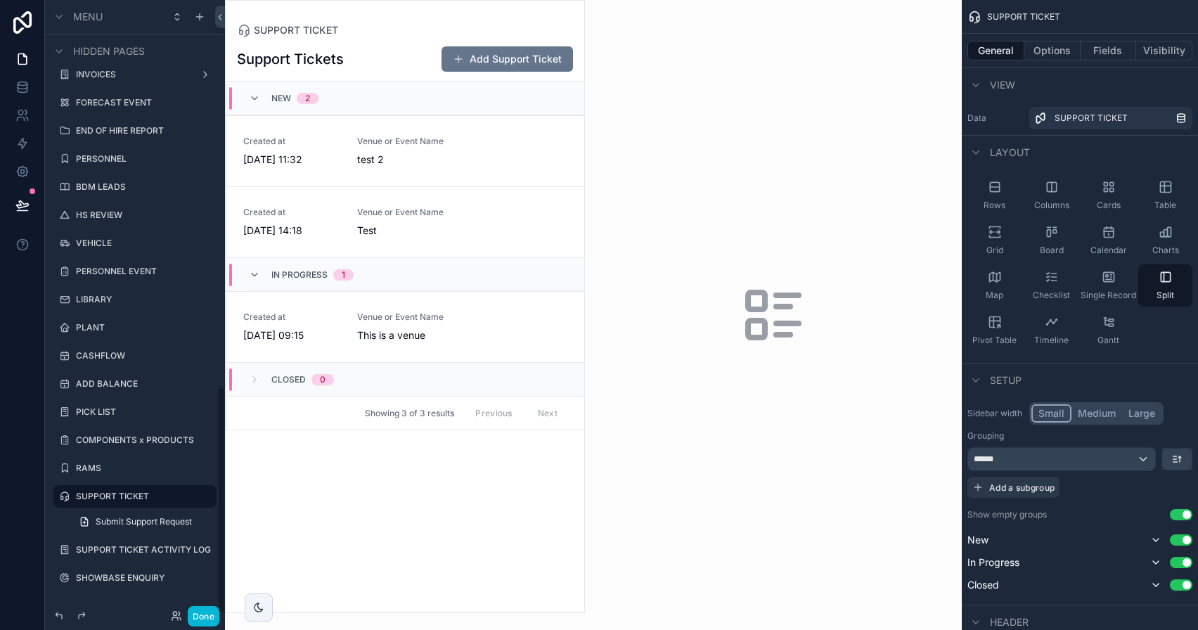
scroll to position [1043, 0]
click at [107, 504] on div "SUPPORT TICKET" at bounding box center [135, 496] width 118 height 17
click at [1054, 53] on button "Options" at bounding box center [1052, 51] width 56 height 20
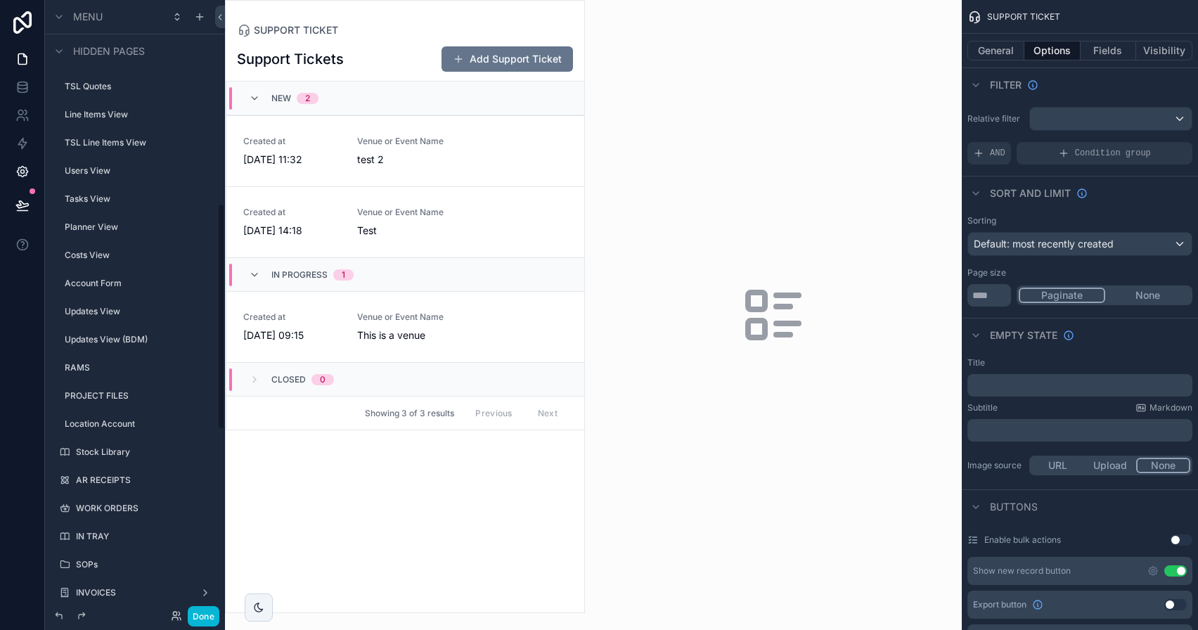
scroll to position [464, 0]
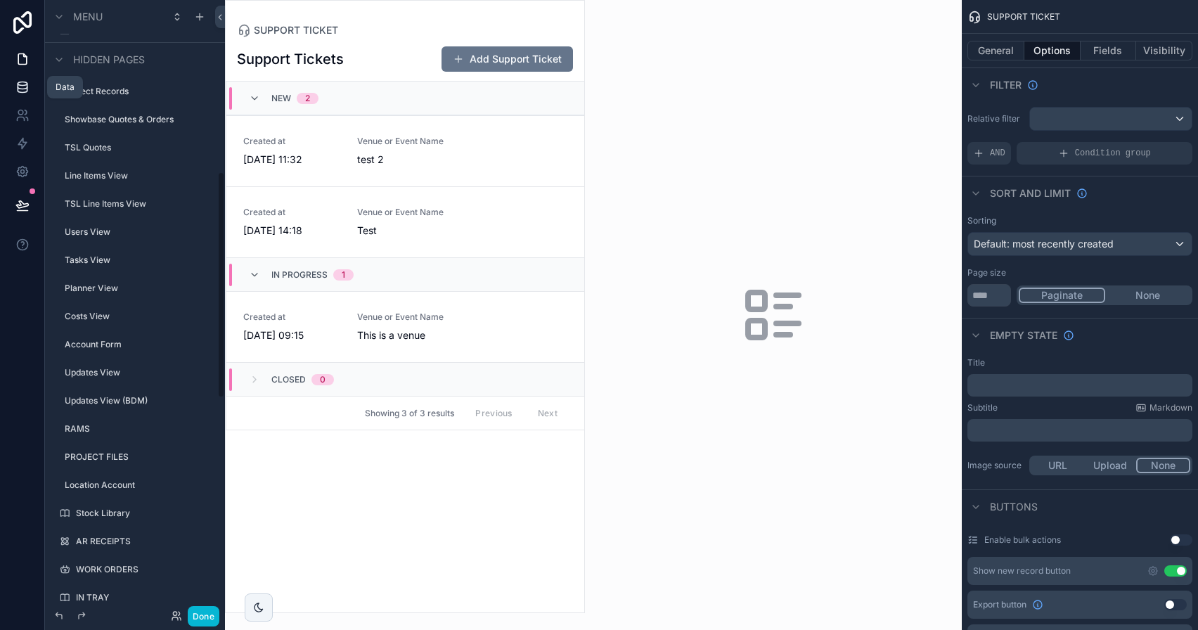
click at [25, 93] on icon at bounding box center [22, 87] width 14 height 14
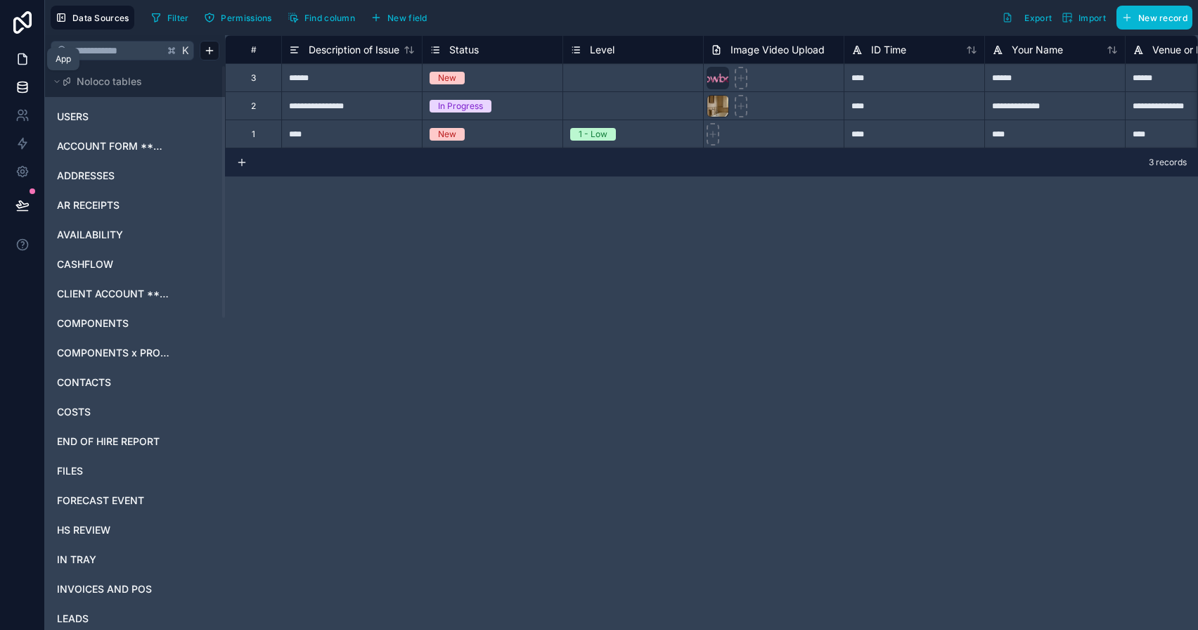
click at [18, 51] on link at bounding box center [22, 59] width 44 height 28
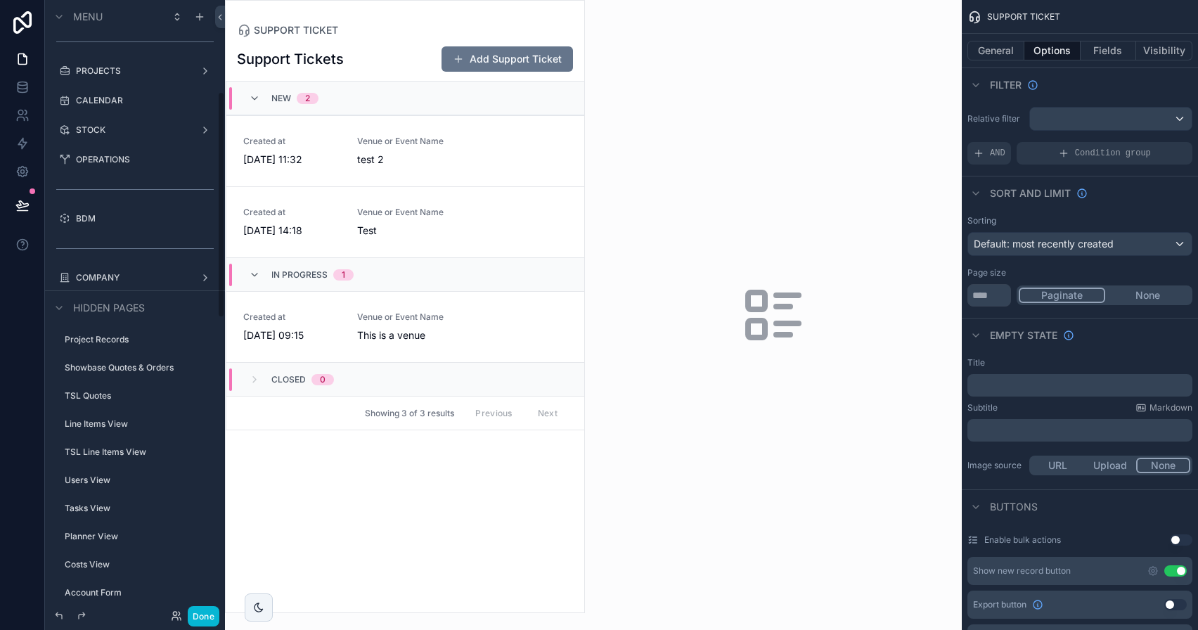
scroll to position [188, 0]
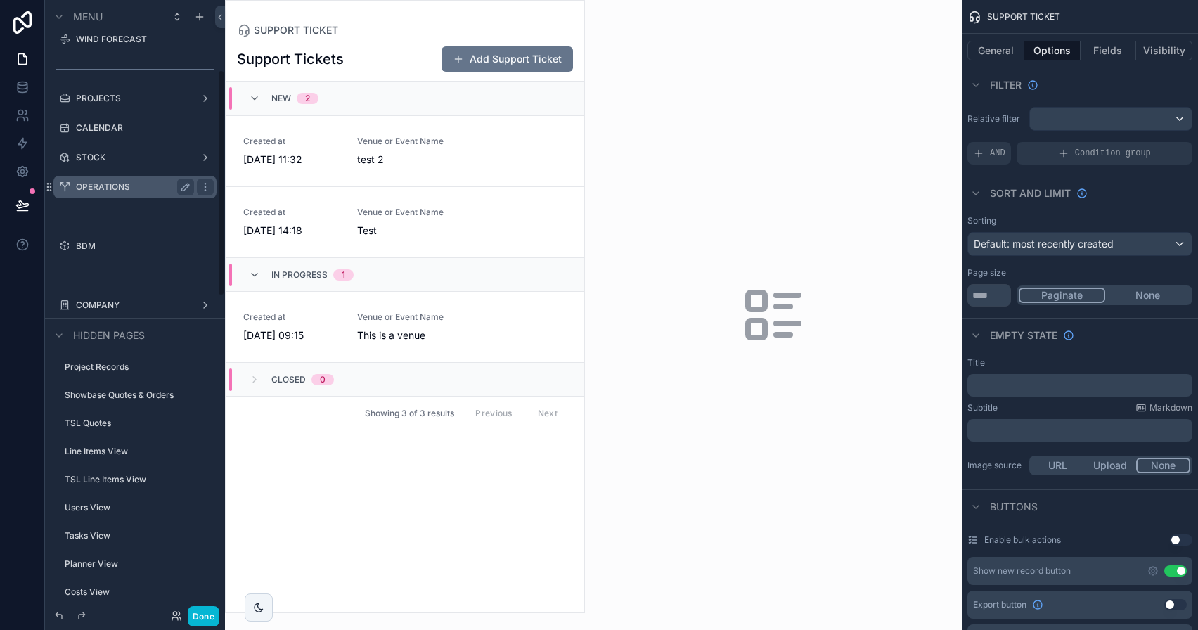
click at [128, 198] on div "OPERATIONS" at bounding box center [134, 187] width 157 height 22
click at [126, 191] on label "OPERATIONS" at bounding box center [132, 186] width 112 height 11
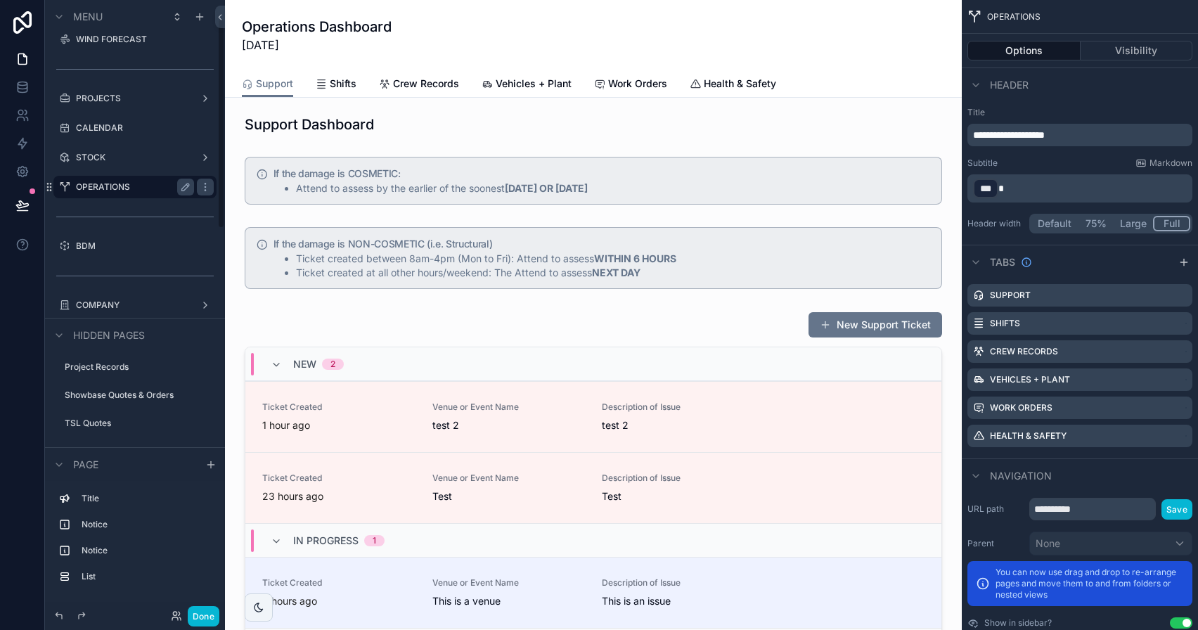
scroll to position [53, 0]
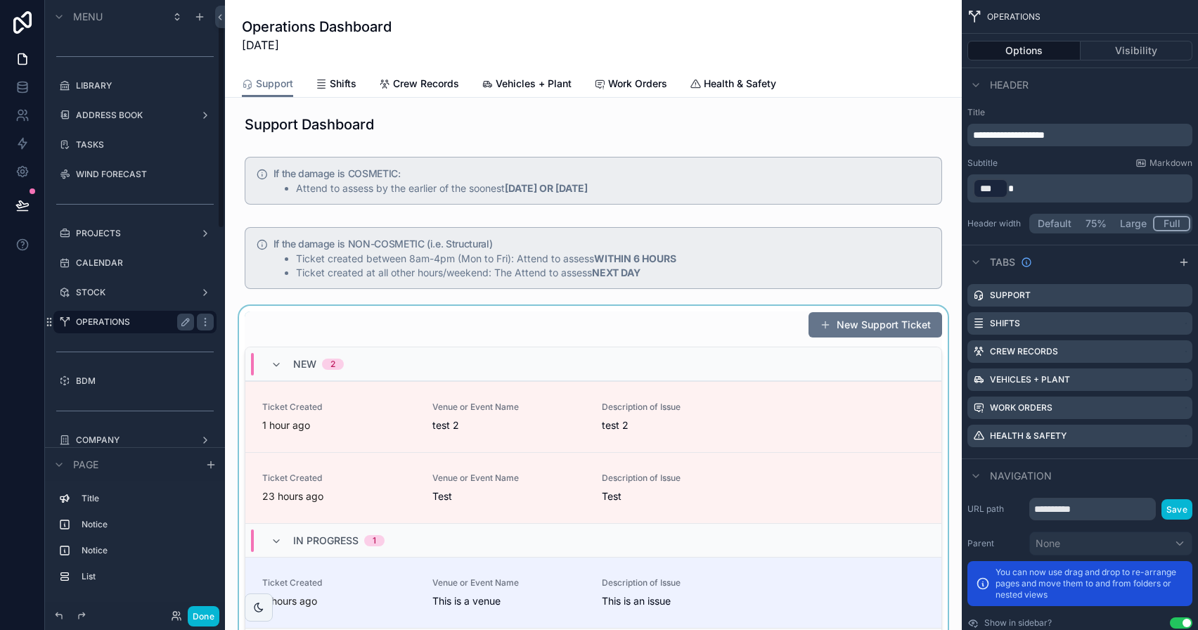
click at [385, 405] on div "scrollable content" at bounding box center [593, 504] width 714 height 396
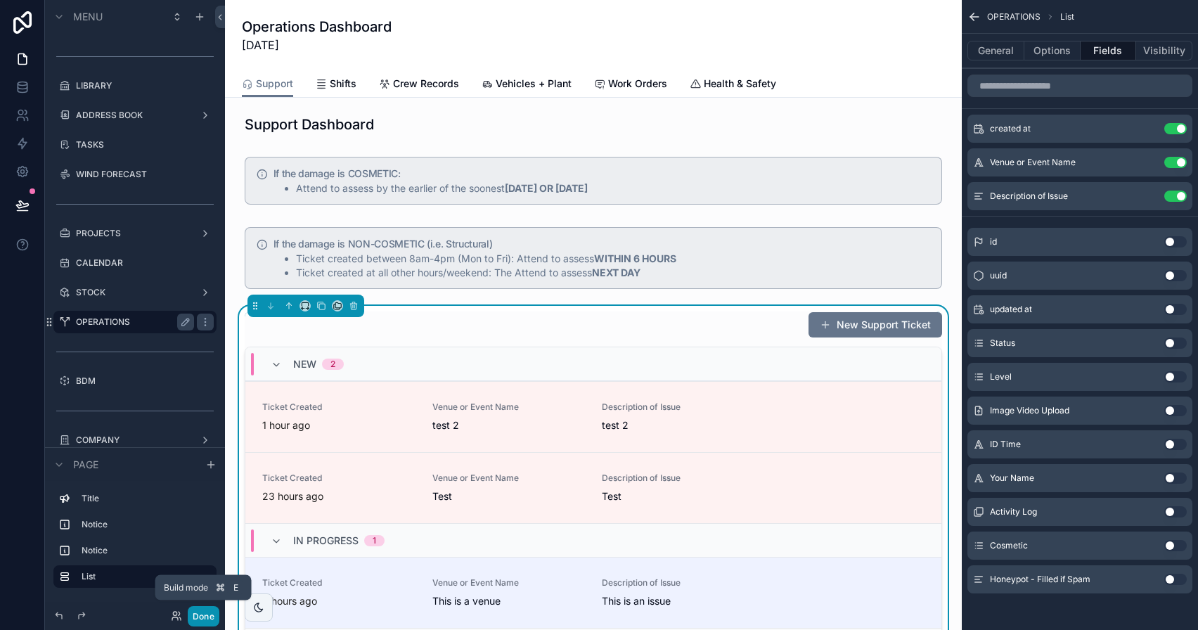
click at [202, 612] on button "Done" at bounding box center [204, 616] width 32 height 20
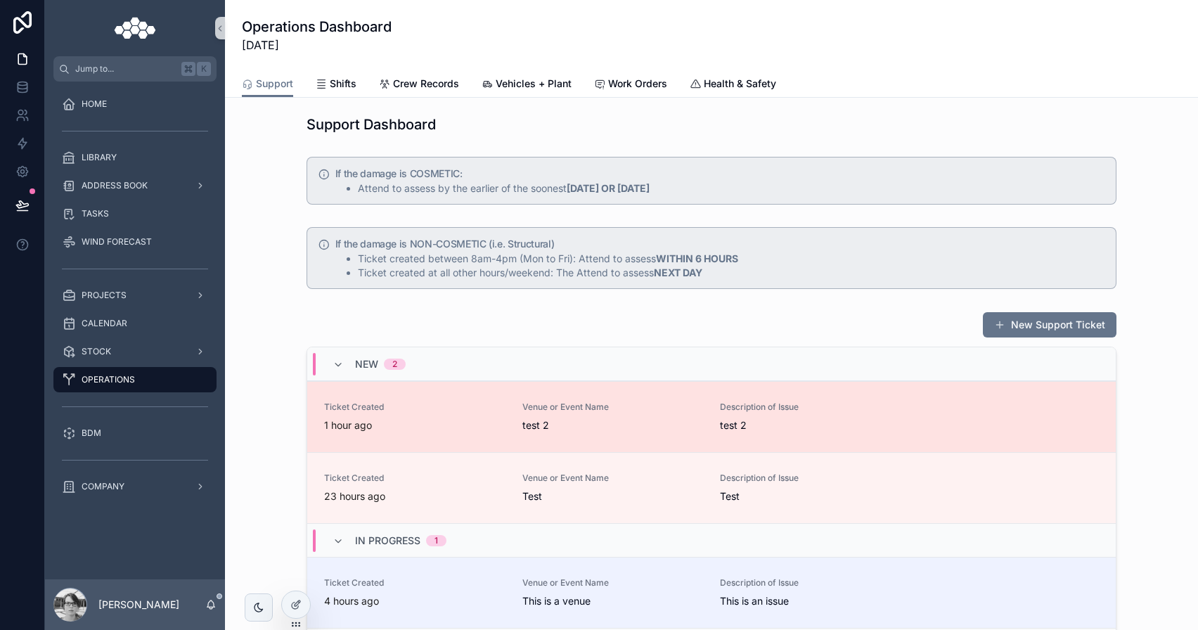
click at [395, 418] on div "1 hour ago" at bounding box center [414, 425] width 181 height 14
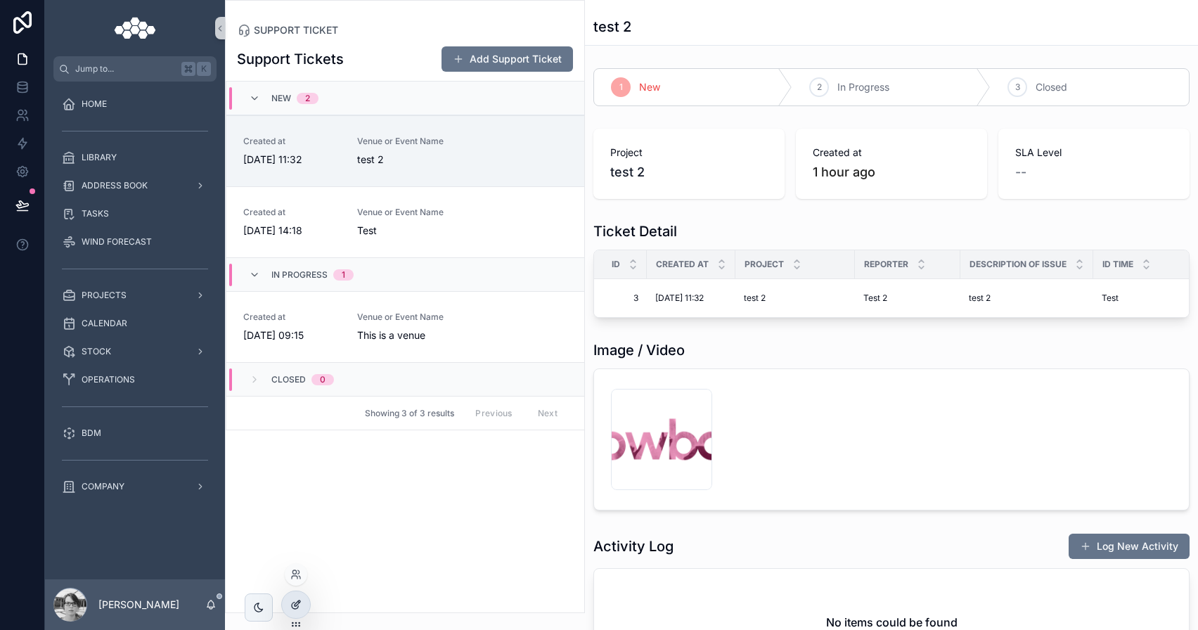
click at [295, 600] on icon at bounding box center [295, 604] width 11 height 11
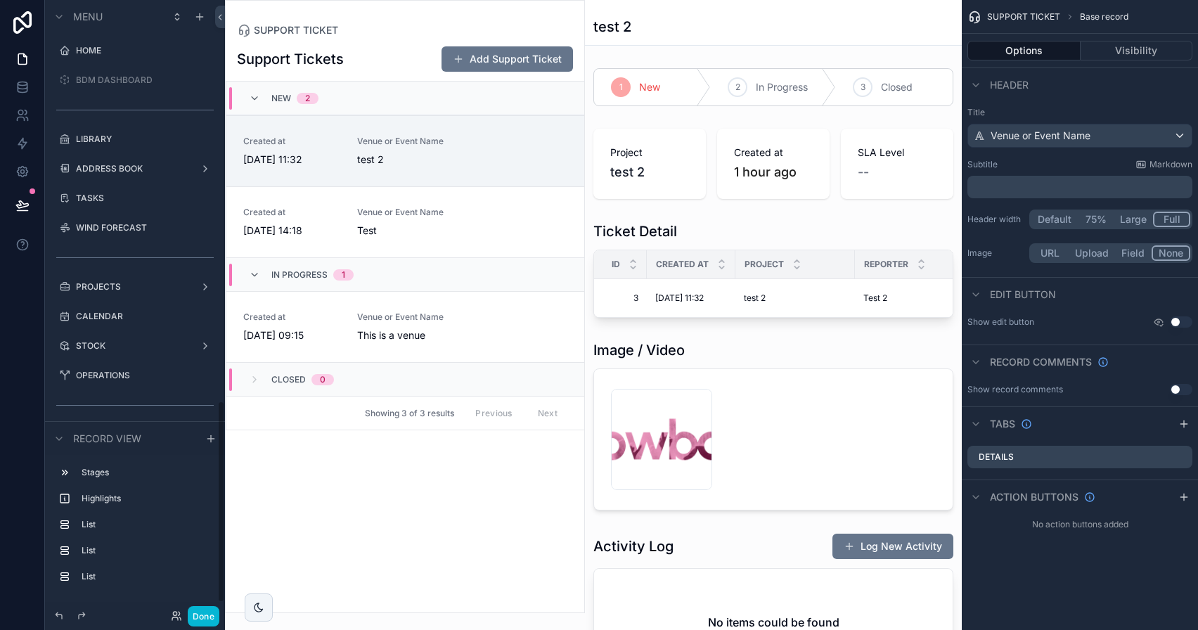
scroll to position [1219, 0]
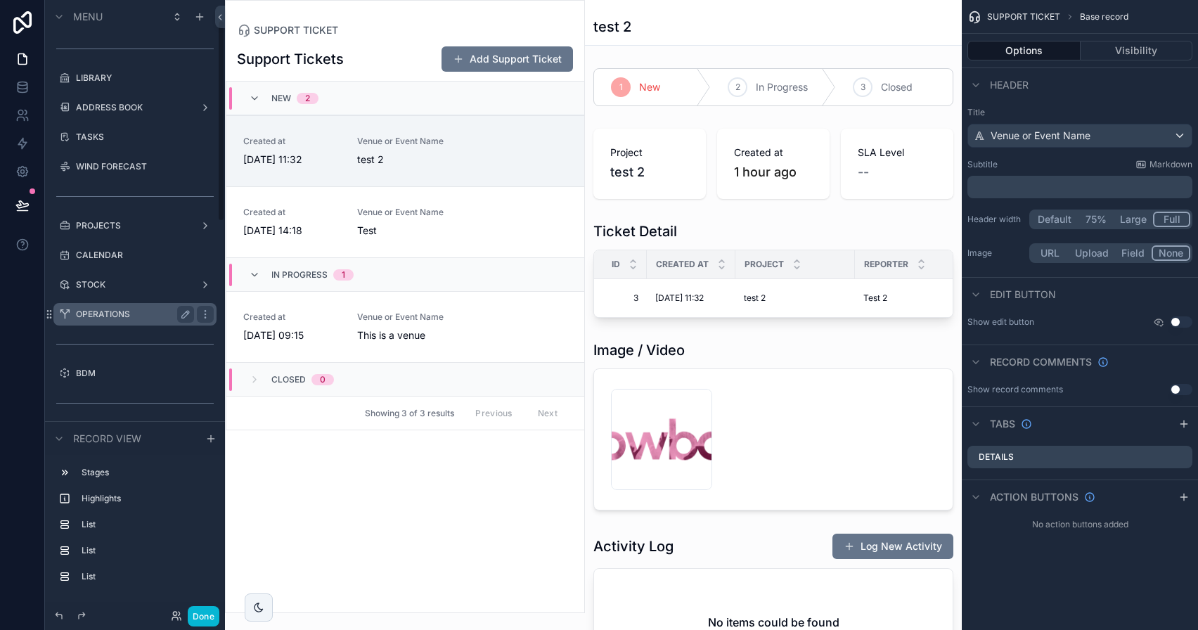
click at [135, 311] on label "OPERATIONS" at bounding box center [132, 314] width 112 height 11
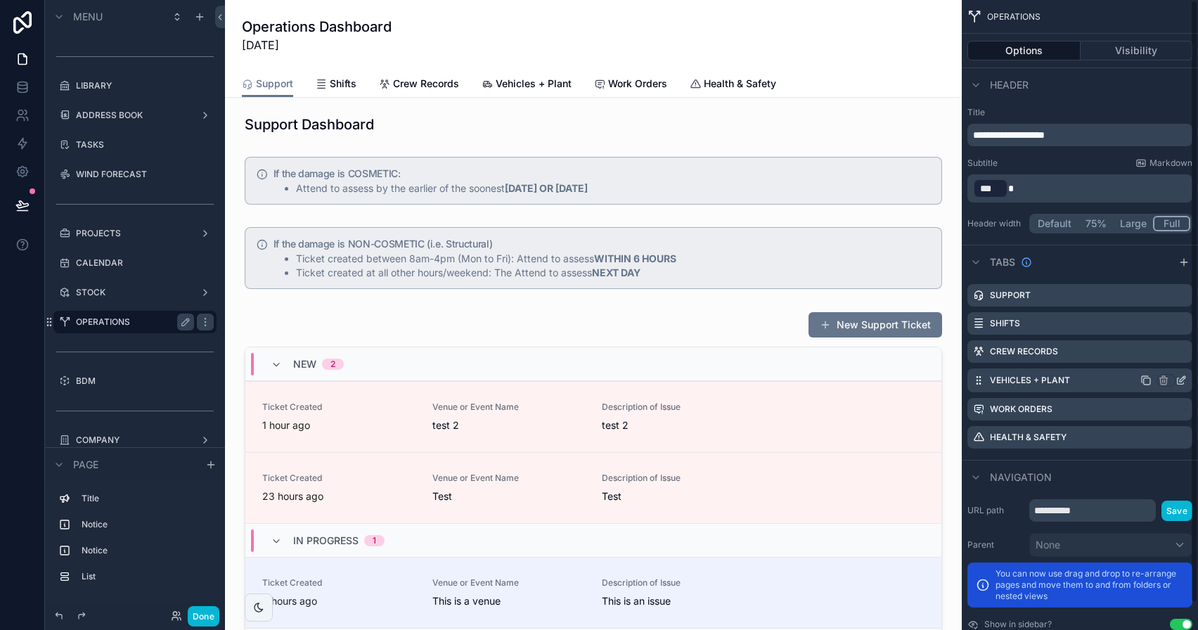
scroll to position [28, 0]
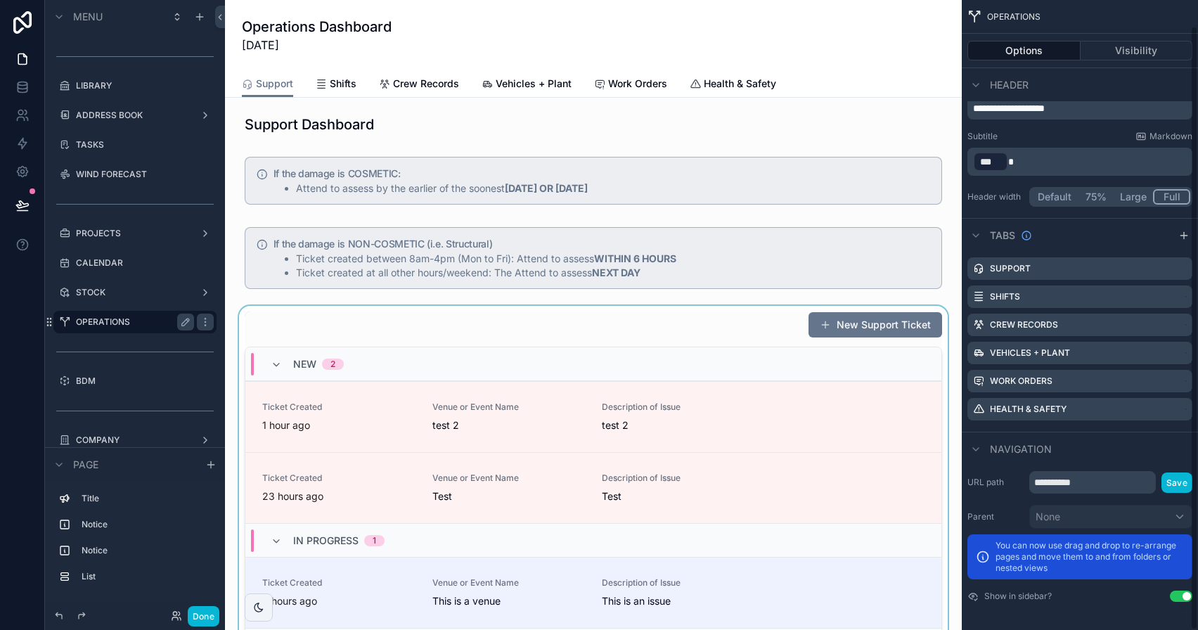
click at [725, 315] on div "scrollable content" at bounding box center [593, 504] width 714 height 396
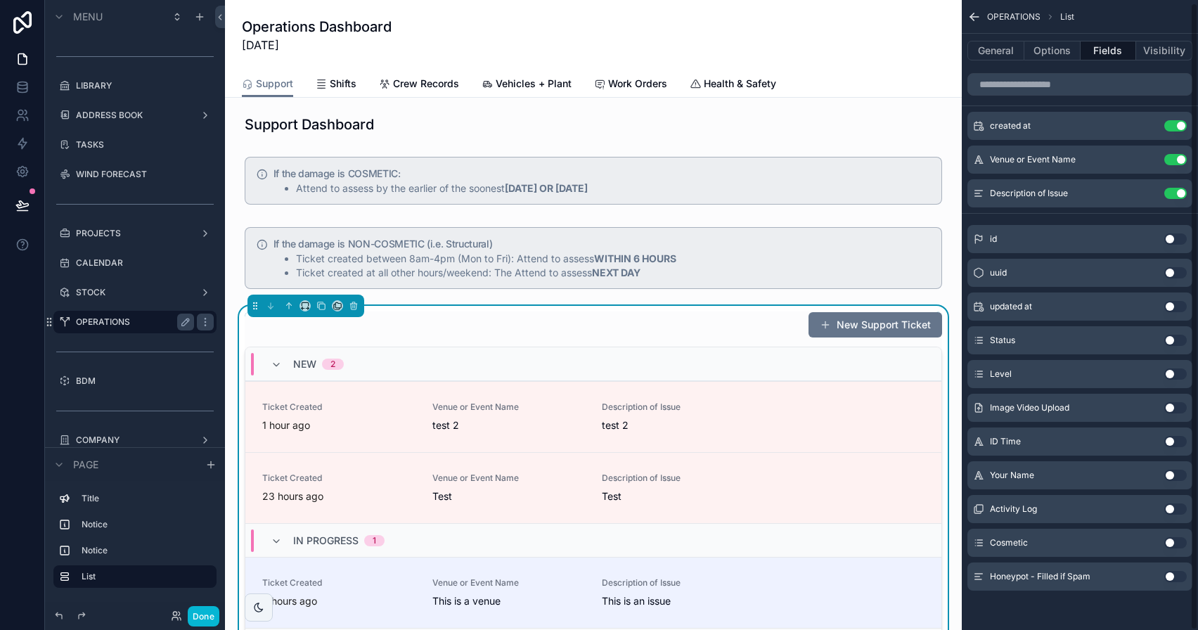
scroll to position [3, 0]
click at [1013, 47] on button "General" at bounding box center [995, 51] width 57 height 20
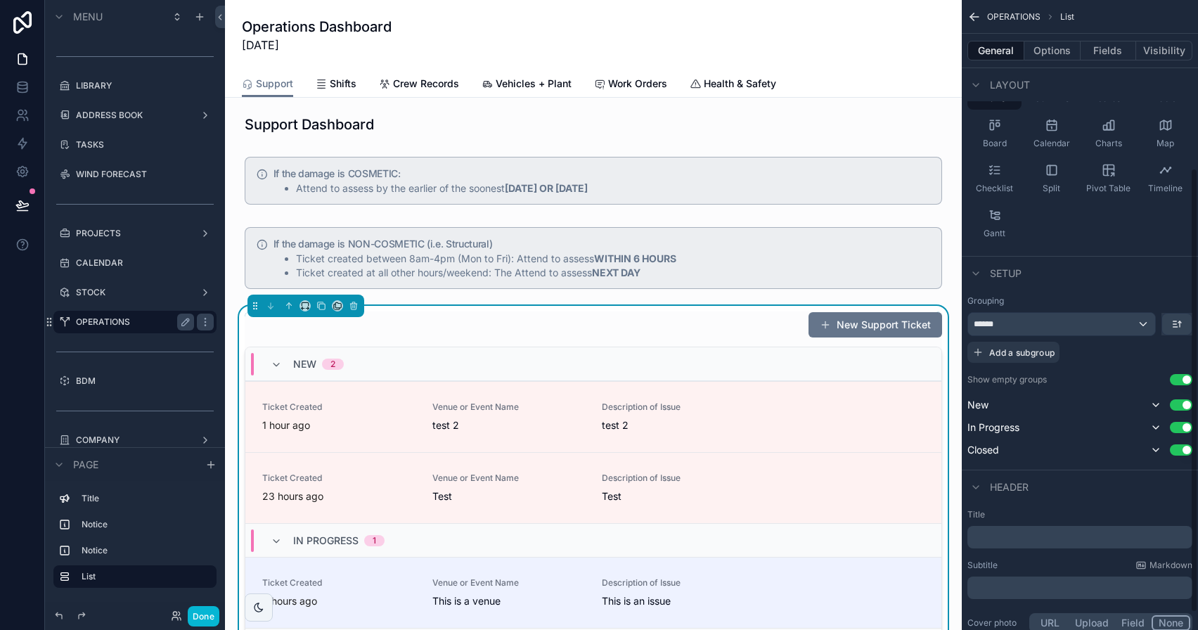
scroll to position [262, 0]
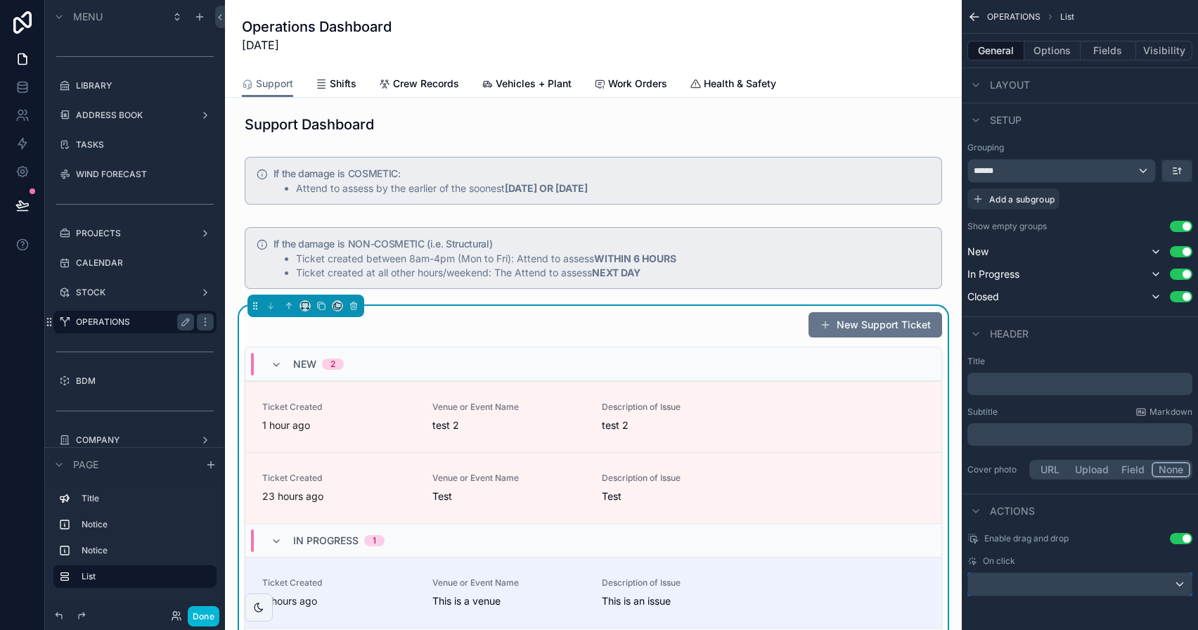
click at [1065, 590] on div "scrollable content" at bounding box center [1080, 584] width 224 height 22
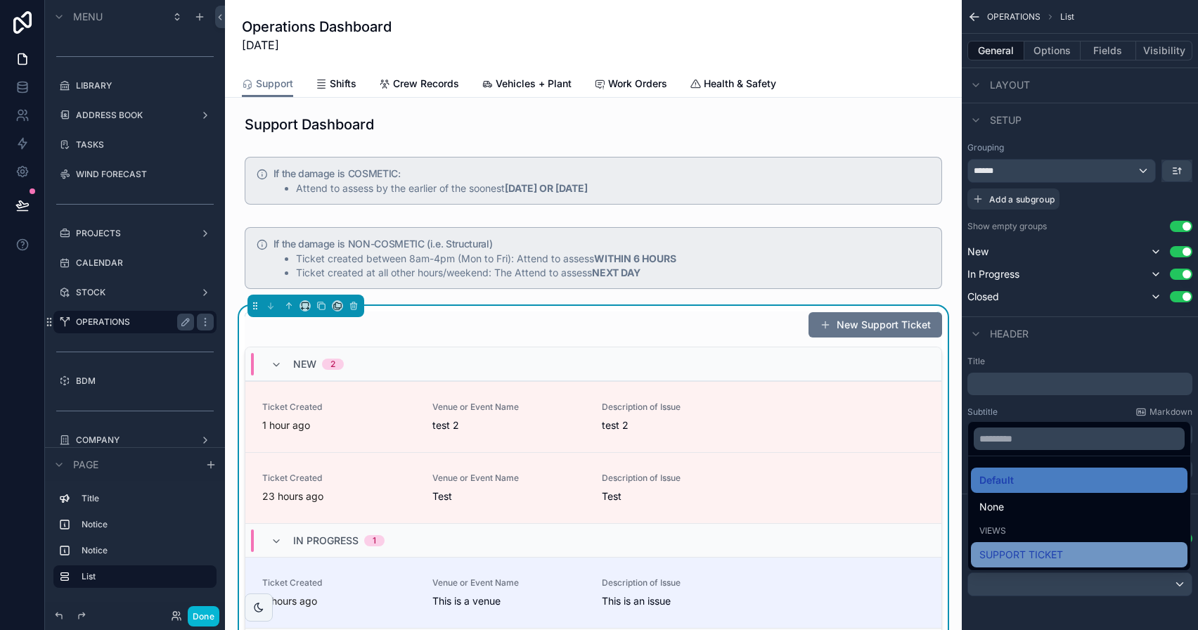
click at [1065, 553] on div "SUPPORT TICKET" at bounding box center [1079, 554] width 200 height 17
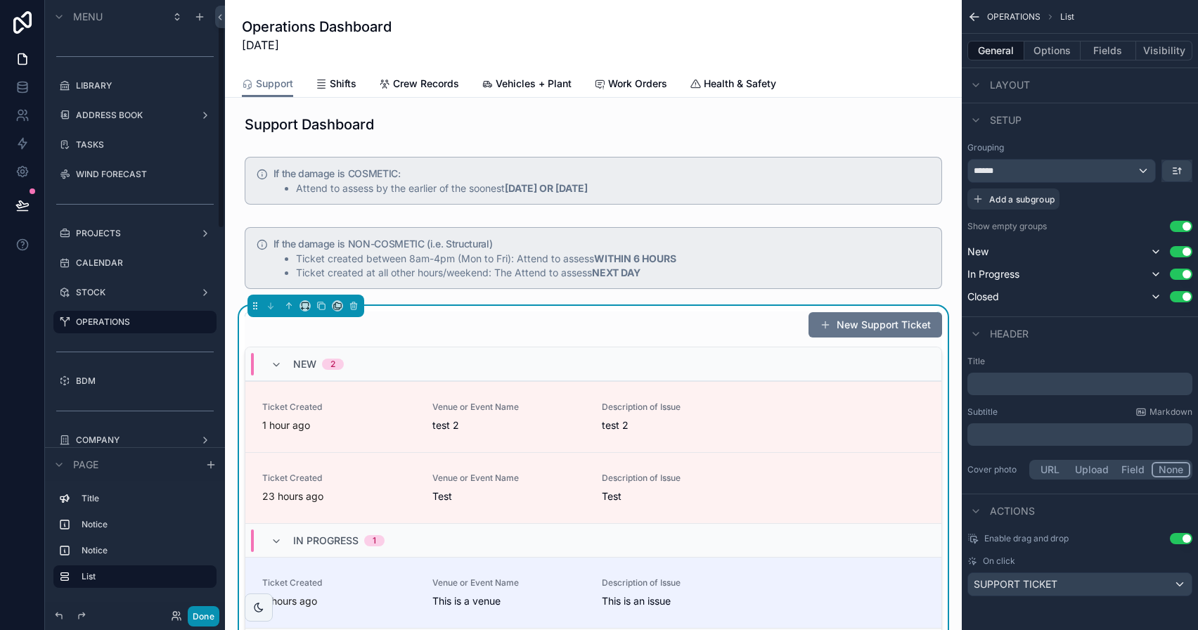
click at [204, 614] on button "Done" at bounding box center [204, 616] width 32 height 20
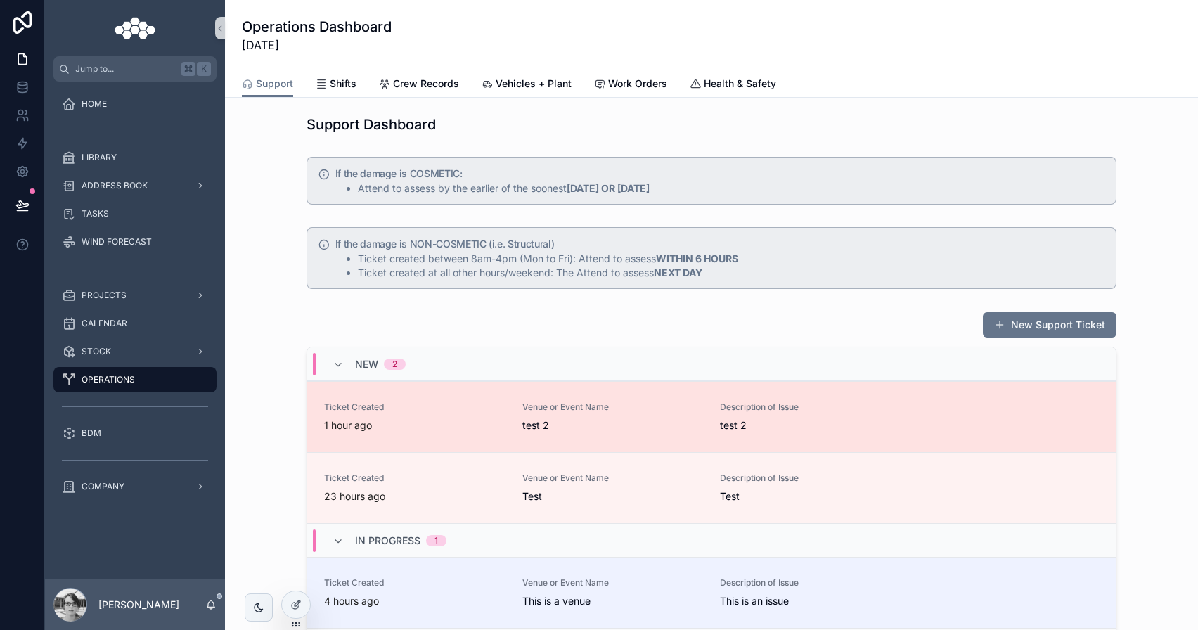
click at [439, 434] on link "Ticket Created 1 hour ago Venue or Event Name test 2 Description of Issue test 2" at bounding box center [711, 416] width 808 height 71
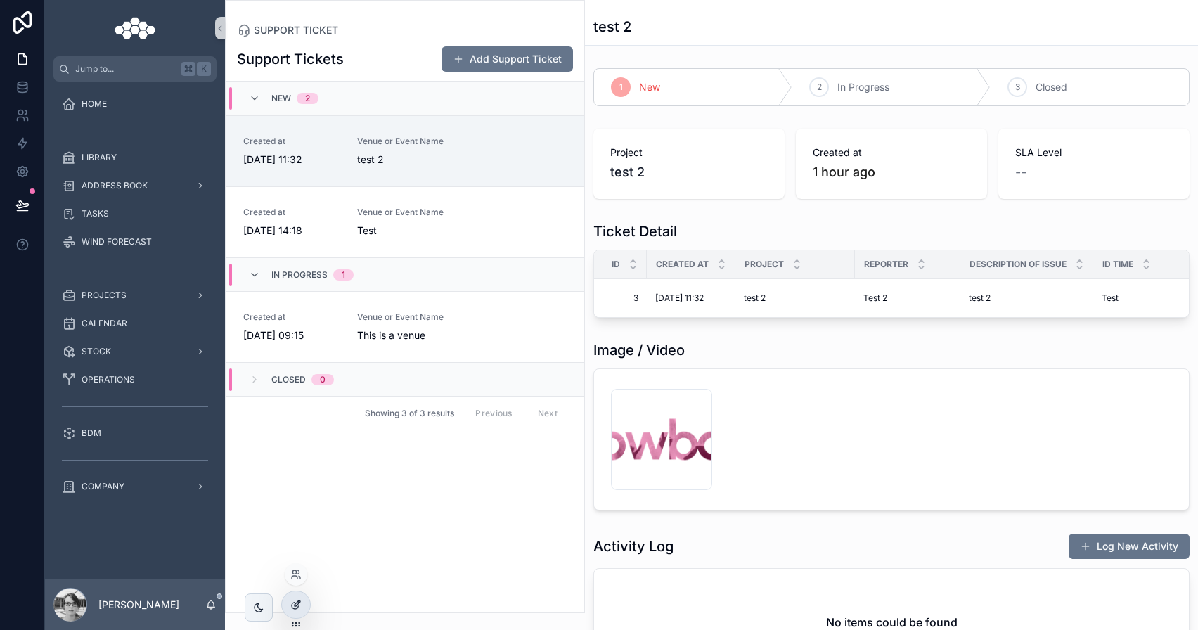
click at [287, 605] on div at bounding box center [296, 604] width 28 height 27
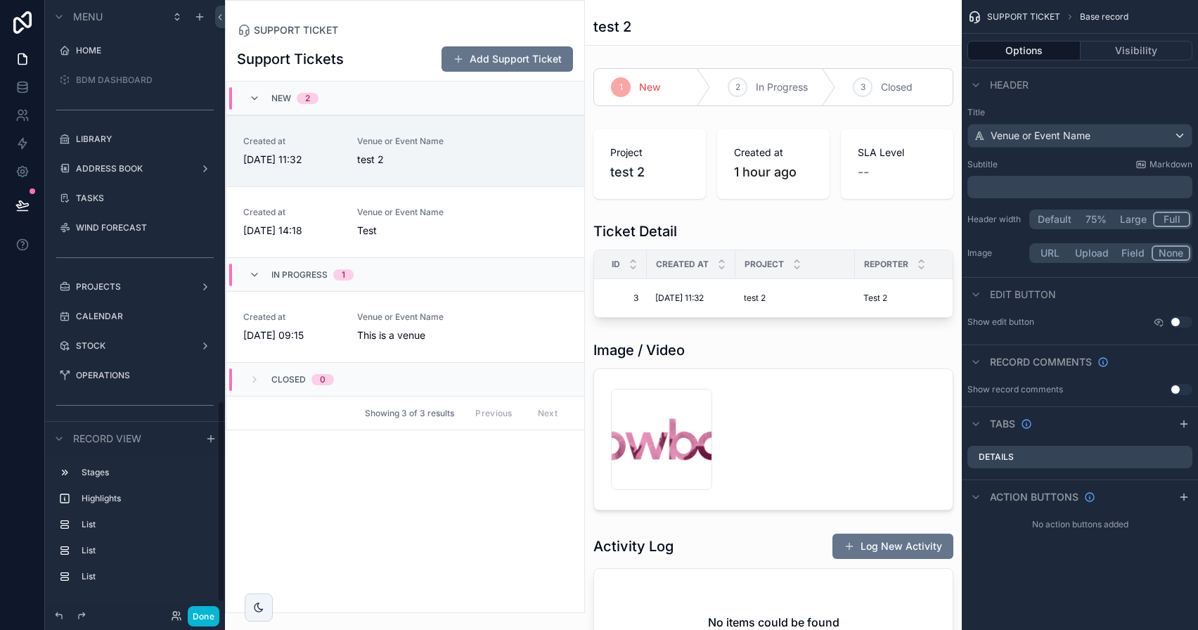
scroll to position [1219, 0]
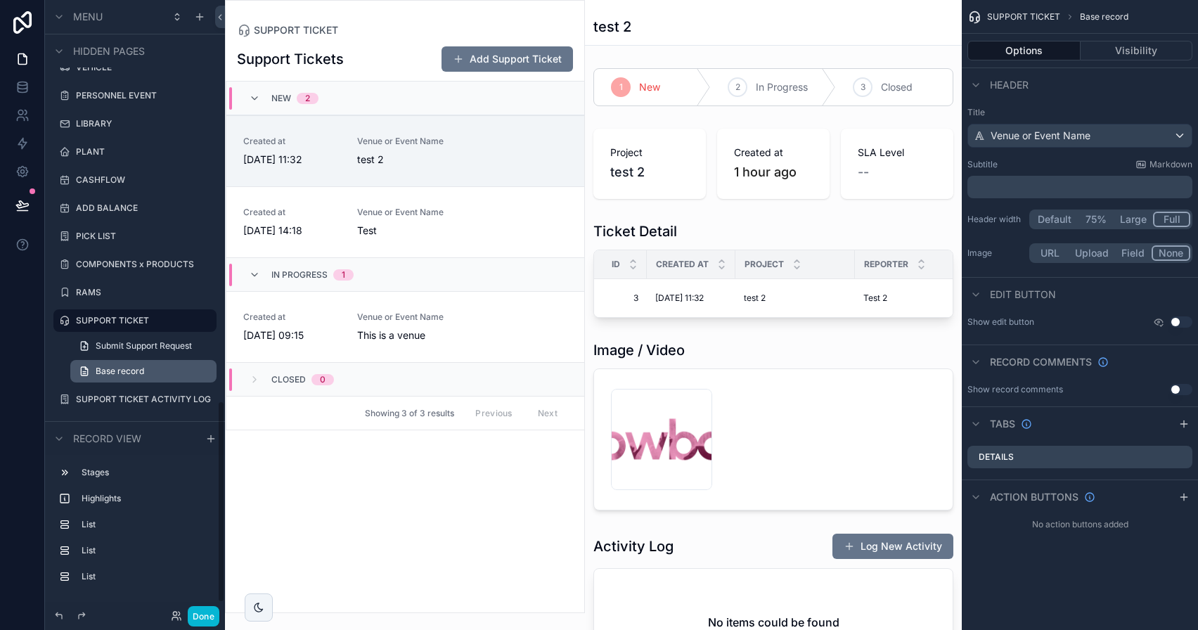
click at [137, 375] on span "Base record" at bounding box center [120, 371] width 49 height 11
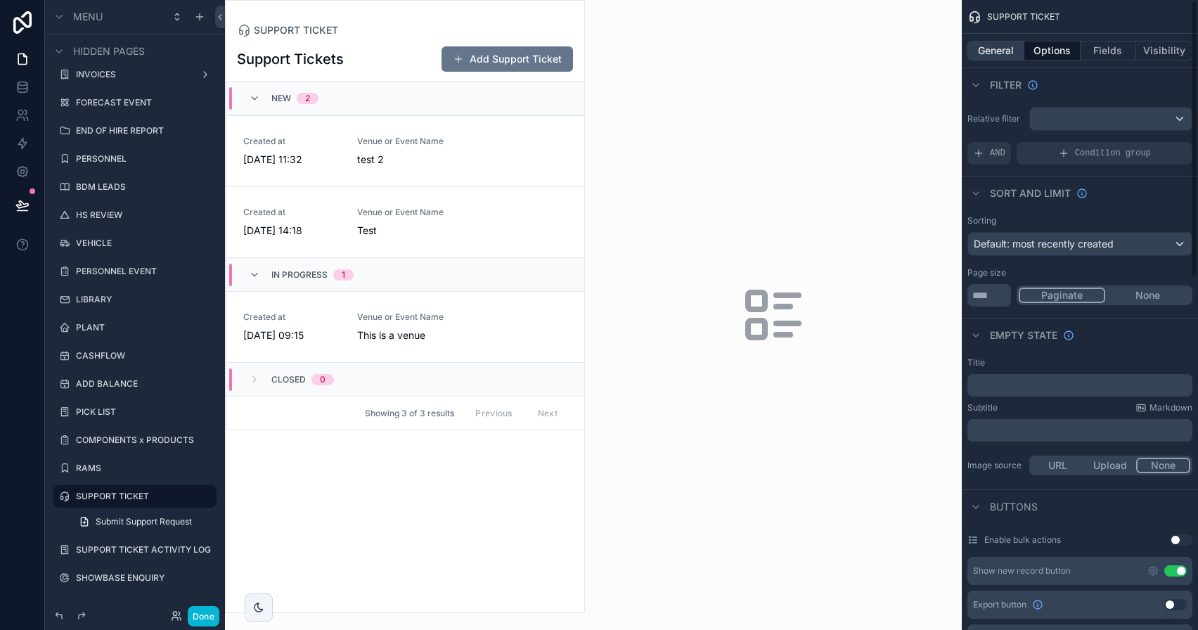
click at [1004, 53] on button "General" at bounding box center [995, 51] width 57 height 20
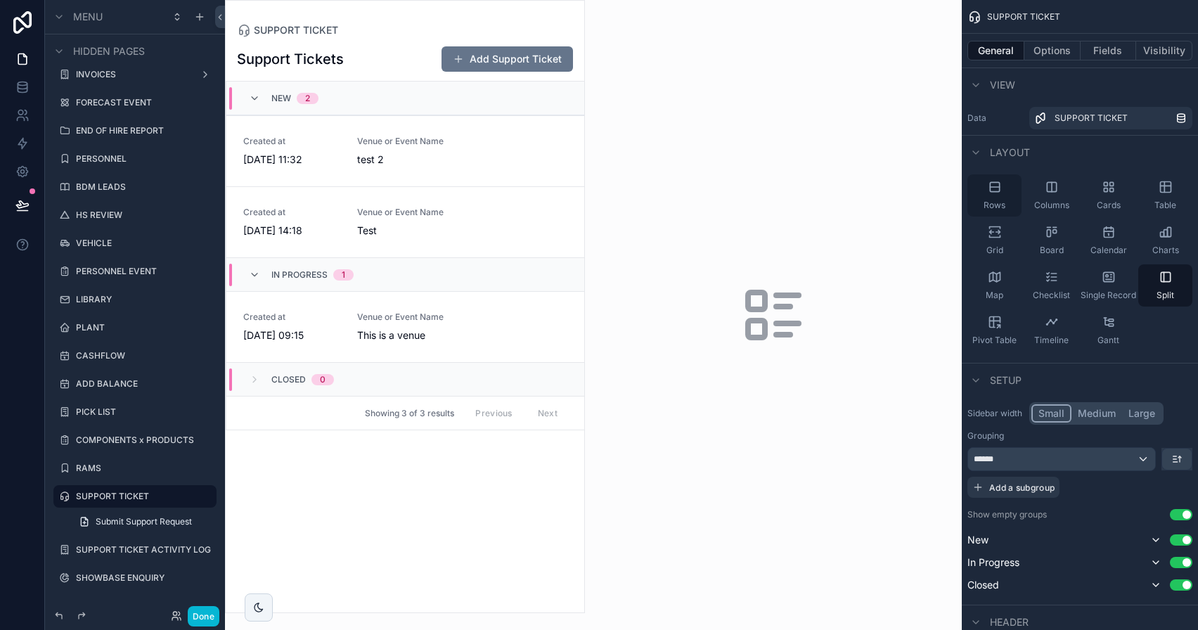
click at [993, 188] on icon "scrollable content" at bounding box center [995, 187] width 14 height 14
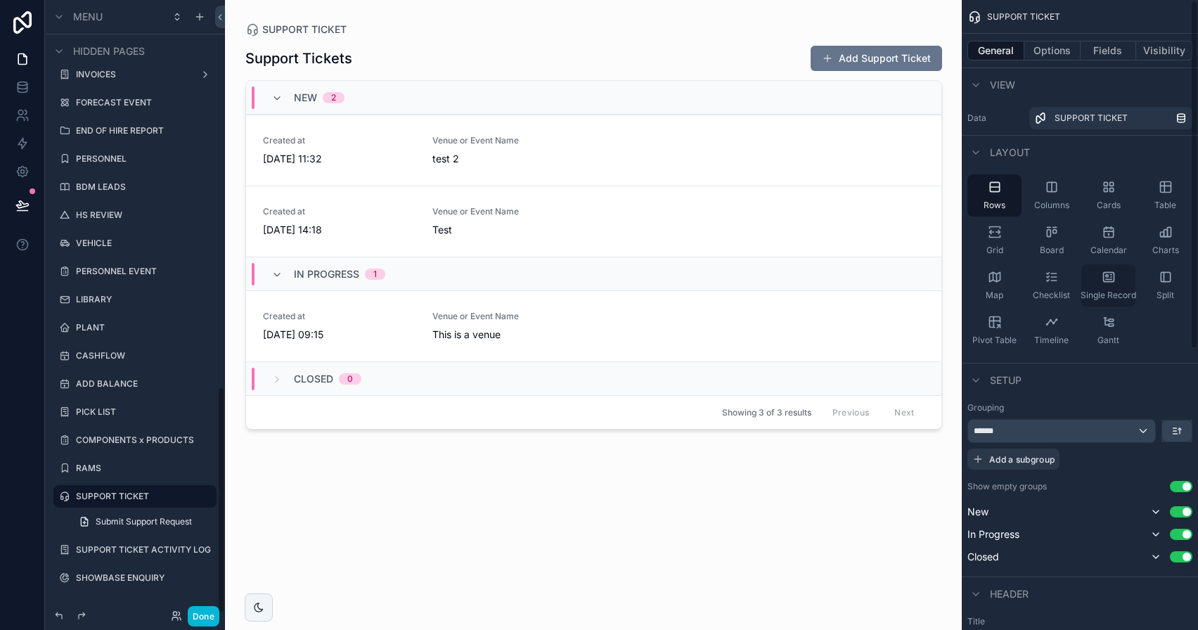
click at [1092, 278] on div "Single Record" at bounding box center [1108, 285] width 54 height 42
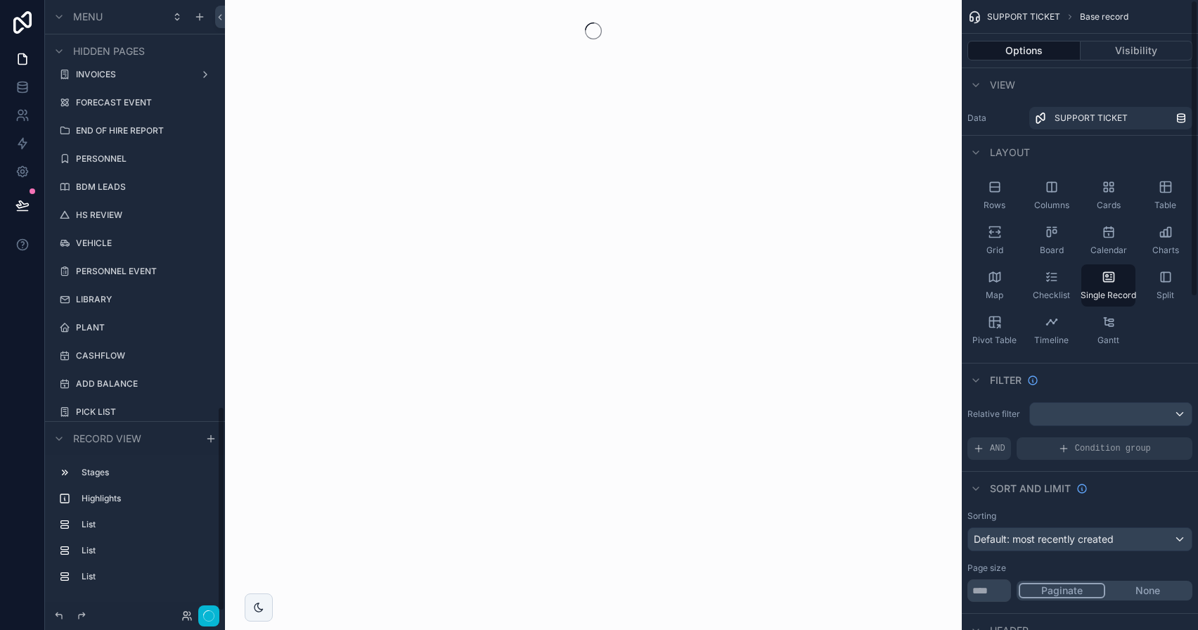
scroll to position [1219, 0]
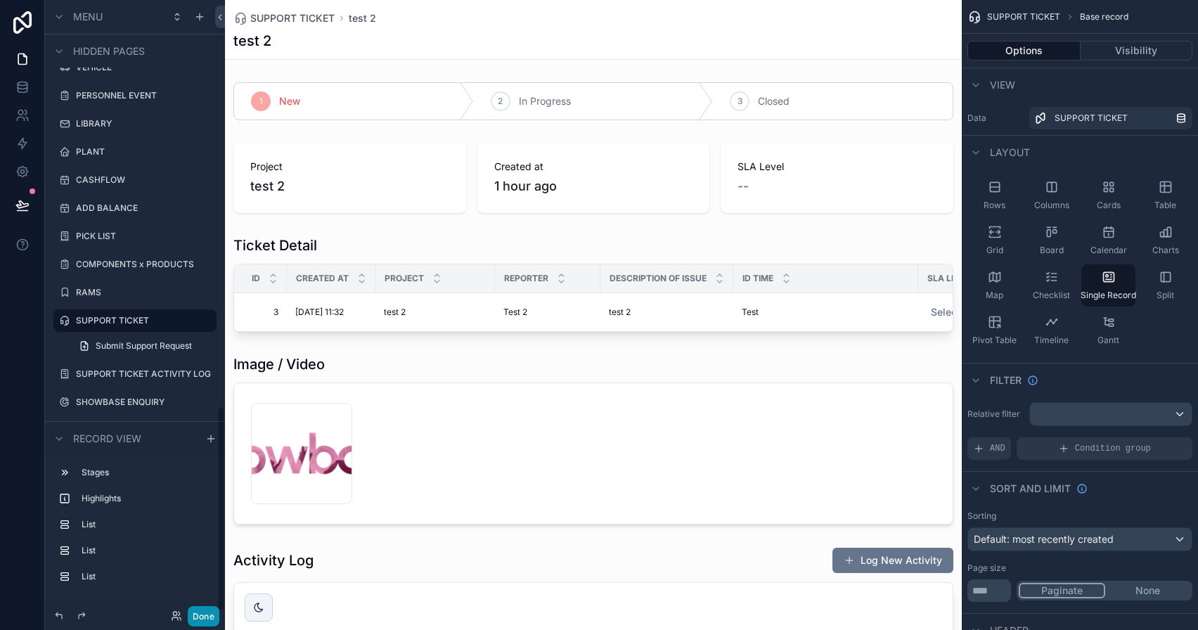
click at [204, 610] on button "Done" at bounding box center [204, 616] width 32 height 20
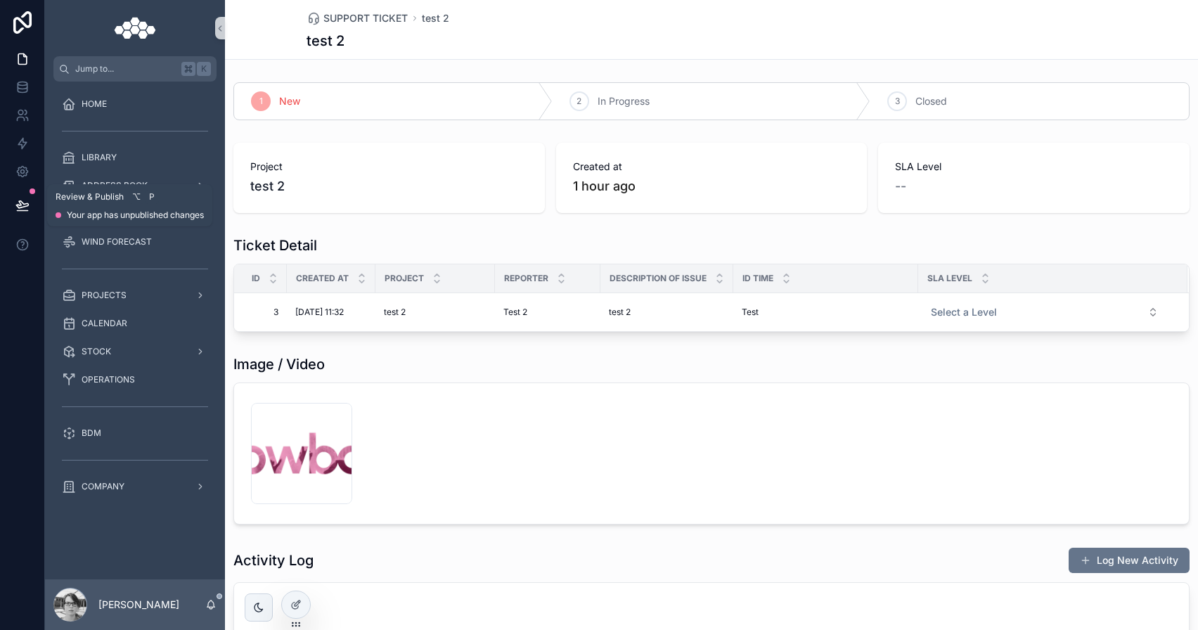
click at [7, 205] on button at bounding box center [22, 205] width 31 height 39
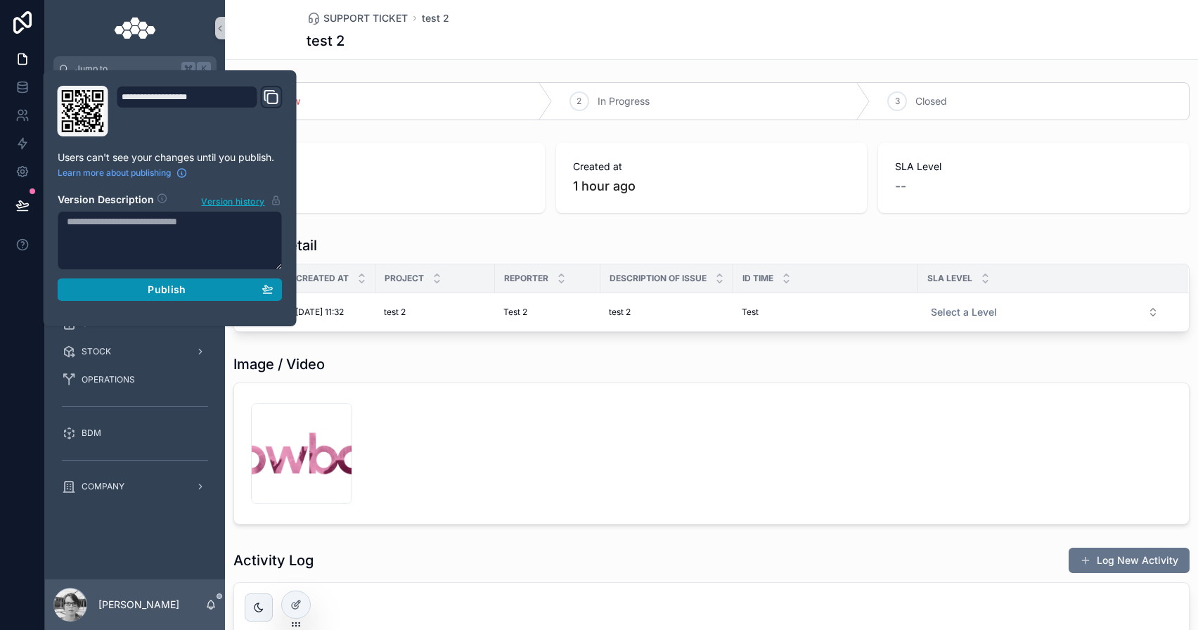
click at [99, 297] on button "Publish" at bounding box center [170, 289] width 225 height 22
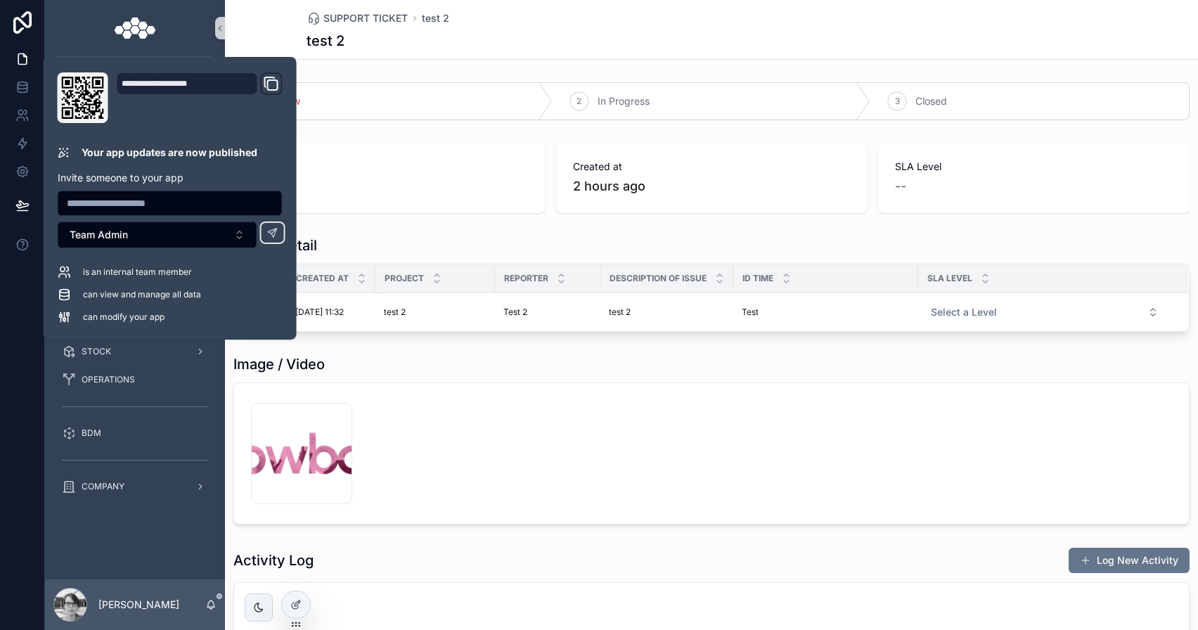
click at [344, 191] on span "test 2" at bounding box center [389, 186] width 278 height 20
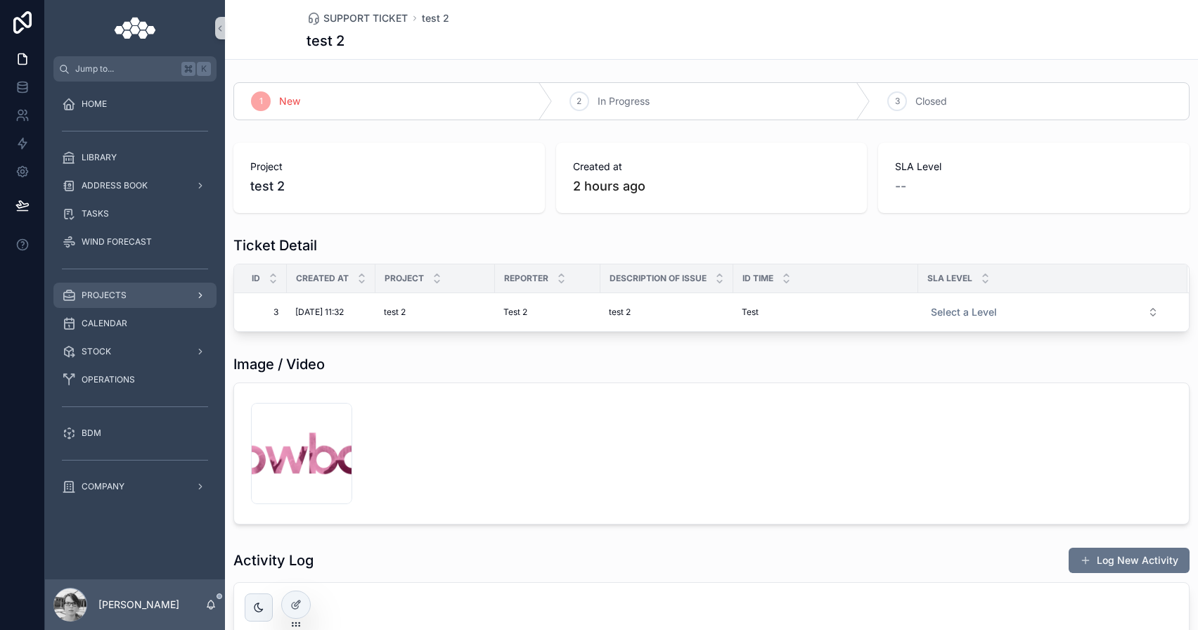
click at [150, 304] on div "PROJECTS" at bounding box center [135, 295] width 146 height 22
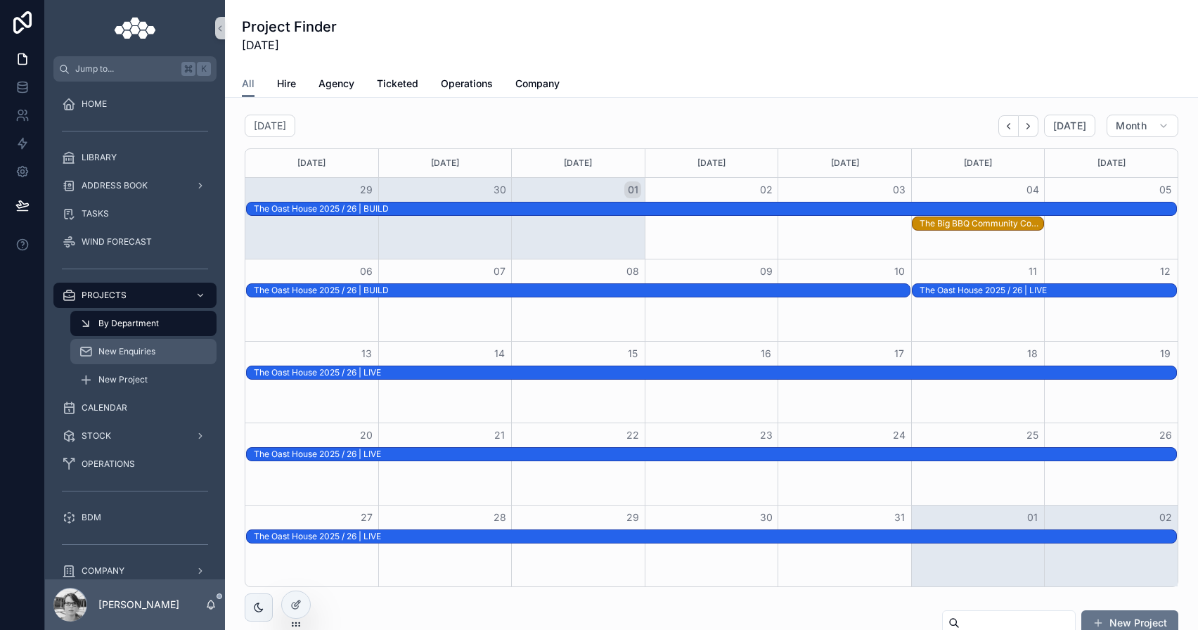
click at [148, 352] on span "New Enquiries" at bounding box center [126, 351] width 57 height 11
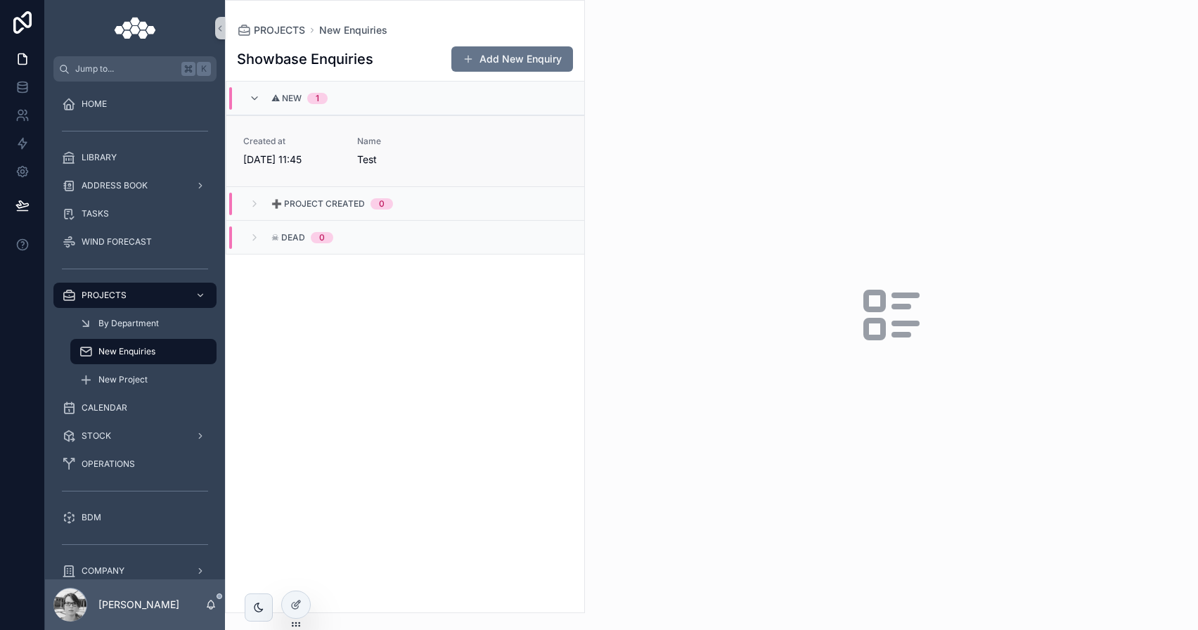
click at [523, 146] on div "Created at 01/10/2025 11:45 Name Test" at bounding box center [405, 151] width 324 height 31
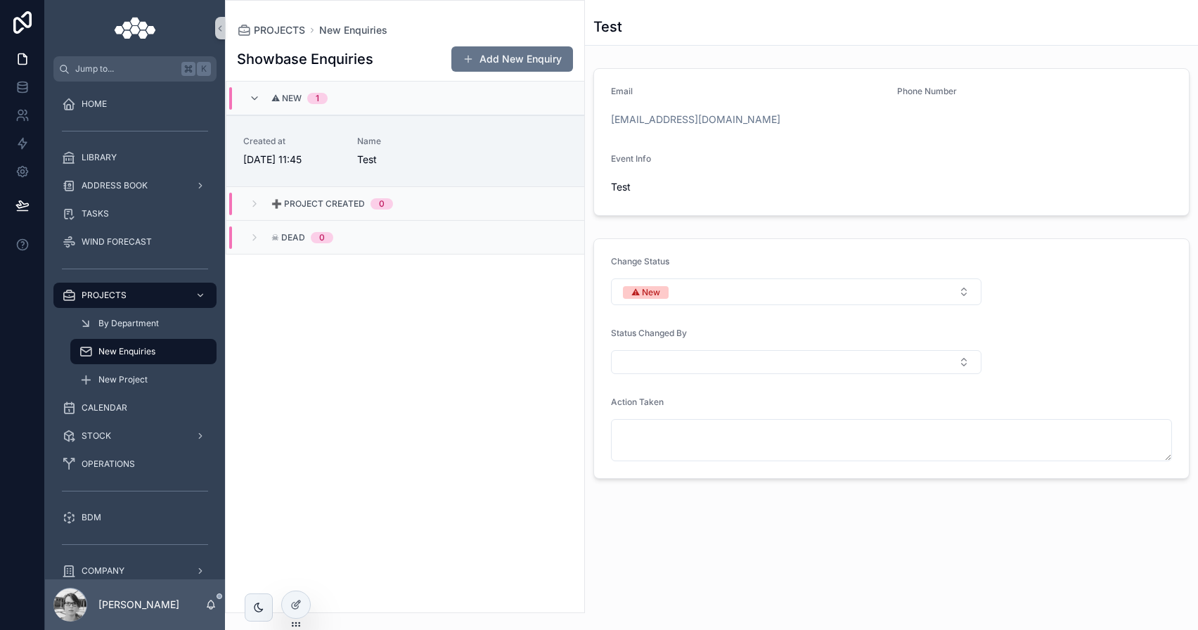
click at [137, 450] on div "OPERATIONS" at bounding box center [135, 464] width 180 height 28
click at [137, 460] on div "OPERATIONS" at bounding box center [135, 464] width 146 height 22
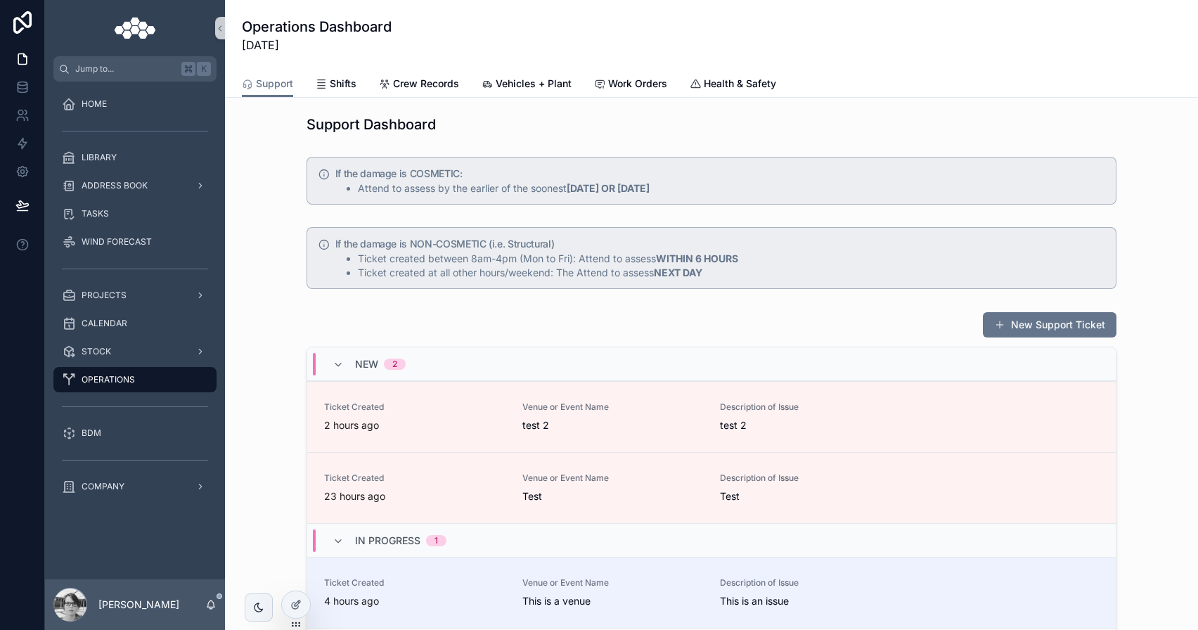
click at [284, 98] on div "Support Dashboard If the damage is COSMETIC: Attend to assess by the earlier of…" at bounding box center [711, 445] width 973 height 694
click at [284, 96] on link "Support" at bounding box center [267, 84] width 51 height 27
click at [287, 93] on link "Support" at bounding box center [267, 84] width 51 height 27
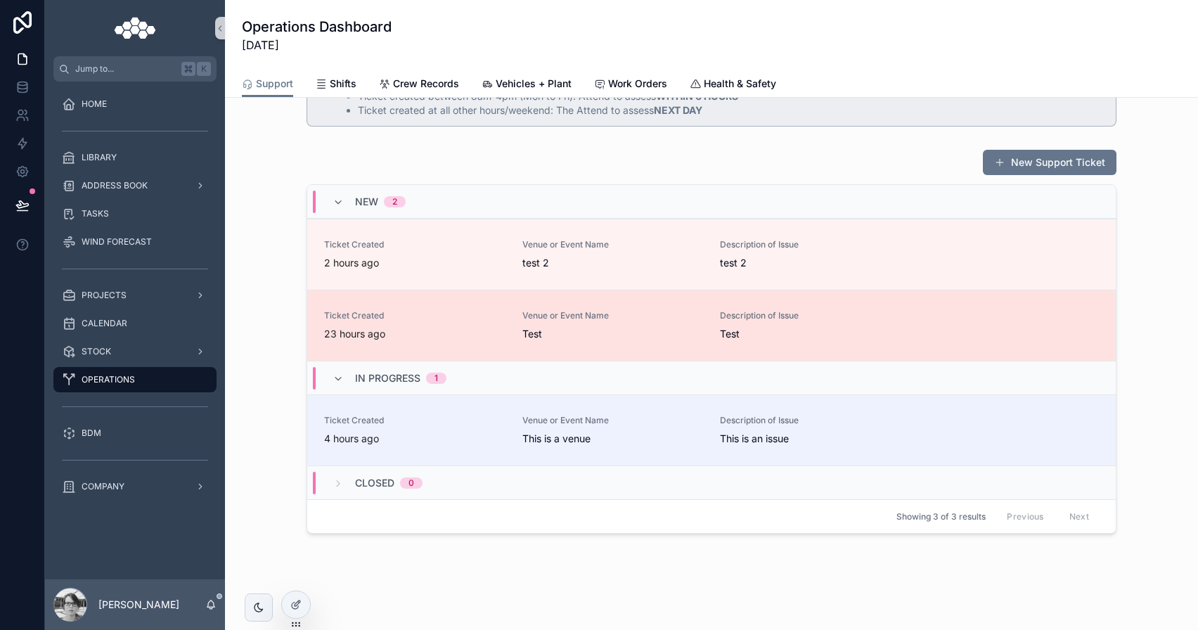
click at [889, 328] on span "Test" at bounding box center [810, 334] width 181 height 14
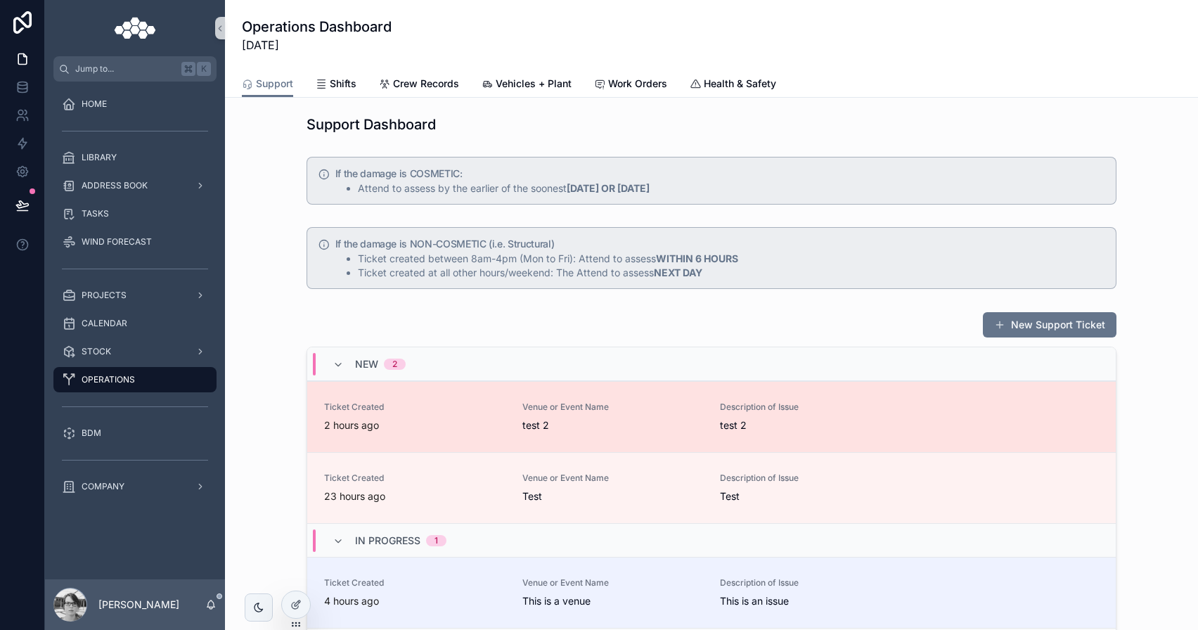
click at [420, 410] on span "Ticket Created" at bounding box center [414, 406] width 181 height 11
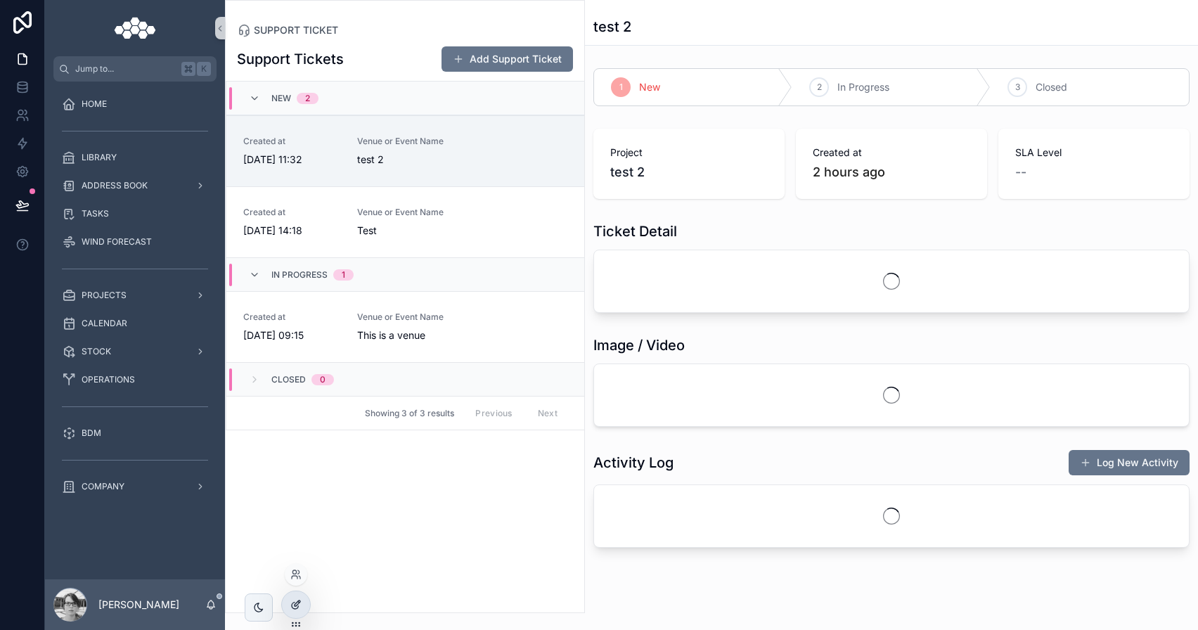
click at [299, 597] on div at bounding box center [296, 604] width 28 height 27
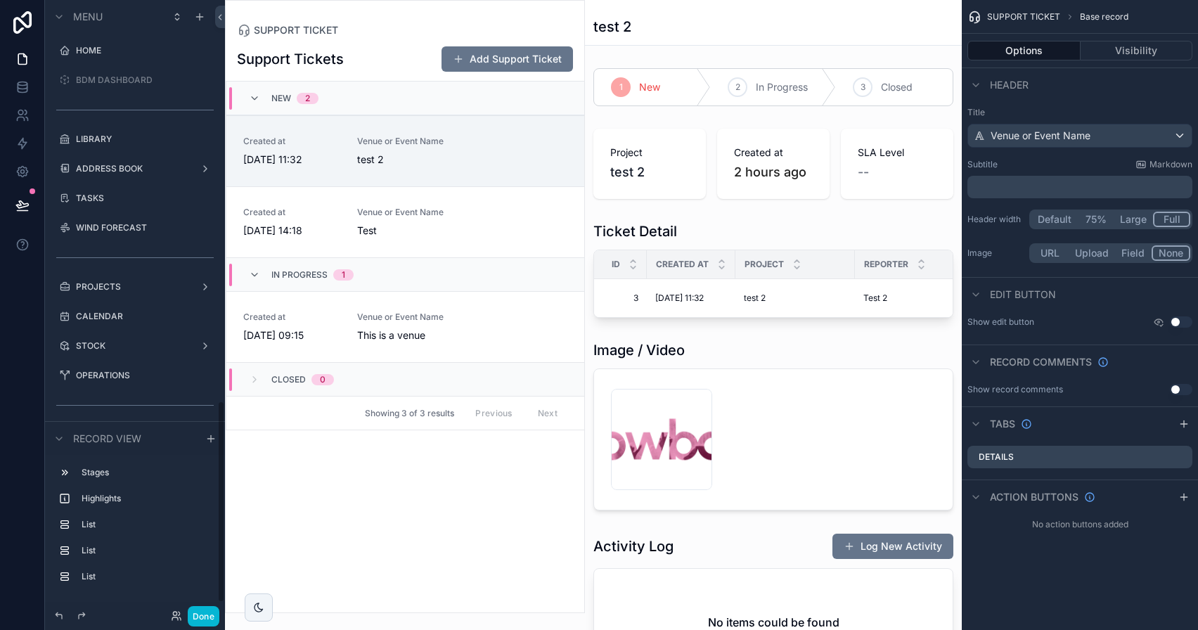
scroll to position [1219, 0]
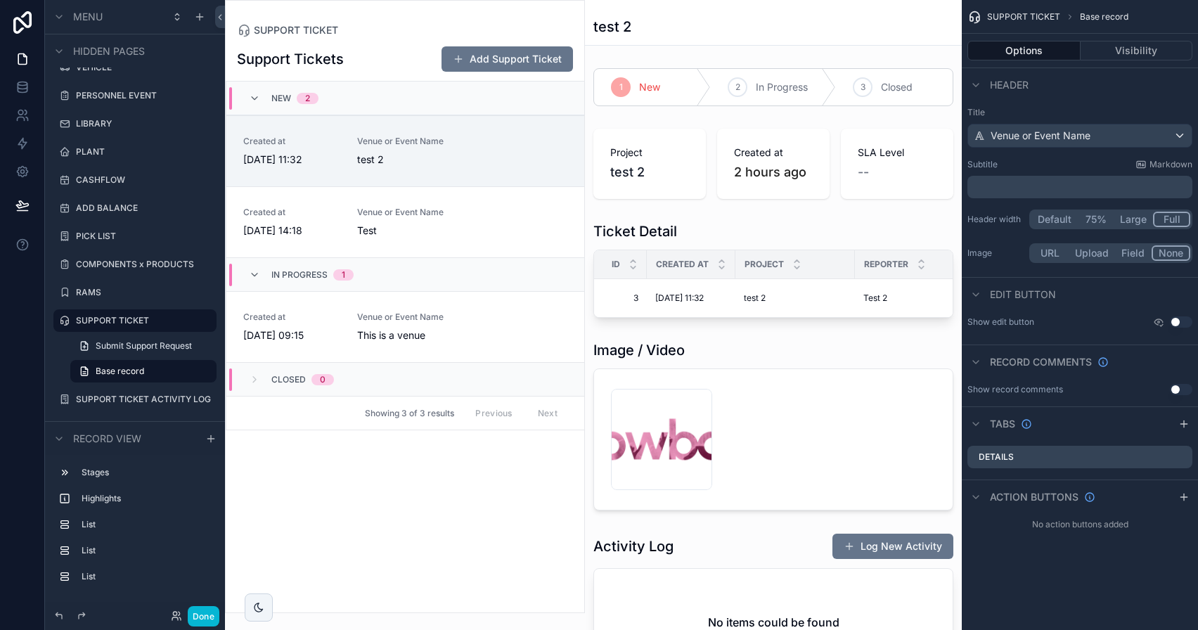
click at [1026, 53] on button "Options" at bounding box center [1023, 51] width 113 height 20
click at [133, 366] on span "Base record" at bounding box center [120, 371] width 49 height 11
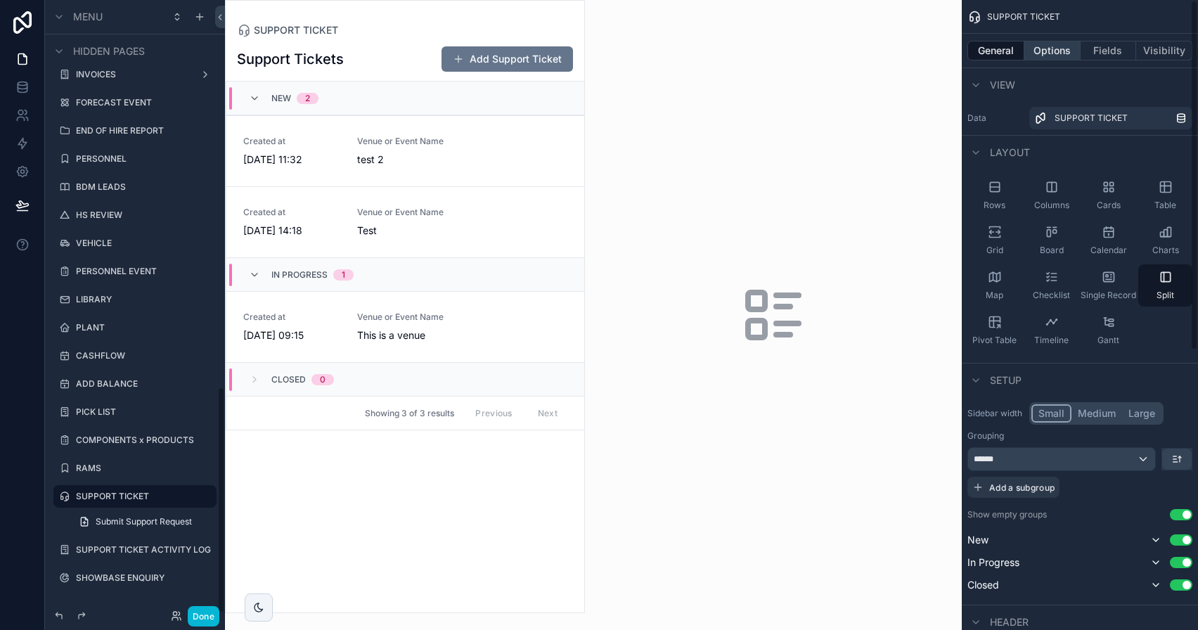
click at [1069, 49] on button "Options" at bounding box center [1052, 51] width 56 height 20
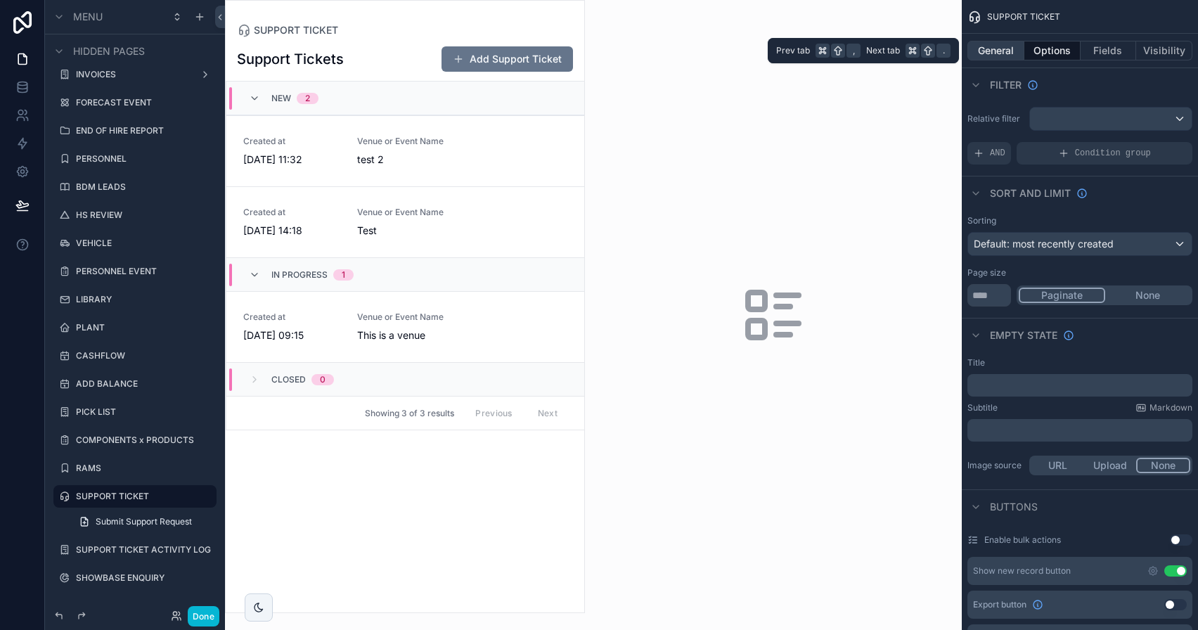
click at [998, 53] on button "General" at bounding box center [995, 51] width 57 height 20
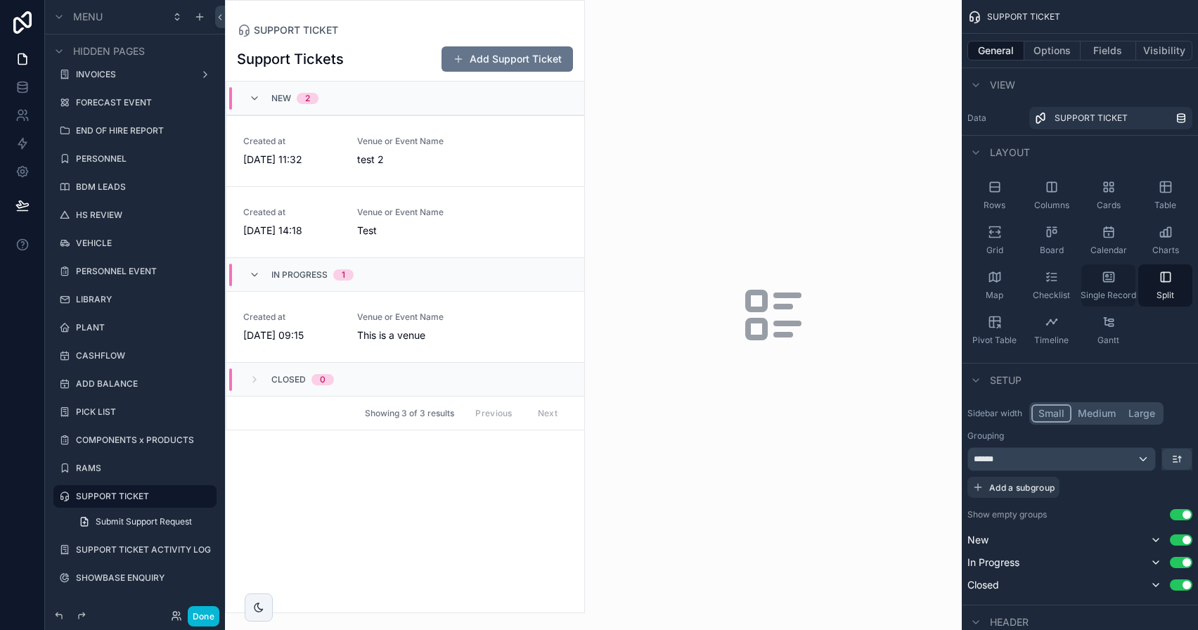
click at [1083, 278] on div "Single Record" at bounding box center [1108, 285] width 54 height 42
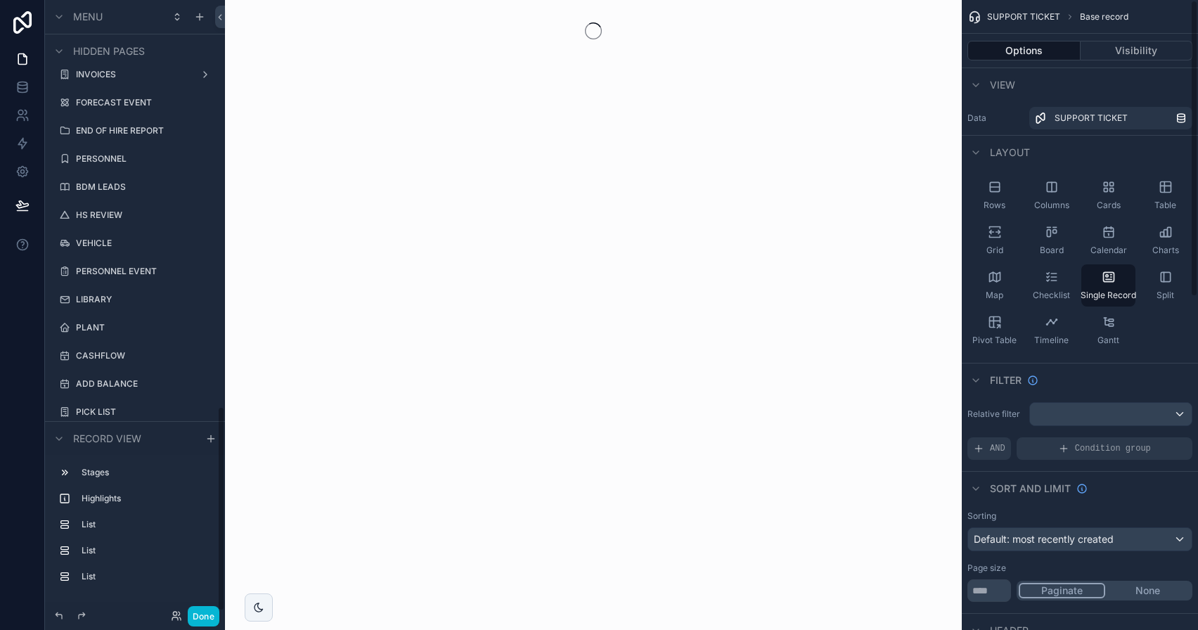
scroll to position [1219, 0]
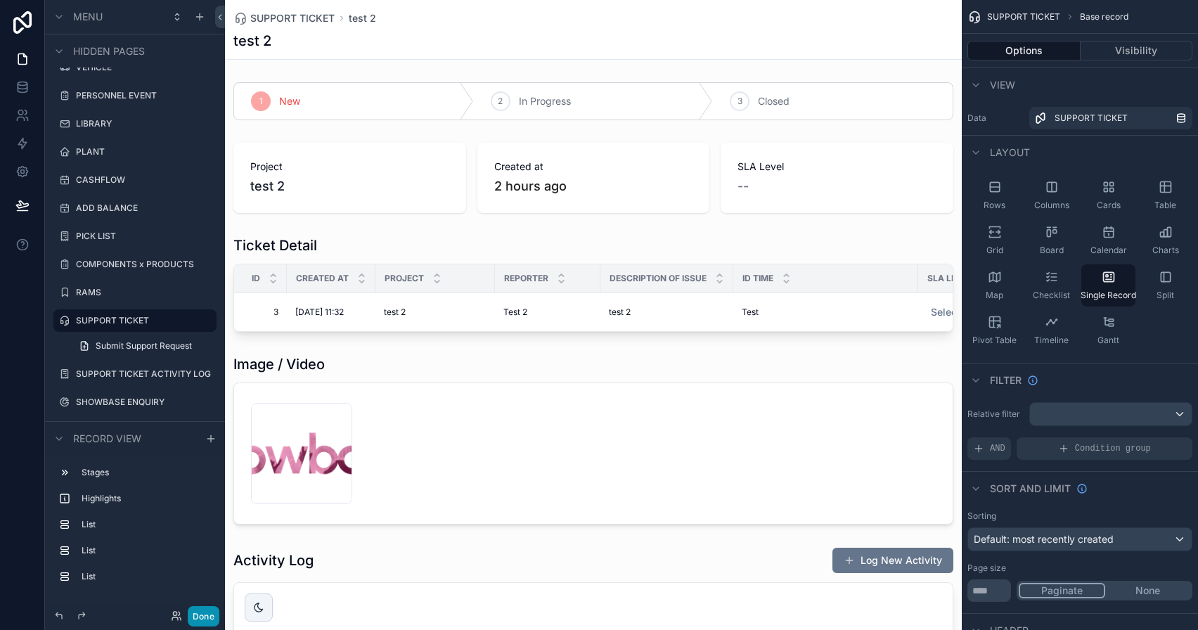
click at [212, 616] on button "Done" at bounding box center [204, 616] width 32 height 20
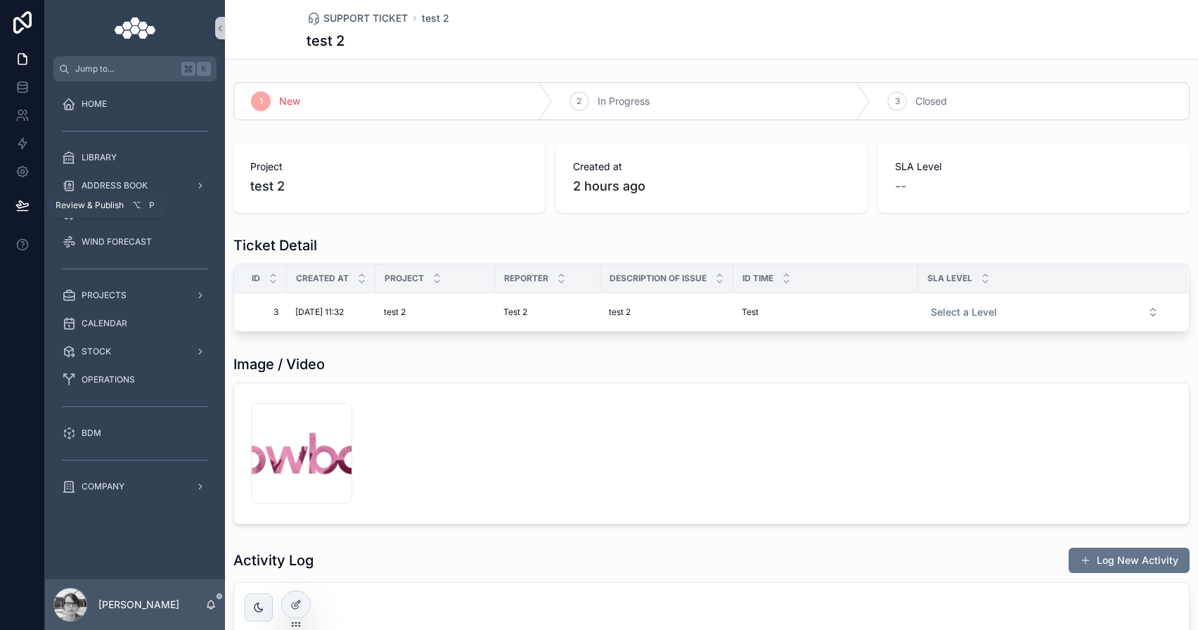
click at [15, 209] on icon at bounding box center [22, 205] width 14 height 14
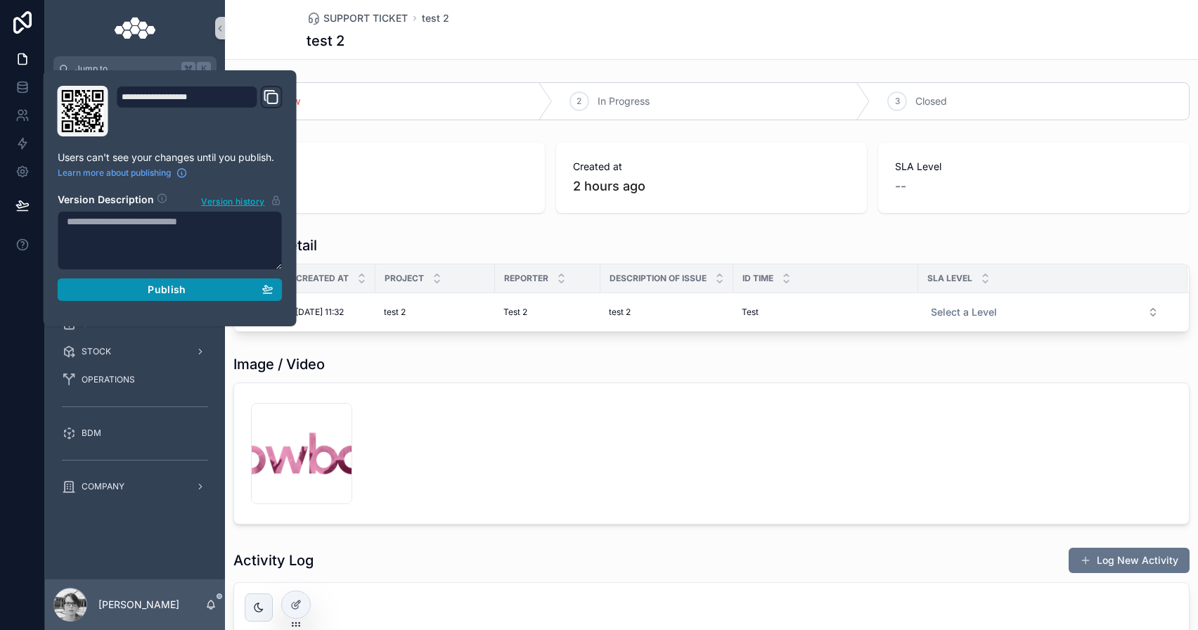
click at [146, 295] on div "Publish" at bounding box center [170, 289] width 207 height 13
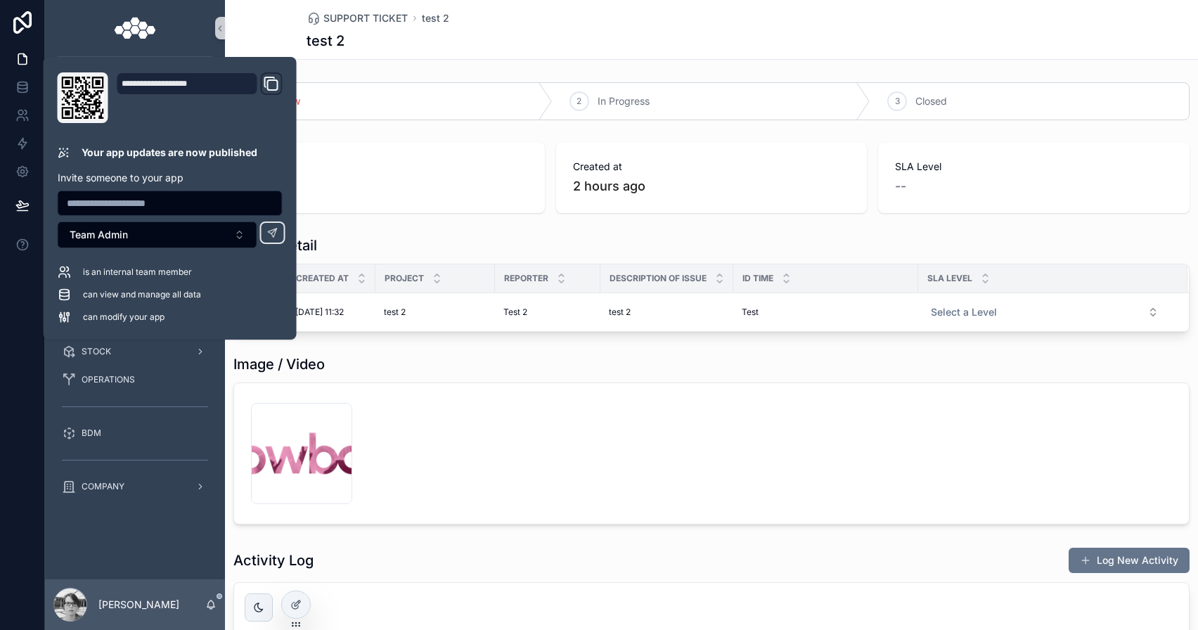
click at [264, 37] on div "SUPPORT TICKET test 2 test 2" at bounding box center [711, 30] width 973 height 60
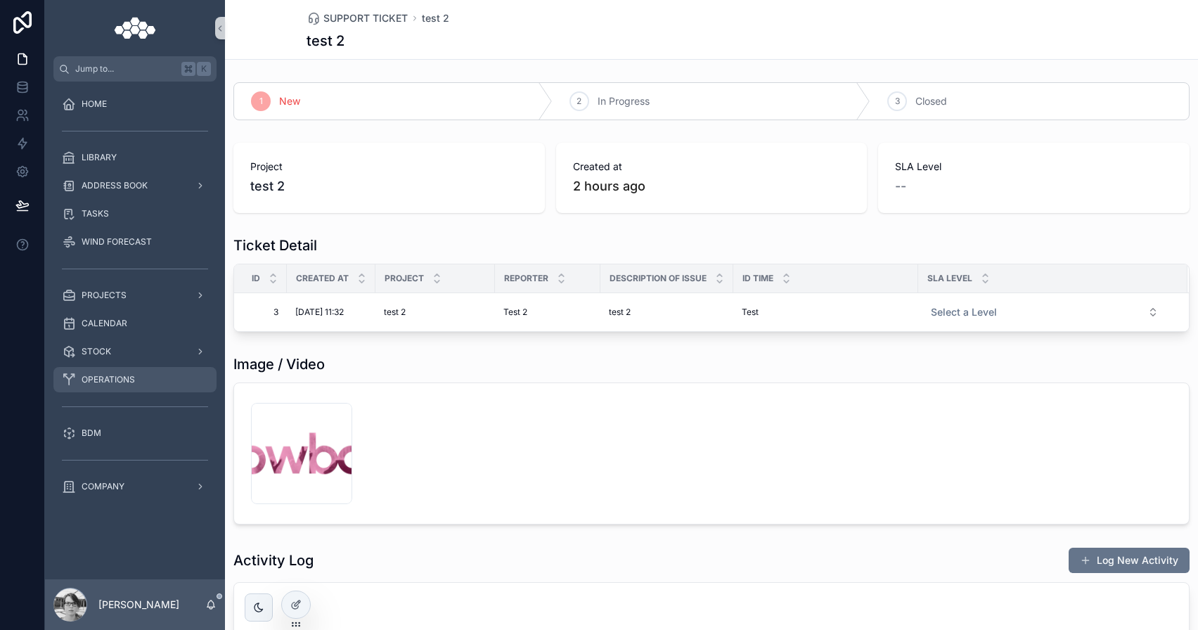
click at [122, 375] on span "OPERATIONS" at bounding box center [108, 379] width 53 height 11
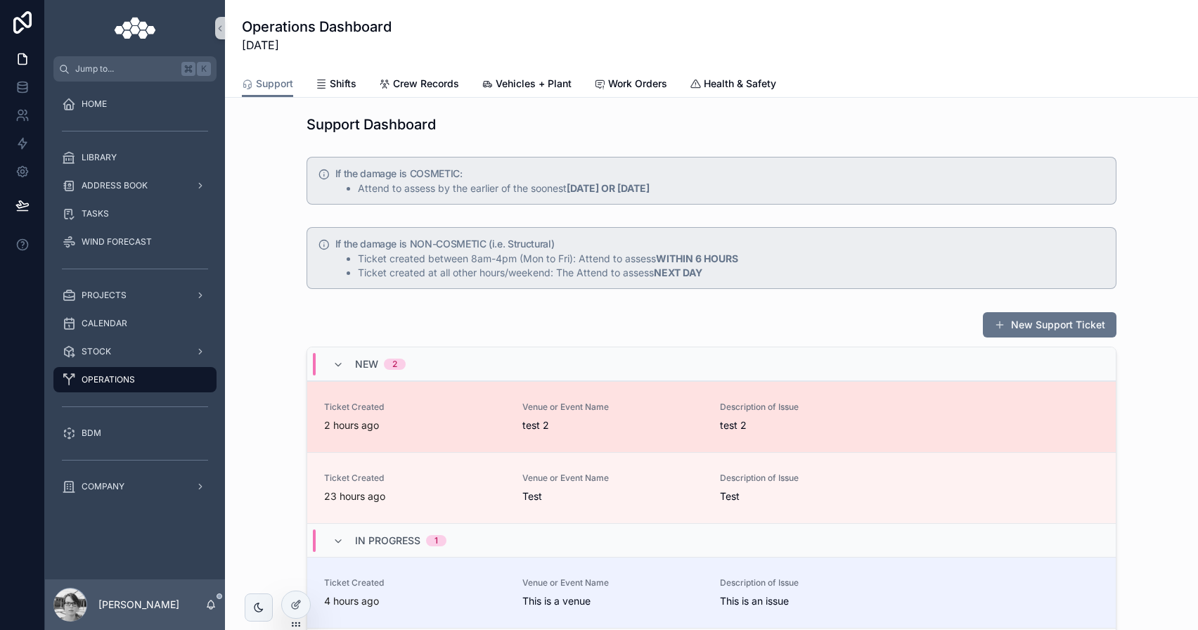
click at [486, 410] on span "Ticket Created" at bounding box center [414, 406] width 181 height 11
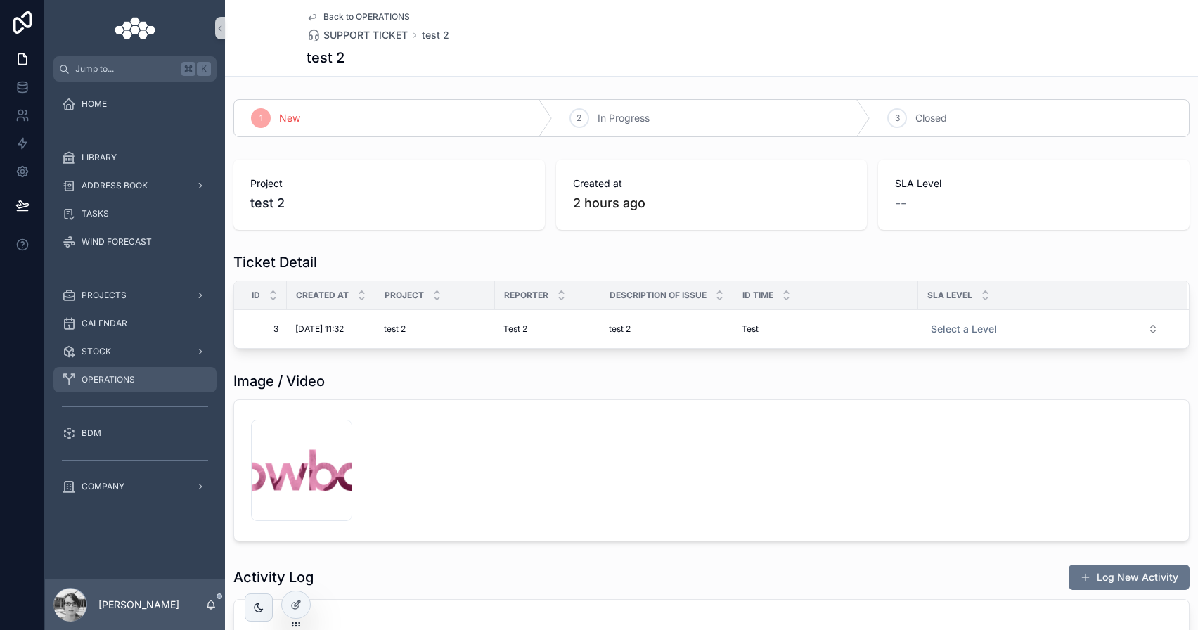
click at [134, 370] on div "OPERATIONS" at bounding box center [135, 379] width 146 height 22
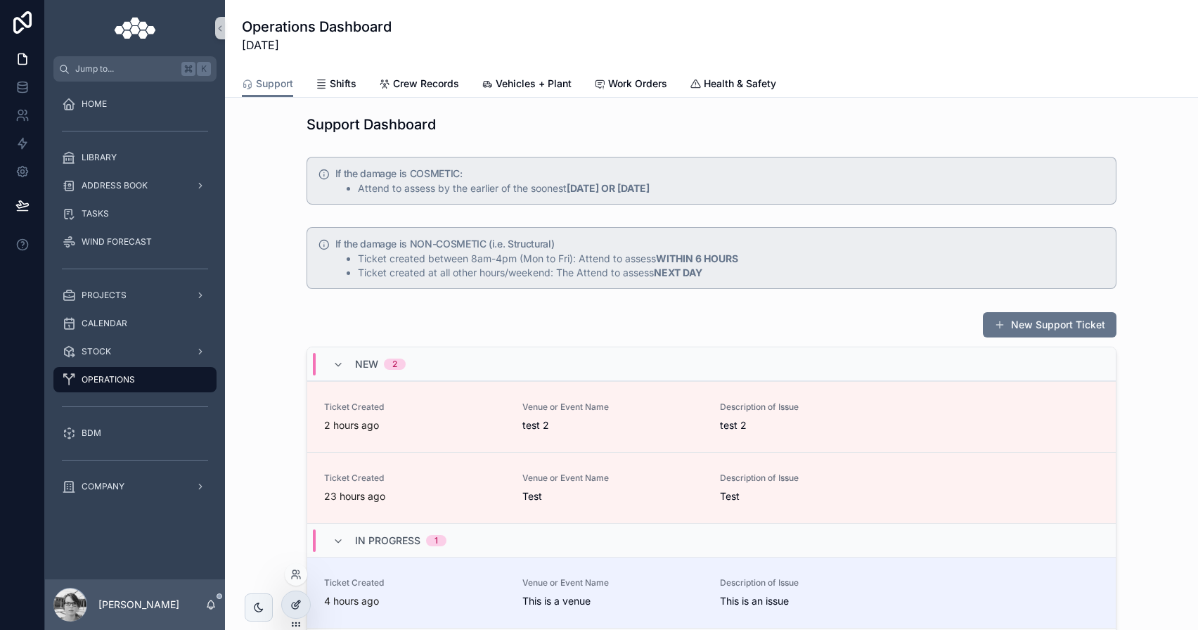
click at [290, 595] on div at bounding box center [296, 604] width 28 height 27
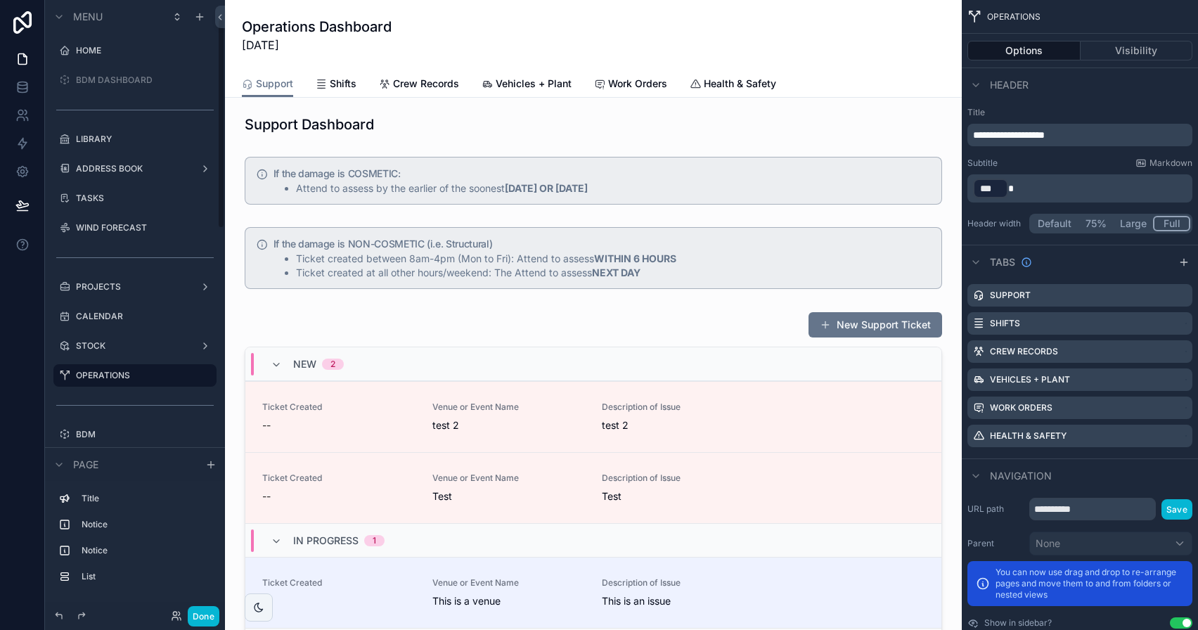
scroll to position [53, 0]
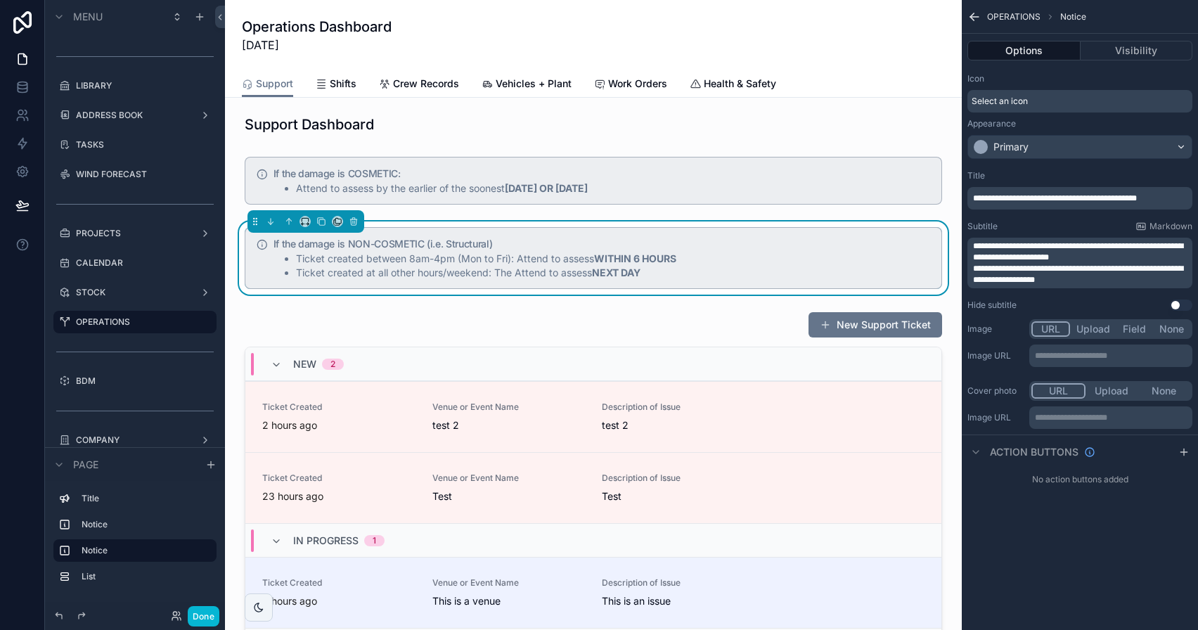
click at [1152, 268] on span "**********" at bounding box center [1078, 274] width 210 height 20
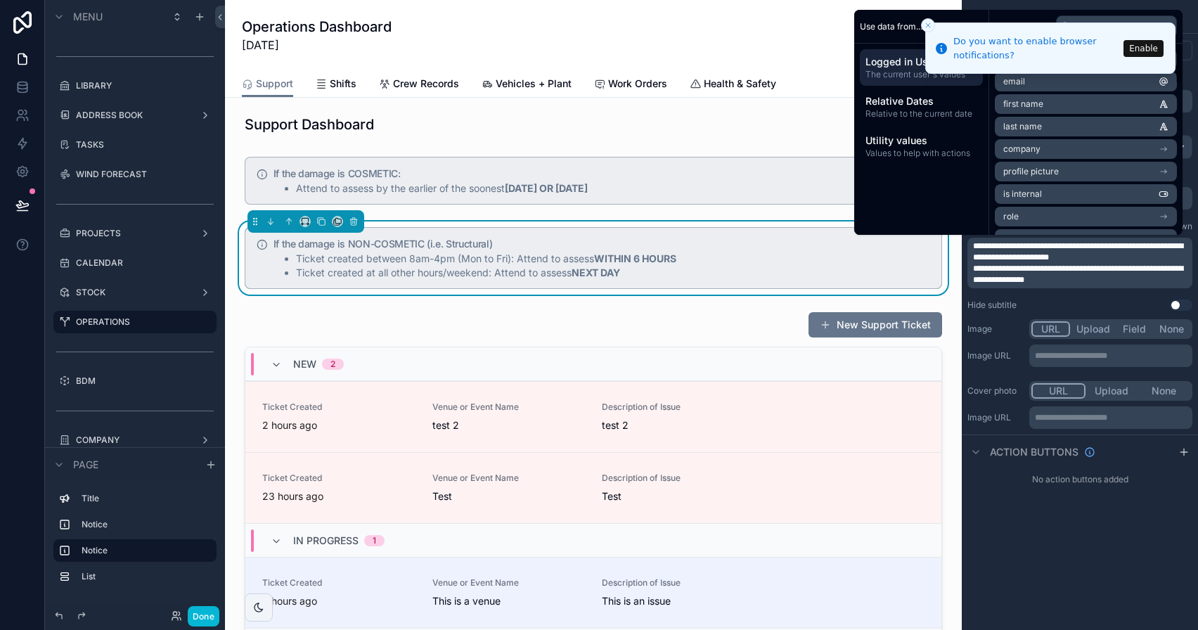
click at [185, 617] on div "Done" at bounding box center [191, 616] width 56 height 20
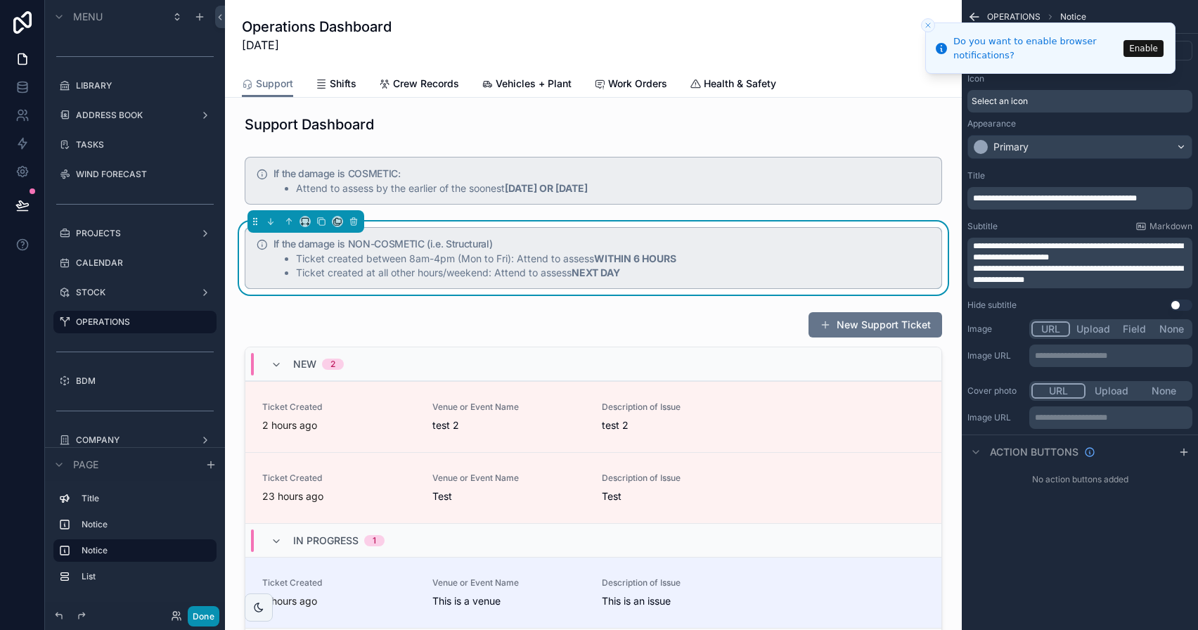
click at [201, 617] on button "Done" at bounding box center [204, 616] width 32 height 20
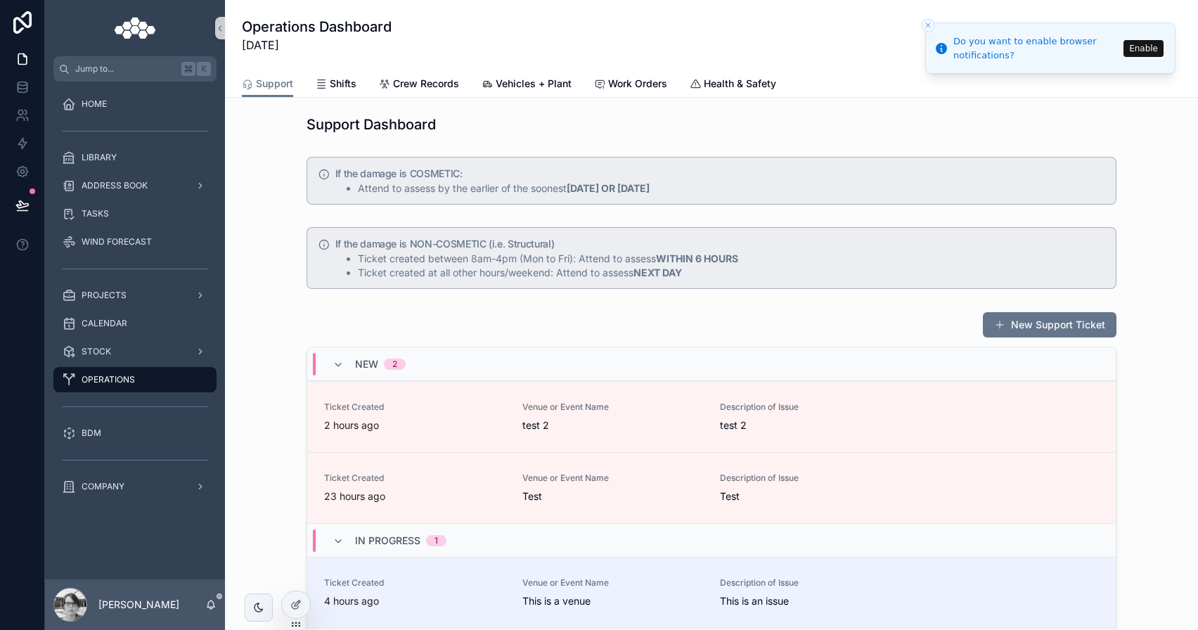
click at [929, 22] on icon "Close toast" at bounding box center [928, 25] width 8 height 8
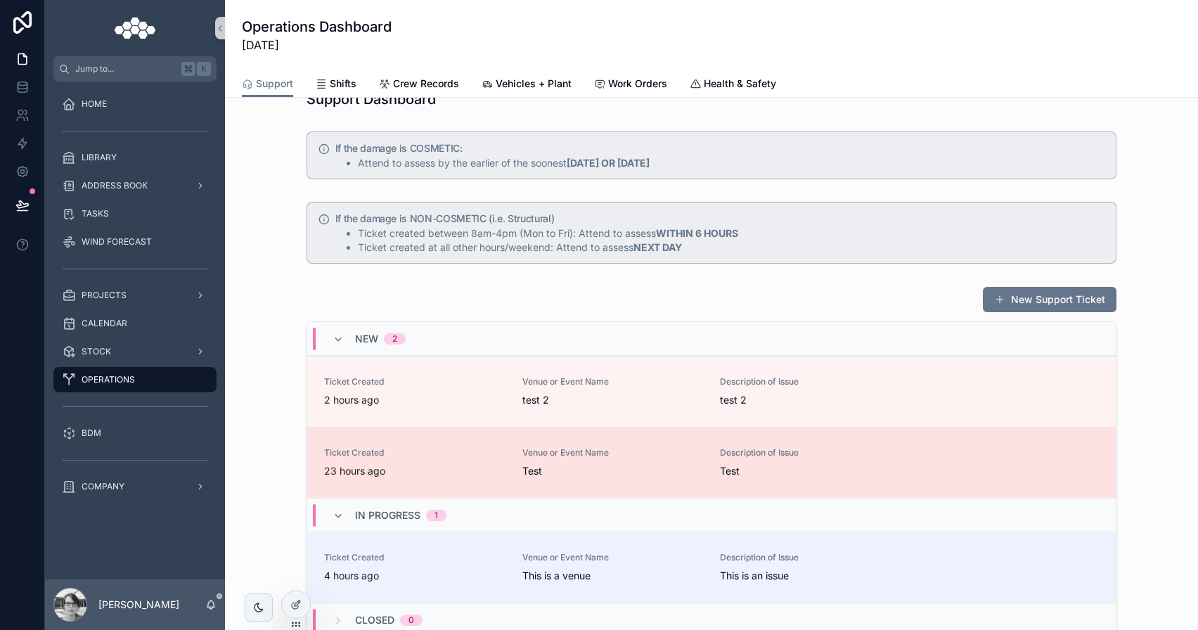
scroll to position [184, 0]
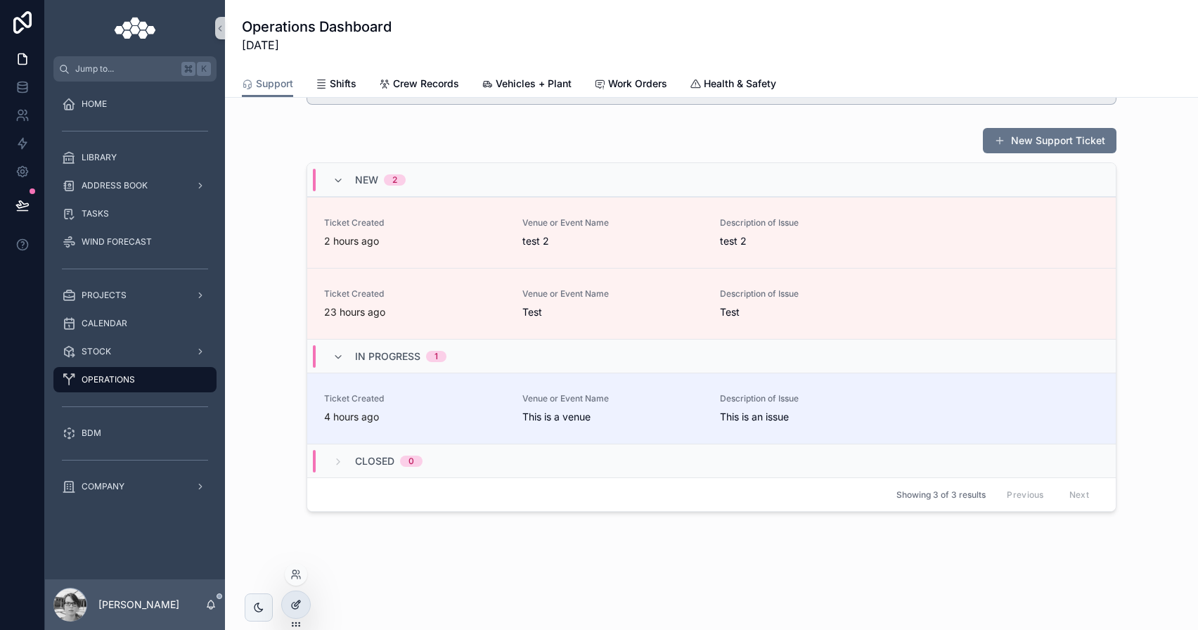
click at [308, 603] on div at bounding box center [296, 604] width 28 height 27
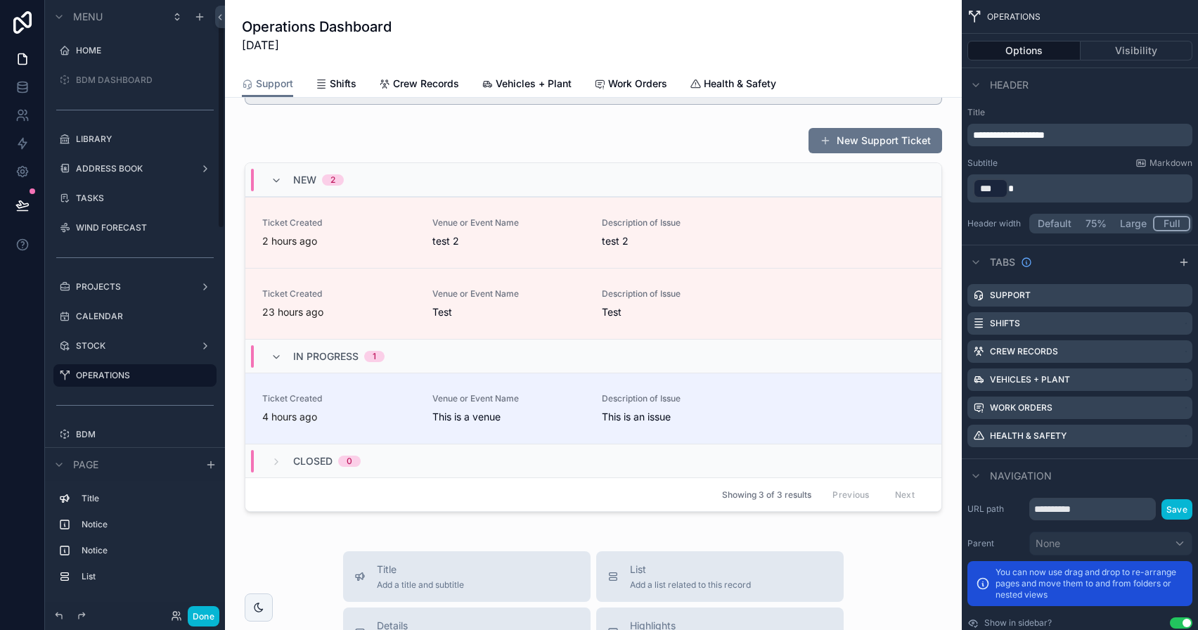
scroll to position [53, 0]
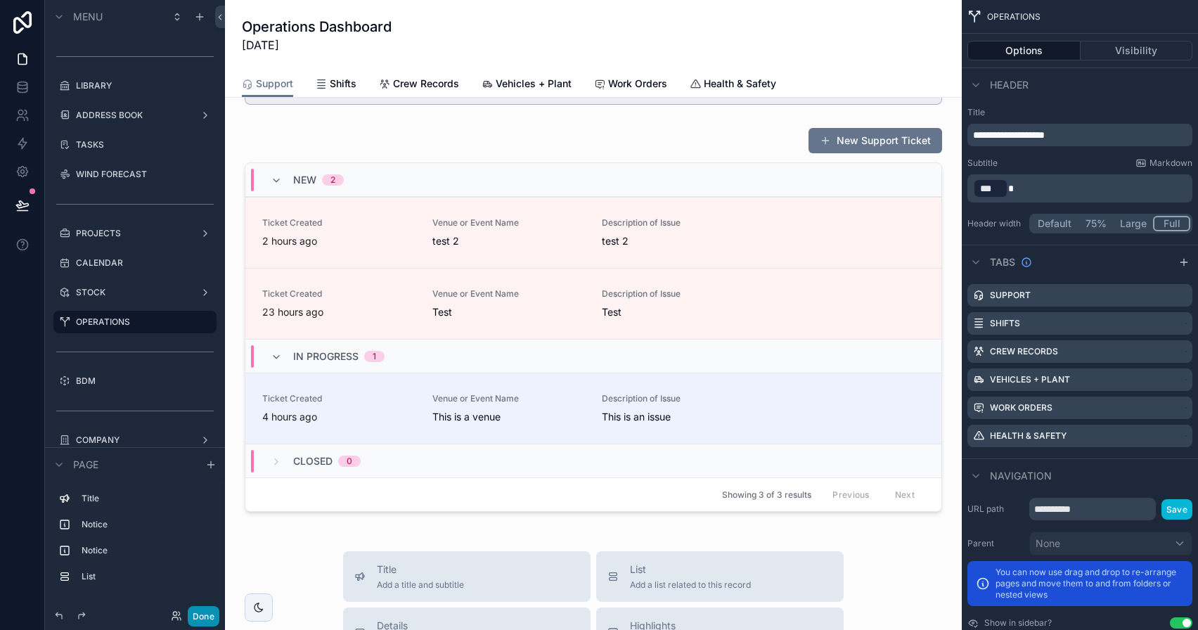
click at [215, 619] on button "Done" at bounding box center [204, 616] width 32 height 20
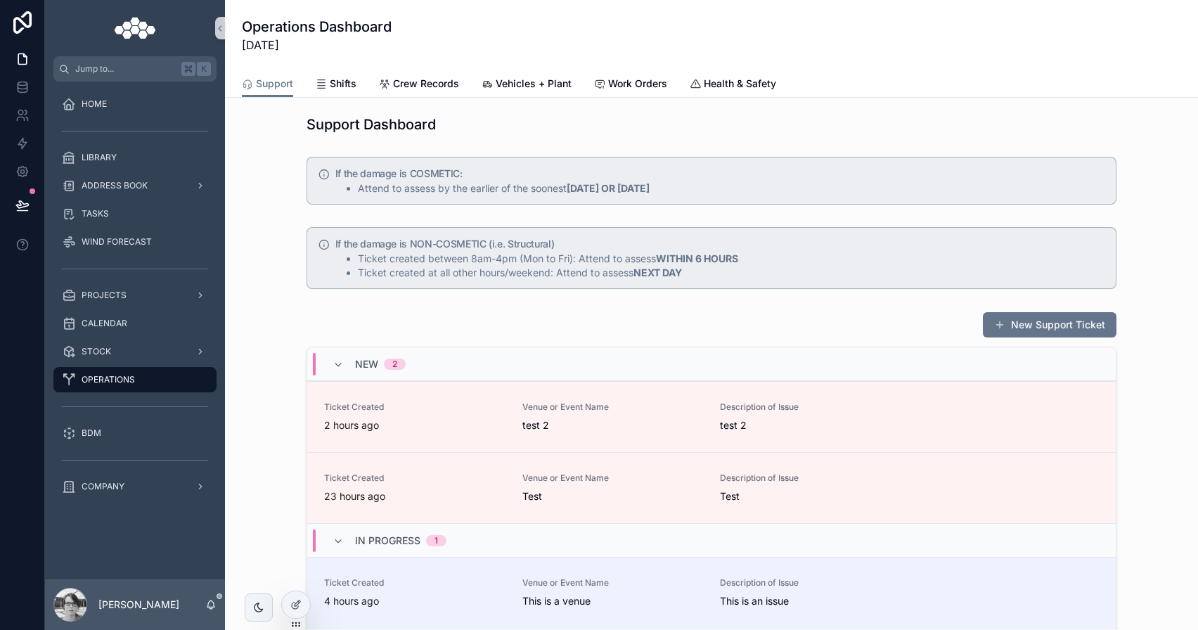
scroll to position [184, 0]
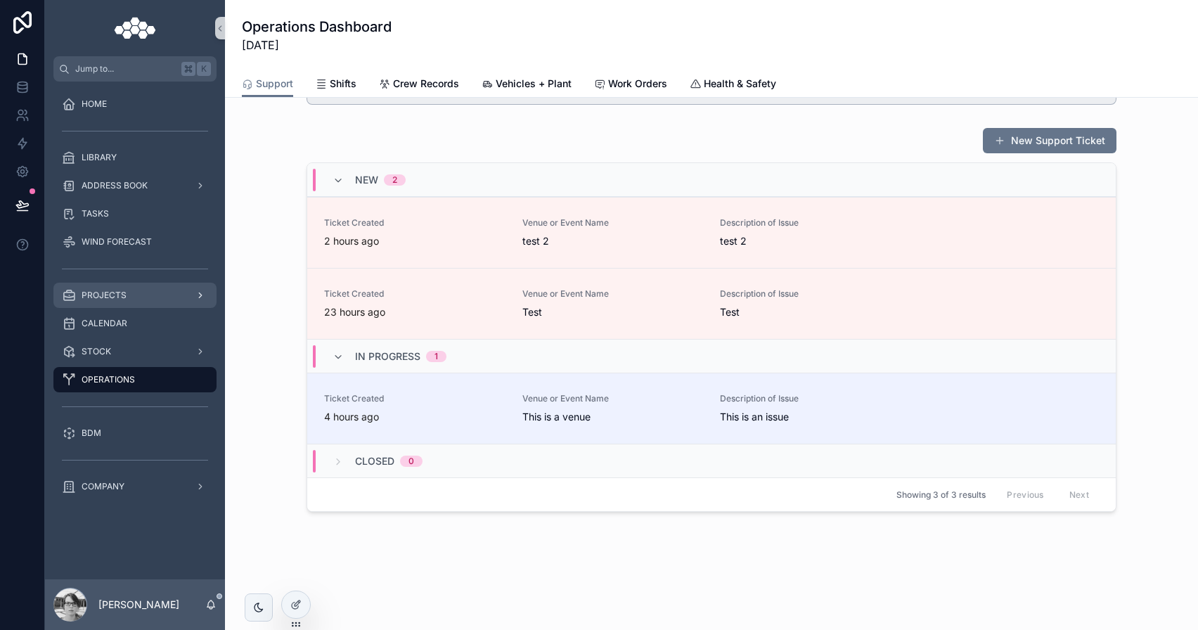
click at [148, 304] on div "PROJECTS" at bounding box center [135, 295] width 146 height 22
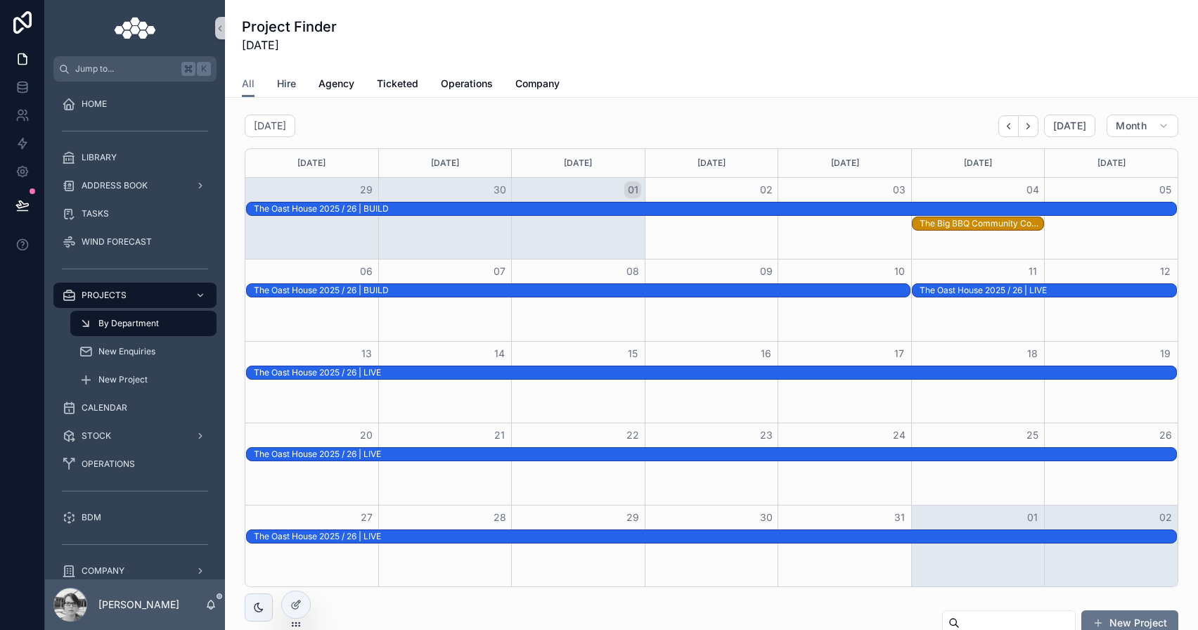
click at [285, 79] on span "Hire" at bounding box center [286, 84] width 19 height 14
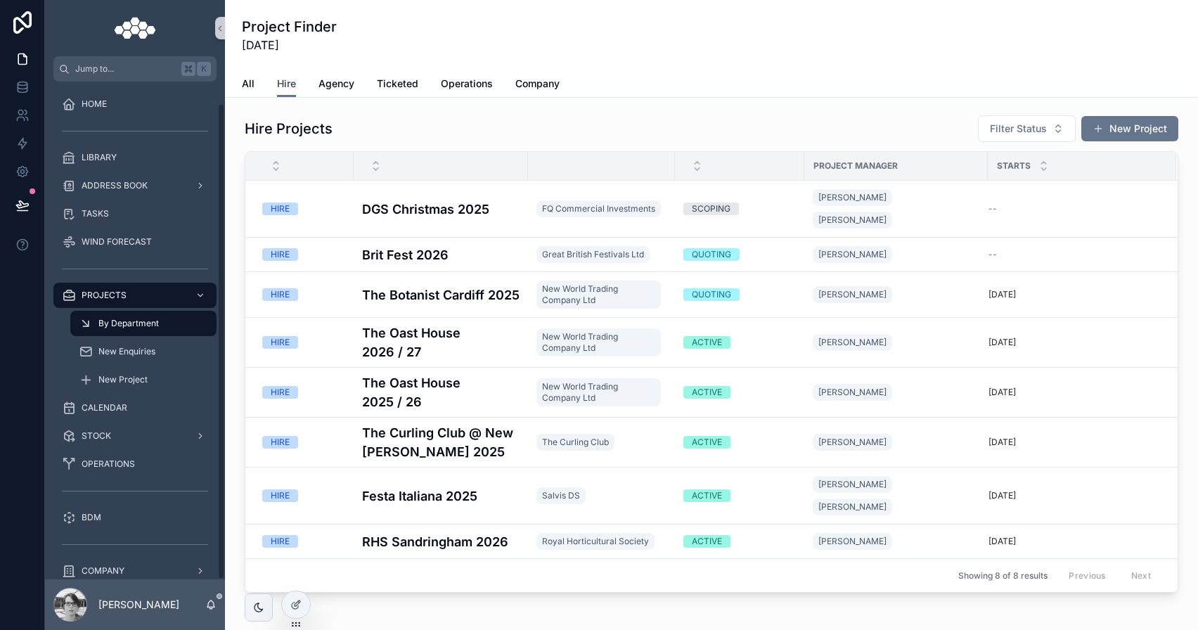
scroll to position [22, 0]
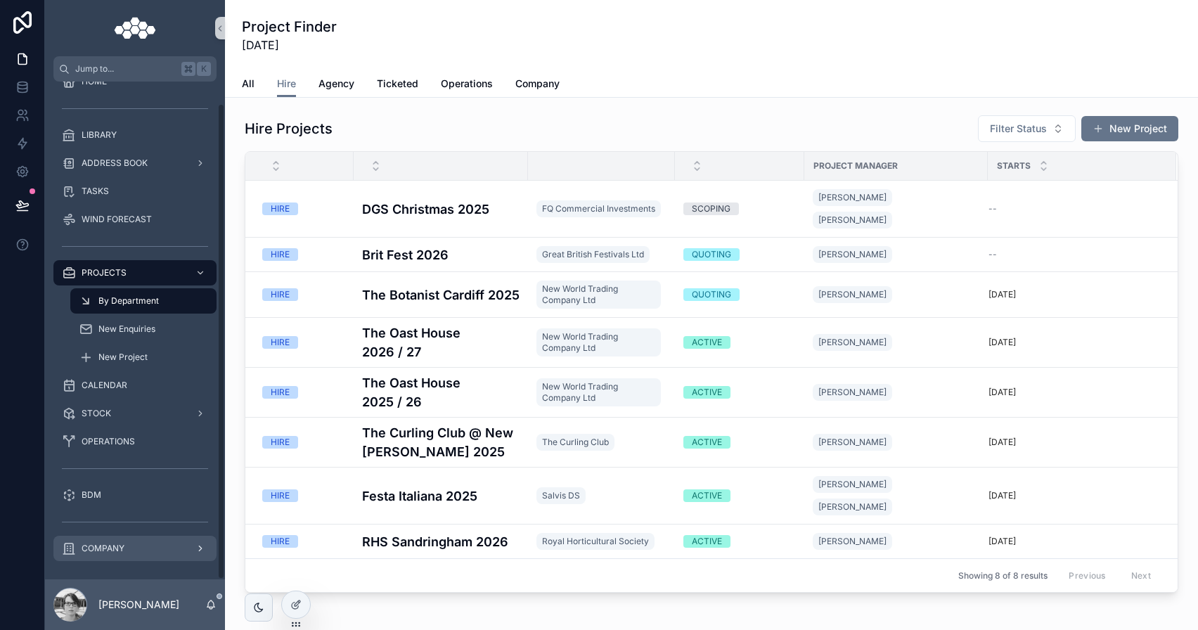
click at [143, 545] on div "COMPANY" at bounding box center [135, 548] width 146 height 22
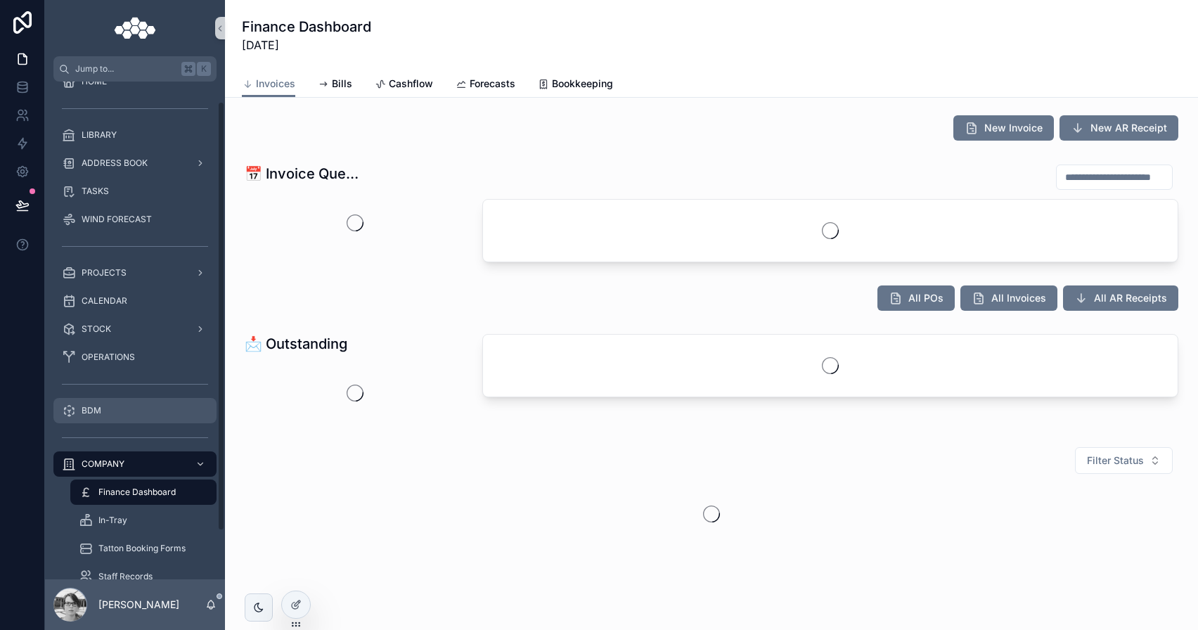
scroll to position [79, 0]
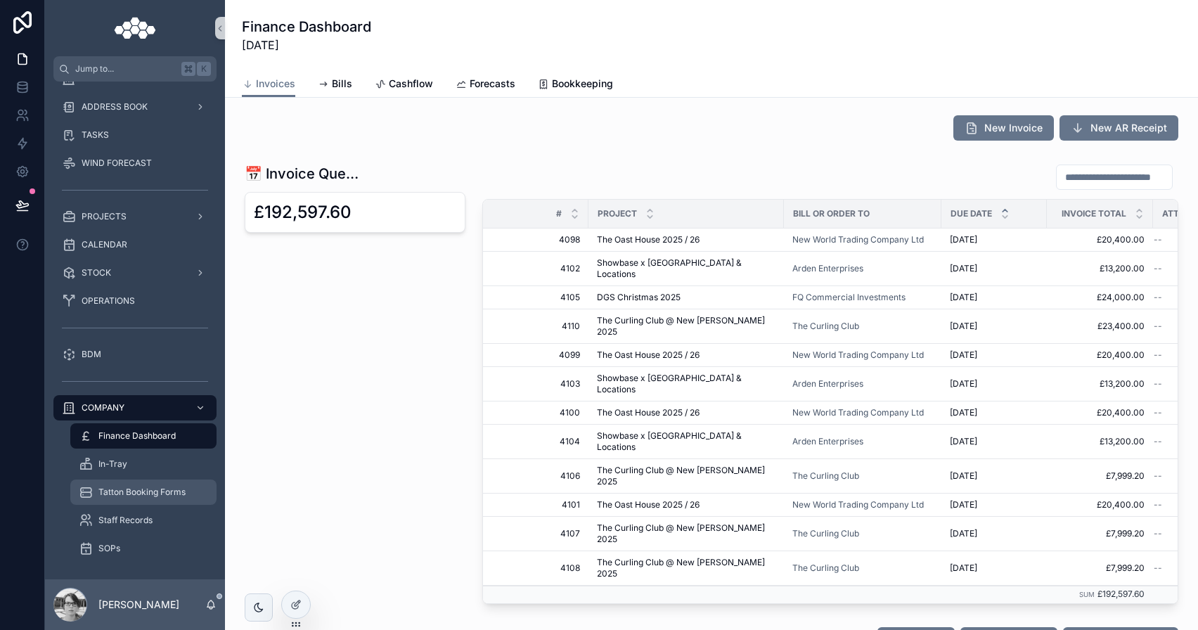
click at [143, 486] on span "Tatton Booking Forms" at bounding box center [141, 491] width 87 height 11
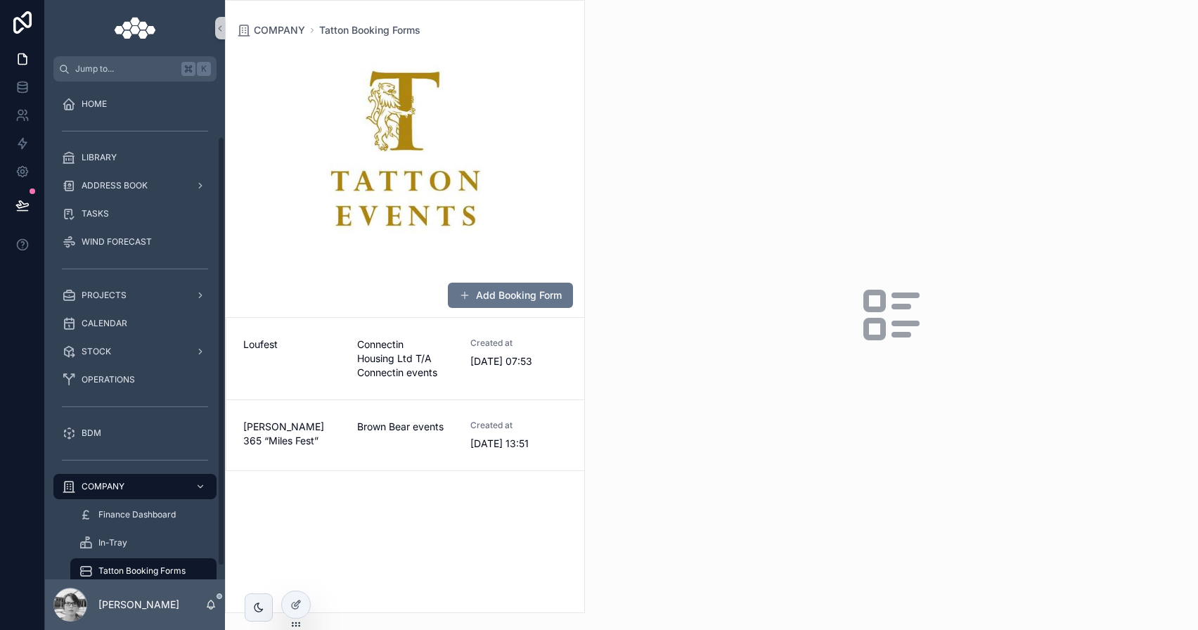
scroll to position [79, 0]
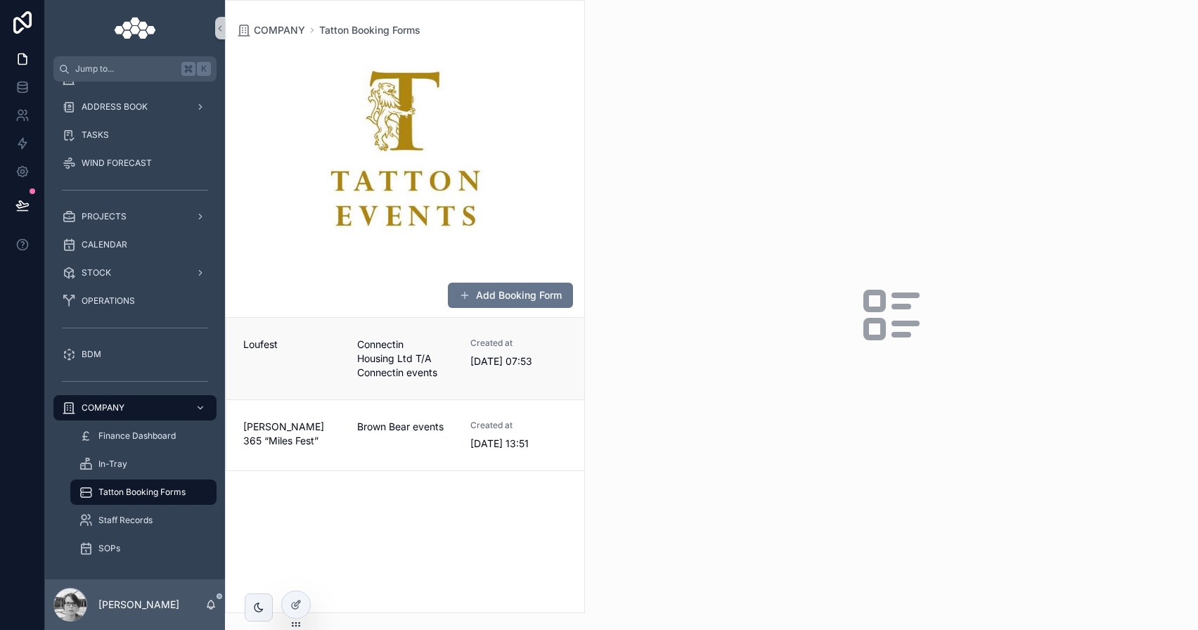
click at [411, 338] on span "Connectin Housing Ltd T/A Connectin events" at bounding box center [405, 358] width 97 height 42
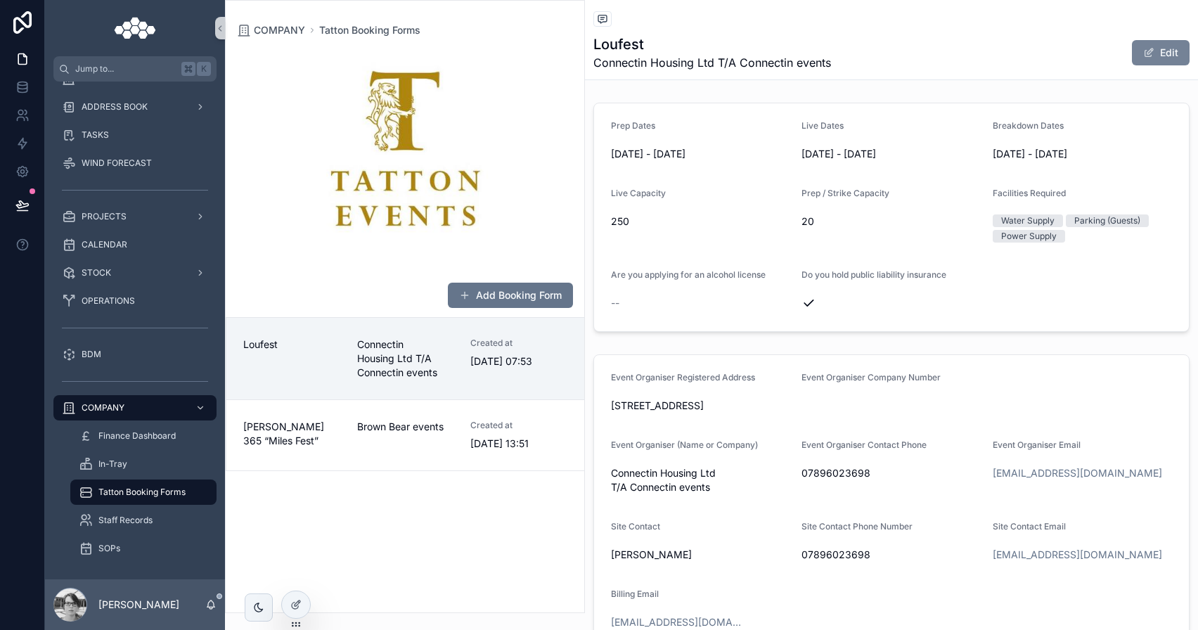
click at [1145, 60] on button "Edit" at bounding box center [1161, 52] width 58 height 25
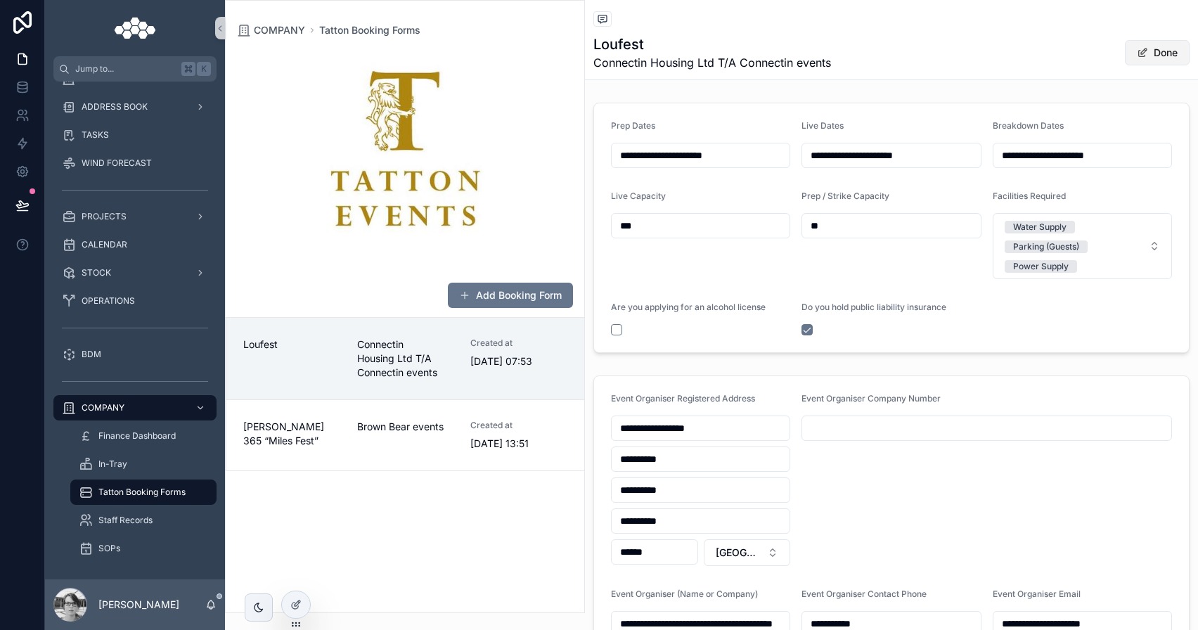
click at [1145, 60] on button "Done" at bounding box center [1157, 52] width 65 height 25
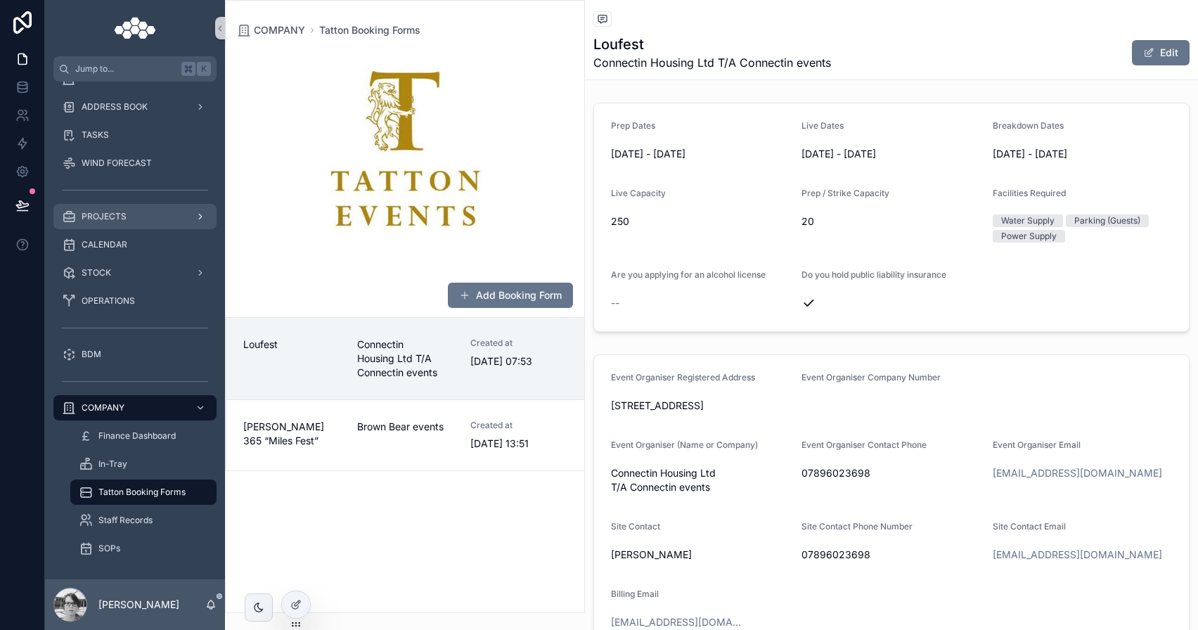
click at [132, 215] on div "PROJECTS" at bounding box center [135, 216] width 146 height 22
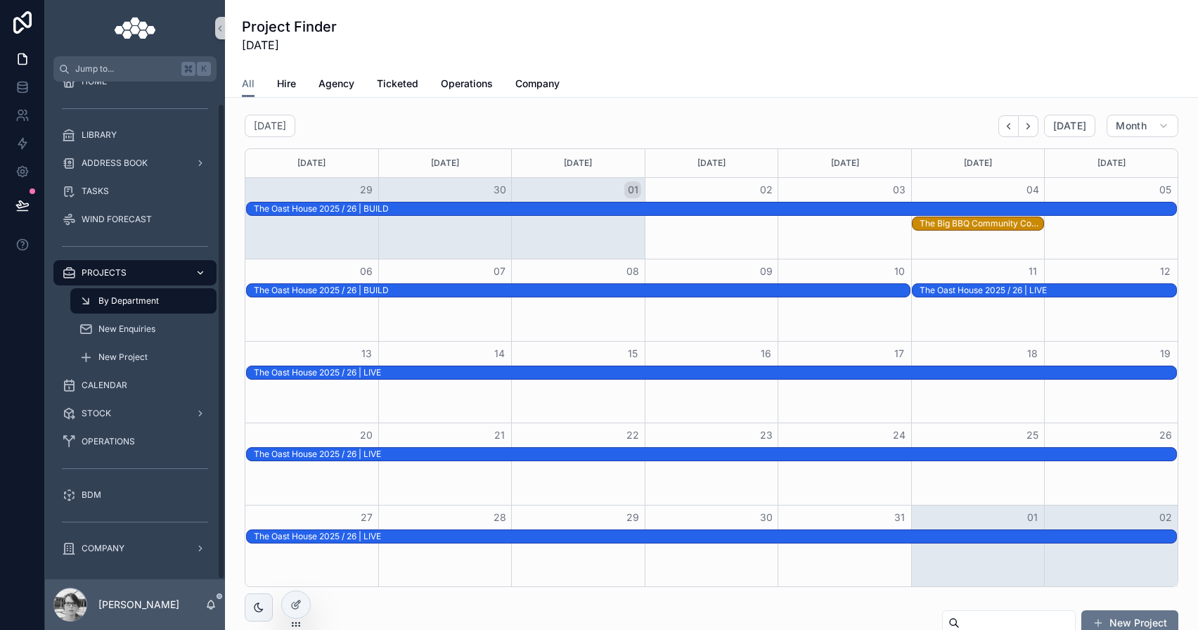
scroll to position [22, 0]
click at [290, 82] on span "Hire" at bounding box center [286, 84] width 19 height 14
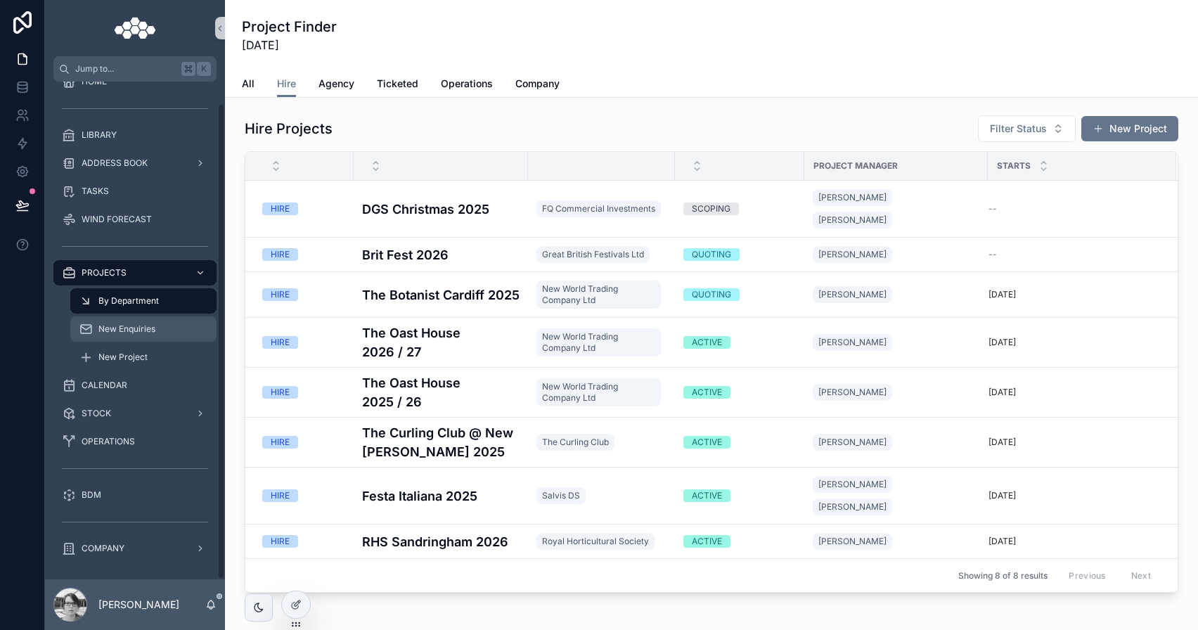
click at [158, 321] on div "New Enquiries" at bounding box center [143, 329] width 129 height 22
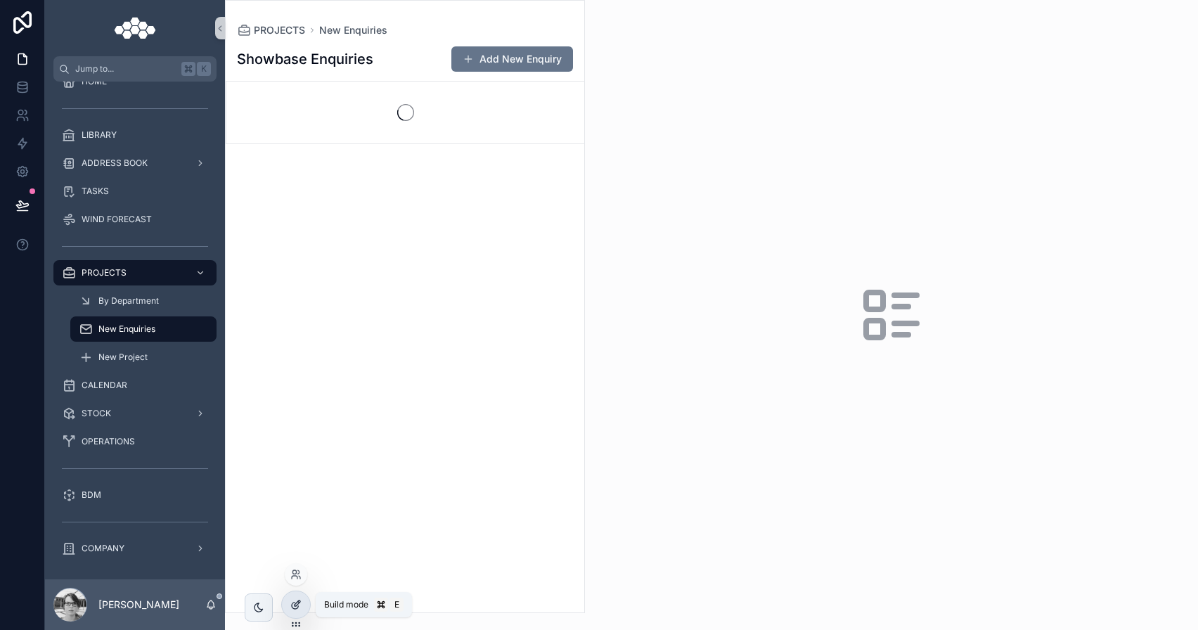
click at [297, 612] on div at bounding box center [296, 604] width 28 height 27
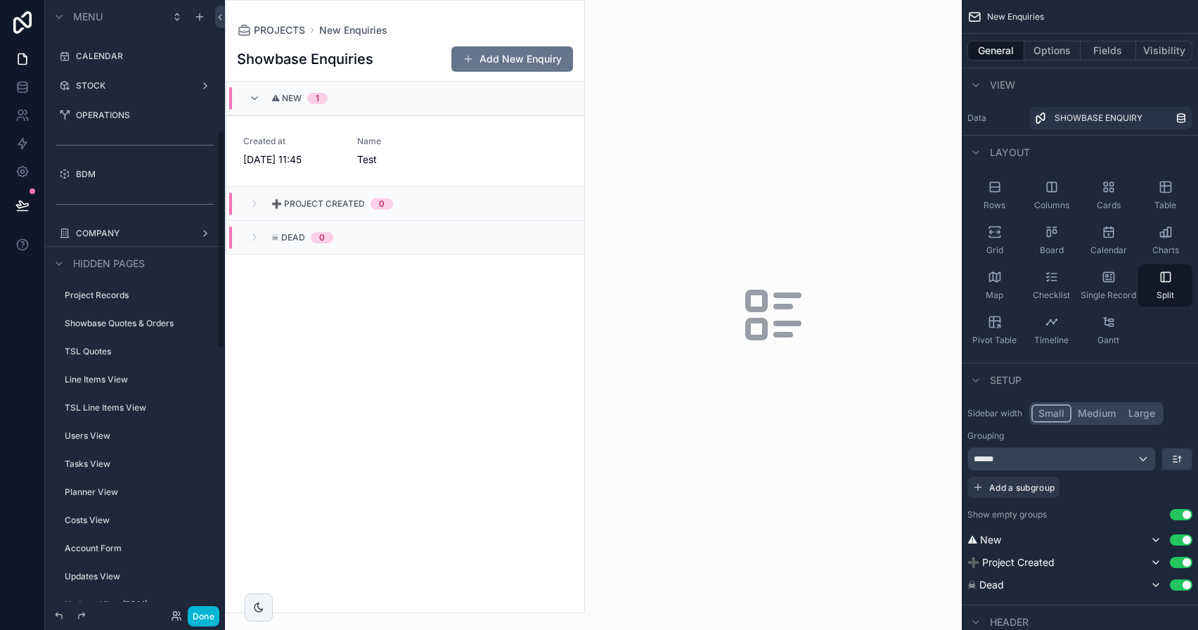
scroll to position [221, 0]
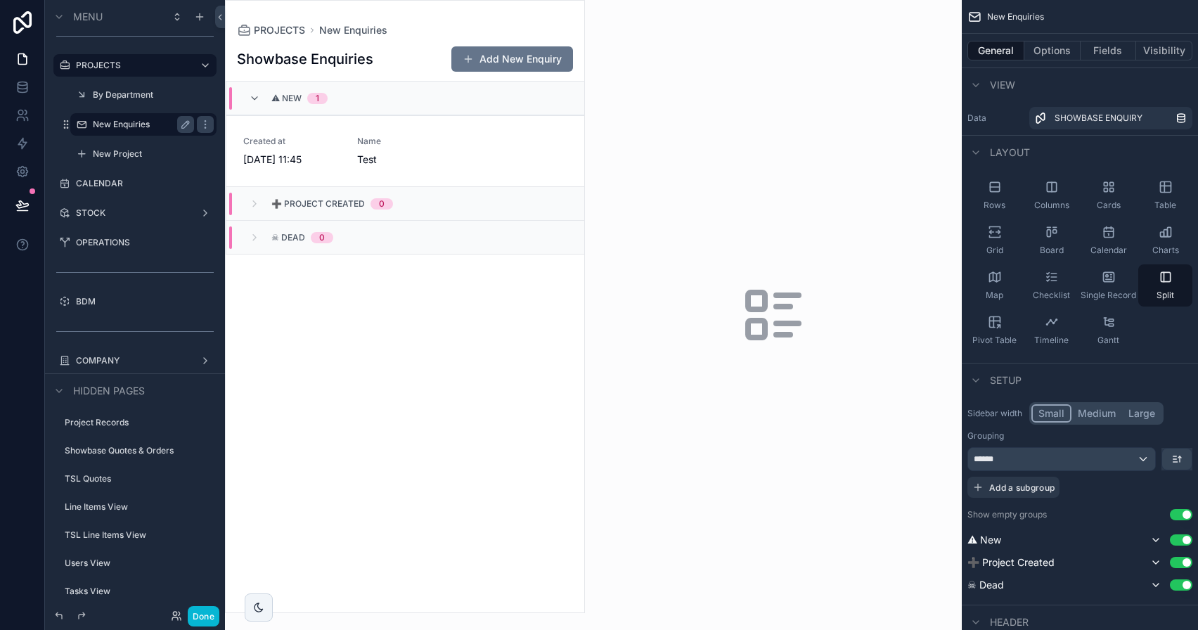
click at [127, 127] on label "New Enquiries" at bounding box center [141, 124] width 96 height 11
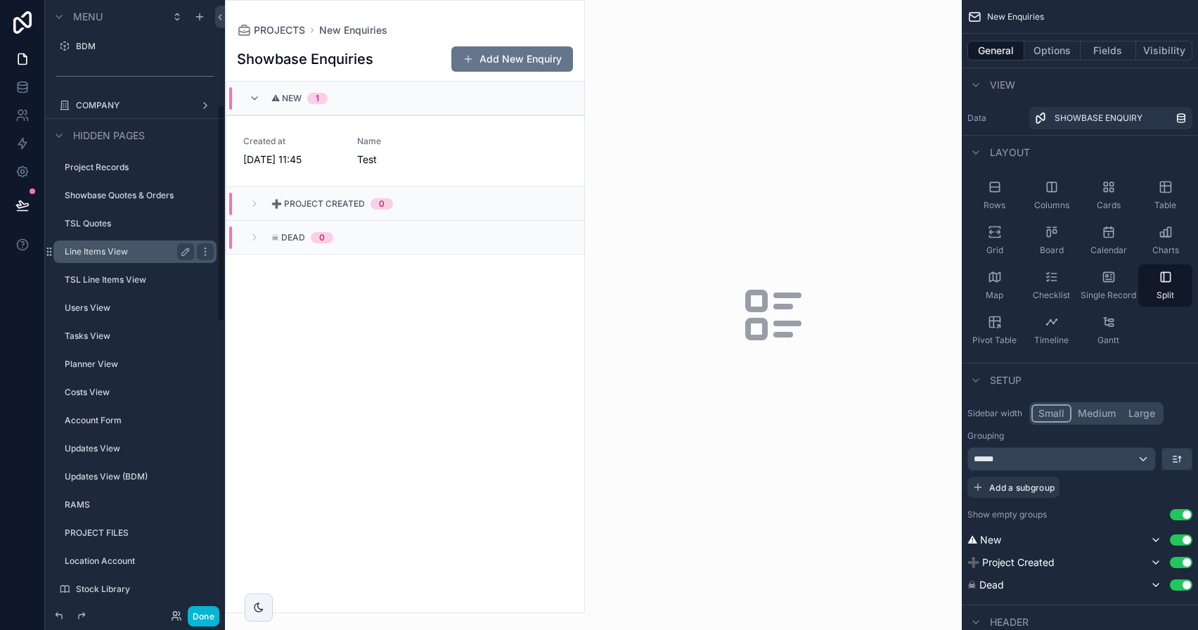
scroll to position [527, 0]
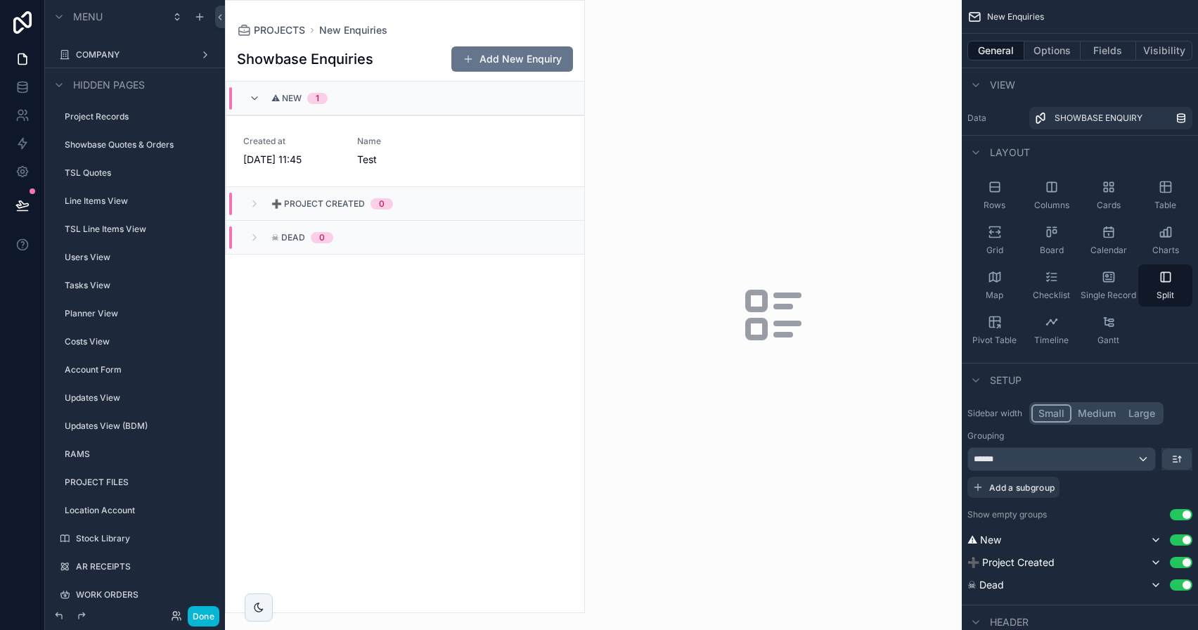
click at [458, 136] on div "scrollable content" at bounding box center [405, 307] width 359 height 612
click at [406, 144] on span "Name" at bounding box center [405, 141] width 97 height 11
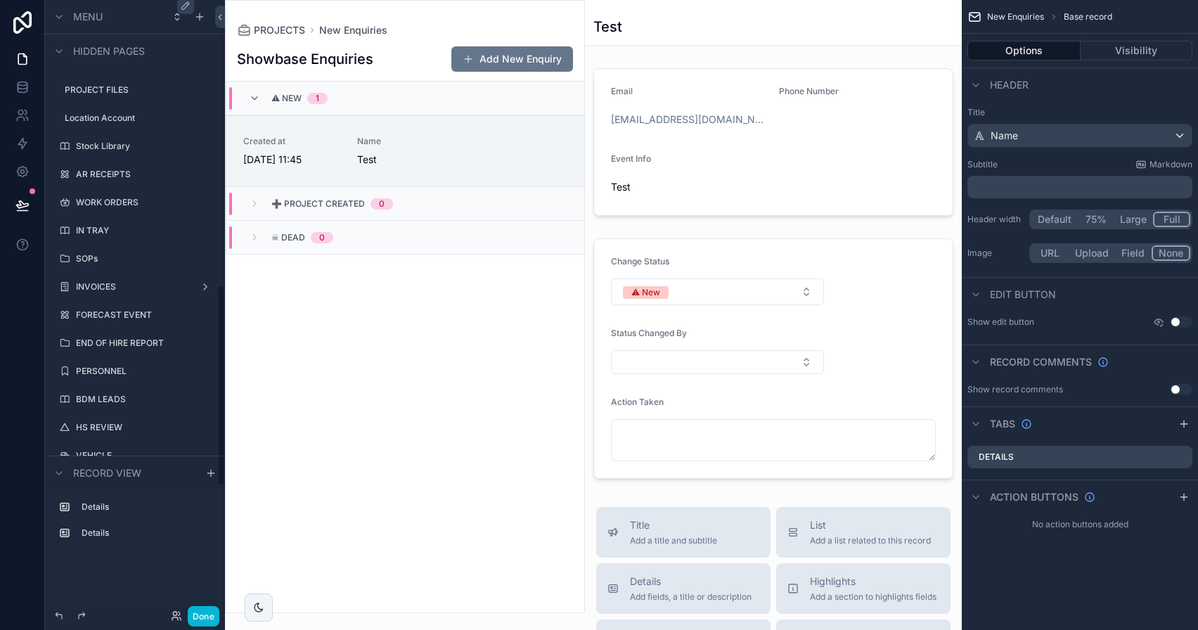
scroll to position [1253, 0]
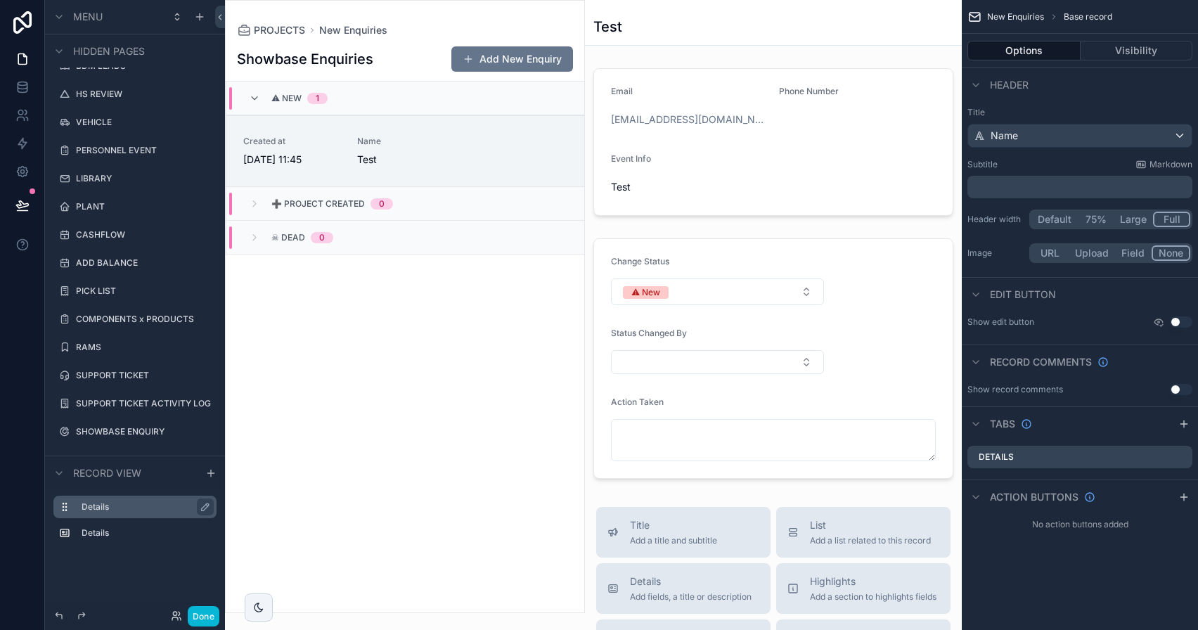
click at [121, 508] on label "Details" at bounding box center [144, 506] width 124 height 11
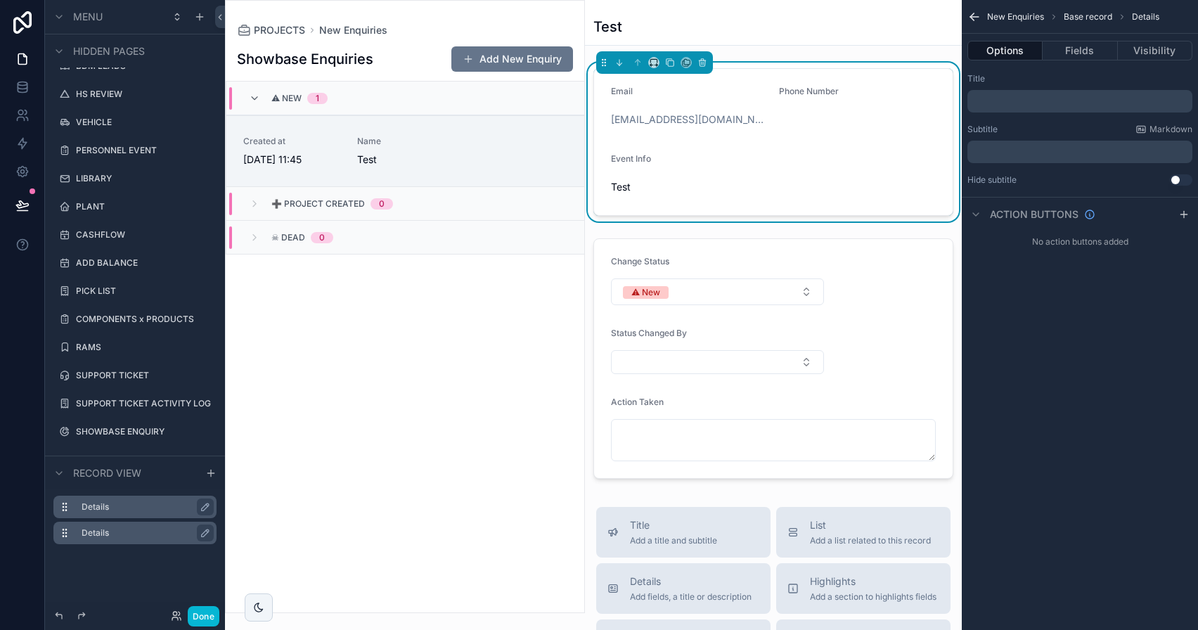
click at [123, 533] on label "Details" at bounding box center [144, 532] width 124 height 11
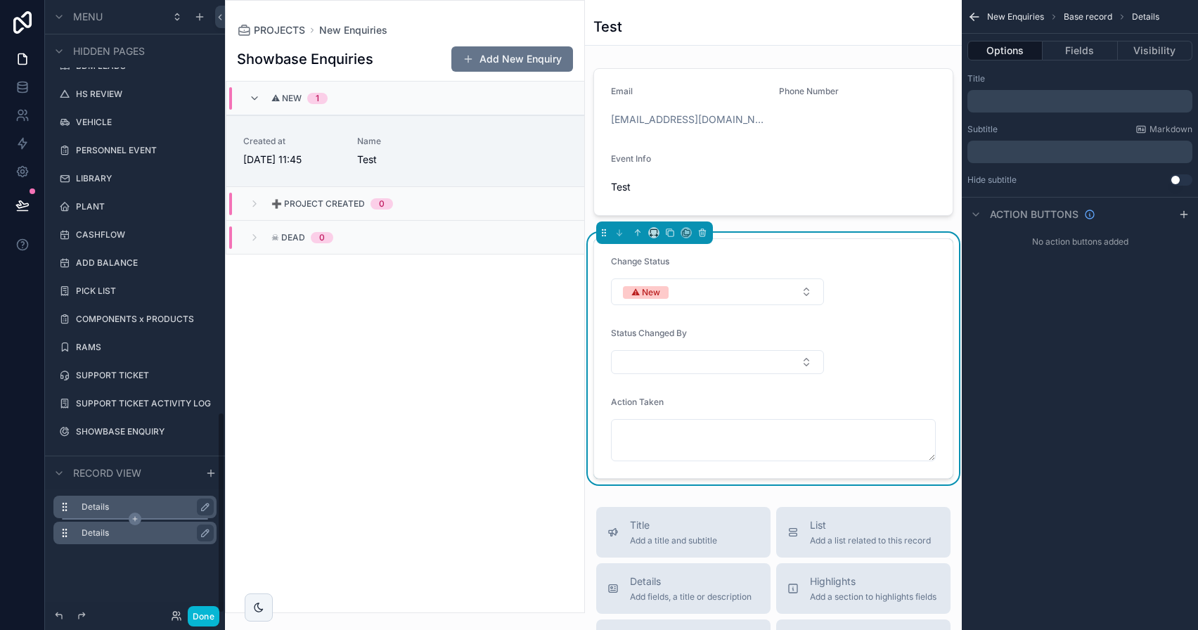
click at [133, 516] on icon "scrollable content" at bounding box center [135, 518] width 13 height 13
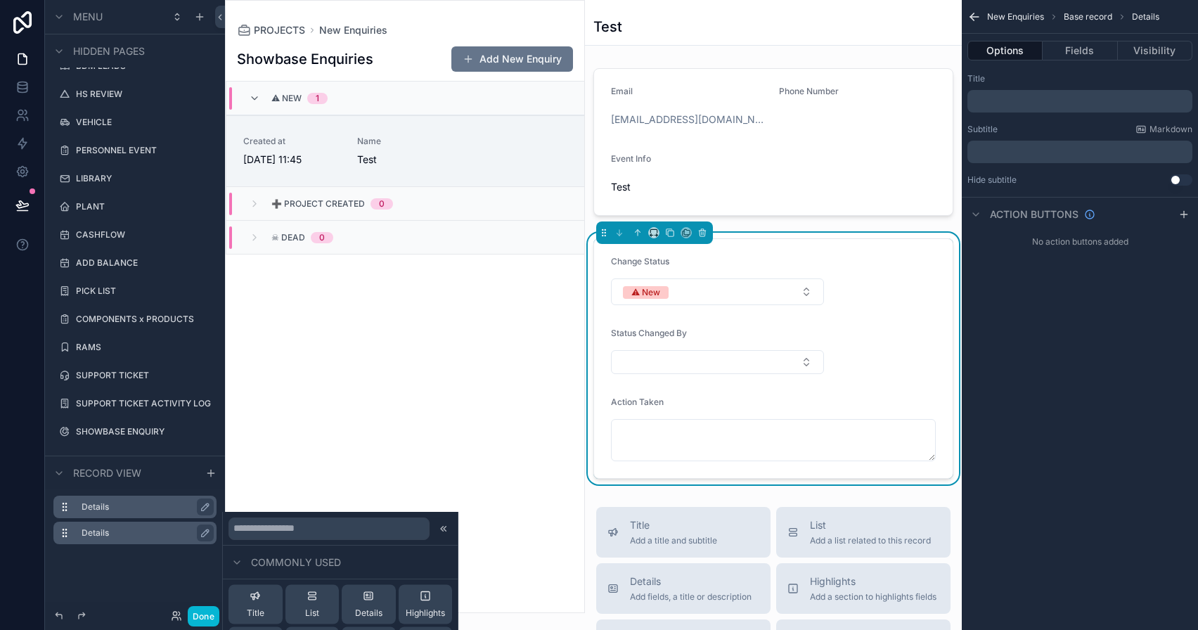
click at [133, 506] on label "Details" at bounding box center [144, 506] width 124 height 11
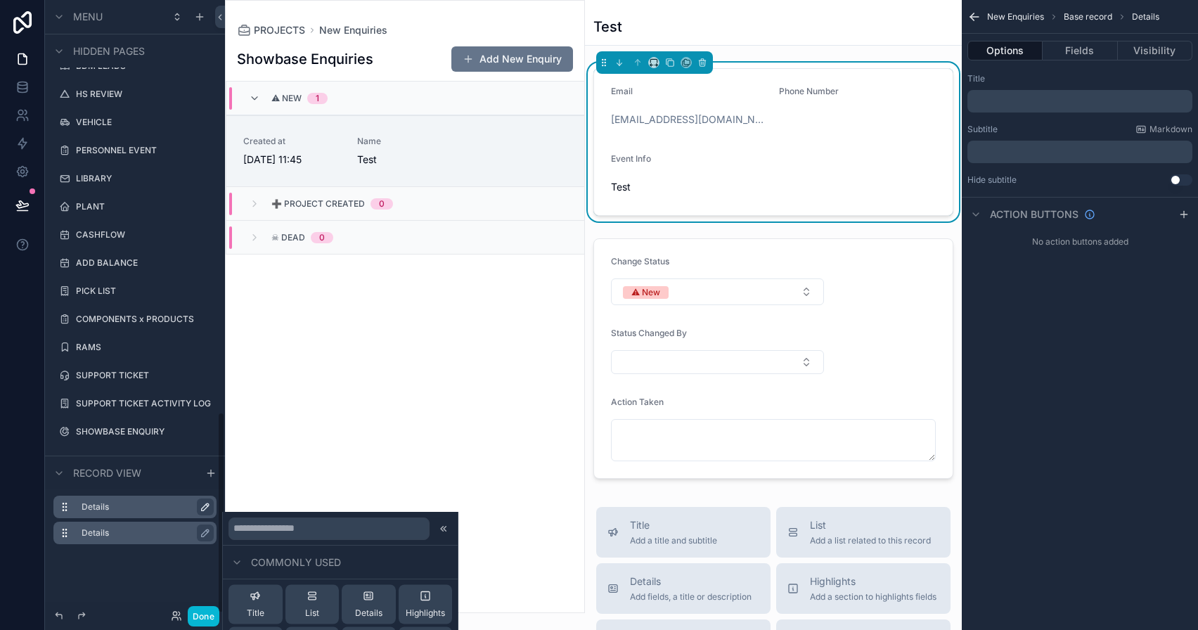
click at [202, 508] on icon "scrollable content" at bounding box center [205, 506] width 7 height 7
click at [144, 506] on input "*******" at bounding box center [135, 506] width 107 height 17
type input "*"
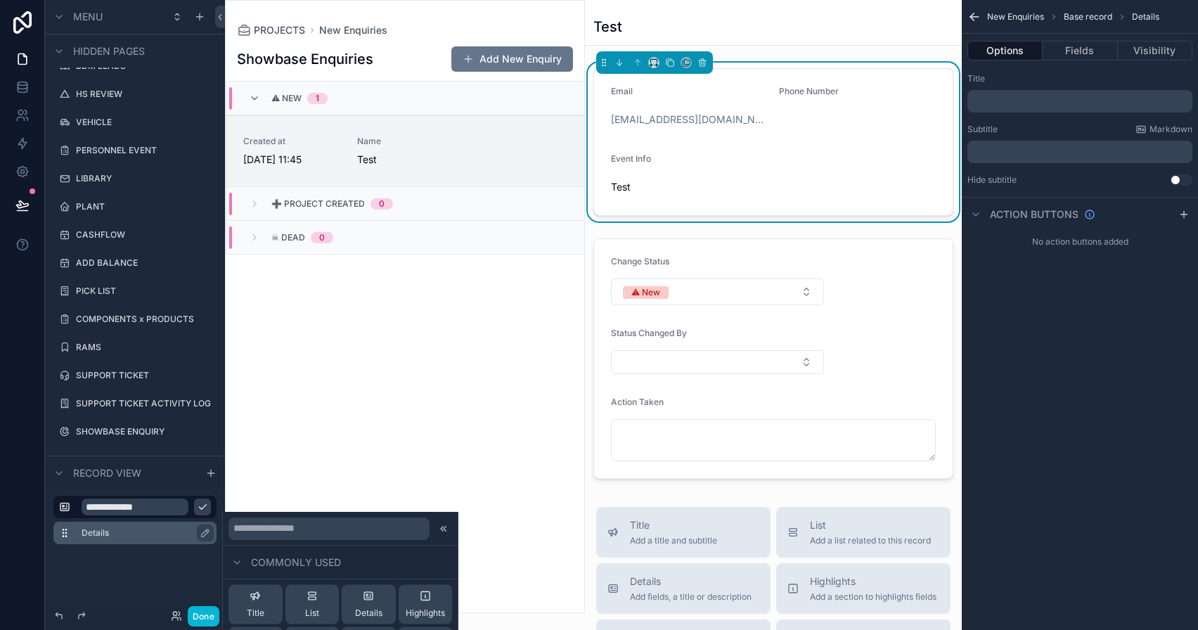
type input "**********"
click at [140, 543] on div "Details" at bounding box center [134, 533] width 163 height 22
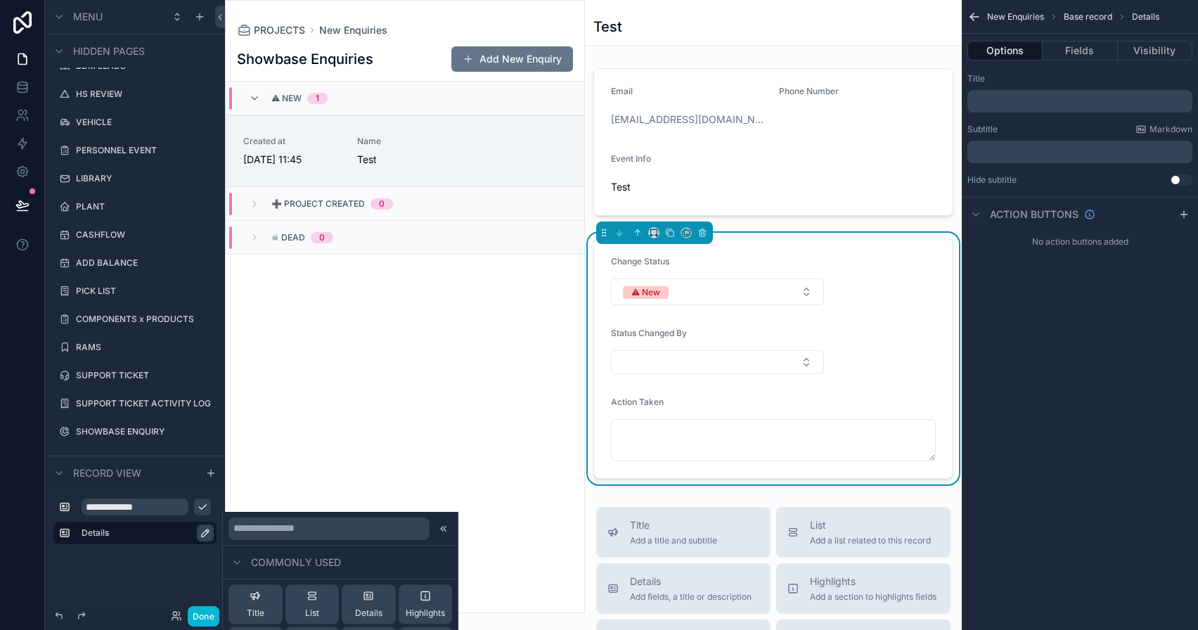
click at [202, 531] on icon "scrollable content" at bounding box center [205, 532] width 11 height 11
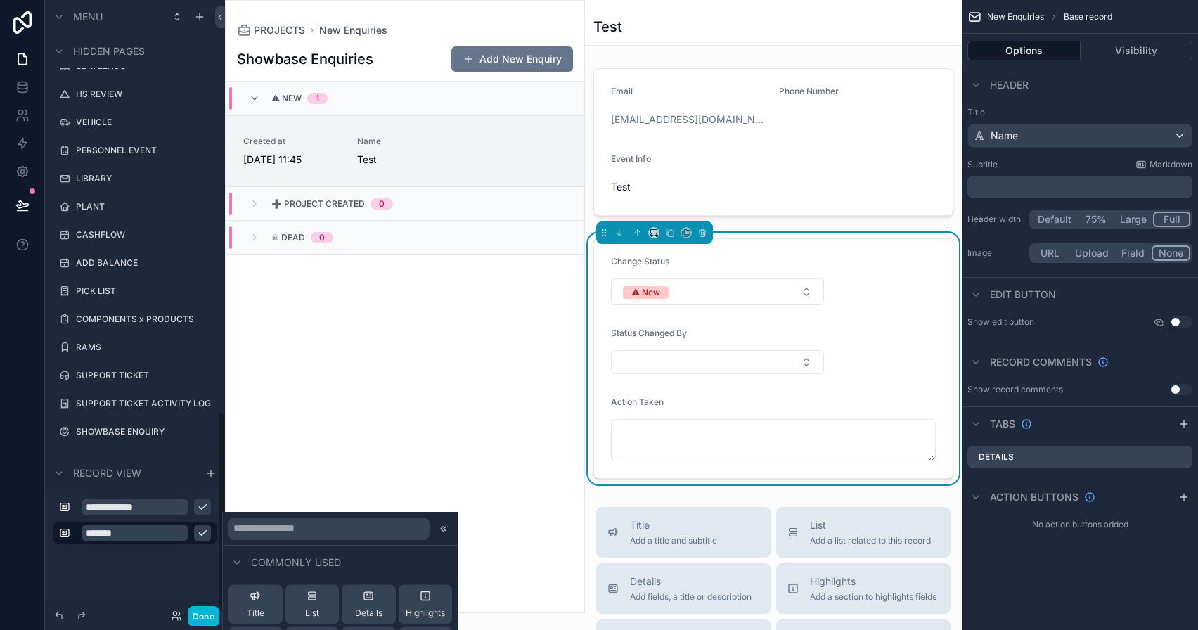
click at [141, 531] on input "*******" at bounding box center [135, 532] width 107 height 17
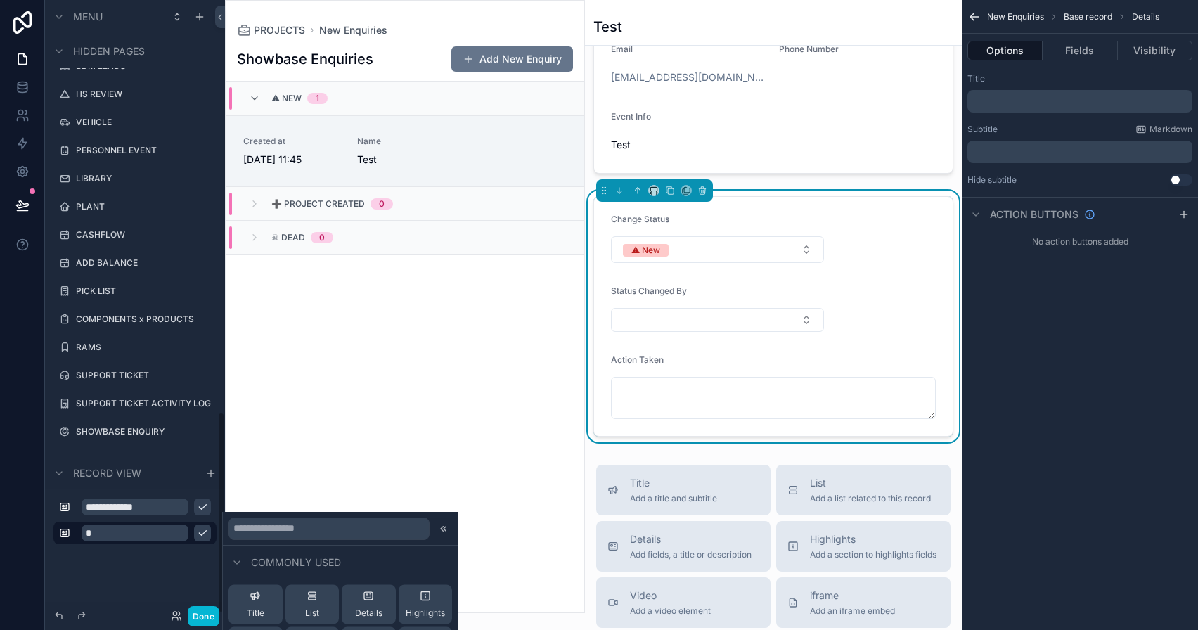
scroll to position [44, 0]
type input "******"
click at [144, 508] on input "**********" at bounding box center [135, 506] width 107 height 17
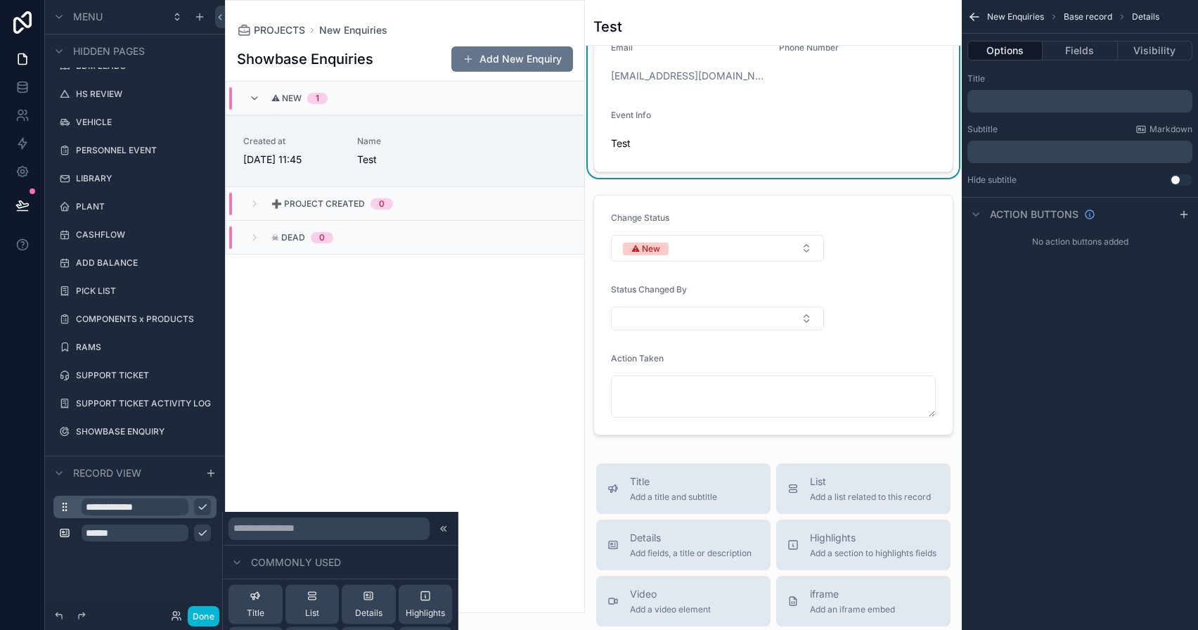
click at [144, 508] on input "**********" at bounding box center [135, 506] width 107 height 17
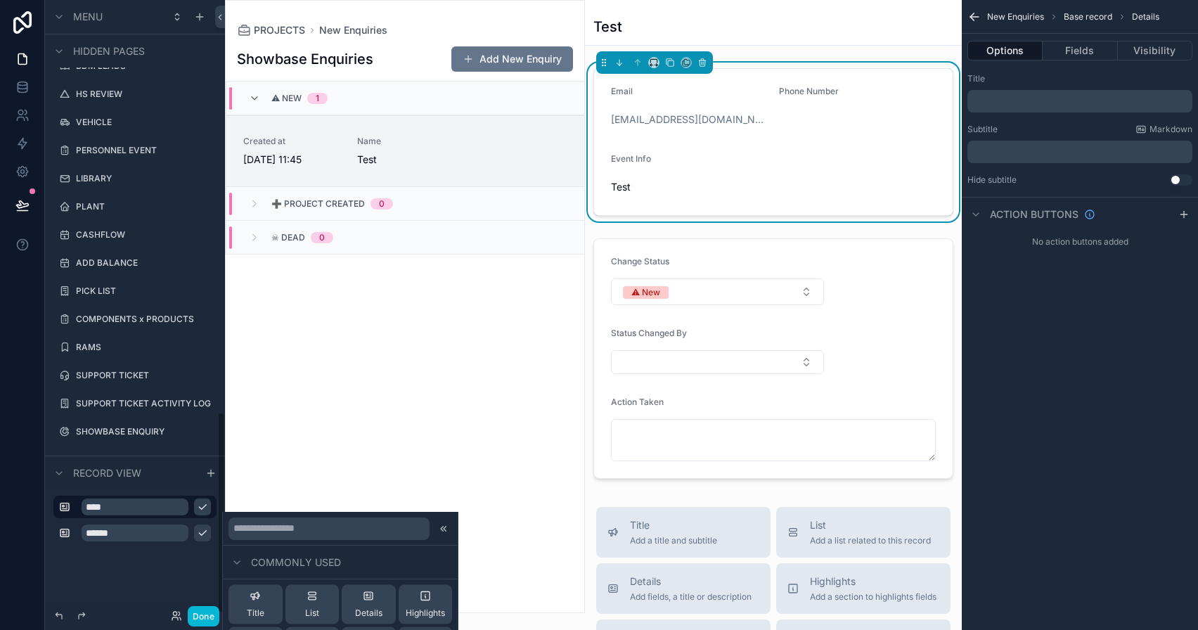
type input "****"
click at [209, 508] on button "scrollable content" at bounding box center [202, 506] width 17 height 17
click at [206, 532] on icon "scrollable content" at bounding box center [202, 532] width 11 height 11
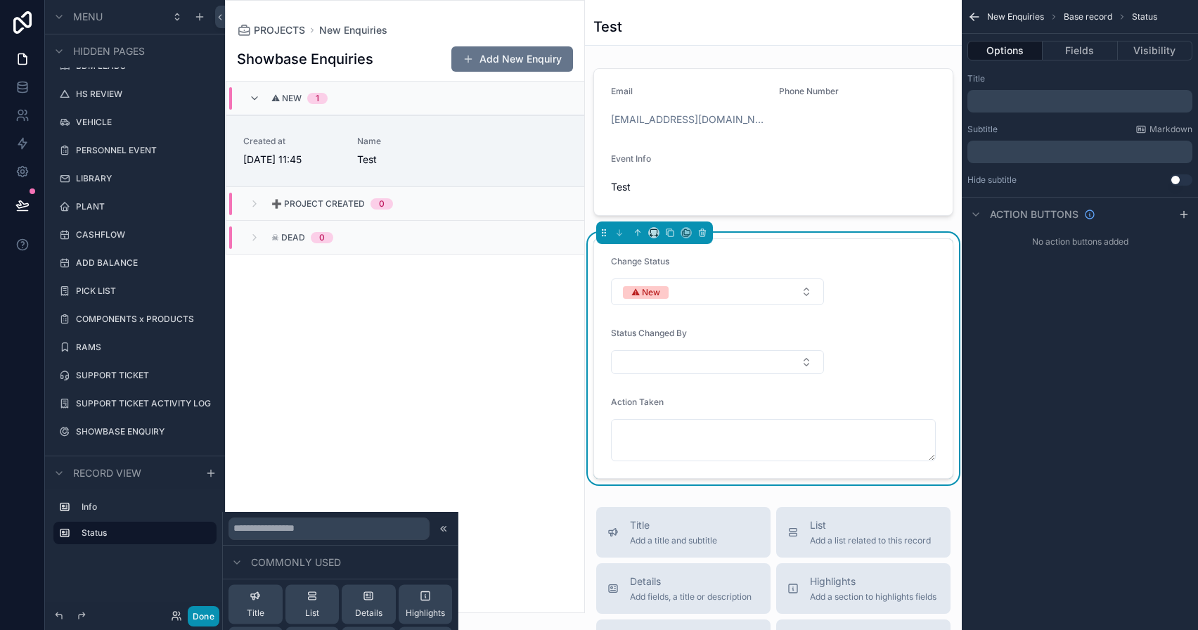
click at [212, 614] on button "Done" at bounding box center [204, 616] width 32 height 20
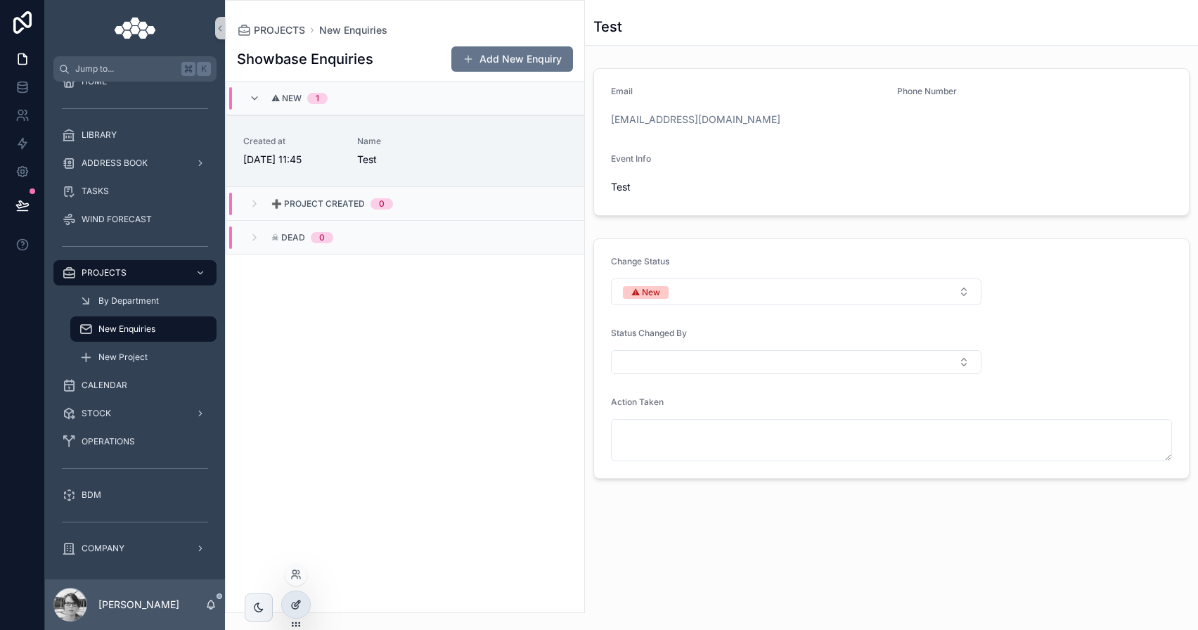
click at [301, 604] on icon at bounding box center [295, 604] width 11 height 11
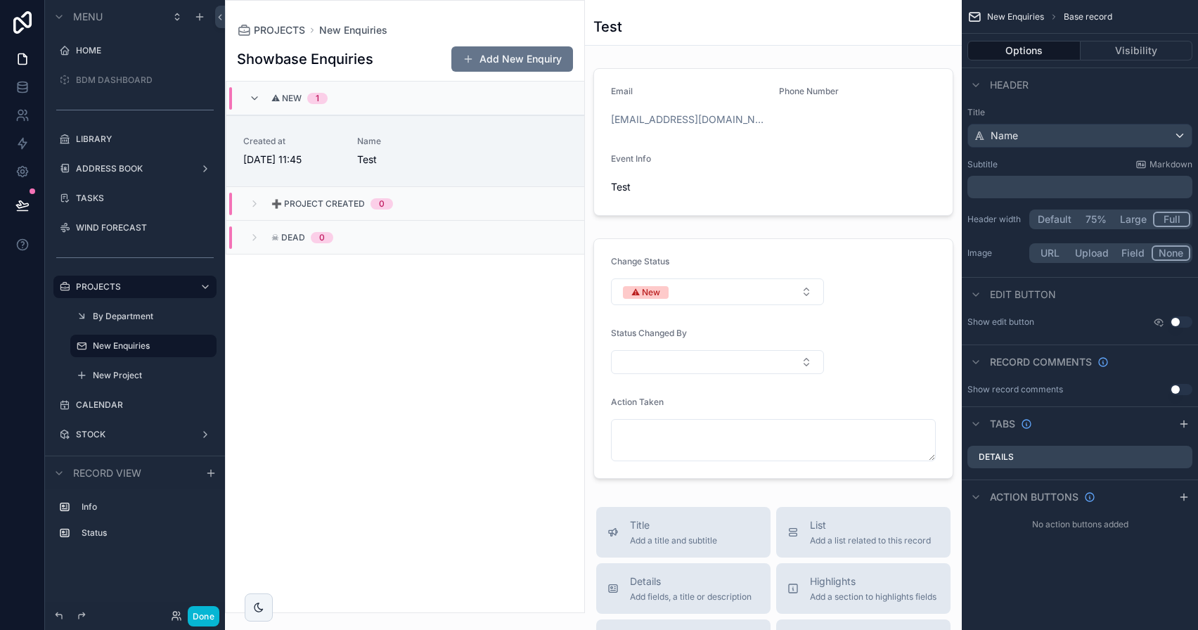
click at [412, 156] on div "scrollable content" at bounding box center [405, 307] width 359 height 612
click at [392, 157] on span "Test" at bounding box center [405, 160] width 97 height 14
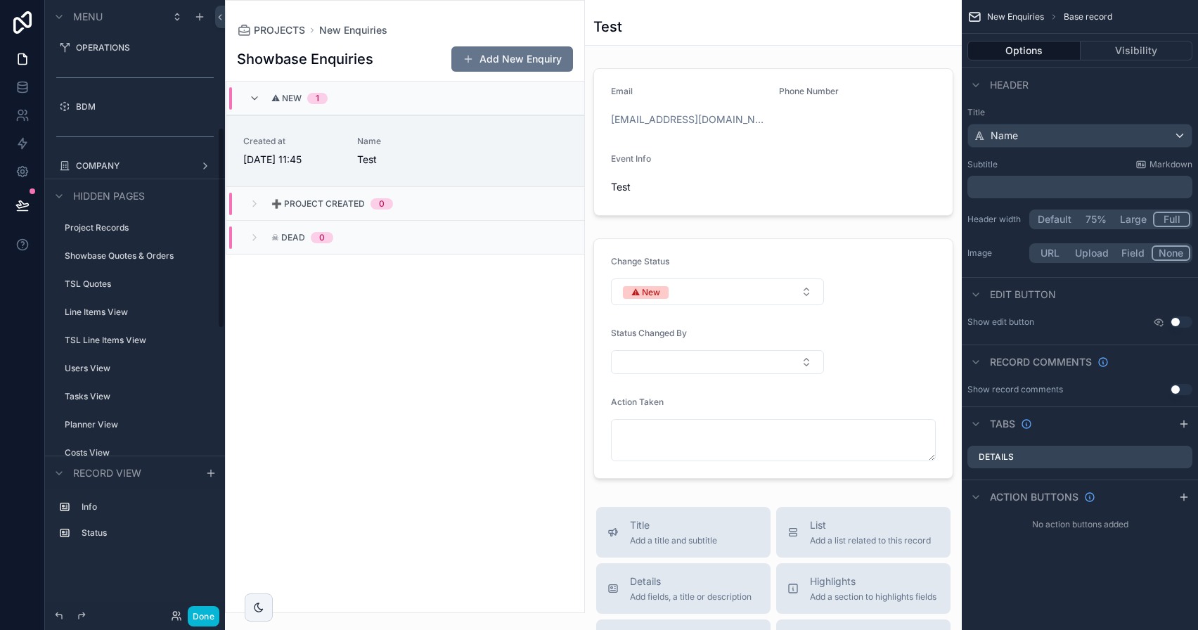
scroll to position [267, 0]
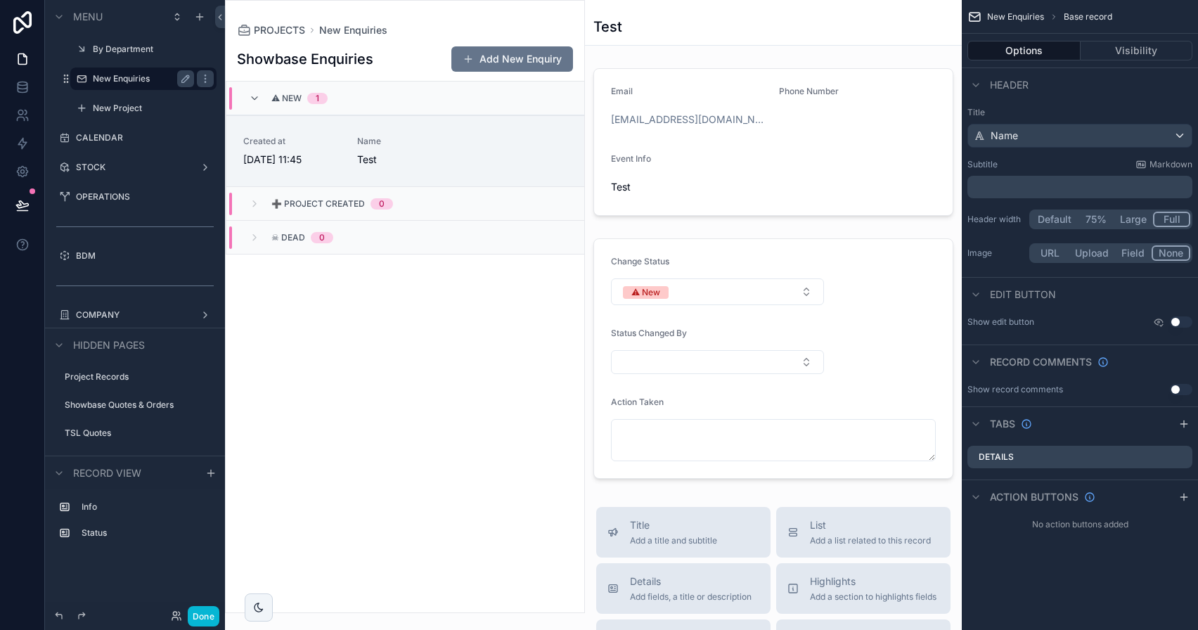
click at [133, 76] on label "New Enquiries" at bounding box center [141, 78] width 96 height 11
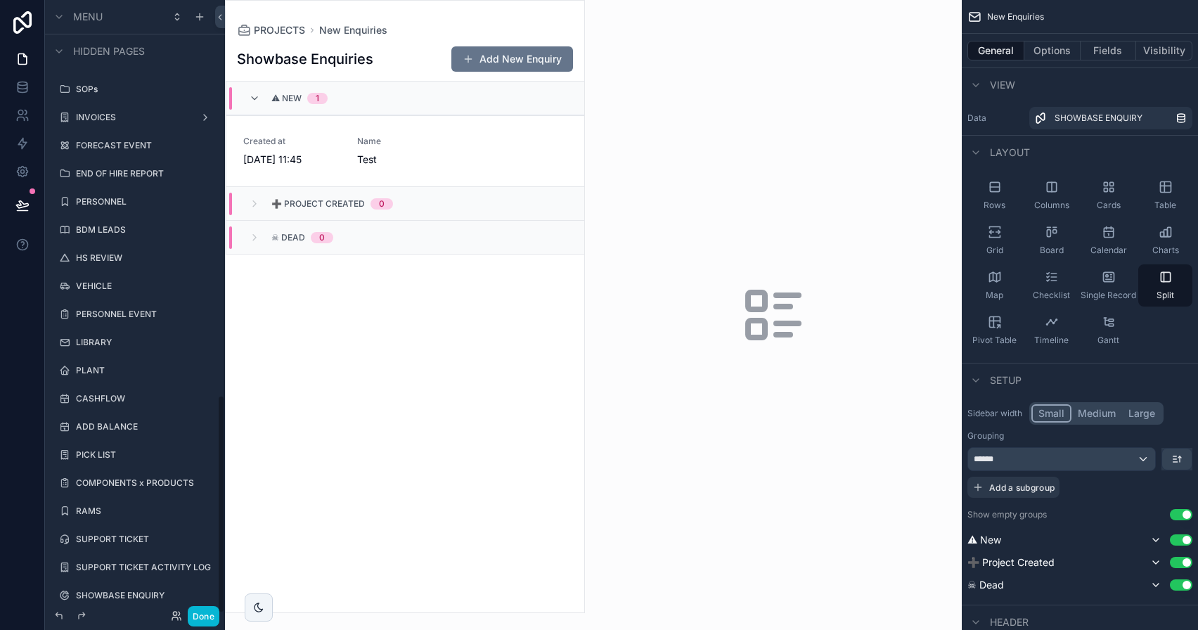
scroll to position [1107, 0]
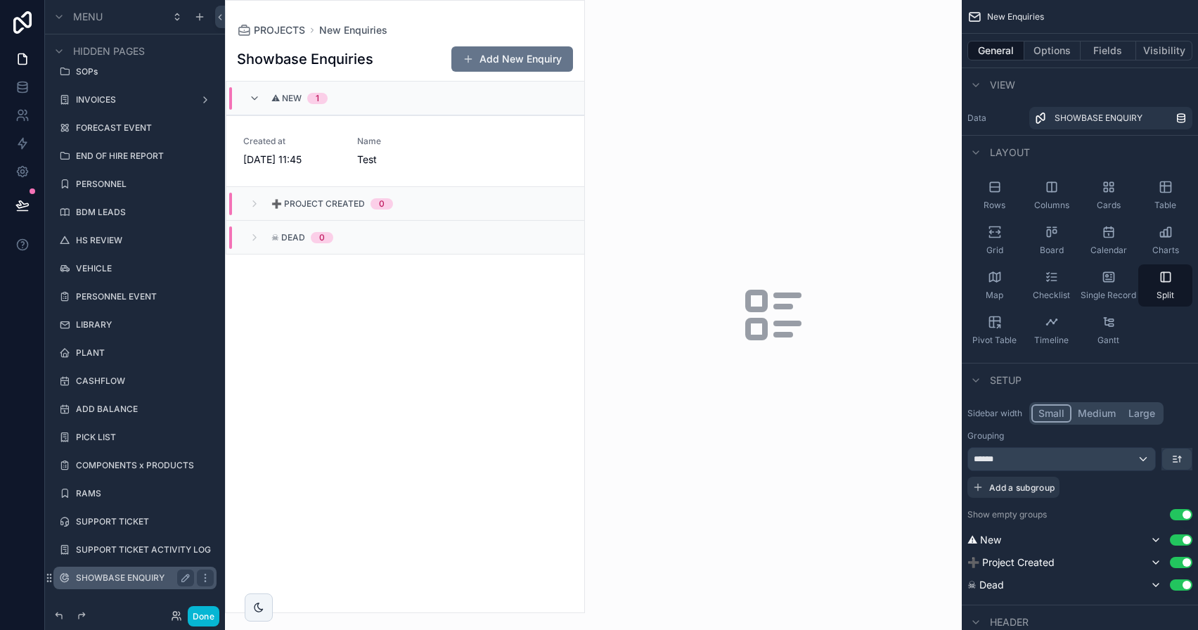
click at [154, 576] on label "SHOWBASE ENQUIRY" at bounding box center [132, 577] width 112 height 11
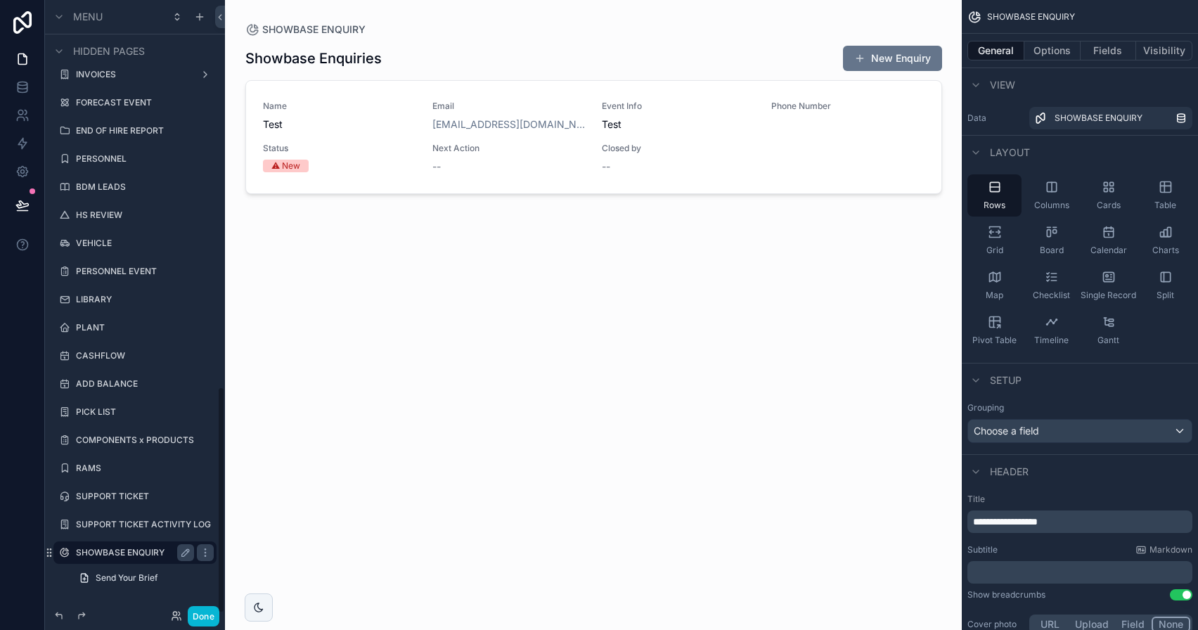
click at [154, 576] on span "Send Your Brief" at bounding box center [127, 577] width 62 height 11
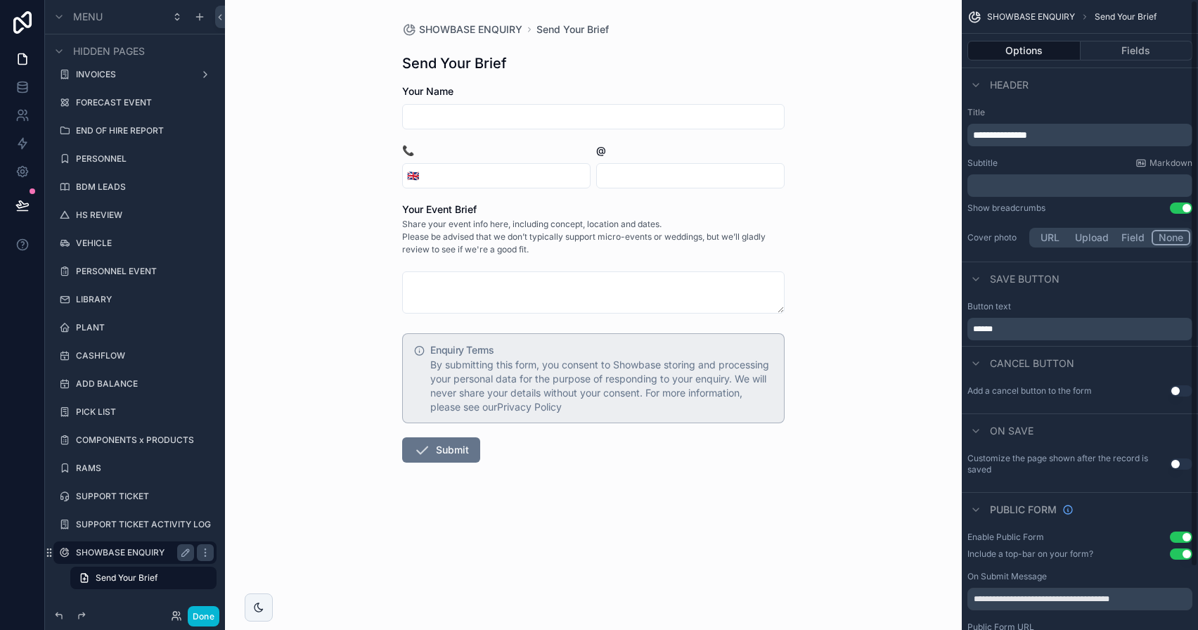
scroll to position [70, 0]
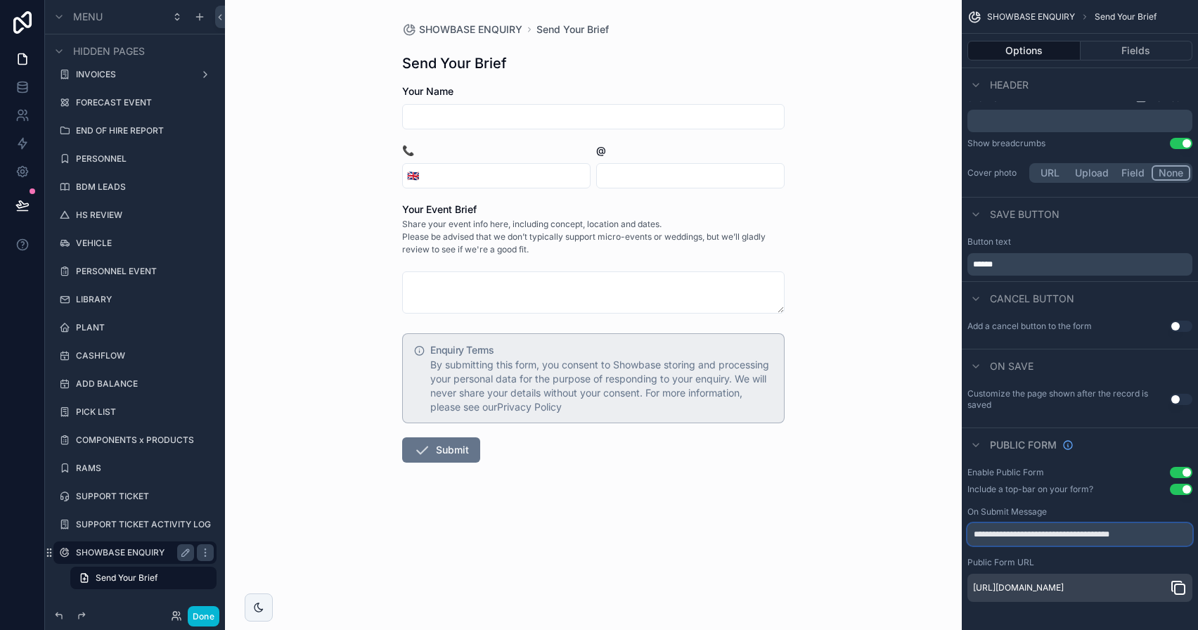
click at [1129, 534] on input "**********" at bounding box center [1079, 534] width 225 height 22
drag, startPoint x: 1185, startPoint y: 529, endPoint x: 1096, endPoint y: 532, distance: 89.4
click at [1096, 532] on input "**********" at bounding box center [1079, 534] width 225 height 22
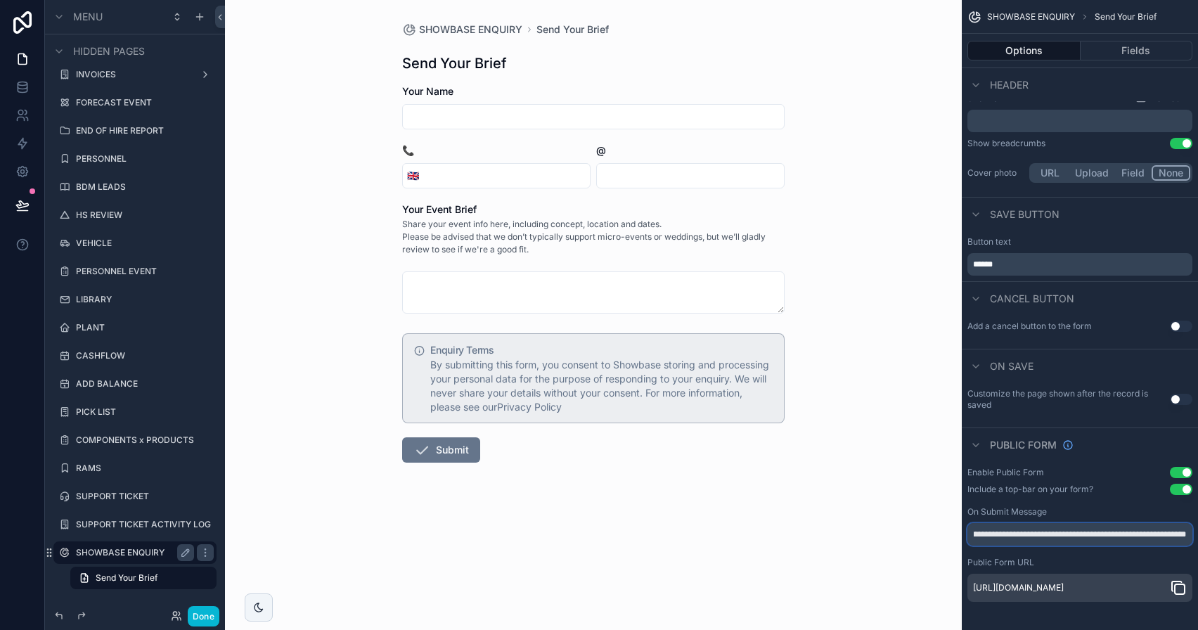
click at [1114, 526] on input "**********" at bounding box center [1079, 534] width 225 height 22
click at [1119, 529] on input "**********" at bounding box center [1079, 534] width 225 height 22
click at [1090, 529] on input "**********" at bounding box center [1079, 534] width 225 height 22
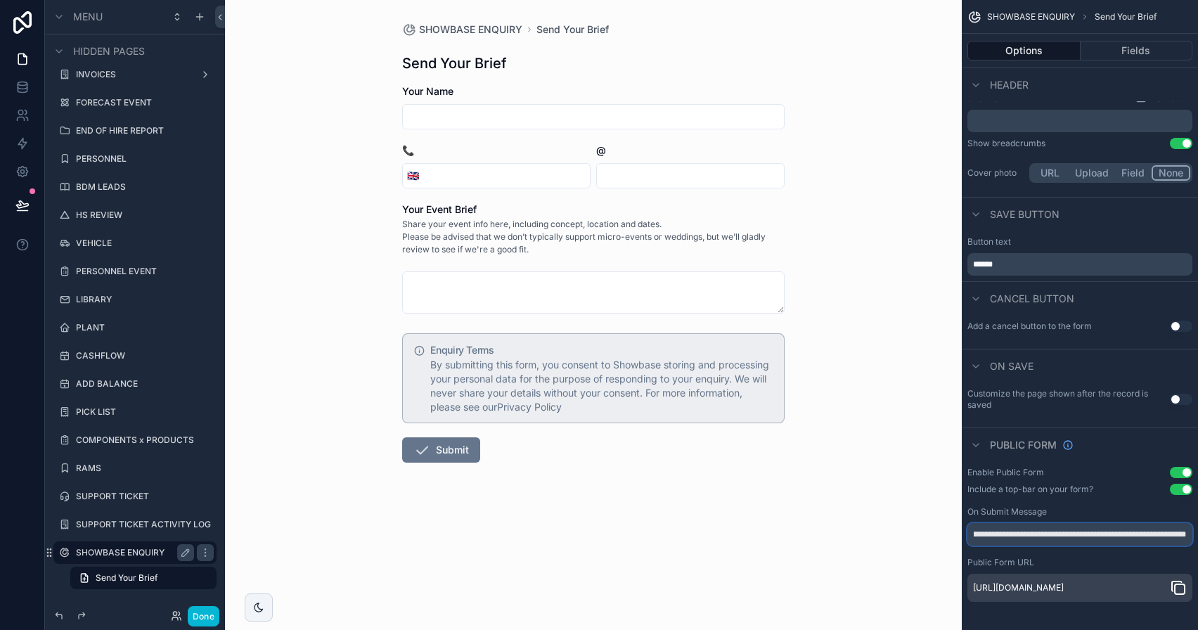
click at [1093, 529] on input "**********" at bounding box center [1079, 534] width 225 height 22
click at [1095, 529] on input "**********" at bounding box center [1079, 534] width 225 height 22
type input "**********"
click at [217, 614] on button "Done" at bounding box center [204, 616] width 32 height 20
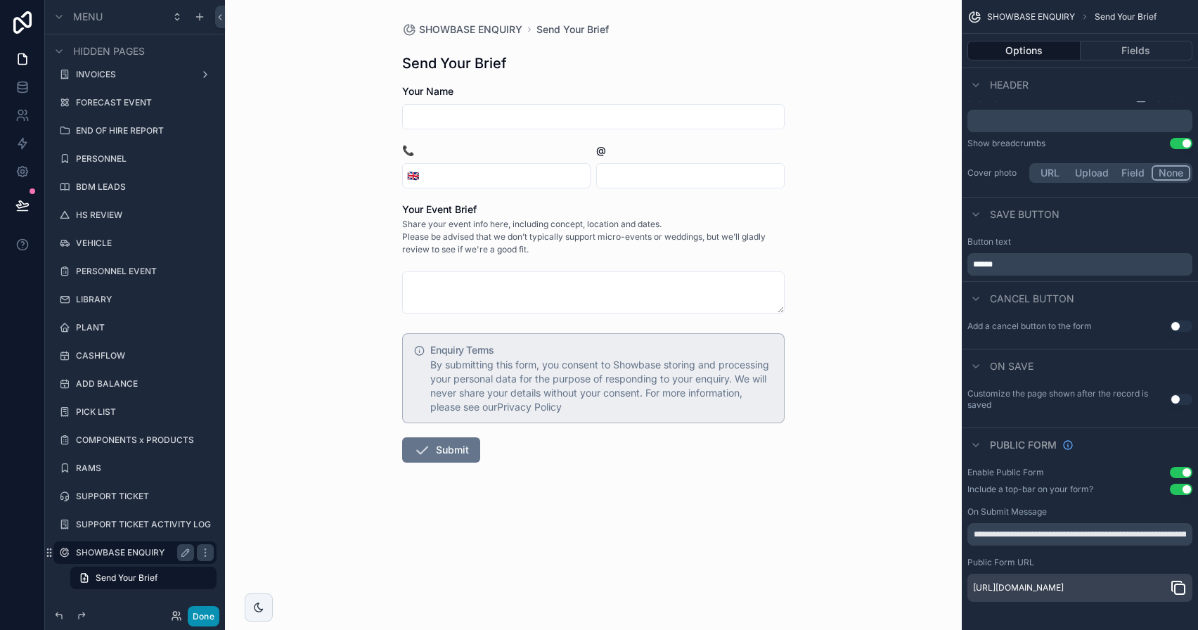
scroll to position [0, 0]
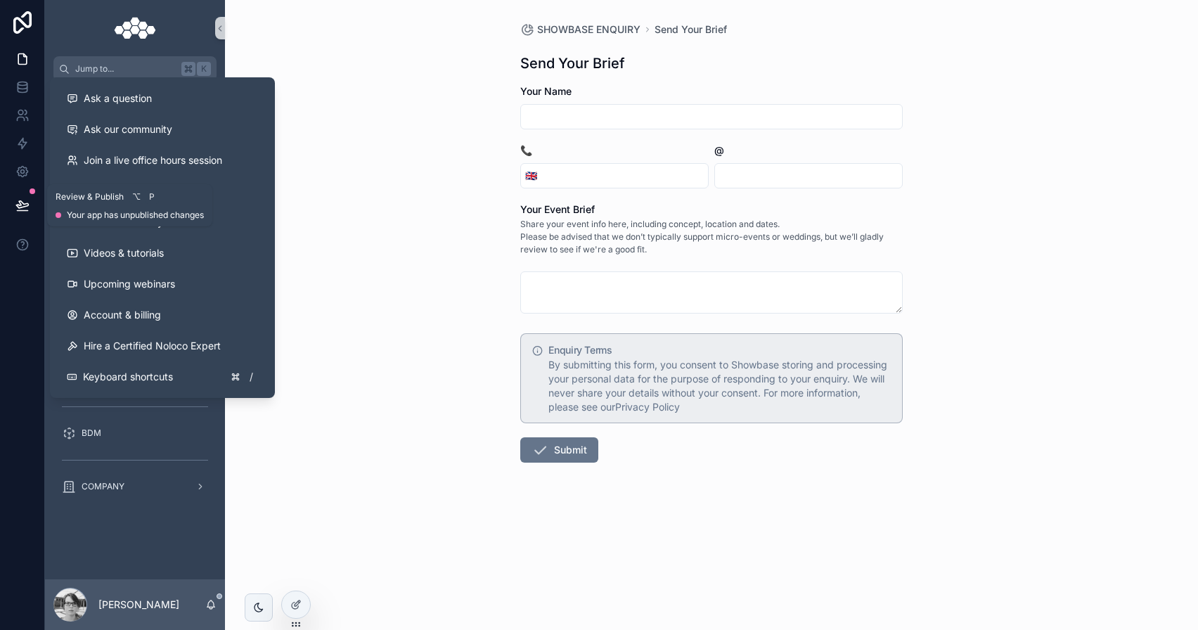
click at [32, 206] on button at bounding box center [22, 205] width 31 height 39
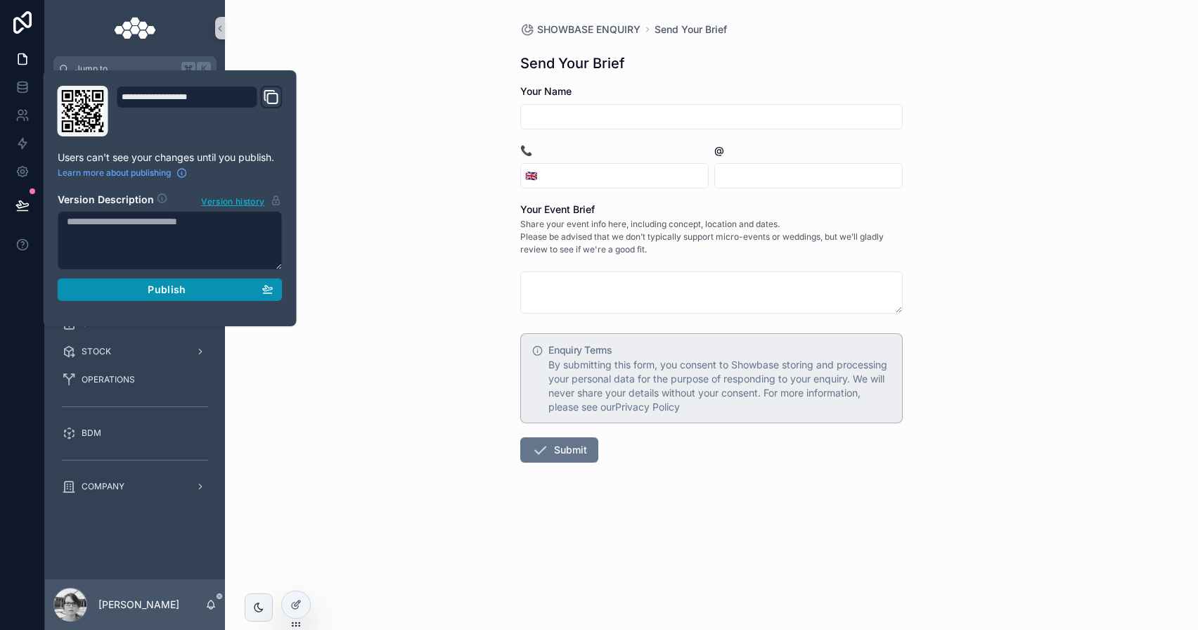
click at [116, 280] on button "Publish" at bounding box center [170, 289] width 225 height 22
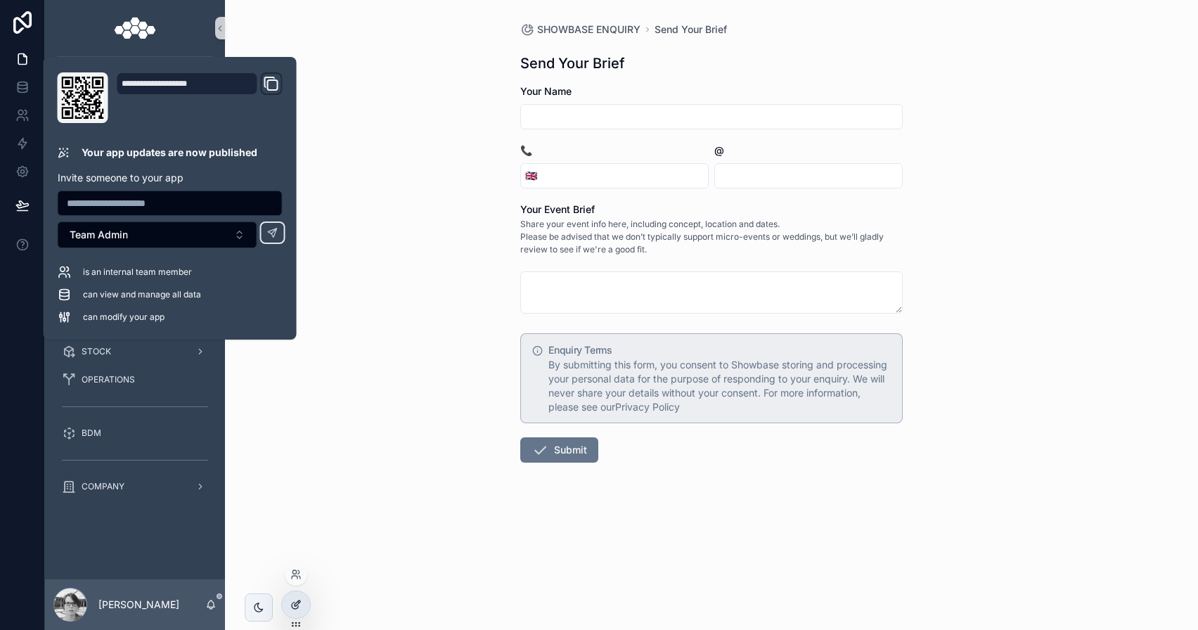
click at [300, 602] on icon at bounding box center [295, 604] width 11 height 11
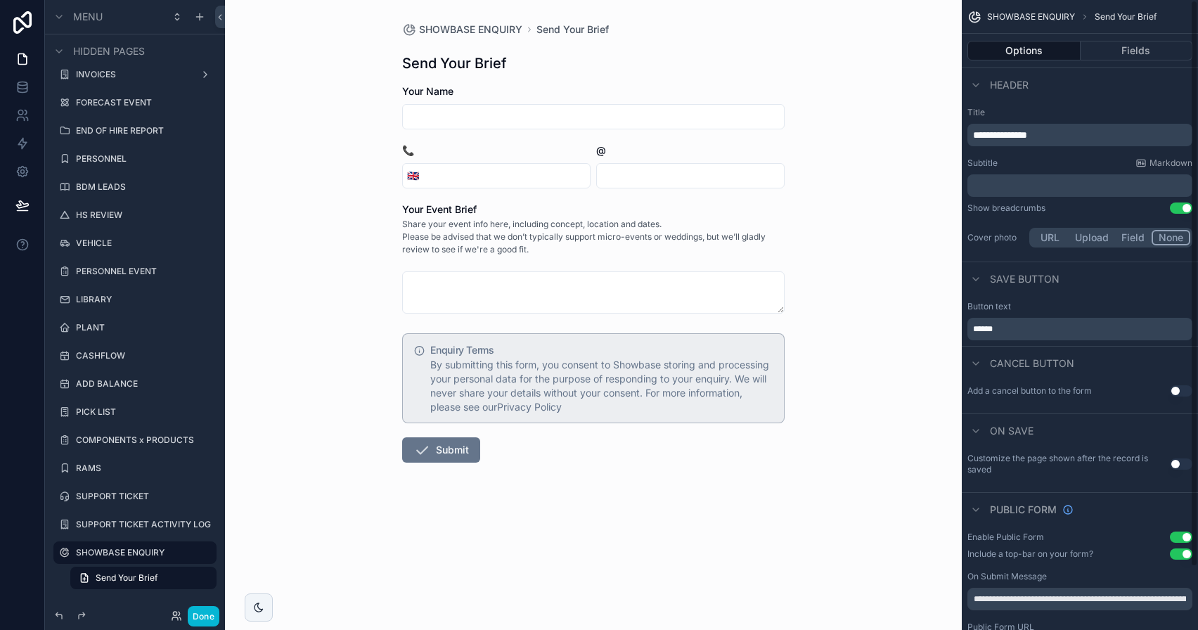
scroll to position [70, 0]
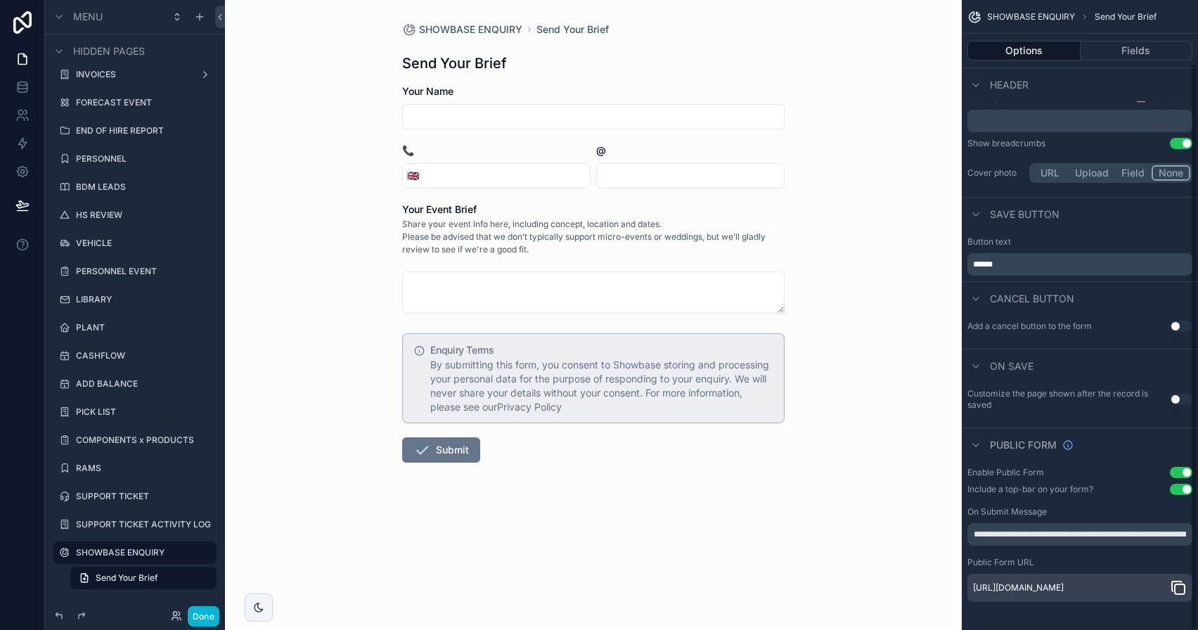
click at [1185, 484] on button "Use setting" at bounding box center [1181, 489] width 22 height 11
click at [211, 611] on button "Done" at bounding box center [204, 616] width 32 height 20
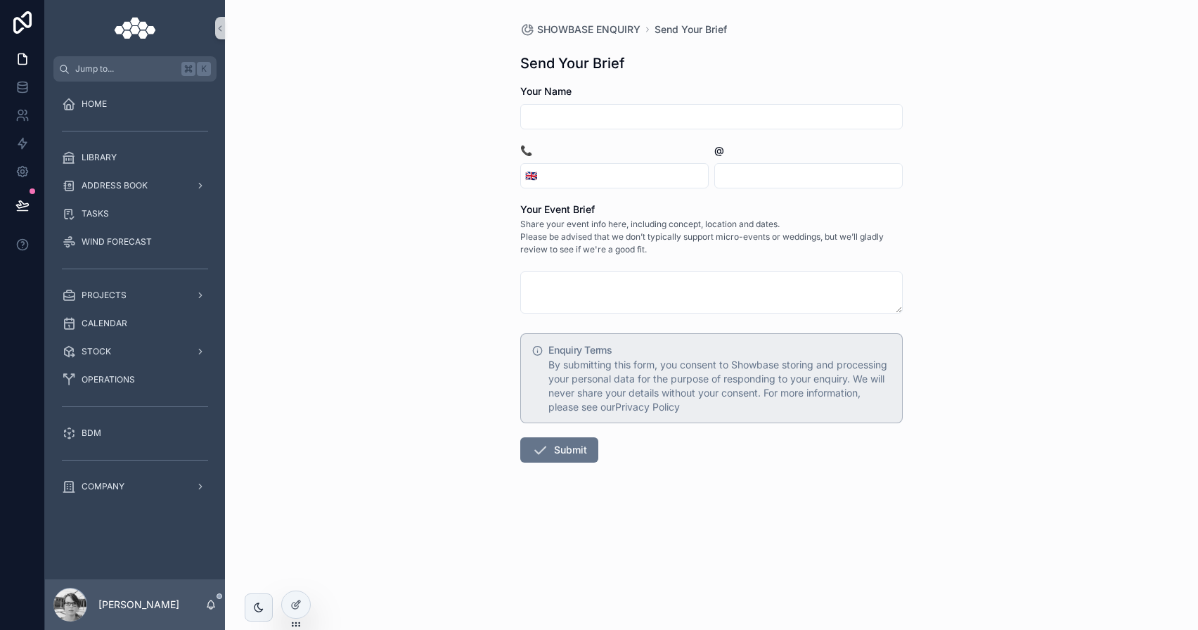
click at [32, 205] on button at bounding box center [22, 205] width 31 height 39
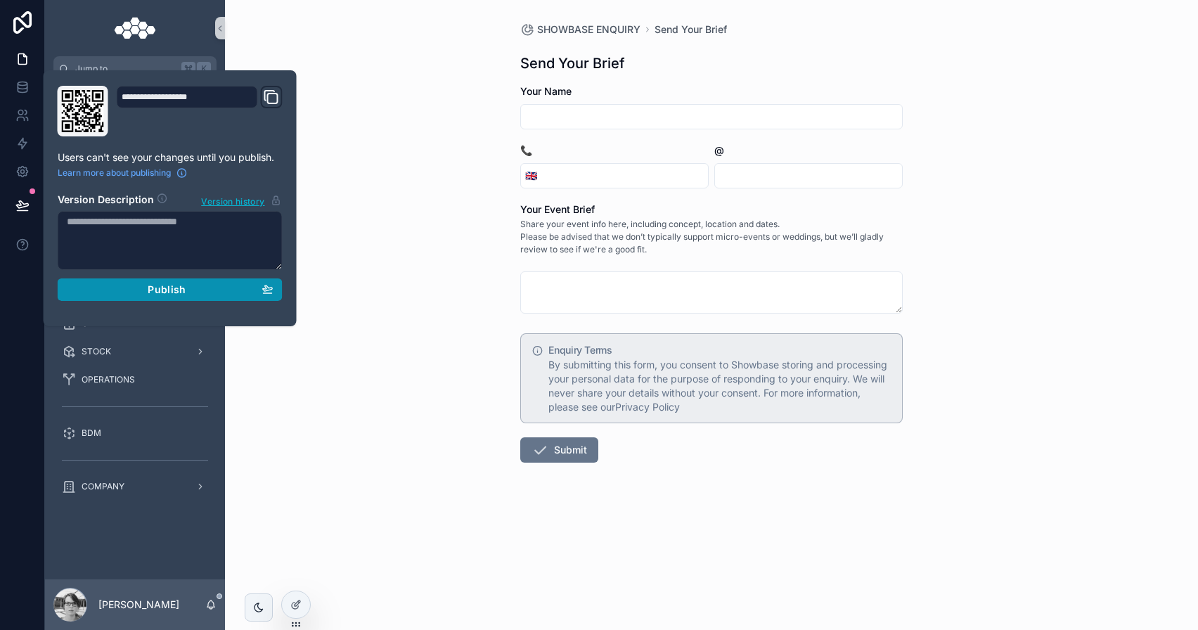
click at [131, 288] on div "Publish" at bounding box center [170, 289] width 207 height 13
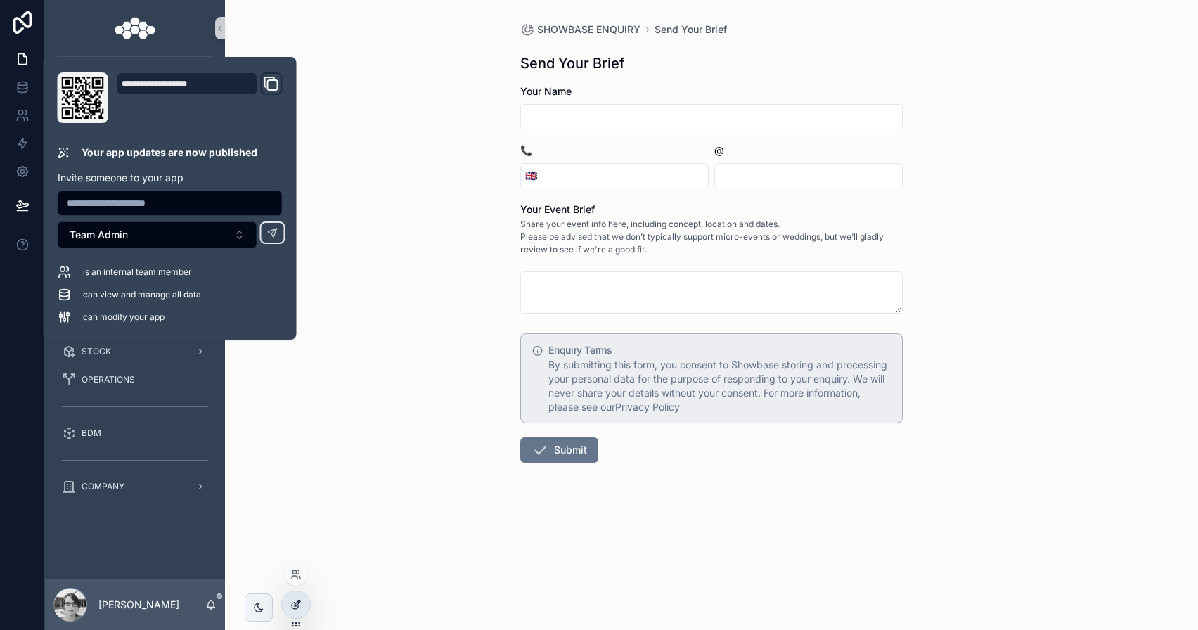
click at [292, 610] on icon at bounding box center [295, 604] width 11 height 11
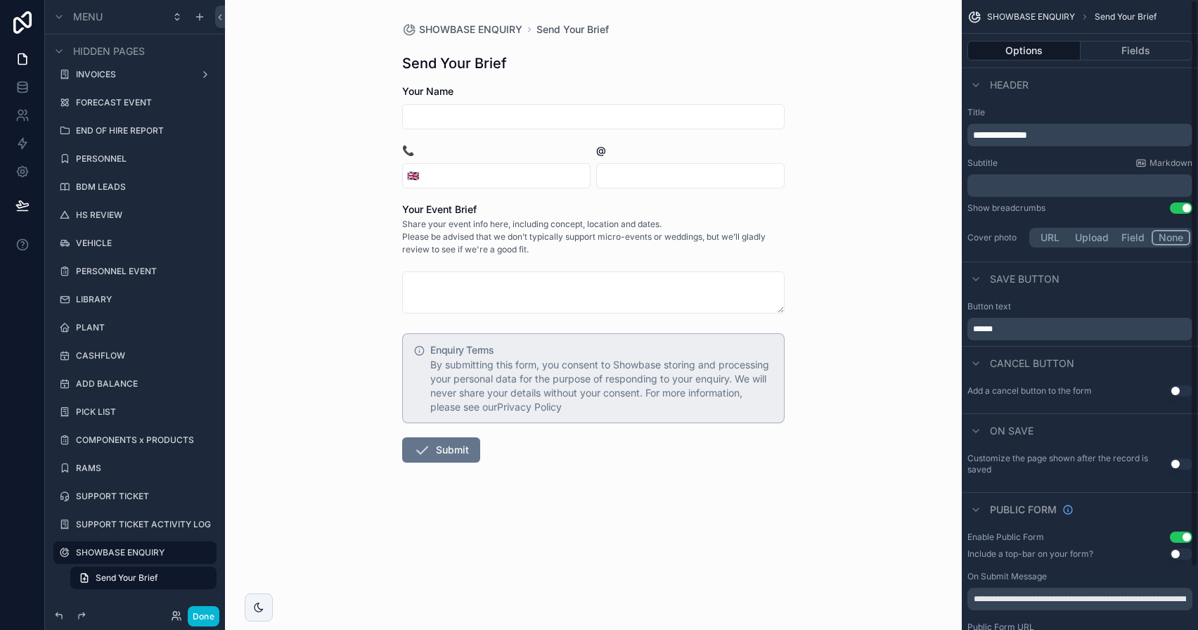
scroll to position [70, 0]
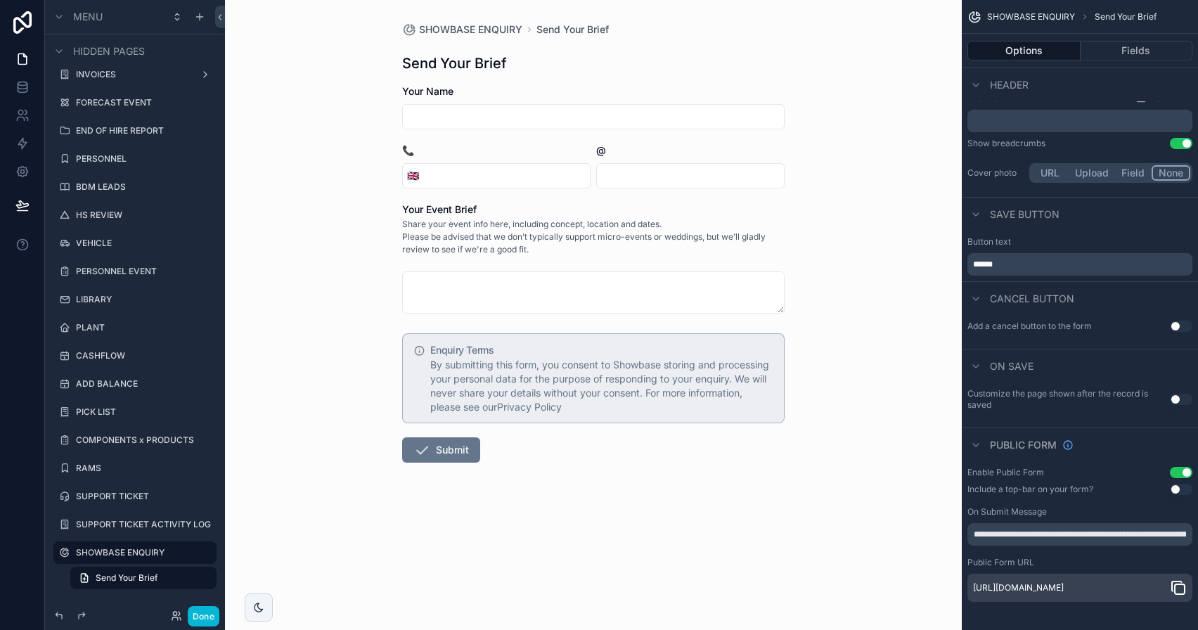
click at [1175, 584] on icon "scrollable content" at bounding box center [1178, 587] width 17 height 17
click at [1089, 57] on button "Fields" at bounding box center [1137, 51] width 112 height 20
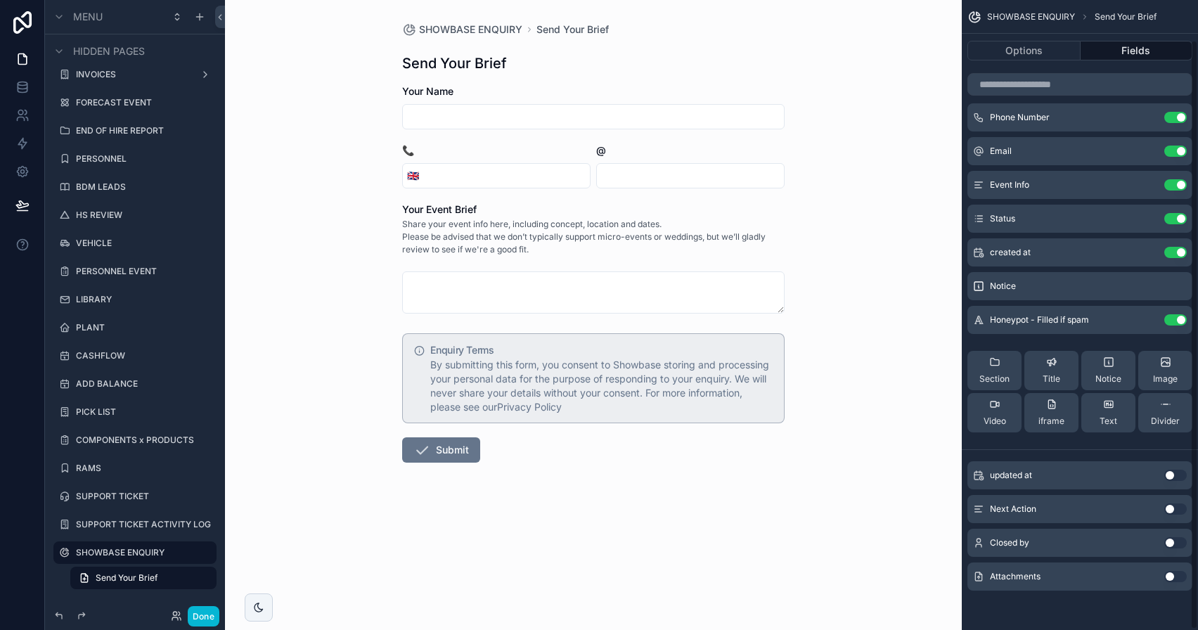
scroll to position [0, 0]
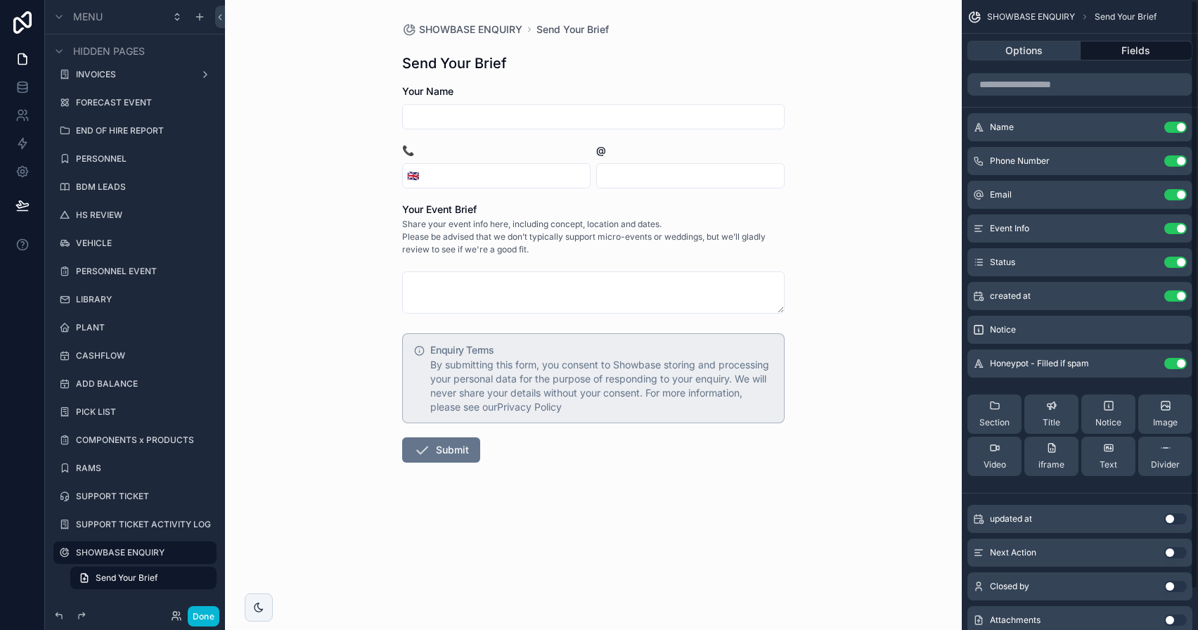
click at [1052, 60] on button "Options" at bounding box center [1023, 51] width 113 height 20
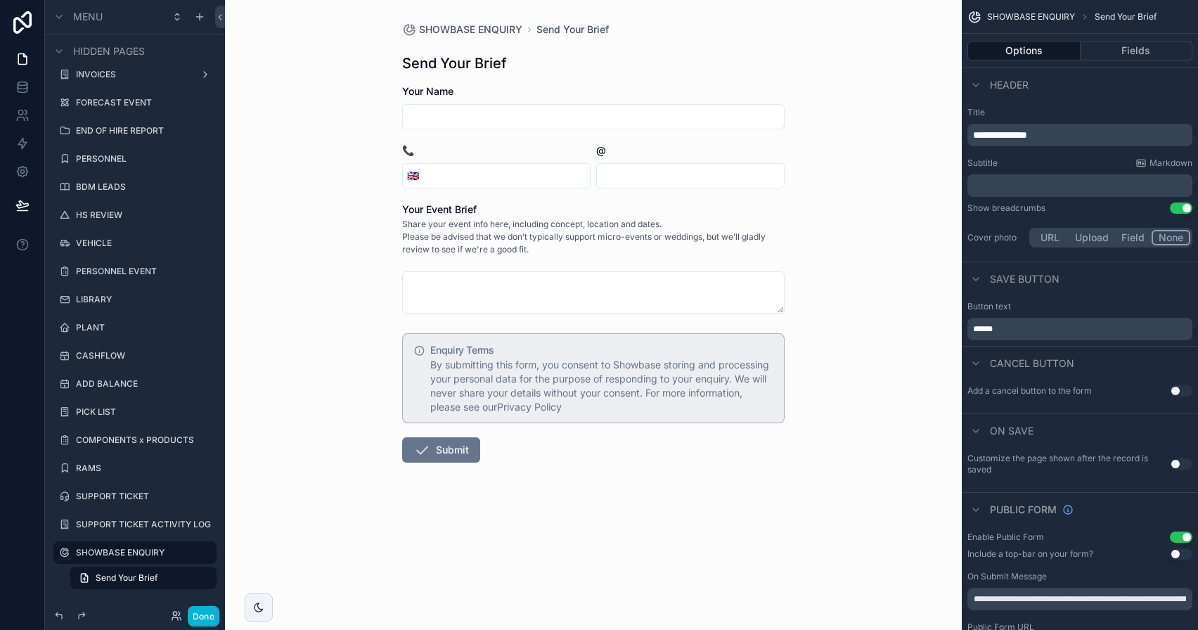
click at [1081, 238] on button "Upload" at bounding box center [1092, 237] width 46 height 15
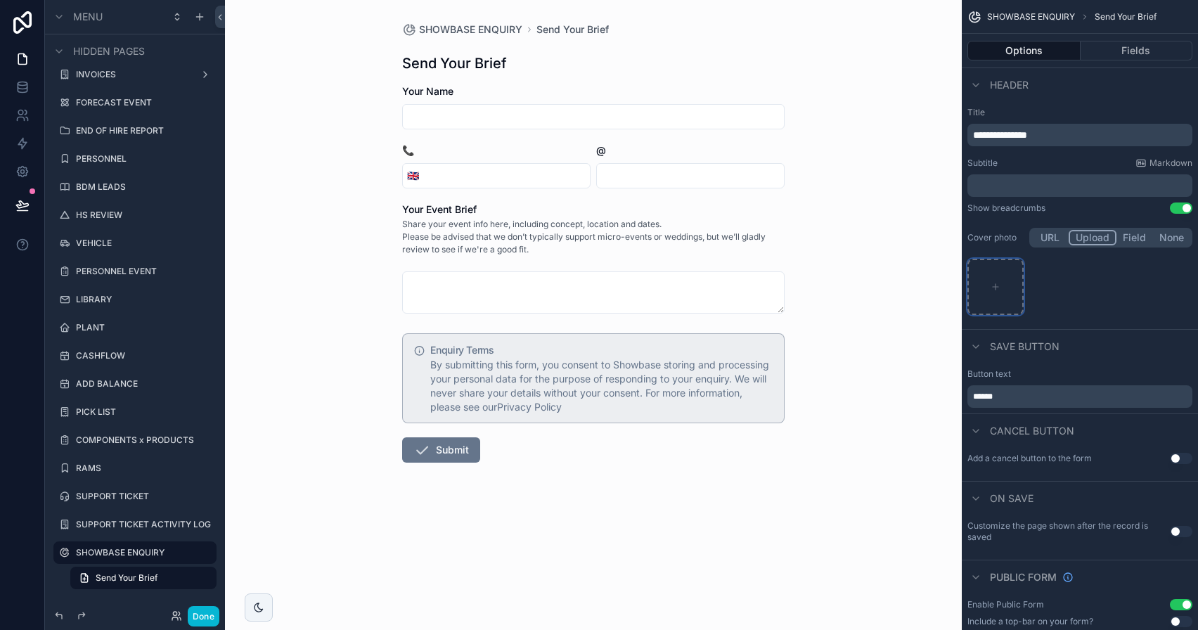
click at [1011, 279] on div "scrollable content" at bounding box center [995, 287] width 56 height 56
type input "**********"
click at [1011, 272] on icon "scrollable content" at bounding box center [1011, 271] width 0 height 3
click at [1038, 250] on icon "button" at bounding box center [1041, 245] width 11 height 11
click at [1010, 274] on div "scrollable content" at bounding box center [995, 287] width 56 height 56
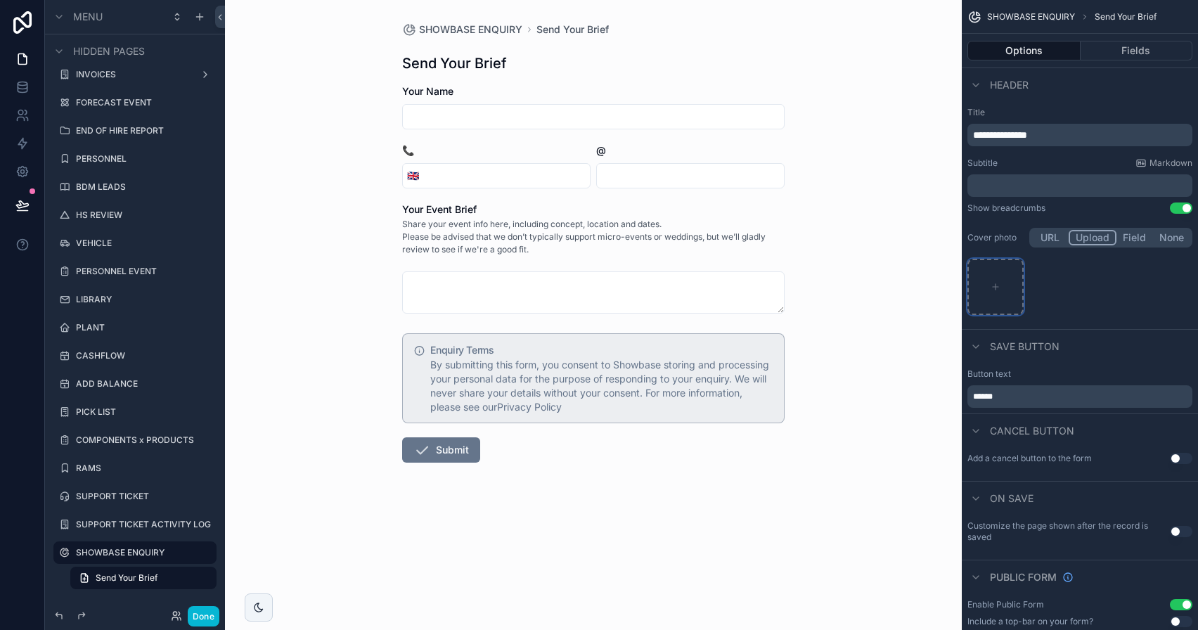
type input "**********"
click at [202, 620] on button "Done" at bounding box center [204, 616] width 32 height 20
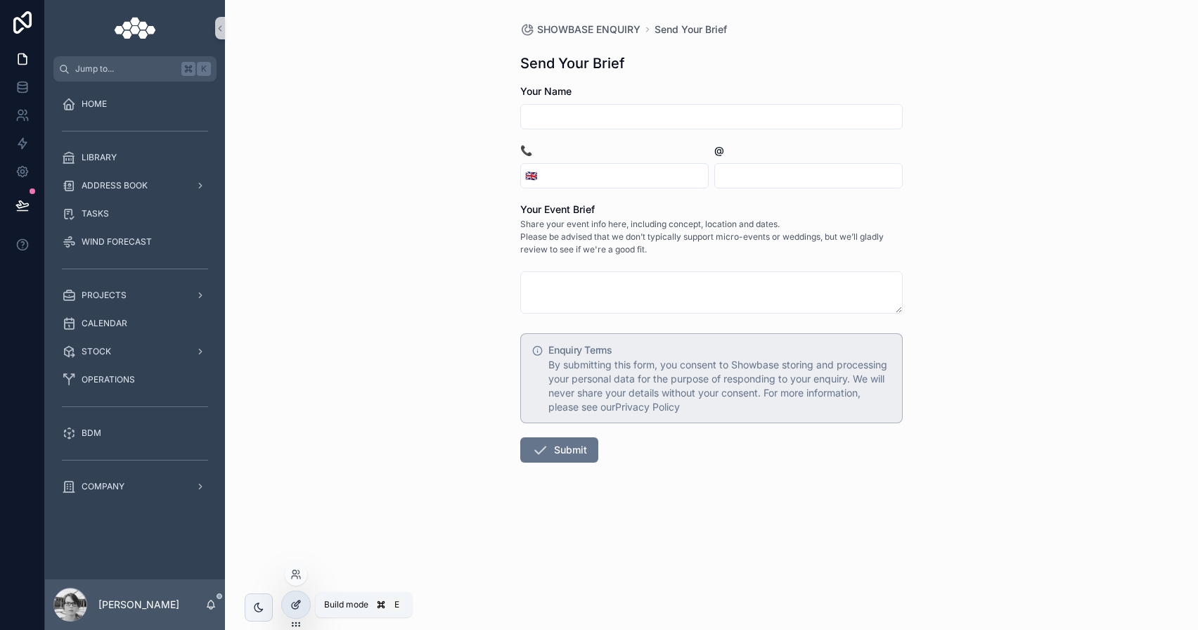
click at [303, 607] on div at bounding box center [296, 604] width 28 height 27
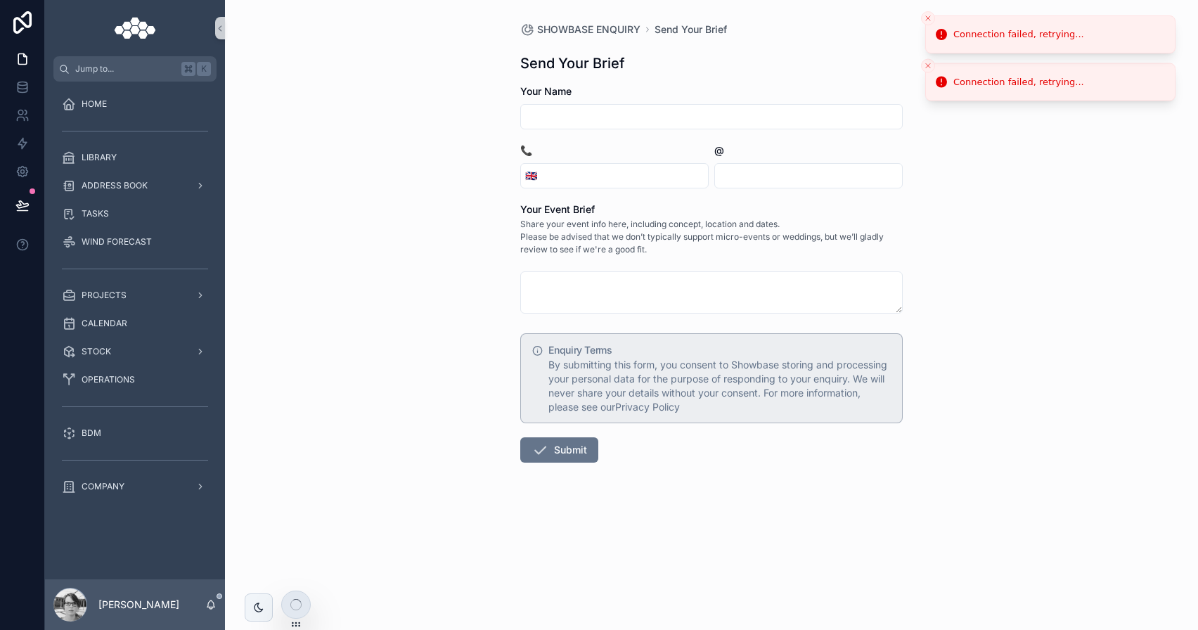
click at [927, 17] on line "Close toast" at bounding box center [928, 18] width 4 height 4
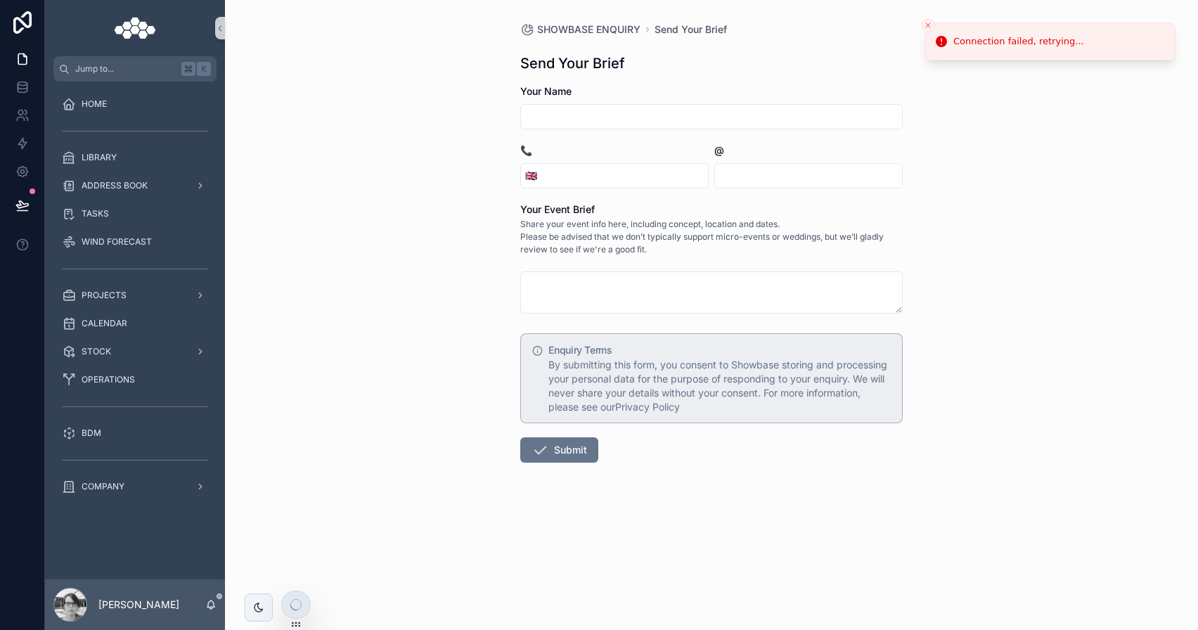
click at [927, 22] on li "Connection failed, retrying..." at bounding box center [1050, 41] width 250 height 38
click at [927, 20] on button "Close toast" at bounding box center [928, 25] width 14 height 14
click at [301, 611] on div at bounding box center [296, 604] width 28 height 27
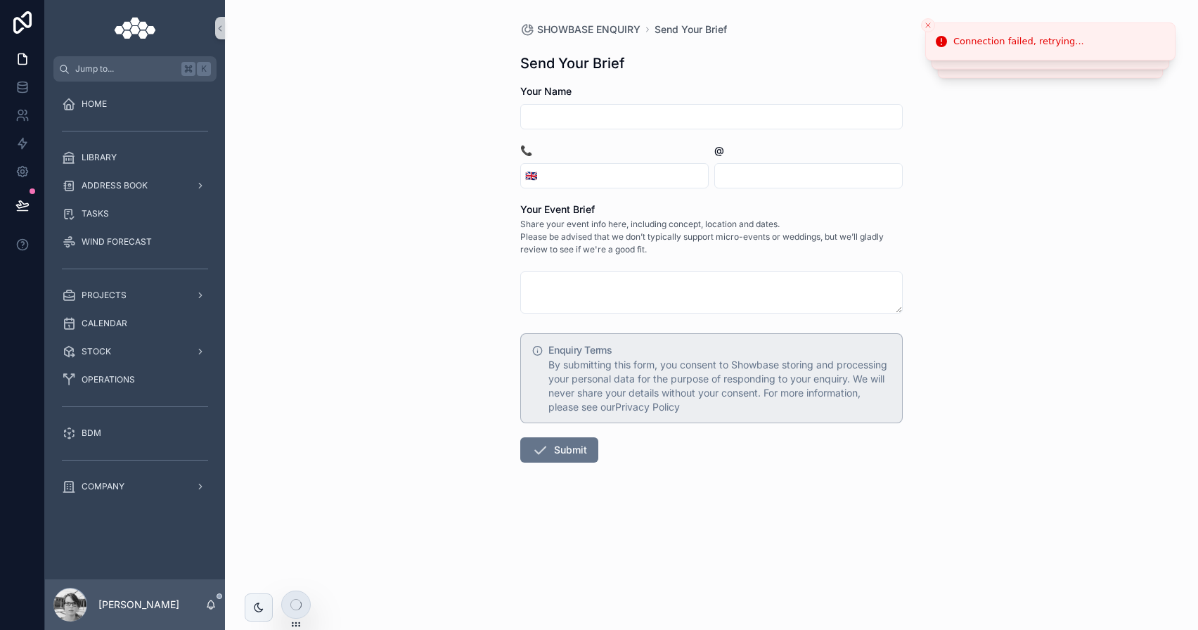
click at [301, 611] on div at bounding box center [296, 604] width 28 height 27
click at [23, 72] on link at bounding box center [22, 59] width 44 height 28
click at [24, 52] on icon at bounding box center [22, 59] width 14 height 14
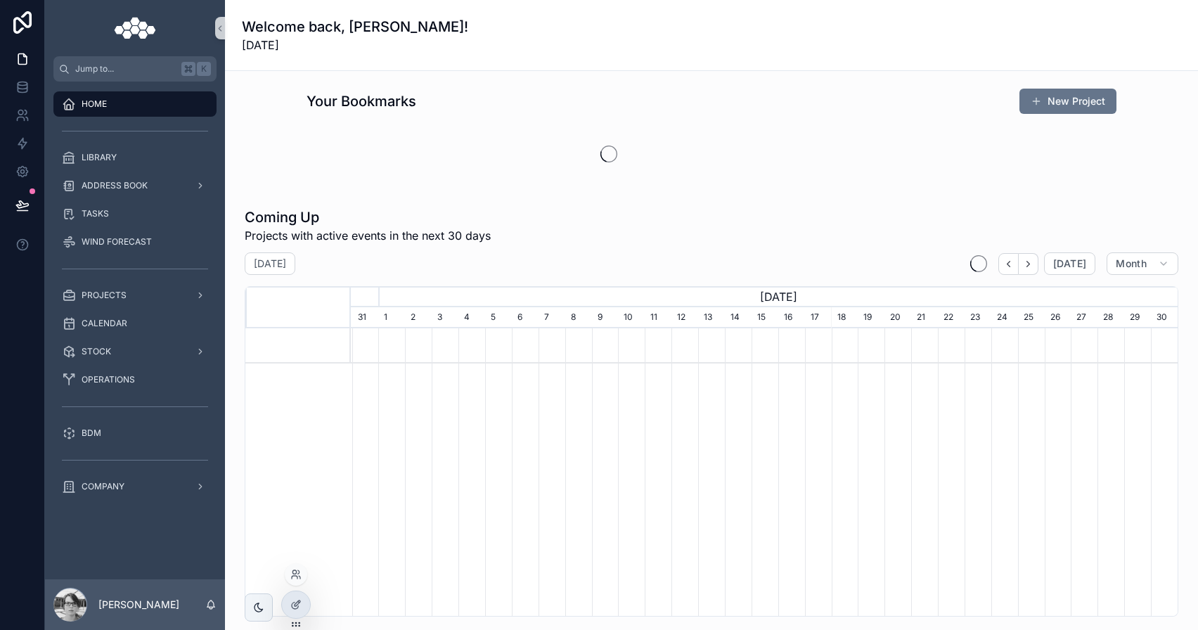
scroll to position [0, 827]
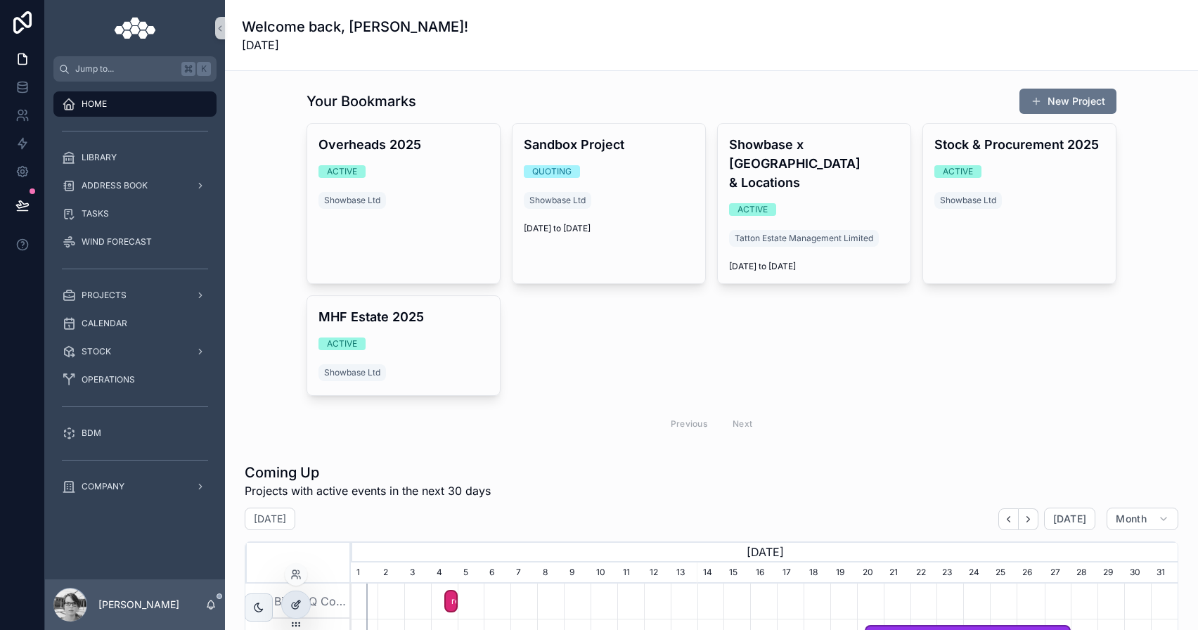
click at [306, 609] on div at bounding box center [296, 604] width 28 height 27
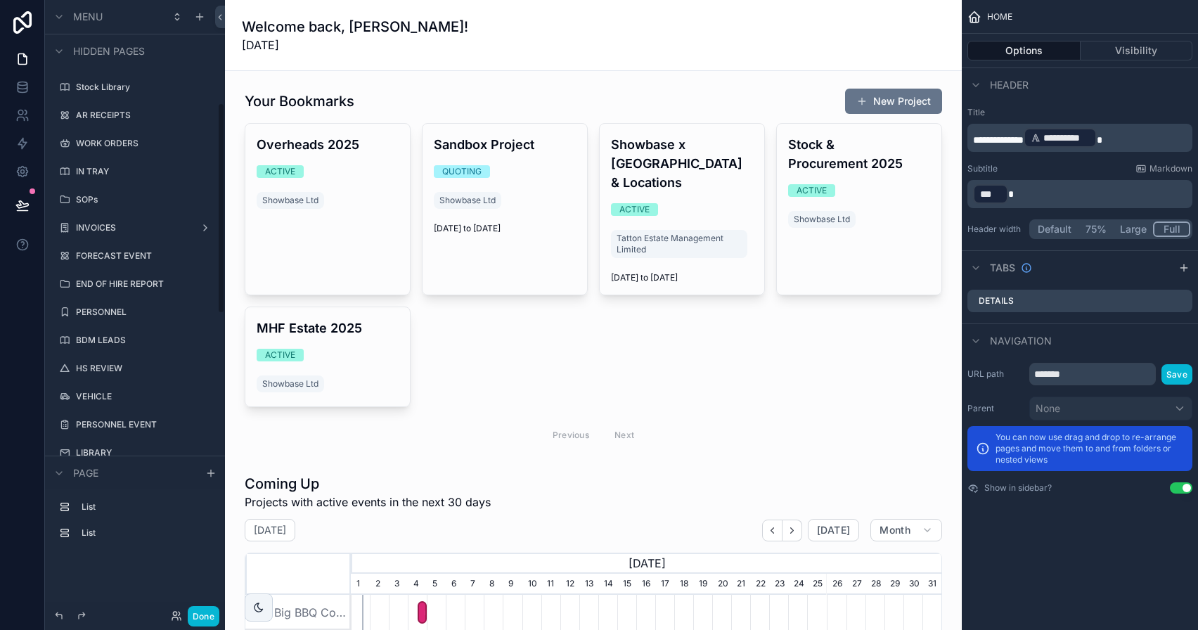
scroll to position [1164, 0]
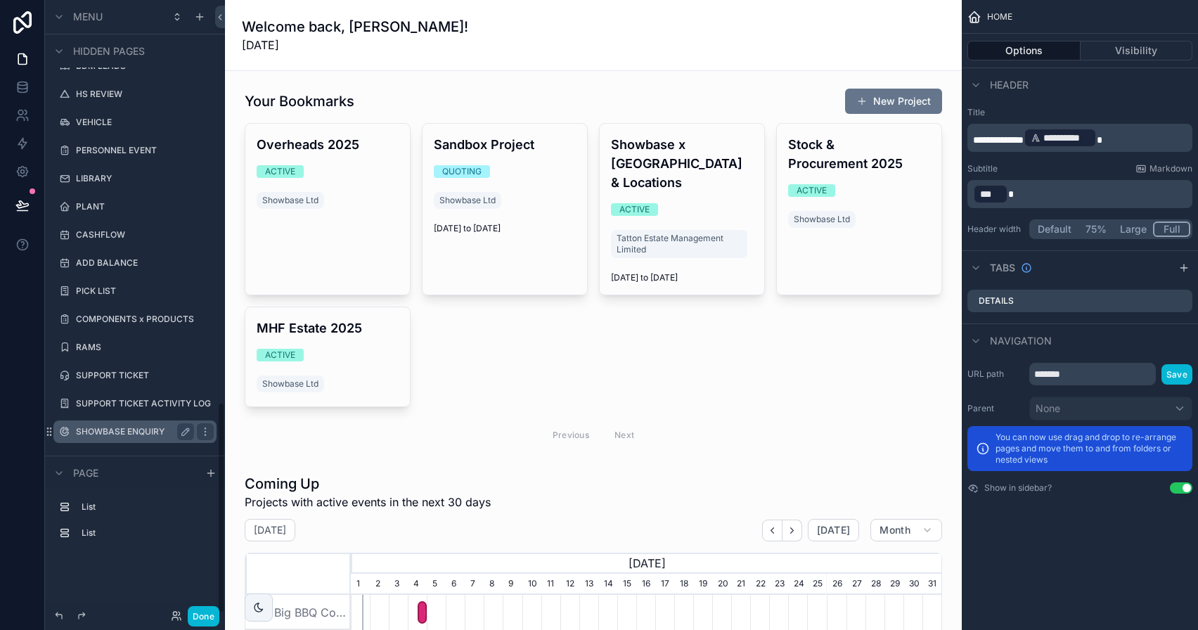
click at [139, 433] on label "SHOWBASE ENQUIRY" at bounding box center [132, 431] width 112 height 11
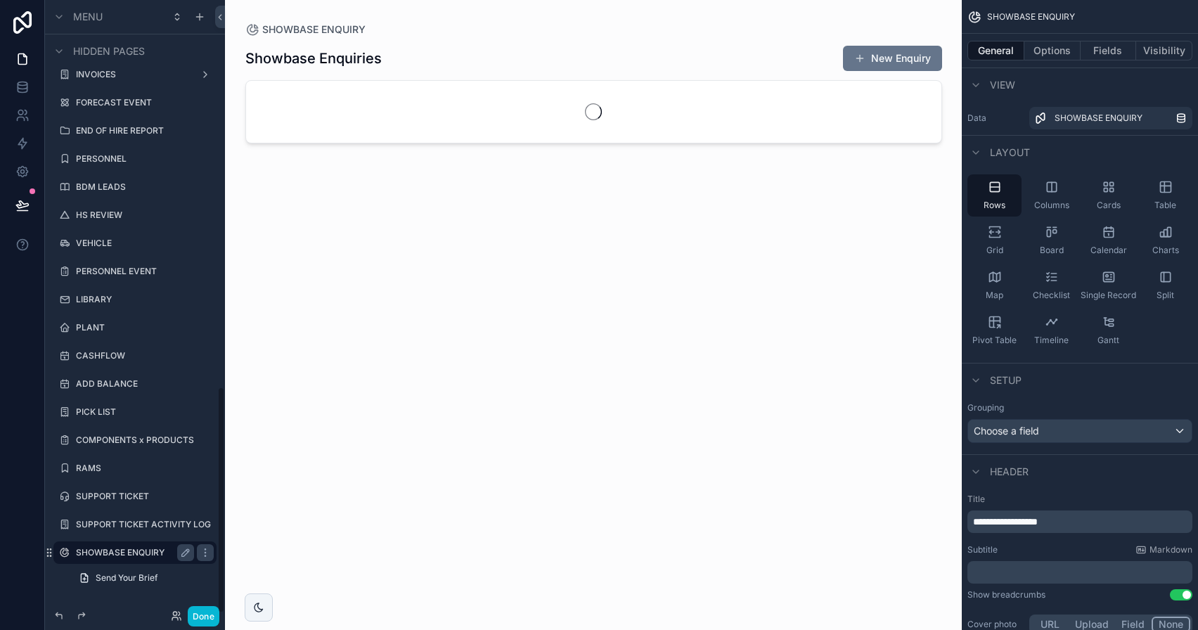
scroll to position [1043, 0]
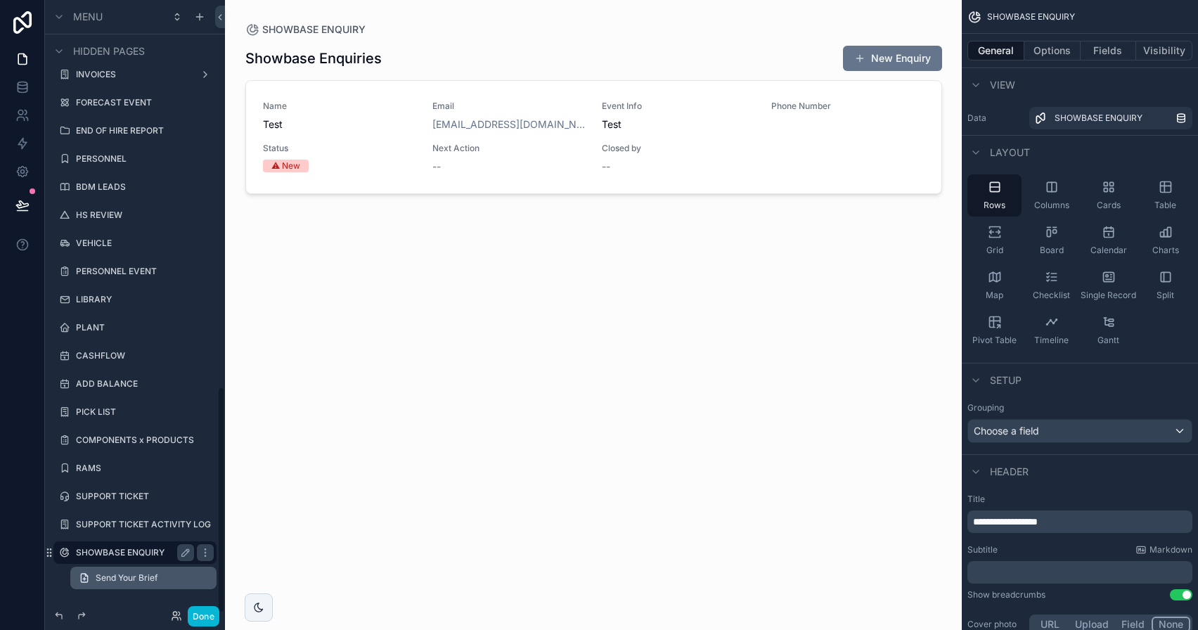
click at [126, 577] on span "Send Your Brief" at bounding box center [127, 577] width 62 height 11
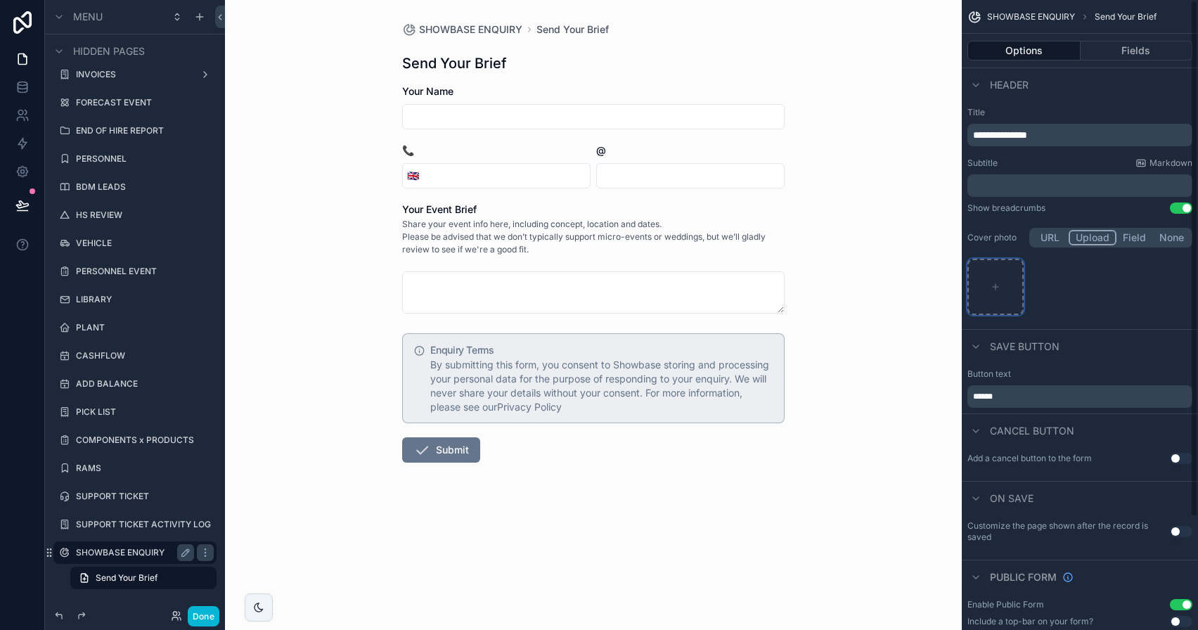
click at [1001, 289] on div "scrollable content" at bounding box center [995, 287] width 56 height 56
type input "**********"
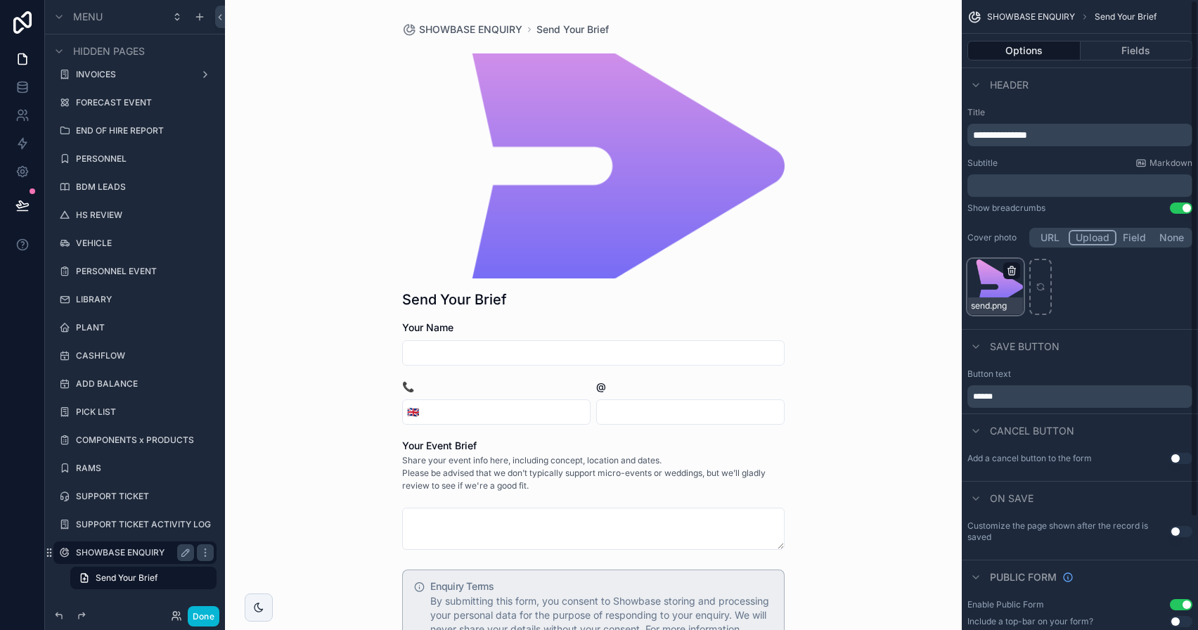
click at [1010, 267] on icon "scrollable content" at bounding box center [1011, 267] width 3 height 2
click at [1038, 250] on icon "button" at bounding box center [1041, 245] width 11 height 11
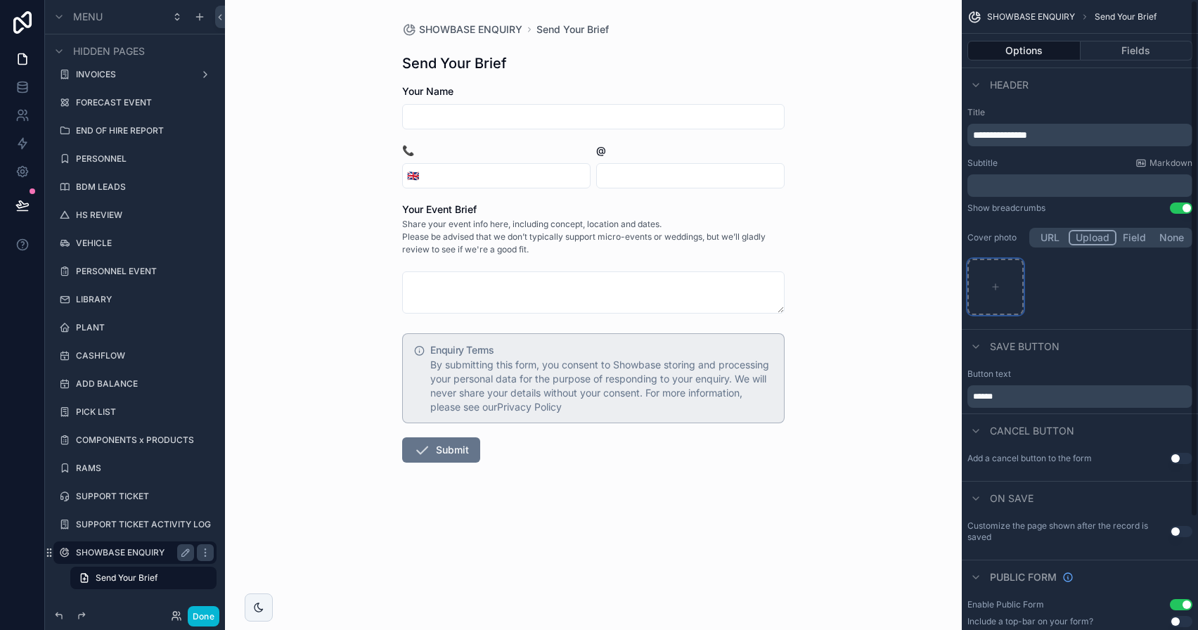
click at [1005, 278] on div "scrollable content" at bounding box center [995, 287] width 56 height 56
type input "**********"
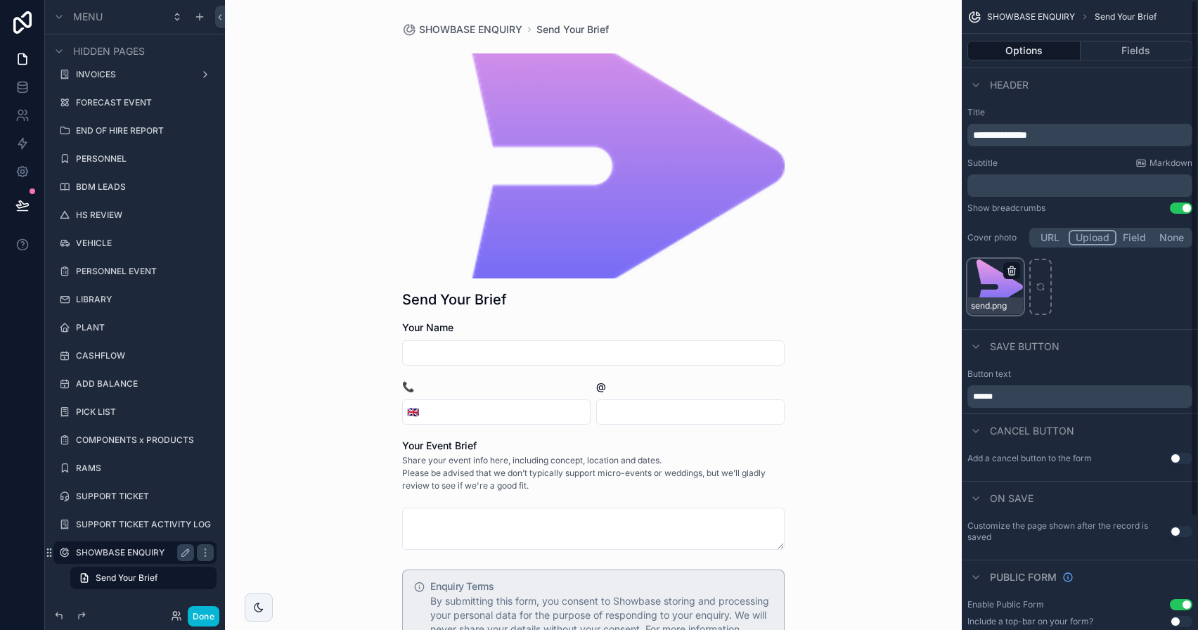
click at [1011, 270] on icon "scrollable content" at bounding box center [1011, 271] width 0 height 3
click at [1039, 248] on icon "button" at bounding box center [1041, 245] width 11 height 11
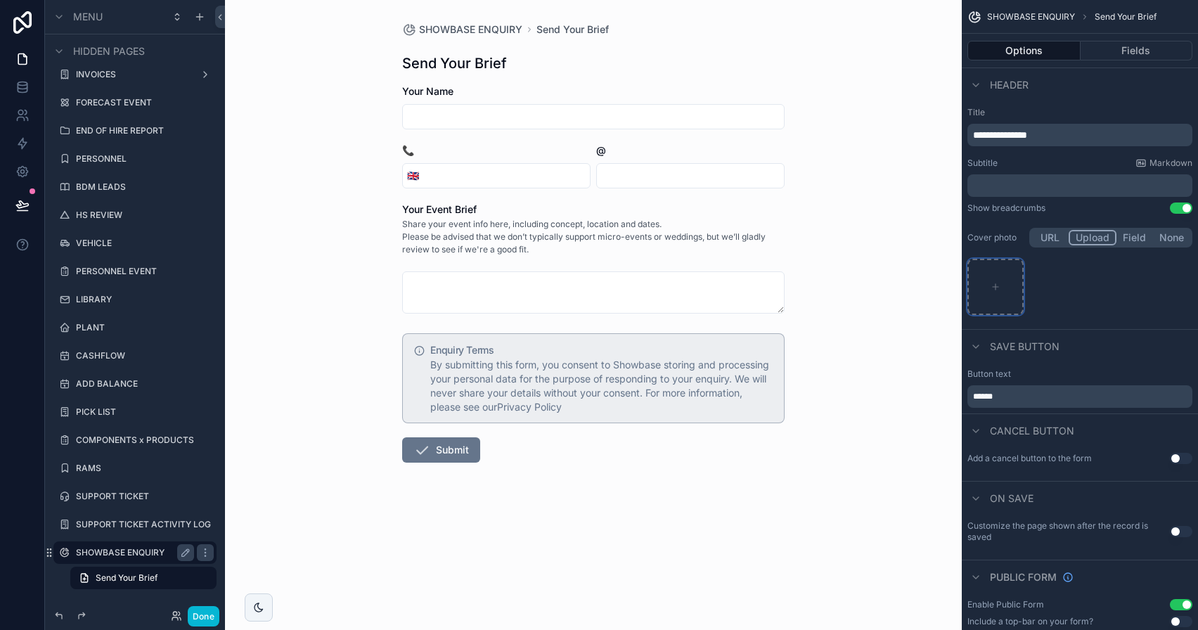
click at [1002, 284] on div "scrollable content" at bounding box center [995, 287] width 56 height 56
type input "**********"
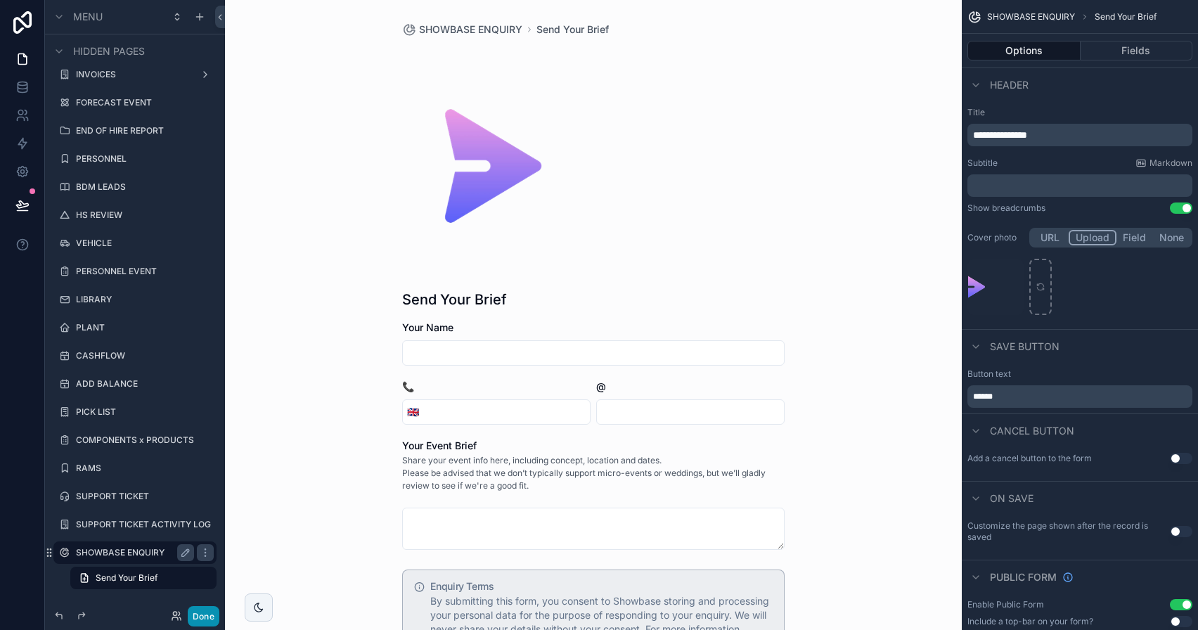
click at [212, 610] on button "Done" at bounding box center [204, 616] width 32 height 20
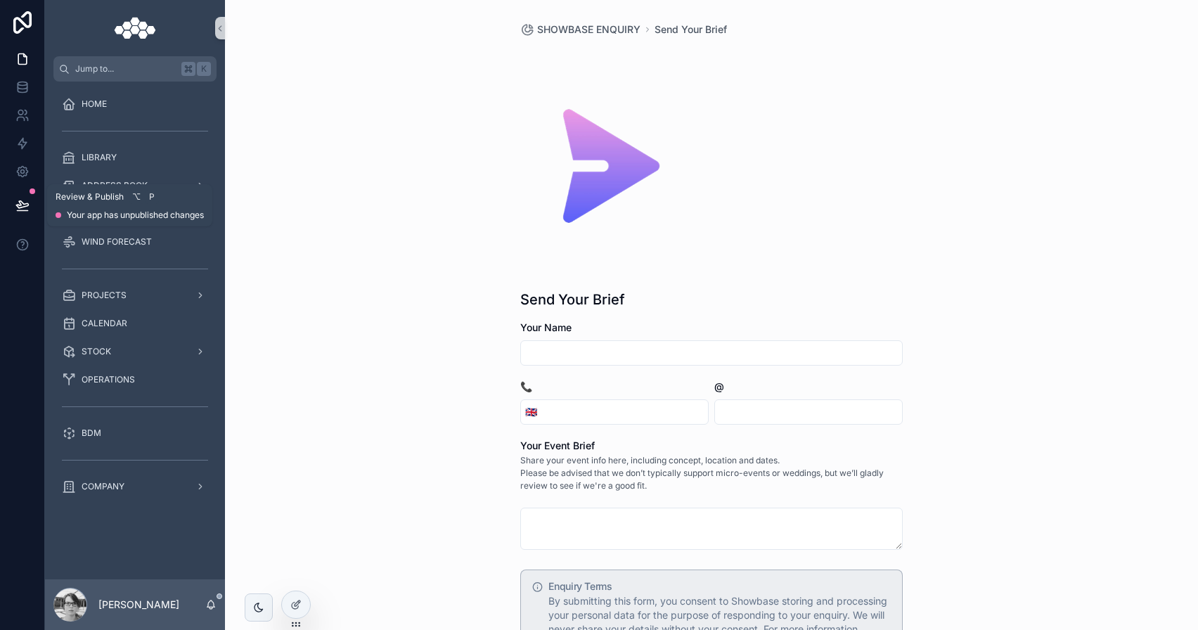
click at [30, 204] on button at bounding box center [22, 205] width 31 height 39
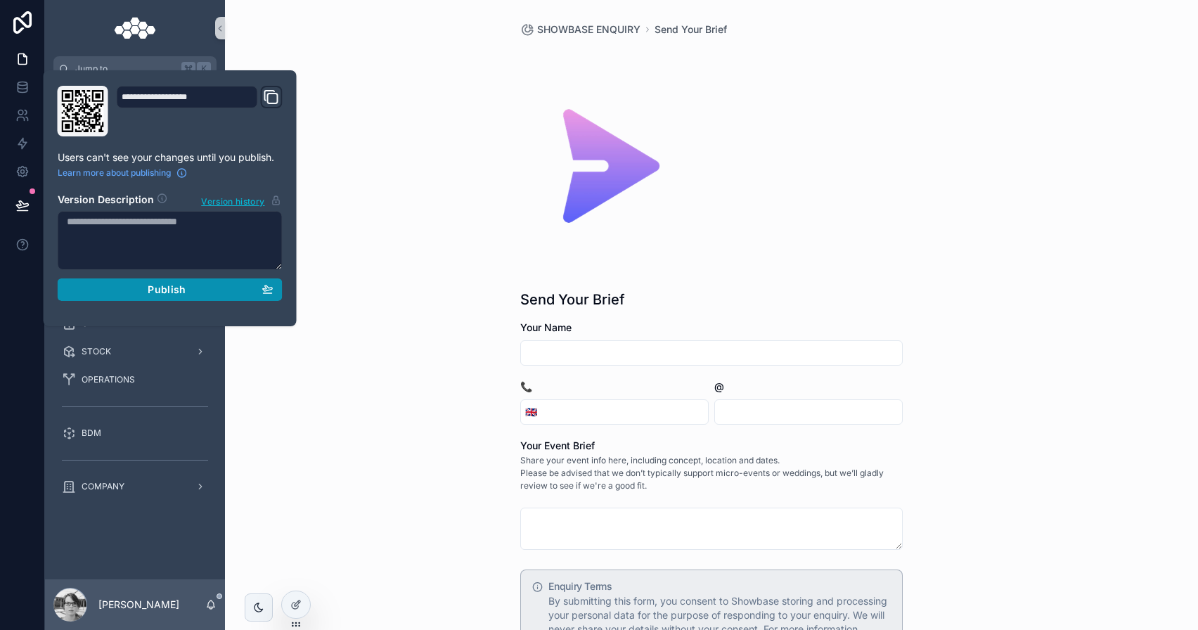
click at [105, 290] on div "Publish" at bounding box center [170, 289] width 207 height 13
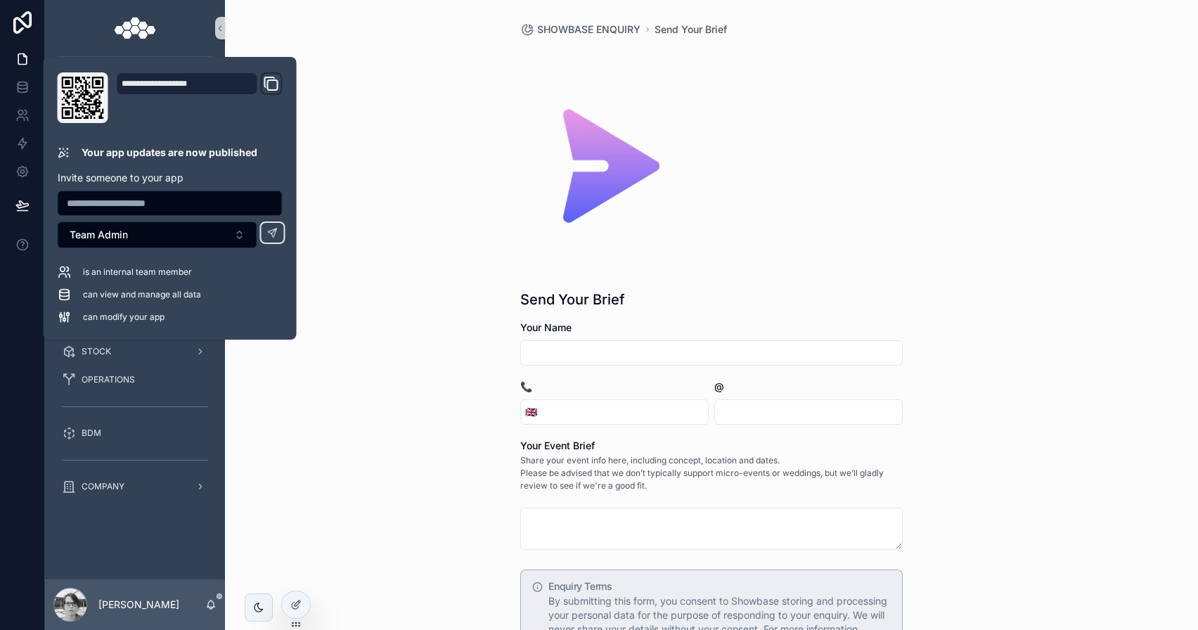
click at [386, 361] on div "SHOWBASE ENQUIRY Send Your Brief Send Your Brief Your Name 📞 🇬🇧 @ Your Event Br…" at bounding box center [711, 315] width 973 height 630
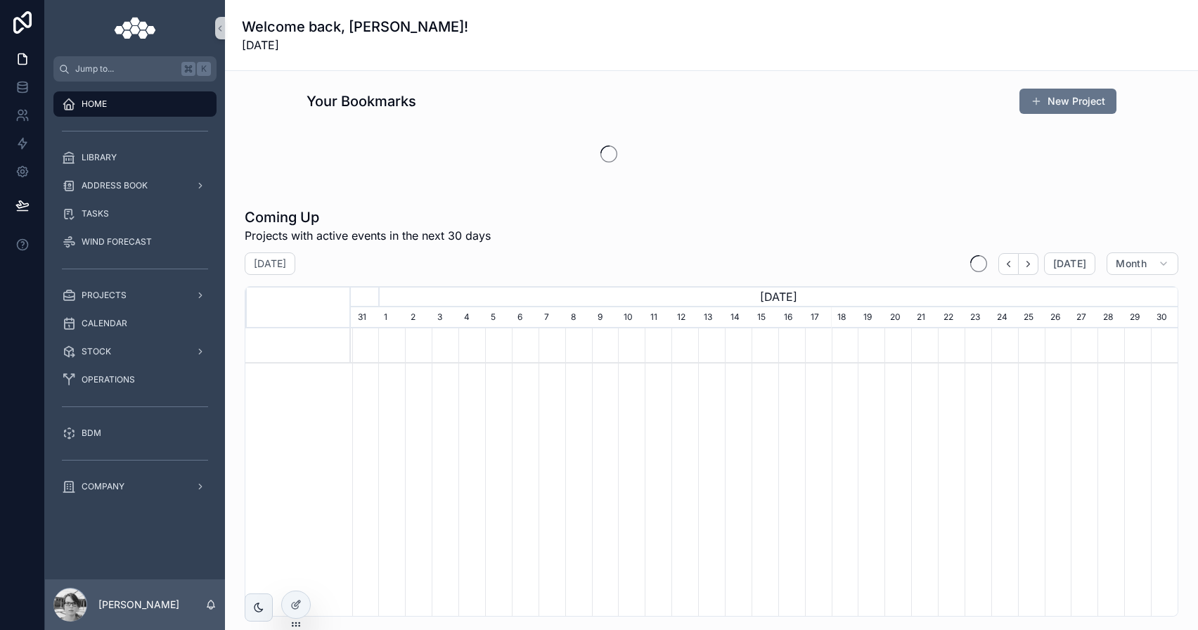
scroll to position [0, 827]
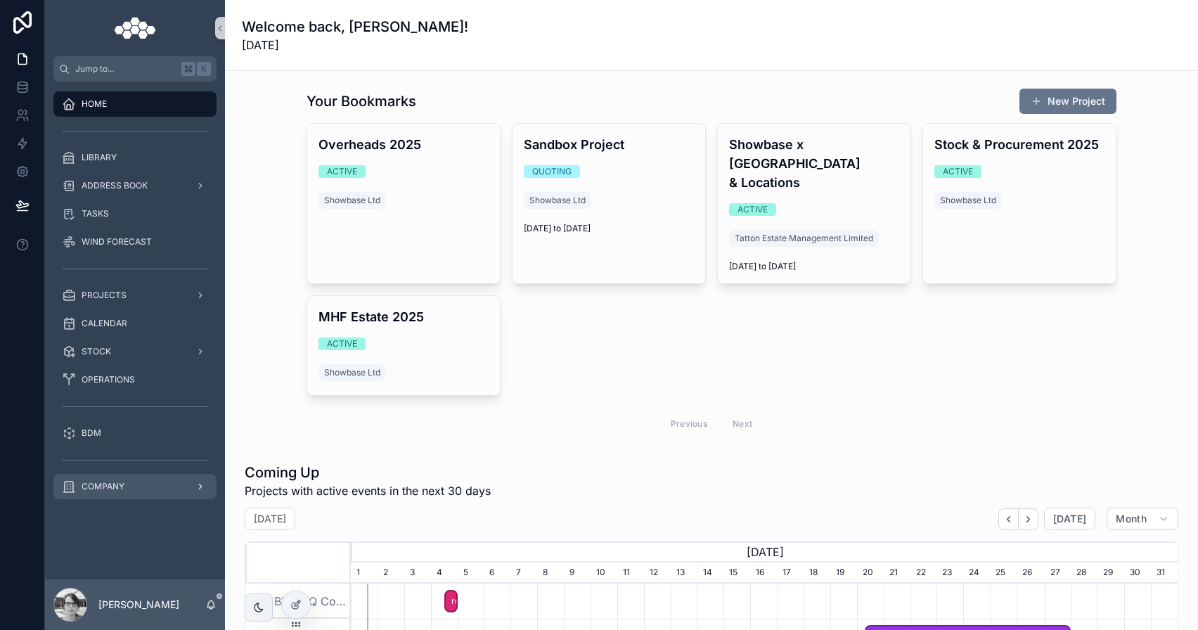
click at [171, 489] on div "COMPANY" at bounding box center [135, 486] width 146 height 22
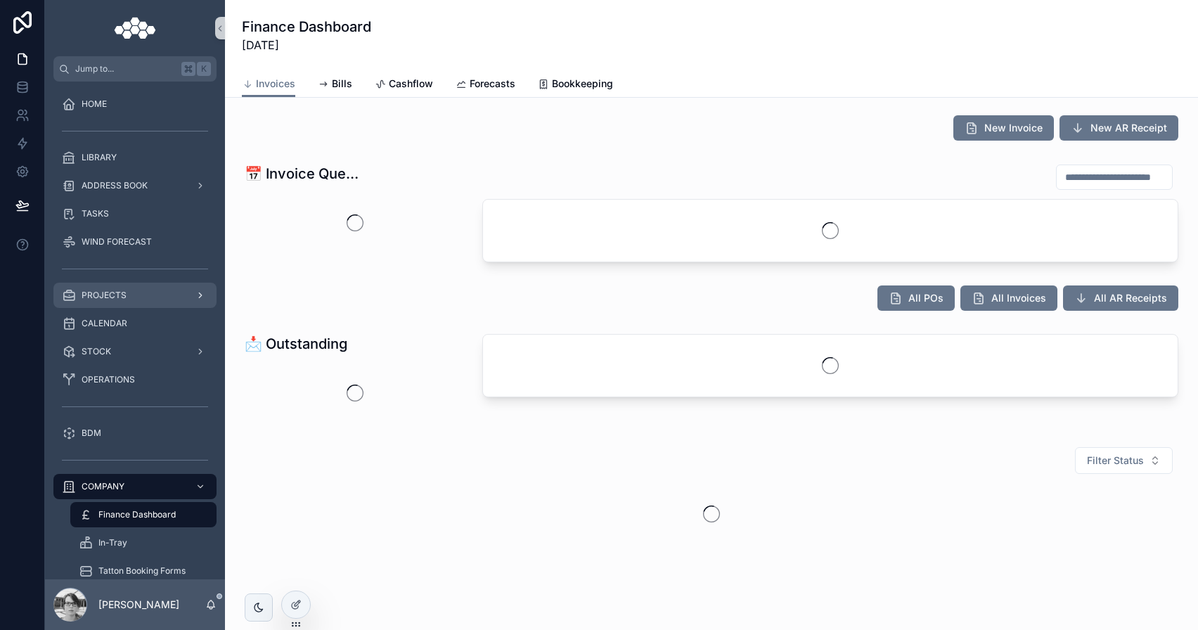
click at [136, 300] on div "PROJECTS" at bounding box center [135, 295] width 146 height 22
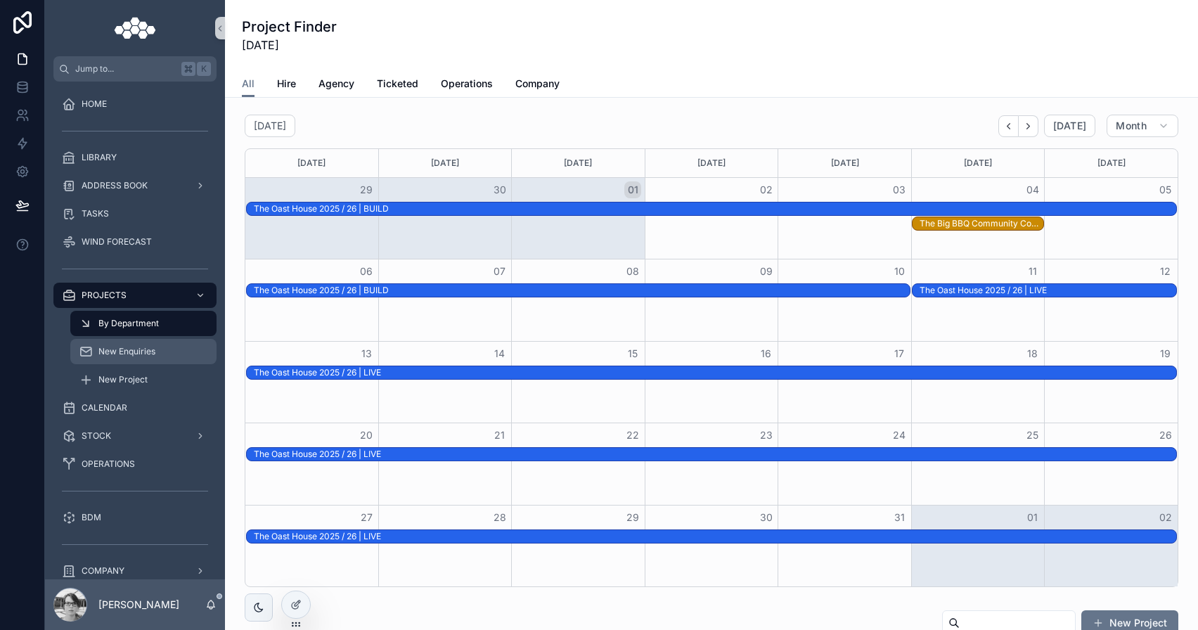
click at [131, 351] on span "New Enquiries" at bounding box center [126, 351] width 57 height 11
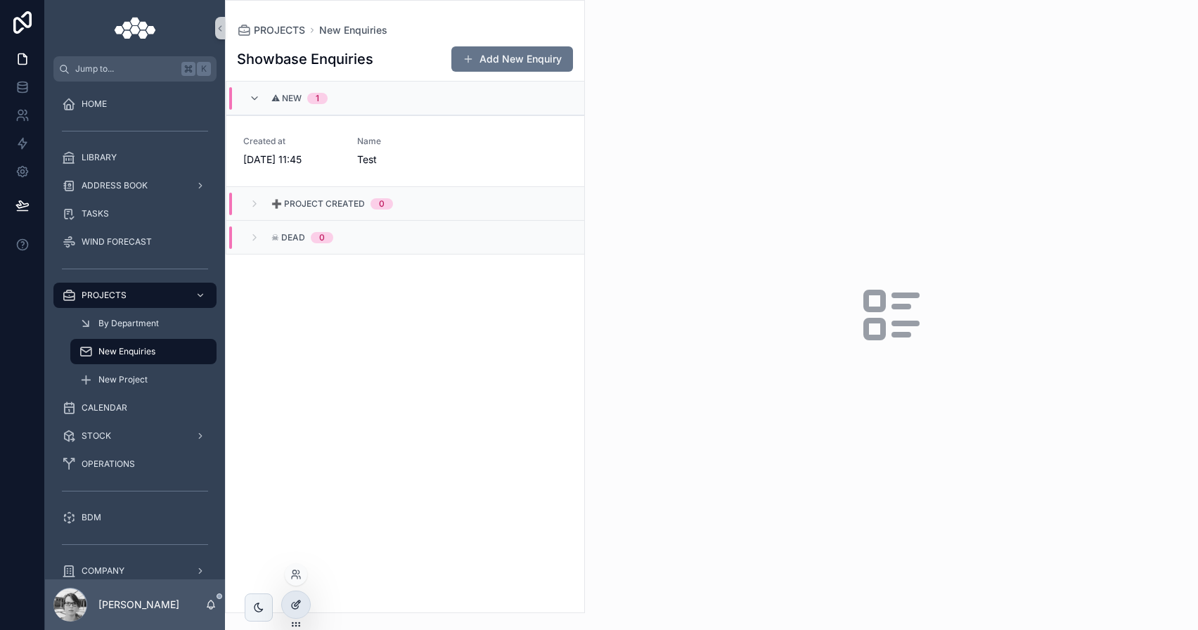
click at [302, 611] on div at bounding box center [296, 604] width 28 height 27
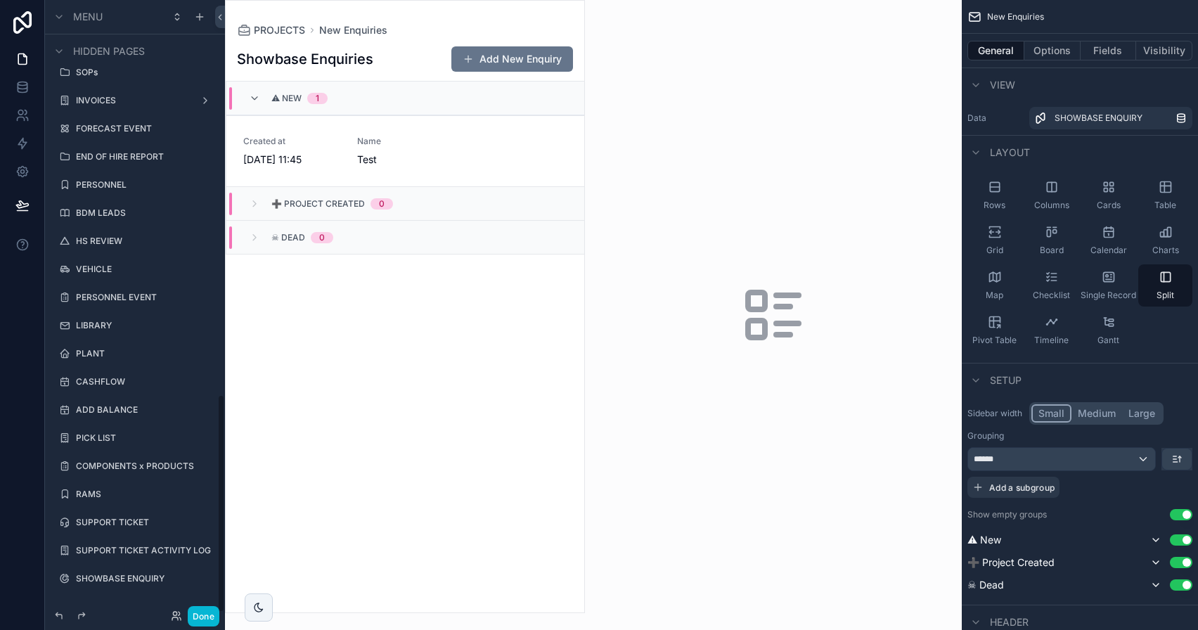
scroll to position [1107, 0]
click at [167, 582] on label "SHOWBASE ENQUIRY" at bounding box center [132, 577] width 112 height 11
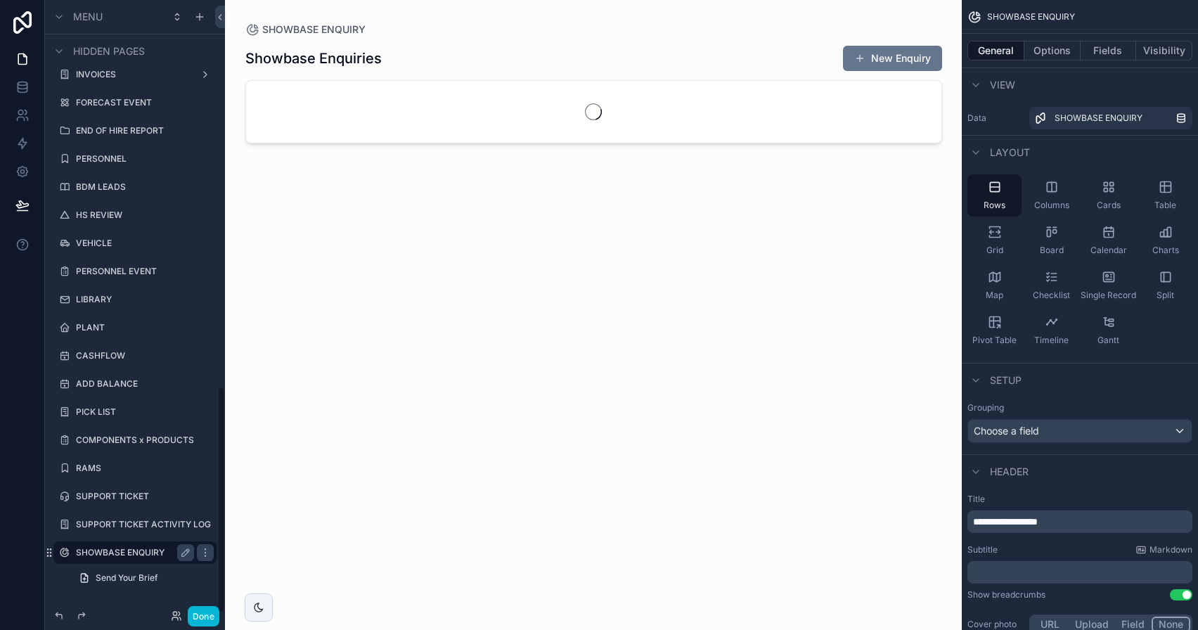
scroll to position [1043, 0]
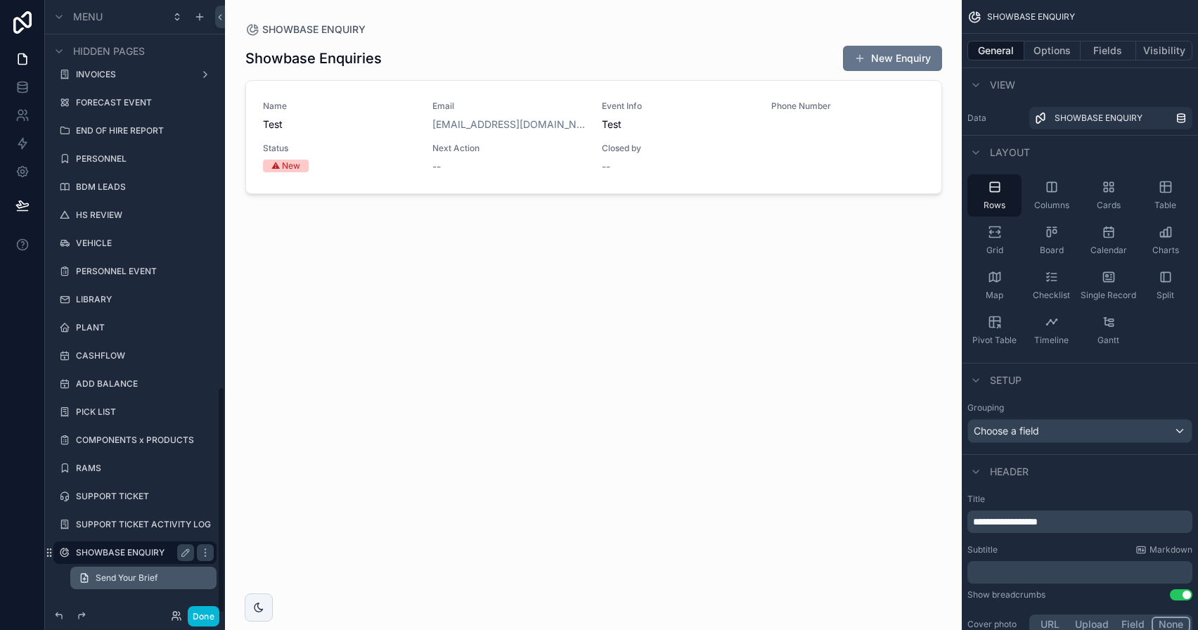
click at [135, 578] on span "Send Your Brief" at bounding box center [127, 577] width 62 height 11
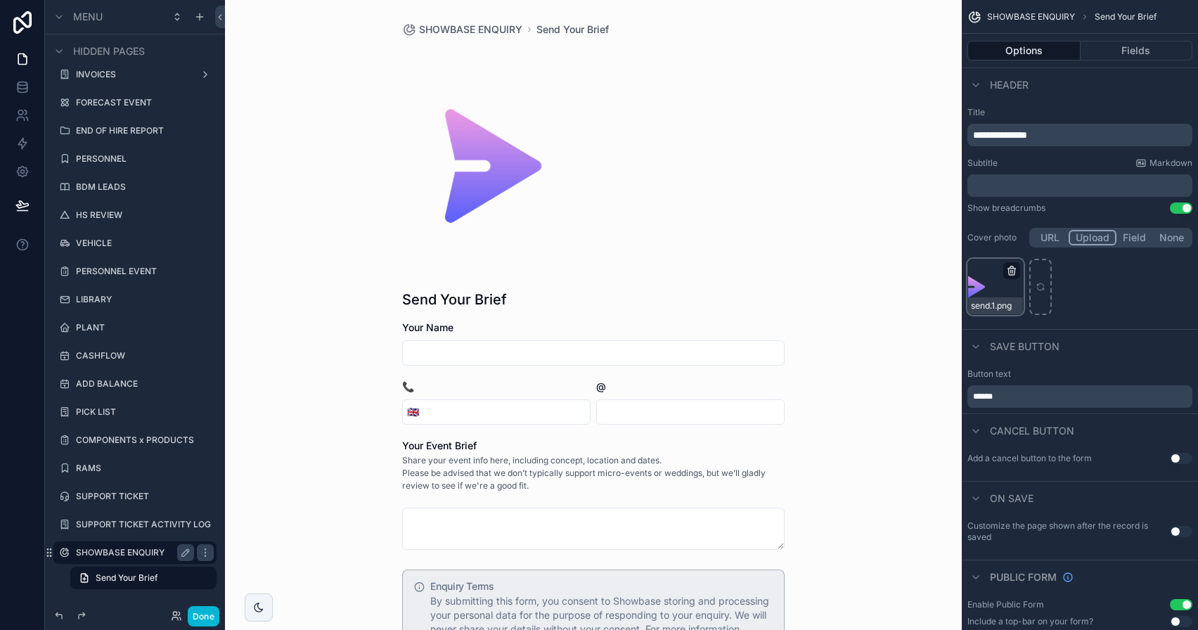
click at [1014, 270] on icon "scrollable content" at bounding box center [1011, 272] width 6 height 6
click at [1041, 243] on icon "button" at bounding box center [1042, 243] width 8 height 0
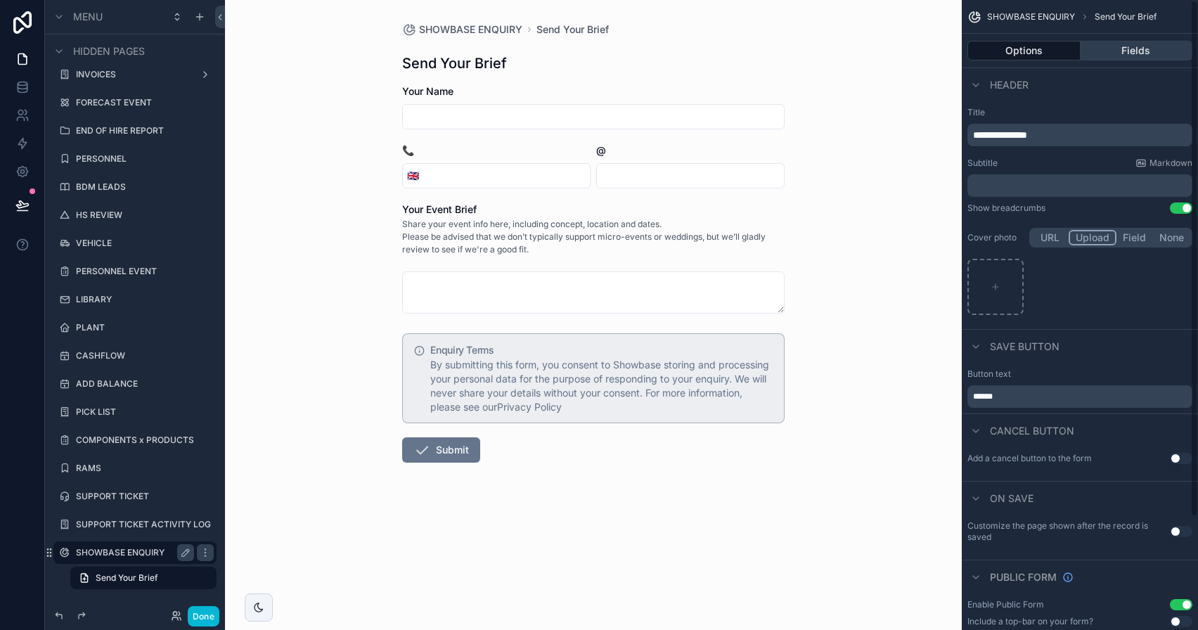
click at [1121, 51] on button "Fields" at bounding box center [1137, 51] width 112 height 20
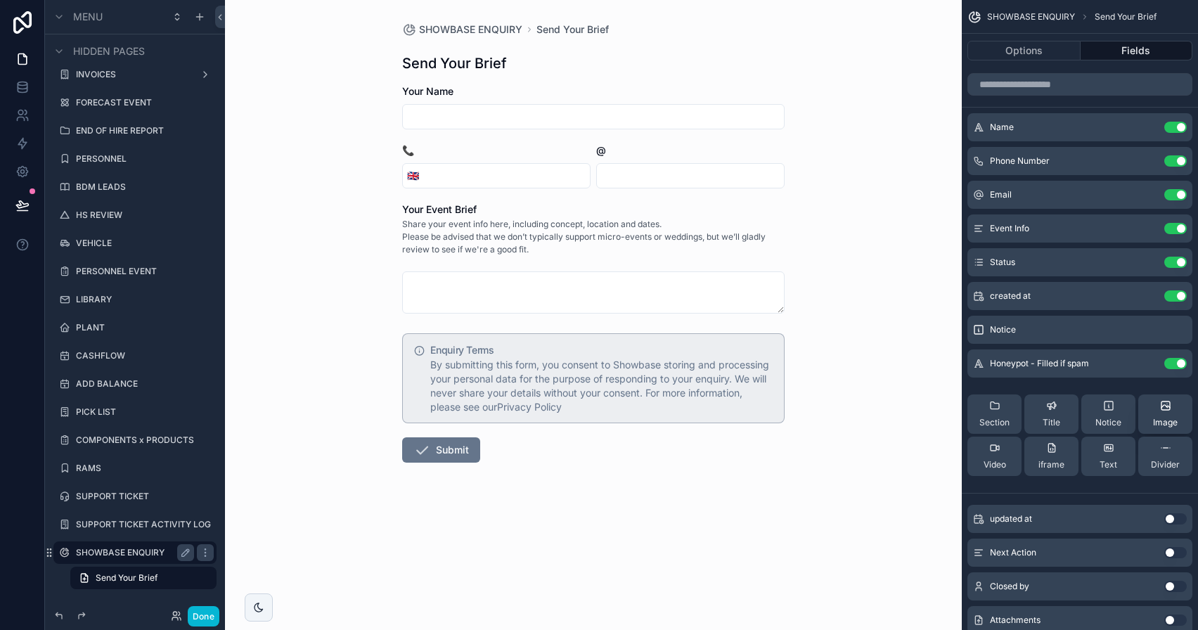
click at [1171, 418] on span "Image" at bounding box center [1165, 422] width 25 height 11
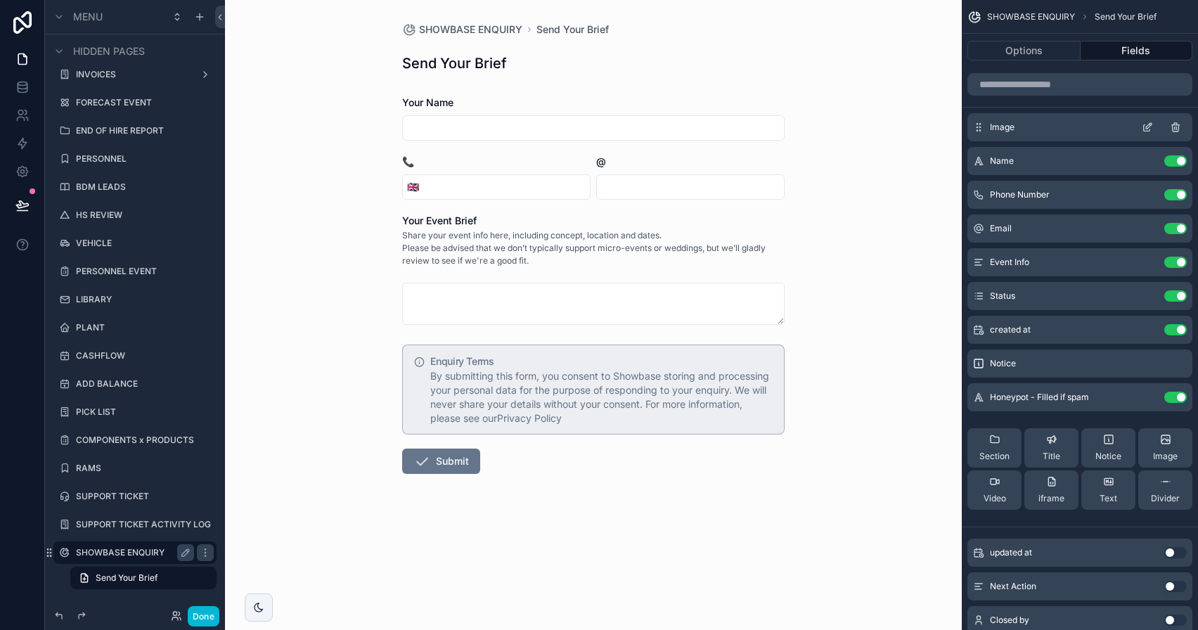
click at [1150, 127] on icon "scrollable content" at bounding box center [1147, 127] width 11 height 11
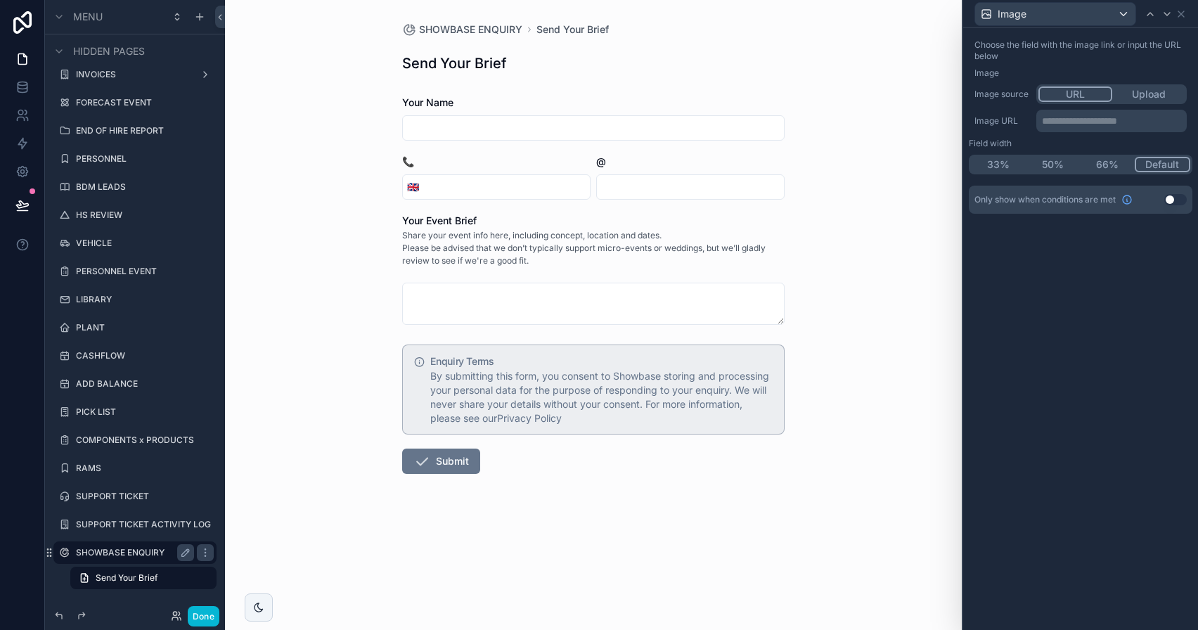
click at [1150, 94] on button "Upload" at bounding box center [1148, 93] width 72 height 15
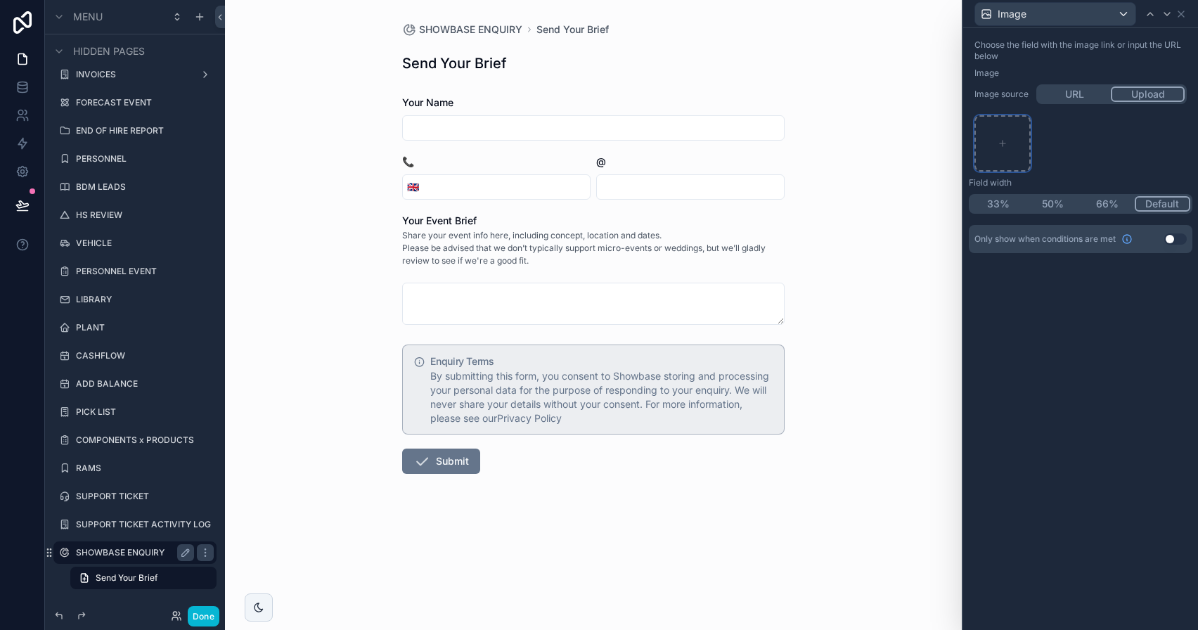
click at [983, 160] on div at bounding box center [1002, 143] width 56 height 56
type input "**********"
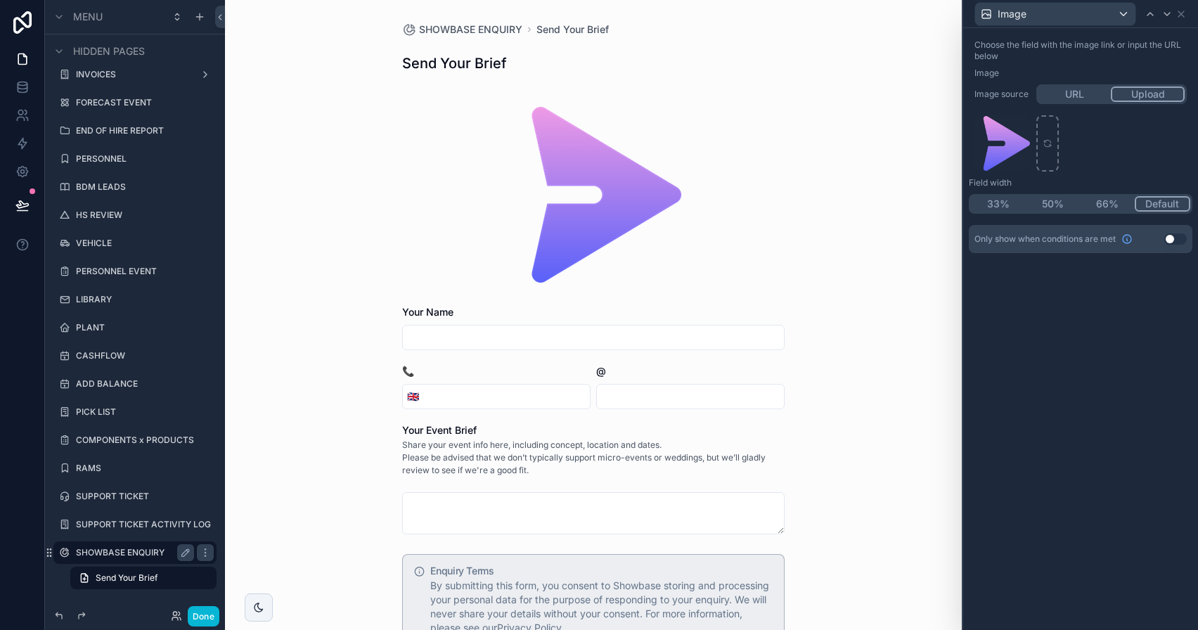
click at [1041, 208] on button "50%" at bounding box center [1053, 203] width 55 height 15
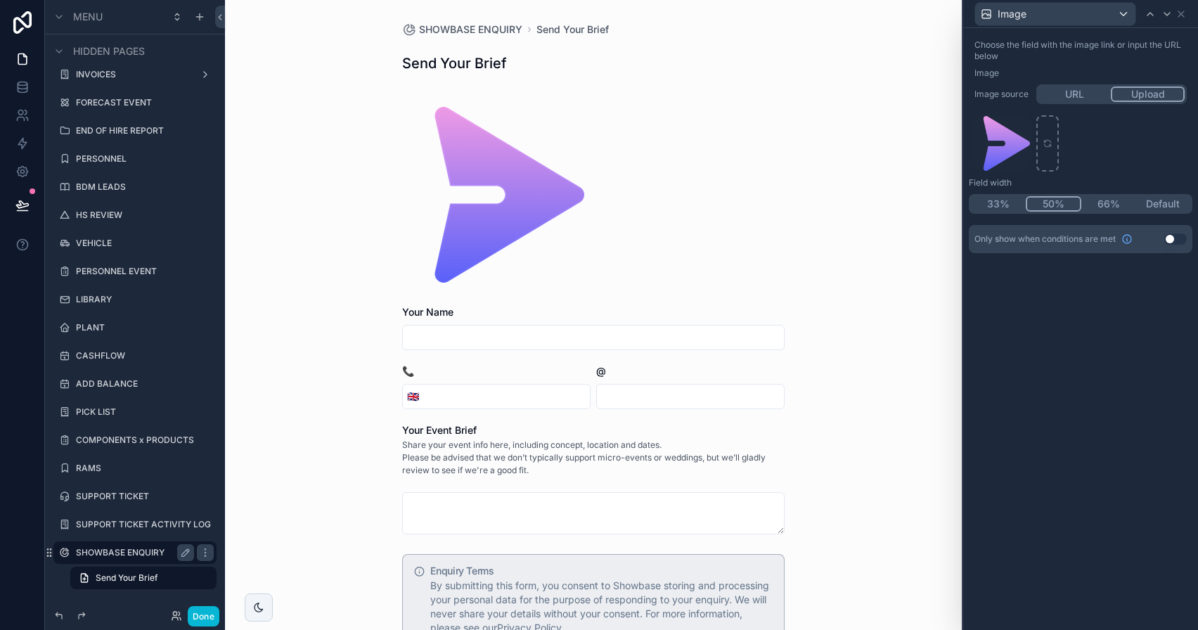
click at [994, 201] on button "33%" at bounding box center [998, 203] width 55 height 15
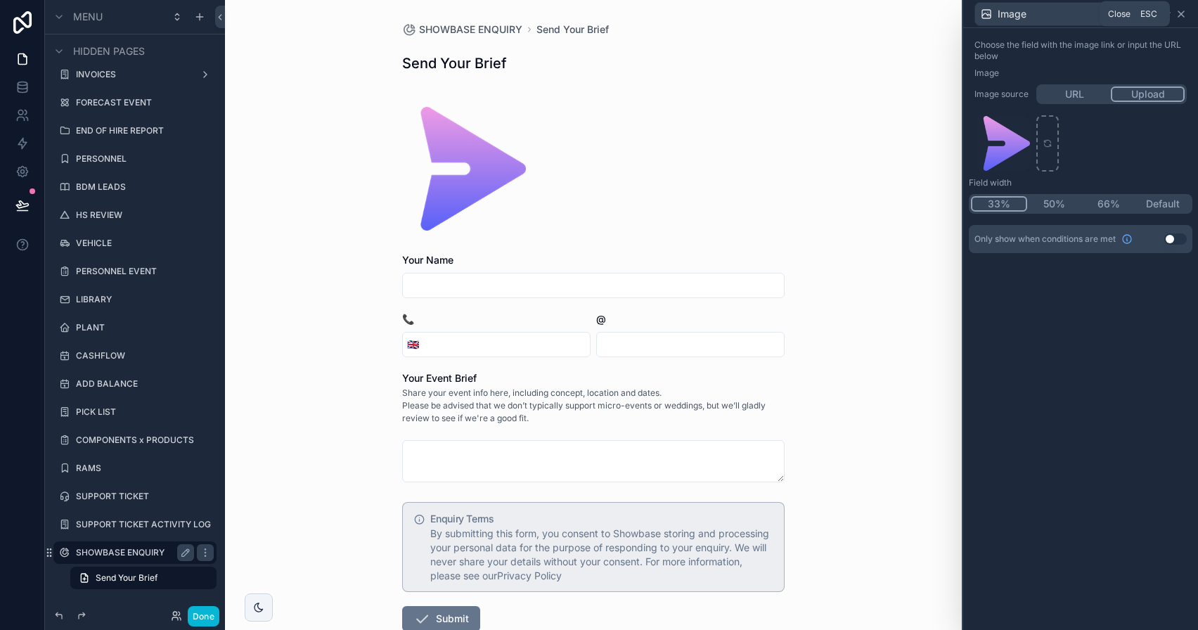
click at [1185, 19] on icon at bounding box center [1180, 13] width 11 height 11
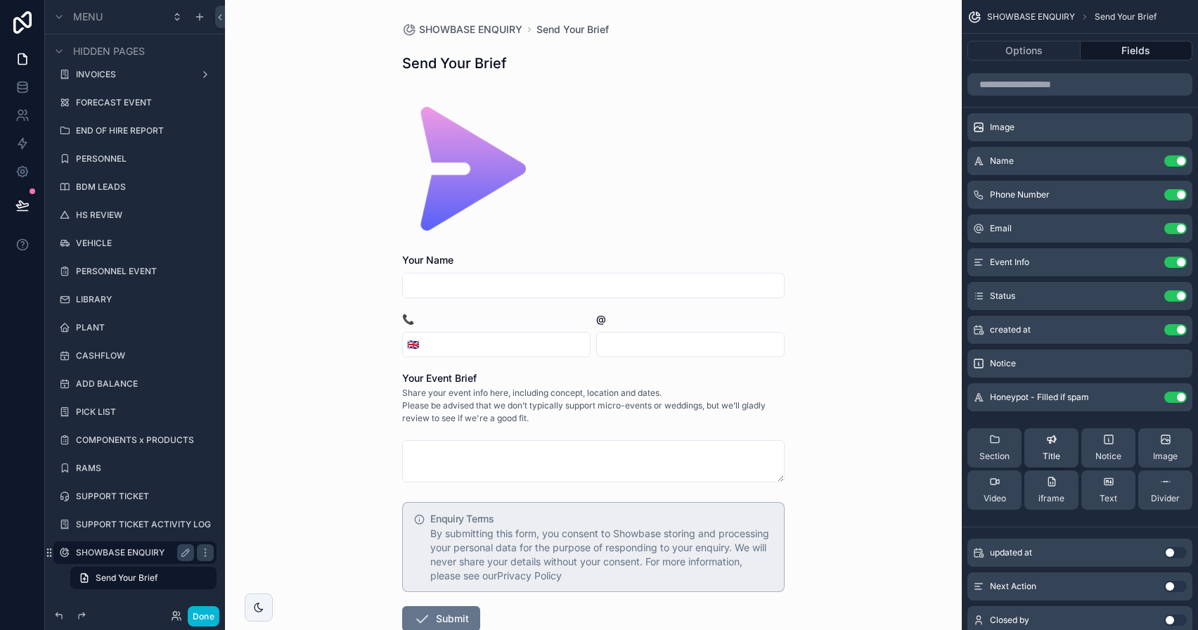
click at [1055, 451] on span "Title" at bounding box center [1052, 456] width 18 height 11
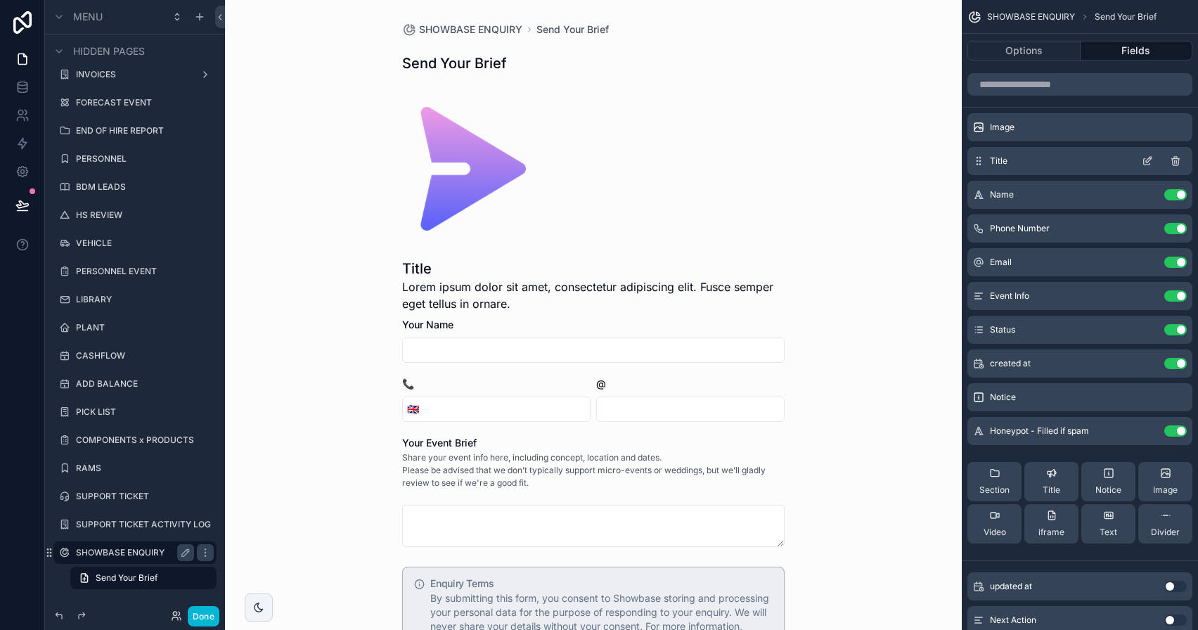
click at [1146, 161] on icon "scrollable content" at bounding box center [1147, 160] width 11 height 11
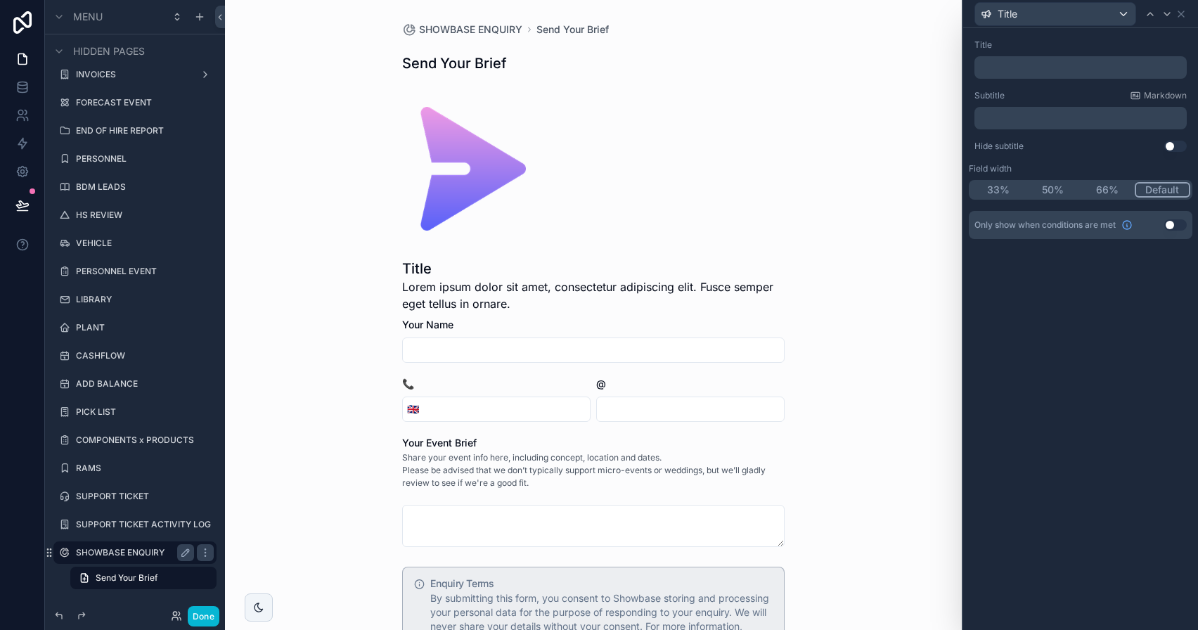
click at [1024, 62] on p "﻿" at bounding box center [1082, 67] width 204 height 14
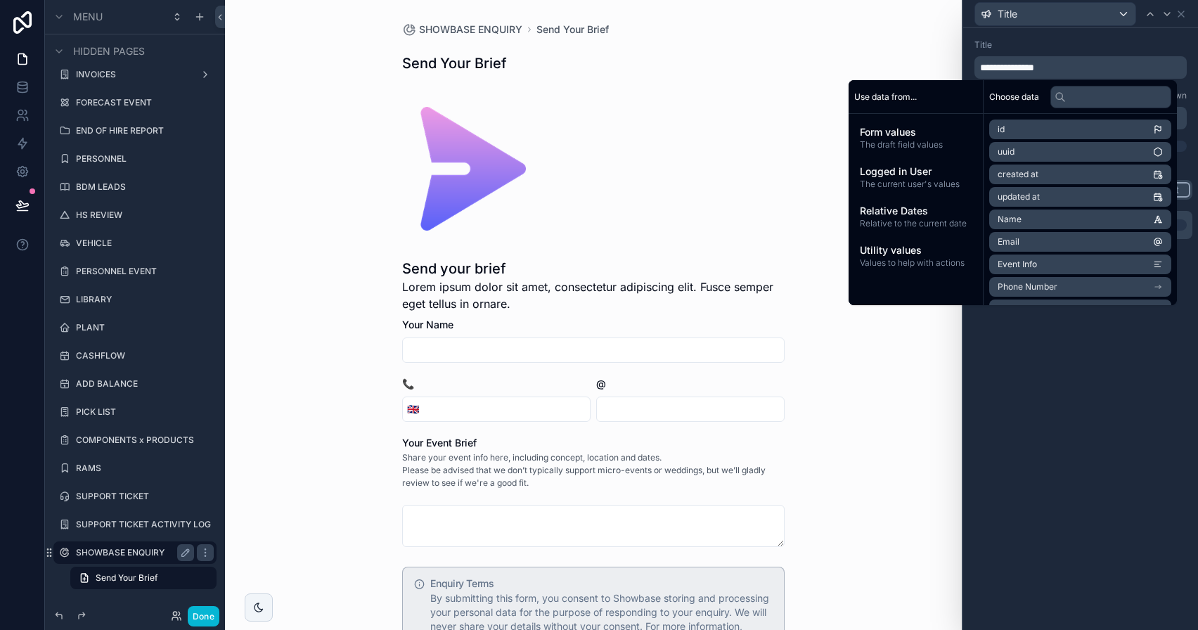
click at [1046, 51] on div "**********" at bounding box center [1080, 58] width 212 height 39
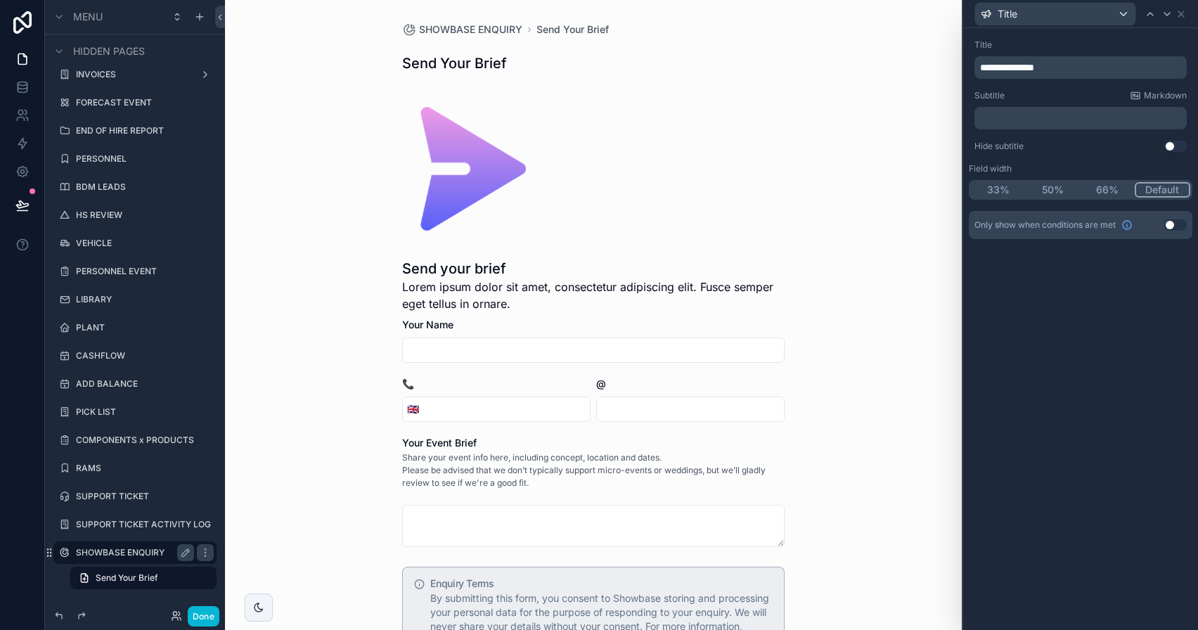
click at [1152, 108] on div "﻿" at bounding box center [1080, 118] width 212 height 22
click at [1126, 131] on div "**********" at bounding box center [1081, 96] width 224 height 124
click at [1126, 126] on div "﻿" at bounding box center [1080, 118] width 212 height 22
click at [1126, 122] on p "﻿" at bounding box center [1082, 118] width 204 height 14
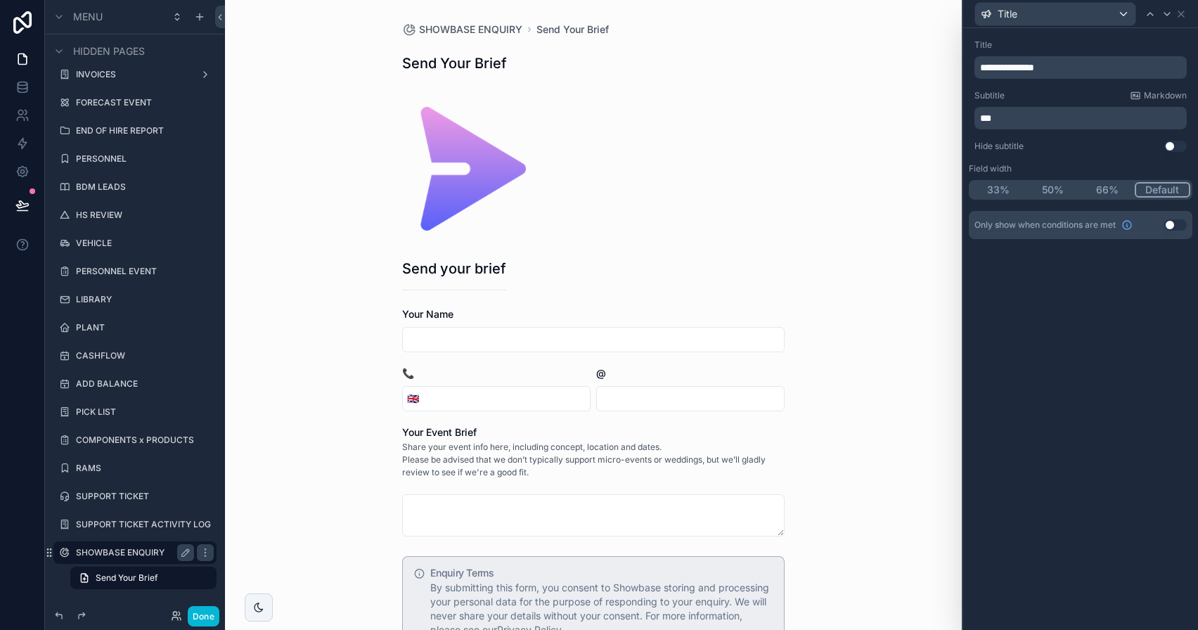
click at [1085, 51] on div "**********" at bounding box center [1080, 58] width 212 height 39
click at [1007, 68] on span "**********" at bounding box center [1007, 68] width 54 height 10
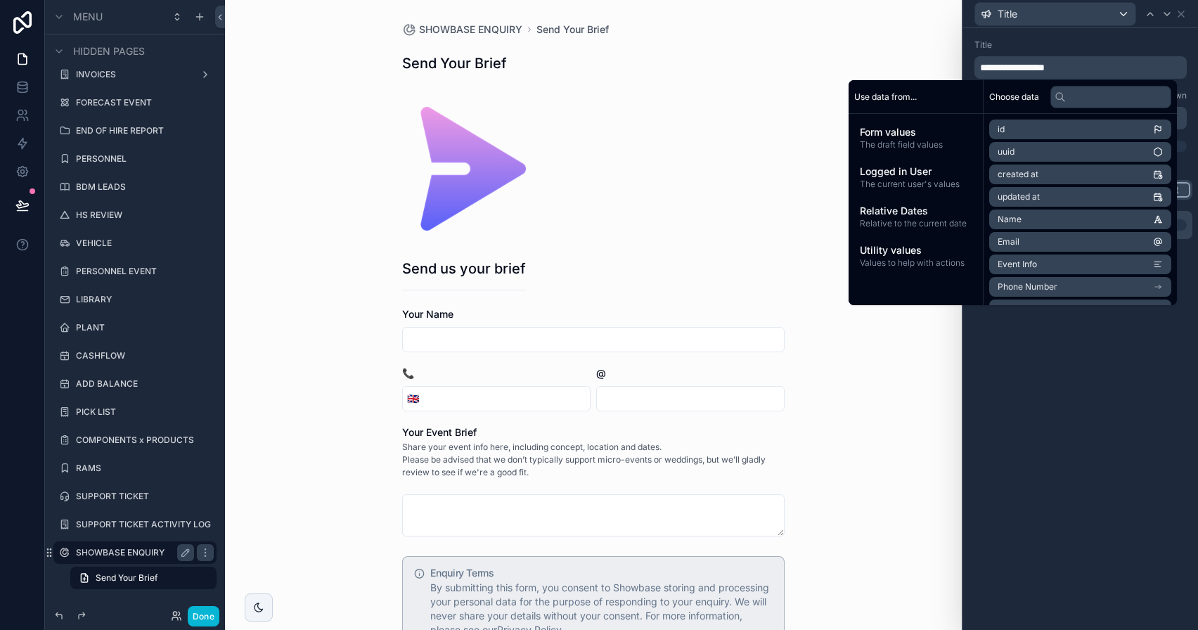
click at [1135, 41] on div "Title" at bounding box center [1080, 44] width 212 height 11
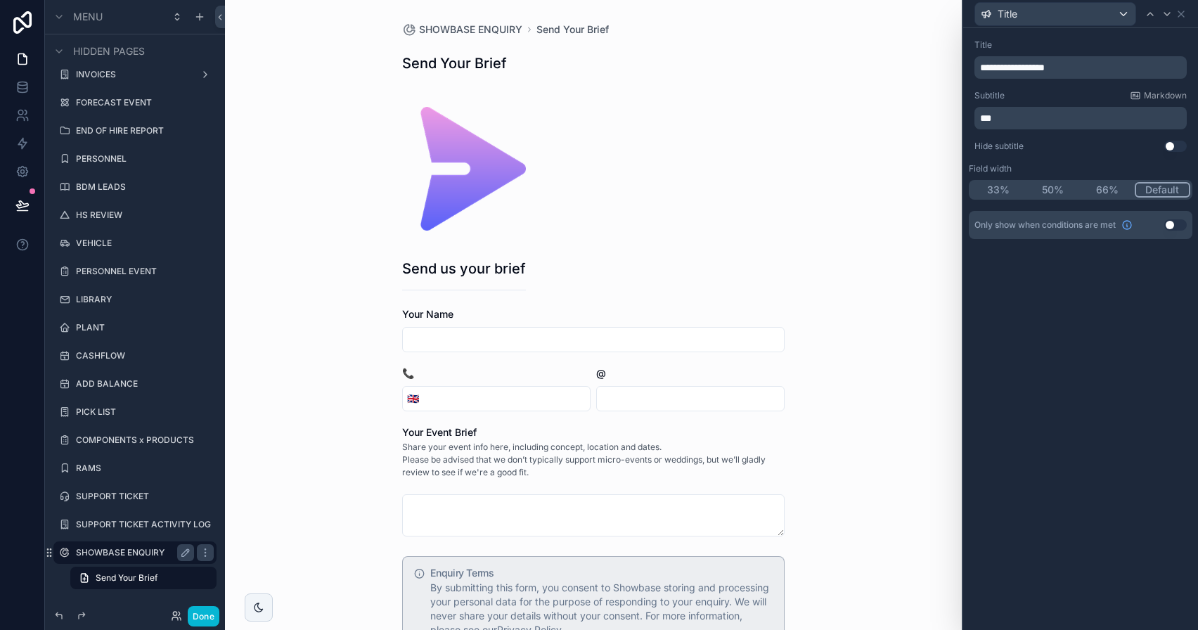
click at [1180, 19] on div "Title" at bounding box center [1081, 13] width 224 height 27
click at [1180, 18] on icon at bounding box center [1180, 13] width 11 height 11
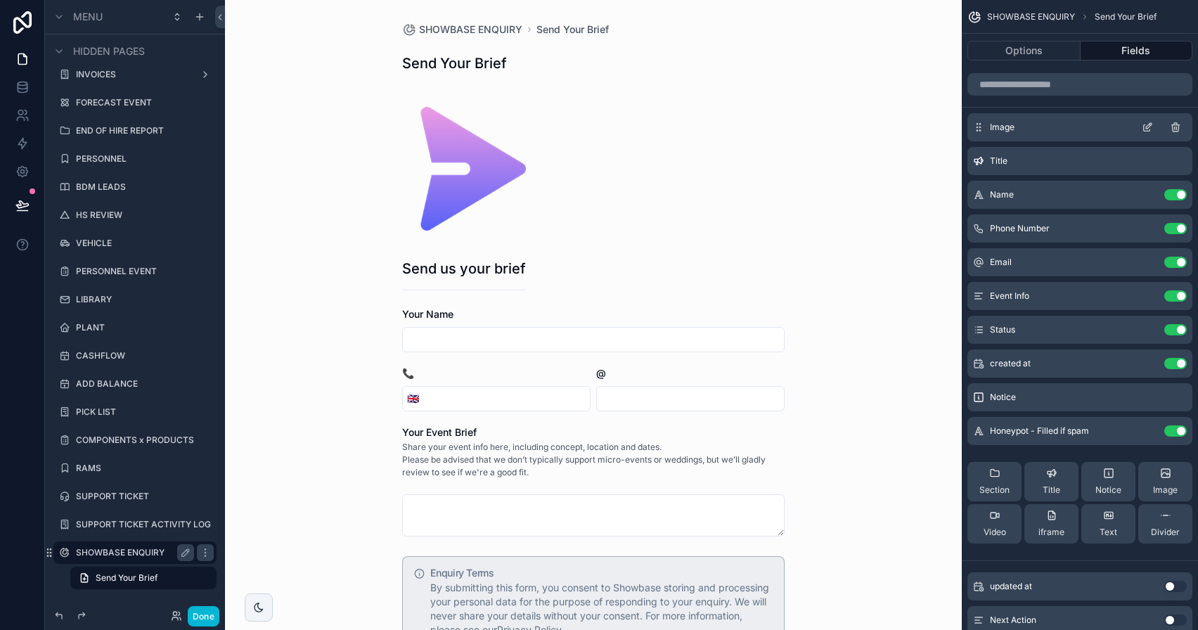
click at [1152, 127] on icon "scrollable content" at bounding box center [1147, 127] width 11 height 11
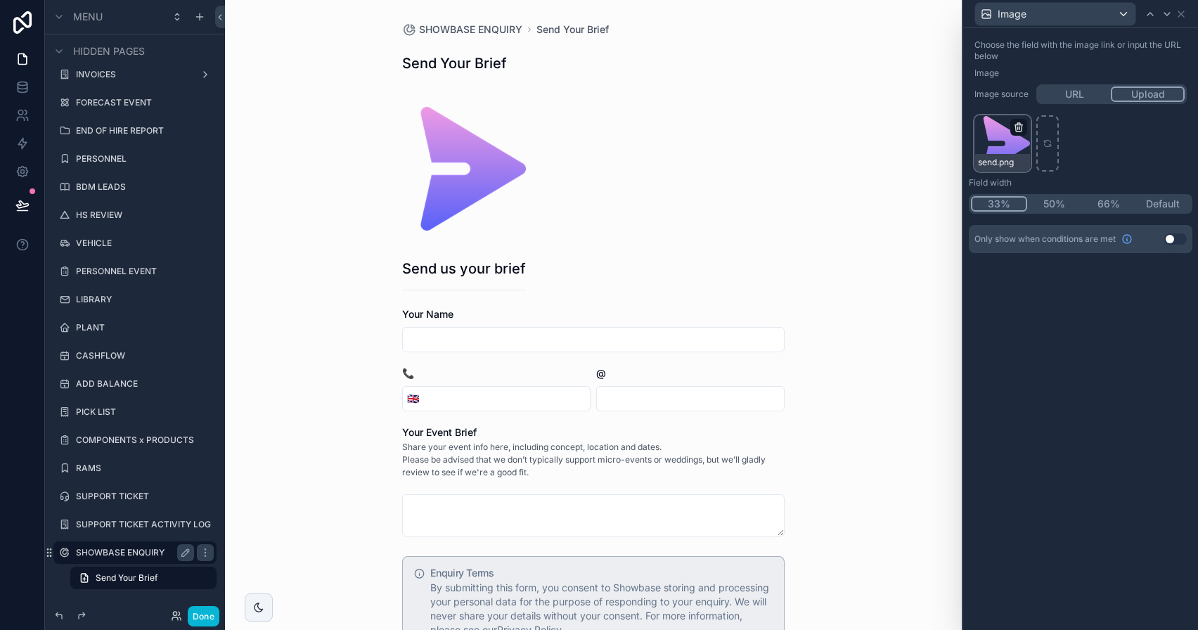
click at [1021, 125] on icon "button" at bounding box center [1019, 125] width 8 height 0
click at [1045, 98] on icon "button" at bounding box center [1048, 101] width 11 height 11
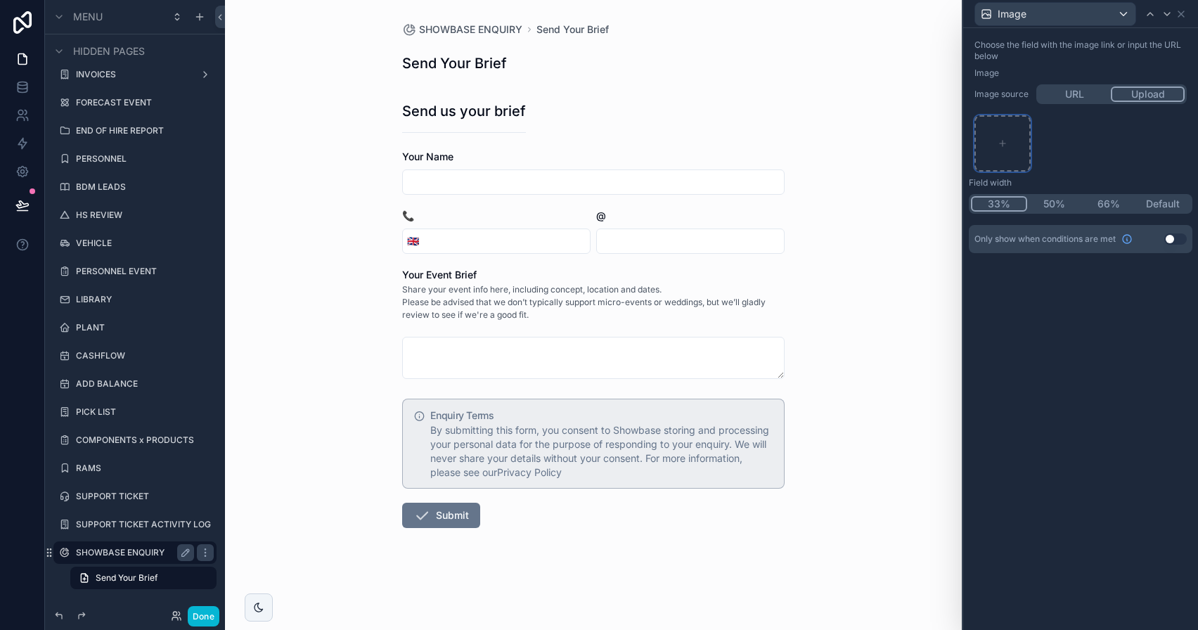
click at [1022, 129] on div at bounding box center [1002, 143] width 56 height 56
type input "**********"
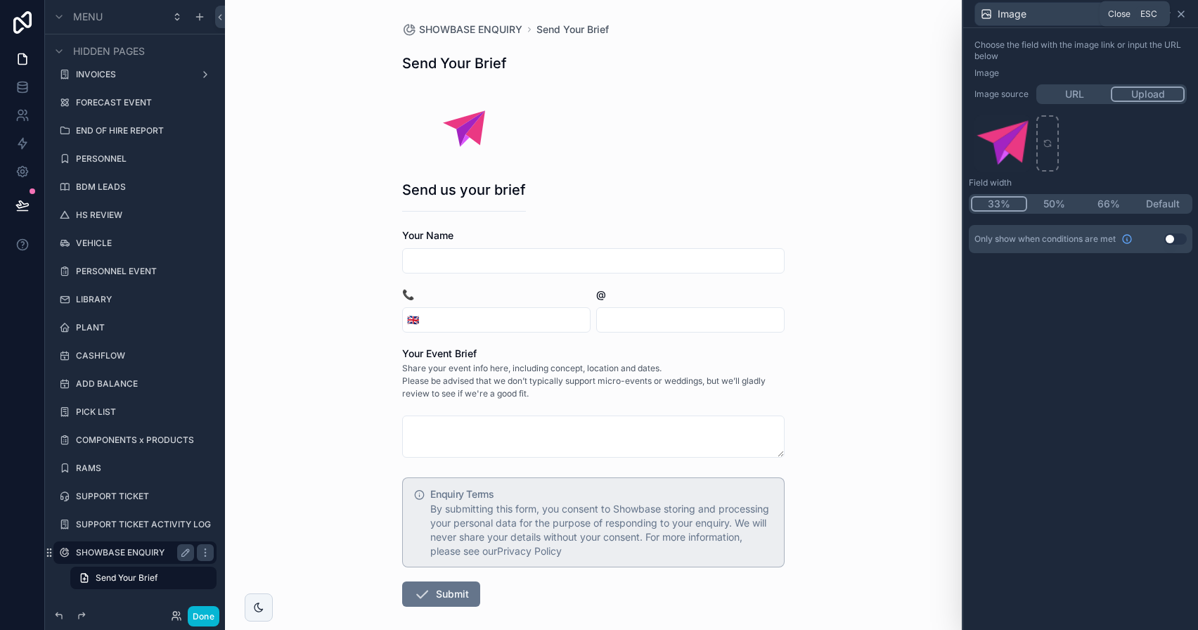
click at [1181, 17] on icon at bounding box center [1180, 13] width 11 height 11
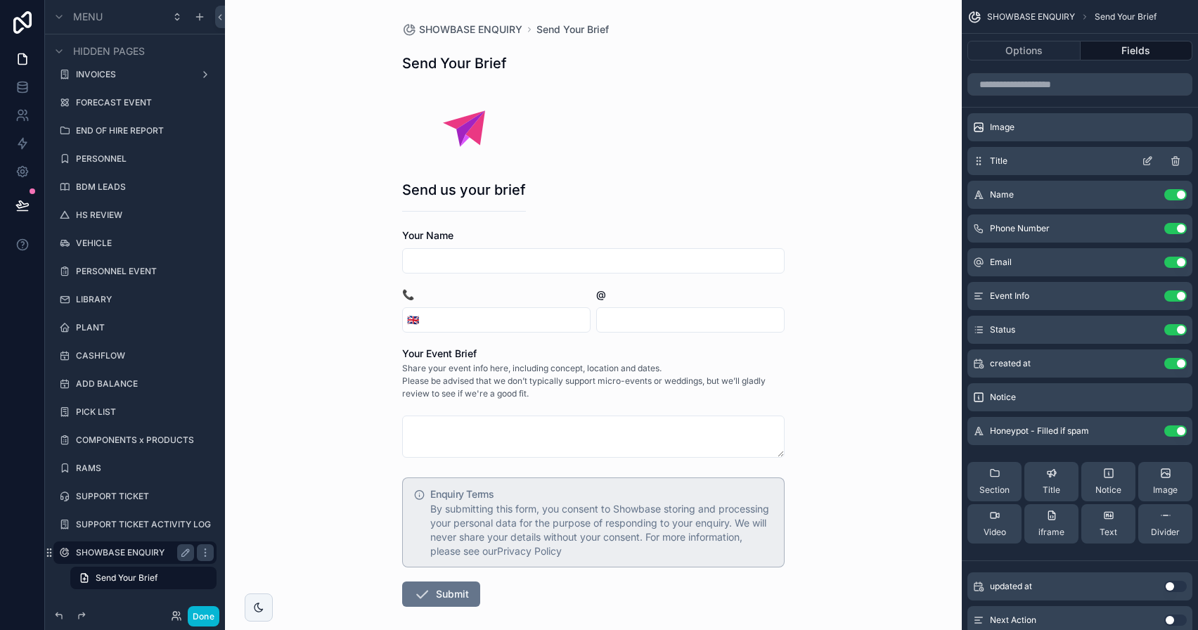
click at [1149, 158] on icon "scrollable content" at bounding box center [1149, 157] width 1 height 1
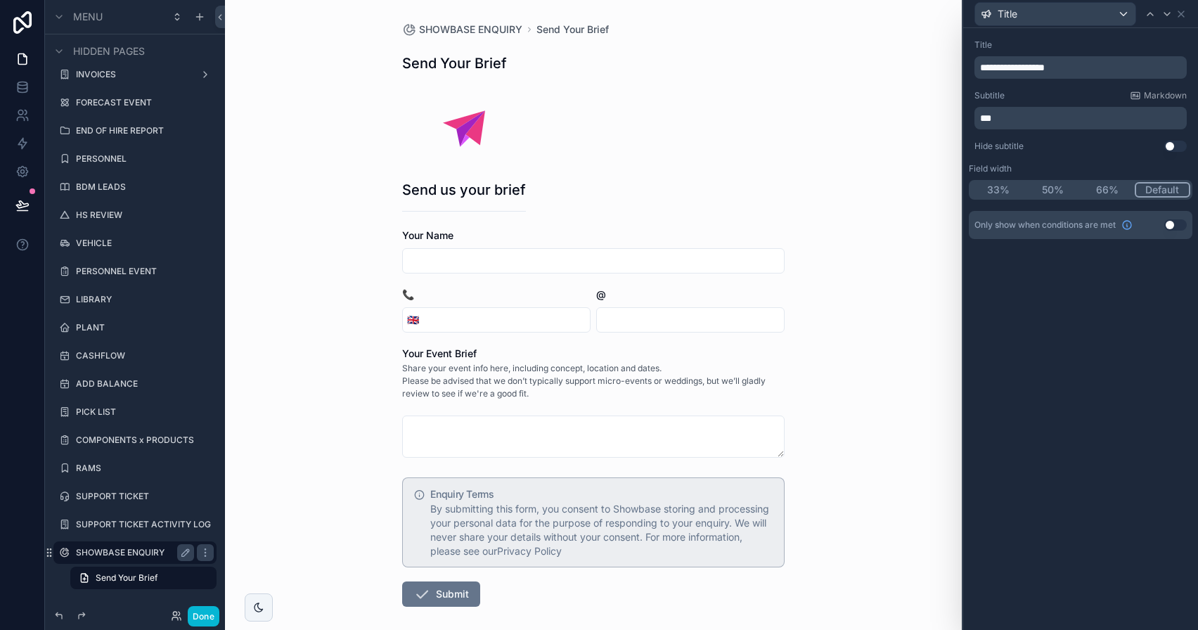
click at [1044, 123] on p "***" at bounding box center [1082, 118] width 204 height 14
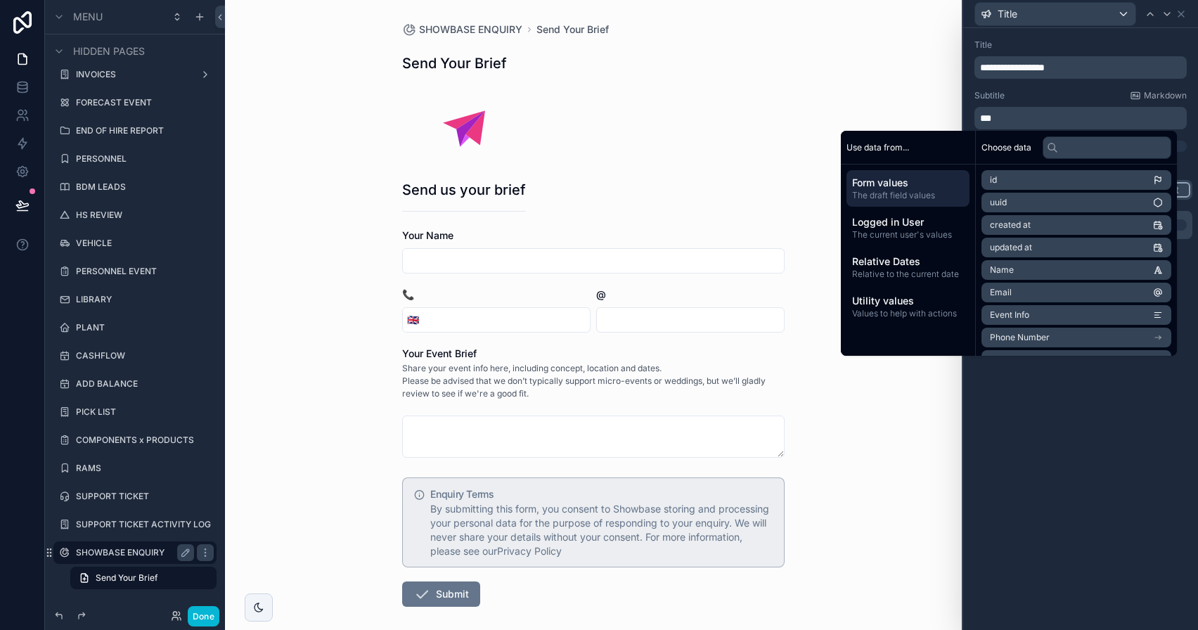
click at [1044, 122] on p "***" at bounding box center [1082, 118] width 204 height 14
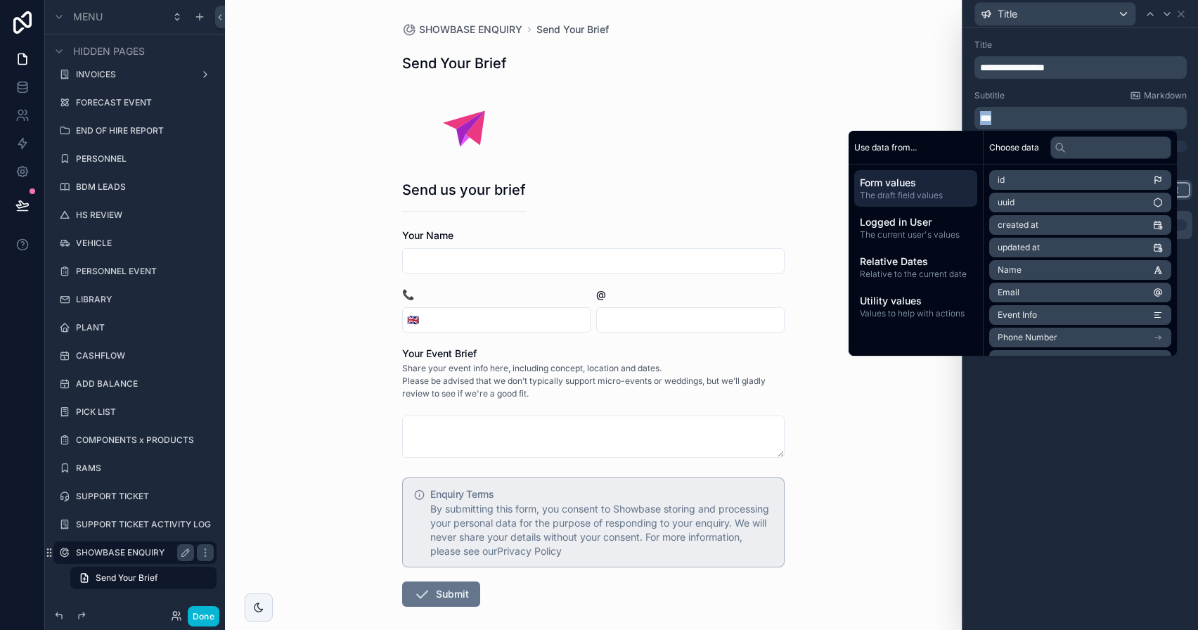
click at [1044, 122] on p "***" at bounding box center [1082, 118] width 204 height 14
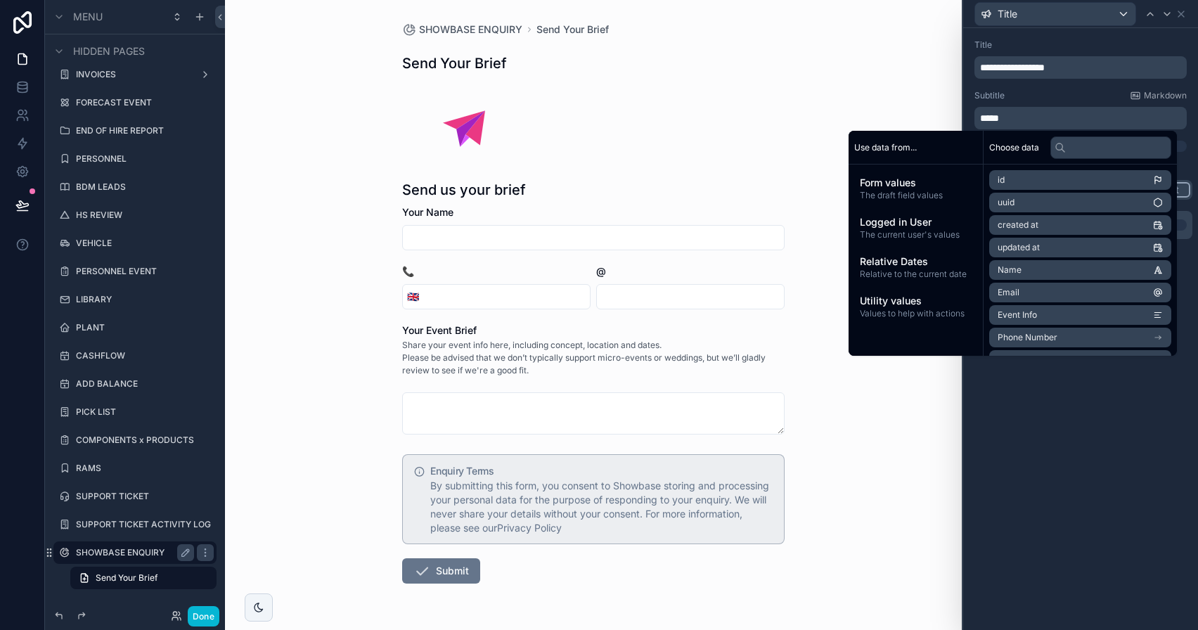
click at [1042, 92] on div "Subtitle Markdown" at bounding box center [1080, 95] width 212 height 11
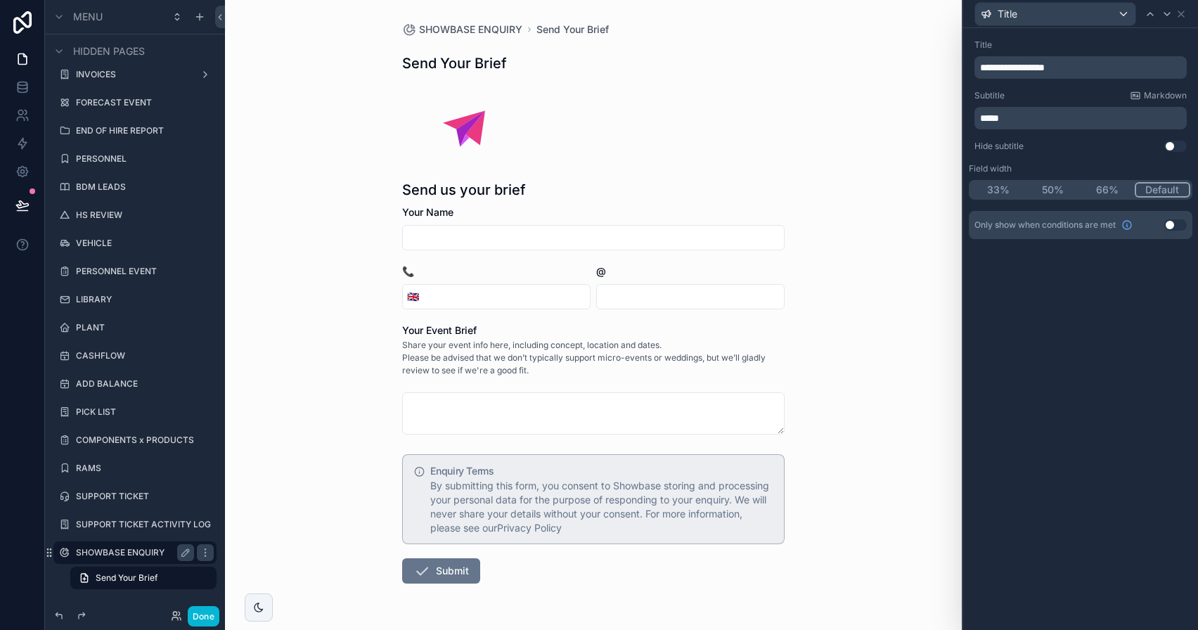
click at [1174, 146] on button "Use setting" at bounding box center [1175, 146] width 22 height 11
click at [1182, 17] on icon at bounding box center [1180, 13] width 11 height 11
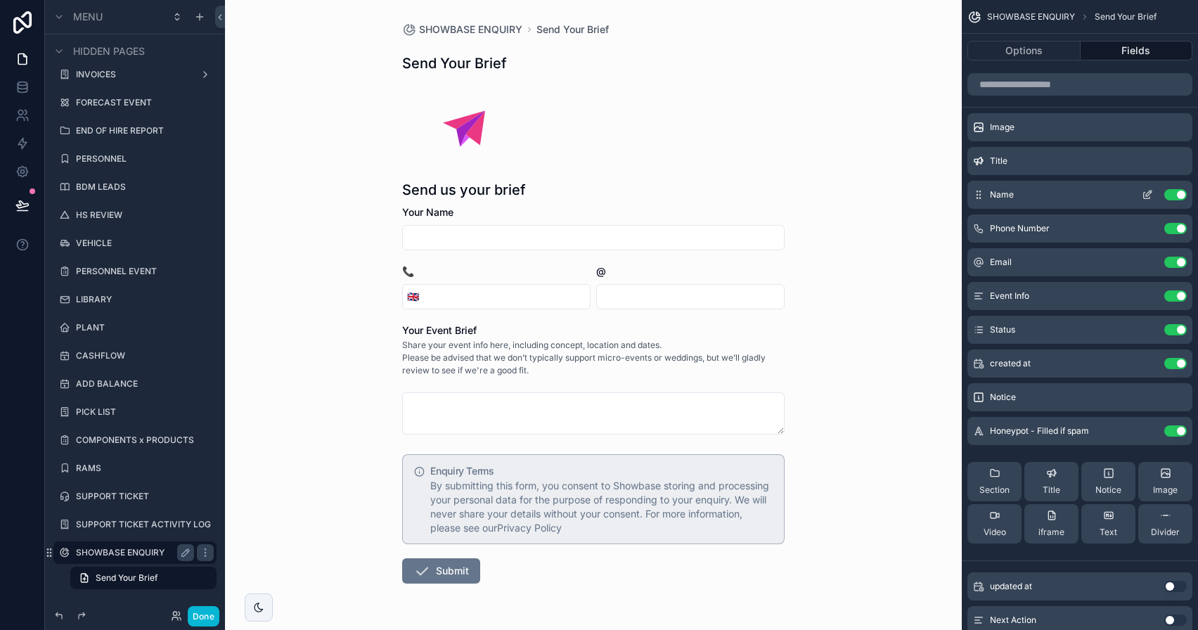
drag, startPoint x: 1170, startPoint y: 524, endPoint x: 1117, endPoint y: 180, distance: 347.9
click at [1117, 180] on div "Image Title Name Use setting Phone Number Use setting Email Use setting Event I…" at bounding box center [1080, 333] width 236 height 441
click at [1116, 520] on button "Text" at bounding box center [1108, 523] width 54 height 39
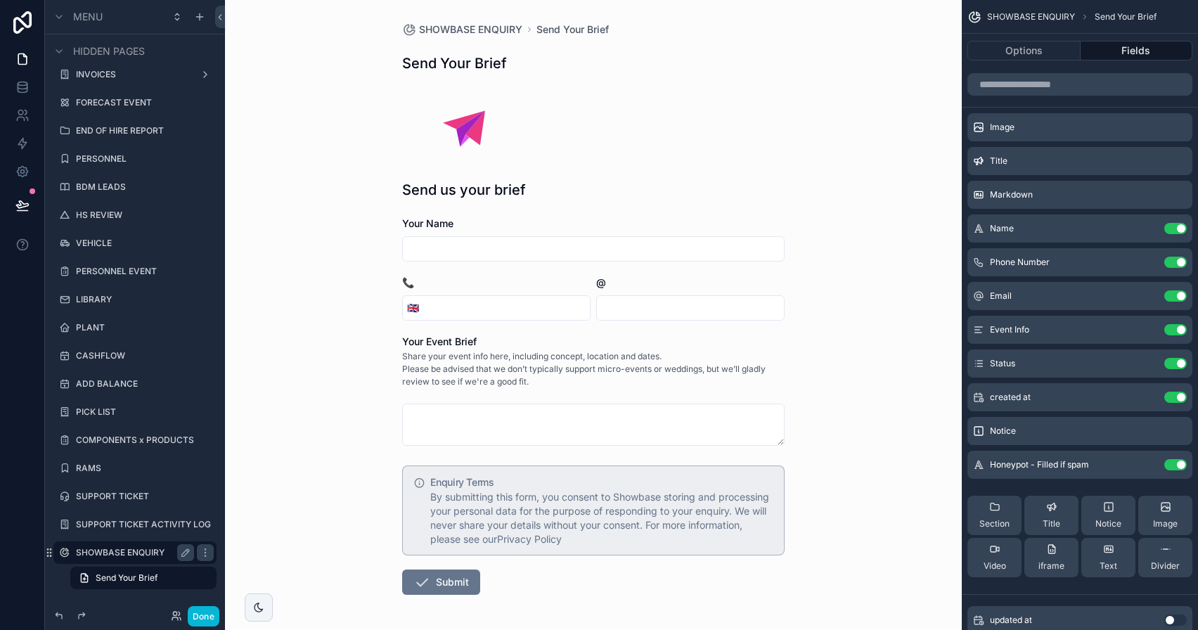
click at [1040, 39] on div "Options Fields" at bounding box center [1080, 51] width 236 height 34
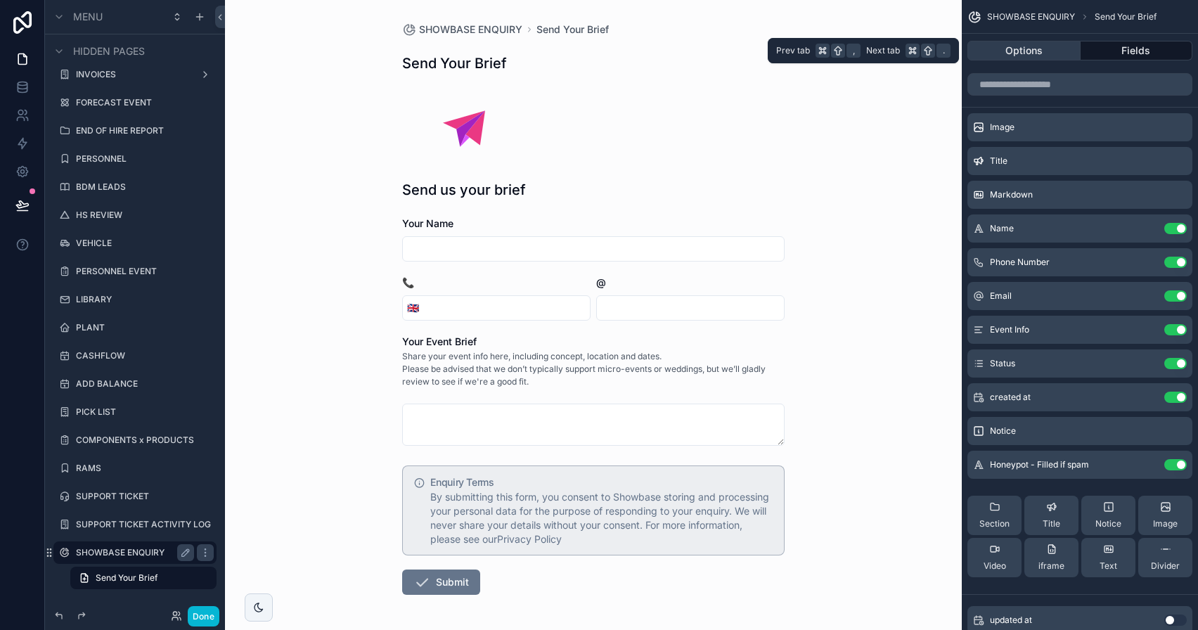
click at [1040, 48] on button "Options" at bounding box center [1023, 51] width 113 height 20
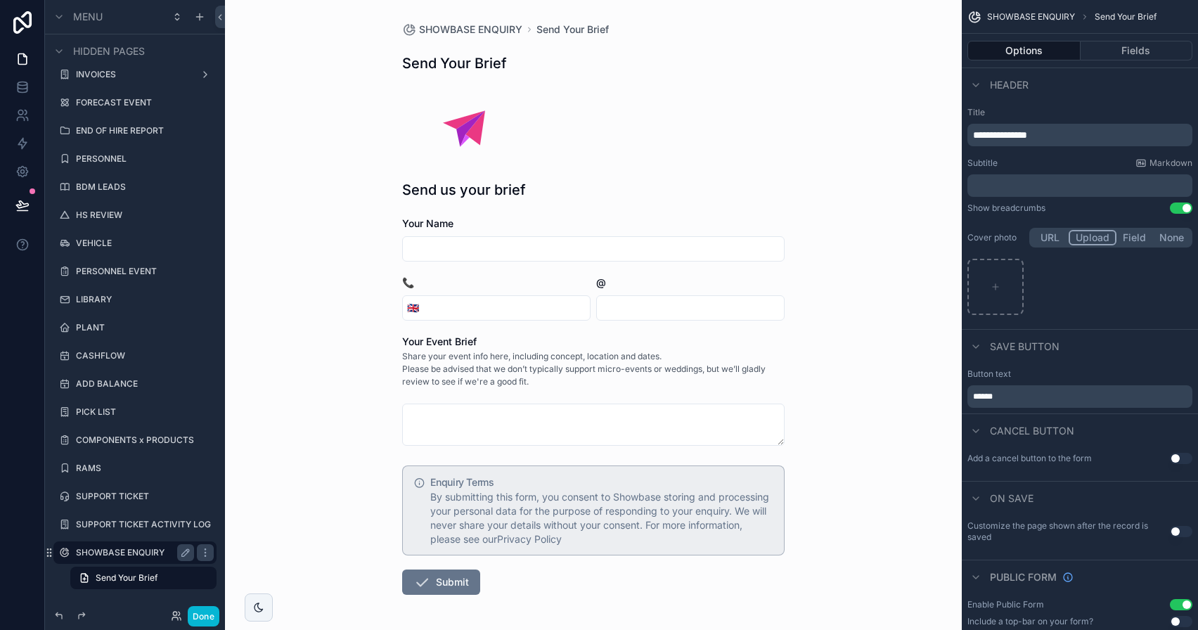
click at [1019, 130] on span "**********" at bounding box center [1000, 135] width 54 height 10
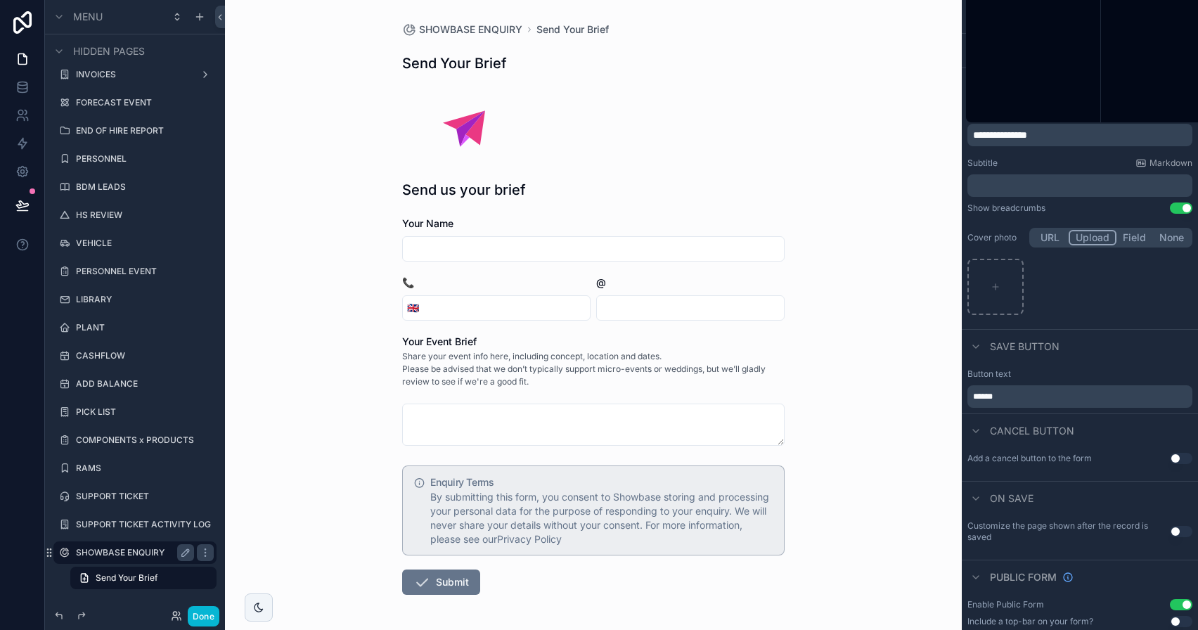
click at [1019, 132] on span "**********" at bounding box center [1000, 135] width 54 height 10
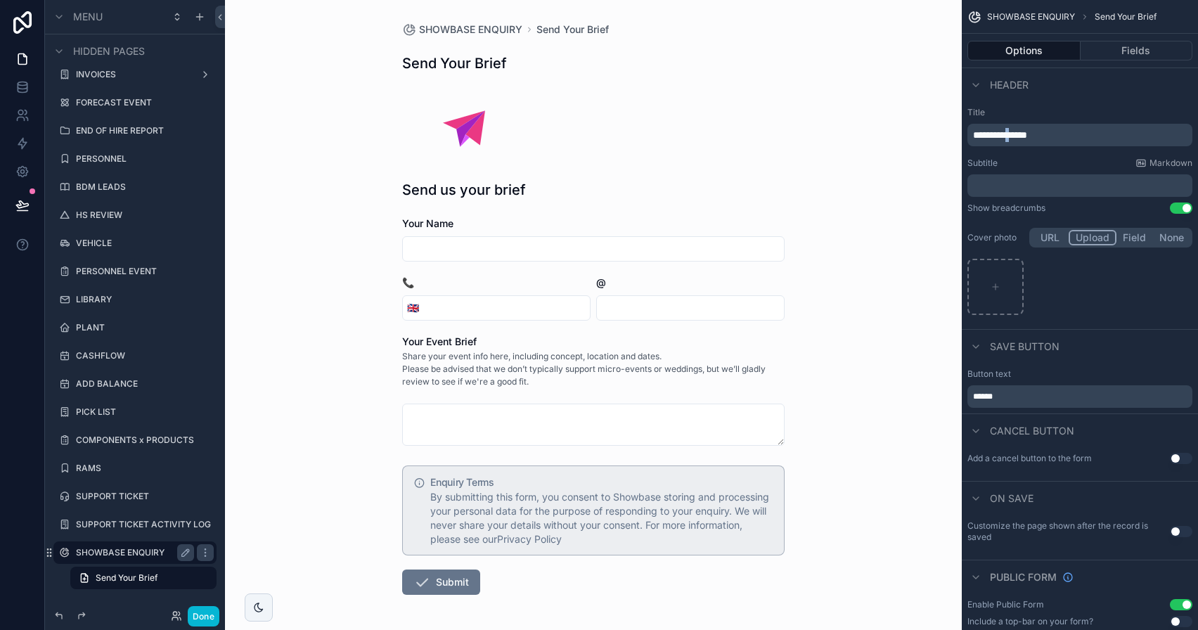
click at [1019, 132] on span "**********" at bounding box center [1000, 135] width 54 height 10
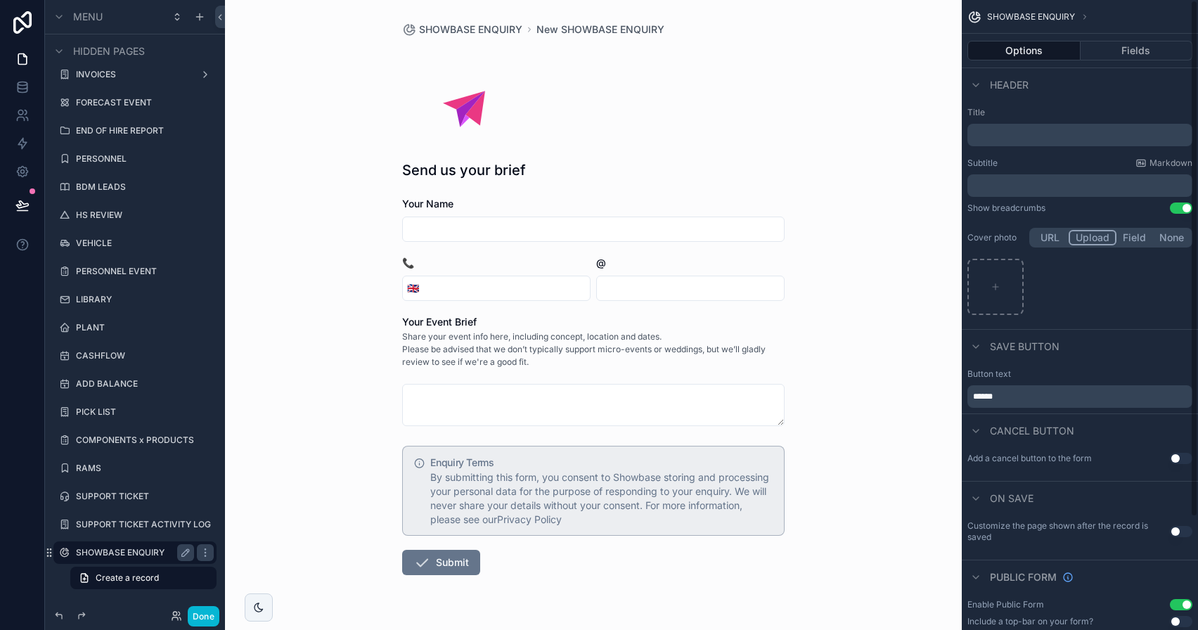
click at [1047, 115] on label "Title" at bounding box center [1079, 112] width 225 height 11
click at [1178, 210] on button "Use setting" at bounding box center [1181, 207] width 22 height 11
click at [204, 608] on button "Done" at bounding box center [204, 616] width 32 height 20
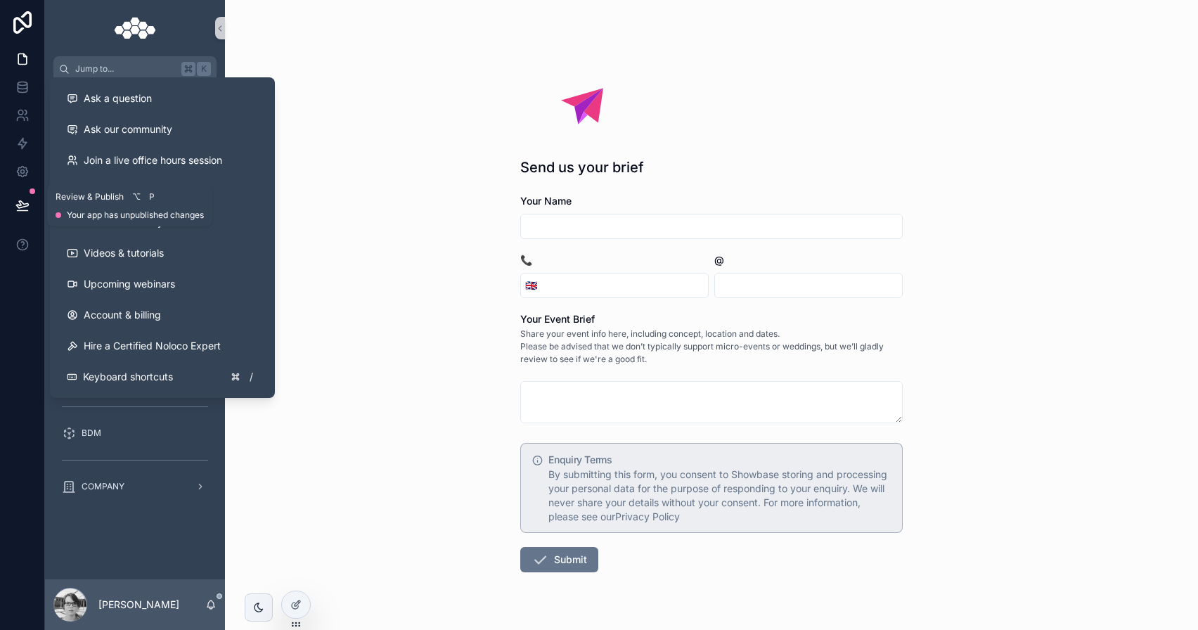
click at [30, 214] on button at bounding box center [22, 205] width 31 height 39
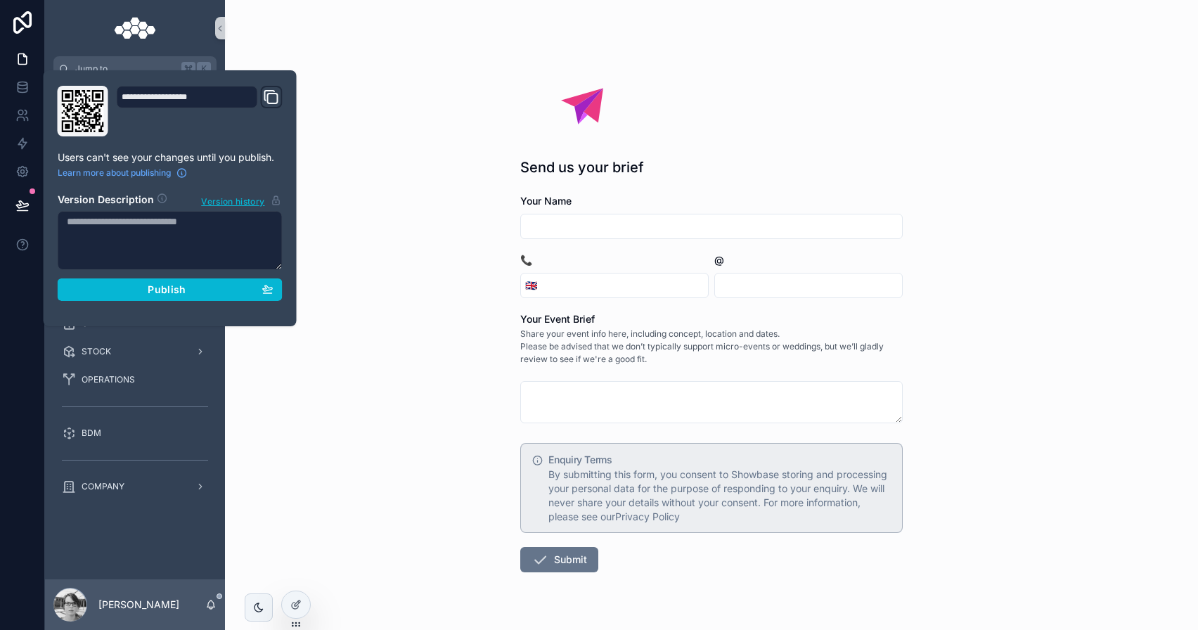
click at [110, 300] on div "**********" at bounding box center [170, 198] width 236 height 225
click at [110, 294] on div "Publish" at bounding box center [170, 289] width 207 height 13
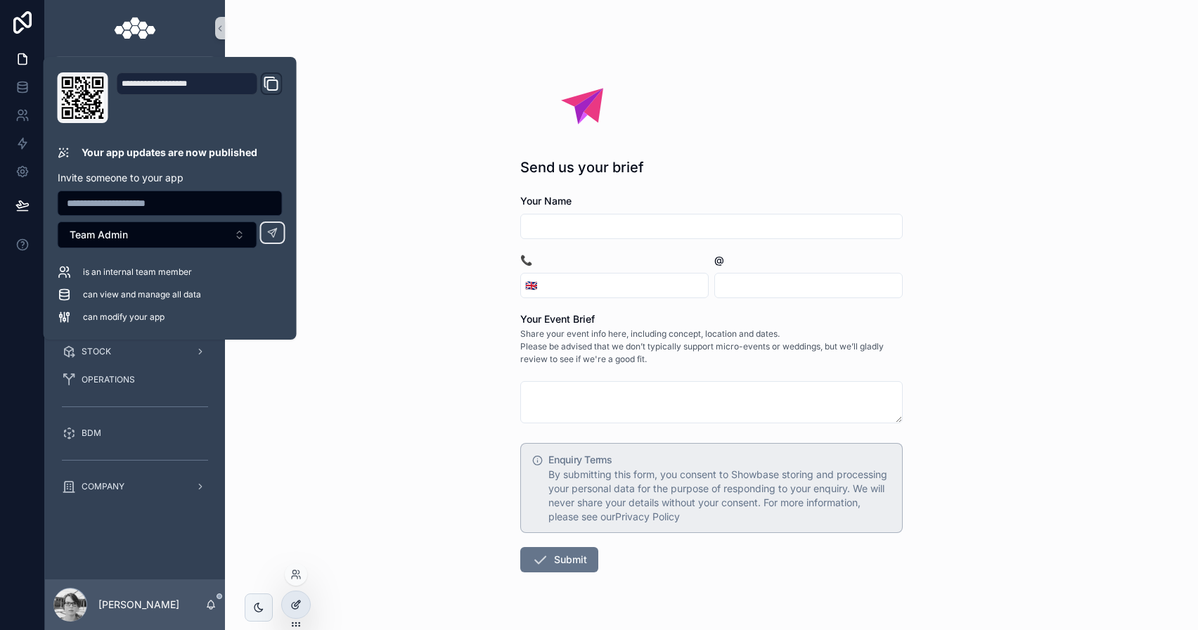
click at [302, 593] on div at bounding box center [296, 604] width 28 height 27
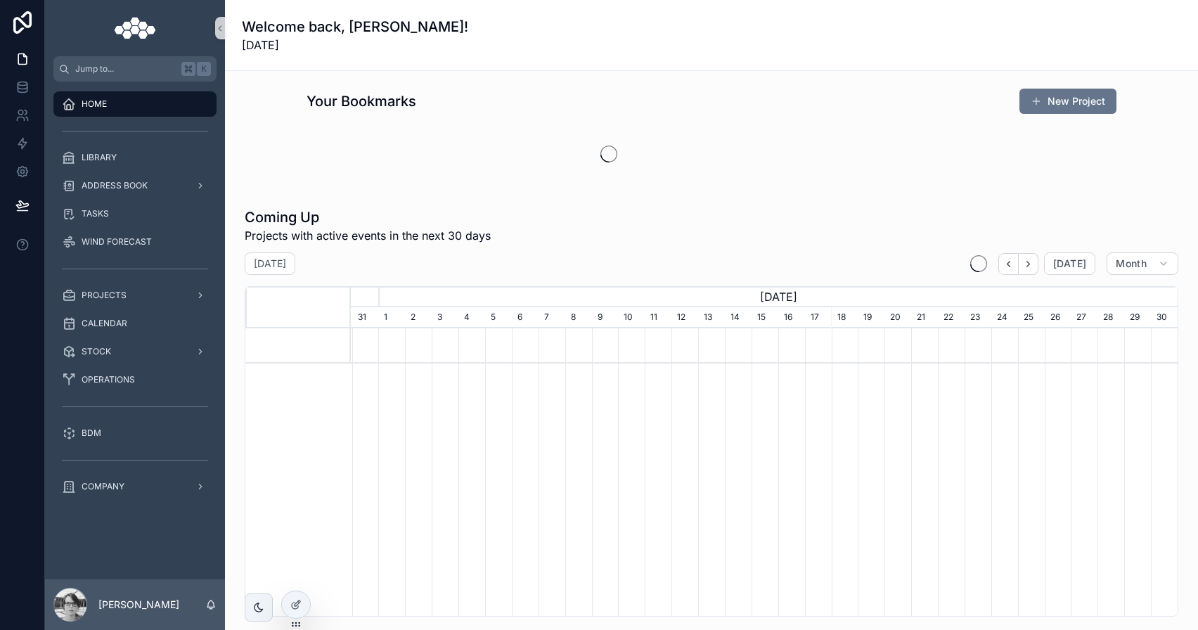
scroll to position [0, 827]
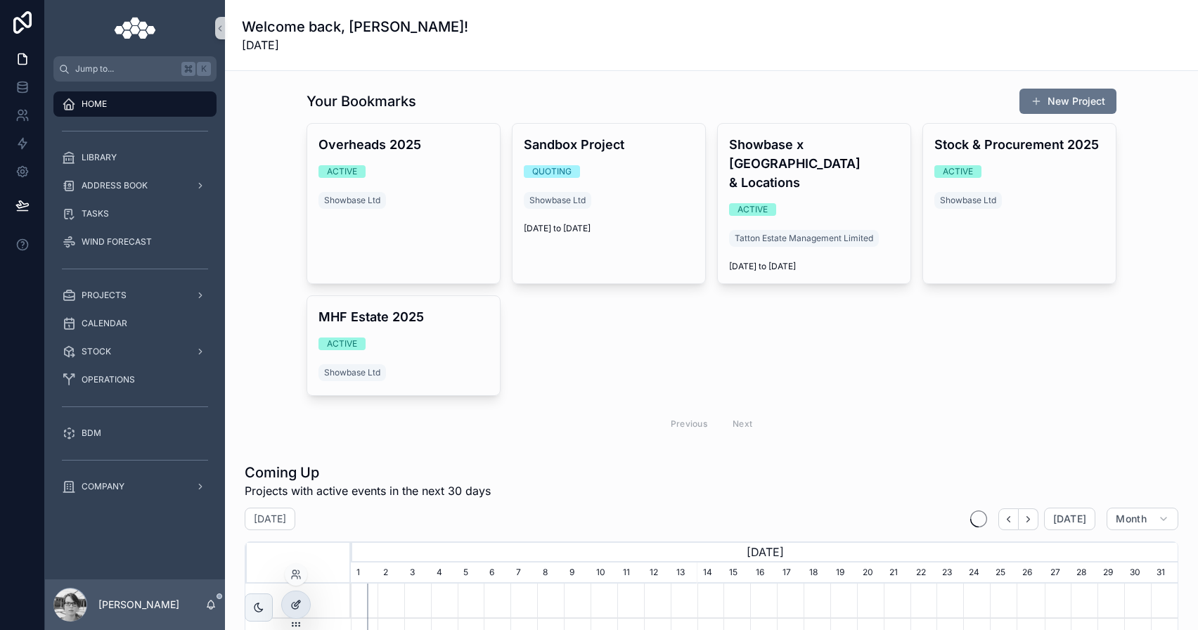
click at [297, 603] on icon at bounding box center [295, 604] width 11 height 11
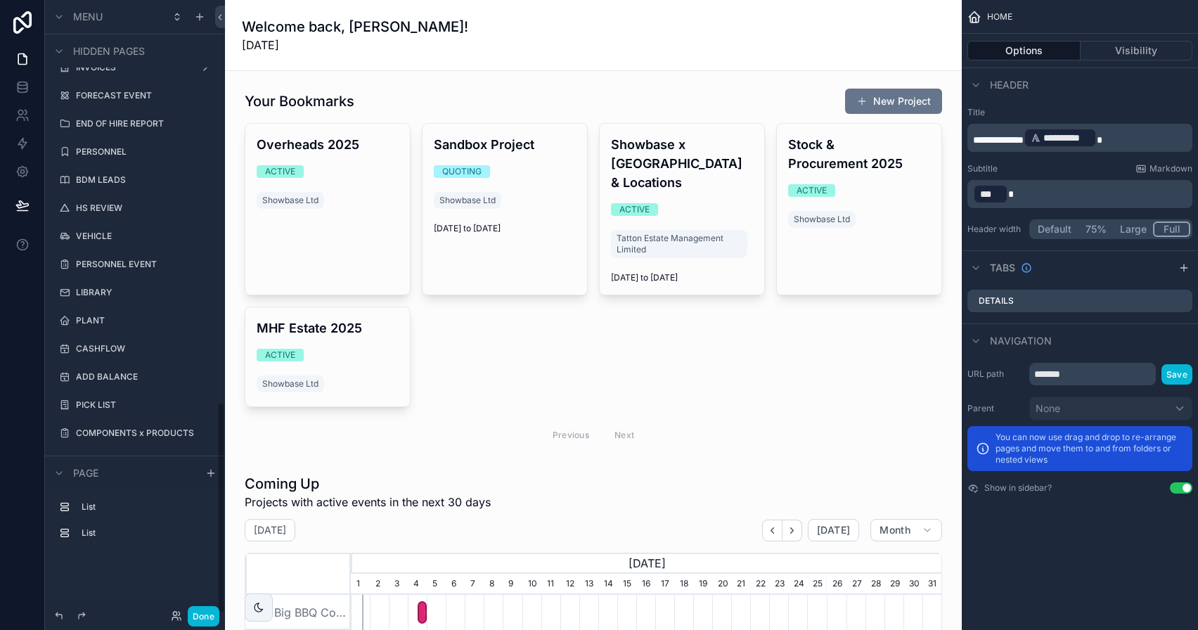
scroll to position [1164, 0]
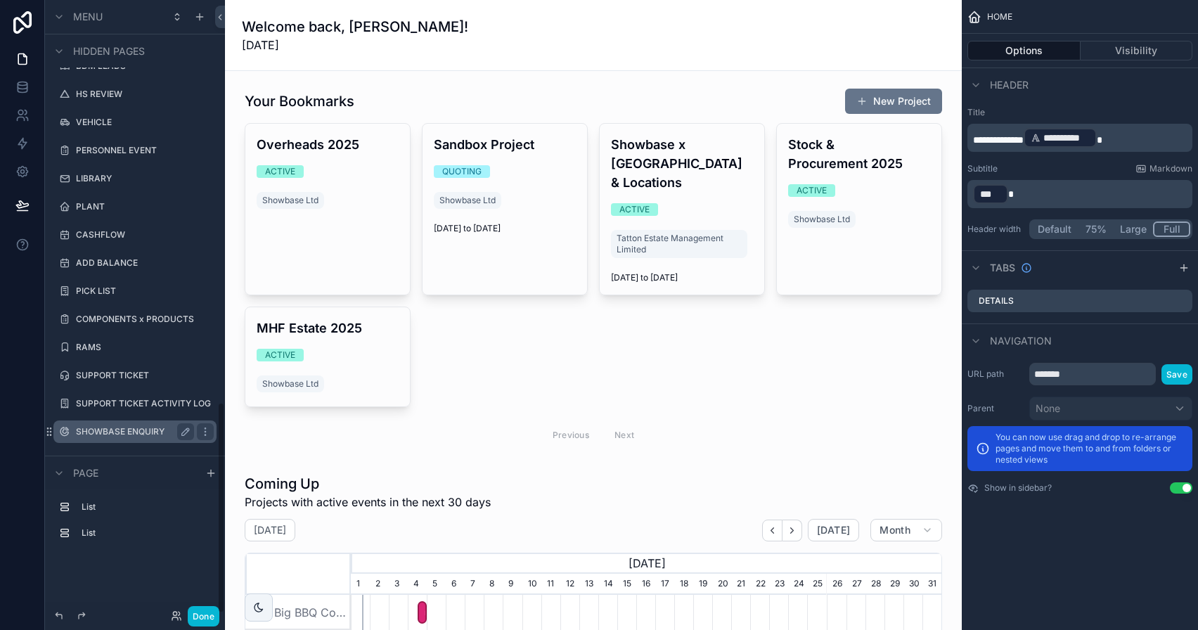
click at [142, 423] on div "SHOWBASE ENQUIRY" at bounding box center [135, 431] width 118 height 17
click at [141, 425] on div "SHOWBASE ENQUIRY" at bounding box center [135, 431] width 118 height 17
click at [141, 434] on label "SHOWBASE ENQUIRY" at bounding box center [132, 431] width 112 height 11
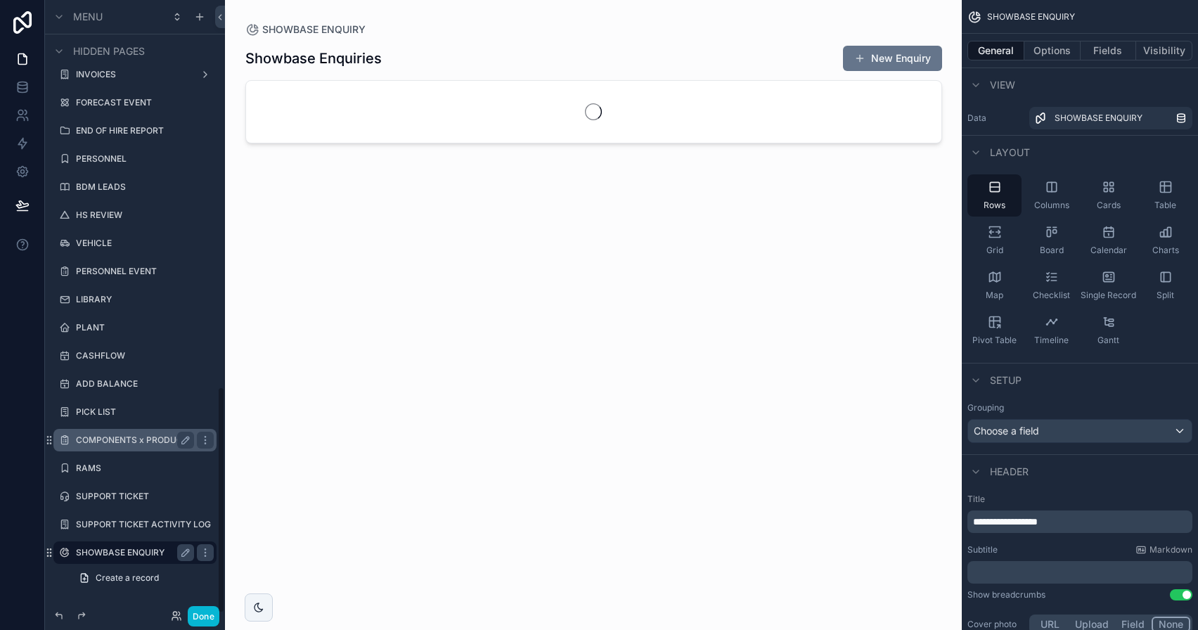
scroll to position [1043, 0]
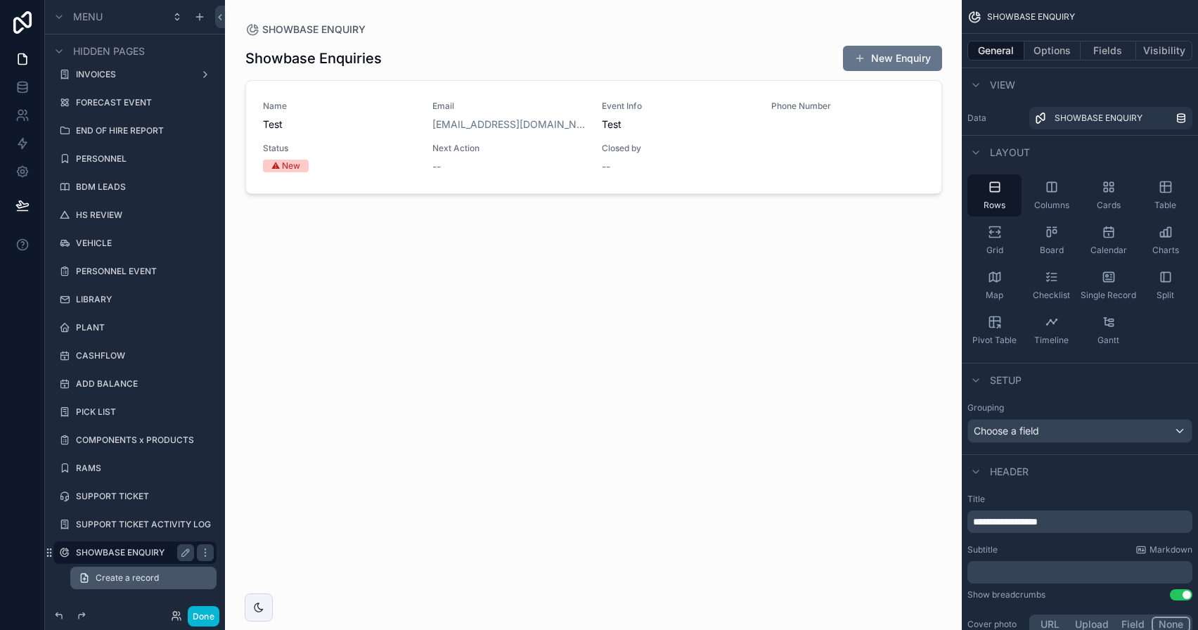
click at [141, 572] on span "Create a record" at bounding box center [127, 577] width 63 height 11
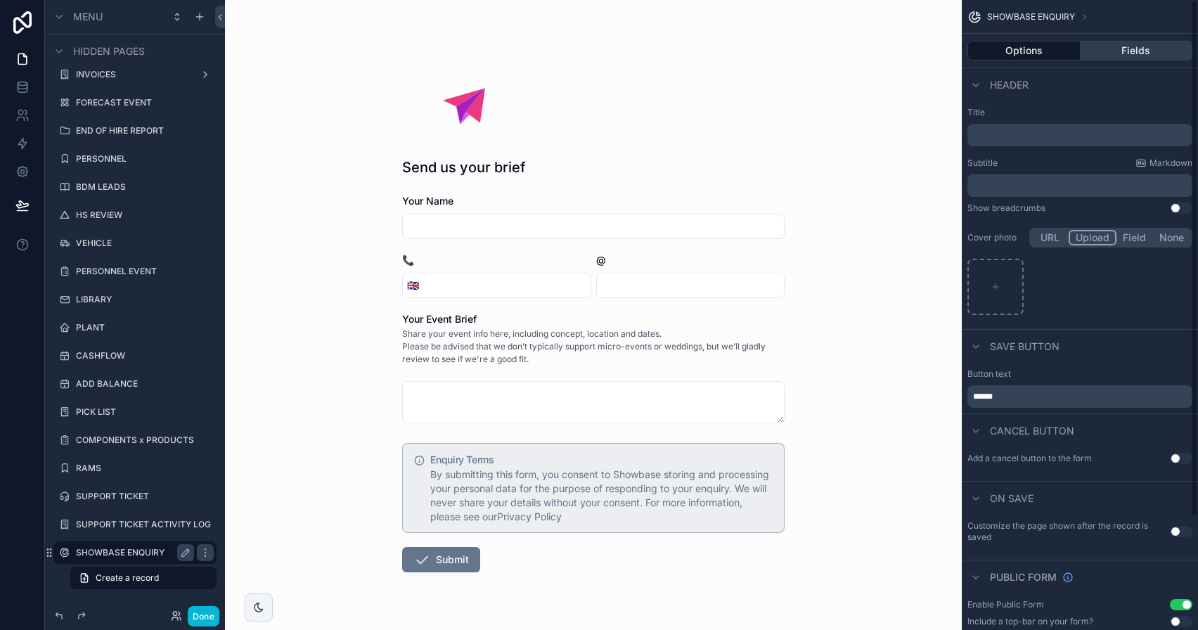
click at [1140, 51] on button "Fields" at bounding box center [1137, 51] width 112 height 20
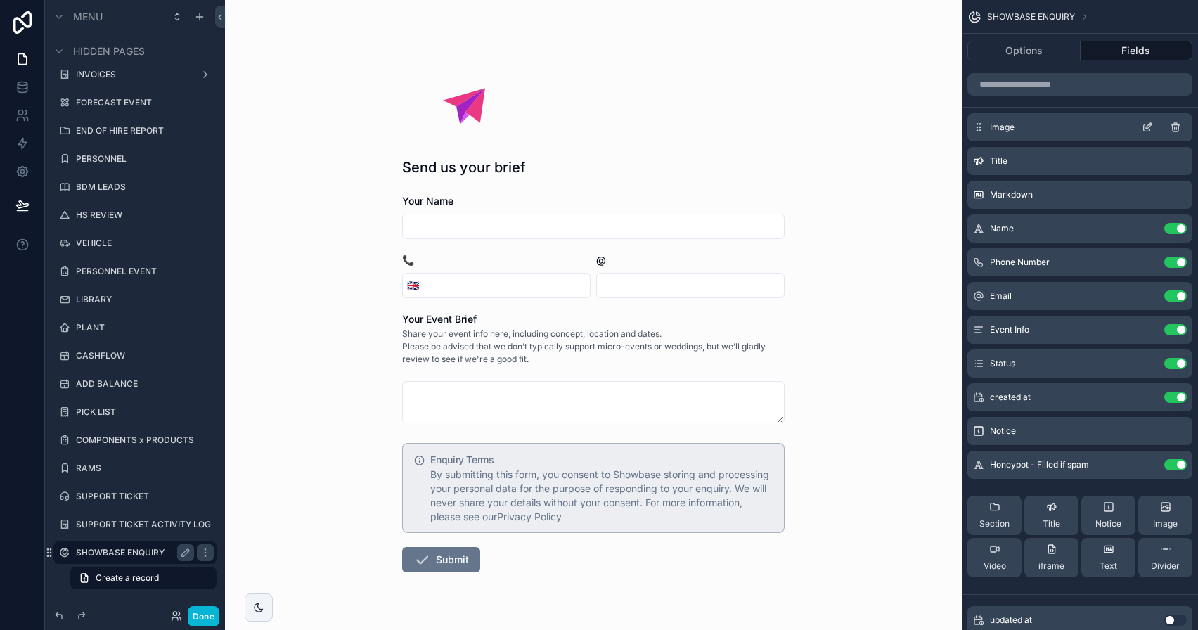
click at [1147, 125] on icon "scrollable content" at bounding box center [1149, 126] width 6 height 6
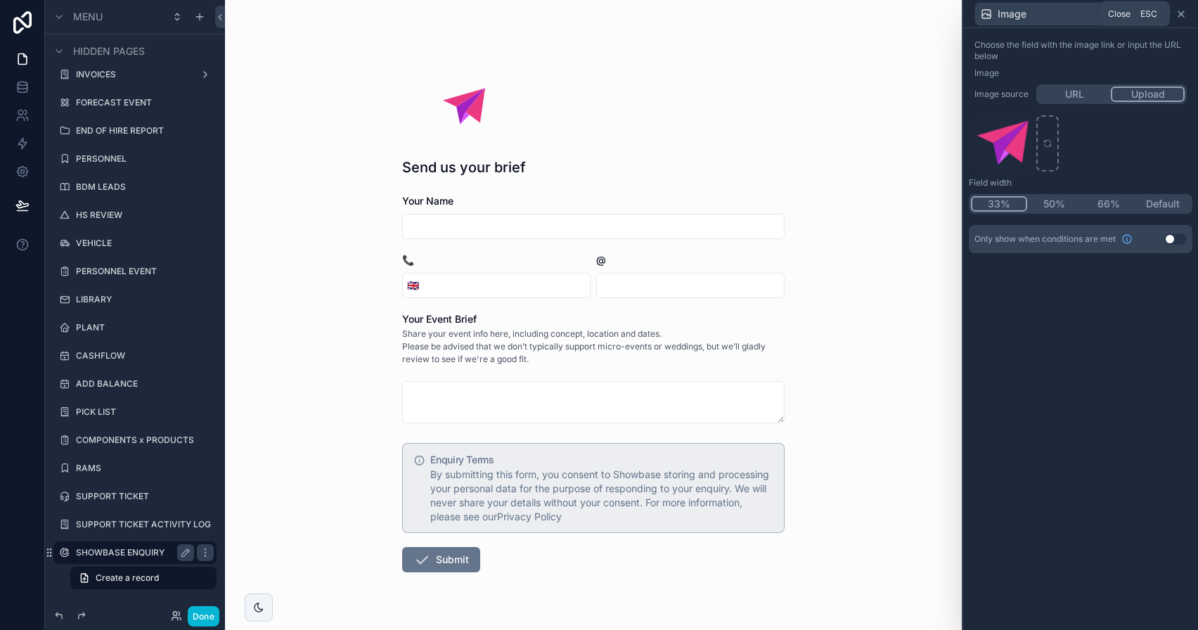
click at [1181, 15] on icon at bounding box center [1180, 13] width 11 height 11
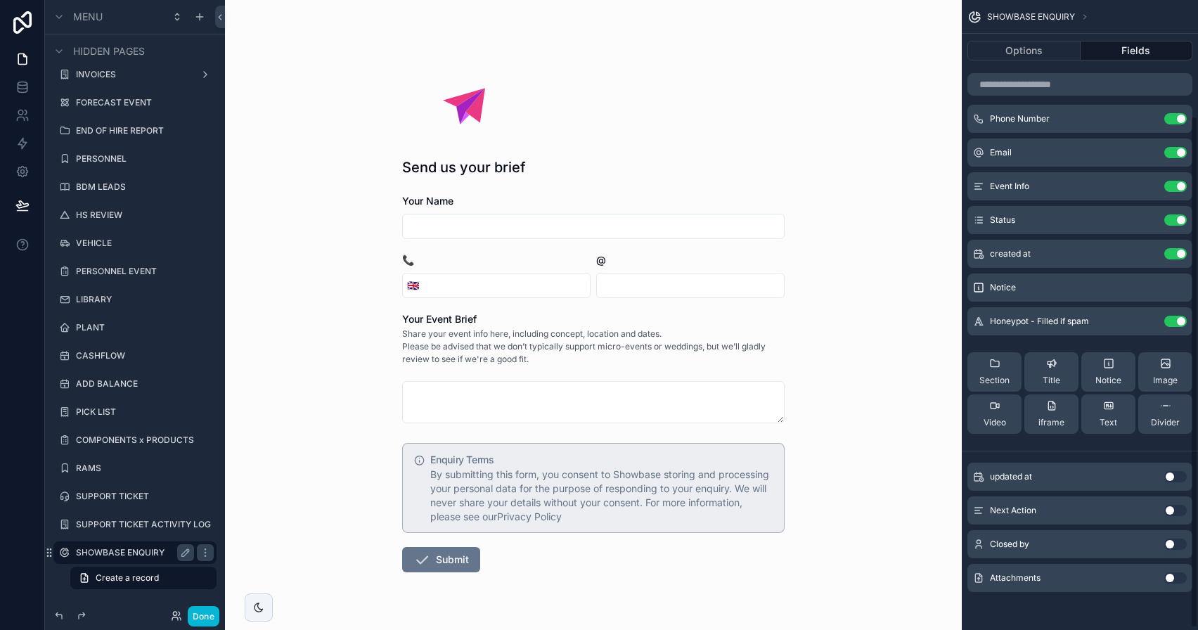
scroll to position [143, 0]
click at [209, 615] on button "Done" at bounding box center [204, 616] width 32 height 20
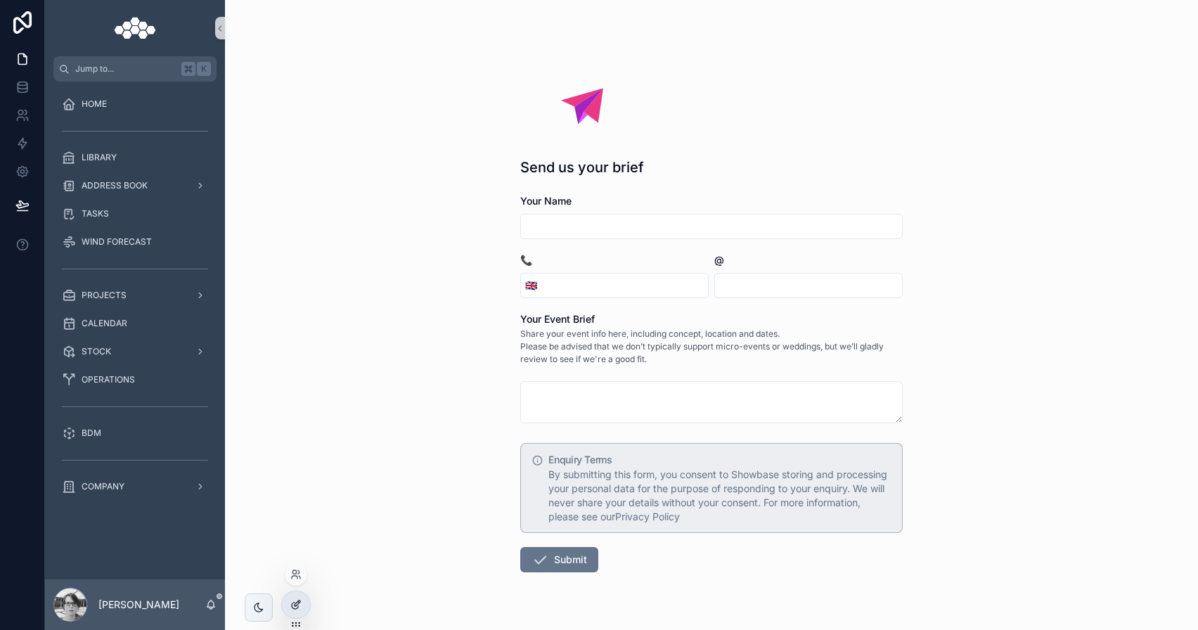
click at [304, 599] on div at bounding box center [296, 604] width 28 height 27
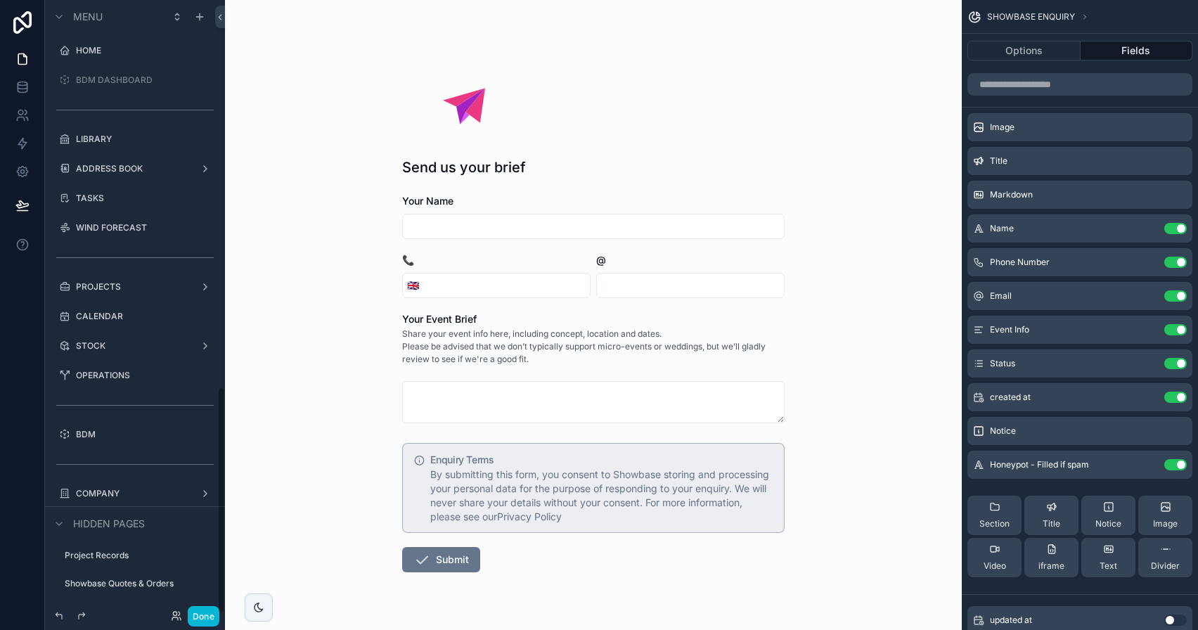
scroll to position [1043, 0]
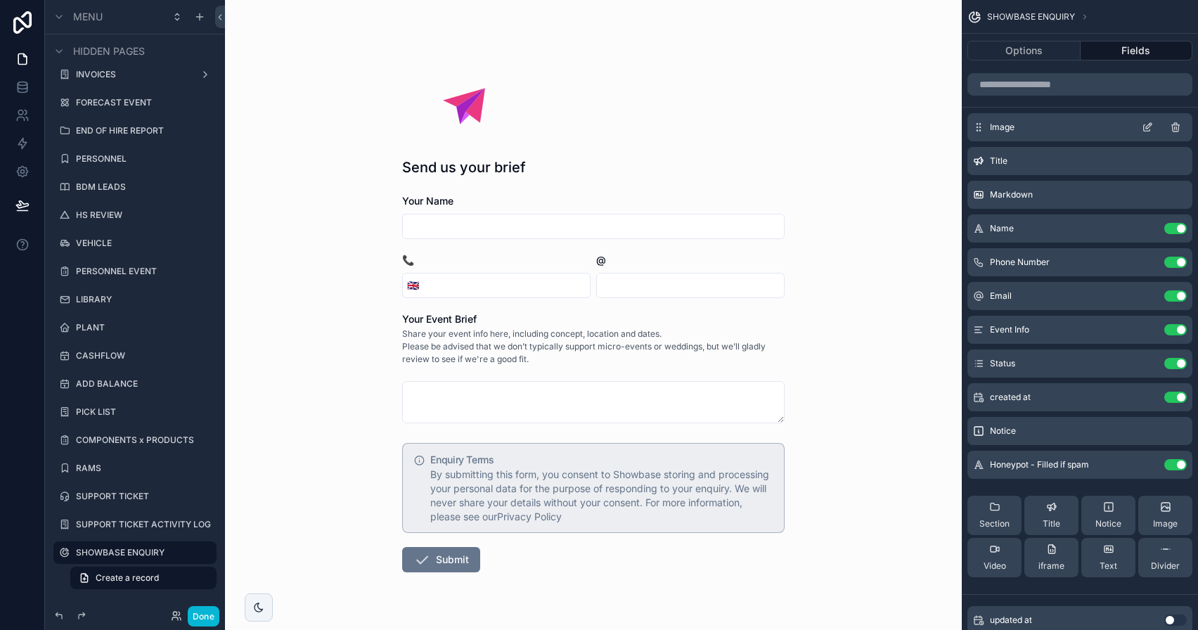
click at [1147, 129] on icon "scrollable content" at bounding box center [1147, 127] width 11 height 11
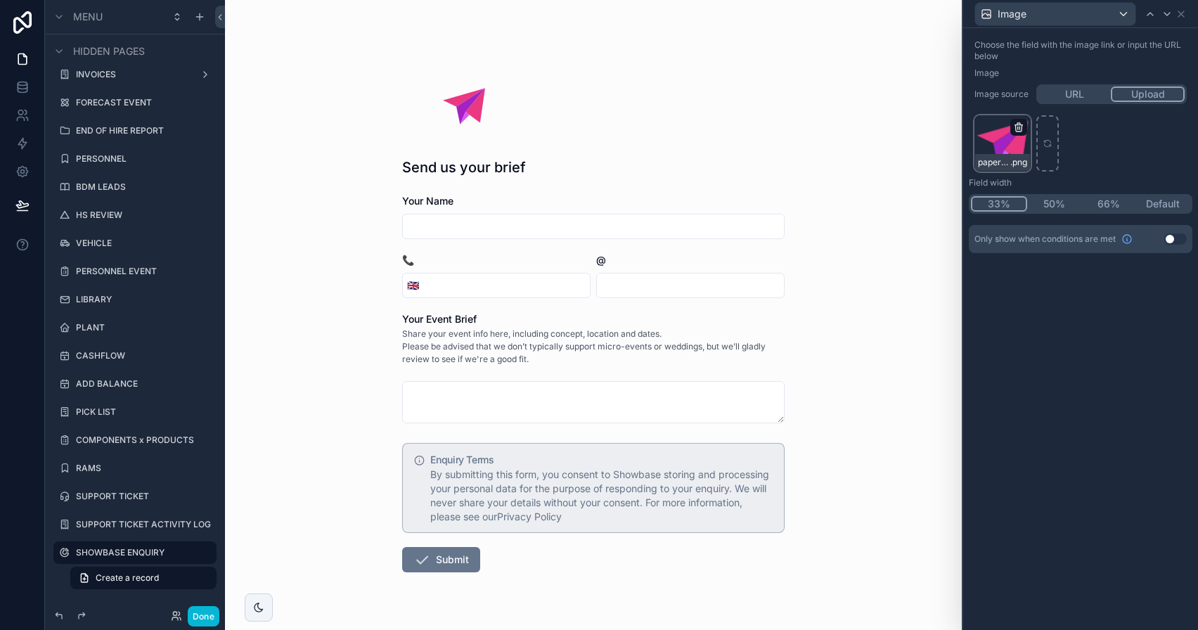
click at [1022, 128] on icon "button" at bounding box center [1018, 127] width 11 height 11
click at [1047, 101] on icon "button" at bounding box center [1048, 101] width 11 height 11
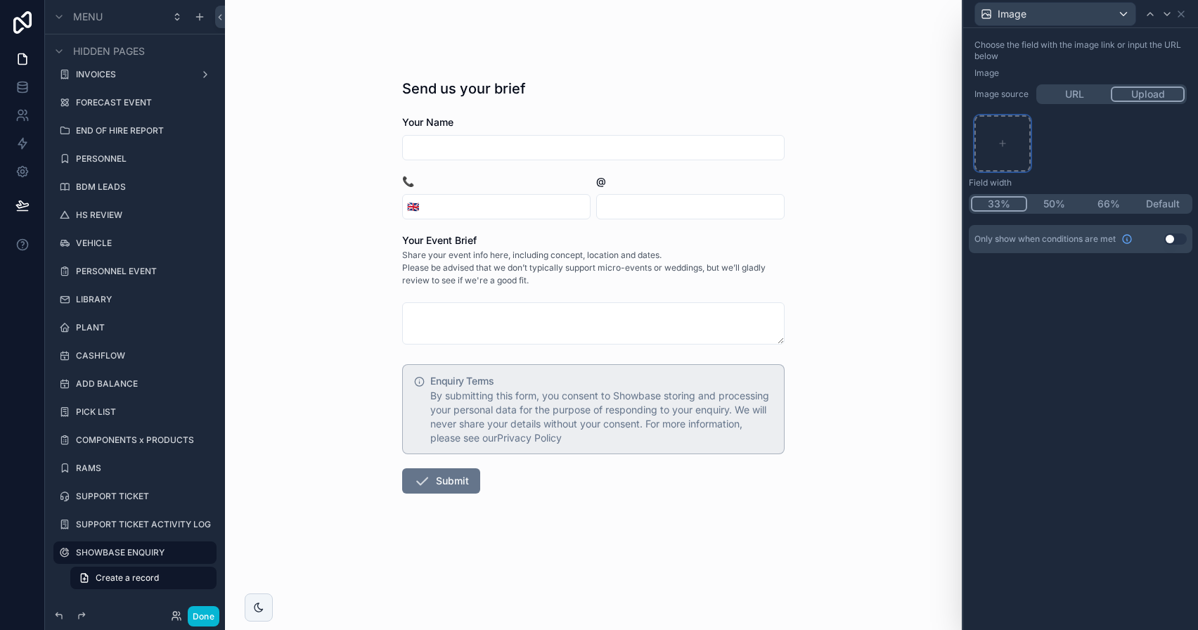
click at [1013, 136] on div at bounding box center [1002, 143] width 56 height 56
type input "**********"
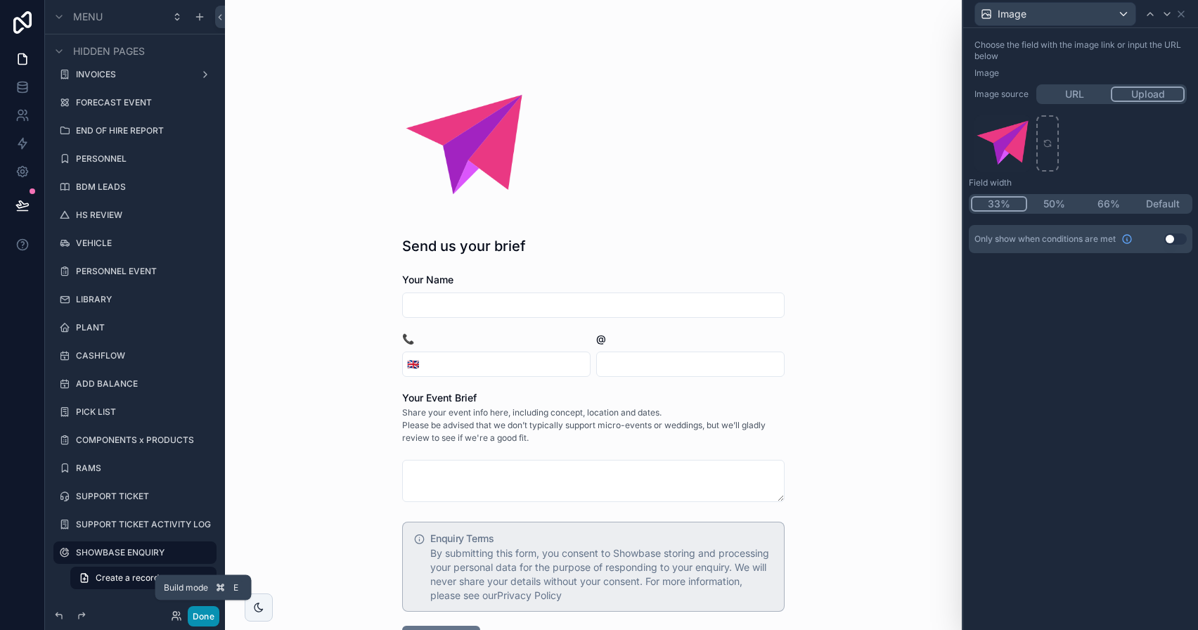
click at [200, 619] on button "Done" at bounding box center [204, 616] width 32 height 20
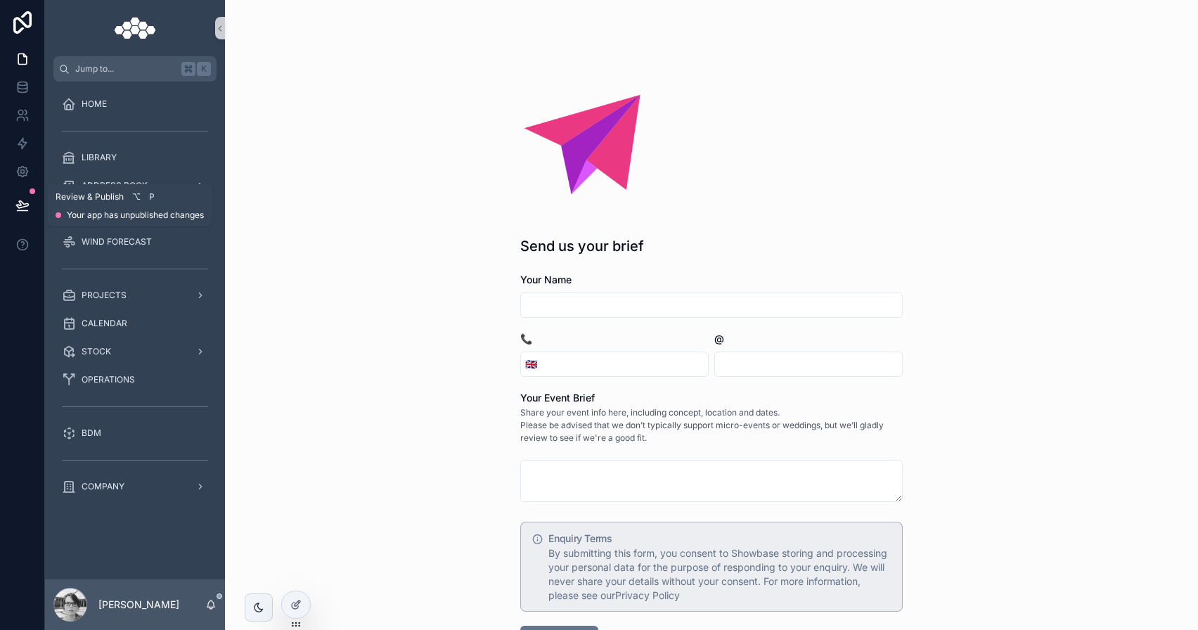
click at [22, 211] on icon at bounding box center [22, 211] width 11 height 0
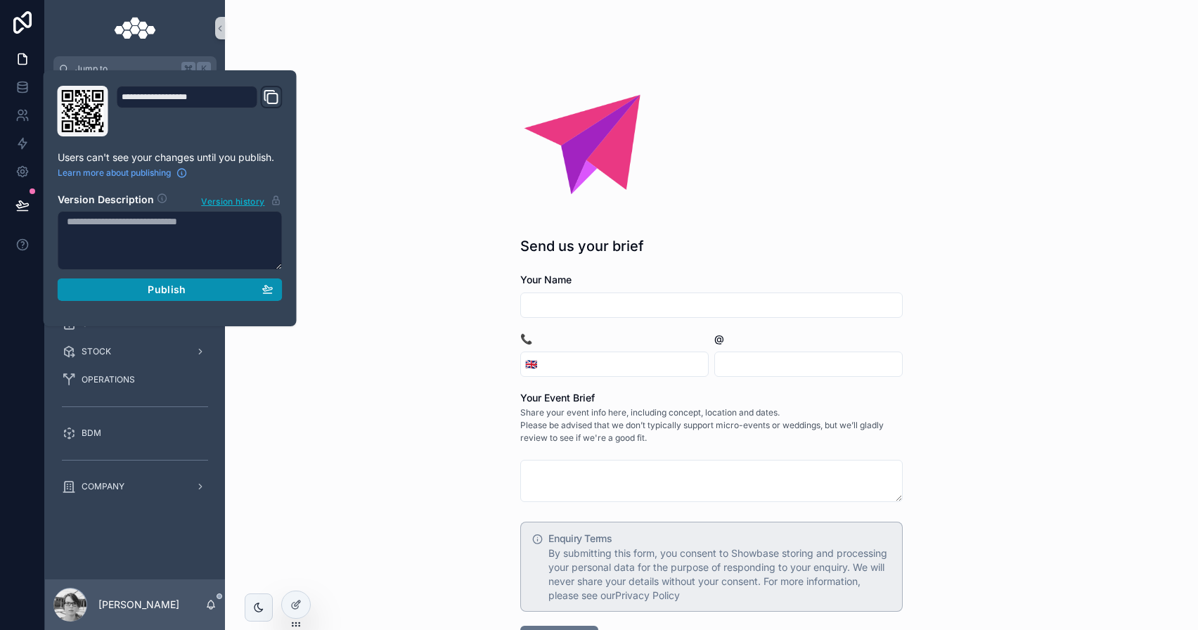
click at [99, 290] on div "Publish" at bounding box center [170, 289] width 207 height 13
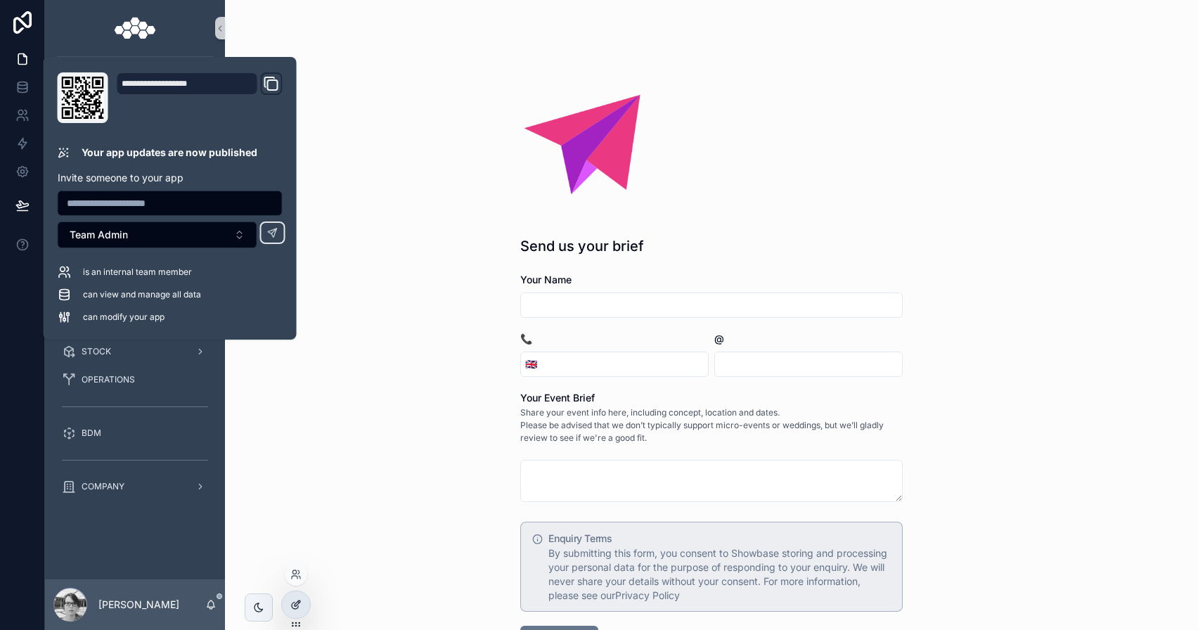
click at [298, 605] on icon at bounding box center [295, 605] width 6 height 6
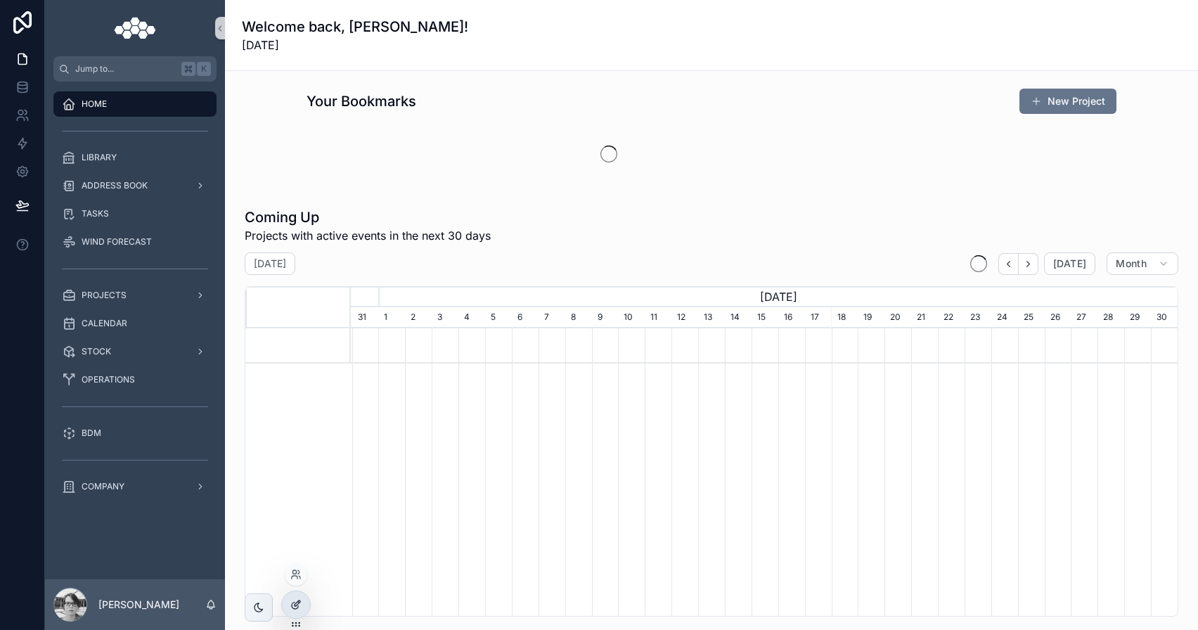
scroll to position [0, 827]
click at [299, 612] on div at bounding box center [296, 604] width 28 height 27
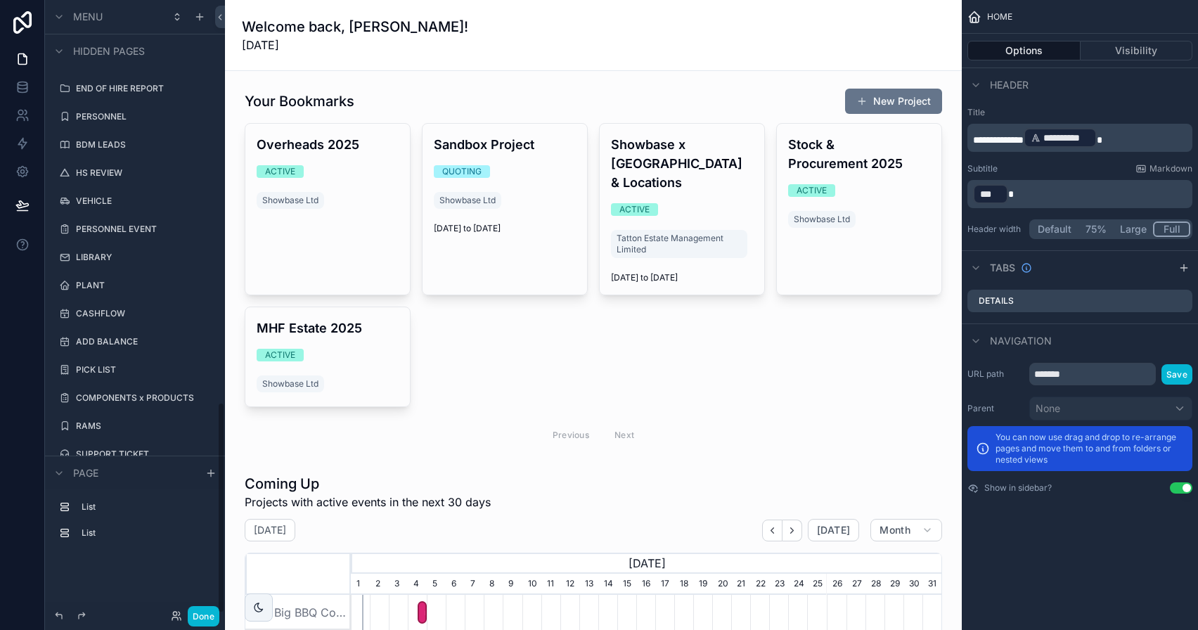
scroll to position [1164, 0]
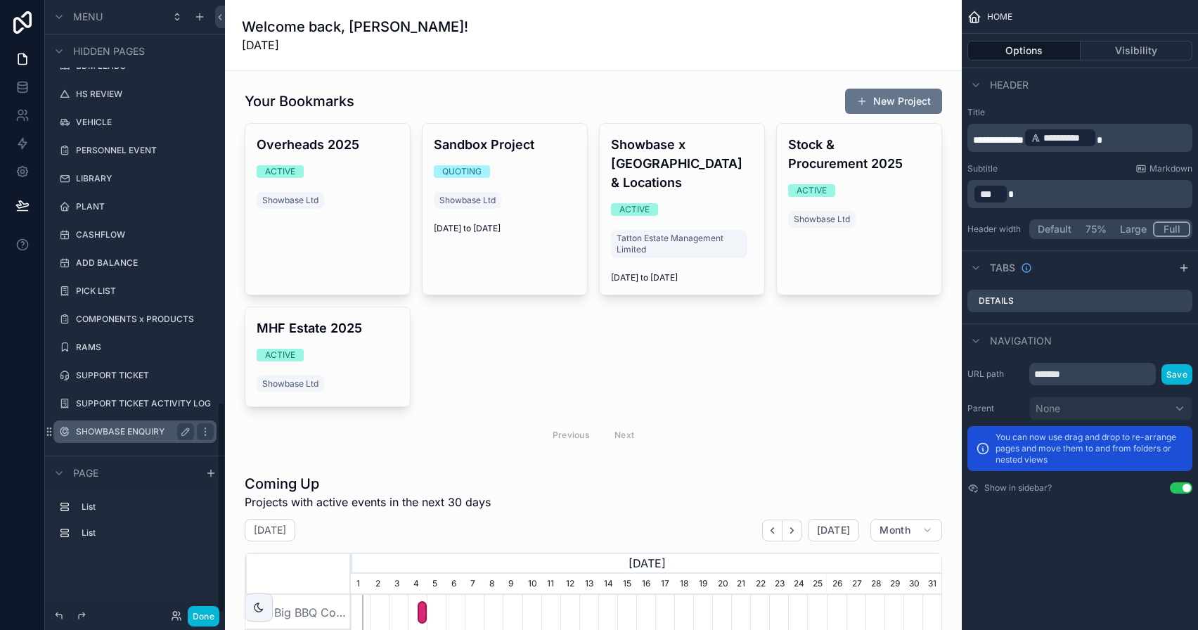
click at [157, 424] on div "SHOWBASE ENQUIRY" at bounding box center [135, 431] width 118 height 17
click at [146, 432] on label "SHOWBASE ENQUIRY" at bounding box center [132, 431] width 112 height 11
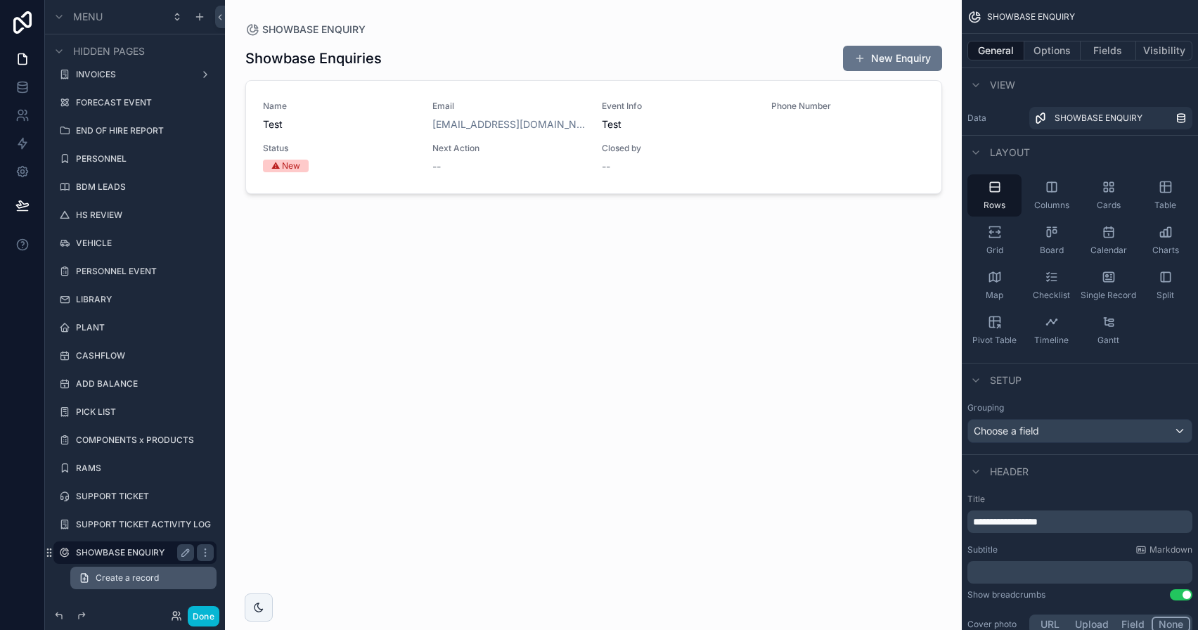
click at [126, 583] on span "Create a record" at bounding box center [127, 577] width 63 height 11
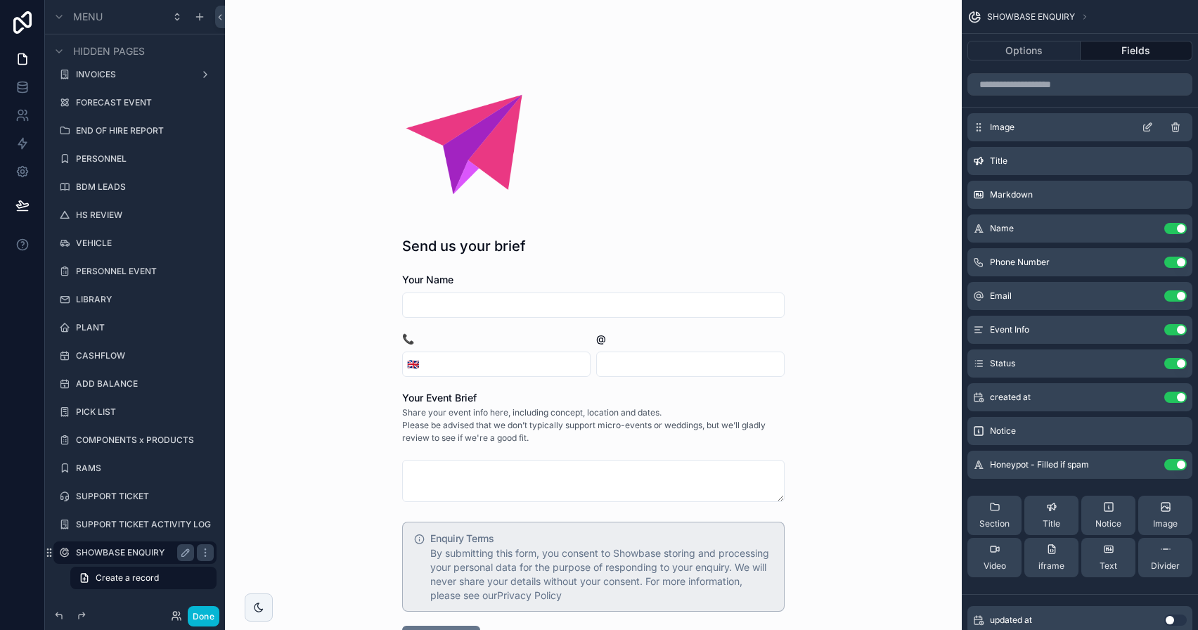
click at [1148, 125] on icon "scrollable content" at bounding box center [1147, 127] width 11 height 11
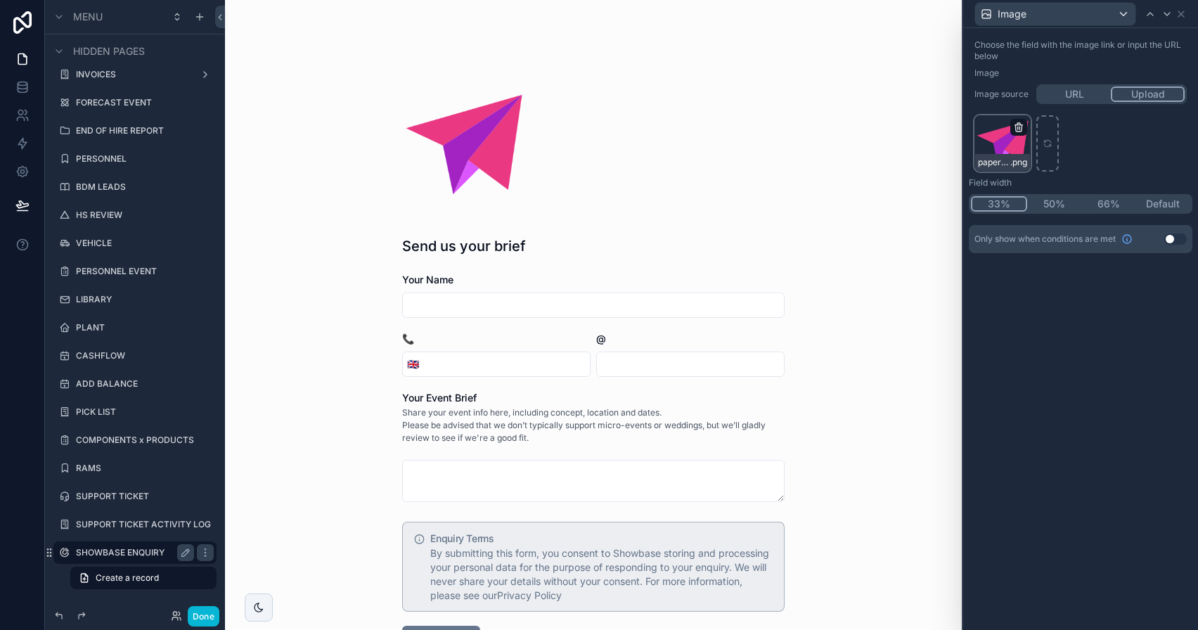
click at [1022, 127] on icon "button" at bounding box center [1018, 127] width 11 height 11
click at [1052, 98] on icon "button" at bounding box center [1048, 101] width 11 height 11
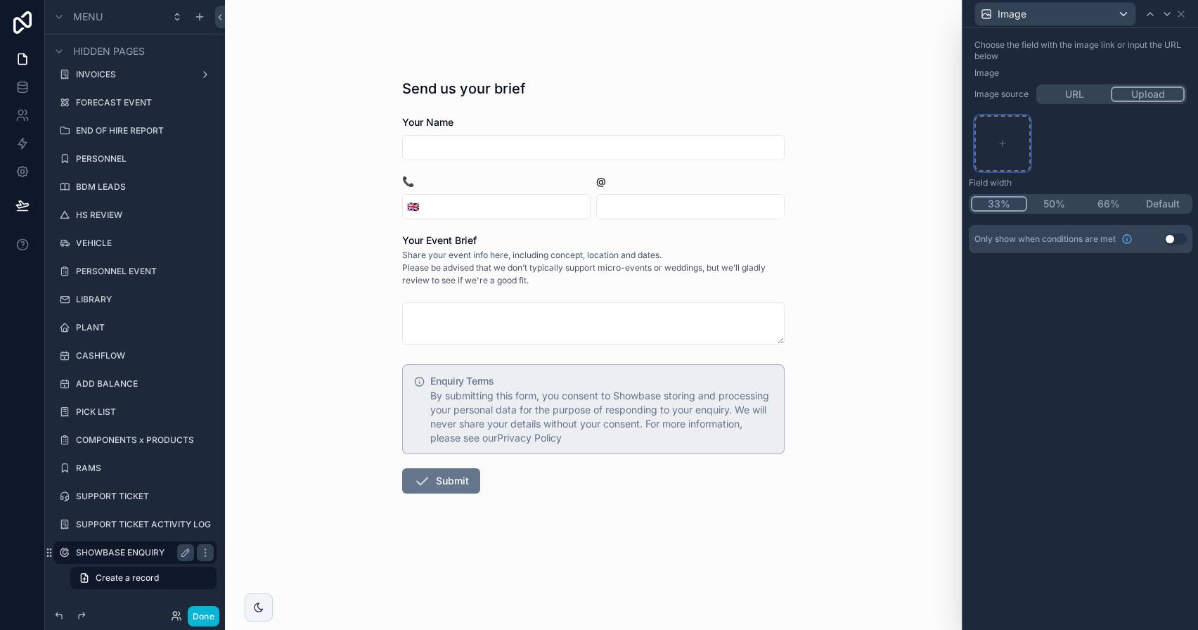
click at [1011, 136] on div at bounding box center [1002, 143] width 56 height 56
type input "**********"
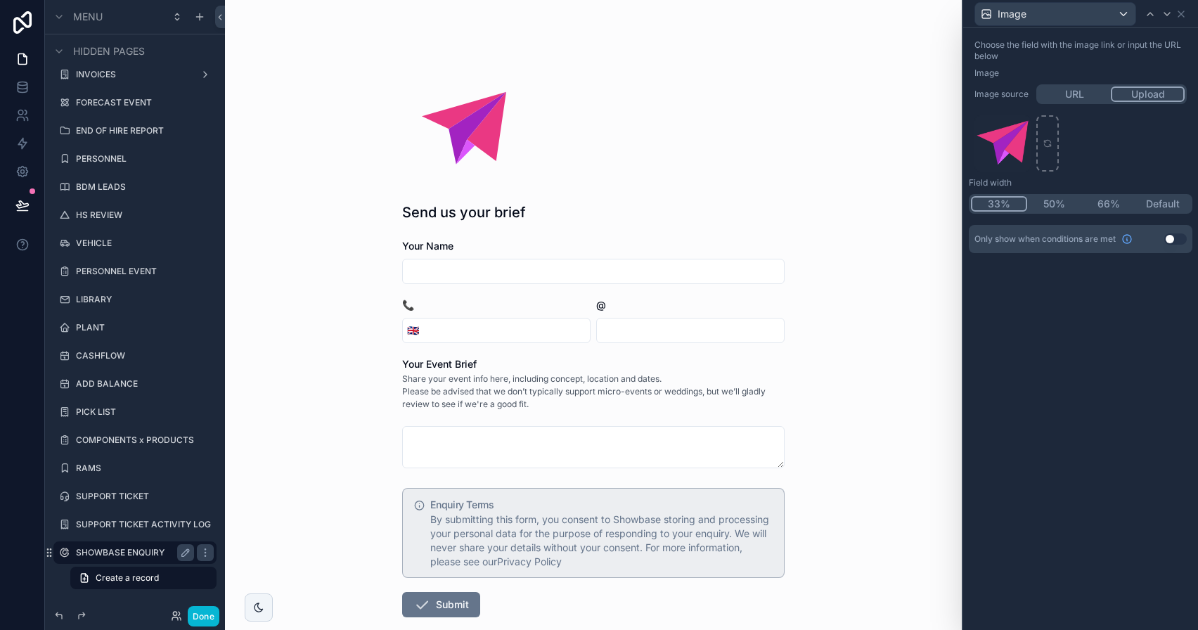
click at [1171, 204] on button "Default" at bounding box center [1163, 203] width 55 height 15
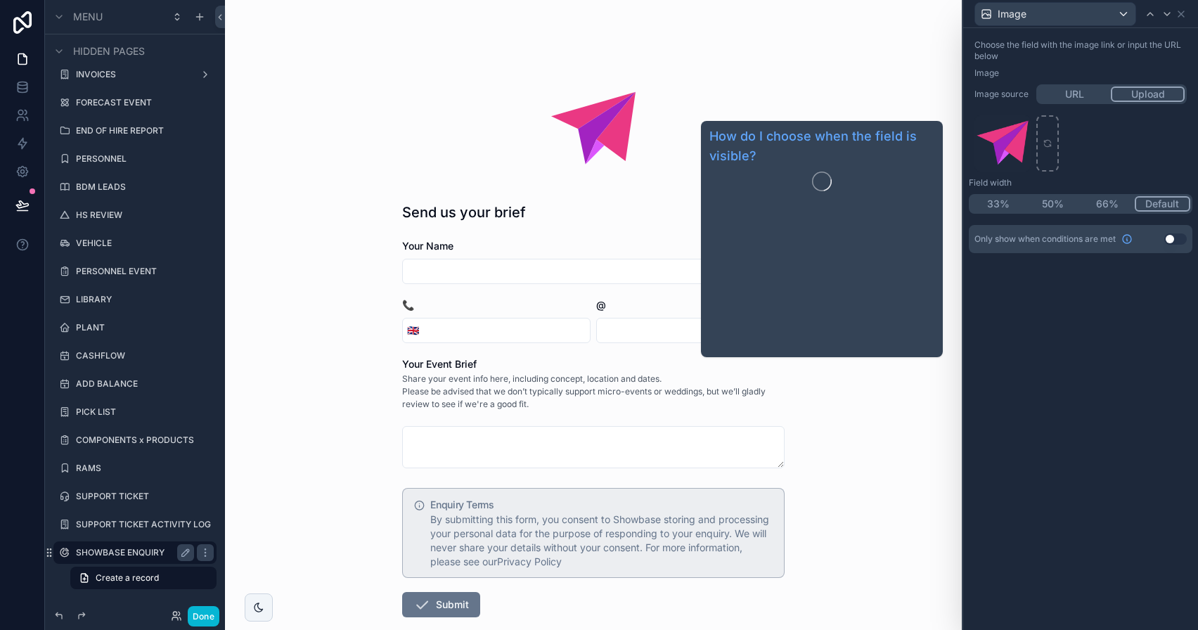
click at [1005, 199] on button "33%" at bounding box center [998, 203] width 55 height 15
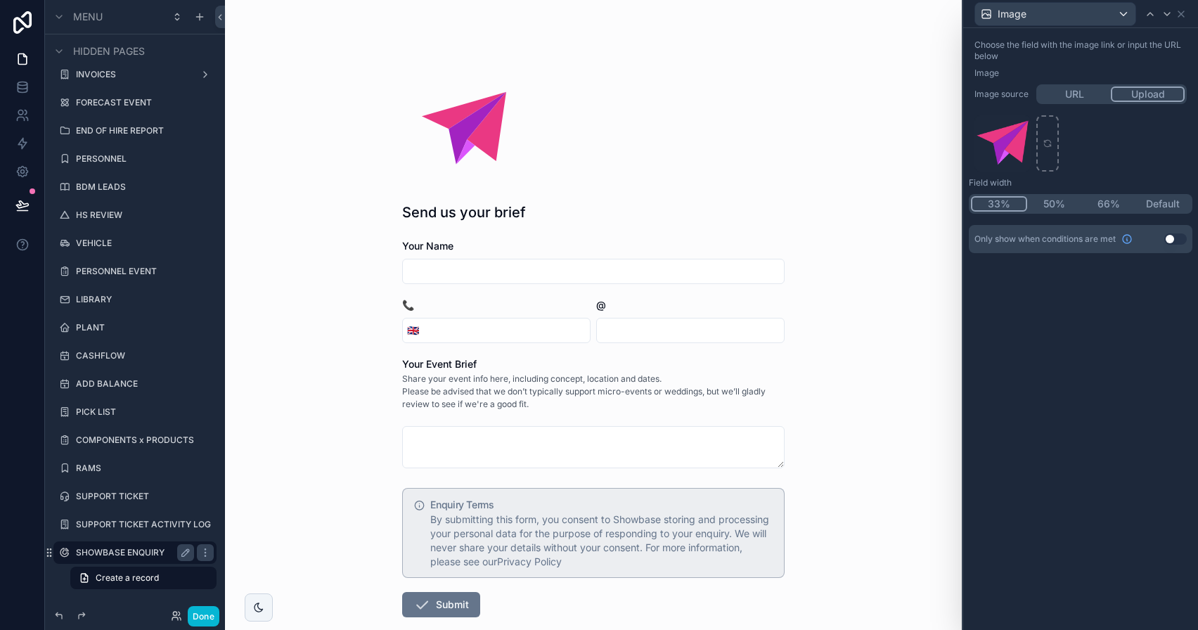
click at [1166, 207] on button "Default" at bounding box center [1163, 203] width 55 height 15
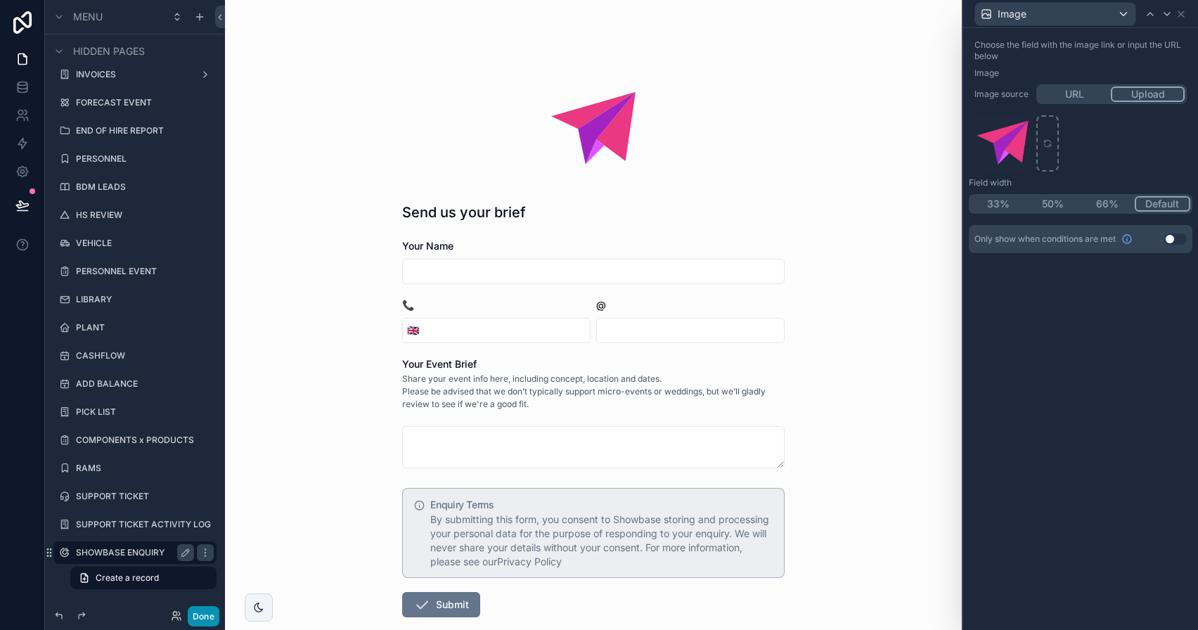
click at [197, 607] on button "Done" at bounding box center [204, 616] width 32 height 20
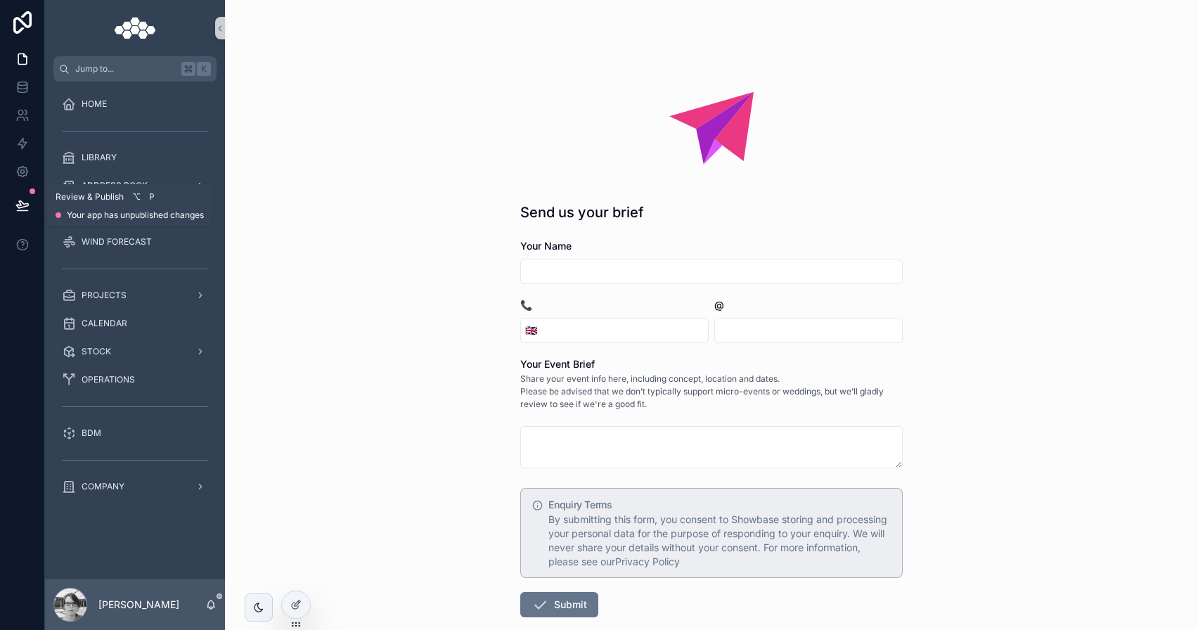
click at [34, 209] on button at bounding box center [22, 205] width 31 height 39
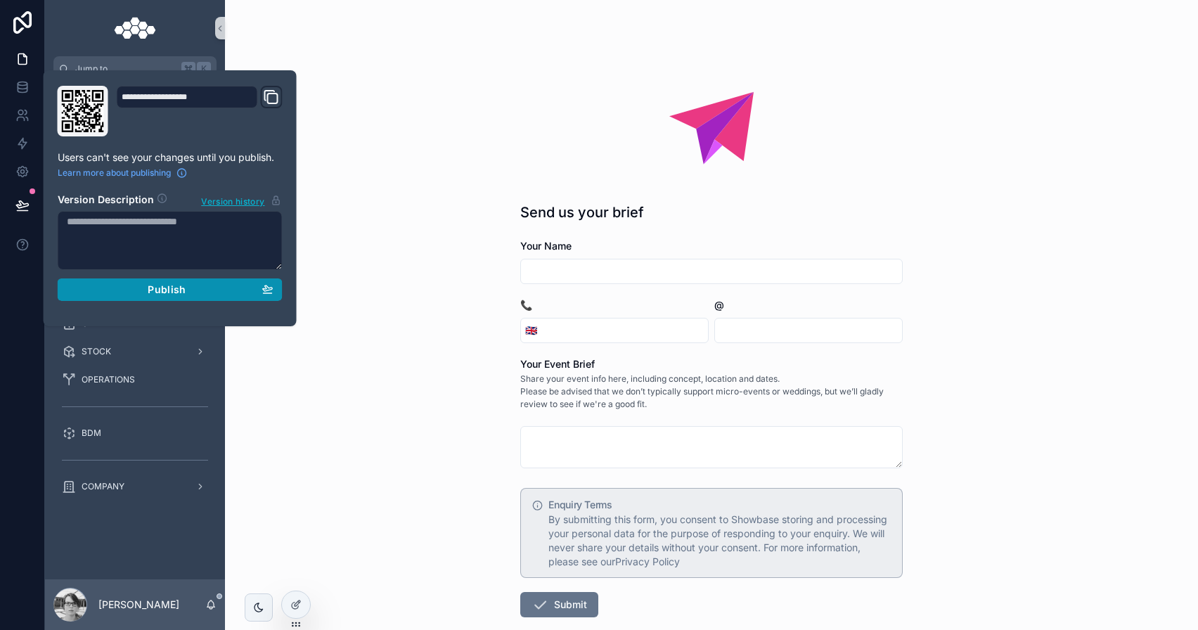
click at [91, 289] on div "Publish" at bounding box center [170, 289] width 207 height 13
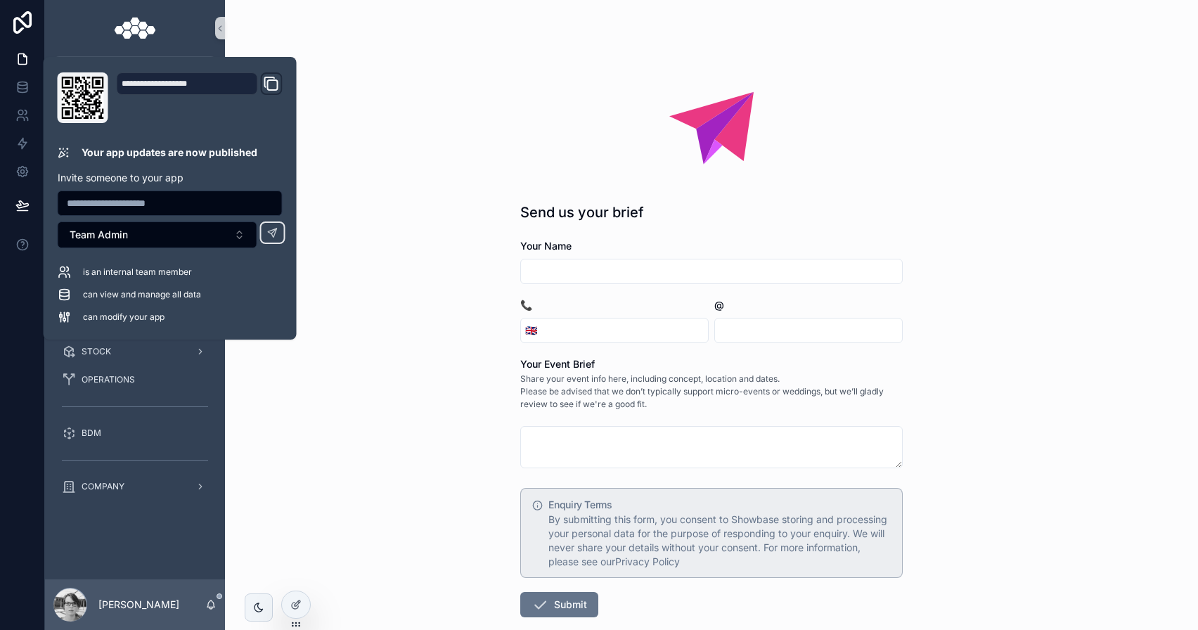
click at [418, 245] on div "Send us your brief Your Name 📞 🇬🇧 @ Your Event Brief Share your event info here…" at bounding box center [711, 315] width 973 height 630
